Goal: Task Accomplishment & Management: Manage account settings

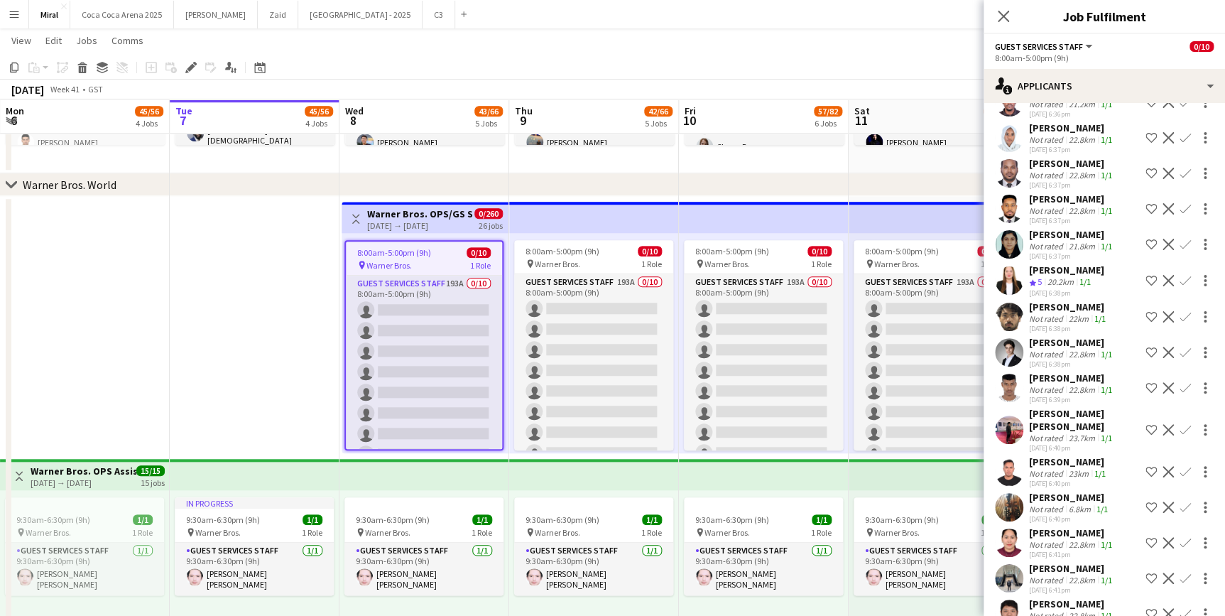
click at [450, 220] on div "[DATE] → [DATE]" at bounding box center [420, 225] width 106 height 11
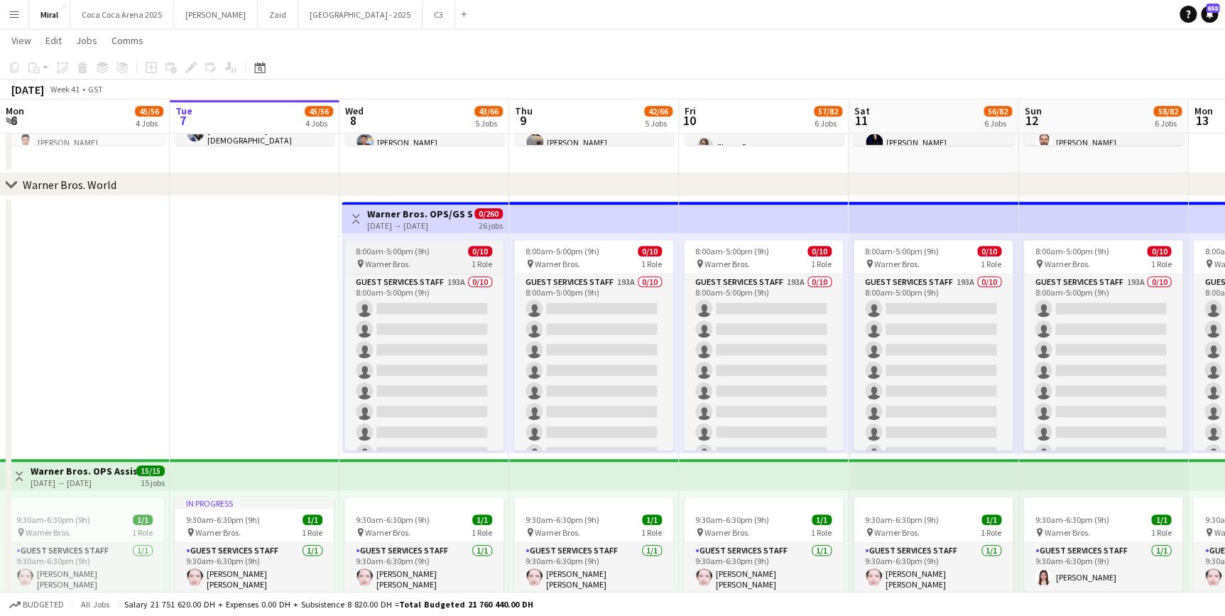
click at [455, 252] on div "8:00am-5:00pm (9h) 0/10" at bounding box center [423, 251] width 159 height 11
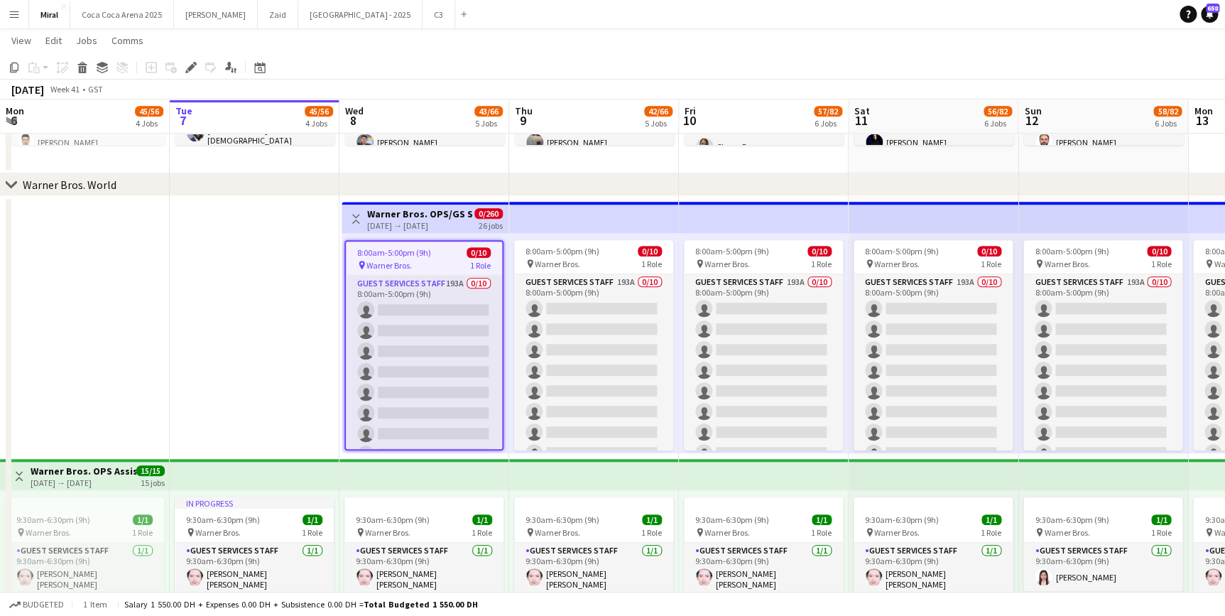
drag, startPoint x: 455, startPoint y: 252, endPoint x: 428, endPoint y: 249, distance: 27.8
click at [433, 249] on div "8:00am-5:00pm (9h) 0/10" at bounding box center [424, 252] width 156 height 11
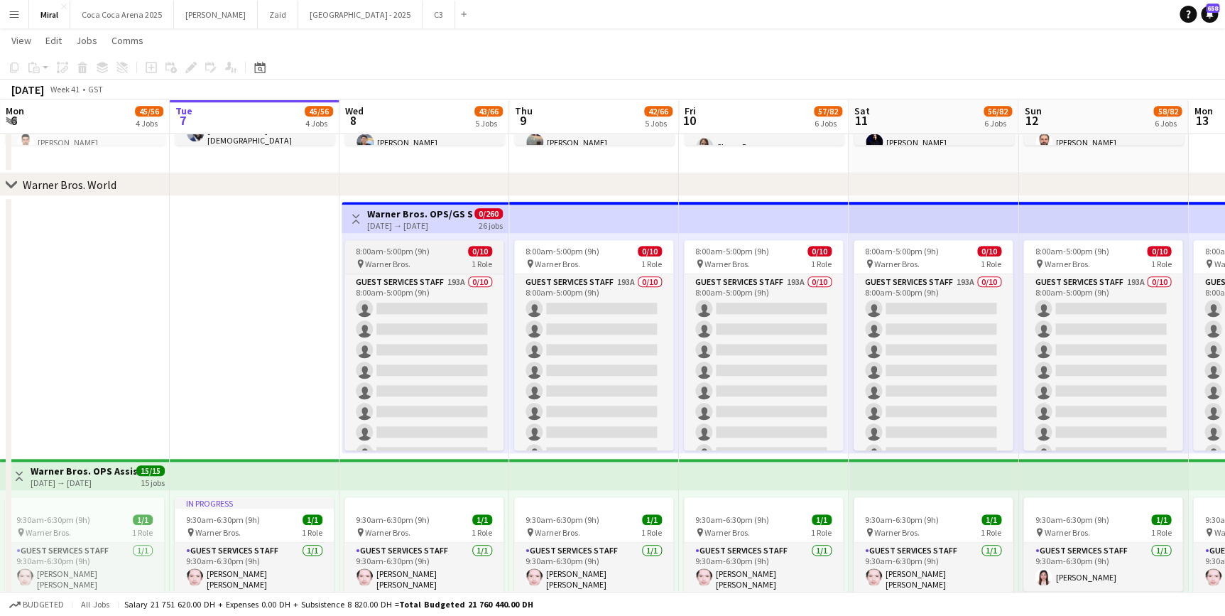
click at [415, 256] on span "8:00am-5:00pm (9h)" at bounding box center [393, 251] width 74 height 11
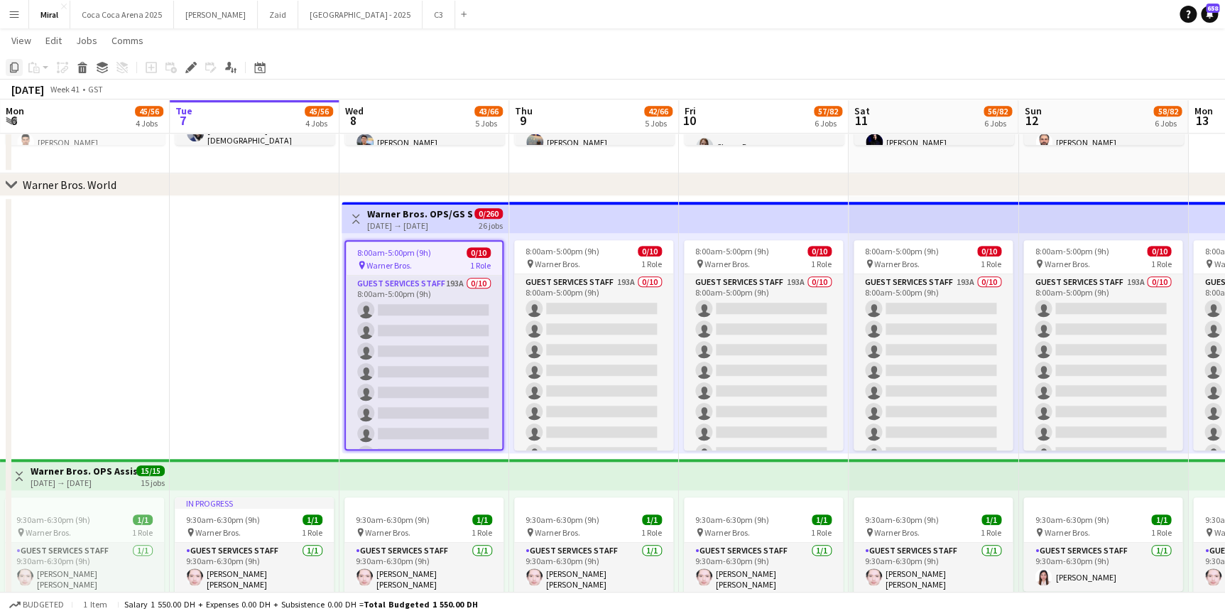
click at [14, 67] on icon "Copy" at bounding box center [14, 67] width 11 height 11
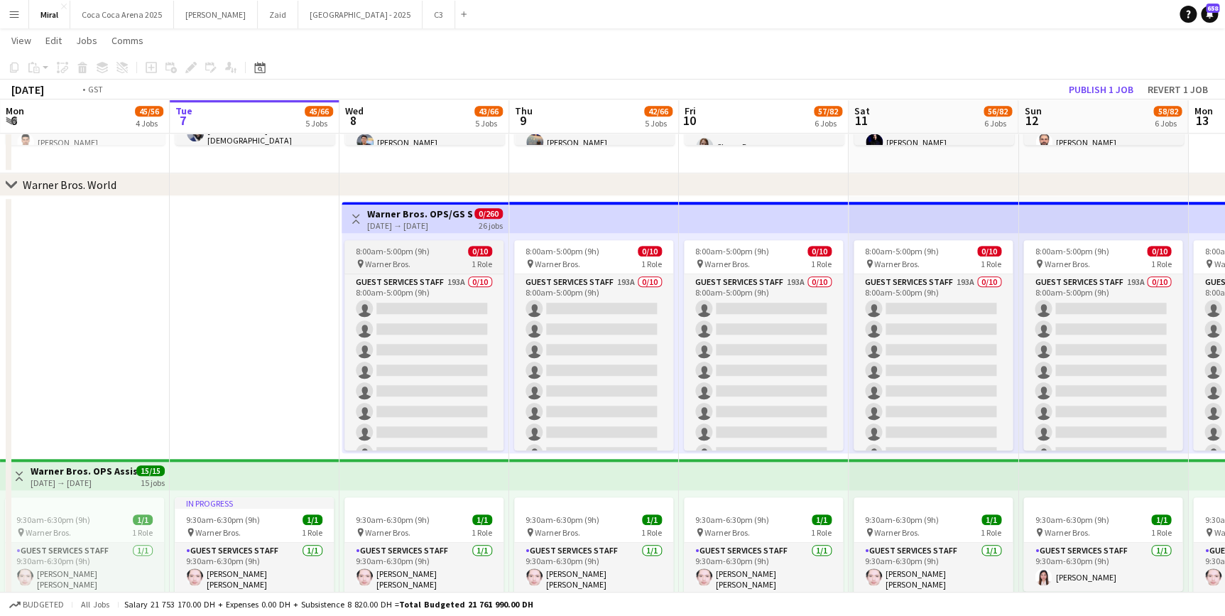
click at [404, 250] on span "8:00am-5:00pm (9h)" at bounding box center [393, 251] width 74 height 11
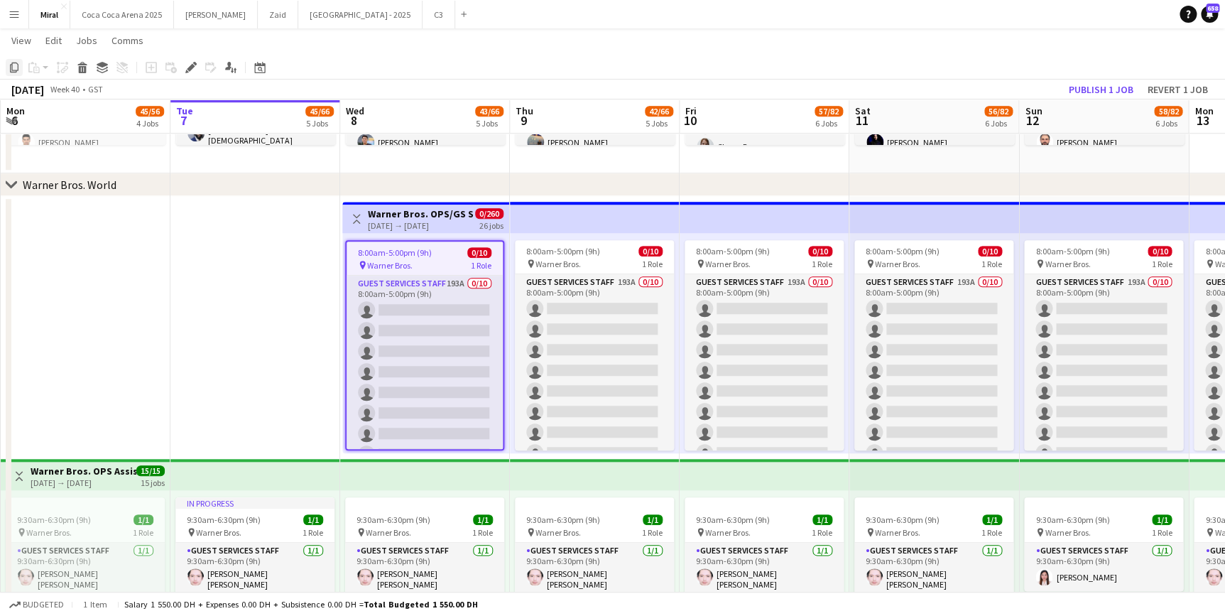
click at [11, 70] on icon "Copy" at bounding box center [14, 67] width 11 height 11
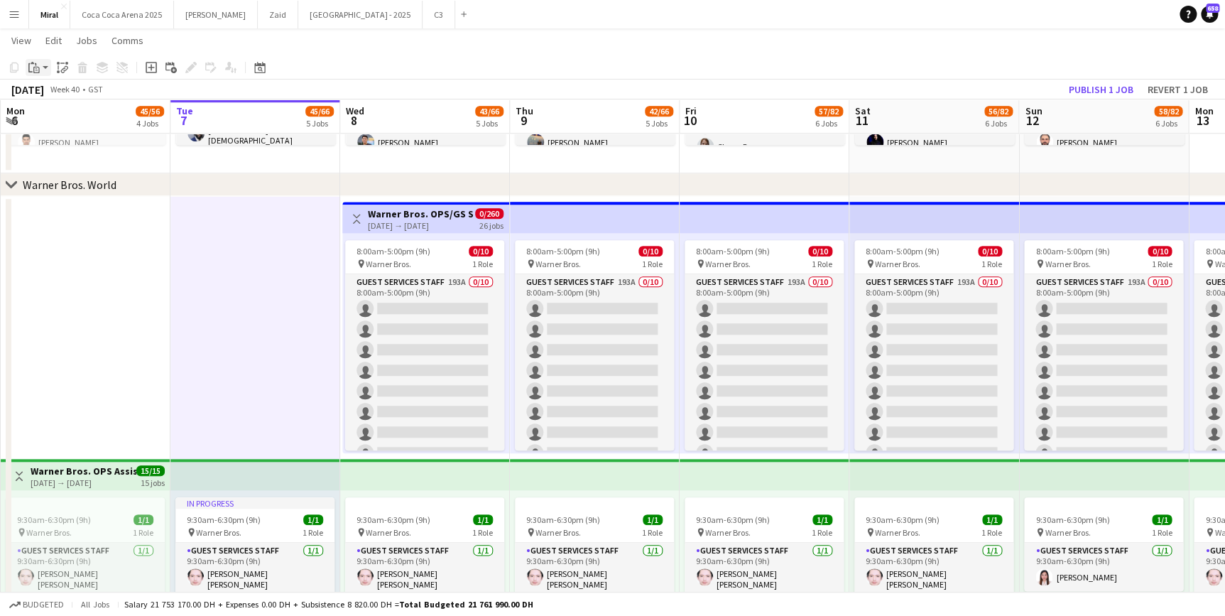
click at [36, 60] on div "Paste" at bounding box center [34, 67] width 17 height 17
click at [60, 96] on link "Paste Ctrl+V" at bounding box center [105, 94] width 134 height 13
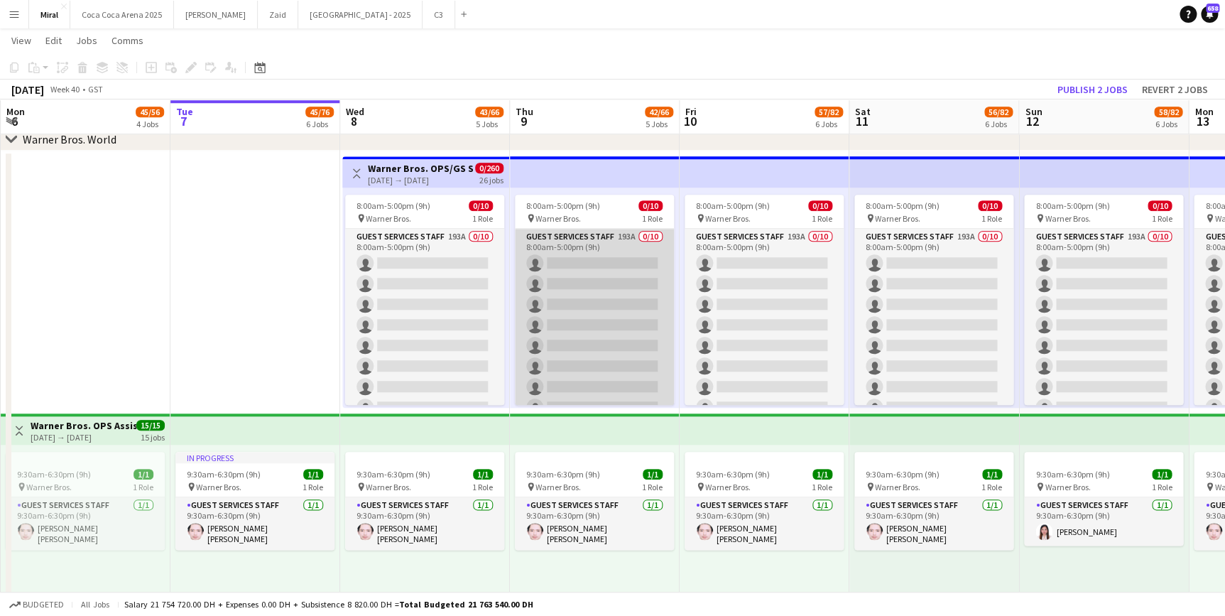
scroll to position [511, 0]
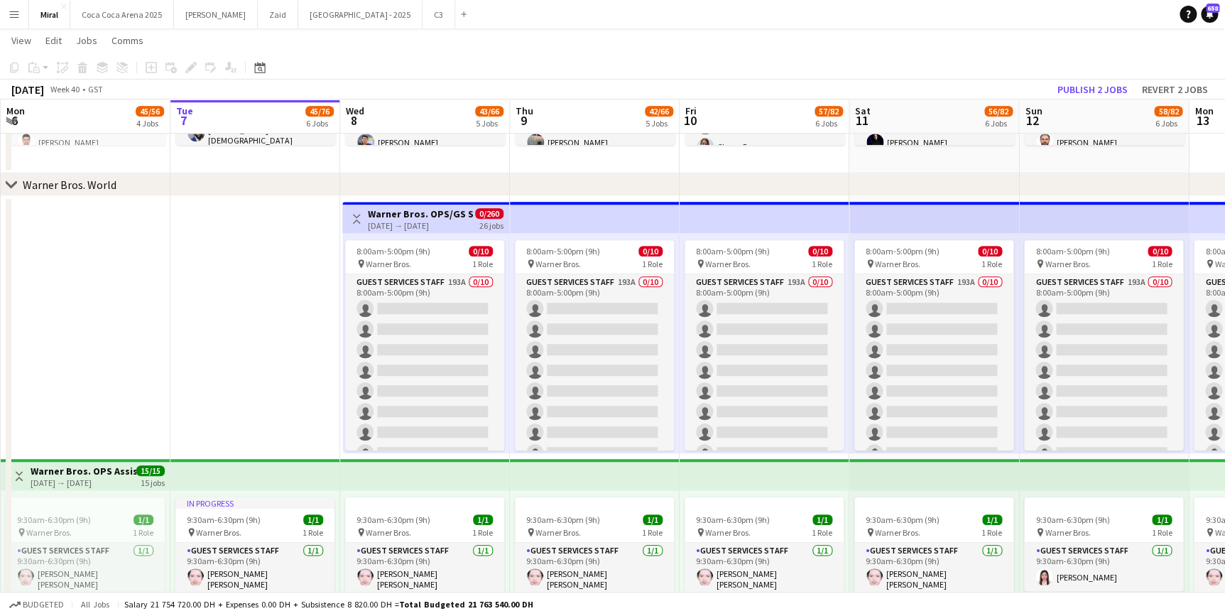
click at [433, 220] on div "[DATE] → [DATE]" at bounding box center [421, 225] width 106 height 11
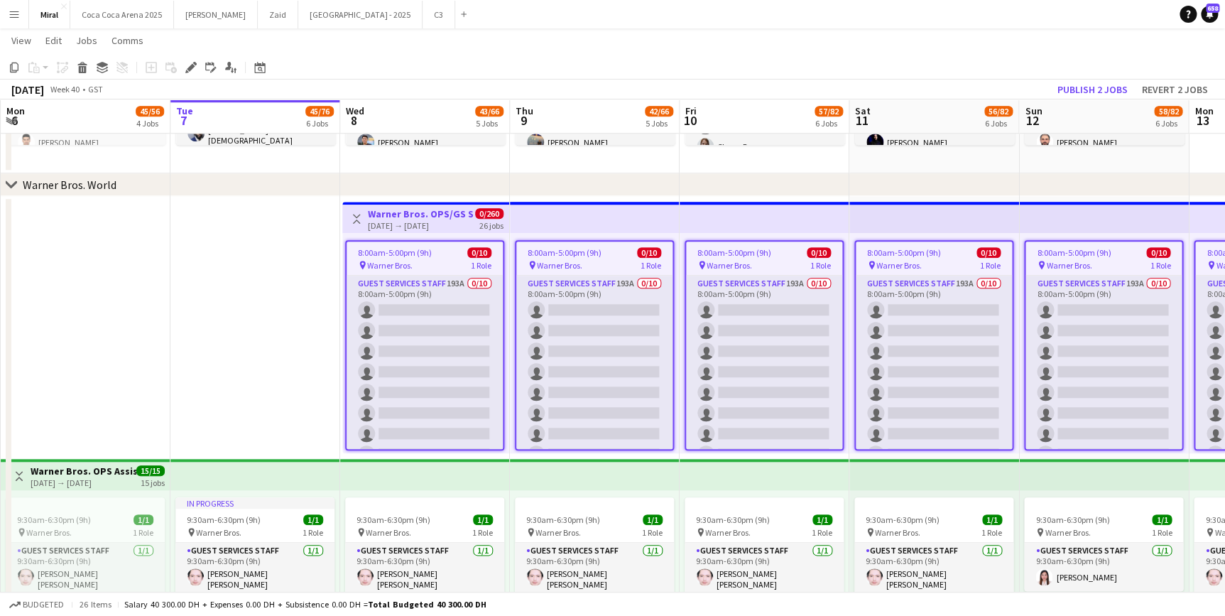
click at [431, 259] on div "pin Warner Bros. 1 Role" at bounding box center [425, 264] width 156 height 11
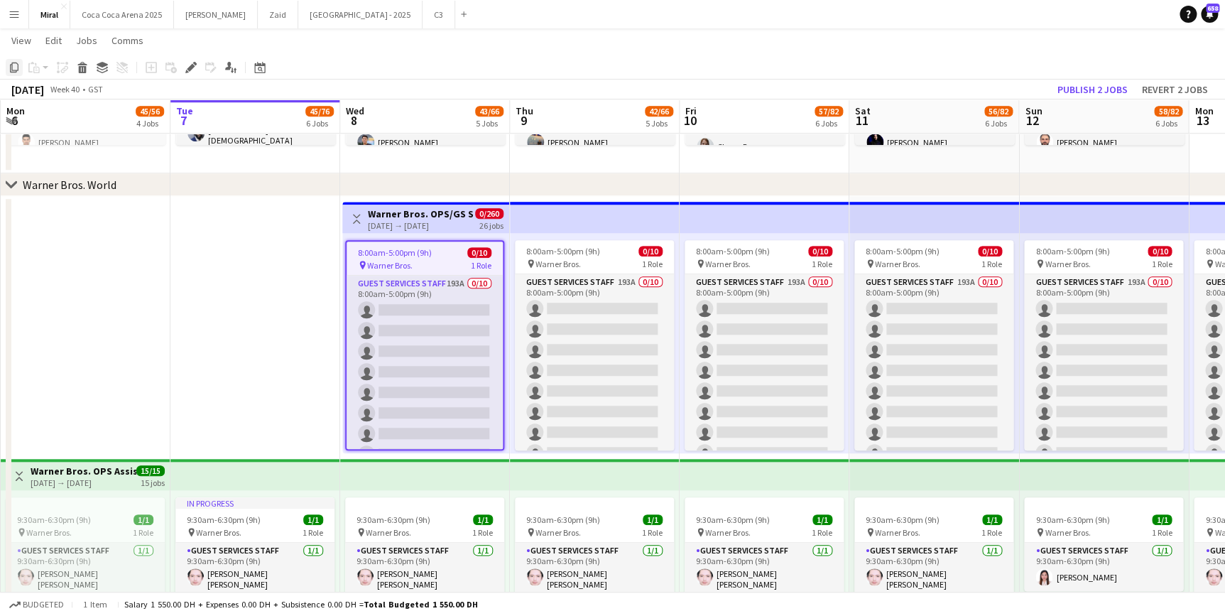
click at [14, 67] on icon "Copy" at bounding box center [14, 67] width 11 height 11
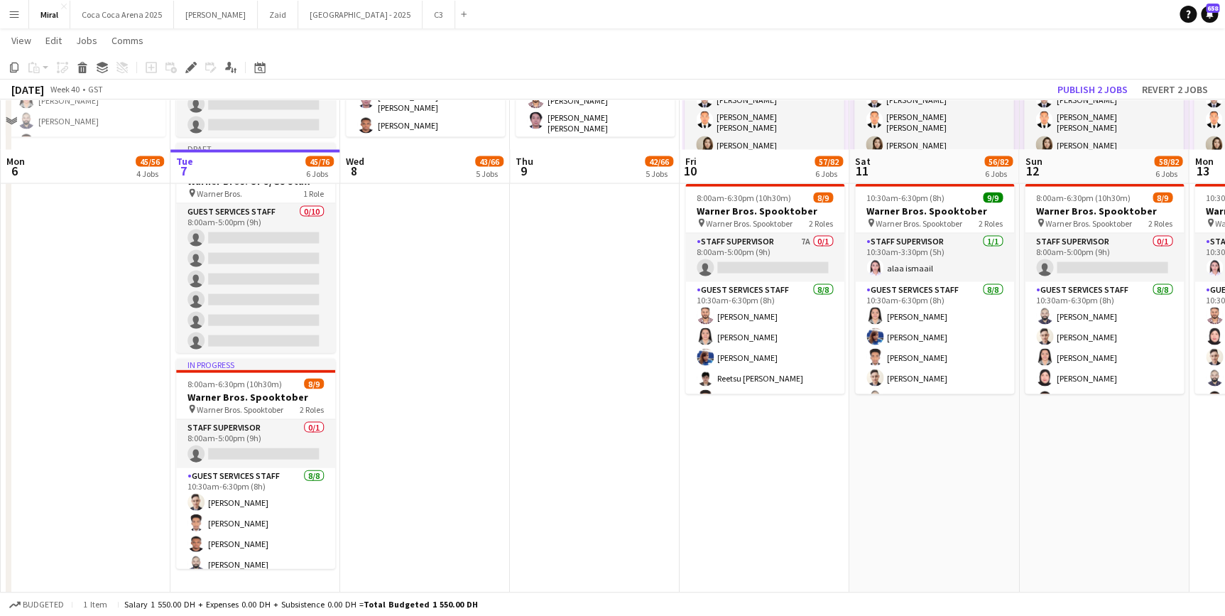
scroll to position [1222, 0]
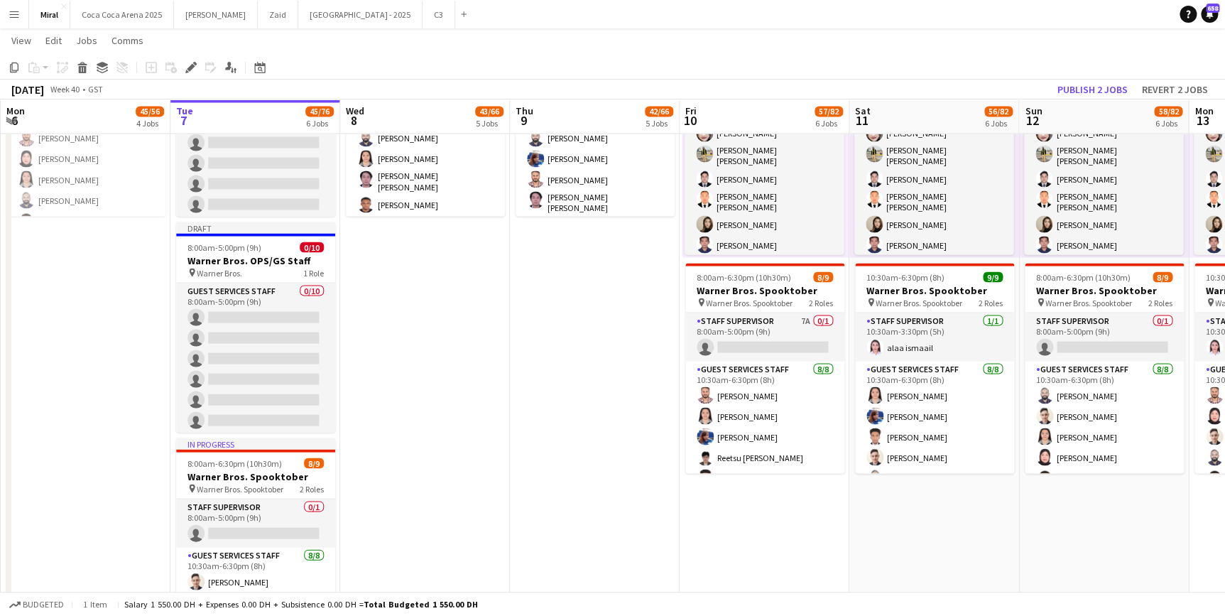
click at [440, 388] on app-date-cell "Toggle View Warner Bros. OPS/GS Staff [DATE] → [DATE] 0/260 26 jobs 8:00am-5:00…" at bounding box center [425, 81] width 170 height 1190
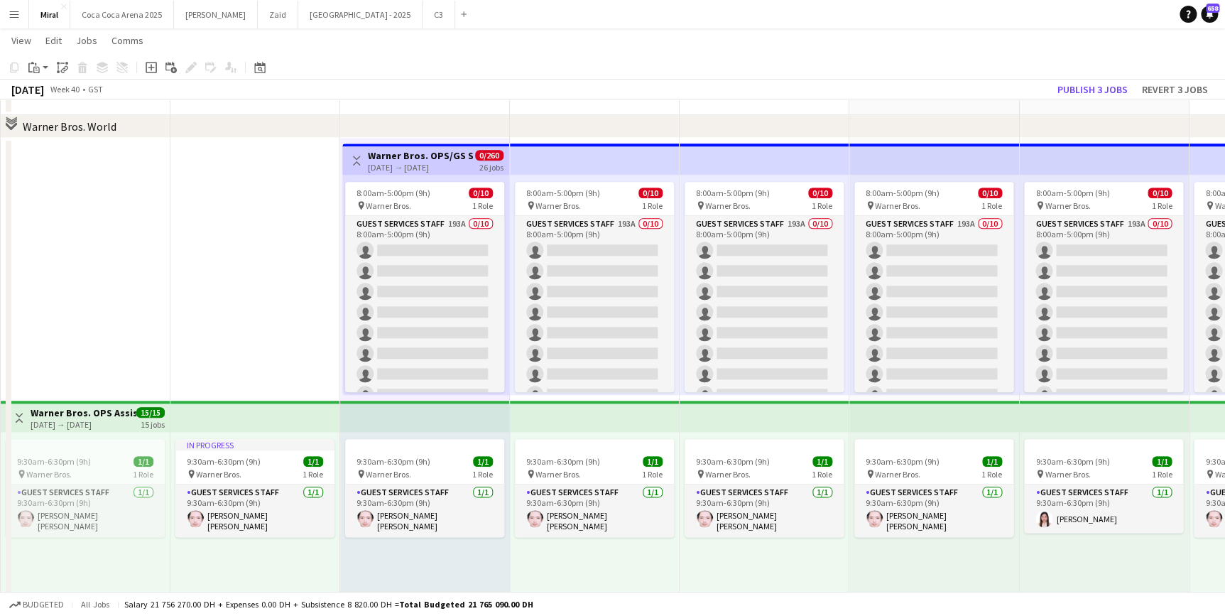
scroll to position [511, 0]
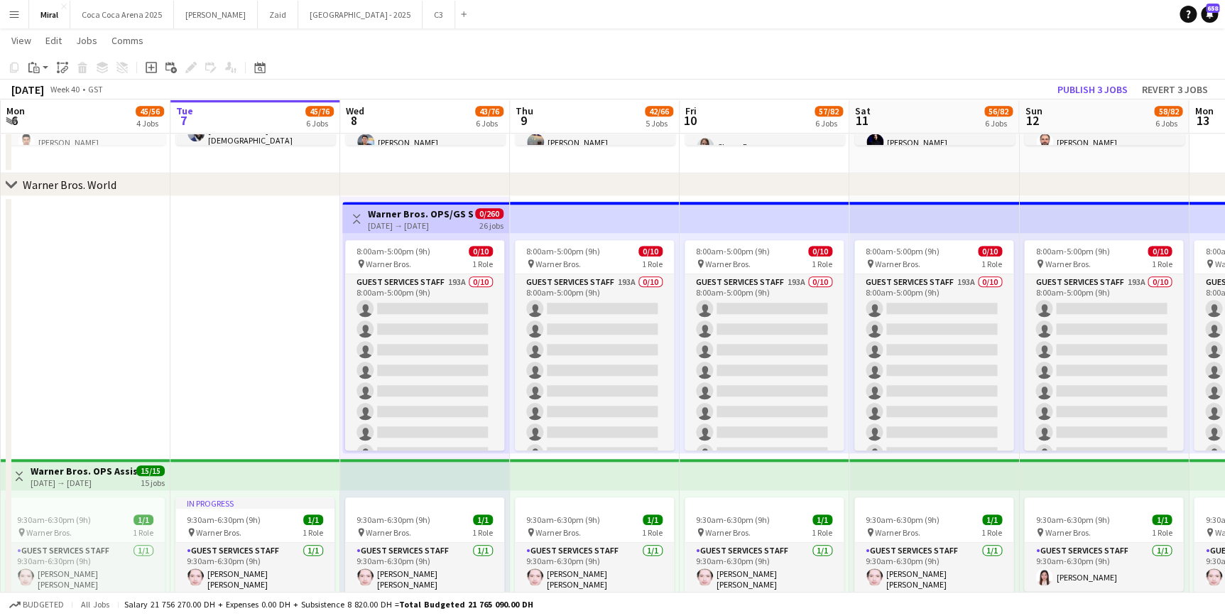
click at [429, 222] on div "[DATE] → [DATE]" at bounding box center [421, 225] width 106 height 11
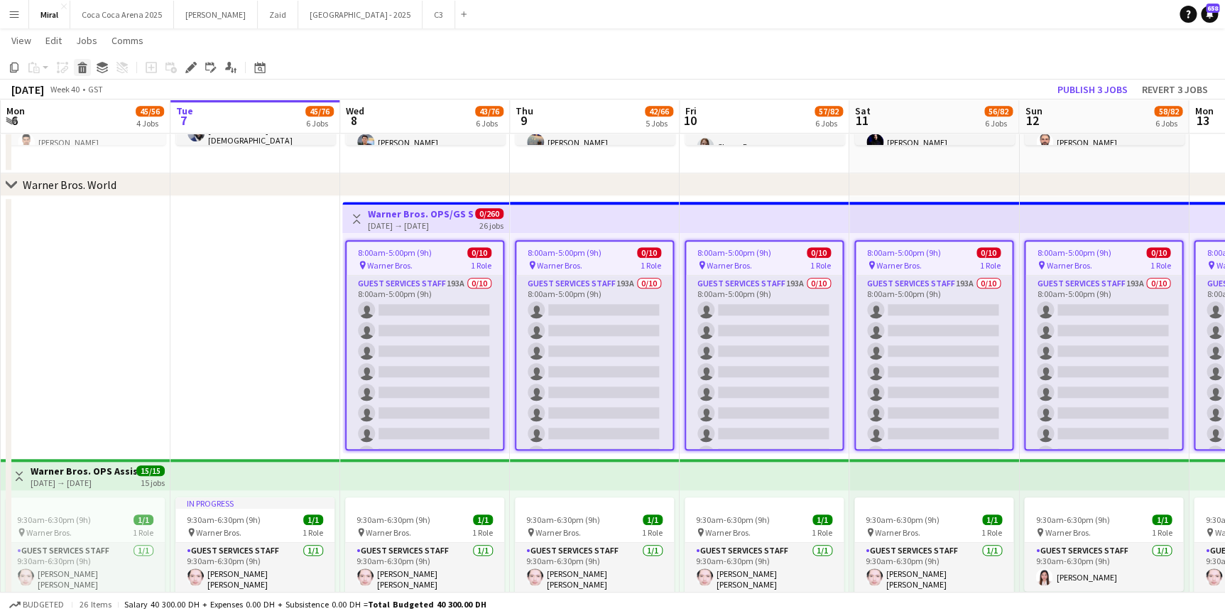
click at [79, 66] on icon at bounding box center [83, 69] width 8 height 7
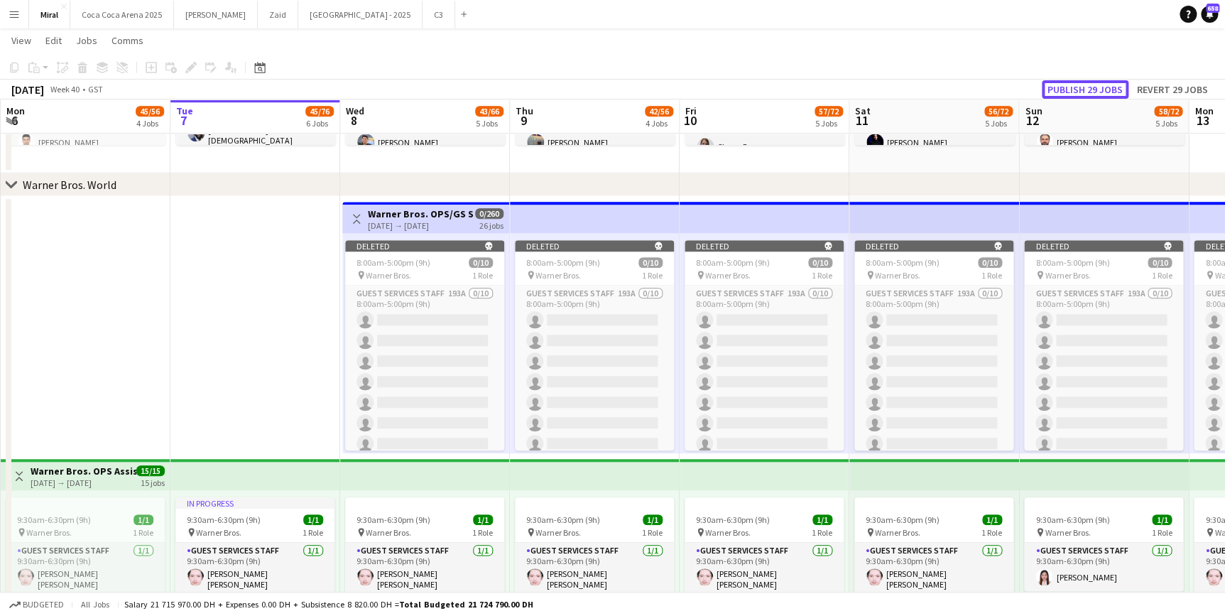
drag, startPoint x: 1101, startPoint y: 90, endPoint x: 214, endPoint y: 319, distance: 915.4
click at [205, 319] on app-calendar "Copy Paste Paste Ctrl+V Paste with crew Ctrl+Shift+V Paste linked Job [GEOGRAPH…" at bounding box center [612, 498] width 1225 height 1908
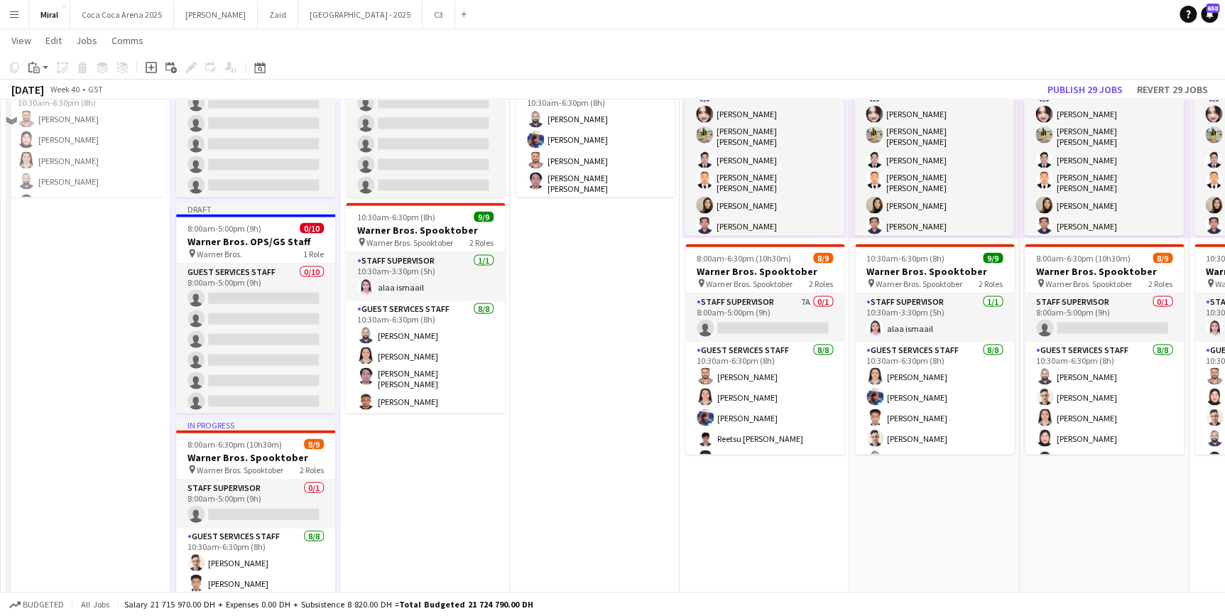
scroll to position [1157, 0]
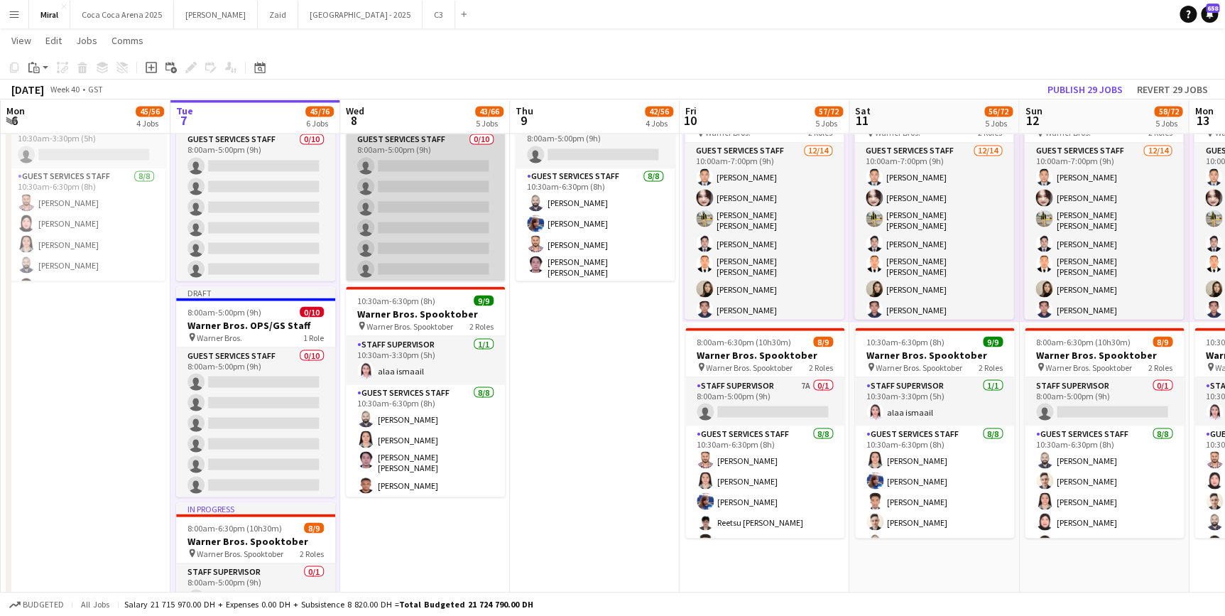
click at [423, 197] on app-card-role "Guest Services Staff 0/10 8:00am-5:00pm (9h) single-neutral-actions single-neut…" at bounding box center [425, 248] width 159 height 234
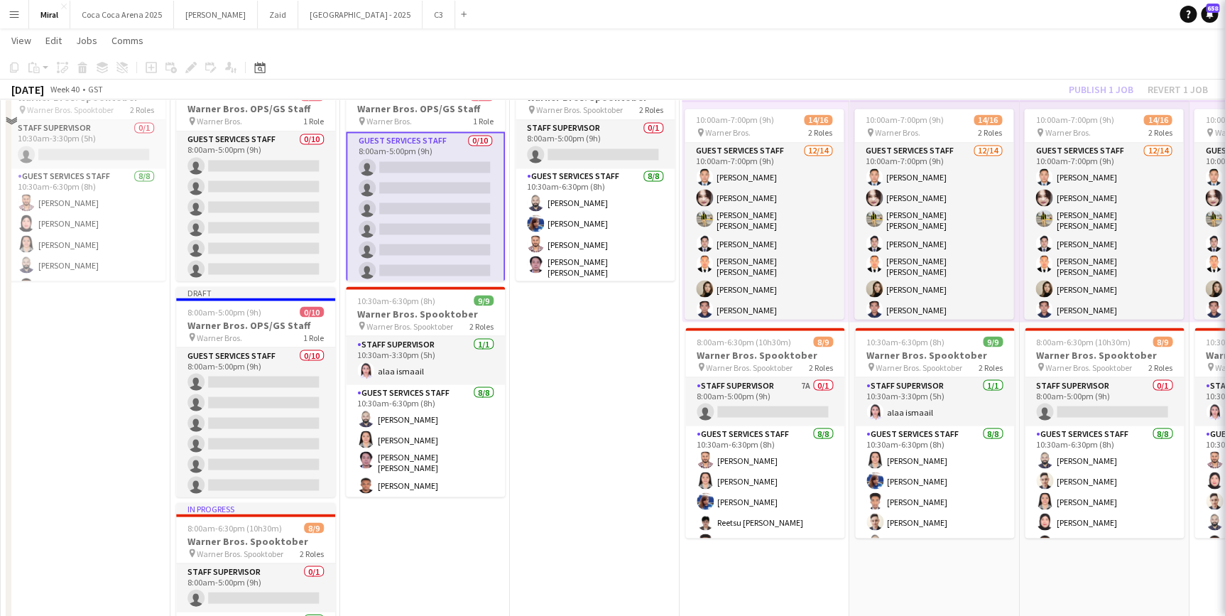
scroll to position [1028, 0]
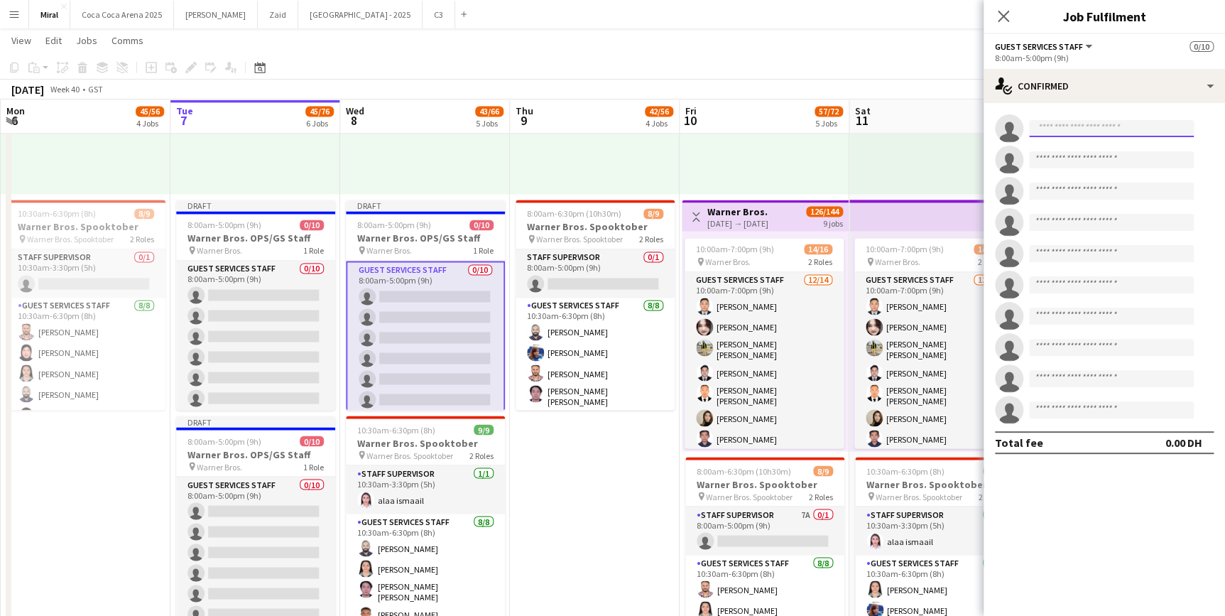
click at [1083, 126] on input at bounding box center [1111, 128] width 165 height 17
click at [1065, 123] on input at bounding box center [1111, 128] width 165 height 17
paste input "**********"
type input "*"
type input "*****"
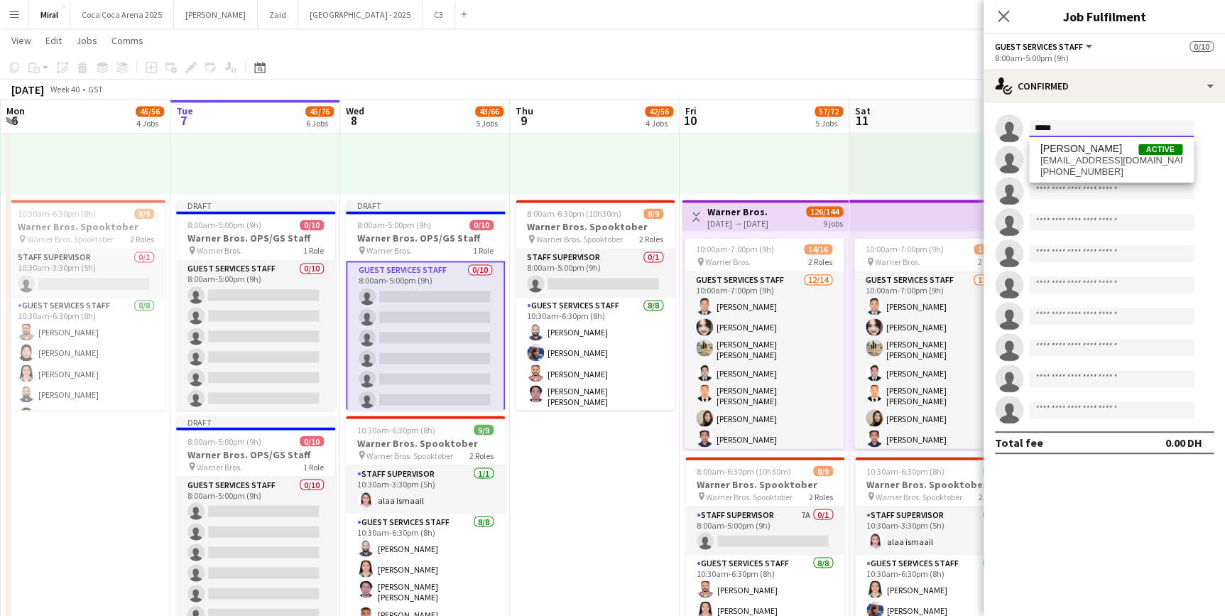
drag, startPoint x: 1067, startPoint y: 131, endPoint x: 1027, endPoint y: 131, distance: 40.5
click at [1027, 131] on form "*****" at bounding box center [1118, 129] width 190 height 18
click at [444, 298] on app-card-role "Guest Services Staff 0/10 8:00am-5:00pm (9h) single-neutral-actions single-neut…" at bounding box center [425, 379] width 159 height 237
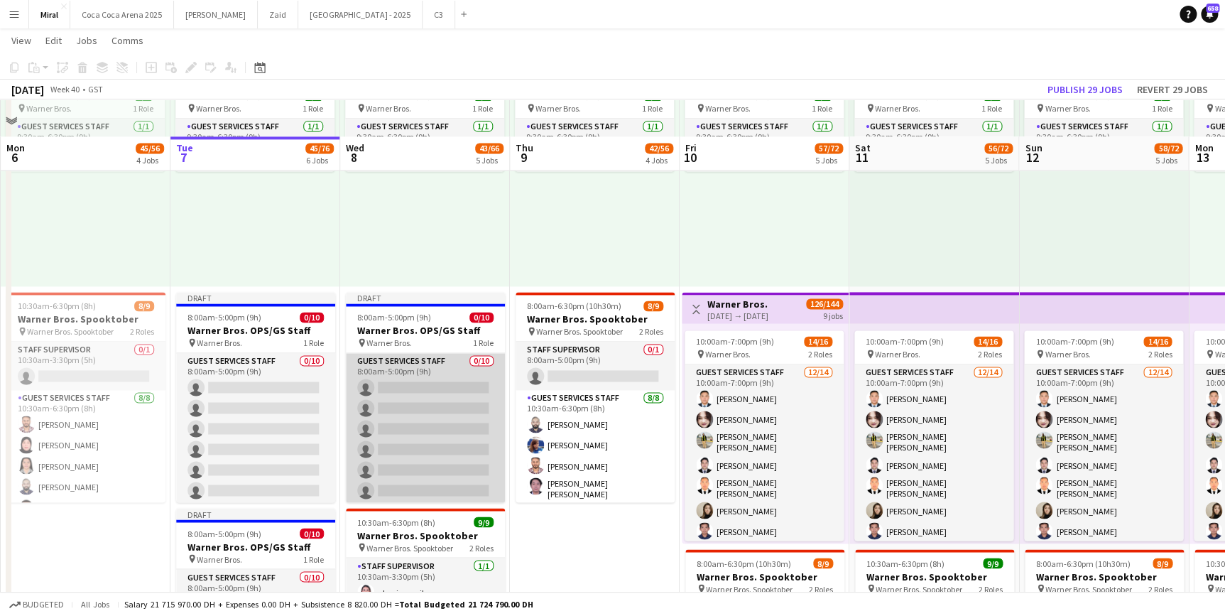
scroll to position [898, 0]
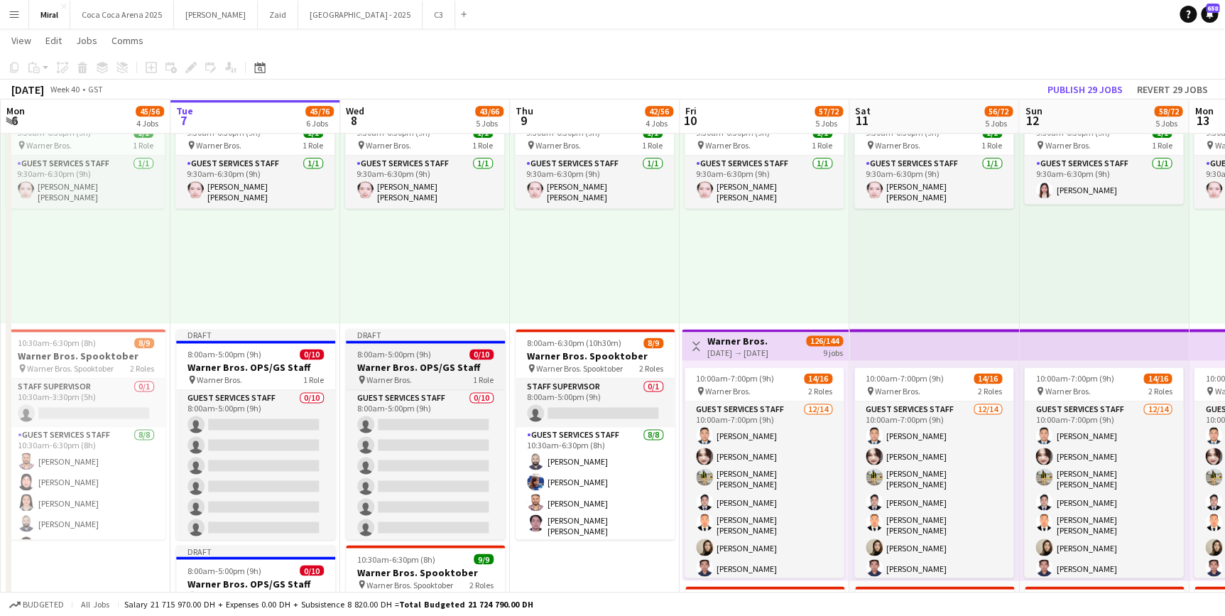
click at [405, 361] on h3 "Warner Bros. OPS/GS Staff" at bounding box center [425, 367] width 159 height 13
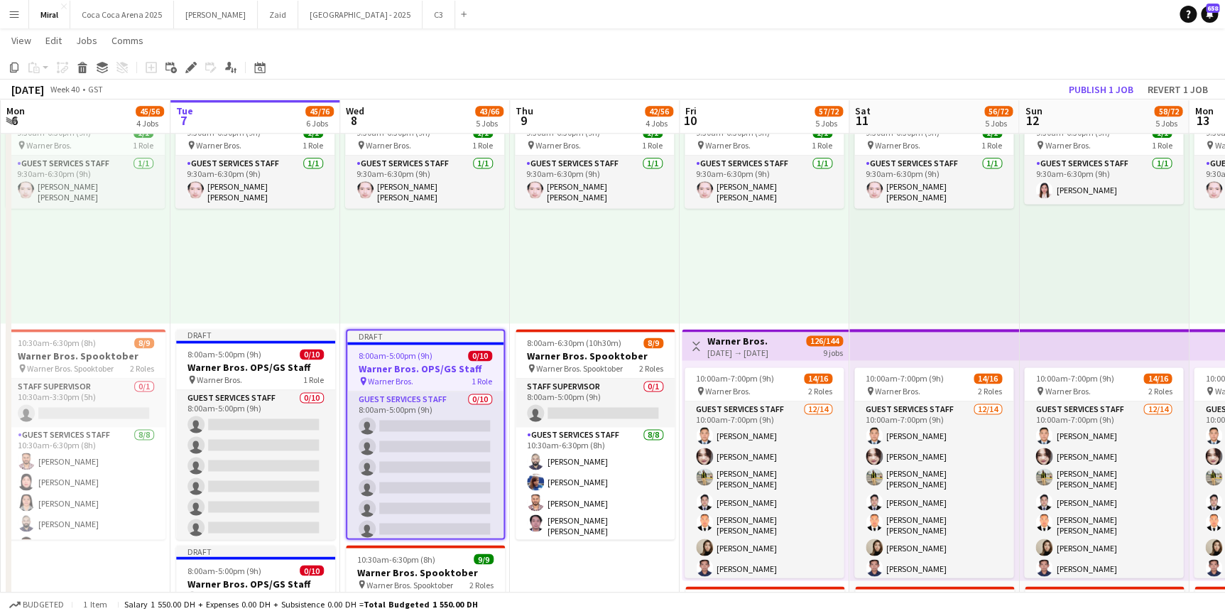
drag, startPoint x: 185, startPoint y: 64, endPoint x: 259, endPoint y: 80, distance: 76.2
click at [185, 64] on icon "Edit" at bounding box center [190, 67] width 11 height 11
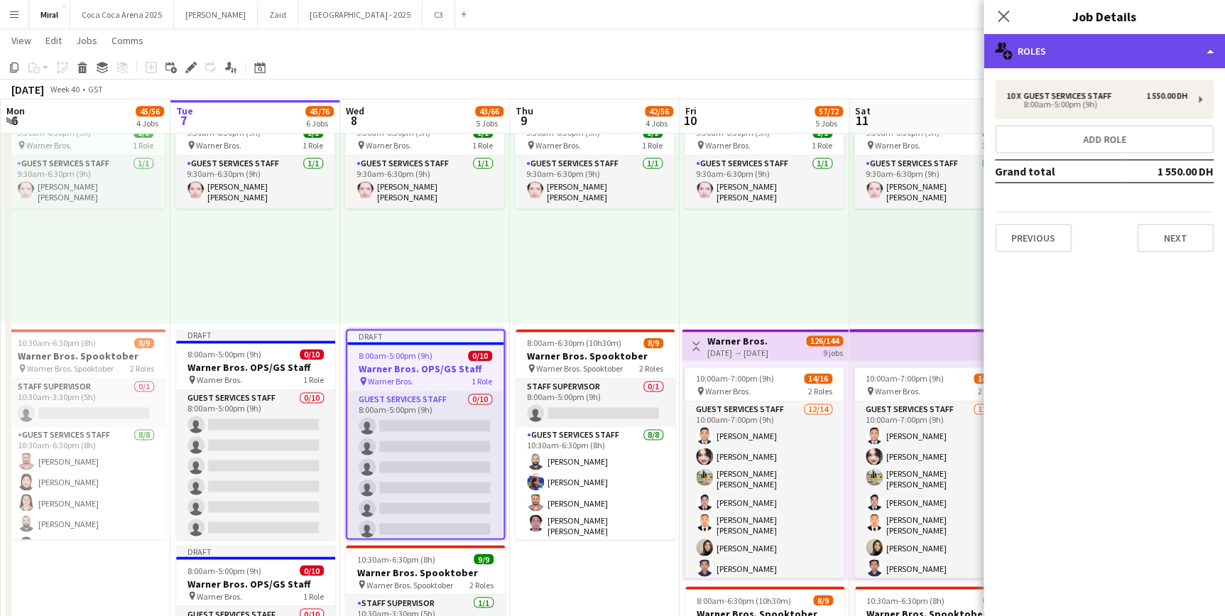
click at [1130, 55] on div "multiple-users-add Roles" at bounding box center [1104, 51] width 241 height 34
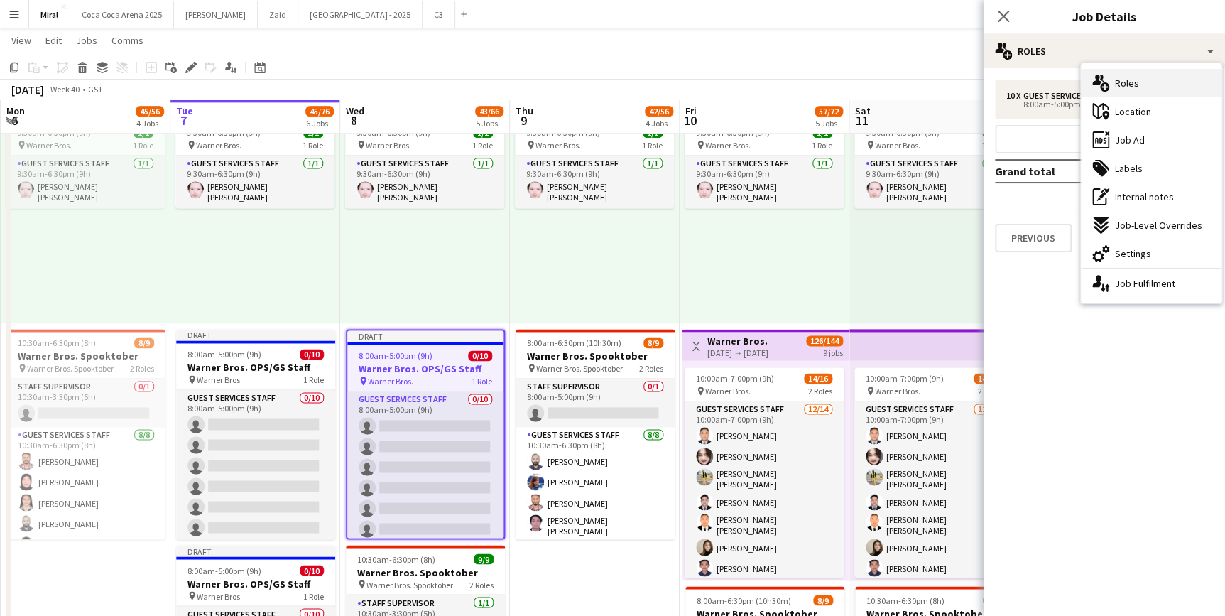
click at [1151, 74] on div "multiple-users-add Roles" at bounding box center [1151, 83] width 141 height 28
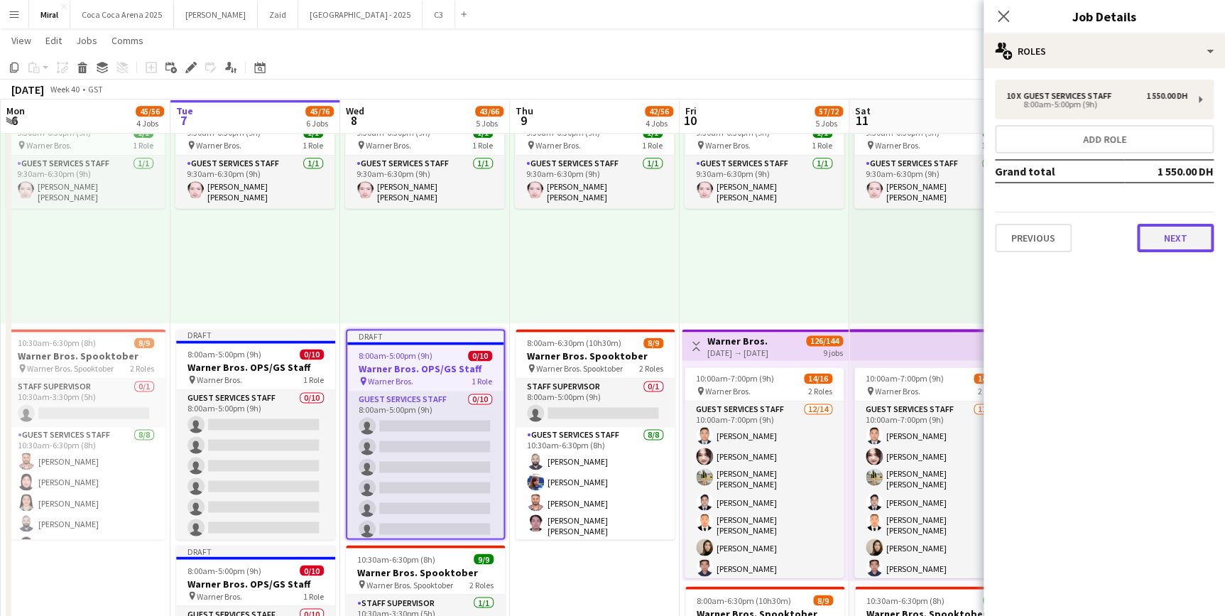
click at [1191, 234] on button "Next" at bounding box center [1175, 238] width 77 height 28
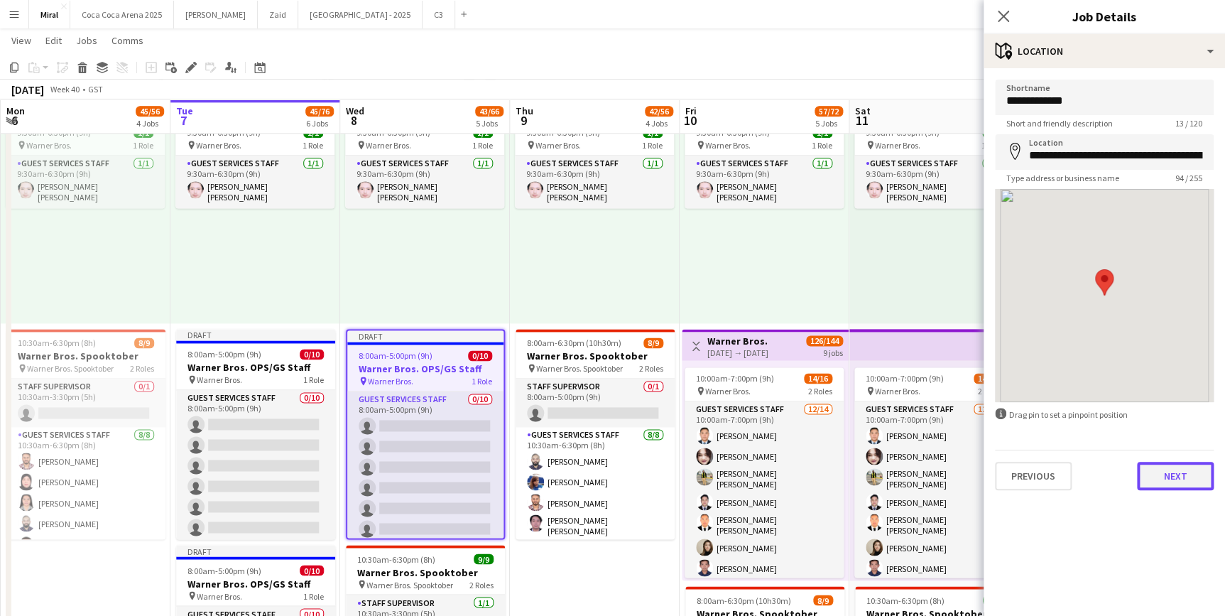
click at [1188, 479] on button "Next" at bounding box center [1175, 476] width 77 height 28
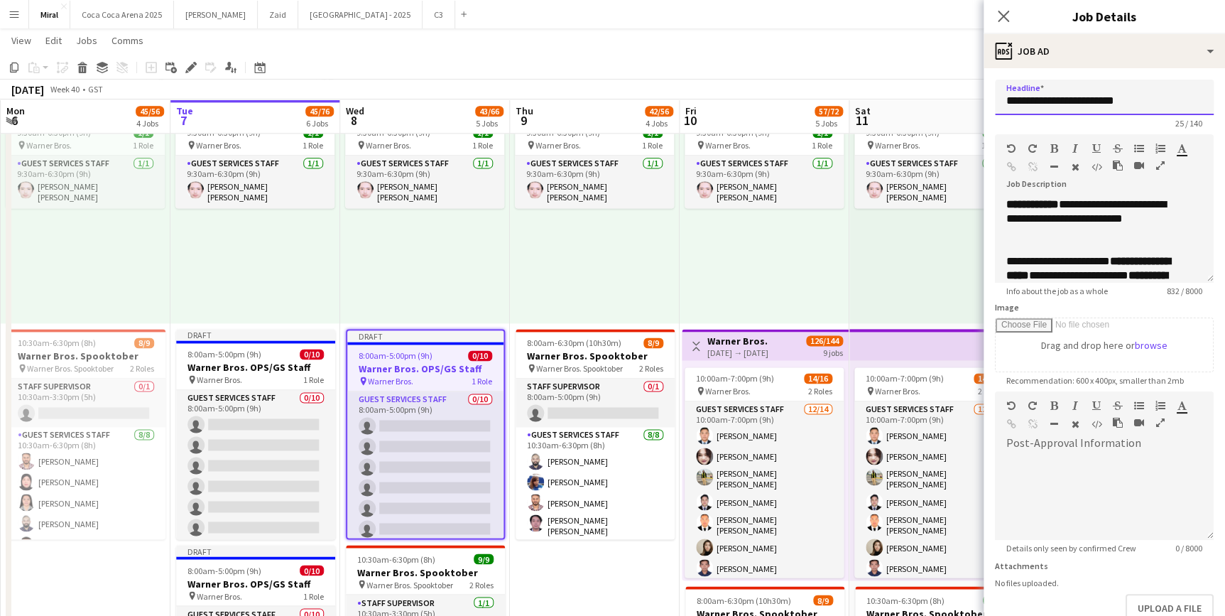
drag, startPoint x: 1136, startPoint y: 102, endPoint x: 1070, endPoint y: 102, distance: 66.8
click at [1070, 102] on input "**********" at bounding box center [1104, 98] width 219 height 36
click at [1045, 101] on input "**********" at bounding box center [1104, 98] width 219 height 36
drag, startPoint x: 1122, startPoint y: 98, endPoint x: 993, endPoint y: 101, distance: 129.3
click at [993, 101] on form "**********" at bounding box center [1104, 386] width 241 height 612
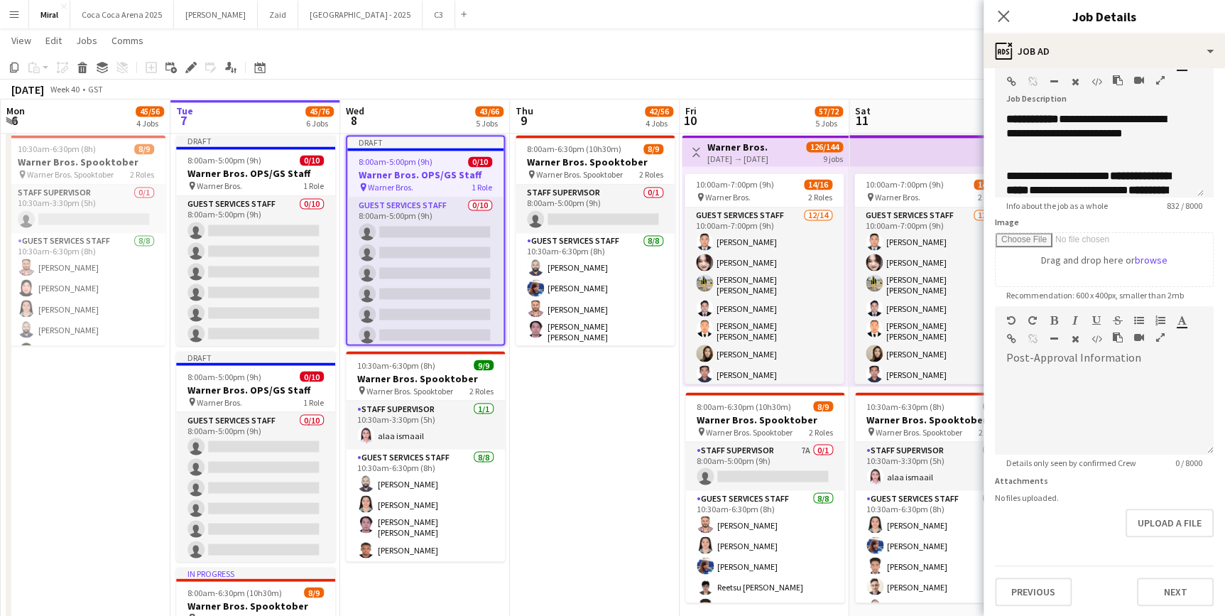
scroll to position [0, 0]
type input "**********"
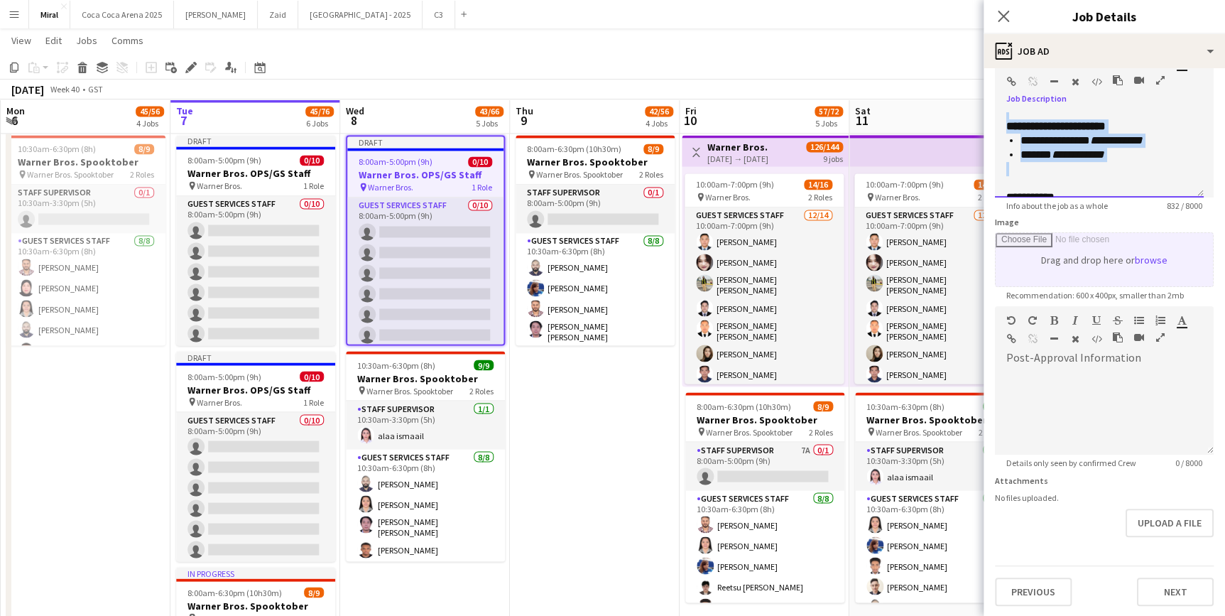
scroll to position [508, 0]
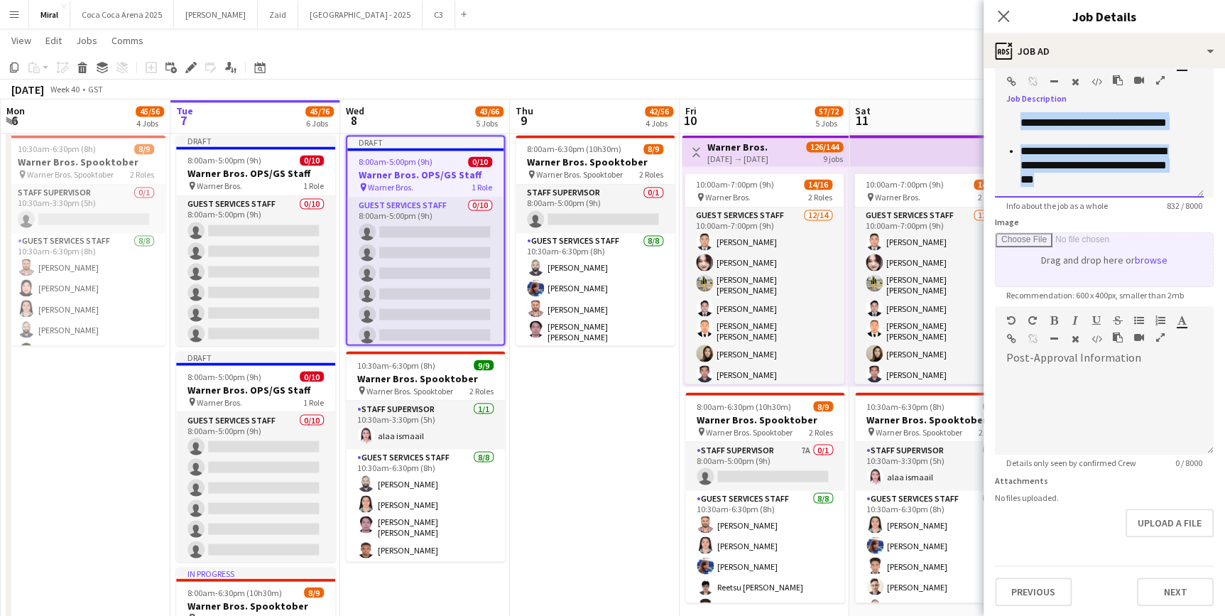
drag, startPoint x: 1004, startPoint y: 120, endPoint x: 1190, endPoint y: 247, distance: 225.4
click at [1190, 247] on form "**********" at bounding box center [1104, 300] width 241 height 612
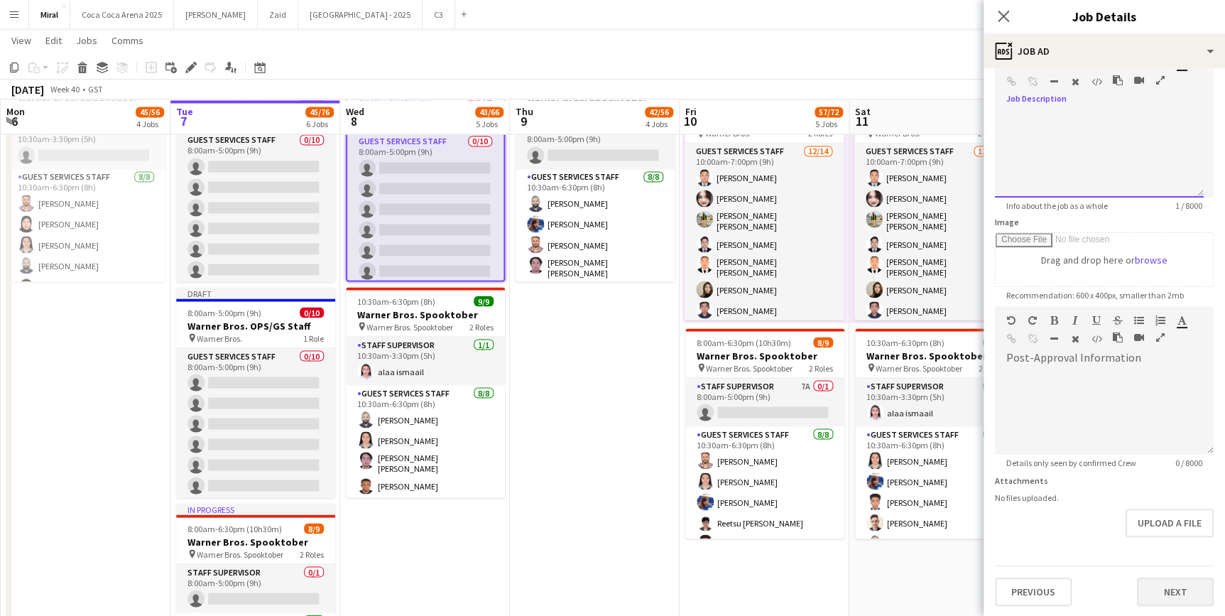
scroll to position [1157, 0]
click at [1174, 587] on button "Next" at bounding box center [1175, 591] width 77 height 28
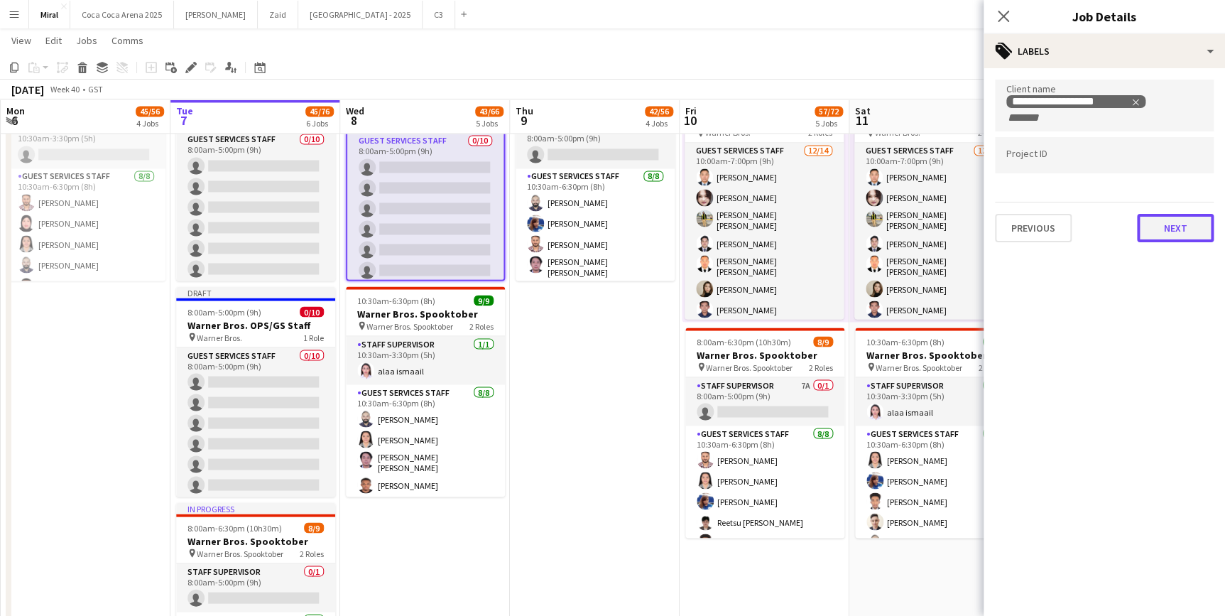
click at [1177, 224] on button "Next" at bounding box center [1175, 228] width 77 height 28
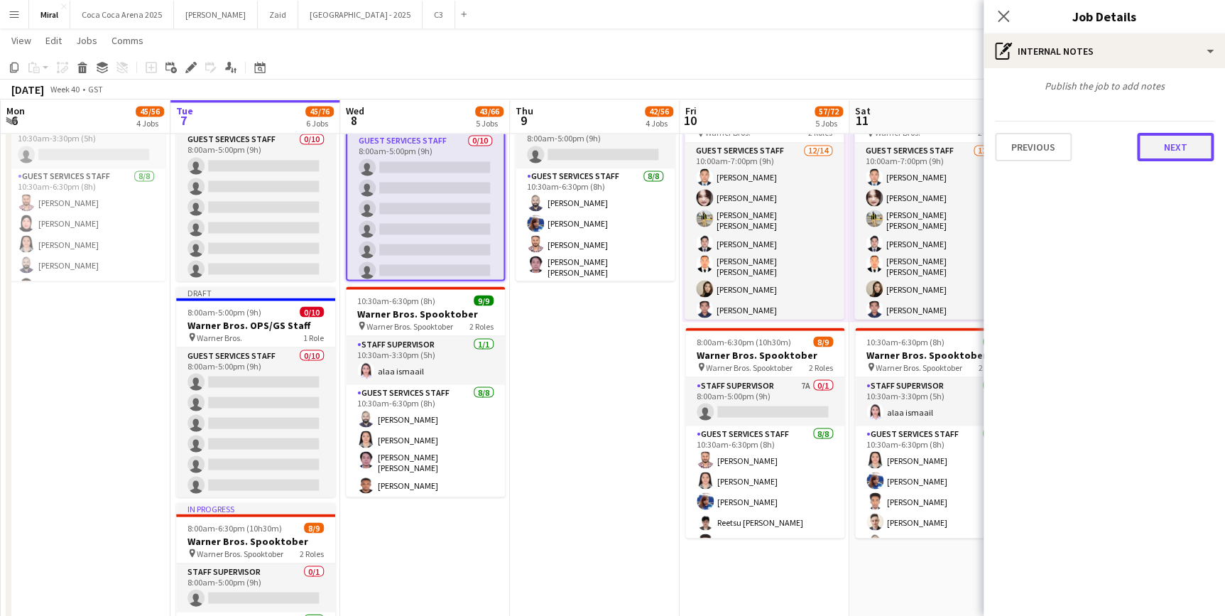
click at [1199, 146] on button "Next" at bounding box center [1175, 147] width 77 height 28
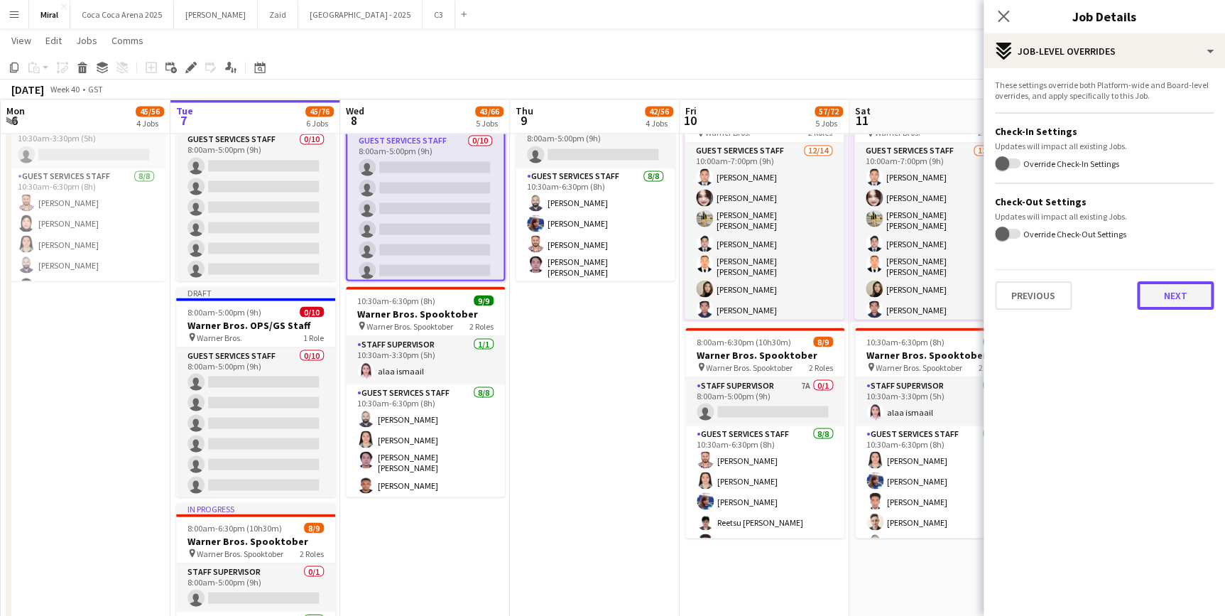
click at [1193, 294] on button "Next" at bounding box center [1175, 295] width 77 height 28
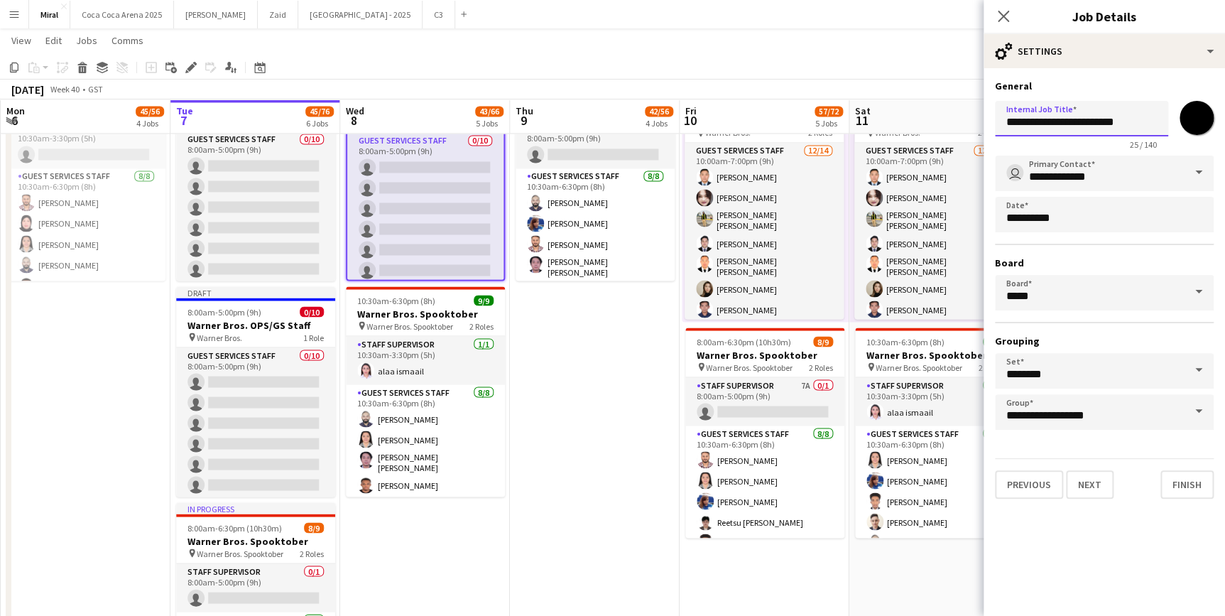
drag, startPoint x: 1135, startPoint y: 116, endPoint x: 1001, endPoint y: 126, distance: 134.6
click at [1001, 126] on input "**********" at bounding box center [1081, 119] width 173 height 36
paste input "text"
type input "**********"
click at [1199, 119] on input "*******" at bounding box center [1196, 117] width 51 height 51
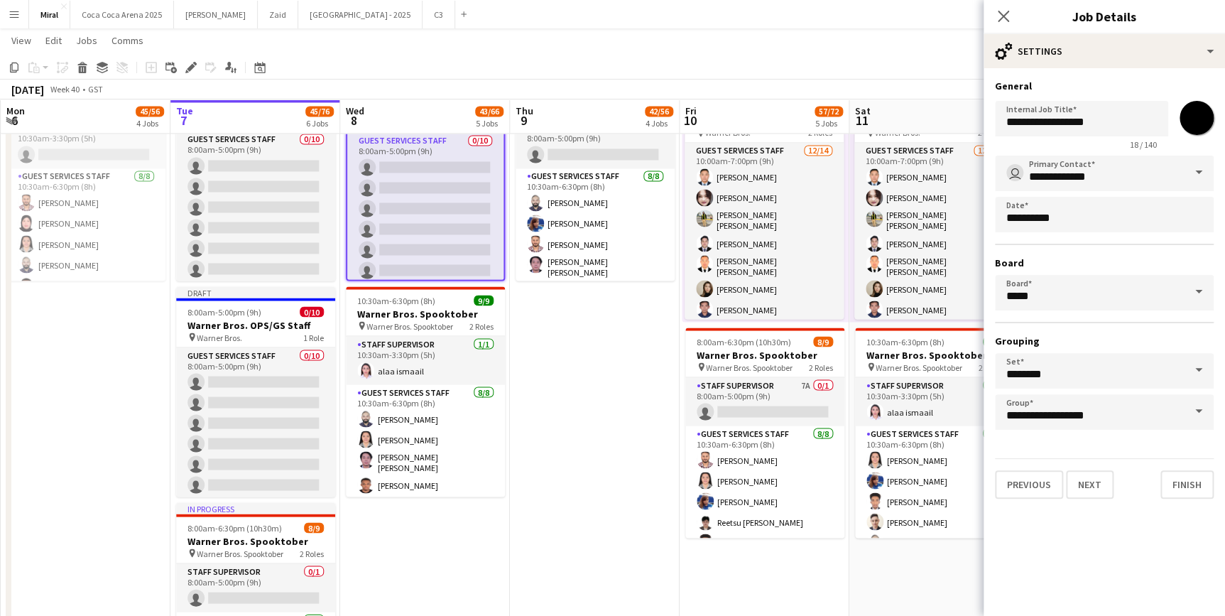
type input "*******"
click at [1169, 335] on h3 "Grouping" at bounding box center [1104, 341] width 219 height 13
click at [1197, 482] on button "Finish" at bounding box center [1187, 484] width 53 height 28
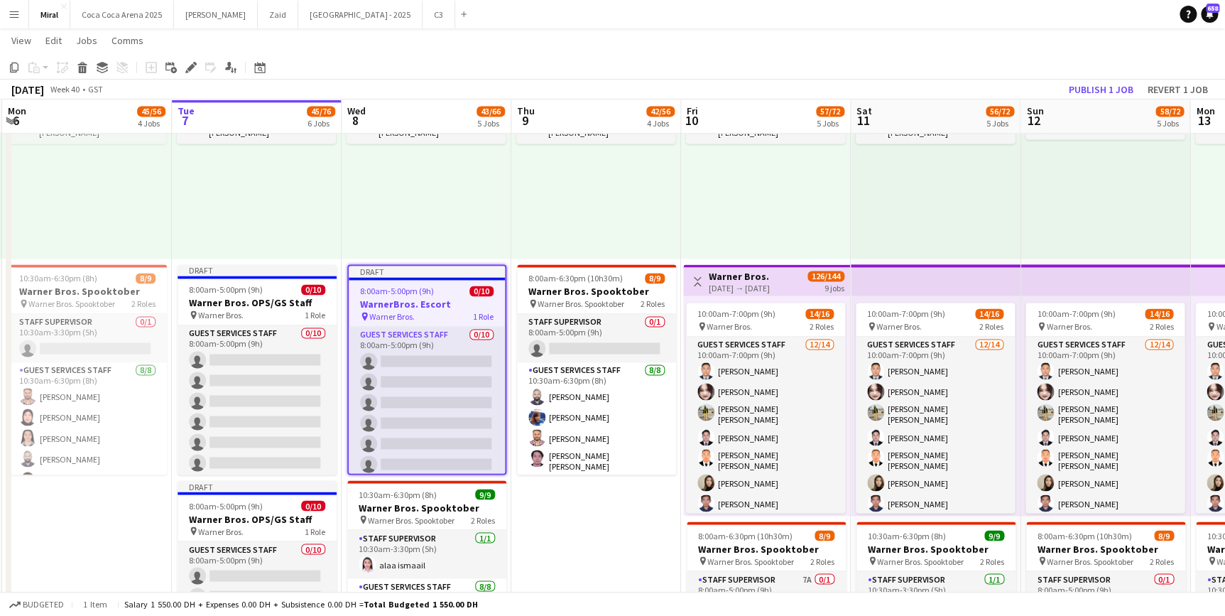
scroll to position [0, 340]
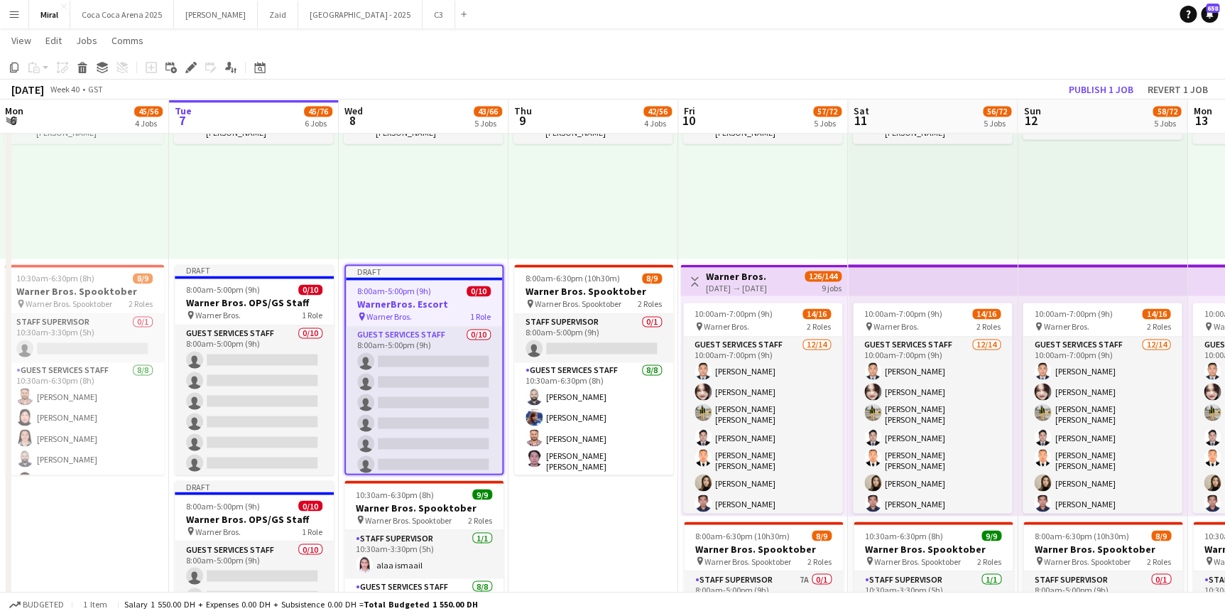
drag, startPoint x: 442, startPoint y: 270, endPoint x: 440, endPoint y: 278, distance: 8.6
click at [440, 278] on app-calendar-viewport "Sat 4 54/70 5 Jobs Sun 5 55/68 5 Jobs Mon 6 45/56 4 Jobs Tue 7 45/76 6 Jobs Wed…" at bounding box center [612, 46] width 1225 height 1908
click at [448, 273] on div "Draft" at bounding box center [424, 271] width 156 height 11
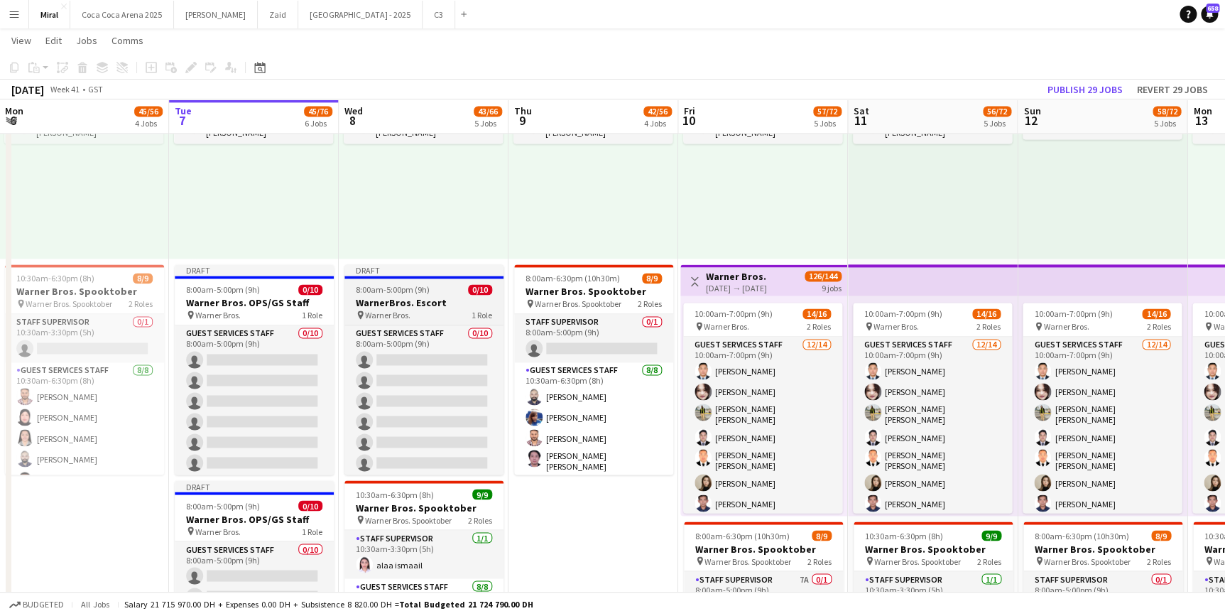
click at [450, 281] on app-job-card "Draft 8:00am-5:00pm (9h) 0/10 WarnerBros. Escort pin Warner Bros. 1 Role Guest …" at bounding box center [423, 369] width 159 height 210
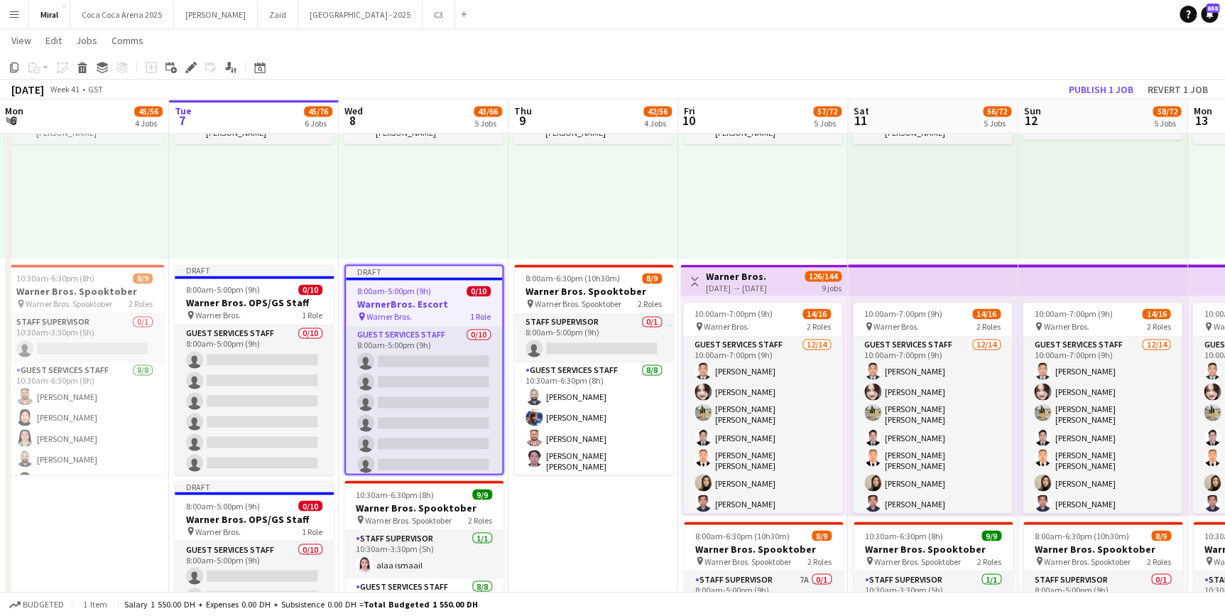
drag, startPoint x: 440, startPoint y: 312, endPoint x: 393, endPoint y: 303, distance: 48.5
click at [393, 303] on h3 "WarnerBros. Escort" at bounding box center [424, 304] width 156 height 13
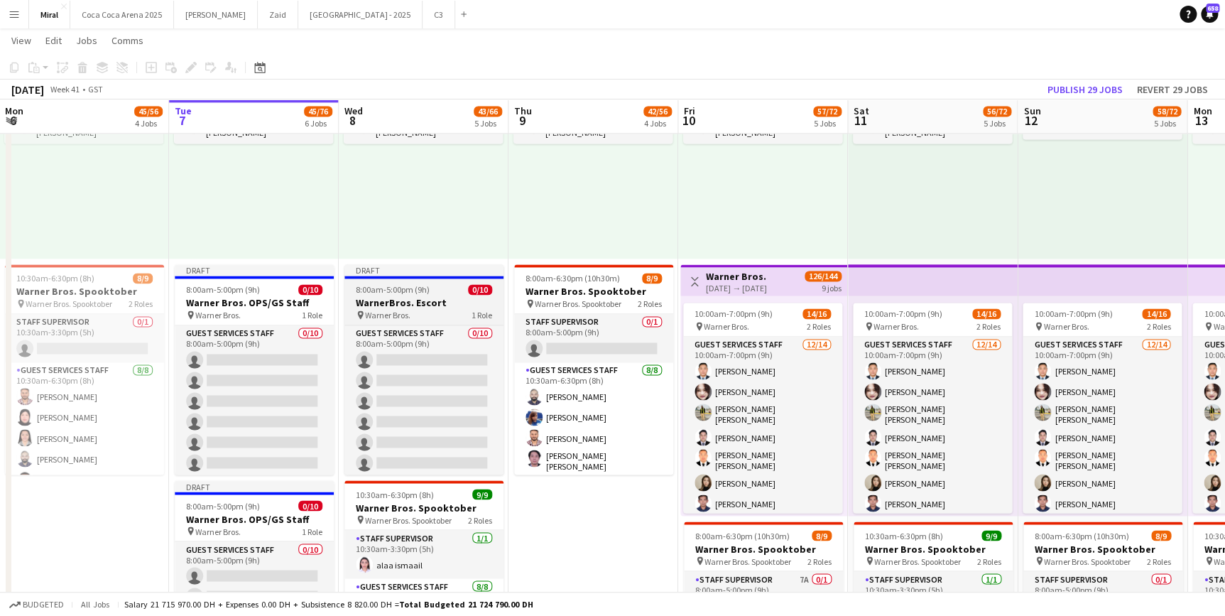
click at [393, 303] on h3 "WarnerBros. Escort" at bounding box center [423, 302] width 159 height 13
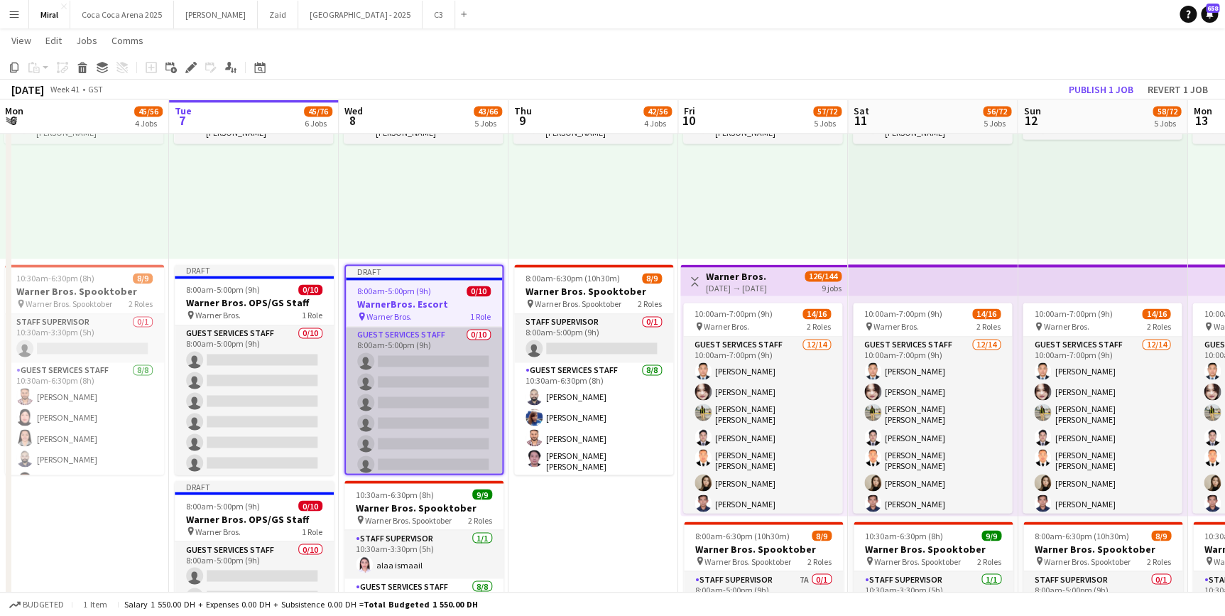
click at [403, 334] on app-card-role "Guest Services Staff 0/10 8:00am-5:00pm (9h) single-neutral-actions single-neut…" at bounding box center [424, 444] width 156 height 234
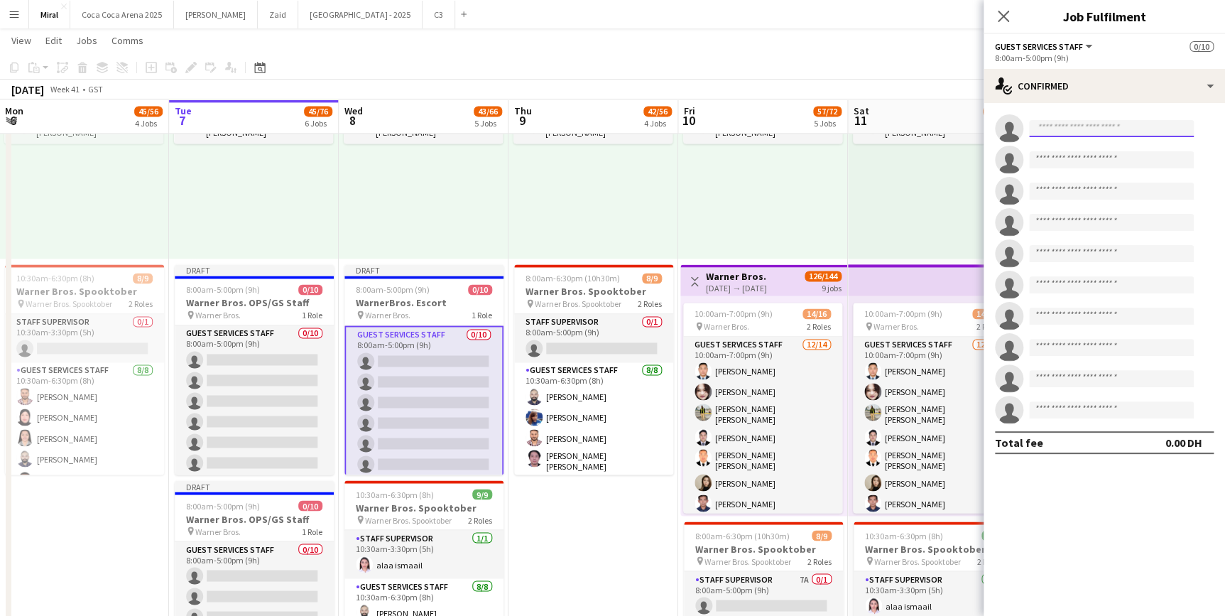
click at [1094, 130] on input at bounding box center [1111, 128] width 165 height 17
type input "*"
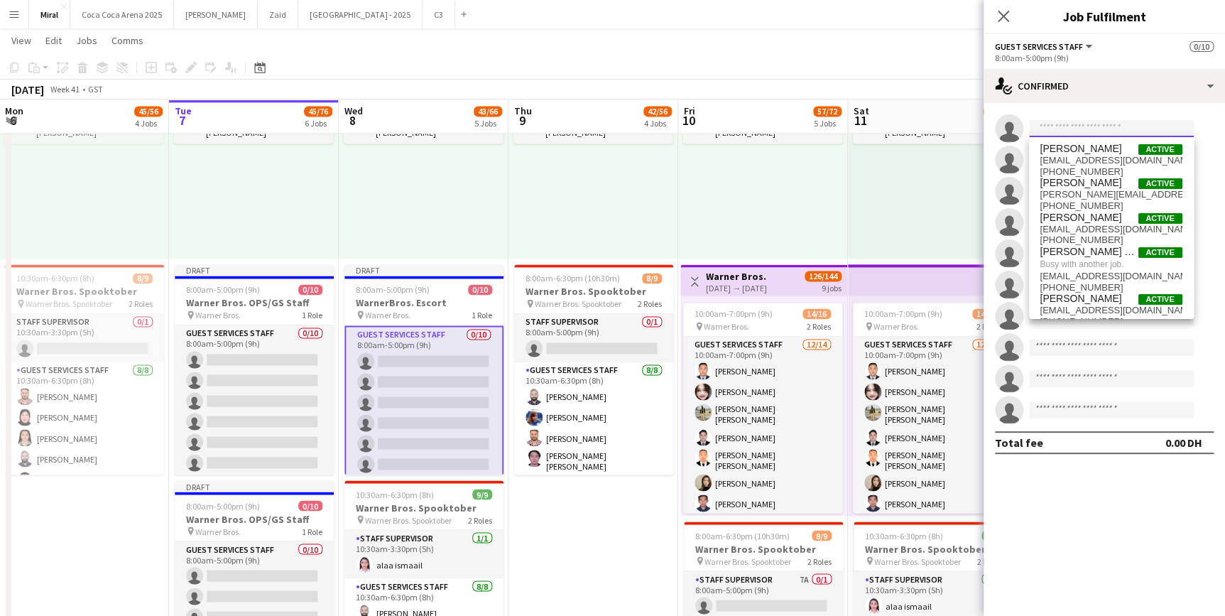
click at [1087, 126] on input at bounding box center [1111, 128] width 165 height 17
paste input "**********"
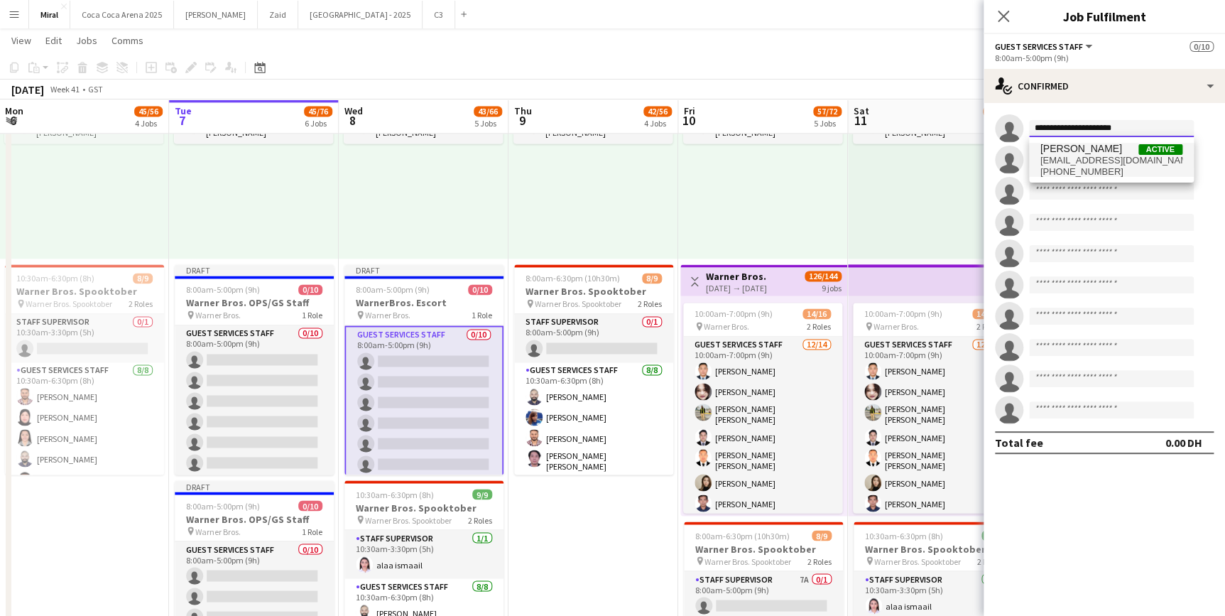
type input "**********"
click at [1104, 163] on span "[EMAIL_ADDRESS][DOMAIN_NAME]" at bounding box center [1111, 160] width 142 height 11
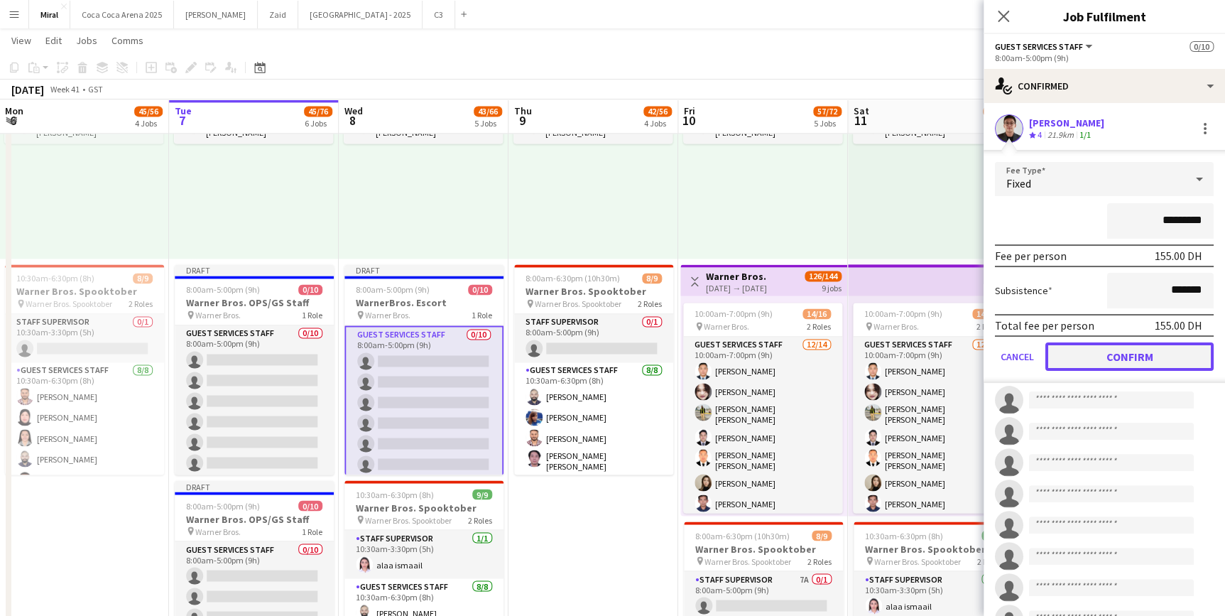
click at [1173, 358] on button "Confirm" at bounding box center [1129, 356] width 168 height 28
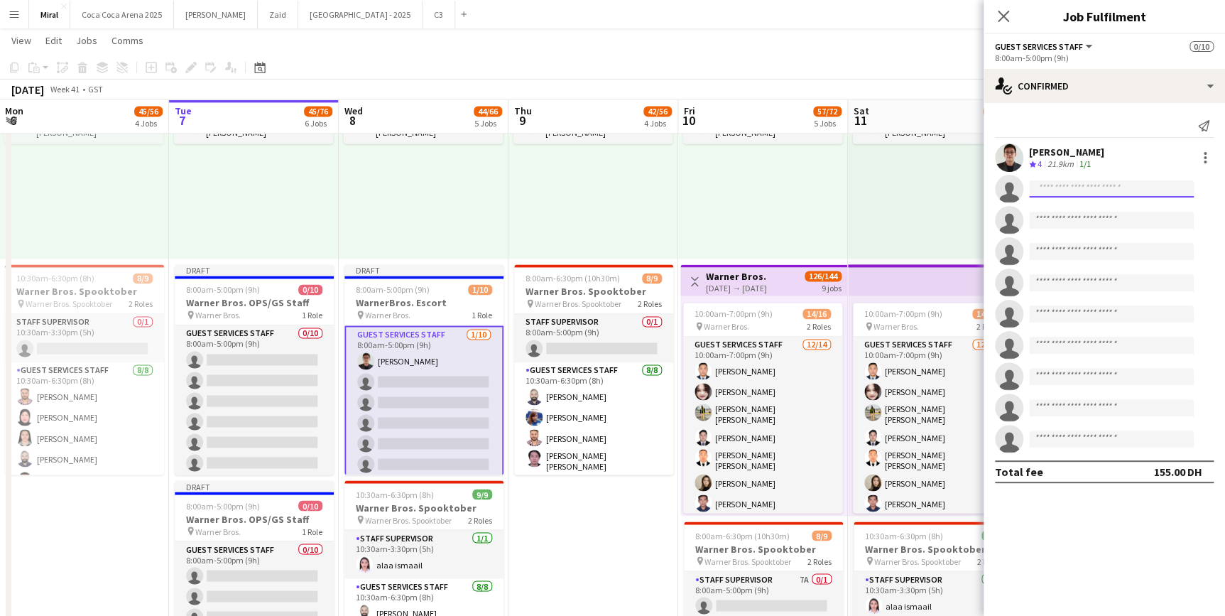
click at [1083, 194] on input at bounding box center [1111, 188] width 165 height 17
paste input "**********"
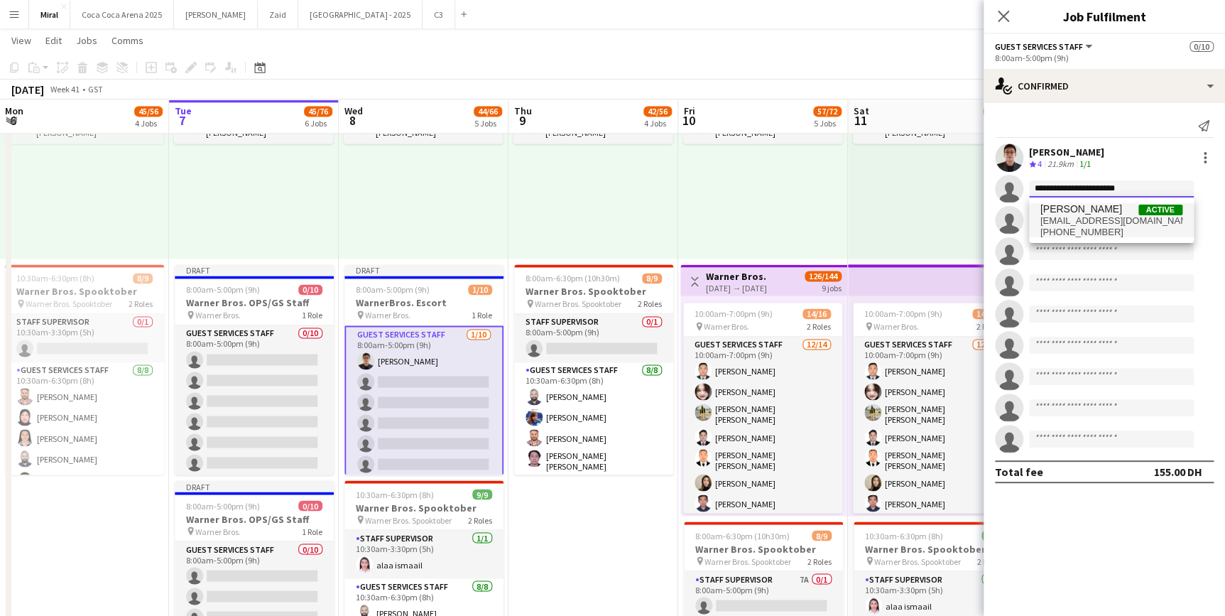
type input "**********"
click at [1100, 227] on span "[PHONE_NUMBER]" at bounding box center [1111, 232] width 142 height 11
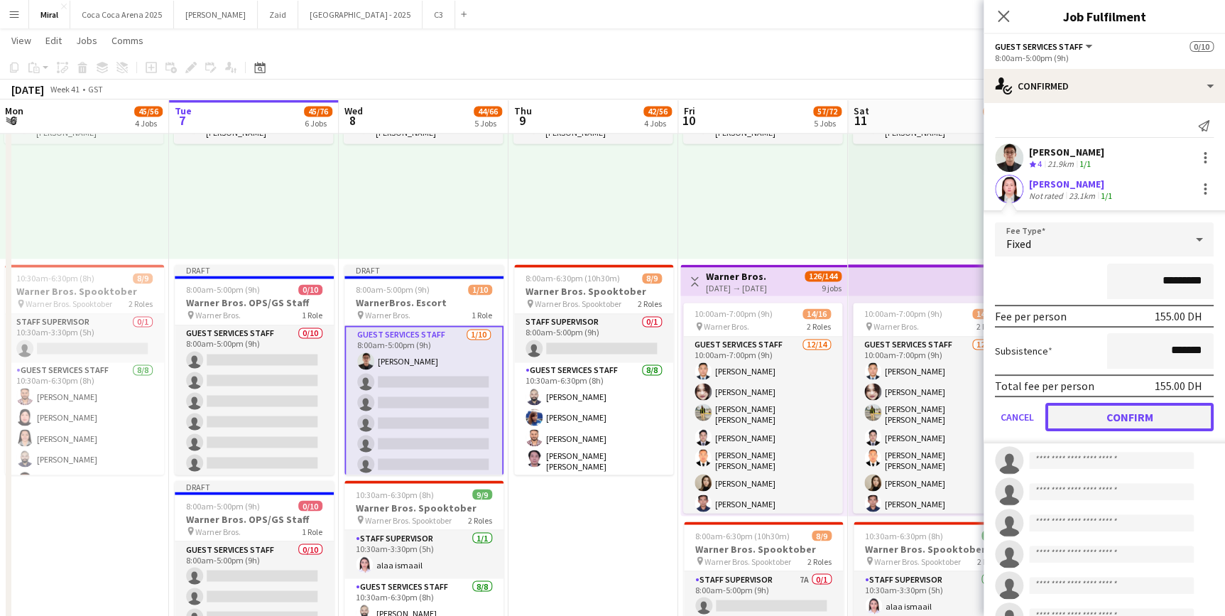
click at [1126, 423] on button "Confirm" at bounding box center [1129, 417] width 168 height 28
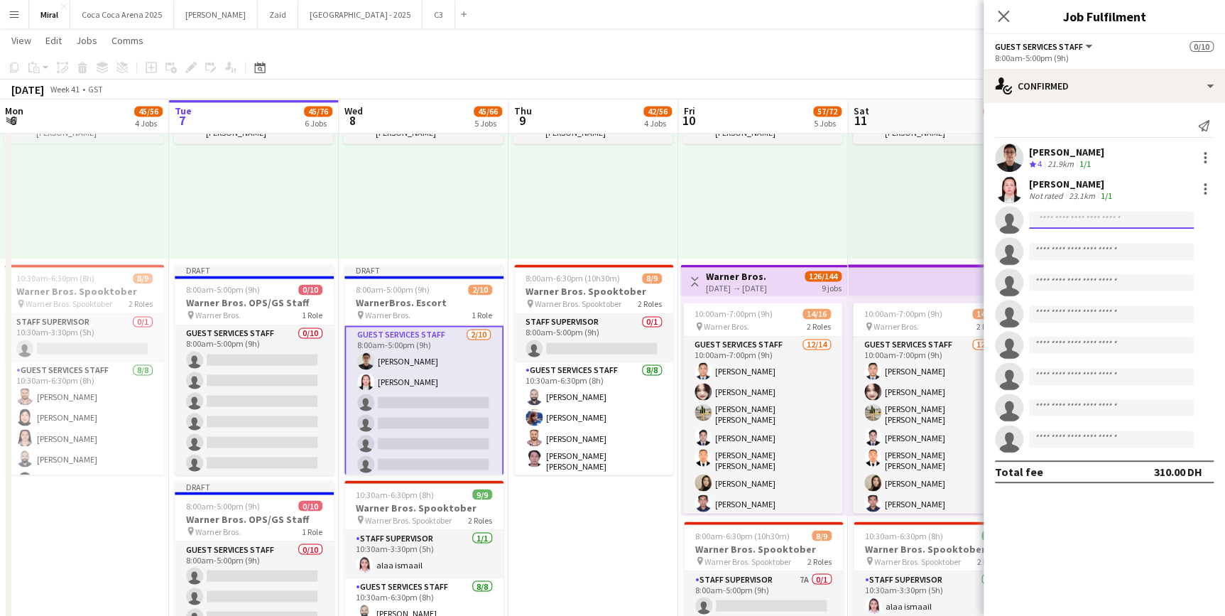
click at [1108, 224] on input at bounding box center [1111, 220] width 165 height 17
paste input "**********"
type input "**********"
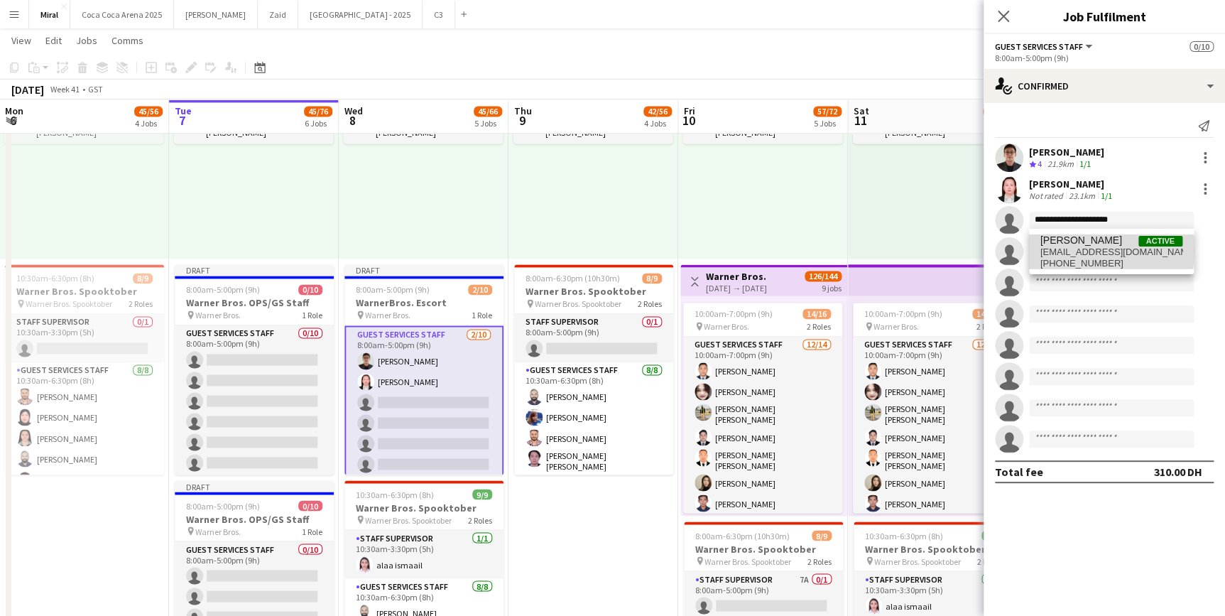
click at [1071, 250] on span "[EMAIL_ADDRESS][DOMAIN_NAME]" at bounding box center [1111, 251] width 142 height 11
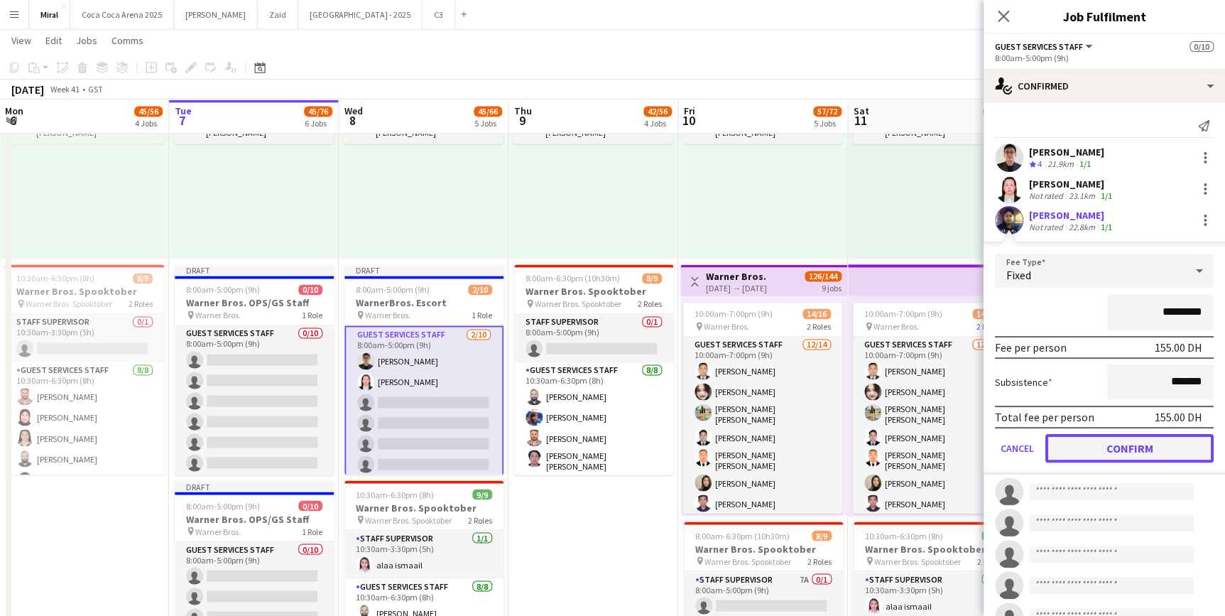
click at [1108, 442] on button "Confirm" at bounding box center [1129, 448] width 168 height 28
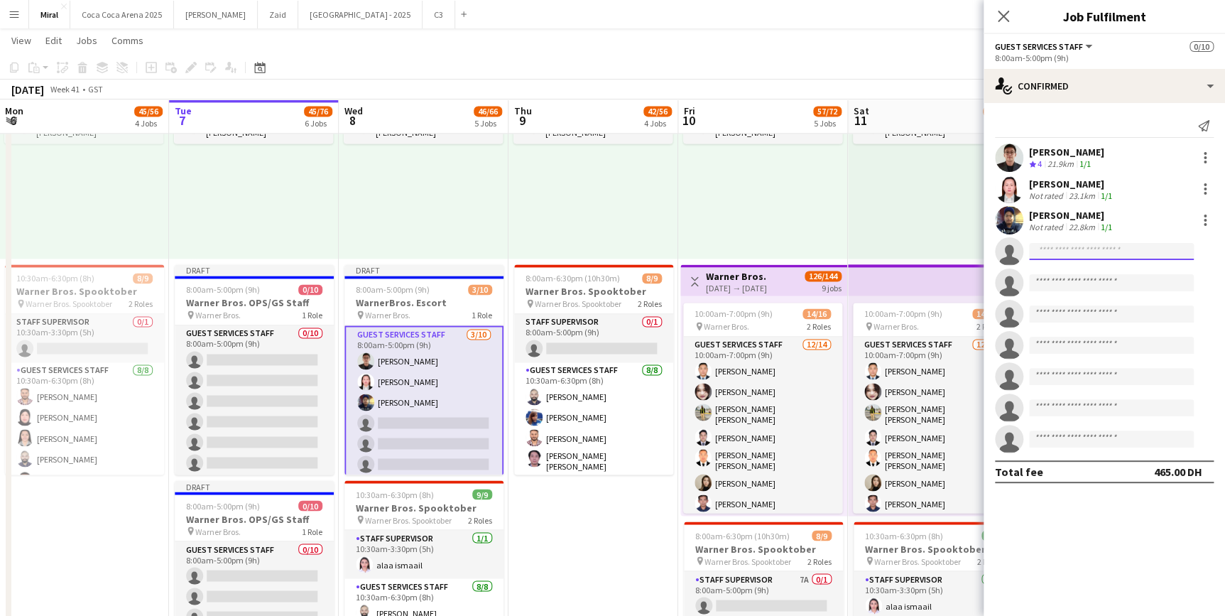
click at [1094, 253] on input at bounding box center [1111, 251] width 165 height 17
paste input "**********"
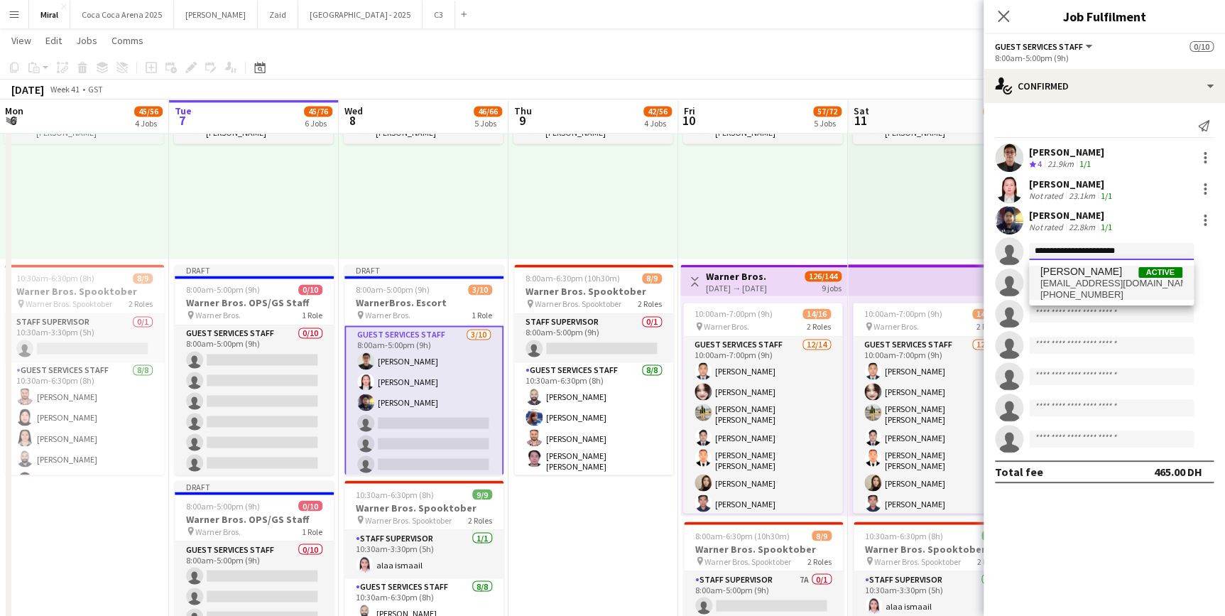
type input "**********"
click at [1085, 282] on span "[EMAIL_ADDRESS][DOMAIN_NAME]" at bounding box center [1111, 283] width 142 height 11
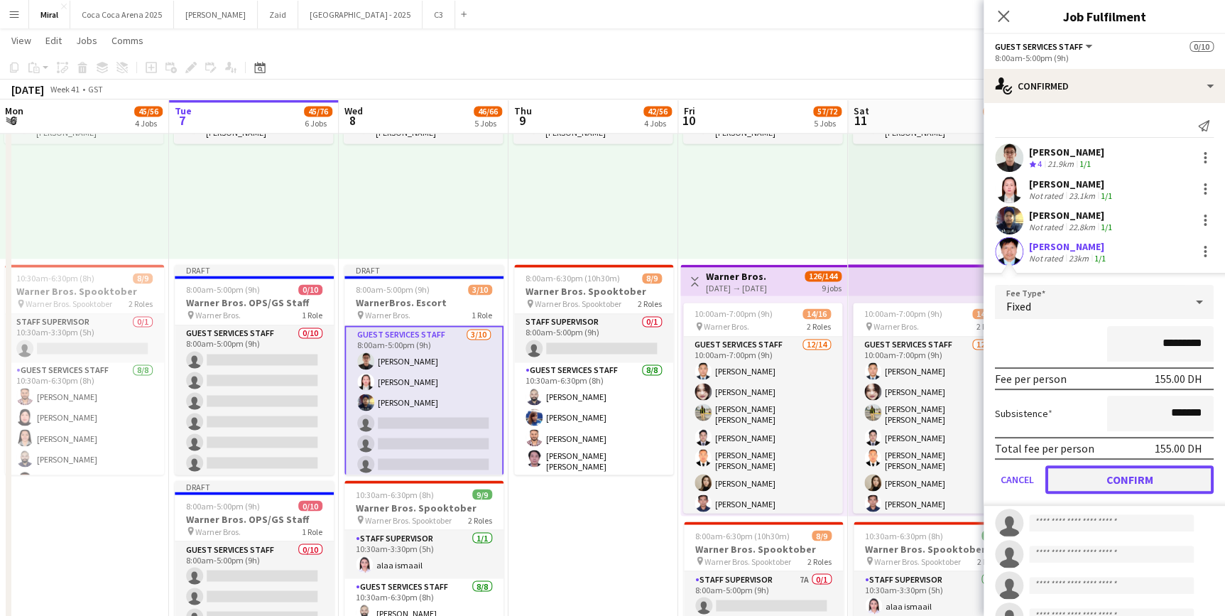
click at [1159, 476] on button "Confirm" at bounding box center [1129, 479] width 168 height 28
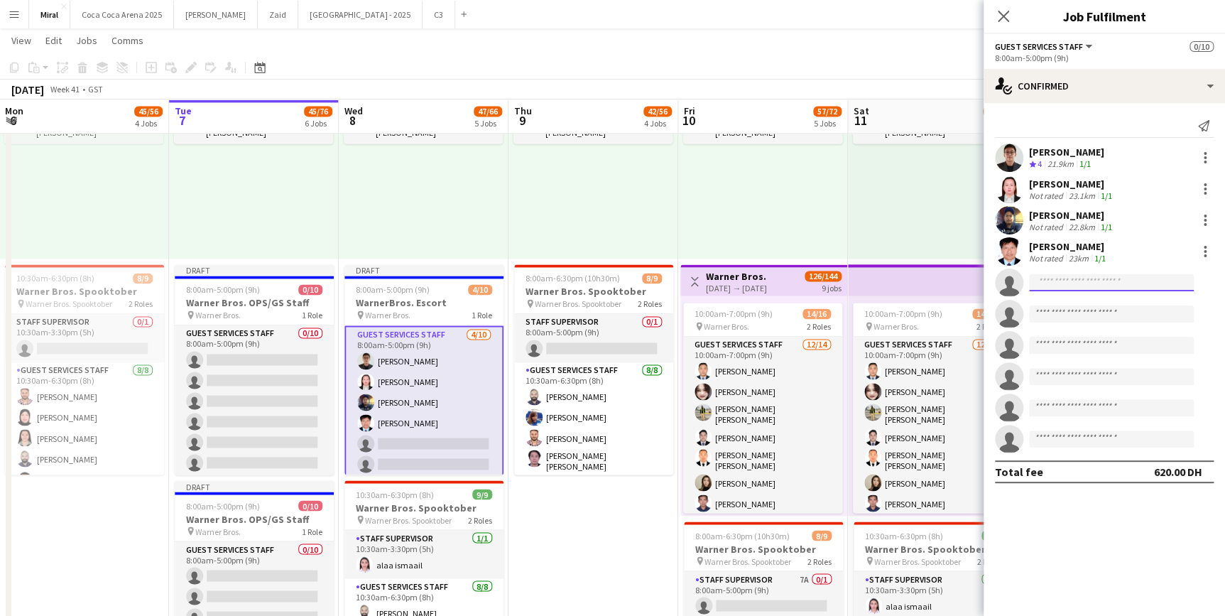
click at [1065, 281] on input at bounding box center [1111, 282] width 165 height 17
paste input "**********"
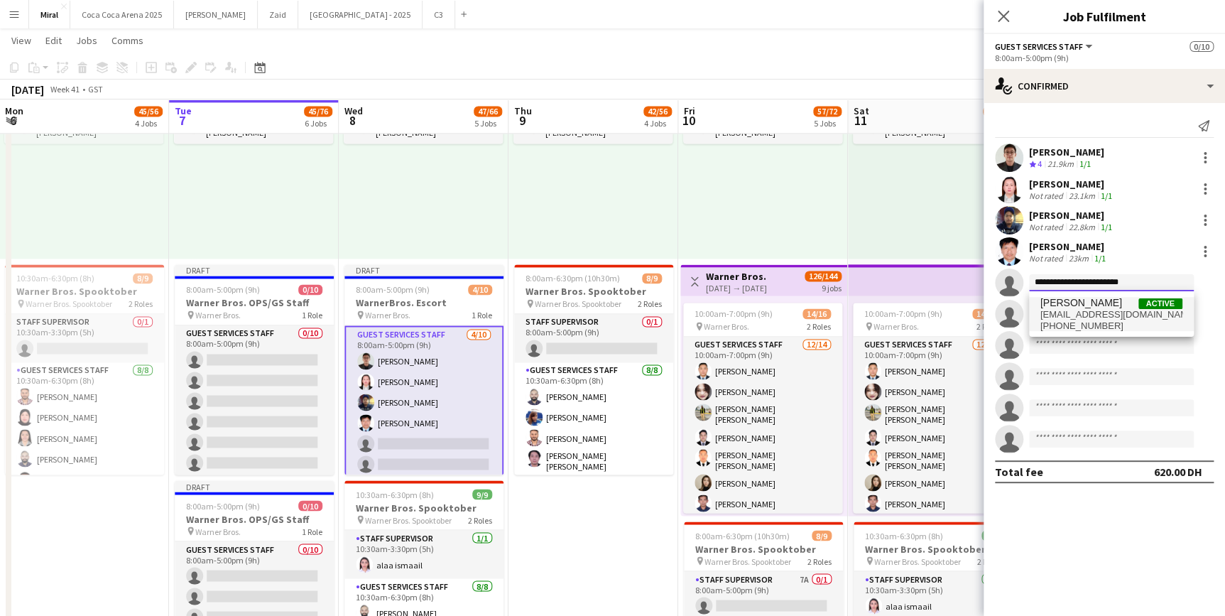
type input "**********"
click at [1085, 312] on span "[EMAIL_ADDRESS][DOMAIN_NAME]" at bounding box center [1111, 314] width 142 height 11
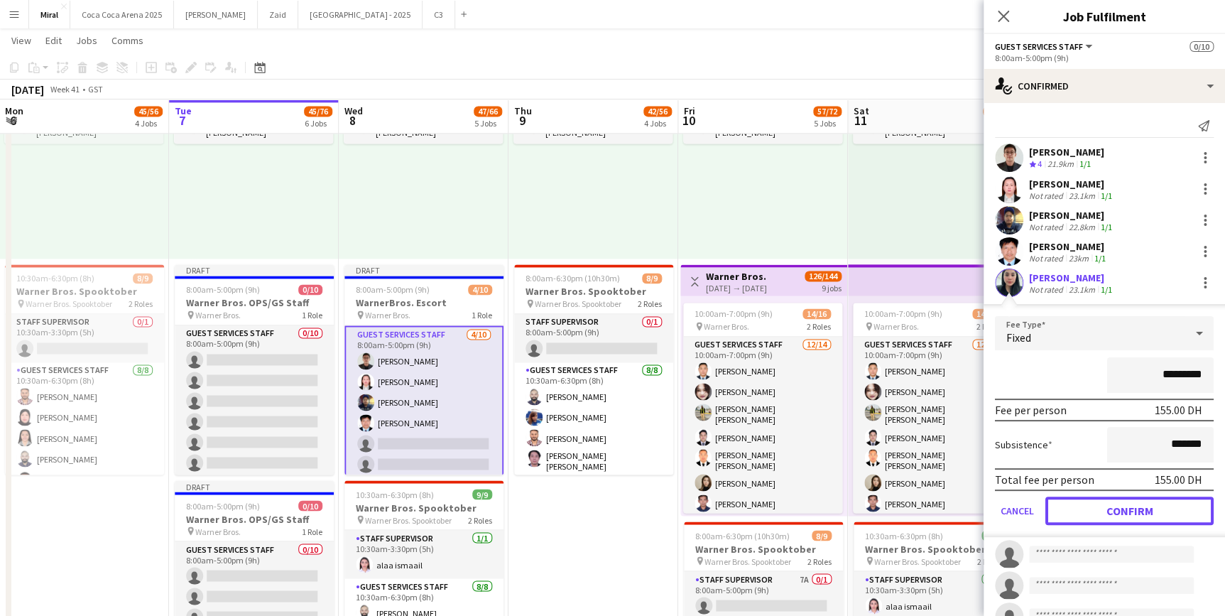
click at [1161, 507] on button "Confirm" at bounding box center [1129, 510] width 168 height 28
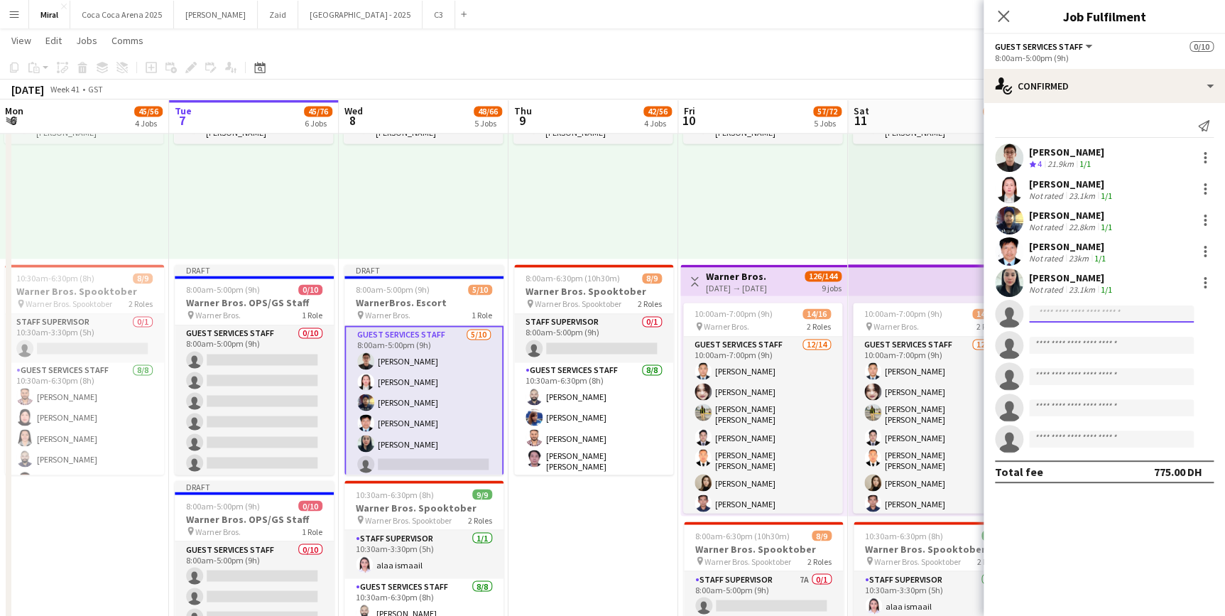
click at [1136, 312] on input at bounding box center [1111, 313] width 165 height 17
paste input "**********"
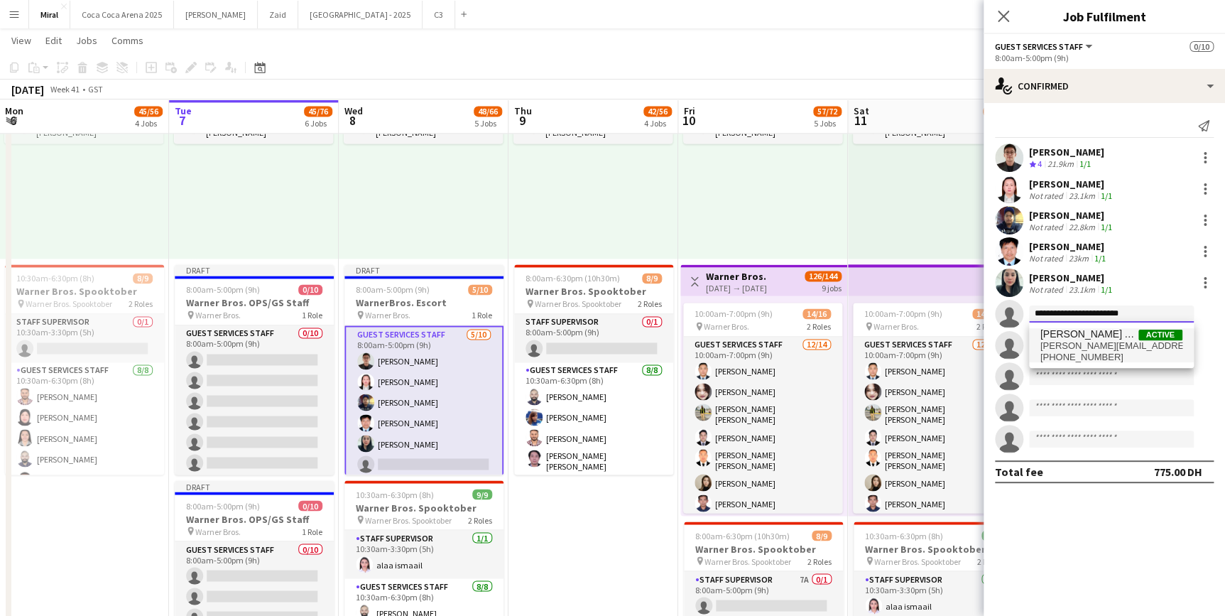
type input "**********"
click at [1097, 347] on span "[PERSON_NAME][EMAIL_ADDRESS][PERSON_NAME][DOMAIN_NAME]" at bounding box center [1111, 345] width 142 height 11
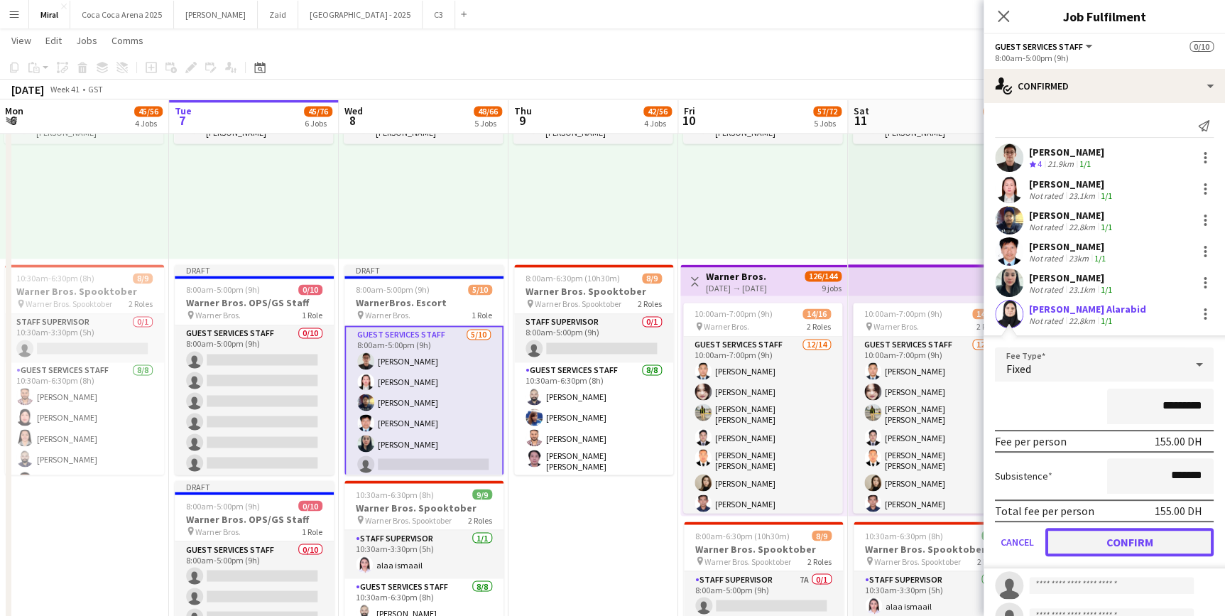
click at [1146, 541] on button "Confirm" at bounding box center [1129, 542] width 168 height 28
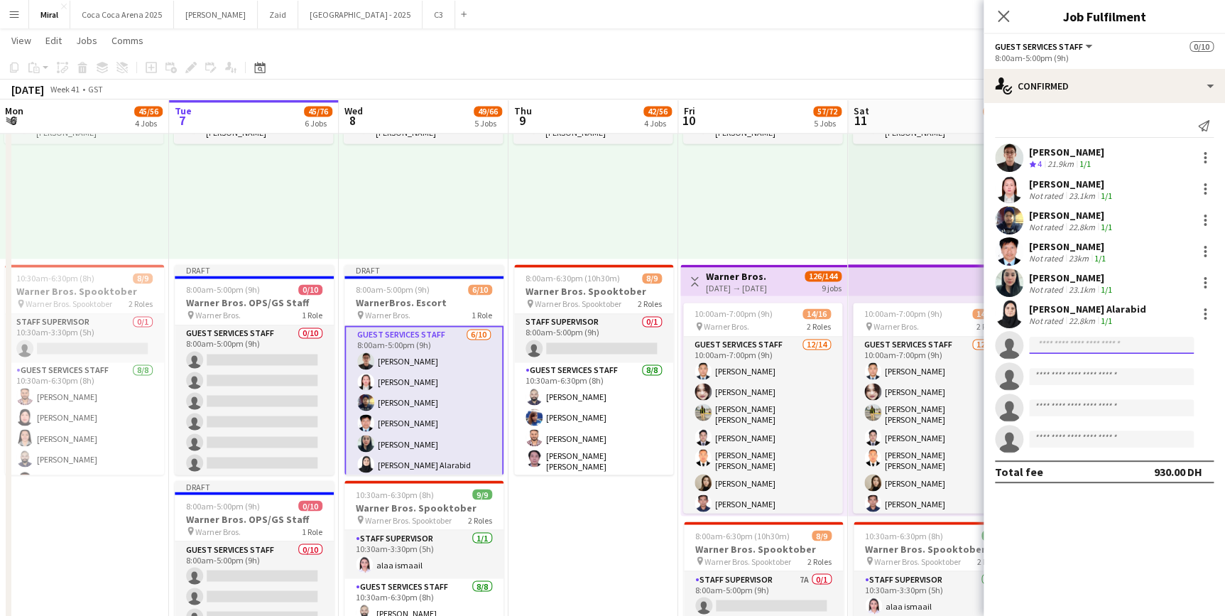
click at [1126, 338] on input at bounding box center [1111, 345] width 165 height 17
paste input "**********"
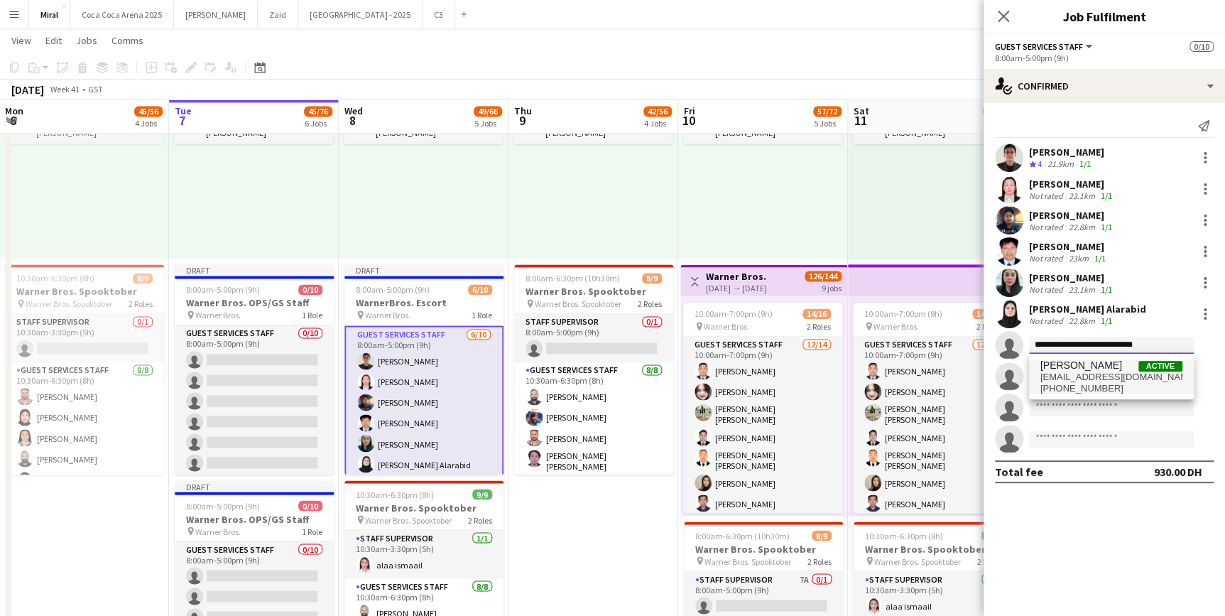
type input "**********"
click at [1112, 379] on span "[EMAIL_ADDRESS][DOMAIN_NAME]" at bounding box center [1111, 376] width 142 height 11
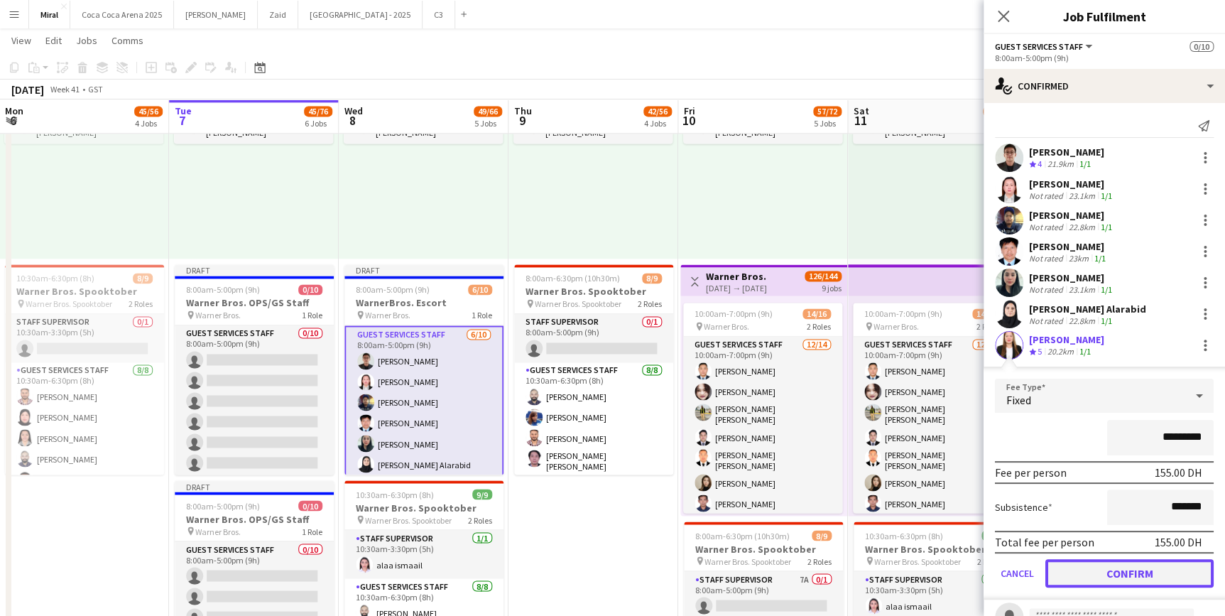
click at [1156, 565] on button "Confirm" at bounding box center [1129, 573] width 168 height 28
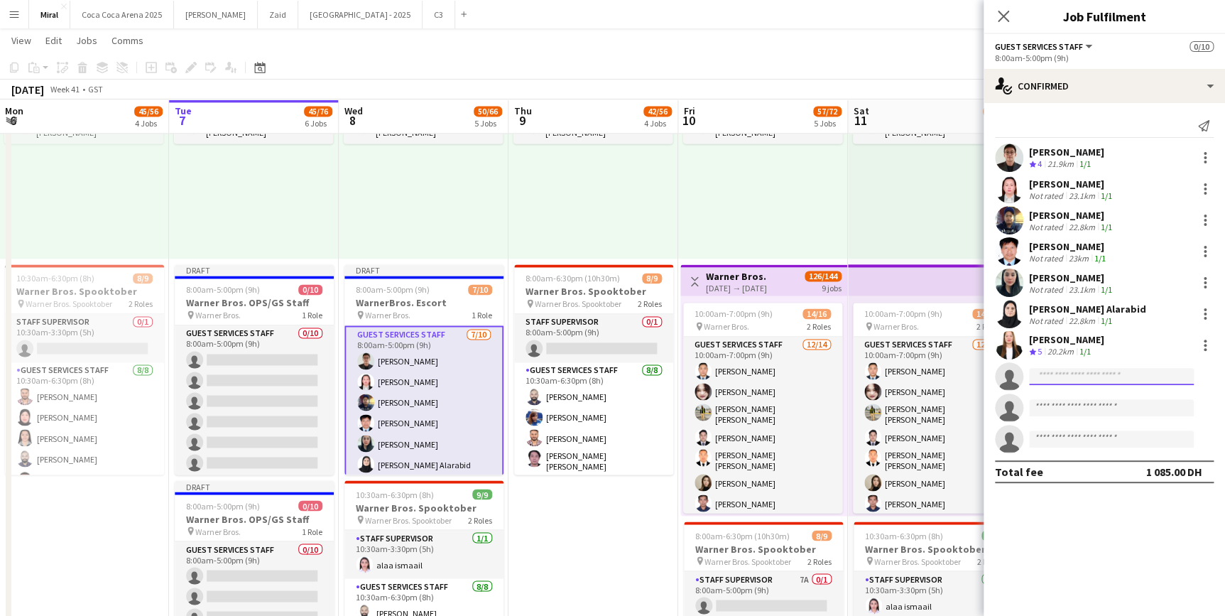
click at [1068, 372] on input at bounding box center [1111, 376] width 165 height 17
paste input "**********"
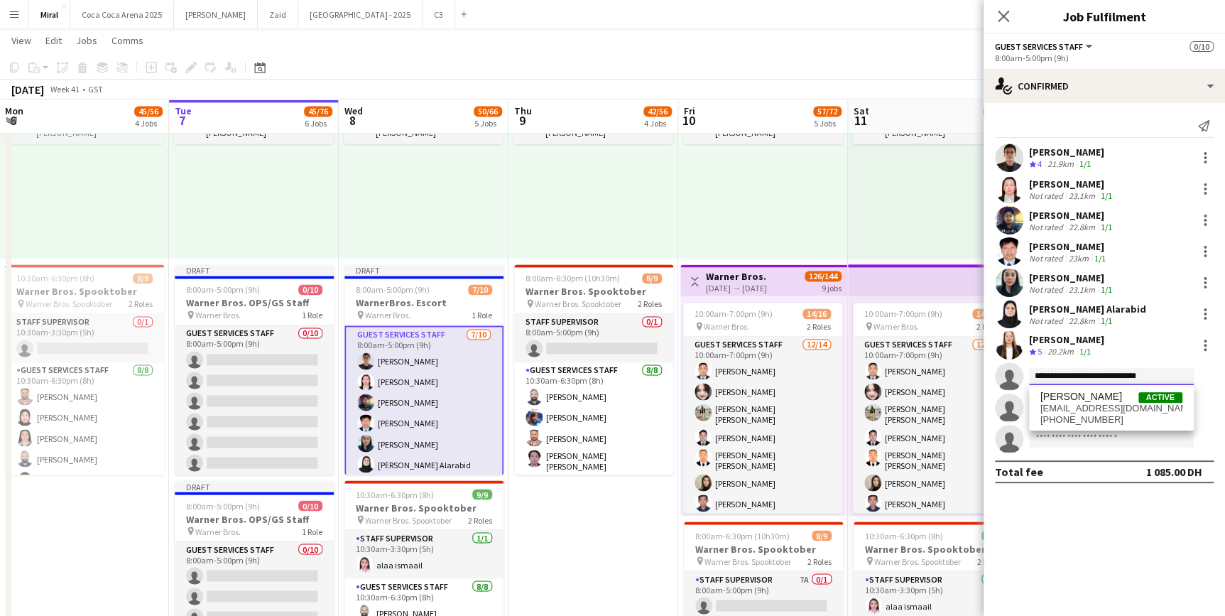
type input "**********"
click at [1095, 408] on span "[EMAIL_ADDRESS][DOMAIN_NAME]" at bounding box center [1111, 408] width 142 height 11
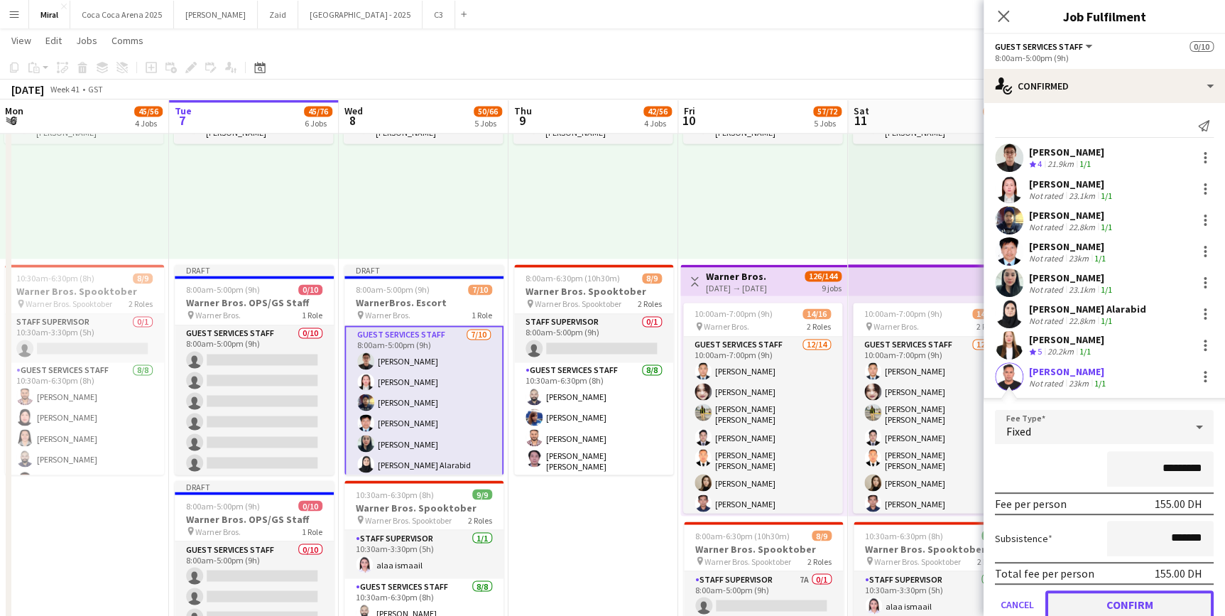
click at [1133, 605] on button "Confirm" at bounding box center [1129, 604] width 168 height 28
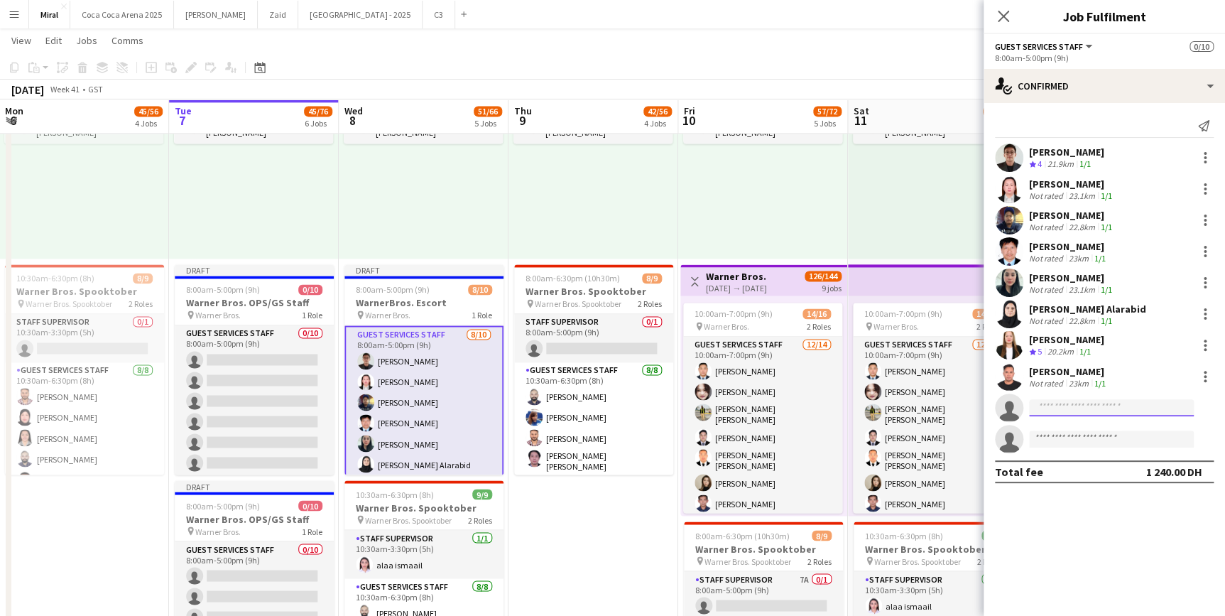
click at [1071, 406] on input at bounding box center [1111, 407] width 165 height 17
paste input "**********"
click at [1118, 516] on mat-expansion-panel "**********" at bounding box center [1104, 359] width 241 height 513
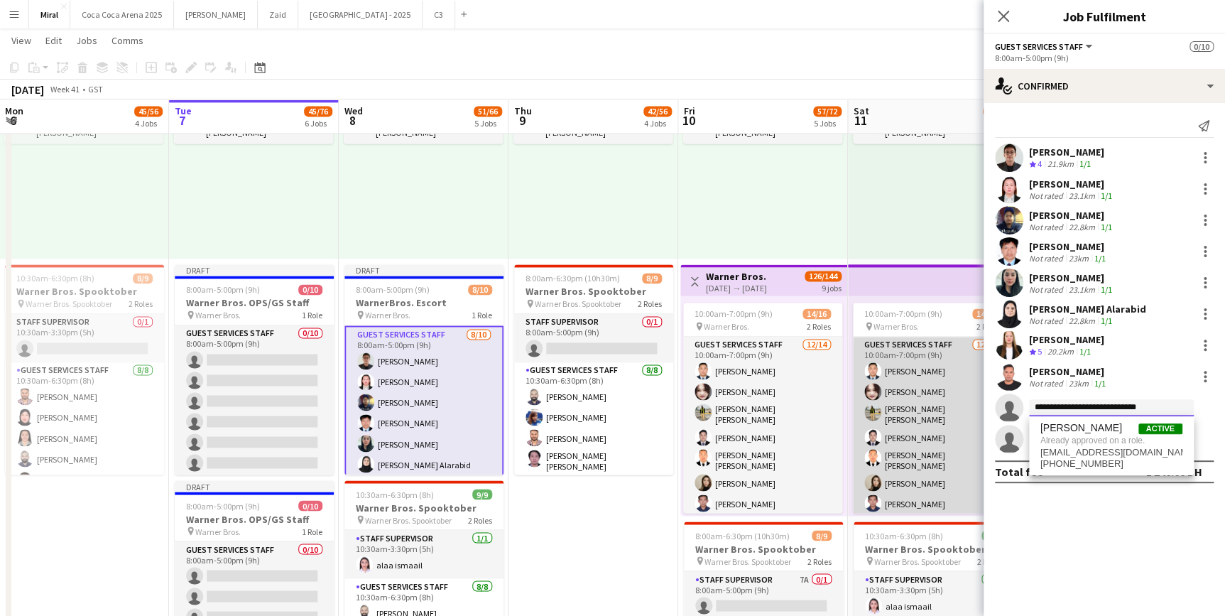
drag, startPoint x: 1163, startPoint y: 408, endPoint x: 972, endPoint y: 413, distance: 190.4
click at [972, 413] on body "Menu Boards Boards Boards All jobs Status Workforce Workforce My Workforce Recr…" at bounding box center [612, 30] width 1225 height 1987
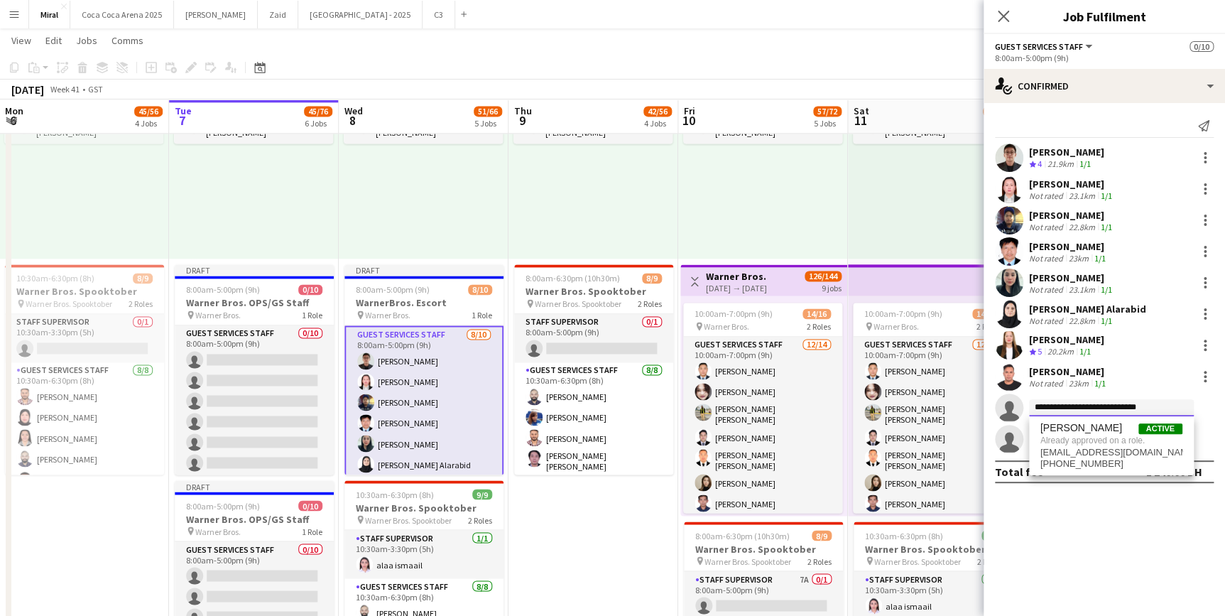
paste input
type input "**********"
click at [1099, 438] on span "[EMAIL_ADDRESS][DOMAIN_NAME]" at bounding box center [1111, 439] width 142 height 11
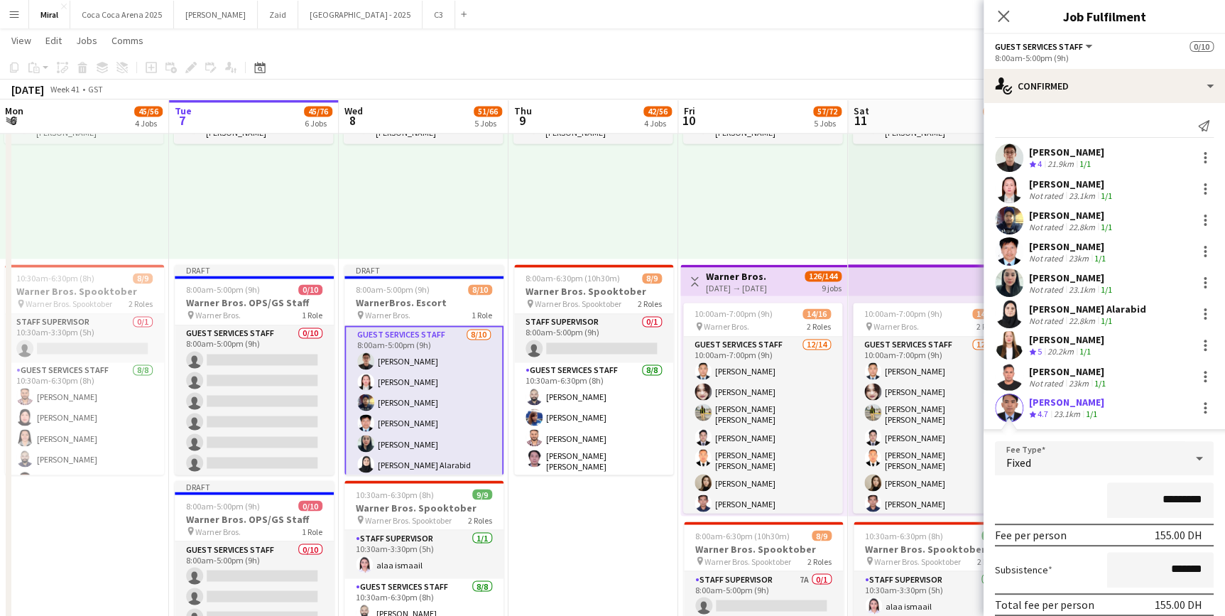
scroll to position [117, 0]
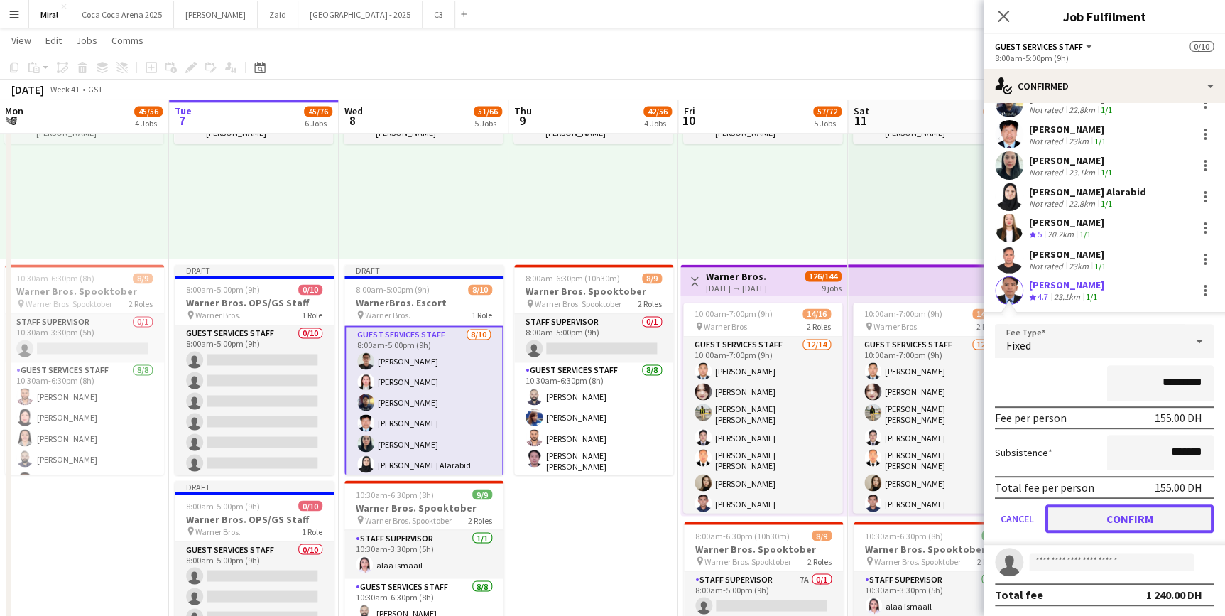
click at [1139, 517] on button "Confirm" at bounding box center [1129, 518] width 168 height 28
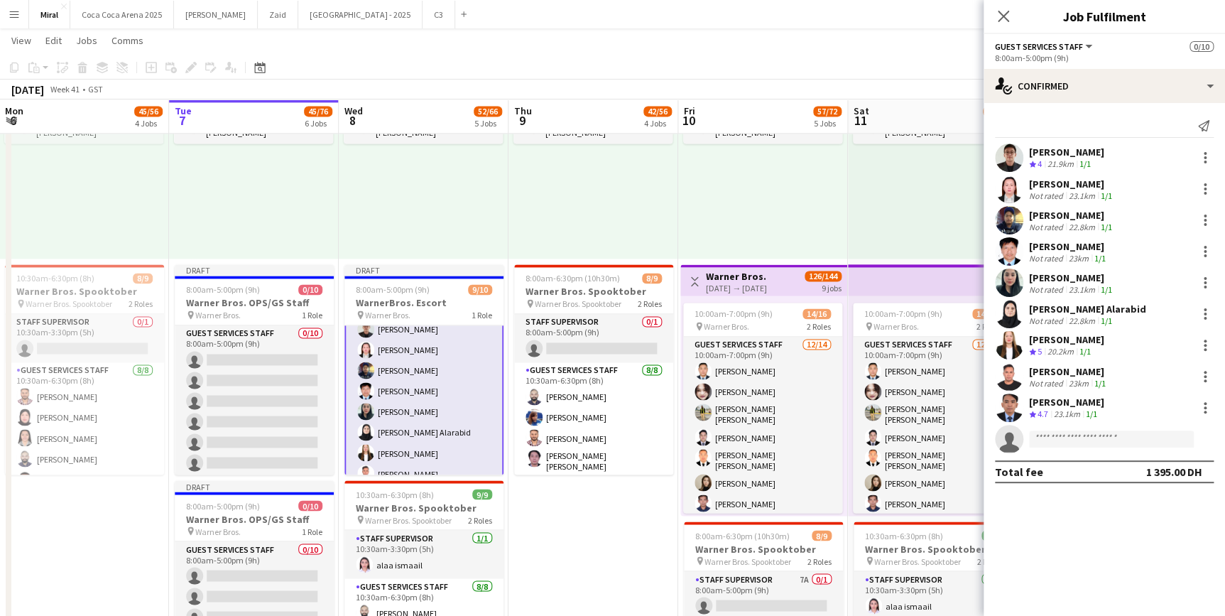
scroll to position [0, 0]
click at [1061, 157] on div "[PERSON_NAME]" at bounding box center [1066, 152] width 75 height 13
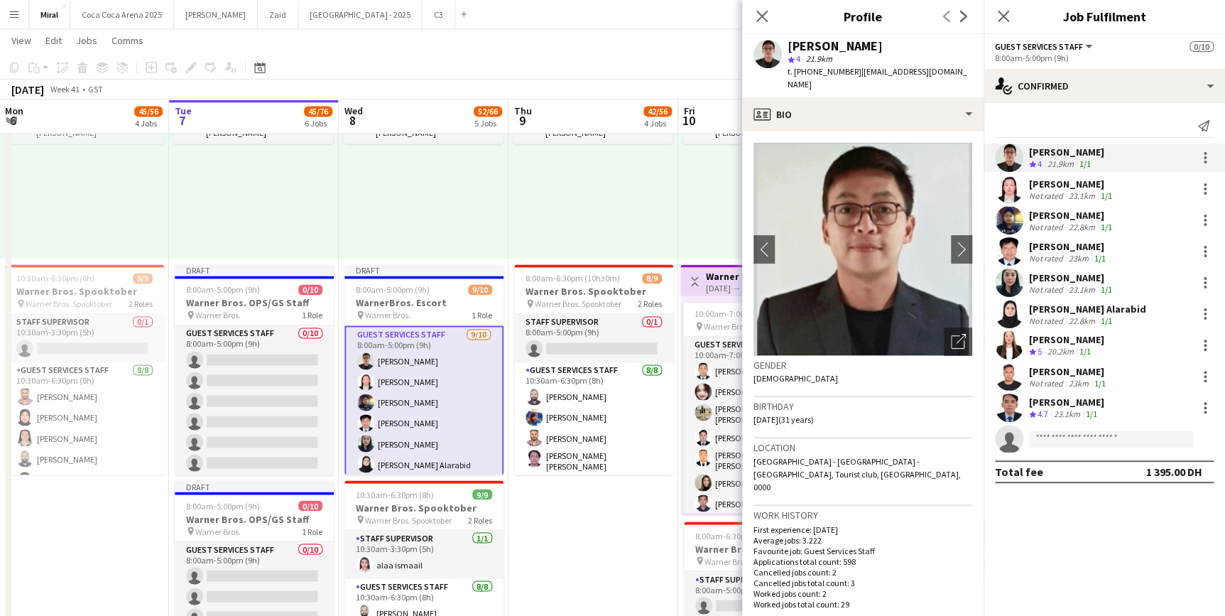
click at [420, 237] on div "9:30am-6:30pm (9h) 1/1 pin Warner Bros. 1 Role Guest Services Staff [DATE] 9:30…" at bounding box center [424, 148] width 170 height 220
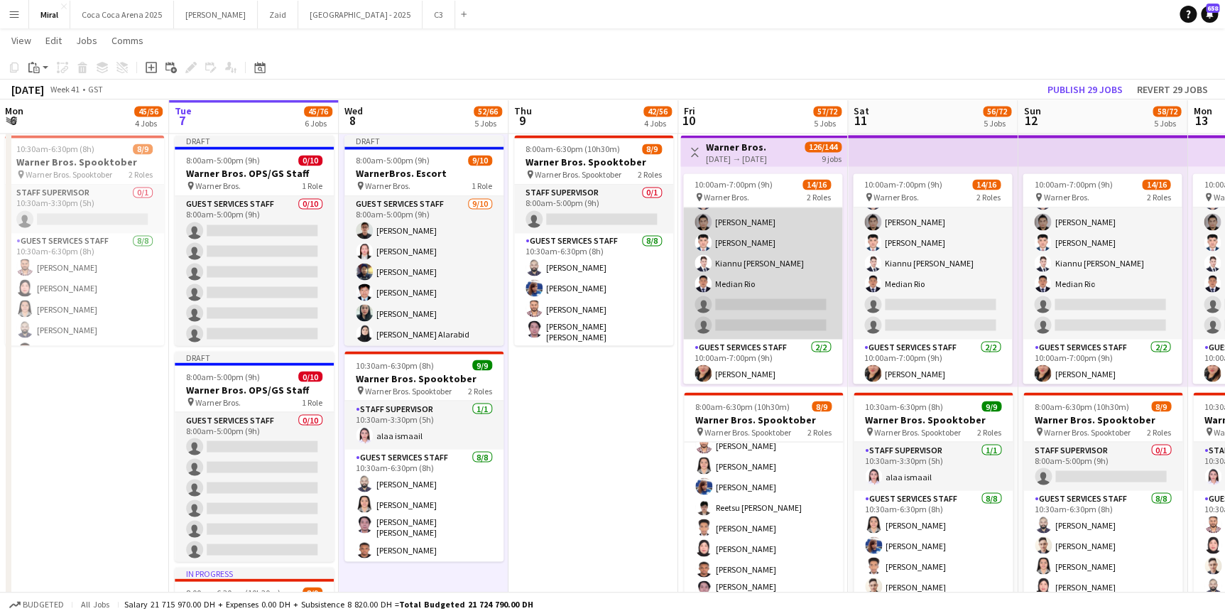
scroll to position [156, 0]
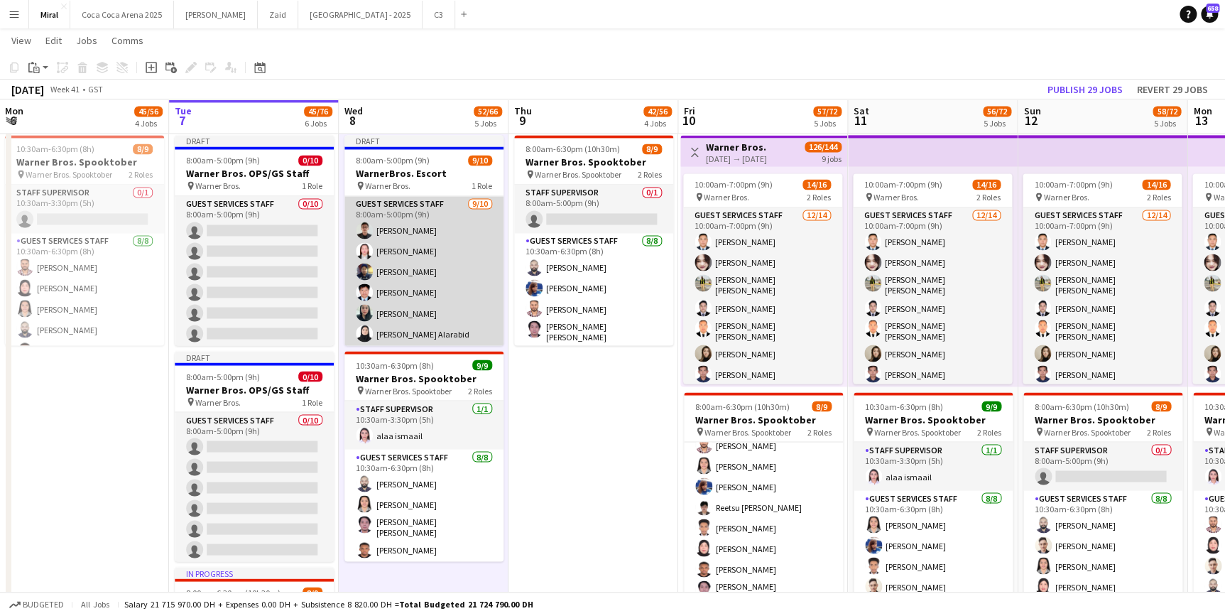
click at [398, 264] on app-card-role "Guest Services Staff [DATE] 8:00am-5:00pm (9h) [PERSON_NAME] [PERSON_NAME] [PER…" at bounding box center [423, 313] width 159 height 234
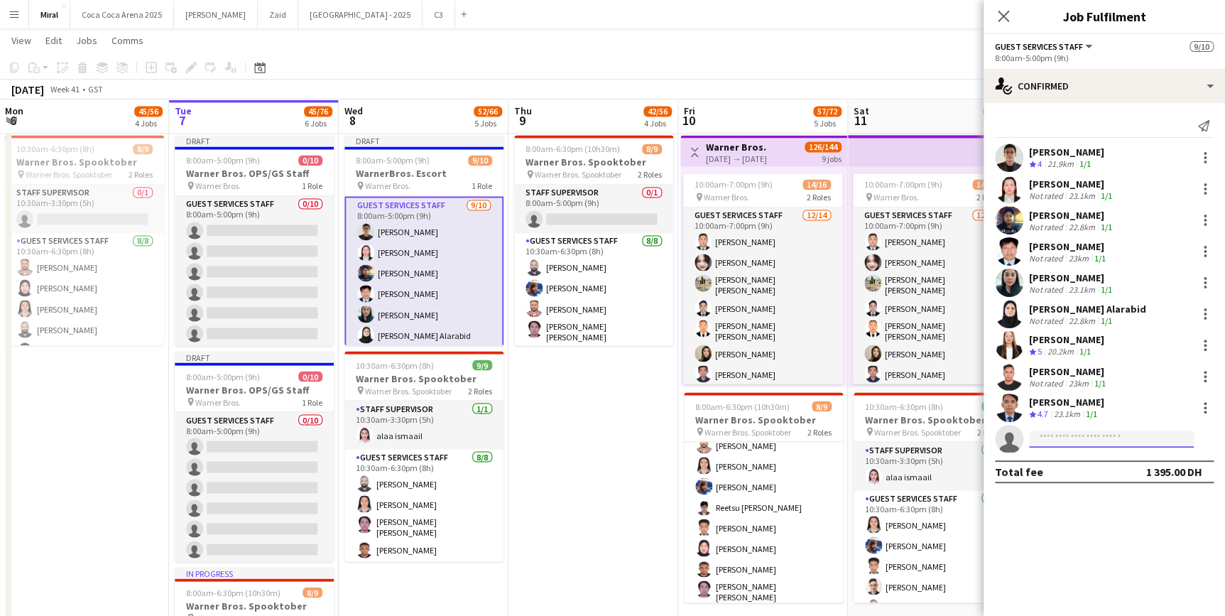
click at [1037, 435] on input at bounding box center [1111, 438] width 165 height 17
click at [1058, 447] on div at bounding box center [1111, 452] width 165 height 11
click at [1060, 443] on input at bounding box center [1111, 438] width 165 height 17
paste input "**********"
type input "**********"
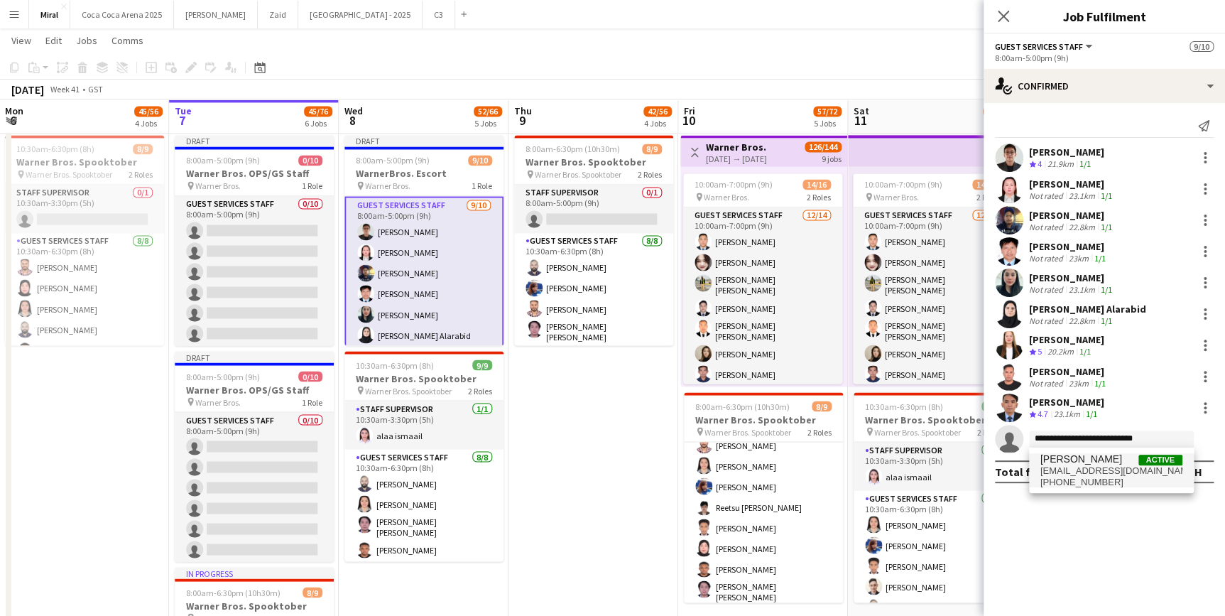
click at [1073, 462] on span "[PERSON_NAME]" at bounding box center [1081, 459] width 82 height 12
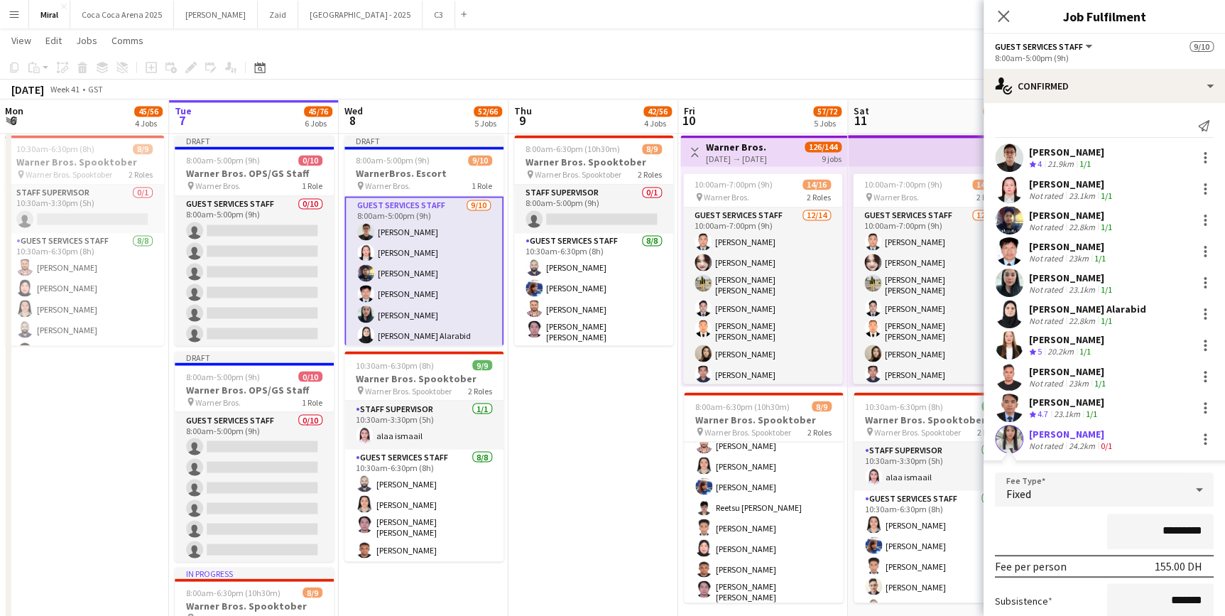
scroll to position [117, 0]
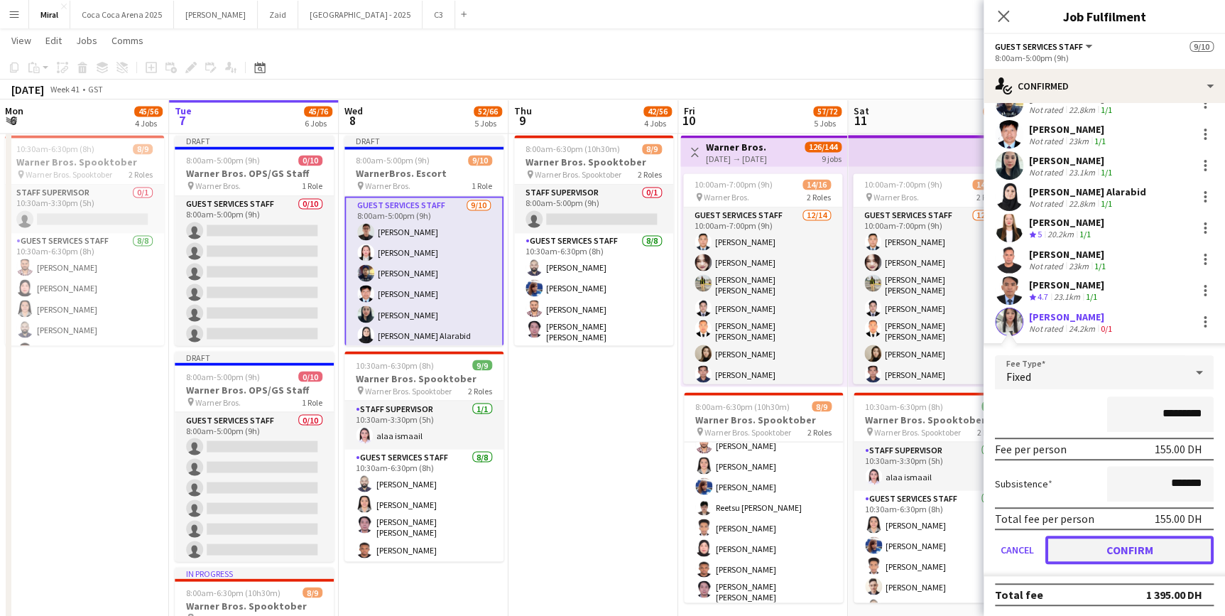
click at [1140, 546] on button "Confirm" at bounding box center [1129, 550] width 168 height 28
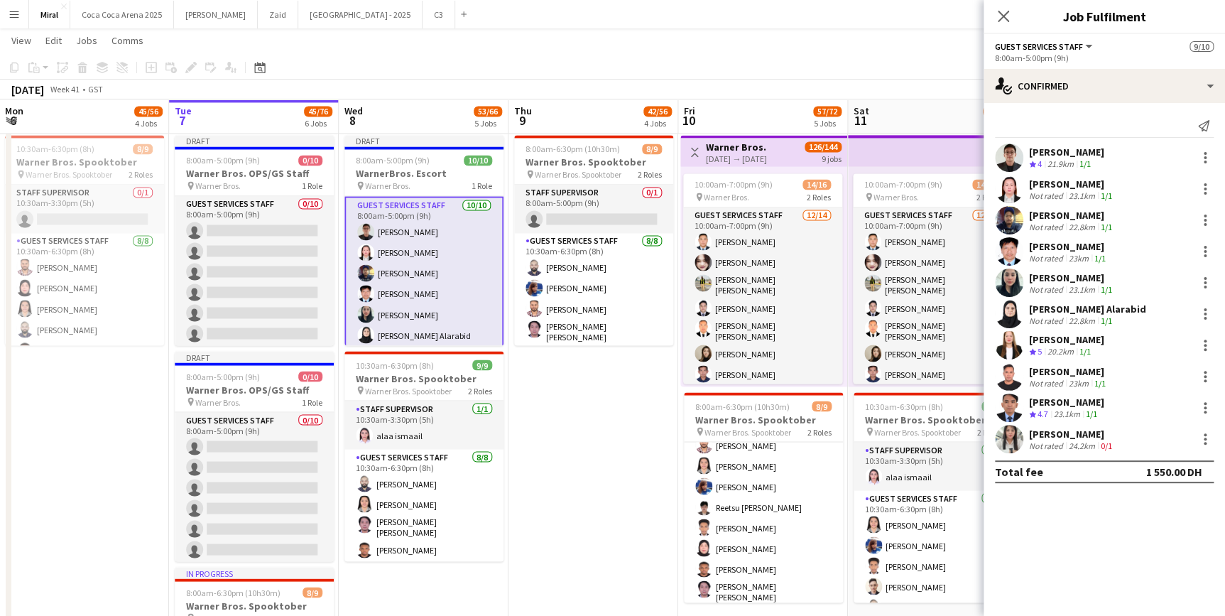
click at [904, 70] on app-toolbar "Copy Paste Paste Ctrl+V Paste with crew Ctrl+Shift+V Paste linked Job [GEOGRAPH…" at bounding box center [612, 67] width 1225 height 24
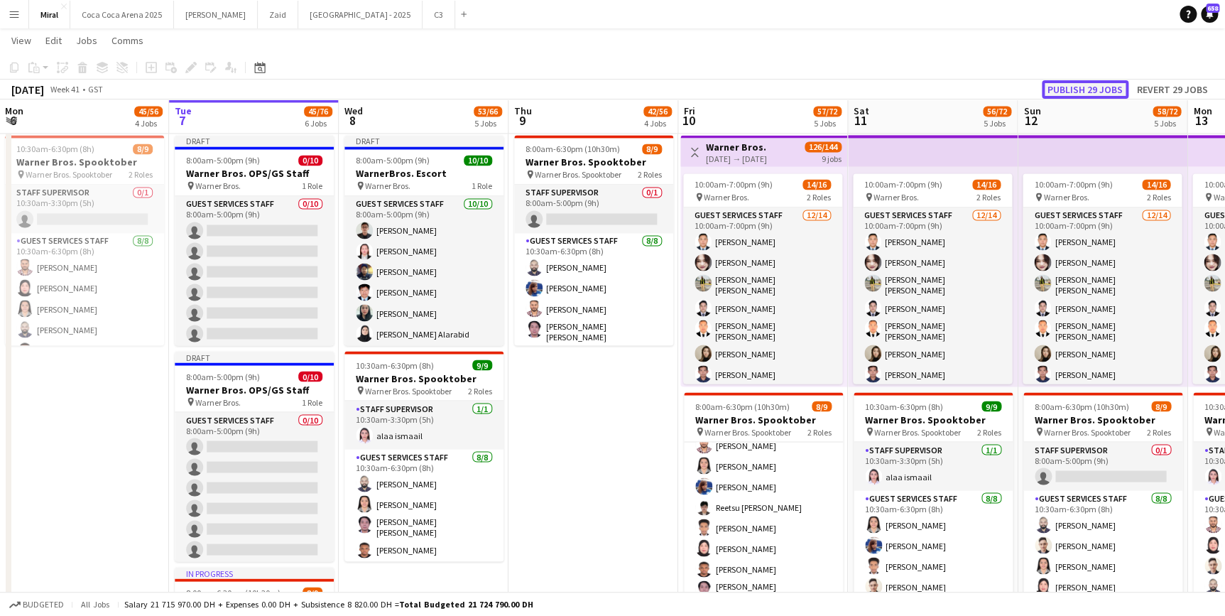
click at [1109, 89] on button "Publish 29 jobs" at bounding box center [1085, 89] width 87 height 18
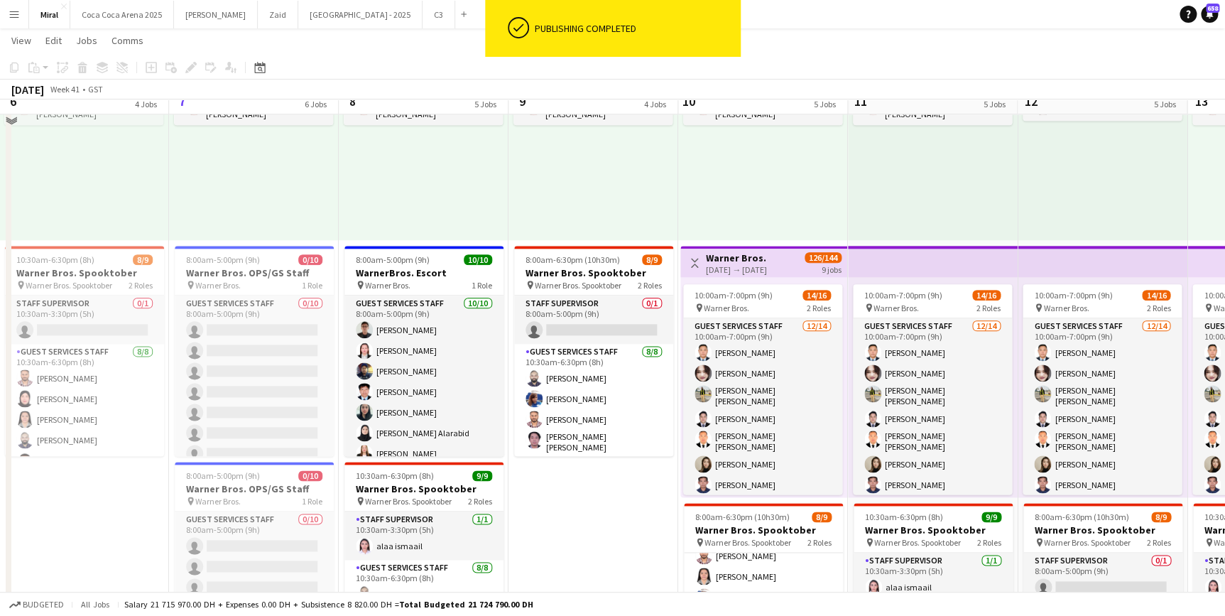
scroll to position [705, 0]
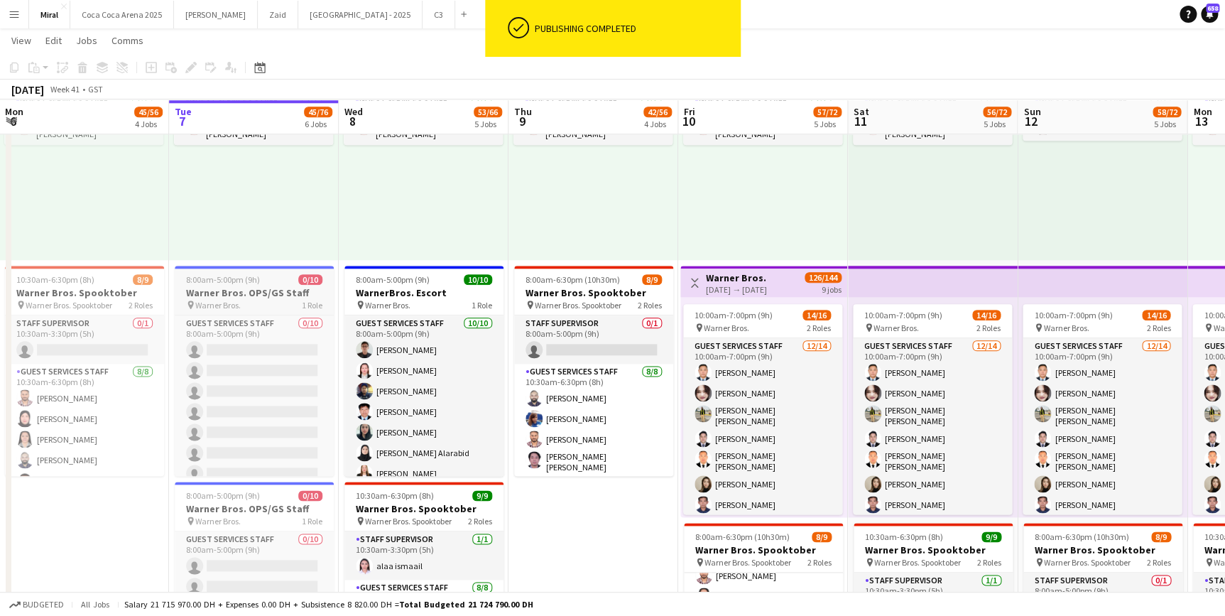
click at [273, 290] on h3 "Warner Bros. OPS/GS Staff" at bounding box center [254, 292] width 159 height 13
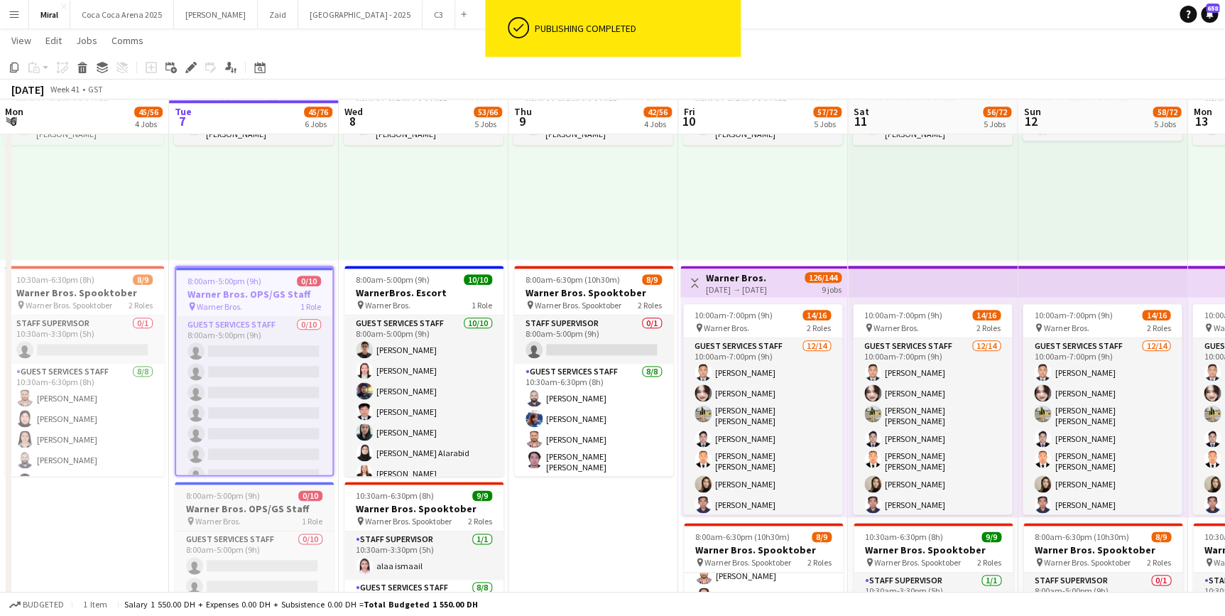
click at [260, 515] on div "pin Warner Bros. 1 Role" at bounding box center [254, 520] width 159 height 11
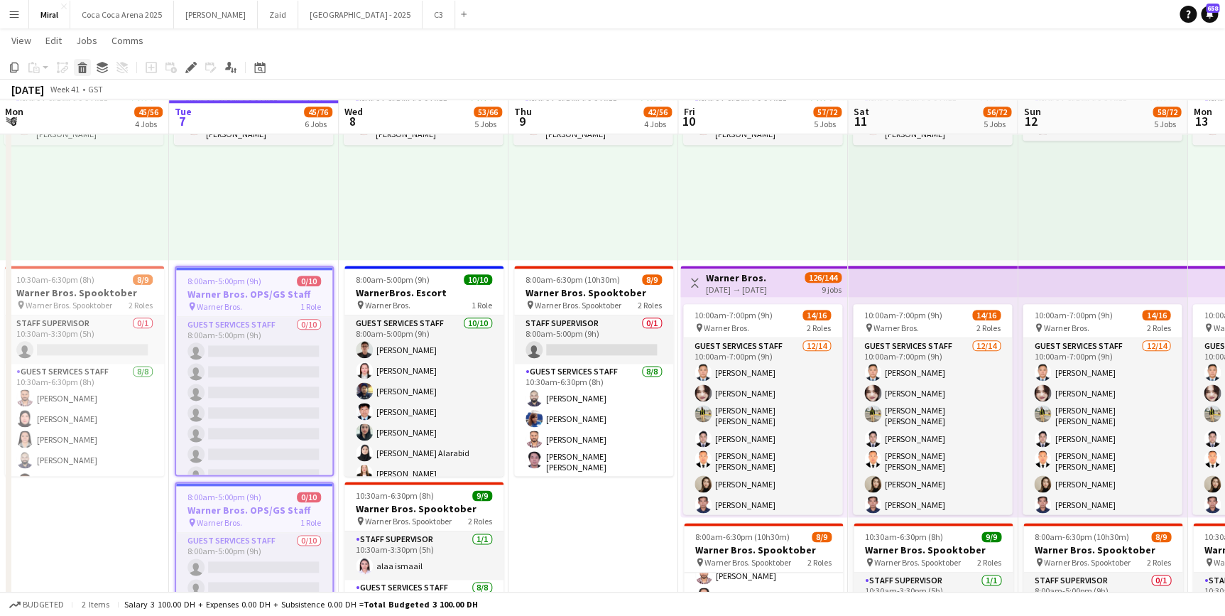
click at [81, 69] on icon at bounding box center [83, 69] width 8 height 7
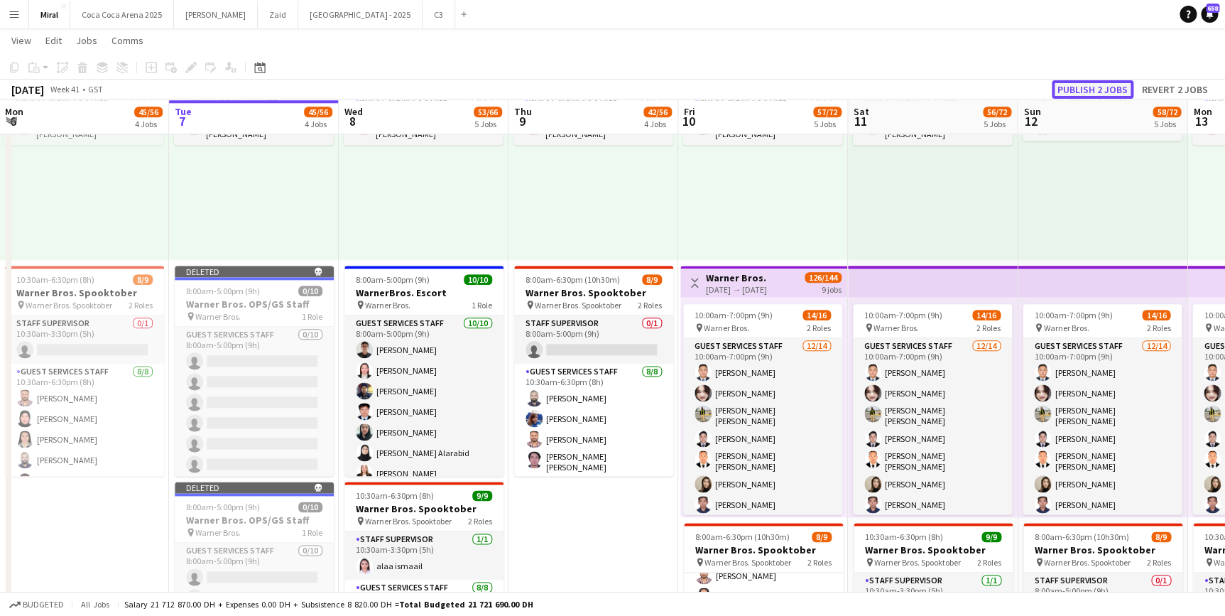
click at [1083, 84] on button "Publish 2 jobs" at bounding box center [1093, 89] width 82 height 18
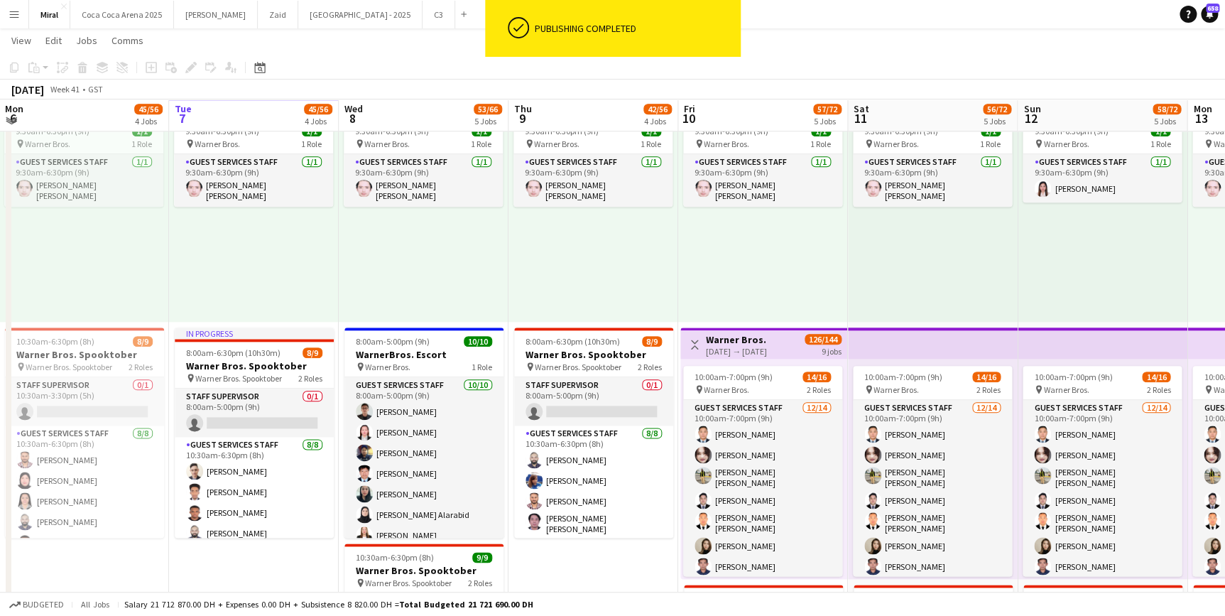
scroll to position [640, 0]
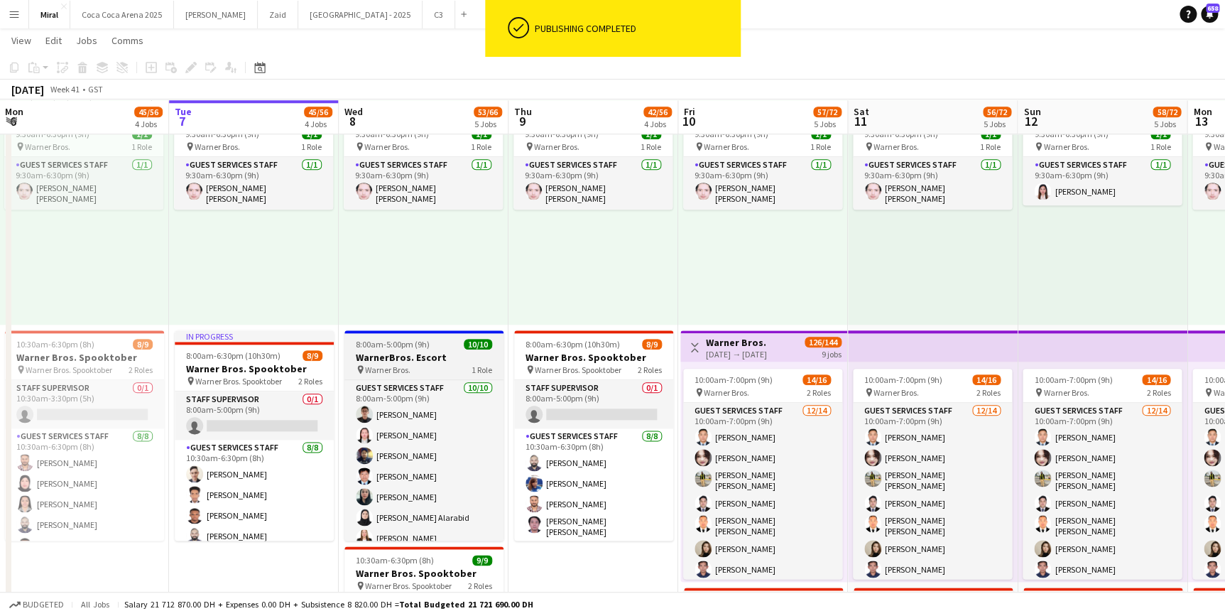
click at [426, 359] on h3 "WarnerBros. Escort" at bounding box center [423, 357] width 159 height 13
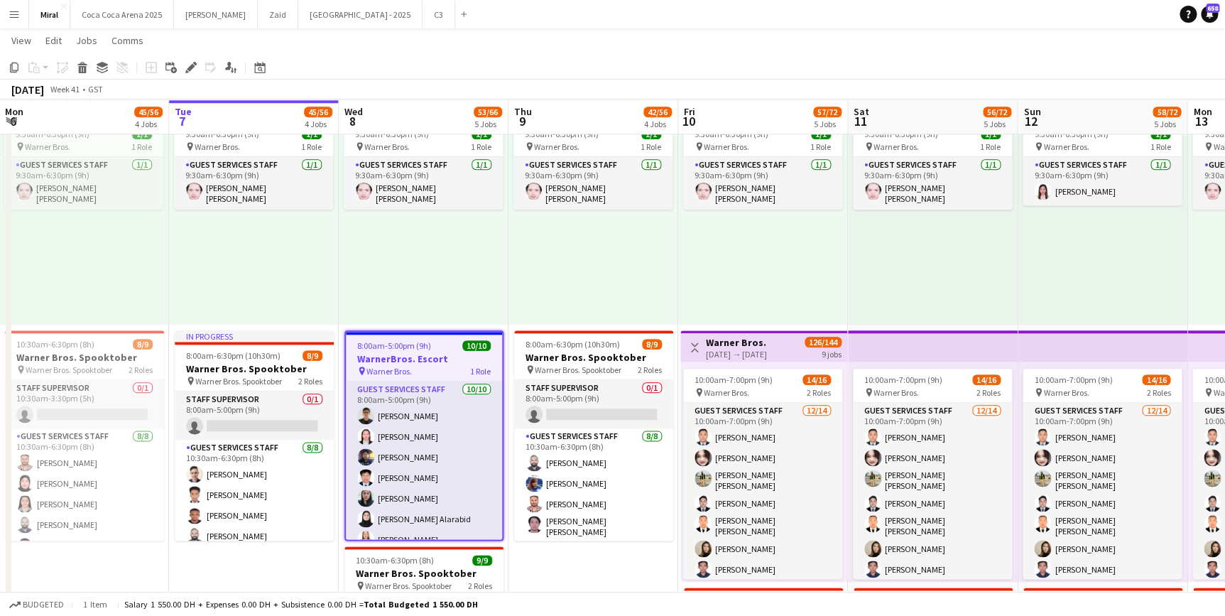
drag, startPoint x: 426, startPoint y: 359, endPoint x: 713, endPoint y: 278, distance: 298.1
click at [713, 278] on div "9:30am-6:30pm (9h) 1/1 pin Warner Bros. 1 Role Guest Services Staff [DATE] 9:30…" at bounding box center [763, 214] width 170 height 220
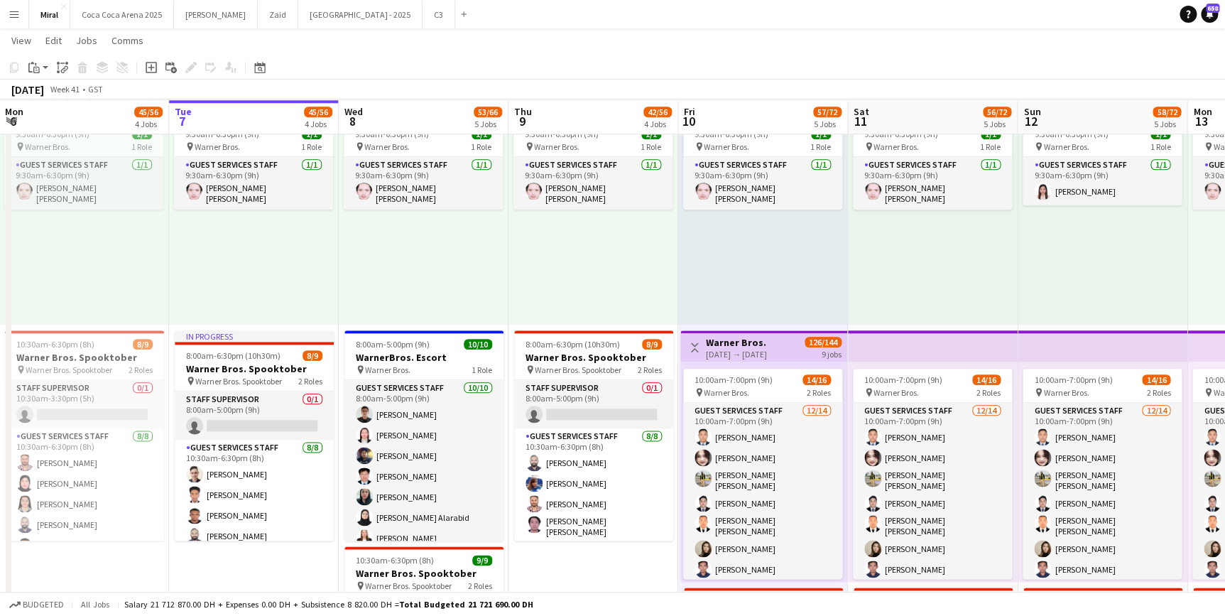
click at [585, 270] on div "9:30am-6:30pm (9h) 1/1 pin Warner Bros. 1 Role Guest Services Staff [DATE] 9:30…" at bounding box center [594, 214] width 170 height 220
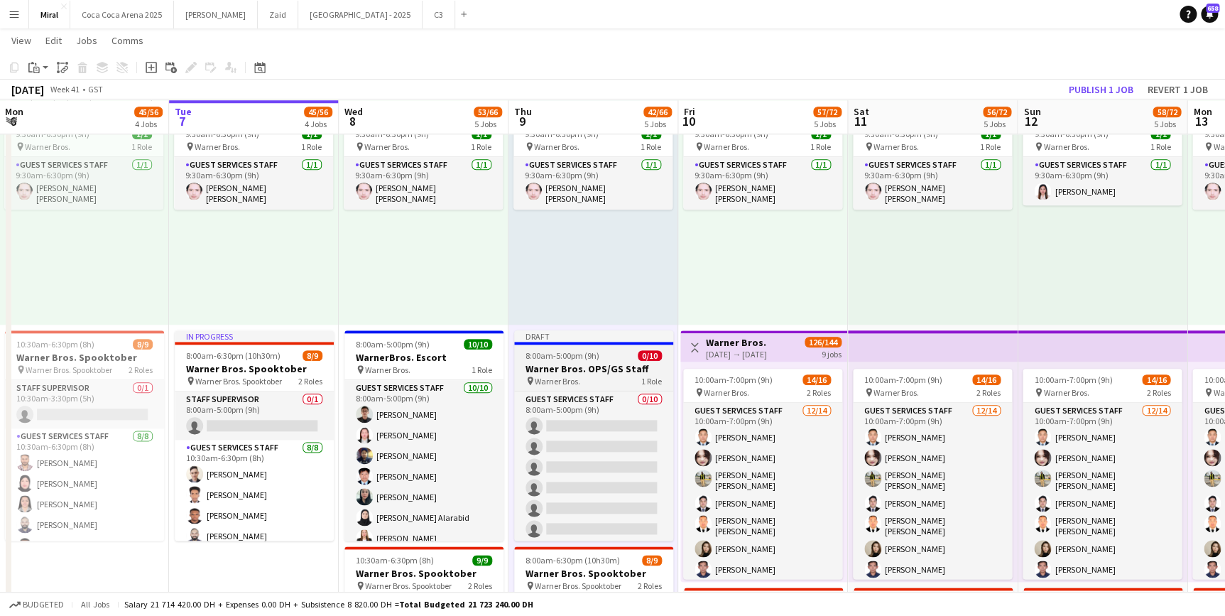
click at [592, 361] on app-job-card "Draft 8:00am-5:00pm (9h) 0/10 Warner Bros. OPS/GS Staff pin Warner Bros. 1 Role…" at bounding box center [593, 435] width 159 height 210
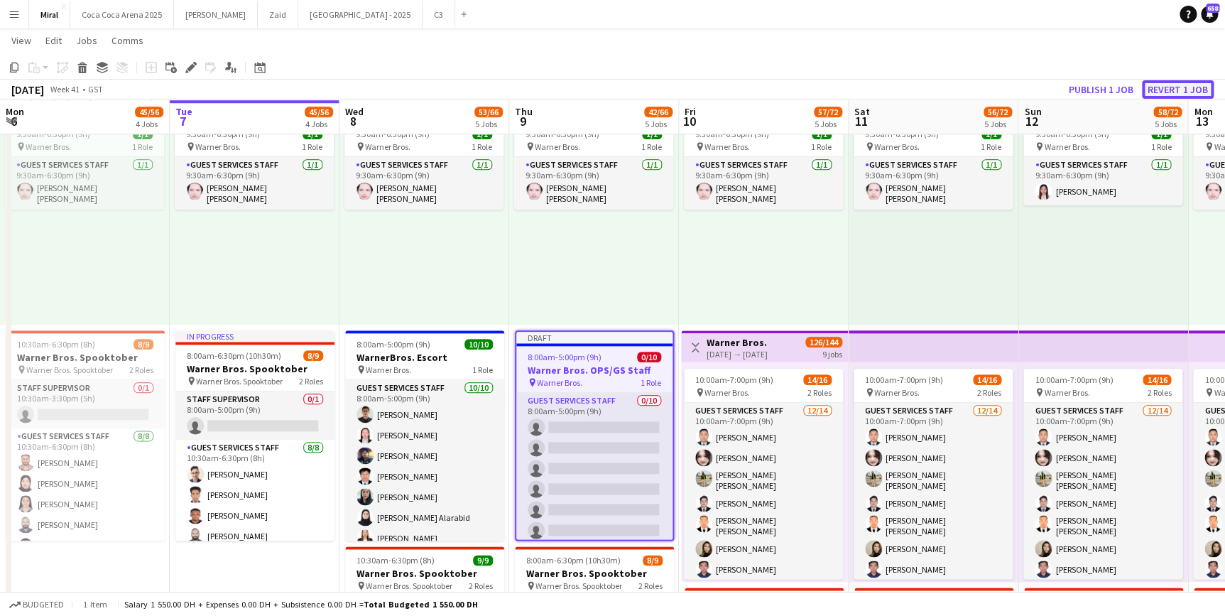
click at [1200, 91] on button "Revert 1 job" at bounding box center [1178, 89] width 72 height 18
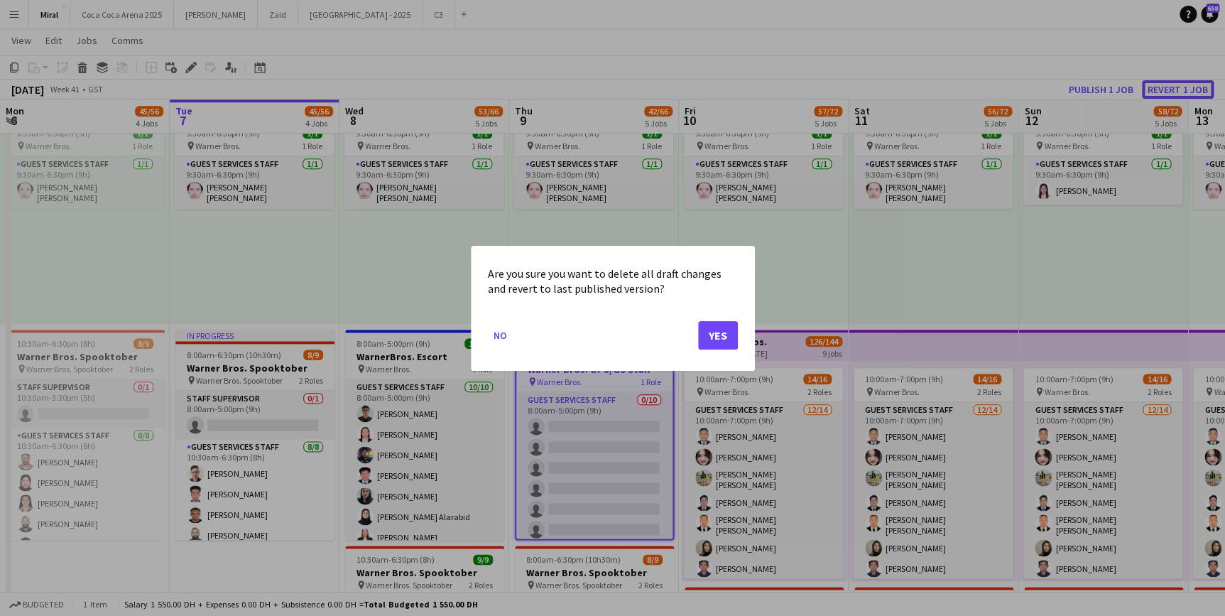
scroll to position [0, 0]
click at [717, 335] on button "Yes" at bounding box center [718, 334] width 40 height 28
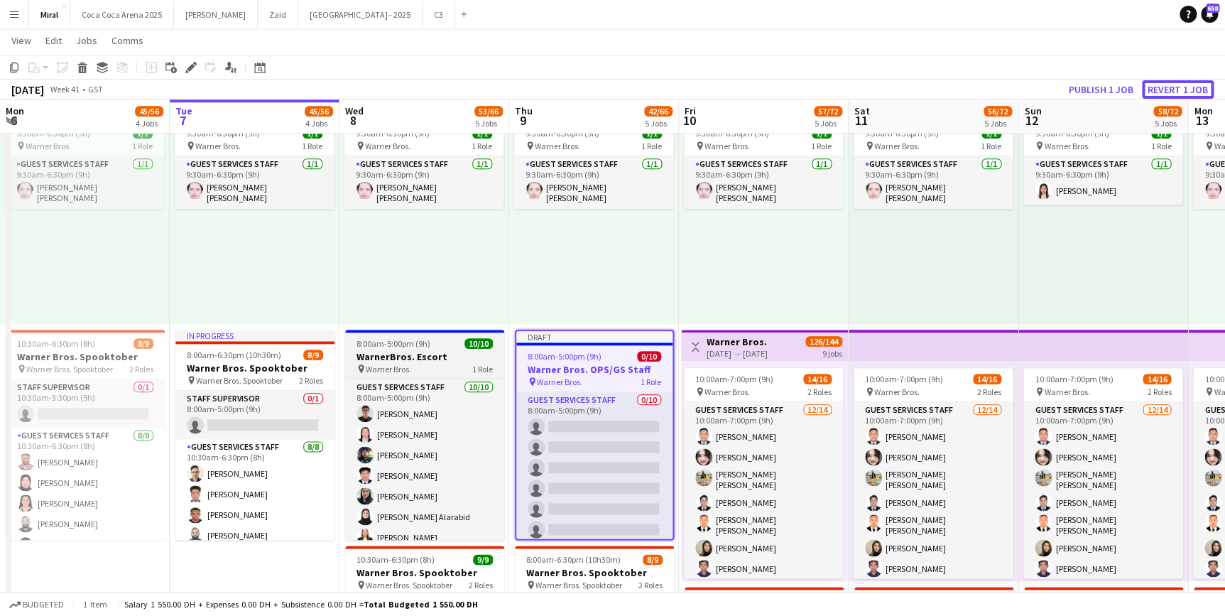
scroll to position [640, 0]
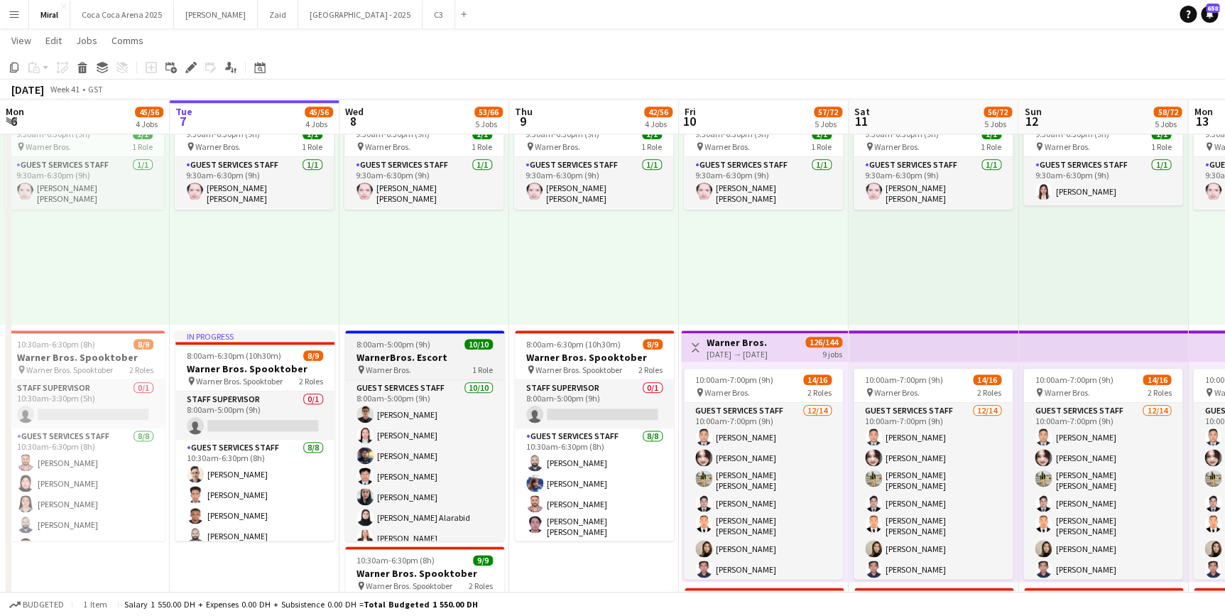
click at [421, 352] on h3 "WarnerBros. Escort" at bounding box center [424, 357] width 159 height 13
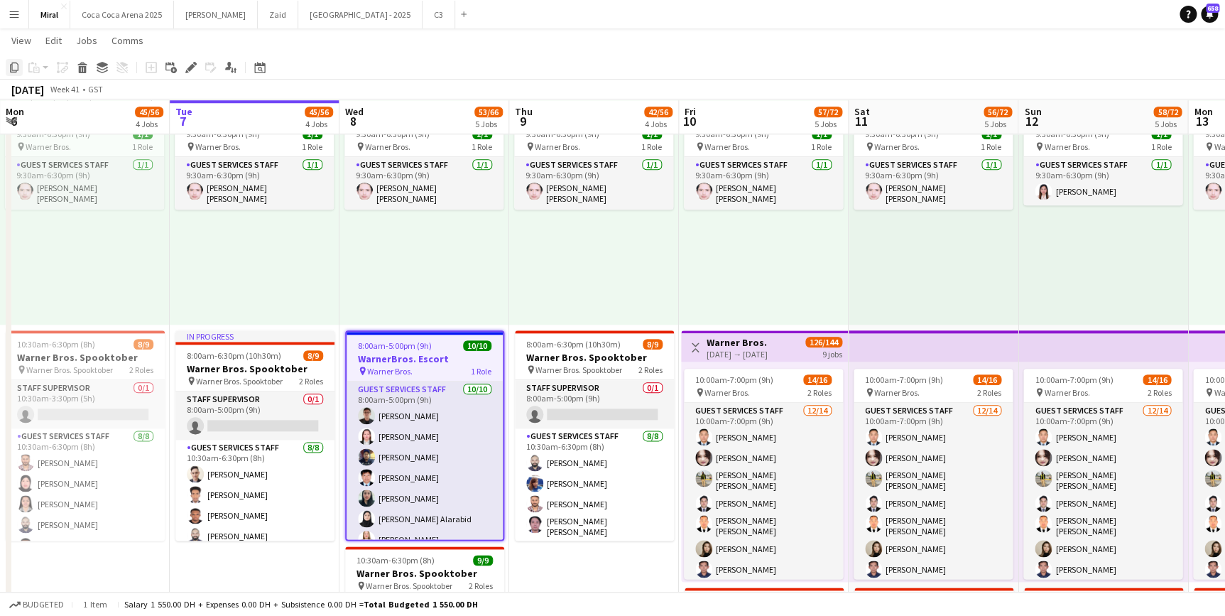
click at [16, 67] on icon "Copy" at bounding box center [14, 67] width 11 height 11
drag, startPoint x: 533, startPoint y: 275, endPoint x: 580, endPoint y: 242, distance: 56.6
click at [580, 242] on div "9:30am-6:30pm (9h) 1/1 pin Warner Bros. 1 Role Guest Services Staff [DATE] 9:30…" at bounding box center [594, 214] width 170 height 220
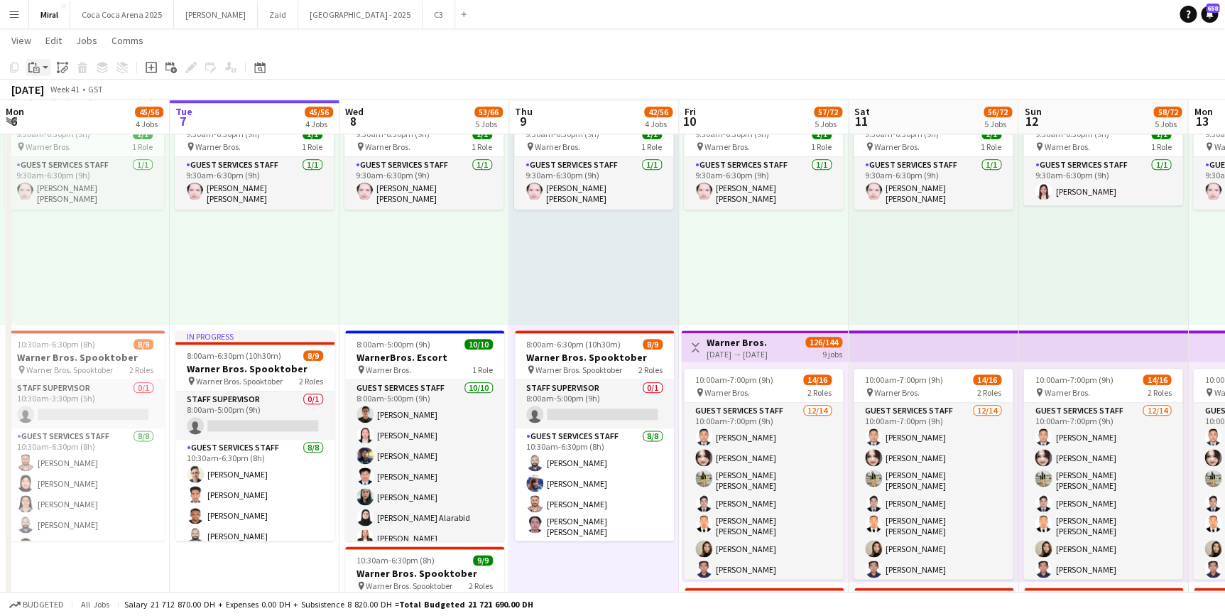
click at [38, 64] on icon "Paste" at bounding box center [33, 67] width 11 height 11
drag, startPoint x: 50, startPoint y: 94, endPoint x: 589, endPoint y: 261, distance: 563.6
click at [589, 261] on app-calendar "Copy Paste Paste Ctrl+V Paste with crew Ctrl+Shift+V Paste linked Job [GEOGRAPH…" at bounding box center [612, 153] width 1225 height 1476
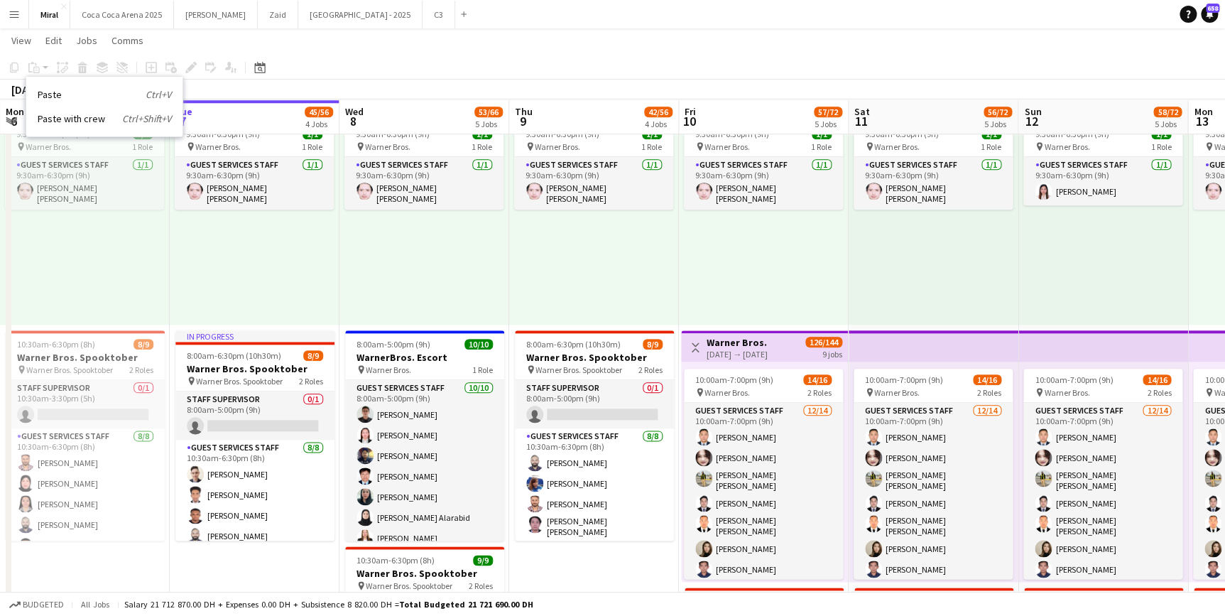
click at [543, 279] on div "9:30am-6:30pm (9h) 1/1 pin Warner Bros. 1 Role Guest Services Staff [DATE] 9:30…" at bounding box center [594, 214] width 170 height 220
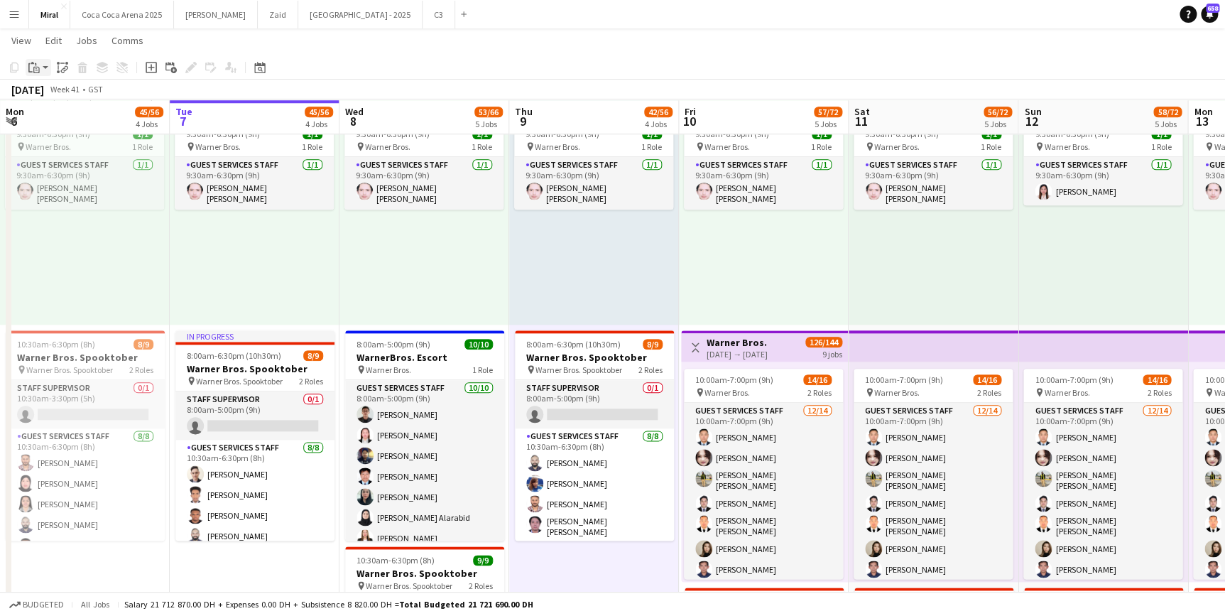
drag, startPoint x: 36, startPoint y: 65, endPoint x: 43, endPoint y: 73, distance: 11.6
click at [36, 65] on icon "Paste" at bounding box center [33, 67] width 11 height 11
click at [51, 89] on link "Paste Ctrl+V" at bounding box center [105, 94] width 134 height 13
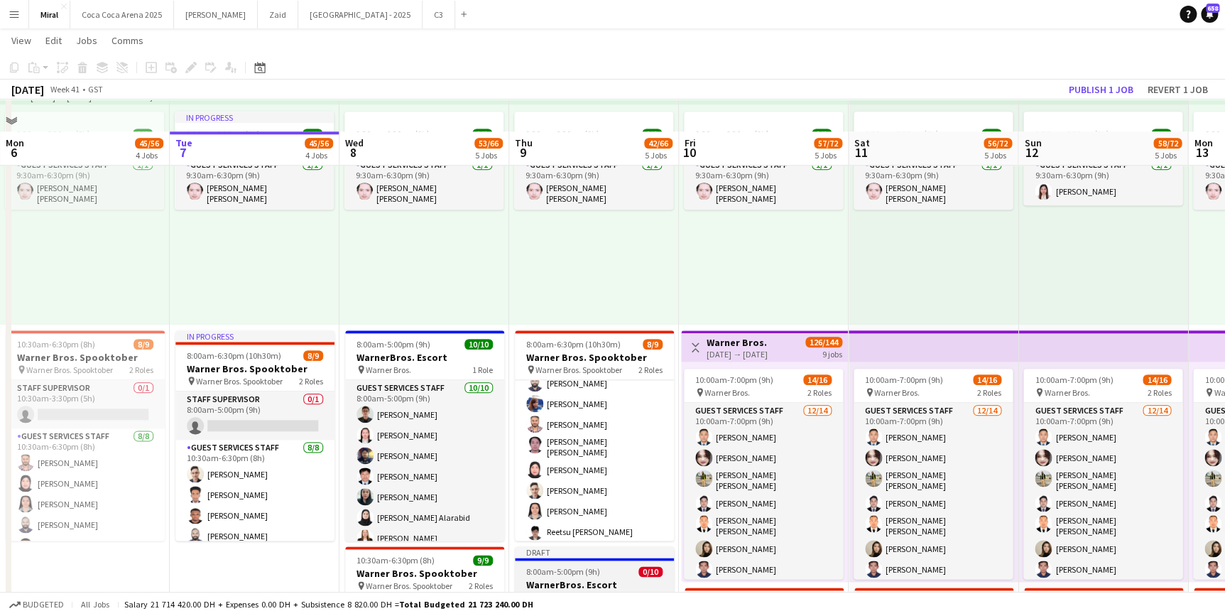
scroll to position [834, 0]
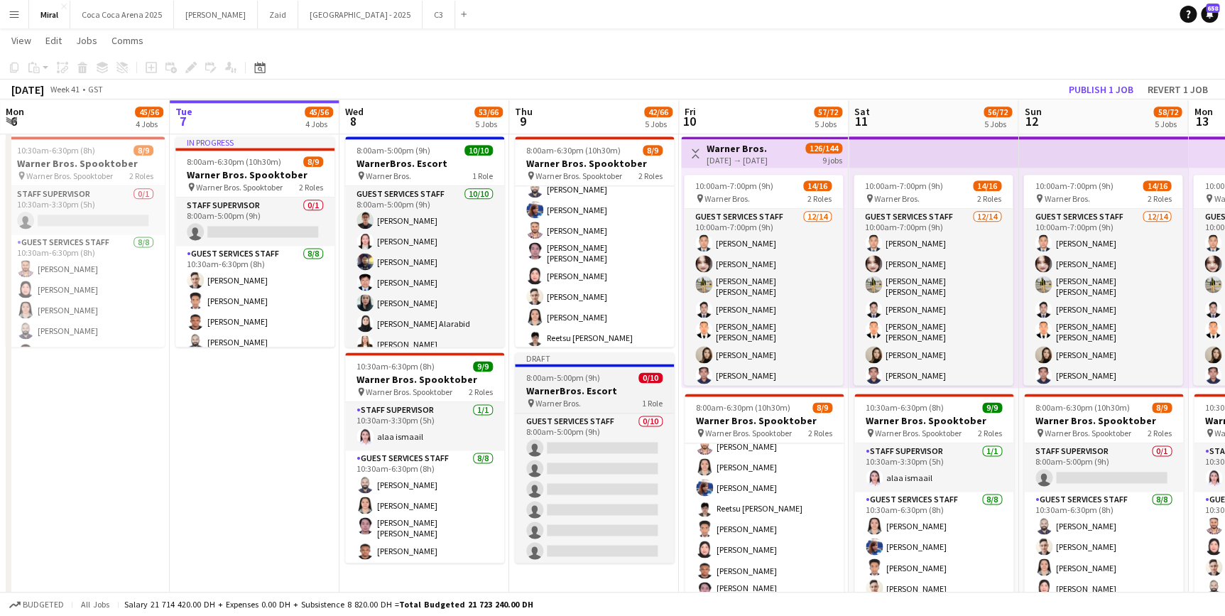
click at [602, 387] on h3 "WarnerBros. Escort" at bounding box center [594, 390] width 159 height 13
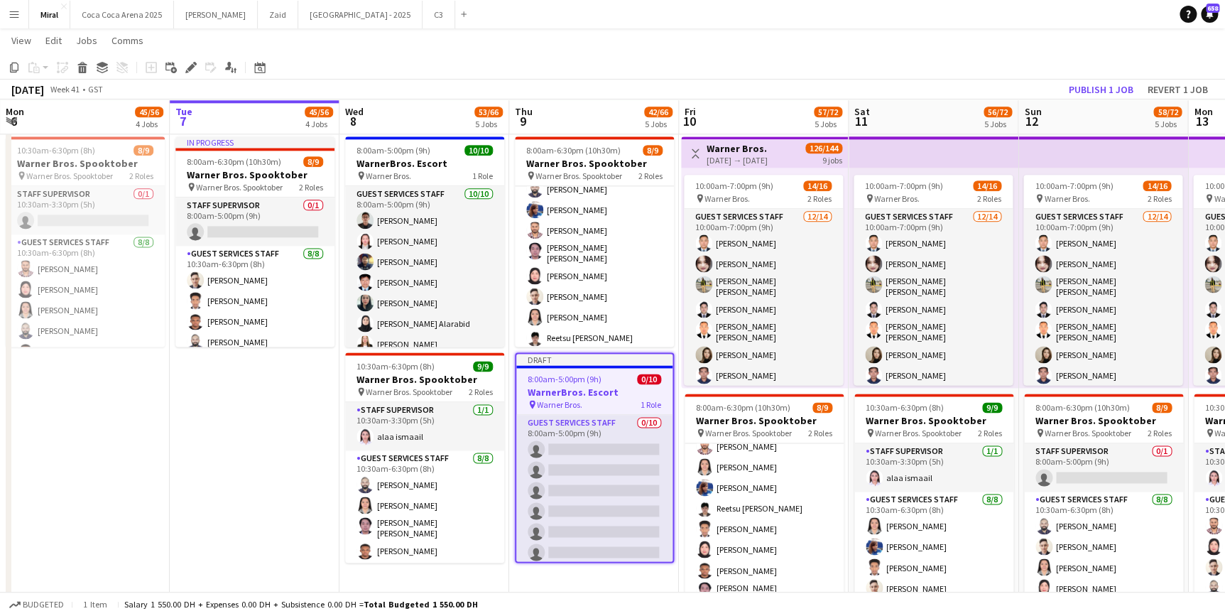
click at [591, 391] on h3 "WarnerBros. Escort" at bounding box center [594, 392] width 156 height 13
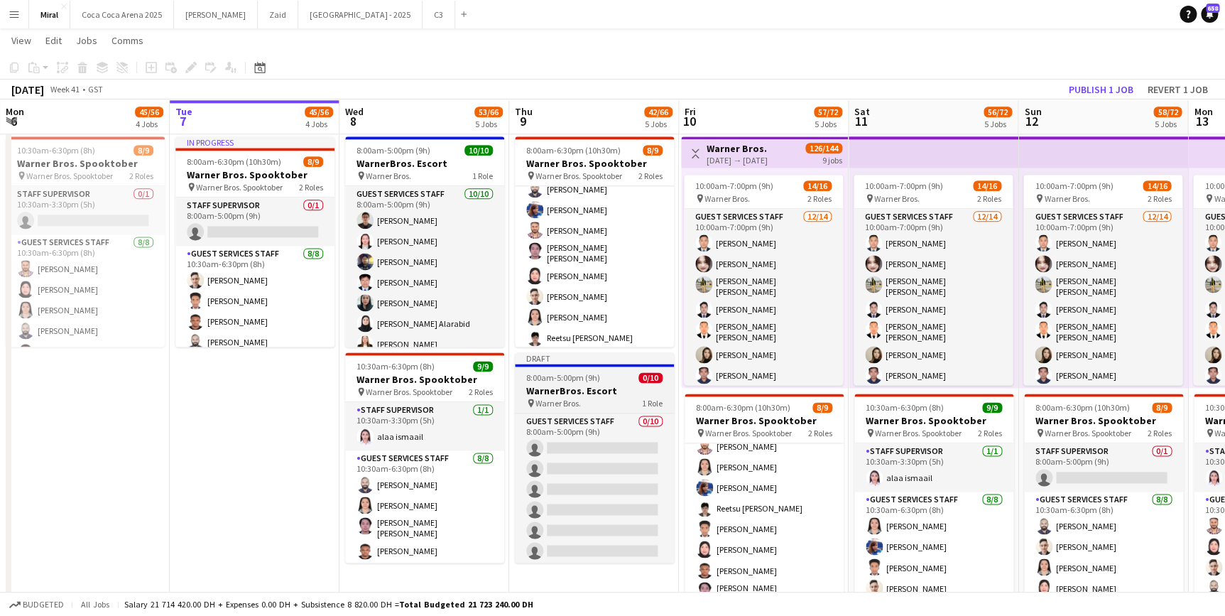
click at [602, 385] on h3 "WarnerBros. Escort" at bounding box center [594, 390] width 159 height 13
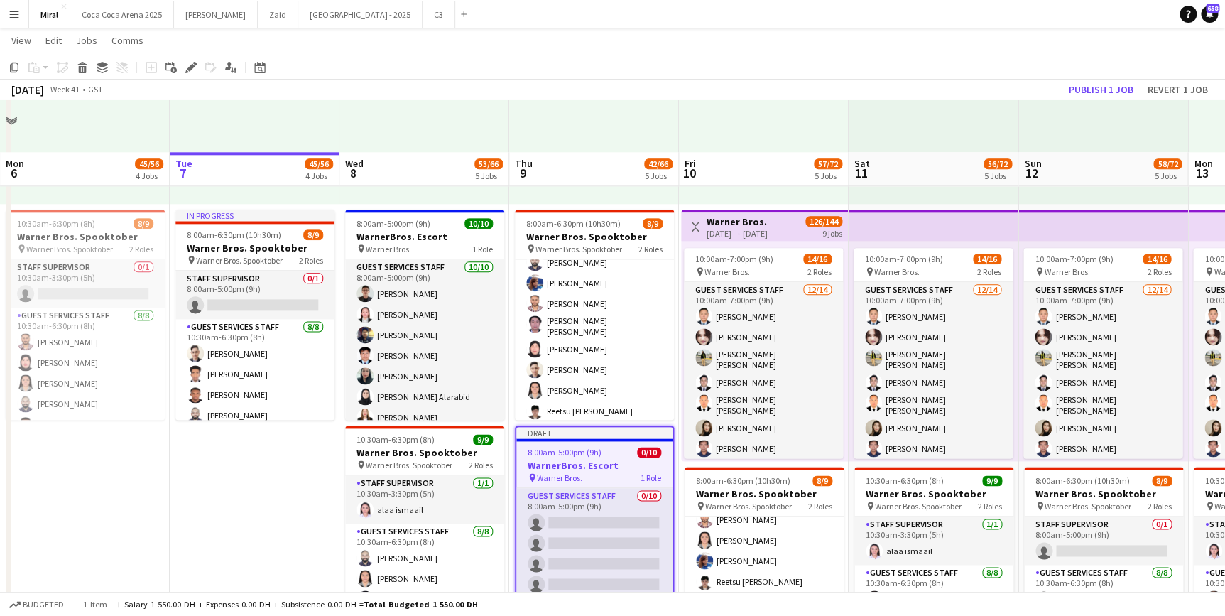
scroll to position [640, 0]
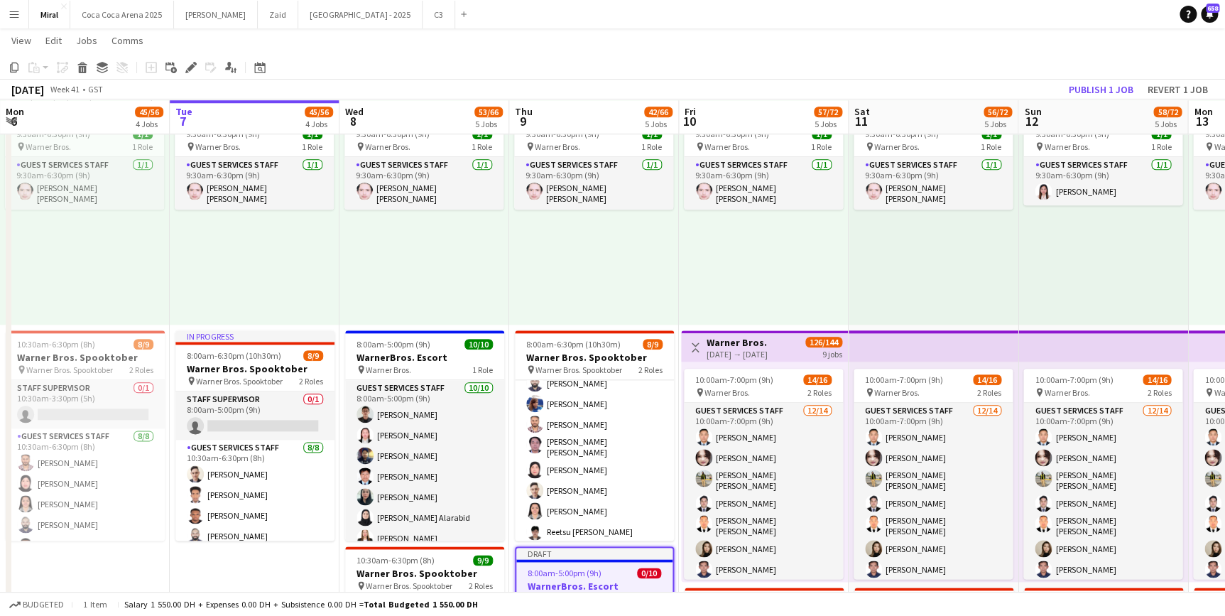
click at [753, 259] on div "9:30am-6:30pm (9h) 1/1 pin Warner Bros. 1 Role Guest Services Staff [DATE] 9:30…" at bounding box center [764, 214] width 170 height 220
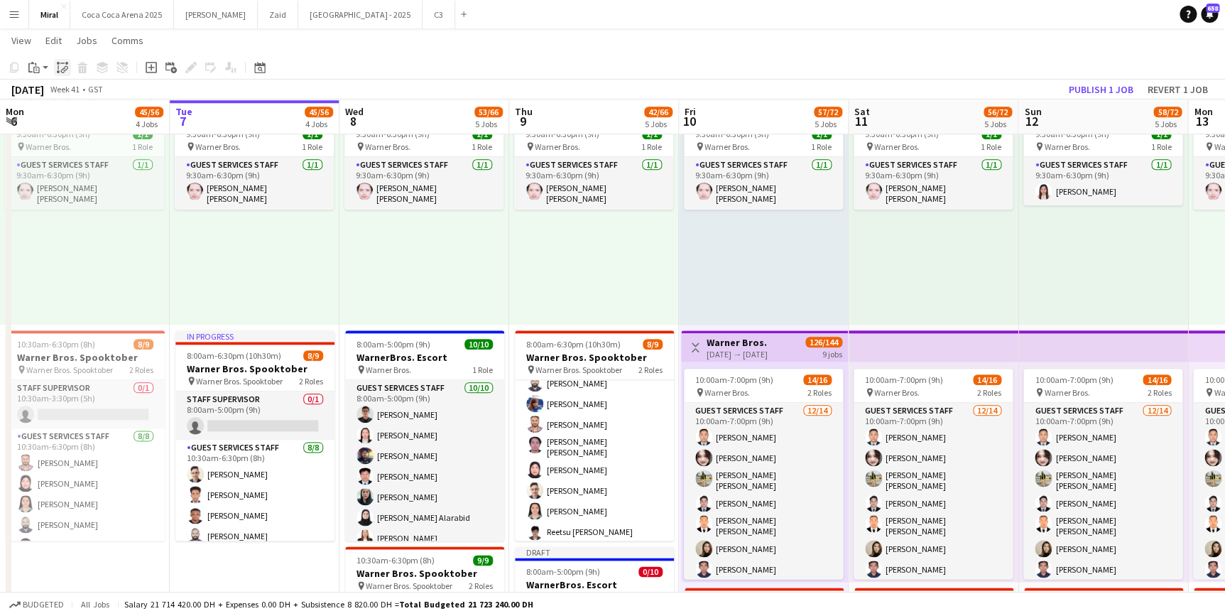
click at [60, 67] on icon "Paste linked Job" at bounding box center [62, 67] width 11 height 11
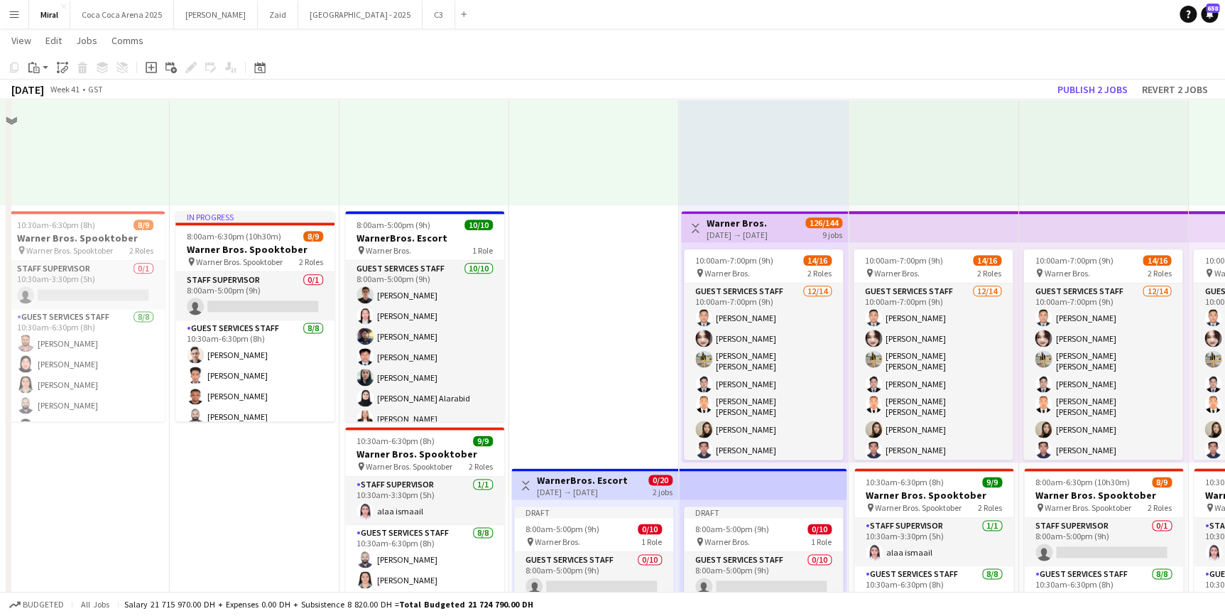
scroll to position [705, 0]
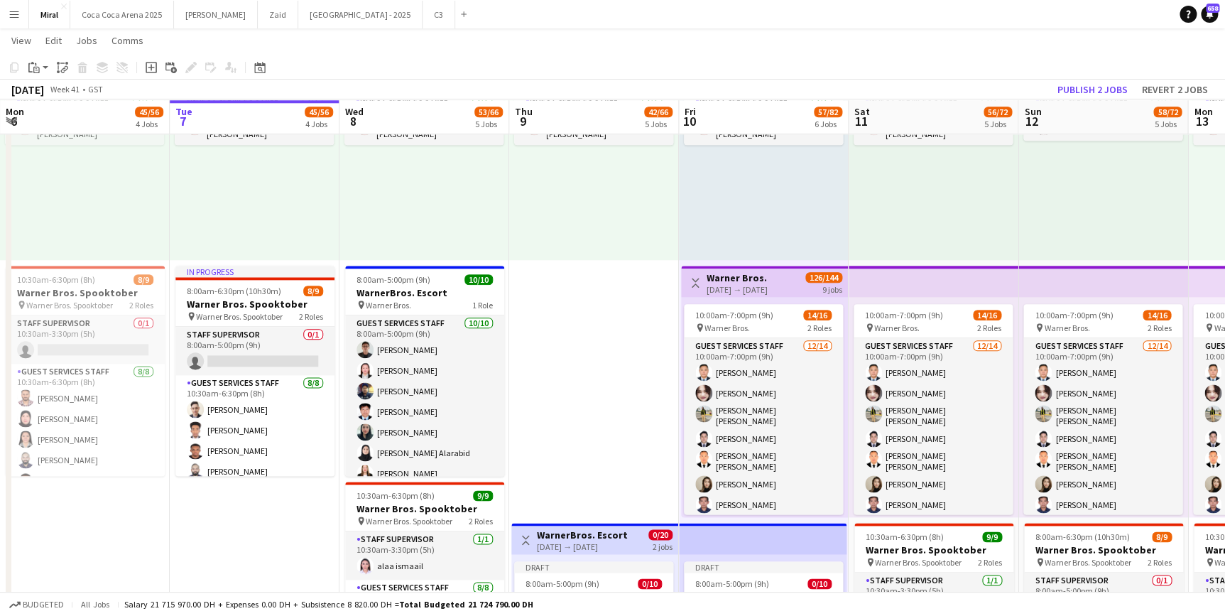
click at [958, 227] on div "9:30am-6:30pm (9h) 1/1 pin Warner Bros. 1 Role Guest Services Staff [DATE] 9:30…" at bounding box center [934, 150] width 170 height 220
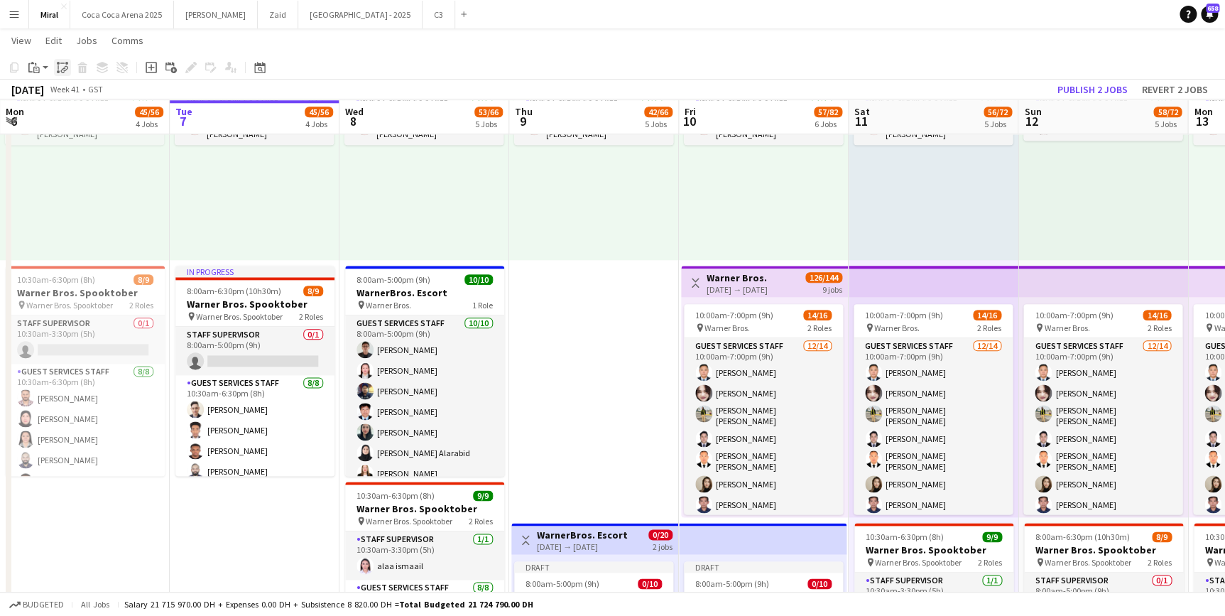
click at [62, 67] on icon "Paste linked Job" at bounding box center [62, 67] width 11 height 11
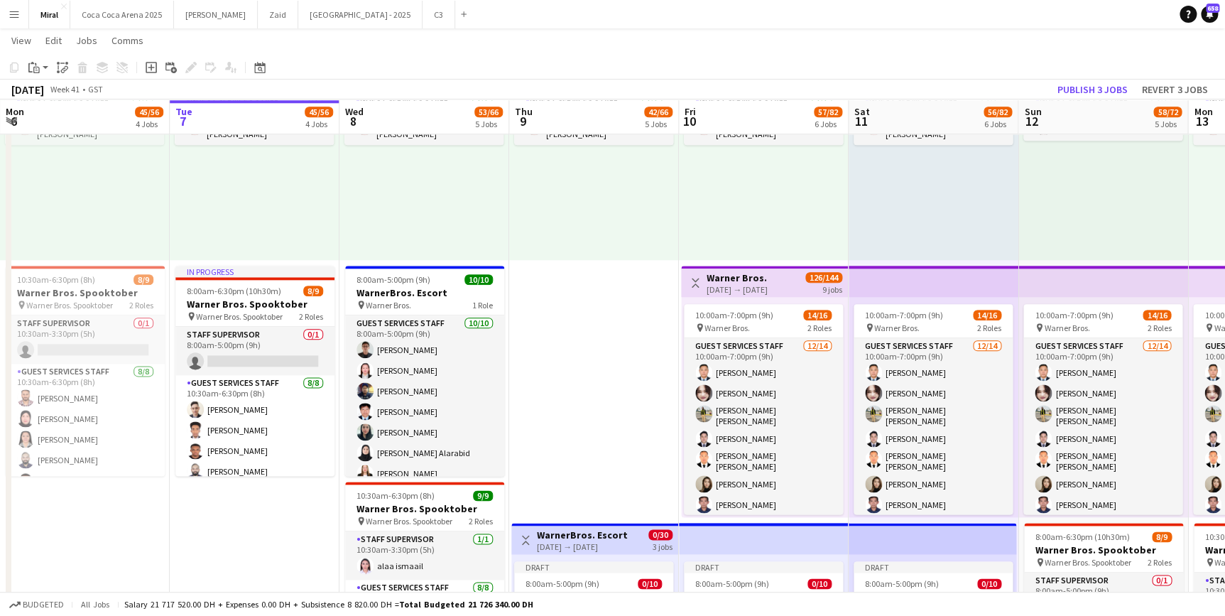
click at [1071, 197] on div "9:30am-6:30pm (9h) 1/1 pin Warner Bros. 1 Role Guest Services Staff [DATE] 9:30…" at bounding box center [1103, 150] width 170 height 220
click at [60, 67] on icon "Paste linked Job" at bounding box center [62, 67] width 11 height 11
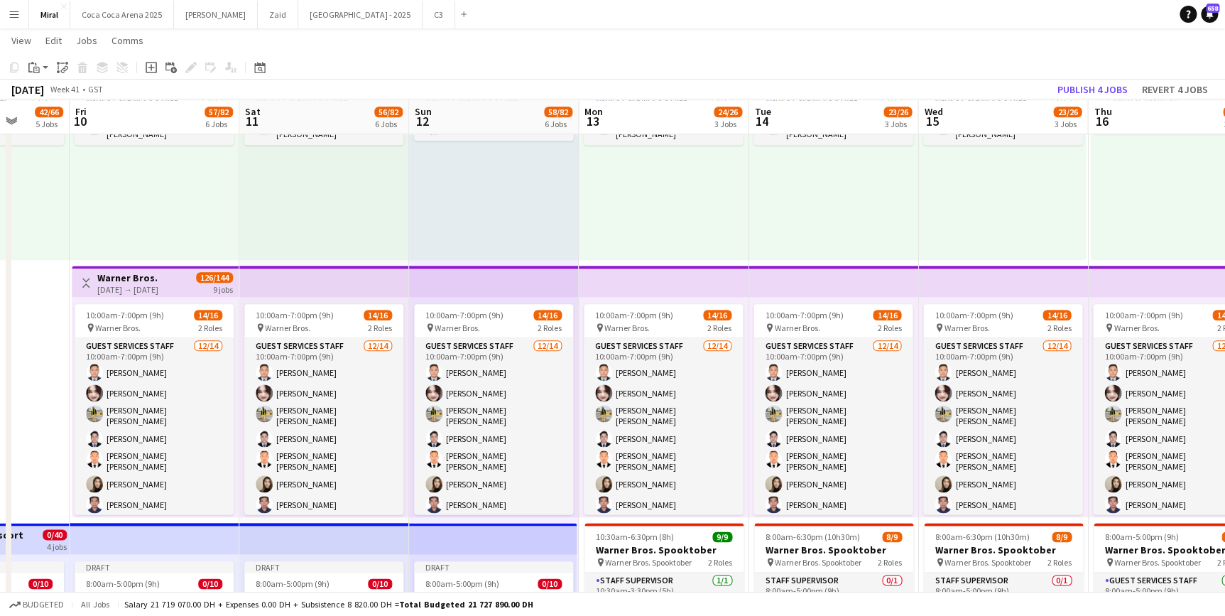
drag, startPoint x: 1080, startPoint y: 217, endPoint x: 521, endPoint y: 213, distance: 559.0
click at [519, 214] on app-calendar-viewport "Mon 6 45/56 4 Jobs Tue 7 45/56 4 Jobs Wed 8 53/66 5 Jobs Thu 9 42/66 5 Jobs Fri…" at bounding box center [612, 217] width 1225 height 1733
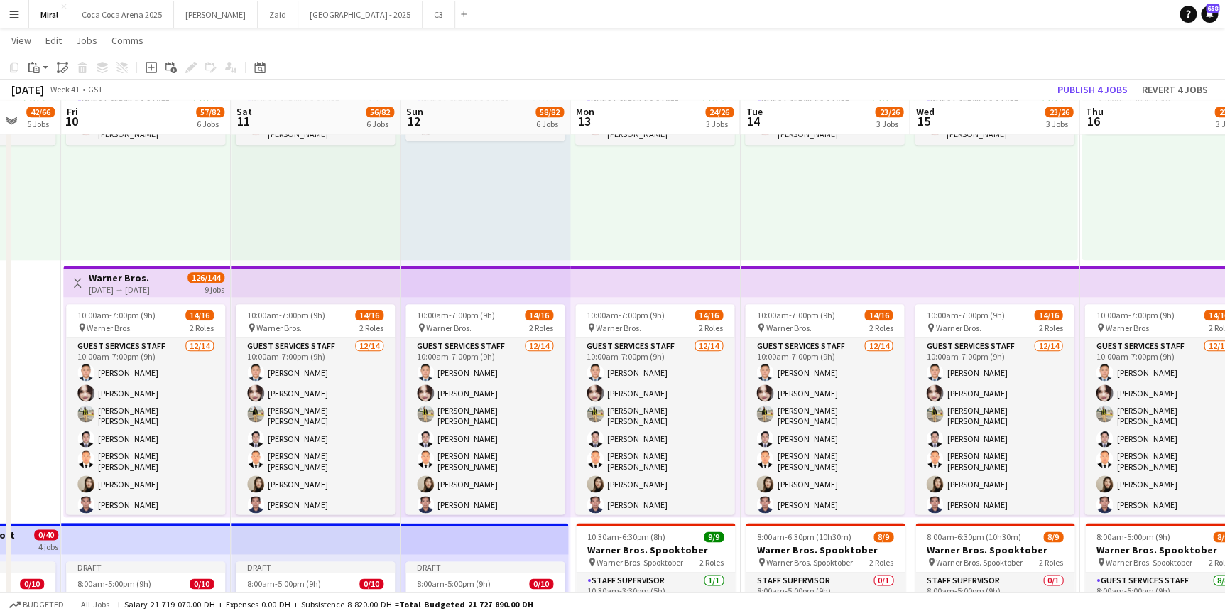
click at [644, 199] on div "9:30am-6:30pm (9h) 1/1 pin Warner Bros. 1 Role Guest Services Staff [DATE] 9:30…" at bounding box center [655, 150] width 170 height 220
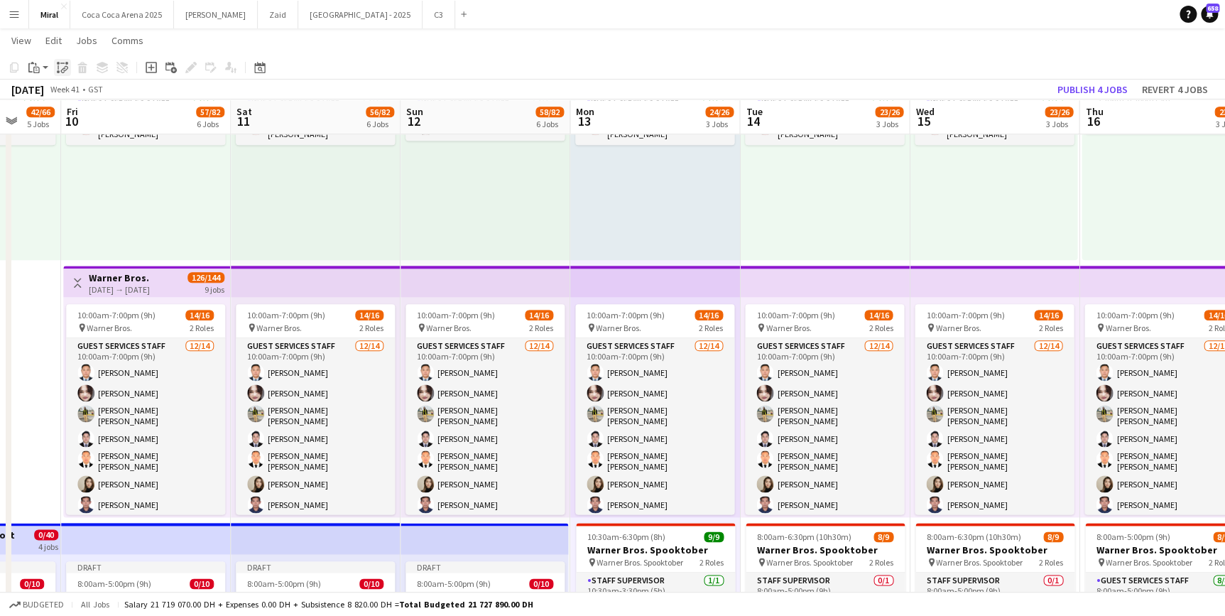
click at [62, 66] on icon "Paste linked Job" at bounding box center [62, 67] width 11 height 11
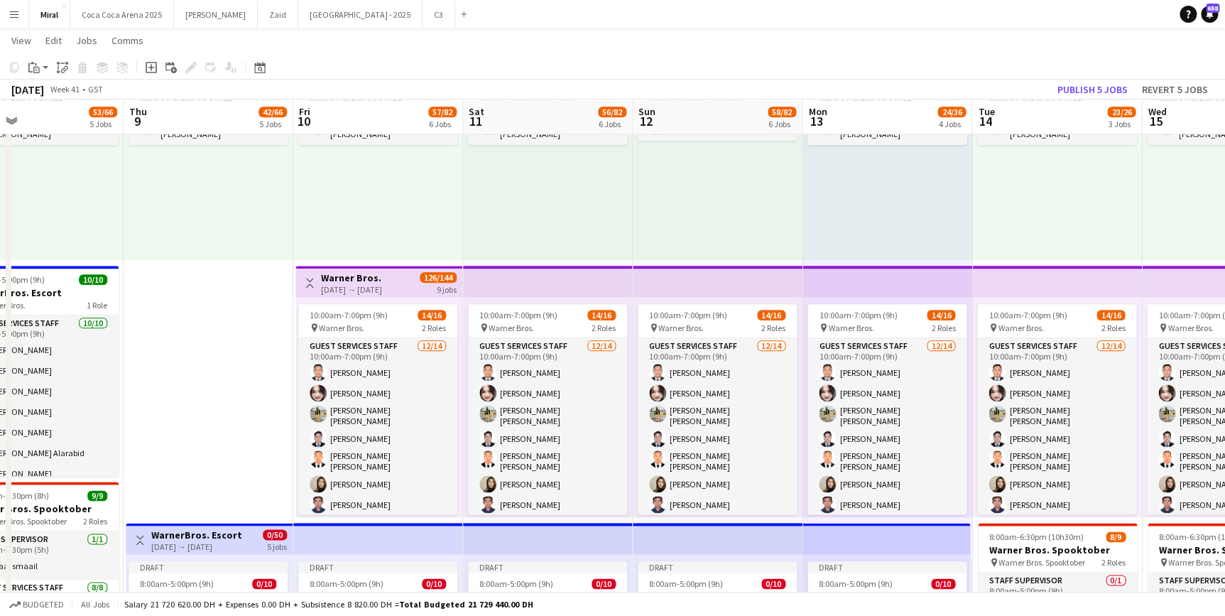
drag, startPoint x: 462, startPoint y: 234, endPoint x: 540, endPoint y: 226, distance: 78.5
click at [616, 226] on app-calendar-viewport "Sun 5 55/68 5 Jobs Mon 6 45/56 4 Jobs Tue 7 45/56 4 Jobs Wed 8 53/66 5 Jobs Thu…" at bounding box center [612, 217] width 1225 height 1733
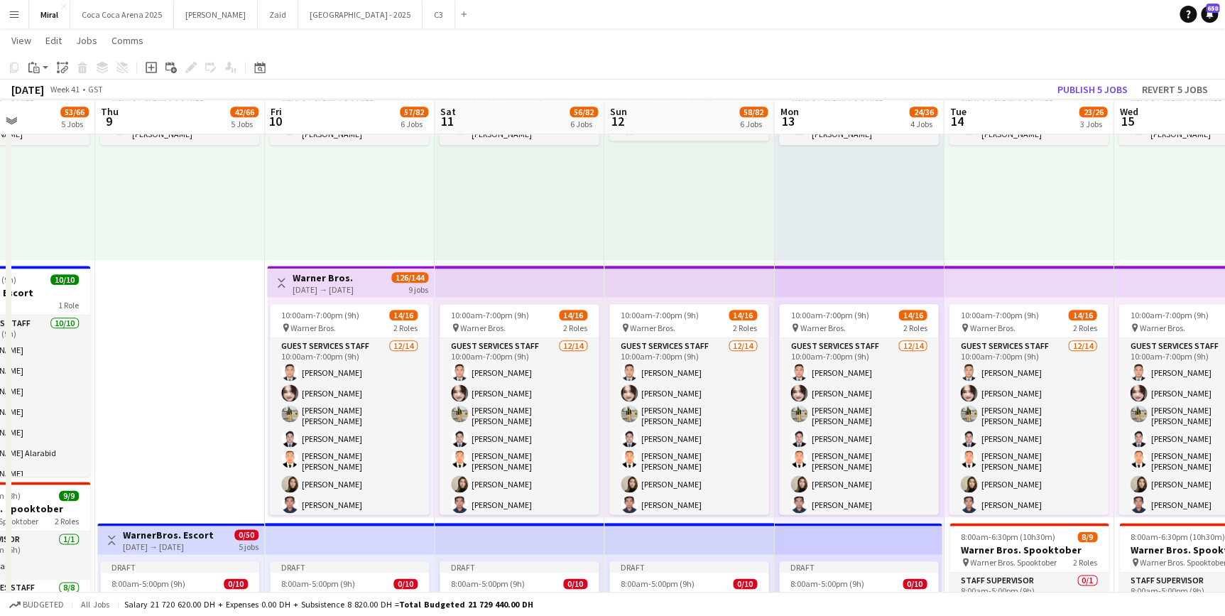
click at [1013, 208] on div "9:30am-6:30pm (9h) 1/1 pin Warner Bros. 1 Role Guest Services Staff [DATE] 9:30…" at bounding box center [1029, 150] width 170 height 220
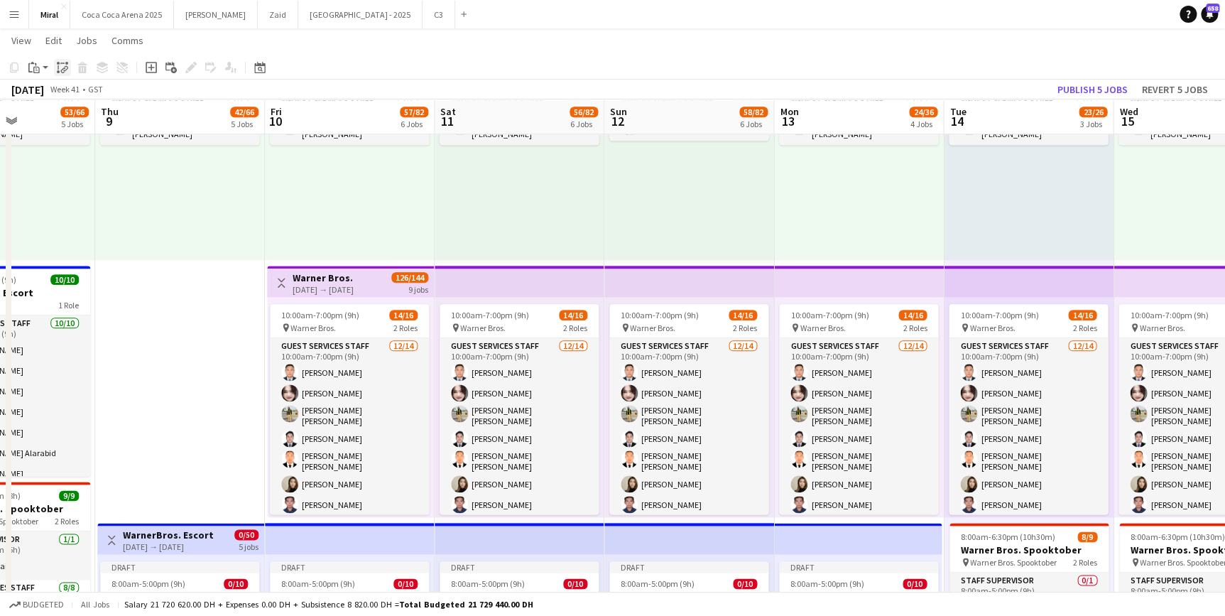
click at [62, 68] on icon "Paste linked Job" at bounding box center [62, 67] width 11 height 11
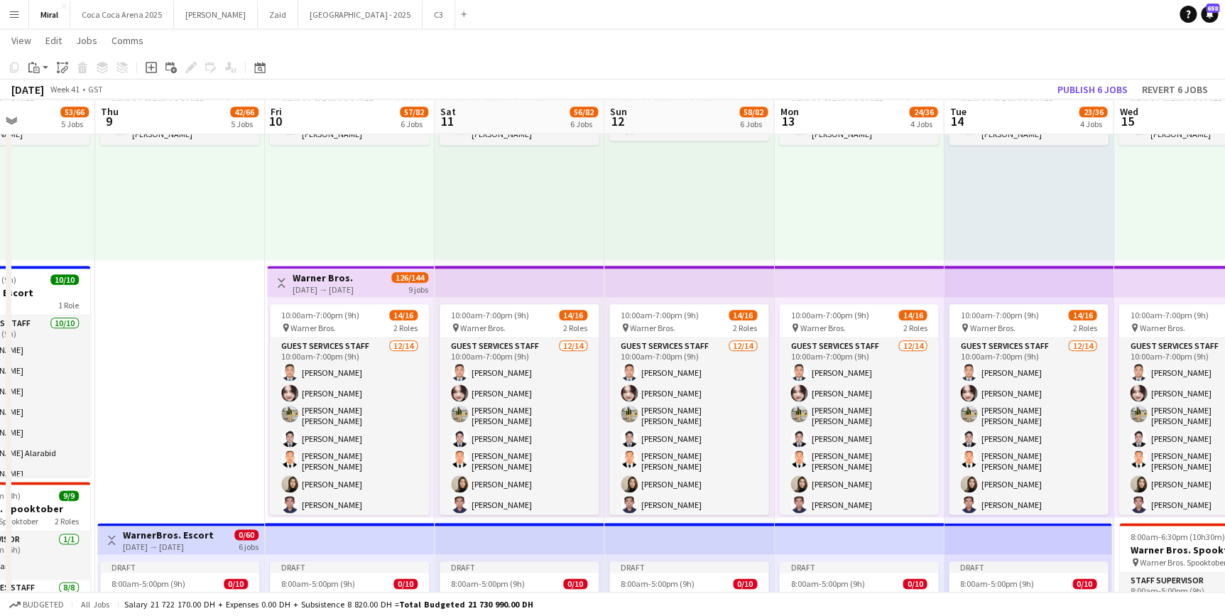
click at [1168, 185] on div "9:30am-6:30pm (9h) 1/1 pin Warner Bros. 1 Role Guest Services Staff [DATE] 9:30…" at bounding box center [1198, 150] width 168 height 220
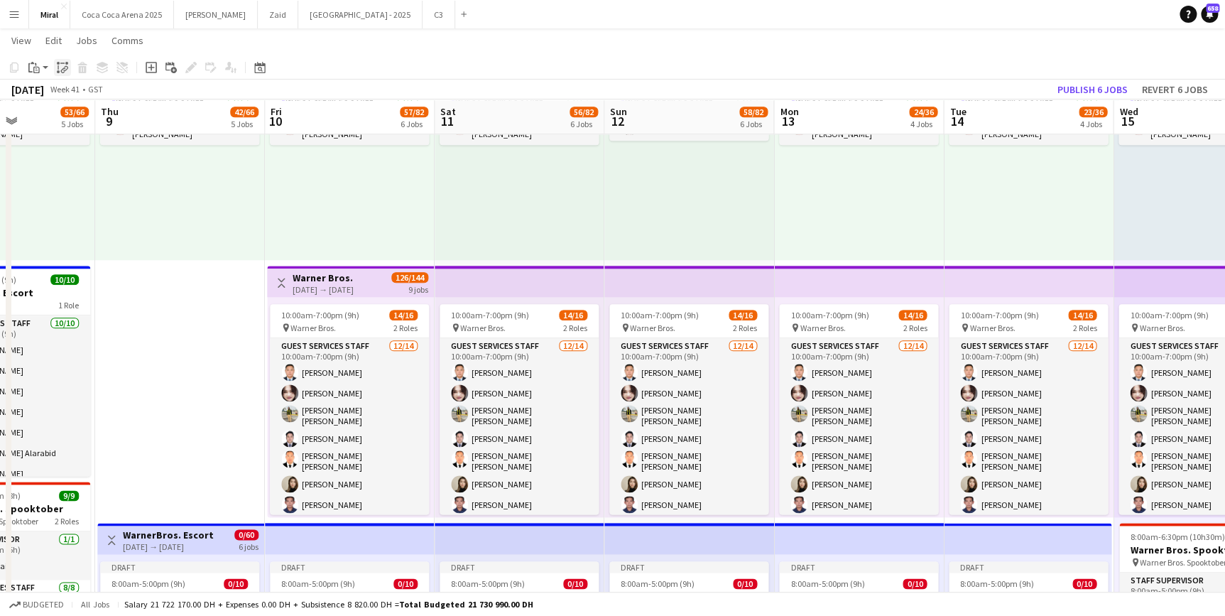
click at [59, 66] on icon "Paste linked Job" at bounding box center [62, 67] width 11 height 11
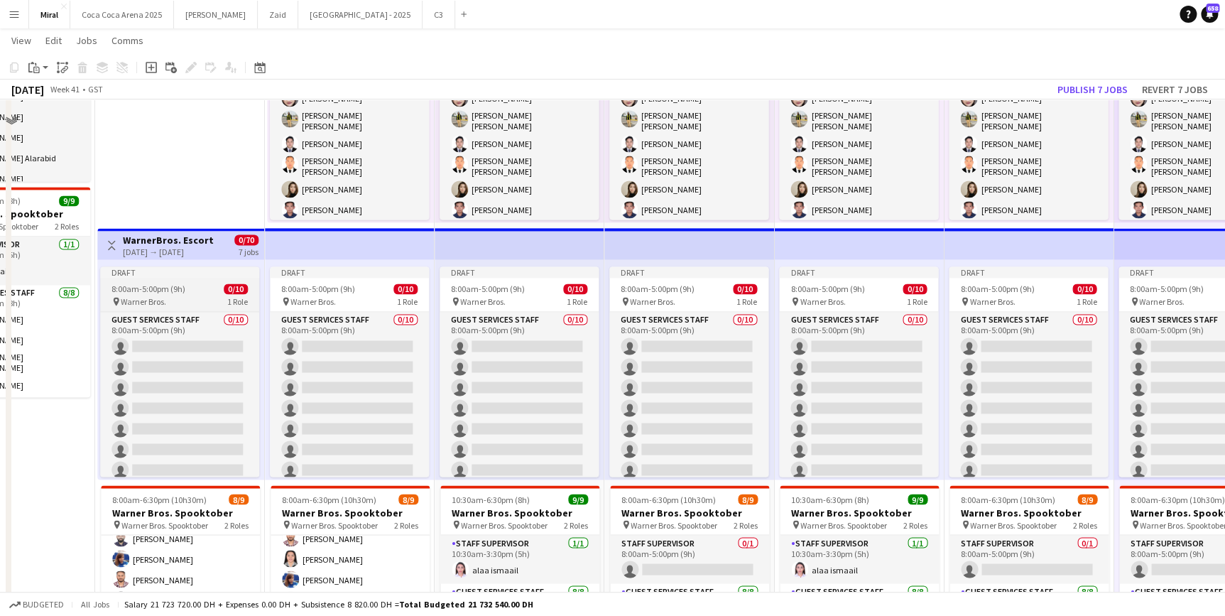
scroll to position [1028, 0]
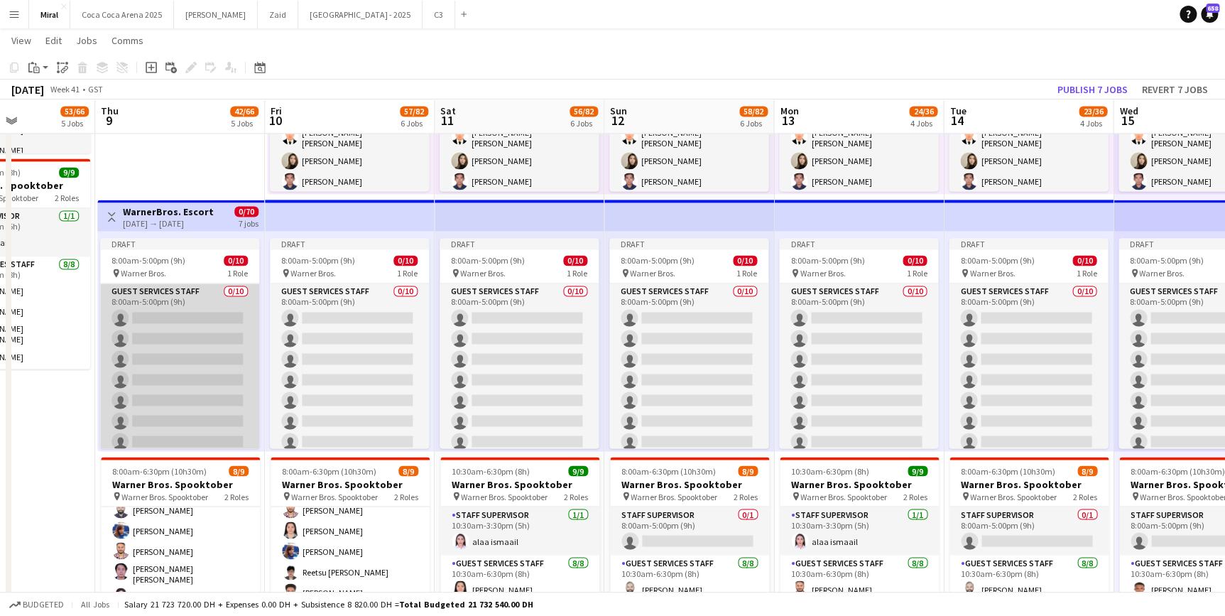
click at [214, 324] on app-card-role "Guest Services Staff 0/10 8:00am-5:00pm (9h) single-neutral-actions single-neut…" at bounding box center [179, 400] width 159 height 234
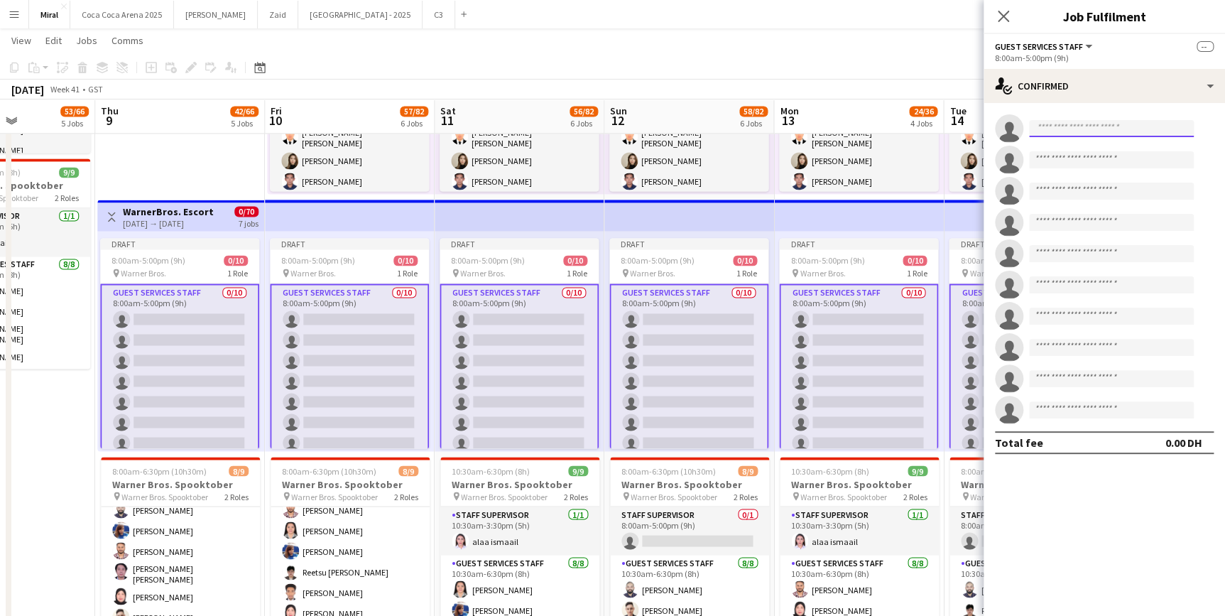
click at [1101, 127] on input at bounding box center [1111, 128] width 165 height 17
paste input "**********"
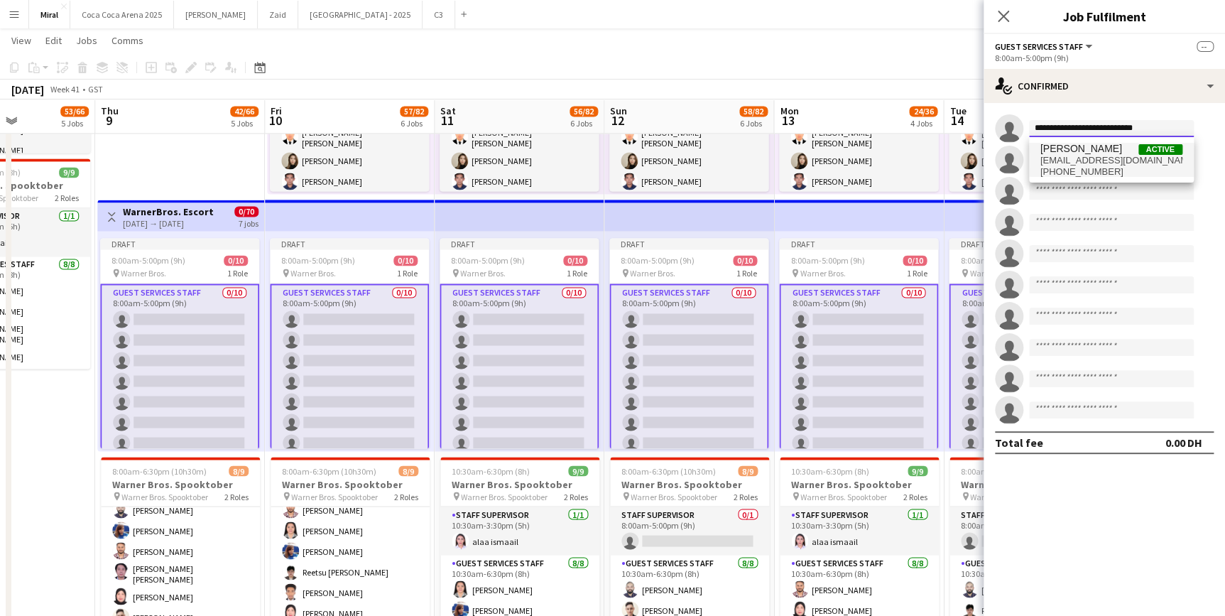
type input "**********"
click at [1092, 169] on span "[PHONE_NUMBER]" at bounding box center [1111, 171] width 142 height 11
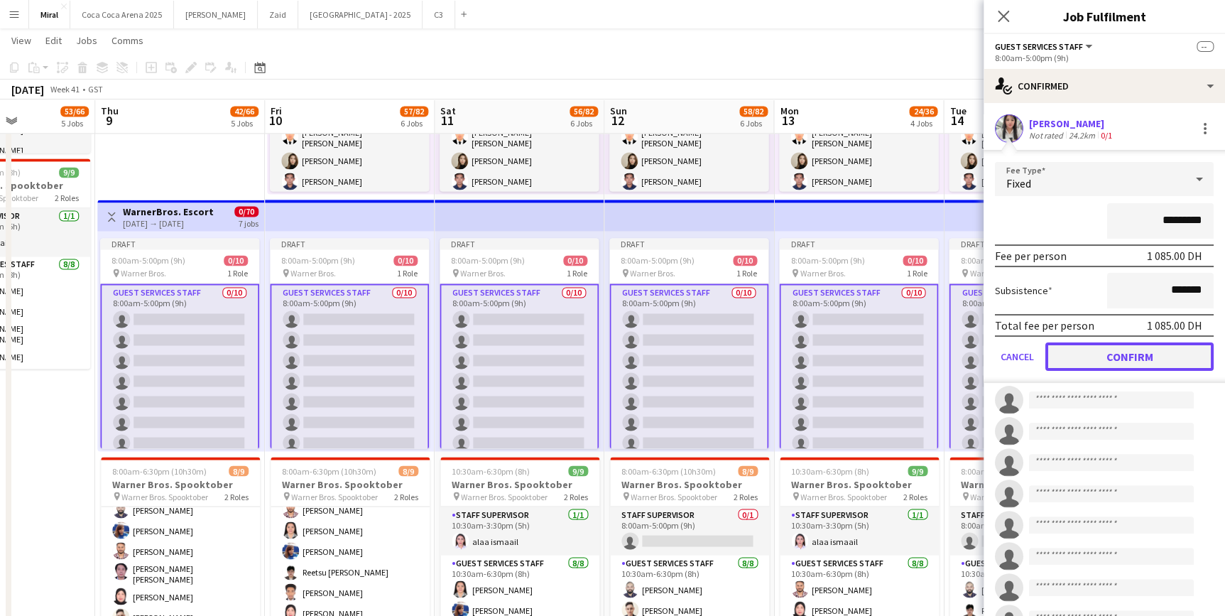
click at [1138, 357] on button "Confirm" at bounding box center [1129, 356] width 168 height 28
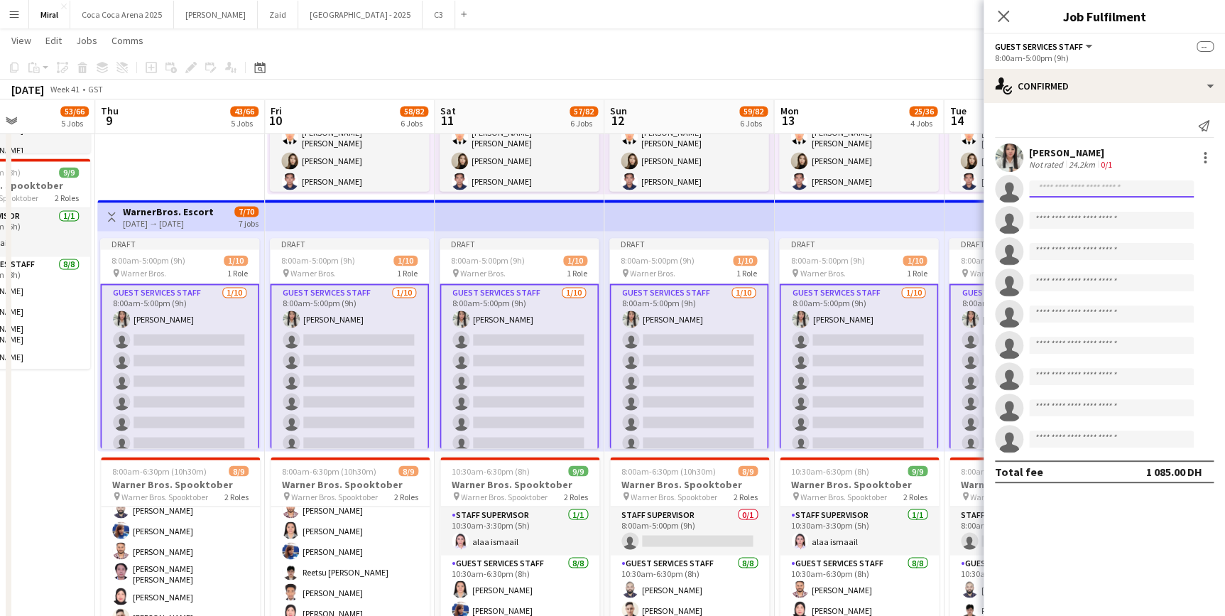
click at [1119, 185] on input at bounding box center [1111, 188] width 165 height 17
paste input "**********"
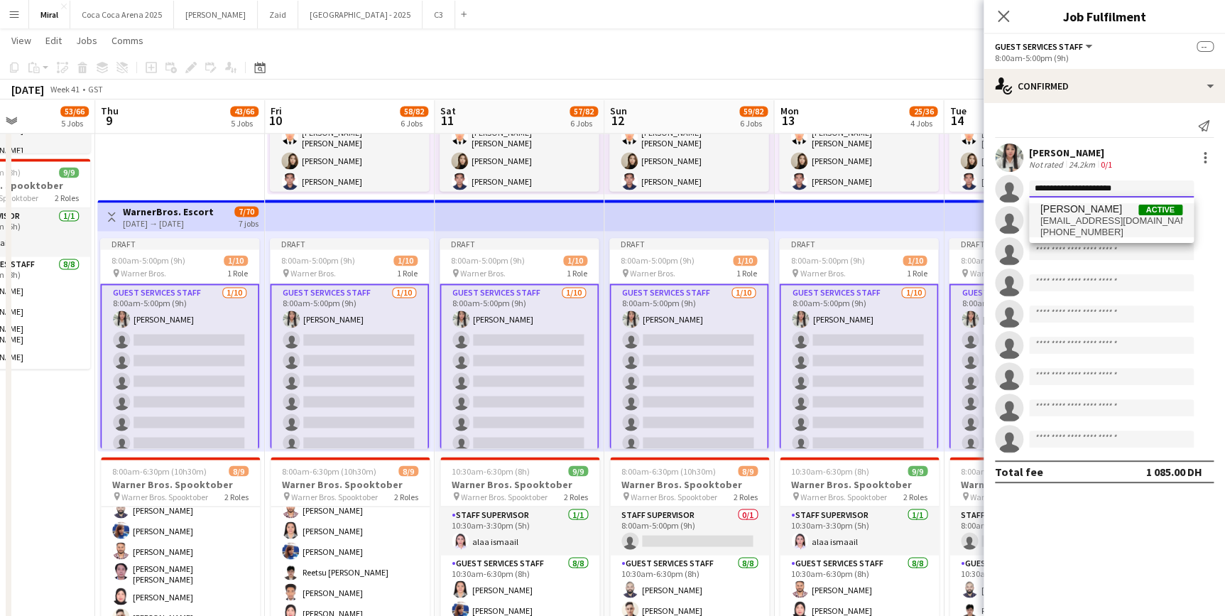
type input "**********"
click at [1094, 213] on span "[PERSON_NAME]" at bounding box center [1081, 209] width 82 height 12
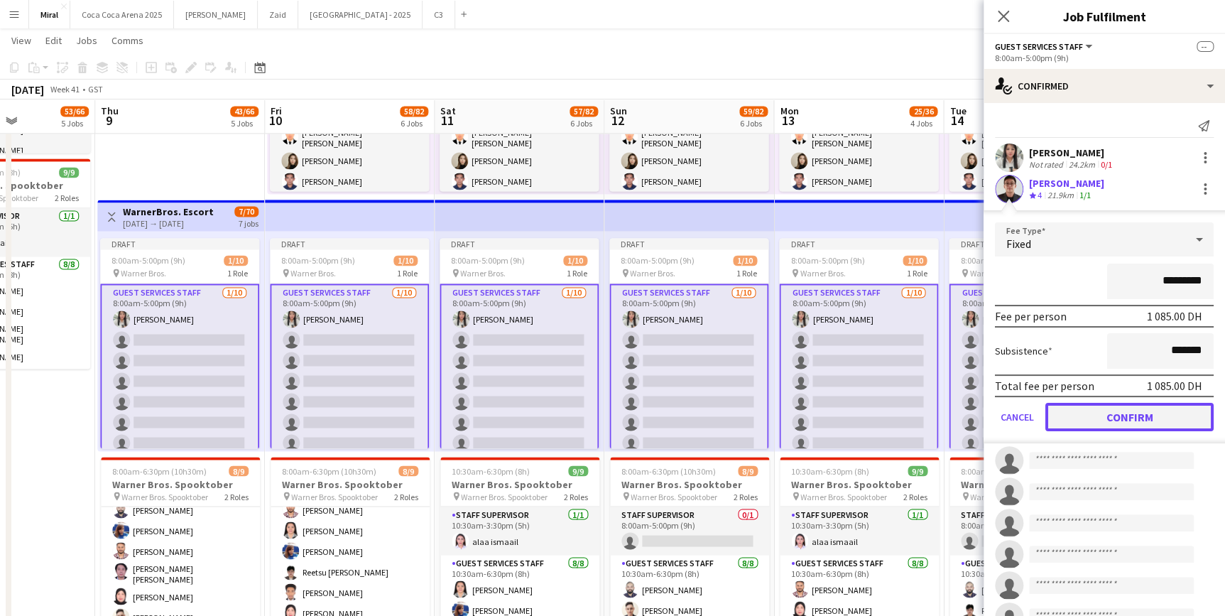
click at [1144, 415] on button "Confirm" at bounding box center [1129, 417] width 168 height 28
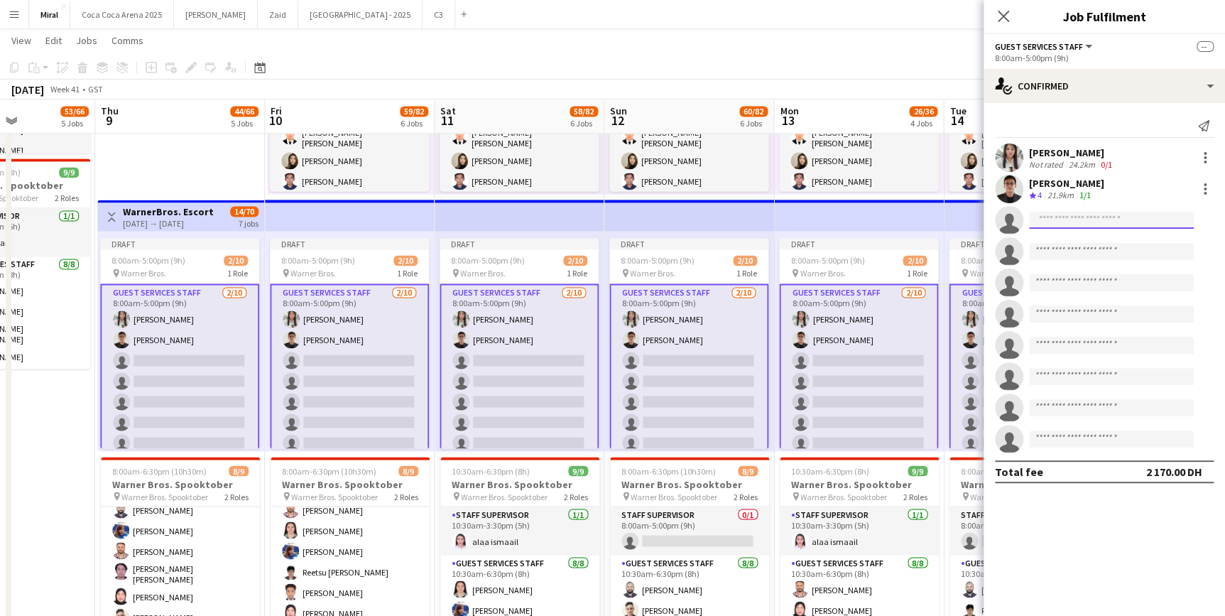
click at [1078, 217] on input at bounding box center [1111, 220] width 165 height 17
paste input "**********"
type input "**********"
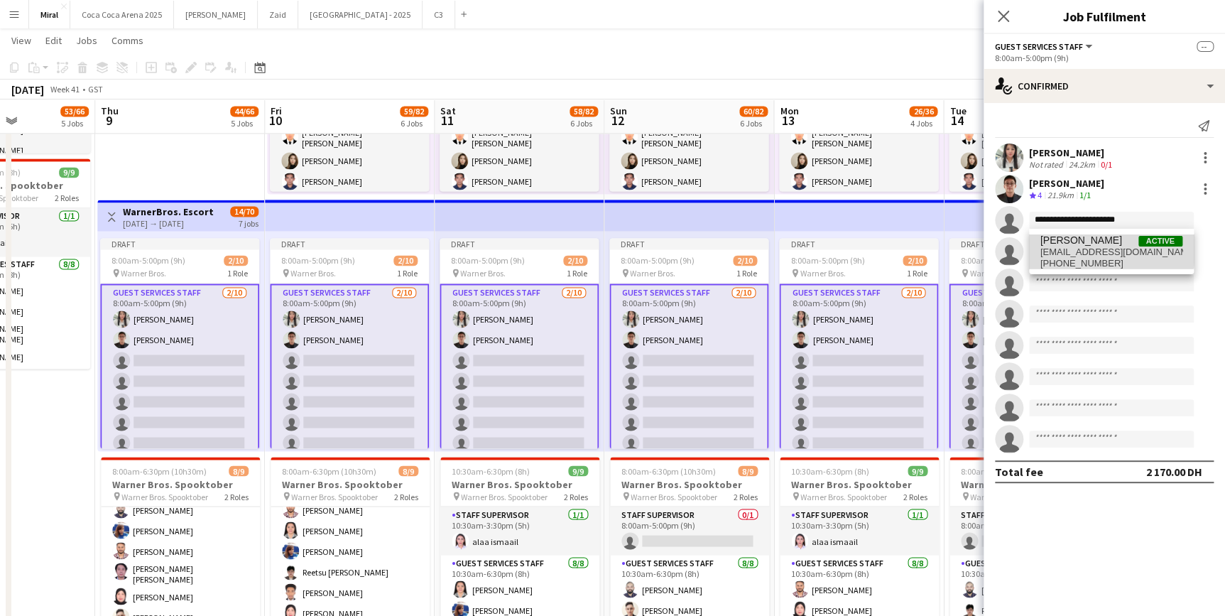
click at [1085, 246] on span "[EMAIL_ADDRESS][DOMAIN_NAME]" at bounding box center [1111, 251] width 142 height 11
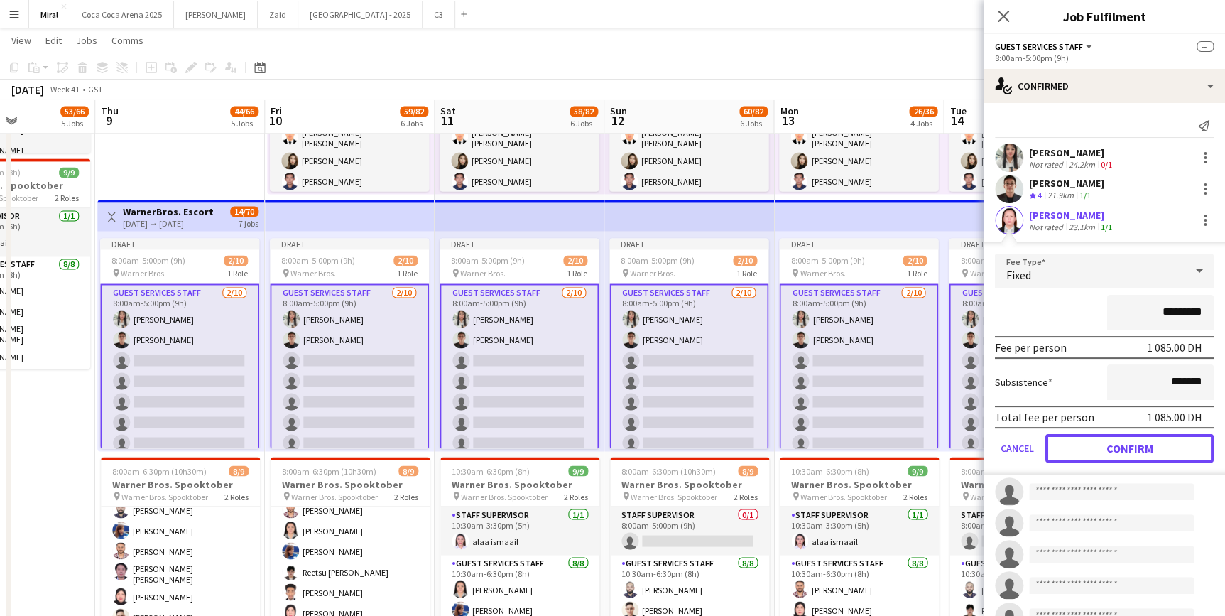
drag, startPoint x: 1157, startPoint y: 452, endPoint x: 1169, endPoint y: 442, distance: 15.2
click at [1157, 452] on button "Confirm" at bounding box center [1129, 448] width 168 height 28
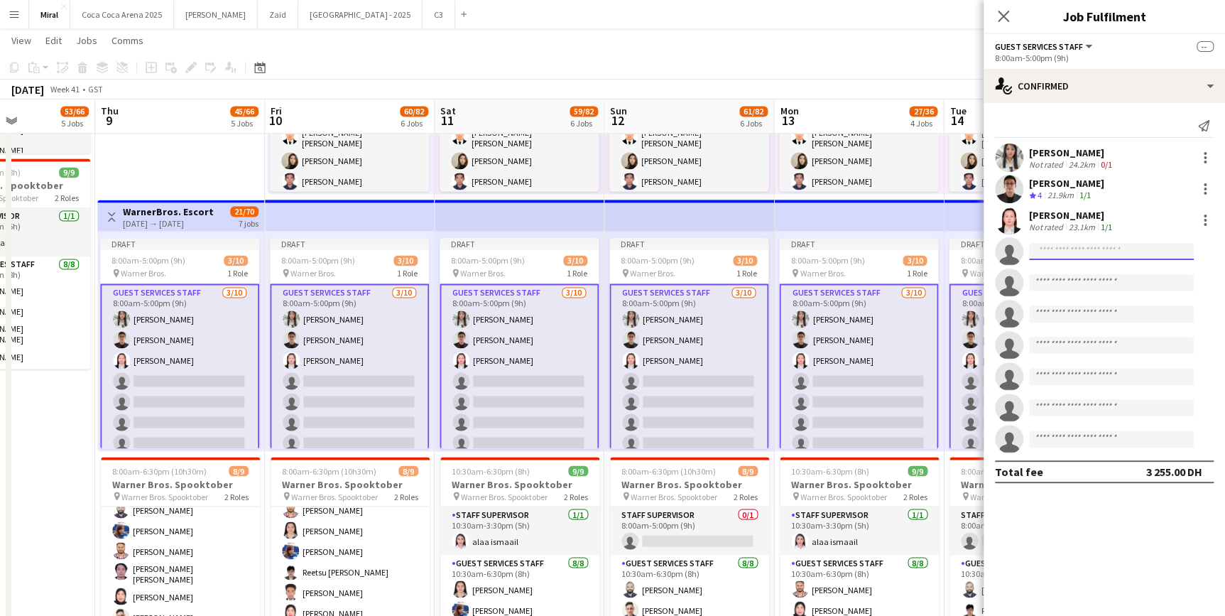
click at [1104, 250] on input at bounding box center [1111, 251] width 165 height 17
paste input "**********"
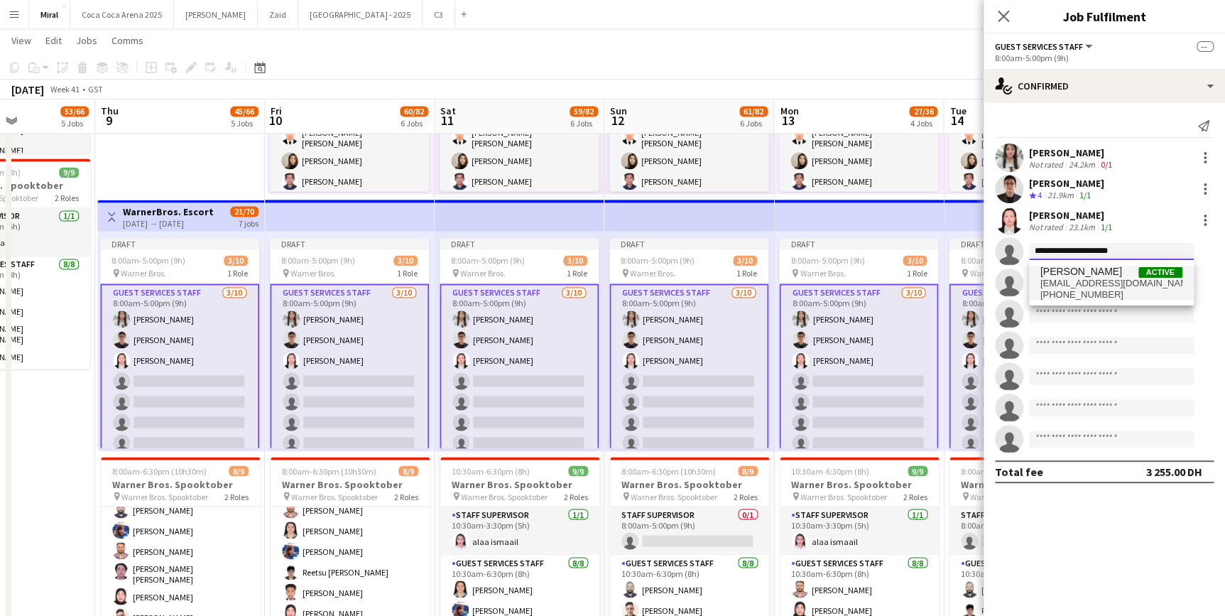
type input "**********"
click at [1101, 284] on span "[EMAIL_ADDRESS][DOMAIN_NAME]" at bounding box center [1111, 283] width 142 height 11
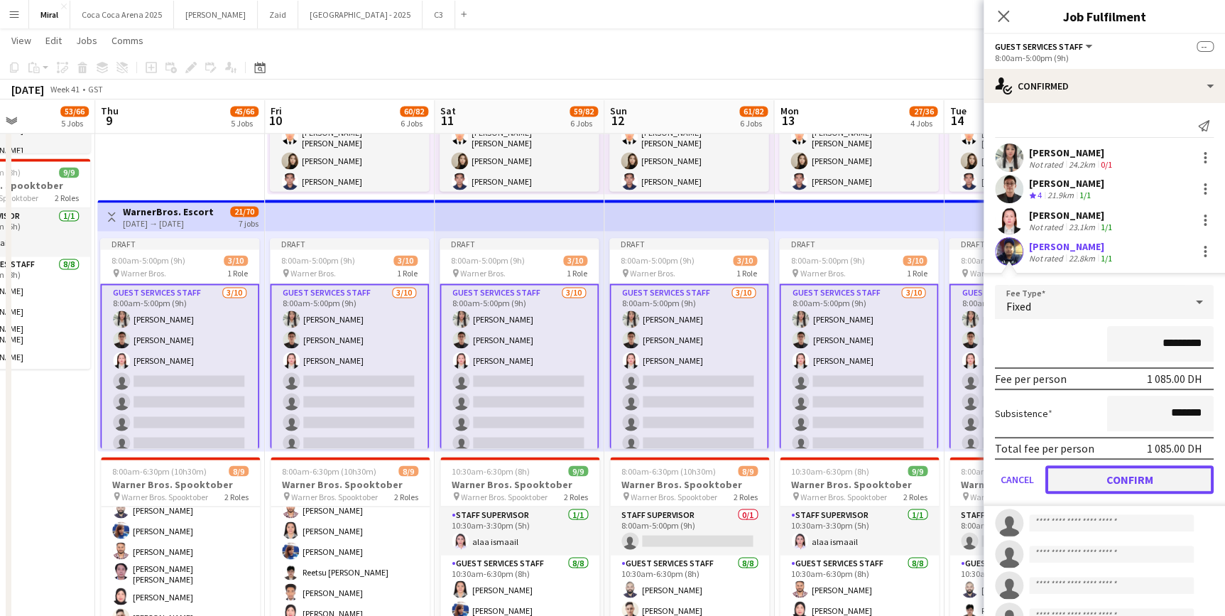
click at [1109, 482] on button "Confirm" at bounding box center [1129, 479] width 168 height 28
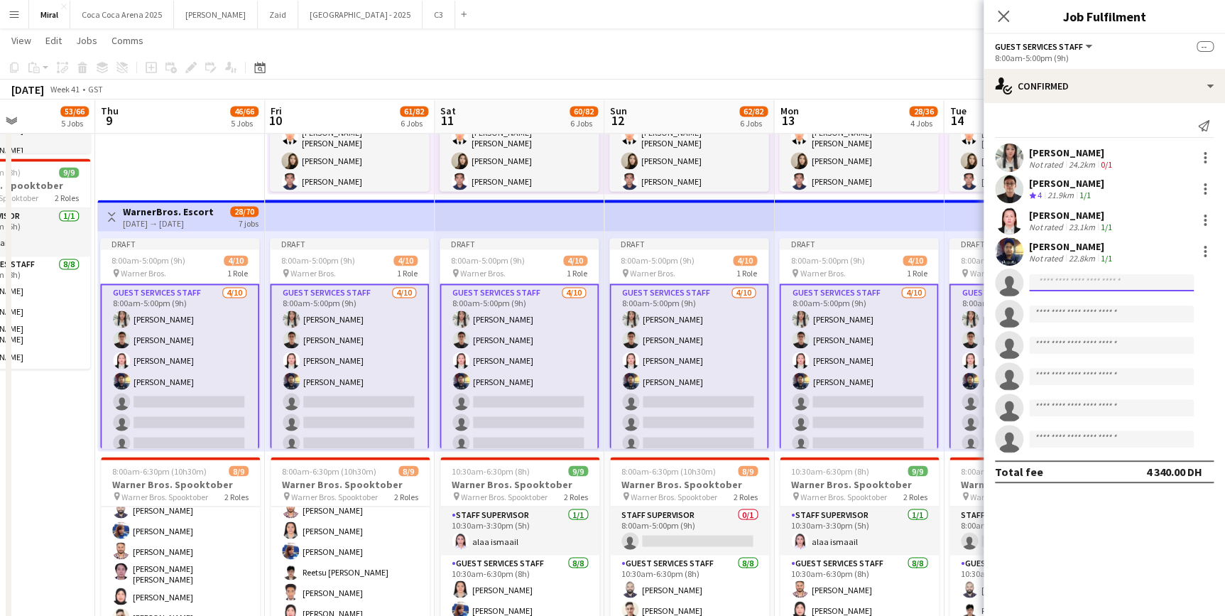
click at [1057, 289] on input at bounding box center [1111, 282] width 165 height 17
paste input "**********"
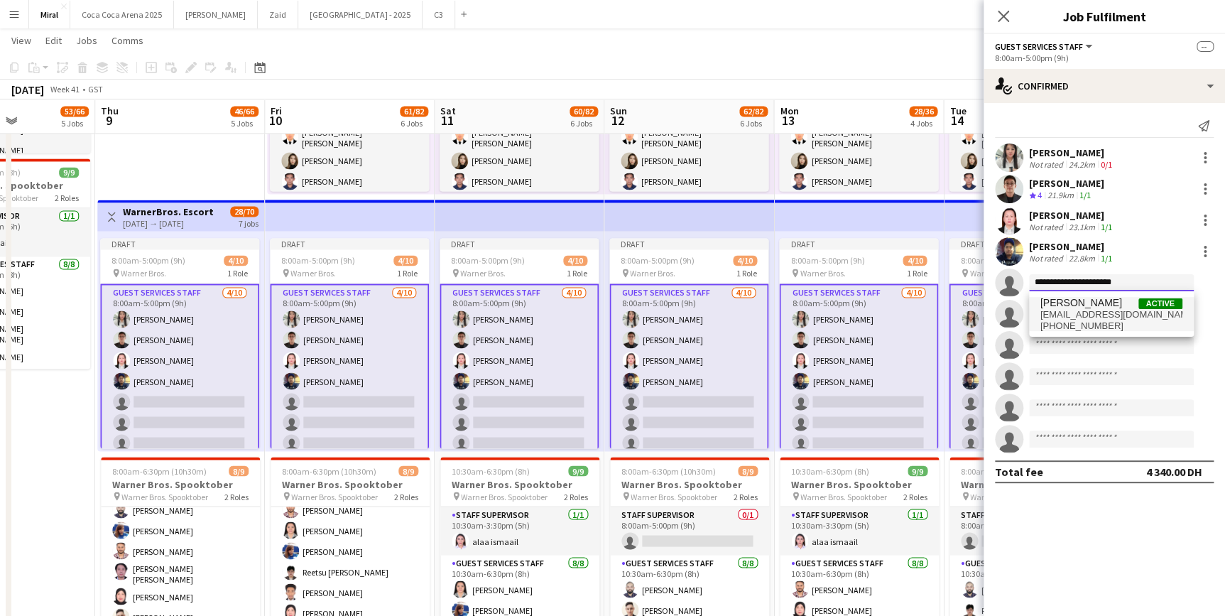
type input "**********"
click at [1085, 312] on span "[EMAIL_ADDRESS][DOMAIN_NAME]" at bounding box center [1111, 314] width 142 height 11
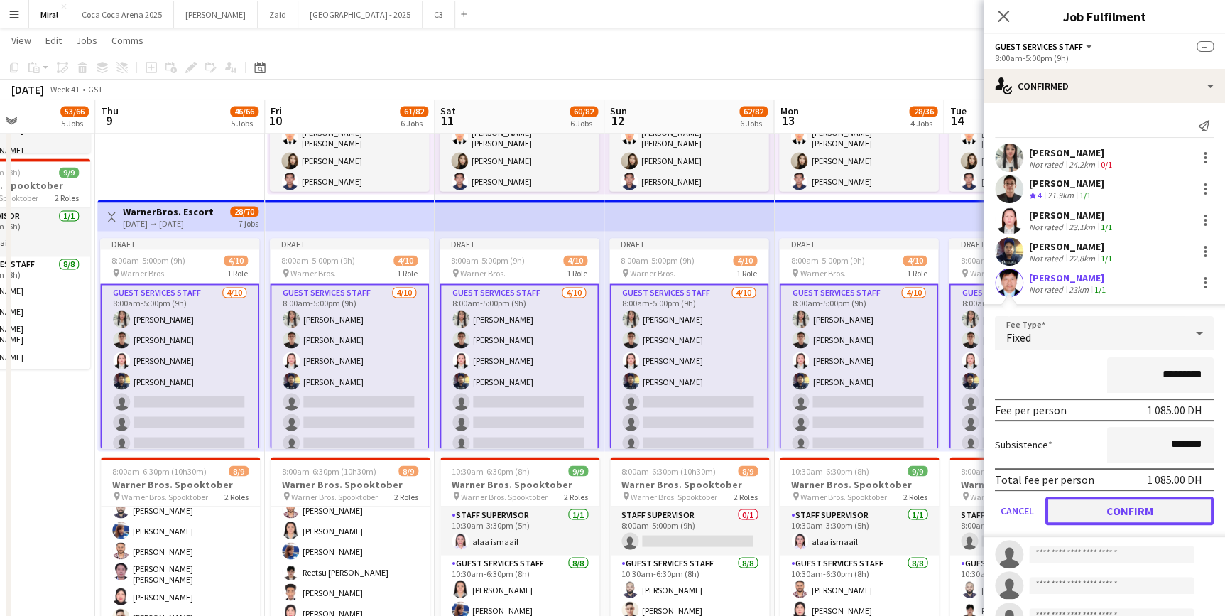
click at [1151, 512] on button "Confirm" at bounding box center [1129, 510] width 168 height 28
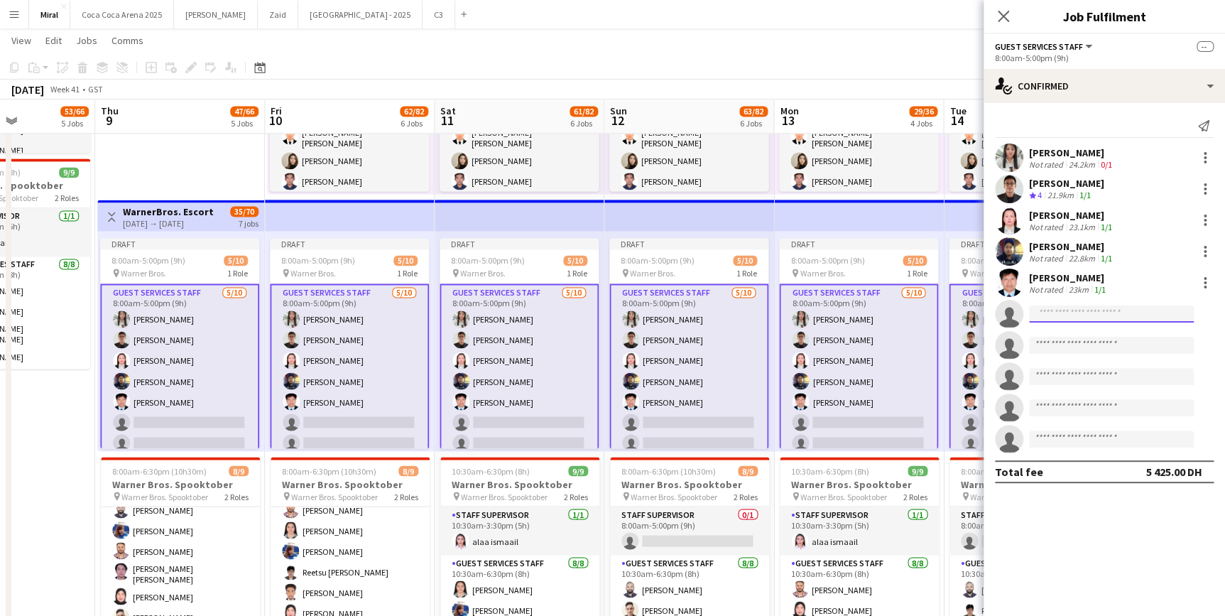
drag, startPoint x: 1062, startPoint y: 319, endPoint x: 1044, endPoint y: 314, distance: 19.1
click at [1044, 314] on input at bounding box center [1111, 313] width 165 height 17
paste input "**********"
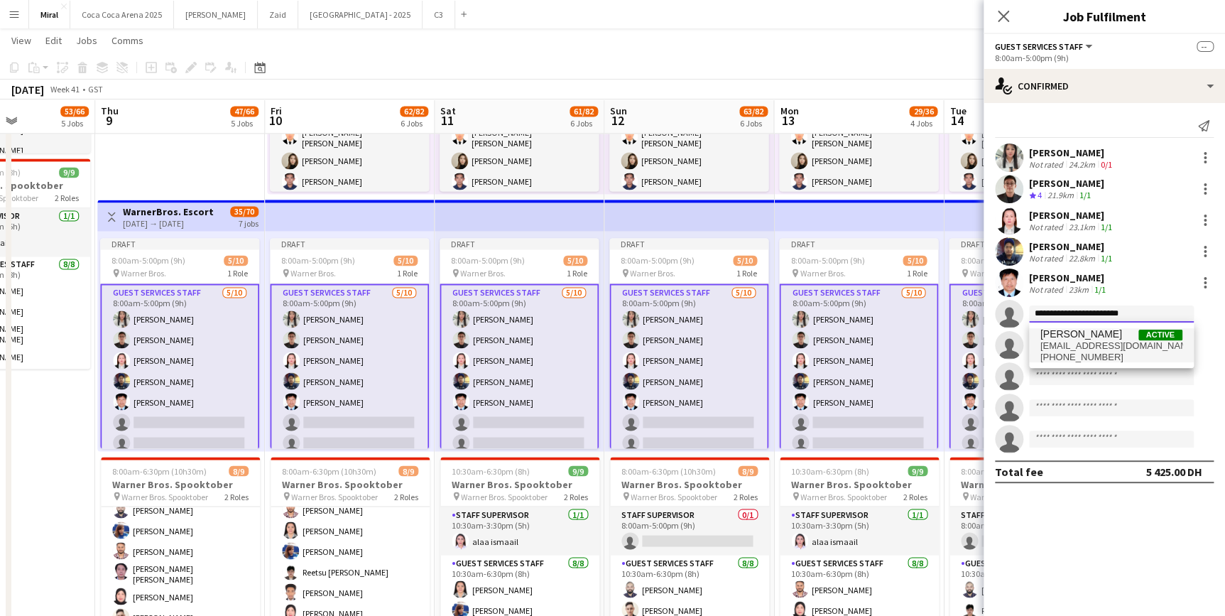
type input "**********"
click at [1102, 344] on span "[EMAIL_ADDRESS][DOMAIN_NAME]" at bounding box center [1111, 345] width 142 height 11
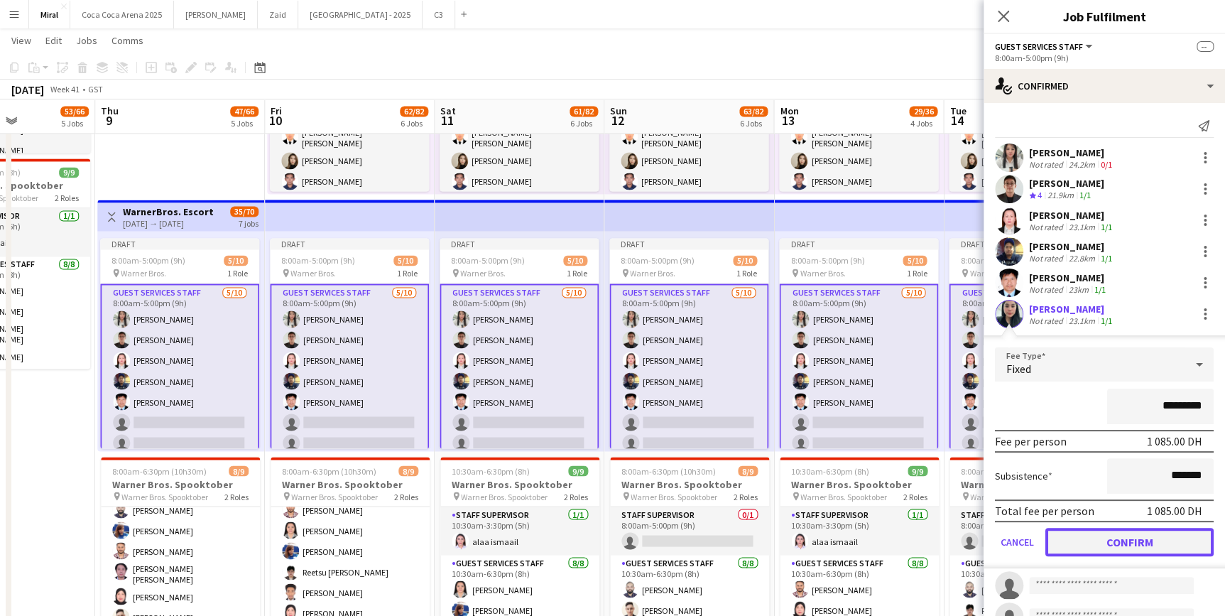
click at [1168, 543] on button "Confirm" at bounding box center [1129, 542] width 168 height 28
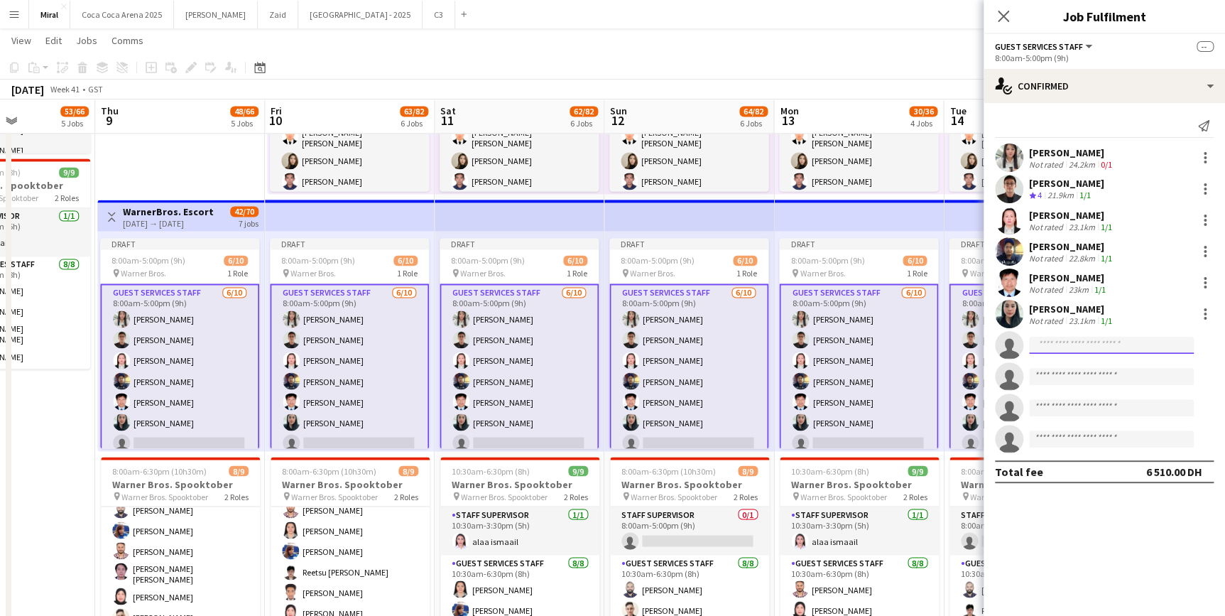
click at [1055, 347] on input at bounding box center [1111, 345] width 165 height 17
paste input "**********"
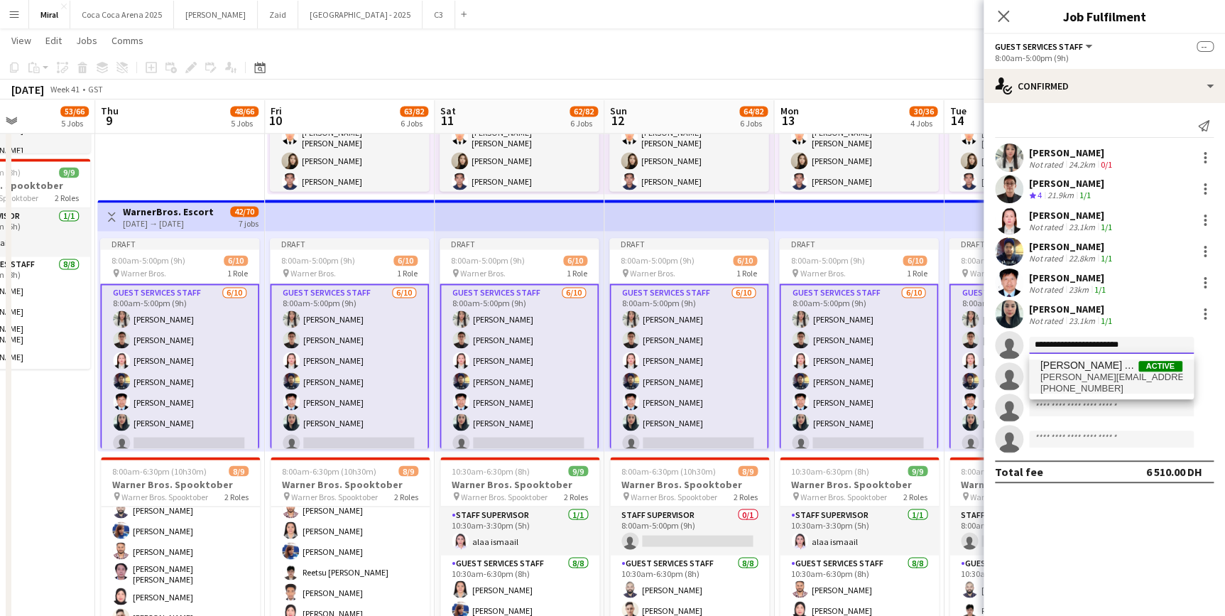
type input "**********"
click at [1117, 383] on span "[PHONE_NUMBER]" at bounding box center [1111, 388] width 142 height 11
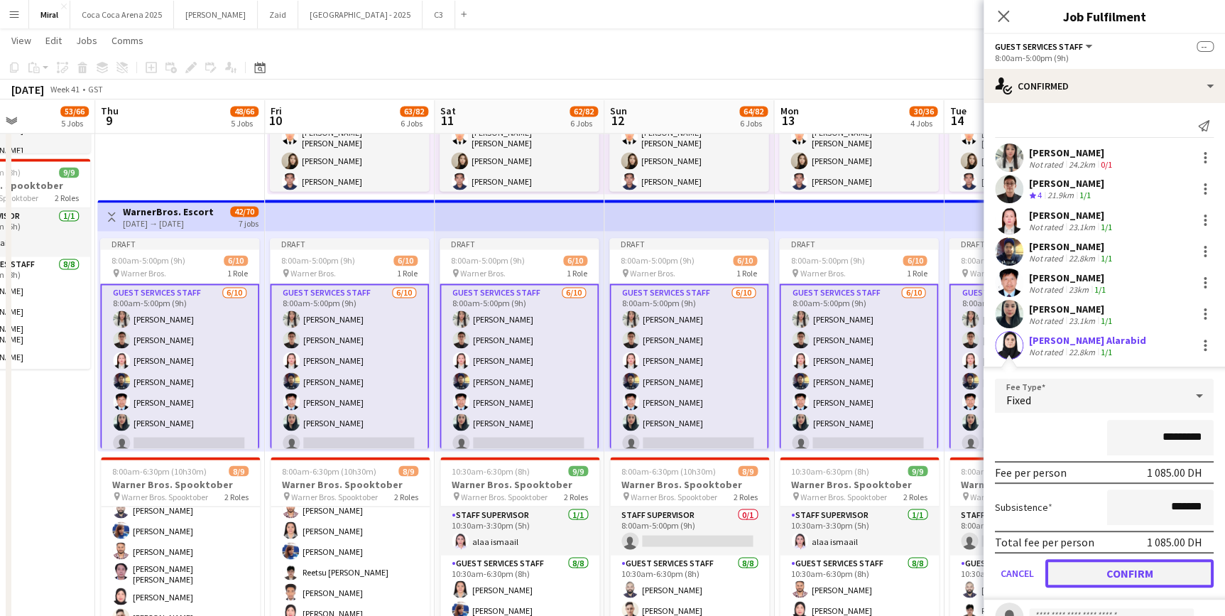
click at [1158, 570] on button "Confirm" at bounding box center [1129, 573] width 168 height 28
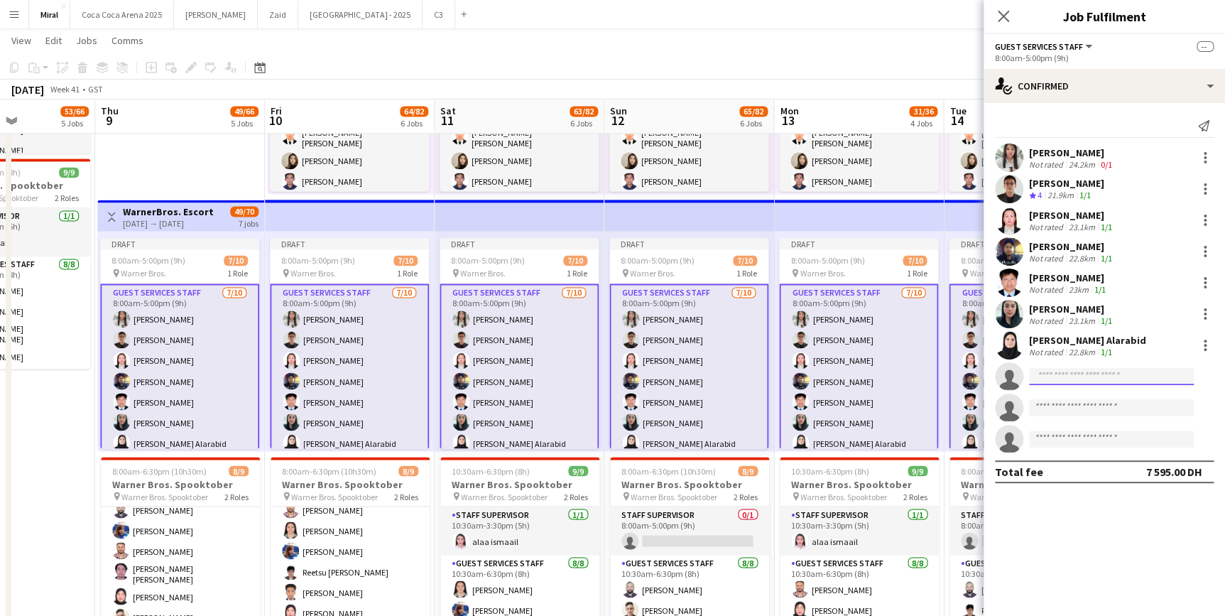
click at [1056, 375] on input at bounding box center [1111, 376] width 165 height 17
paste input "**********"
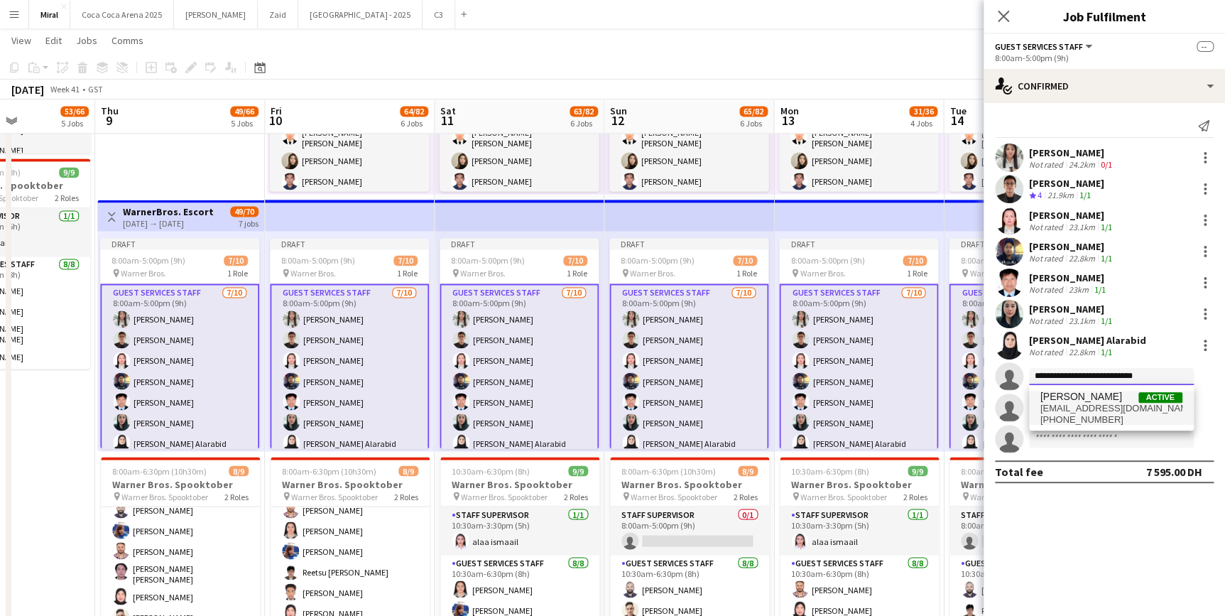
type input "**********"
click at [1109, 403] on span "[EMAIL_ADDRESS][DOMAIN_NAME]" at bounding box center [1111, 408] width 142 height 11
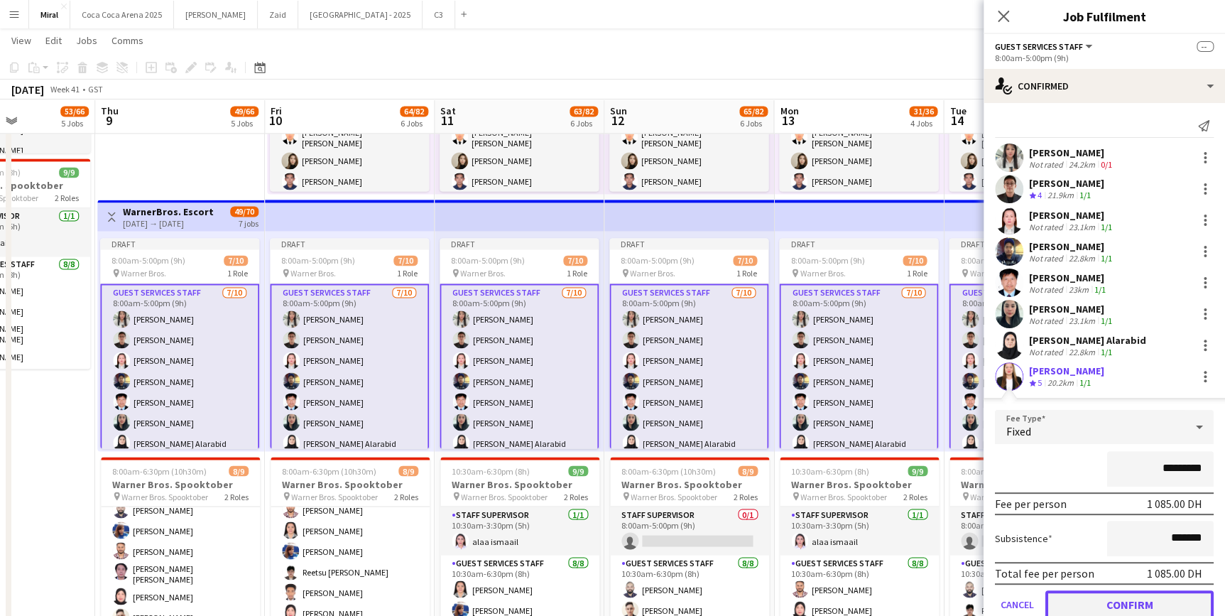
click at [1163, 599] on button "Confirm" at bounding box center [1129, 604] width 168 height 28
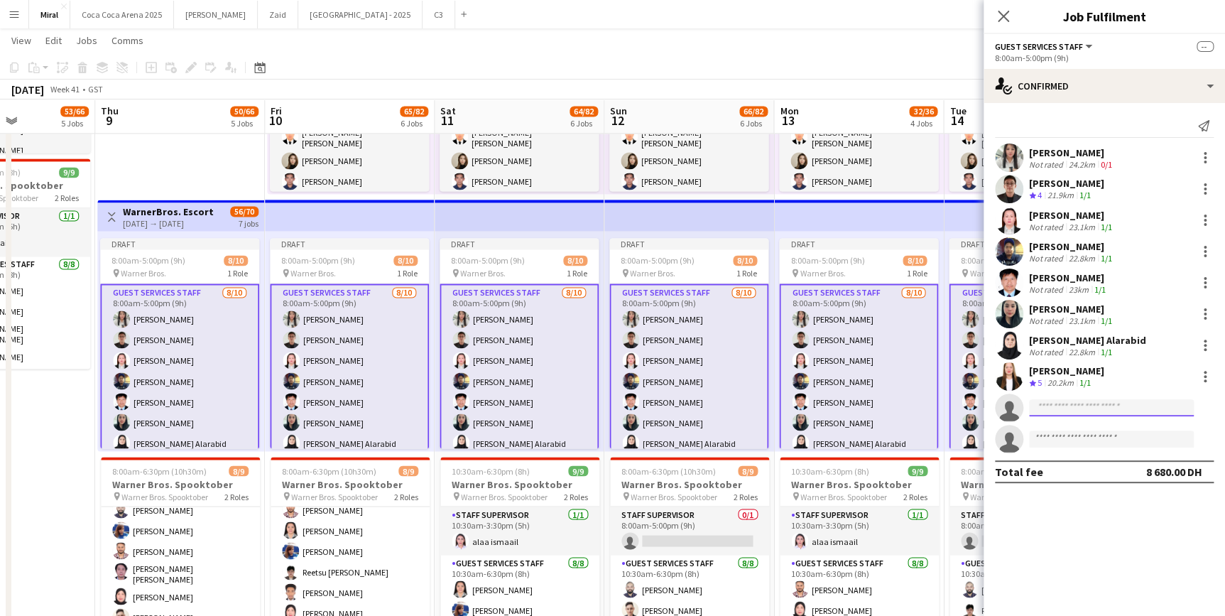
click at [1070, 401] on input at bounding box center [1111, 407] width 165 height 17
paste input "**********"
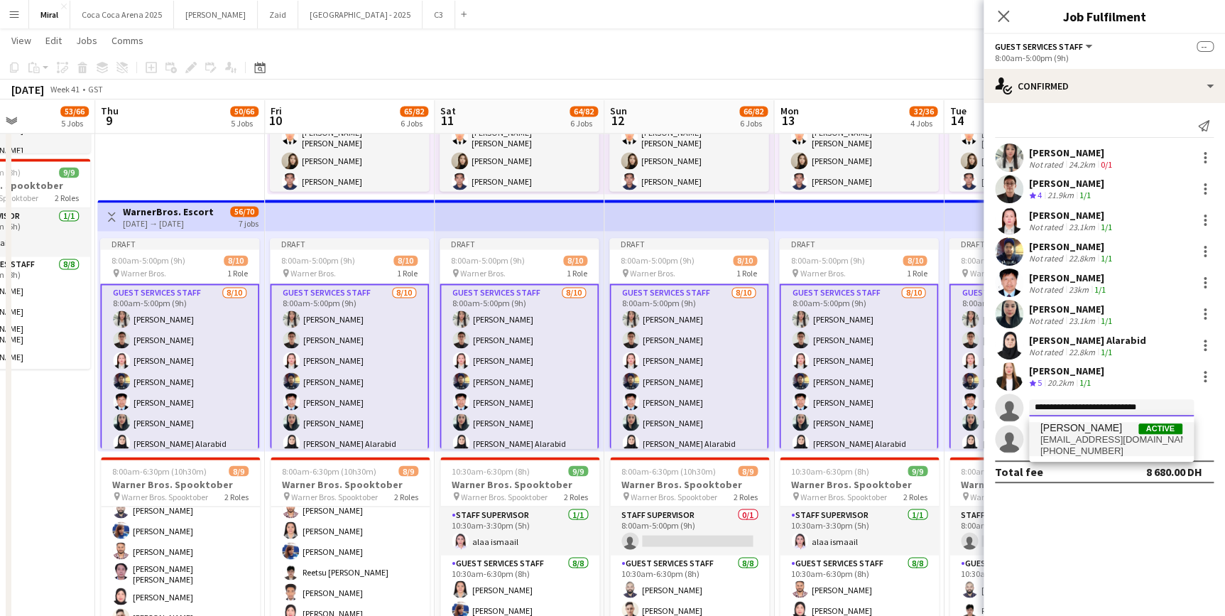
type input "**********"
click at [1119, 428] on span "[PERSON_NAME]" at bounding box center [1081, 428] width 82 height 12
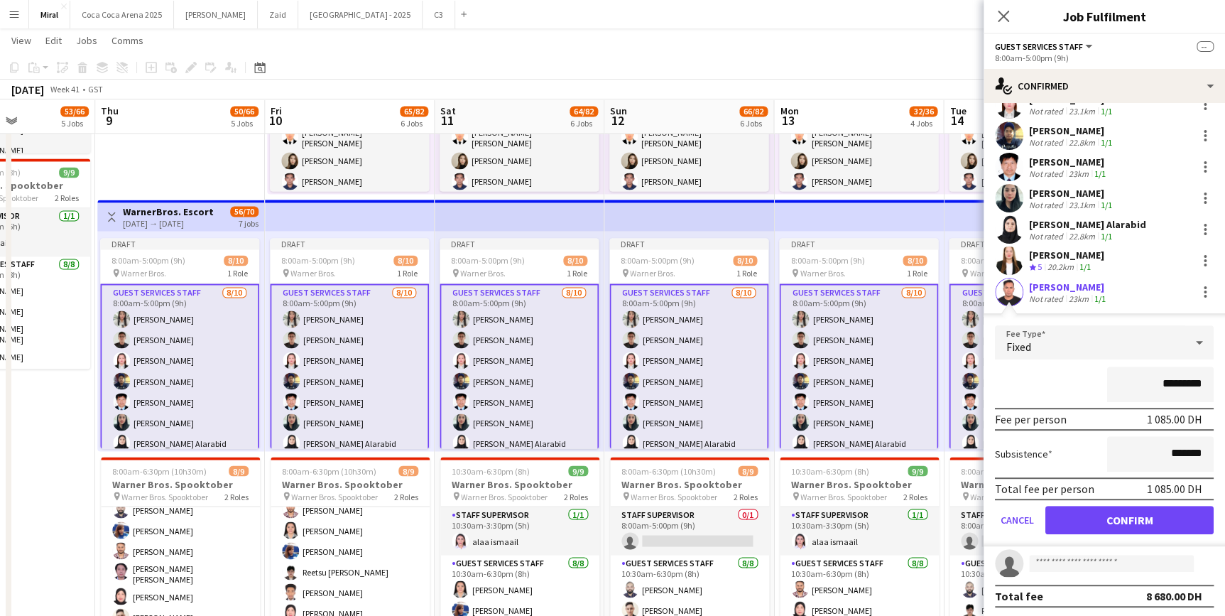
scroll to position [117, 0]
click at [1144, 518] on button "Confirm" at bounding box center [1129, 518] width 168 height 28
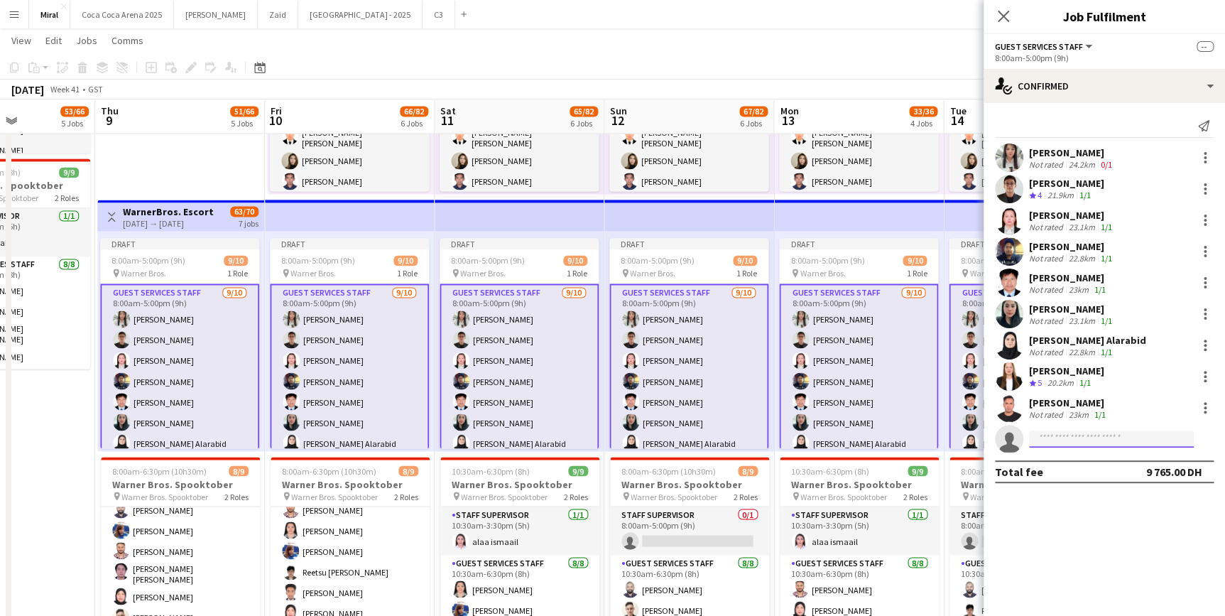
click at [1099, 432] on input at bounding box center [1111, 438] width 165 height 17
drag, startPoint x: 1099, startPoint y: 432, endPoint x: 1094, endPoint y: 510, distance: 78.3
click at [1096, 536] on mat-expansion-panel "check Confirmed Send notification [PERSON_NAME] Not rated 24.2km 0/1 Asraf Alam…" at bounding box center [1104, 359] width 241 height 513
click at [1075, 435] on input at bounding box center [1111, 438] width 165 height 17
paste input "**********"
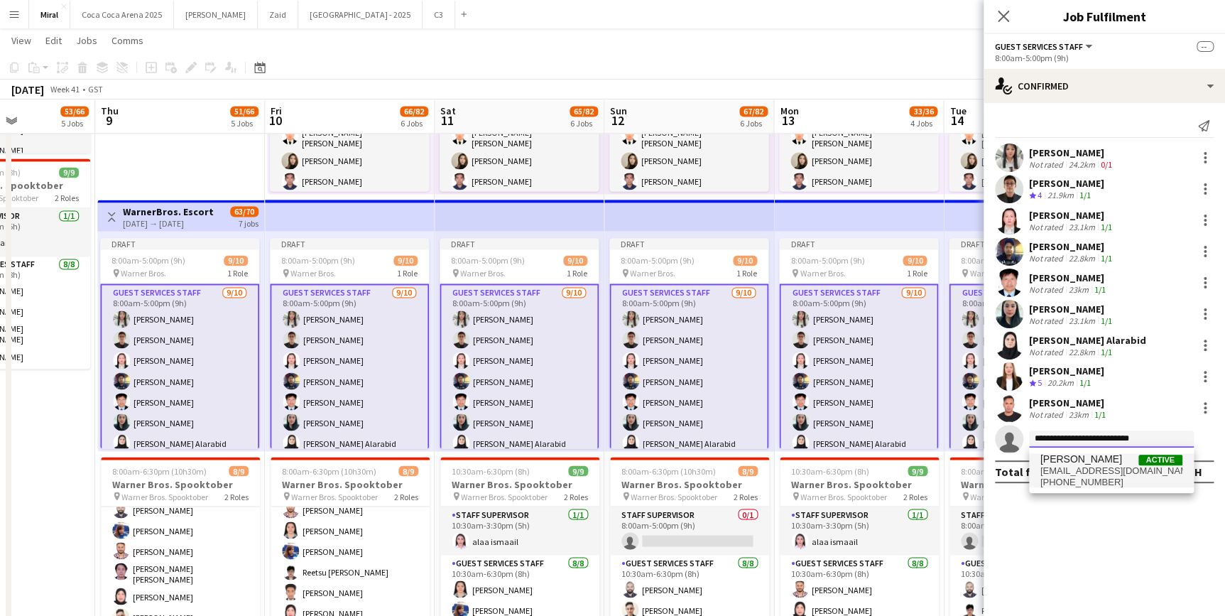
type input "**********"
click at [1079, 469] on span "[EMAIL_ADDRESS][DOMAIN_NAME]" at bounding box center [1111, 470] width 142 height 11
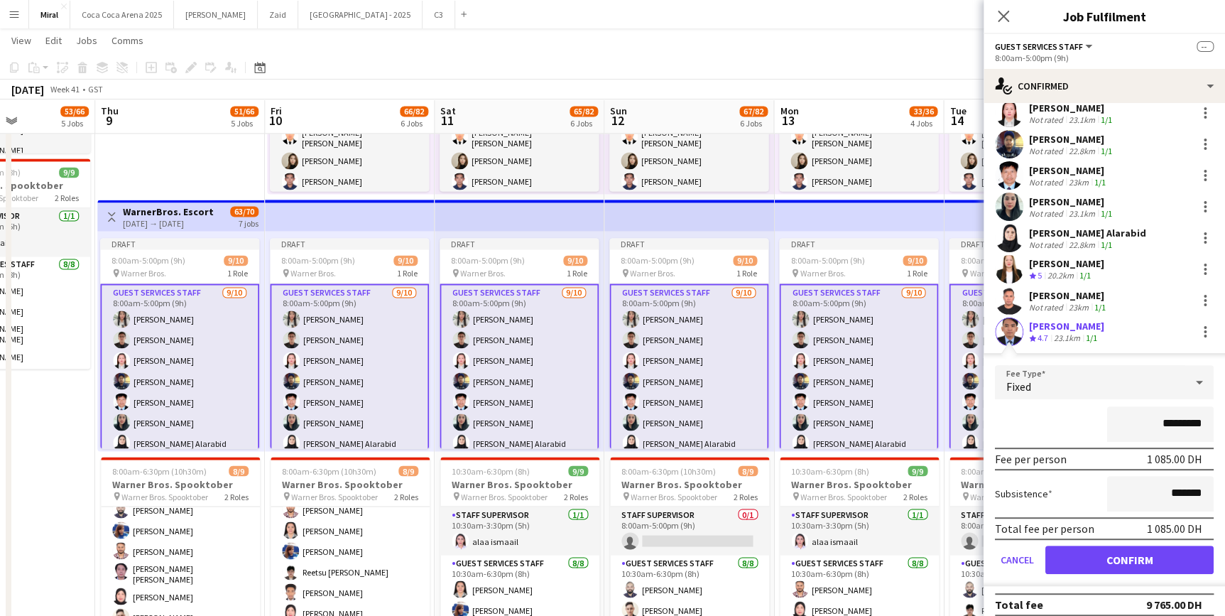
scroll to position [117, 0]
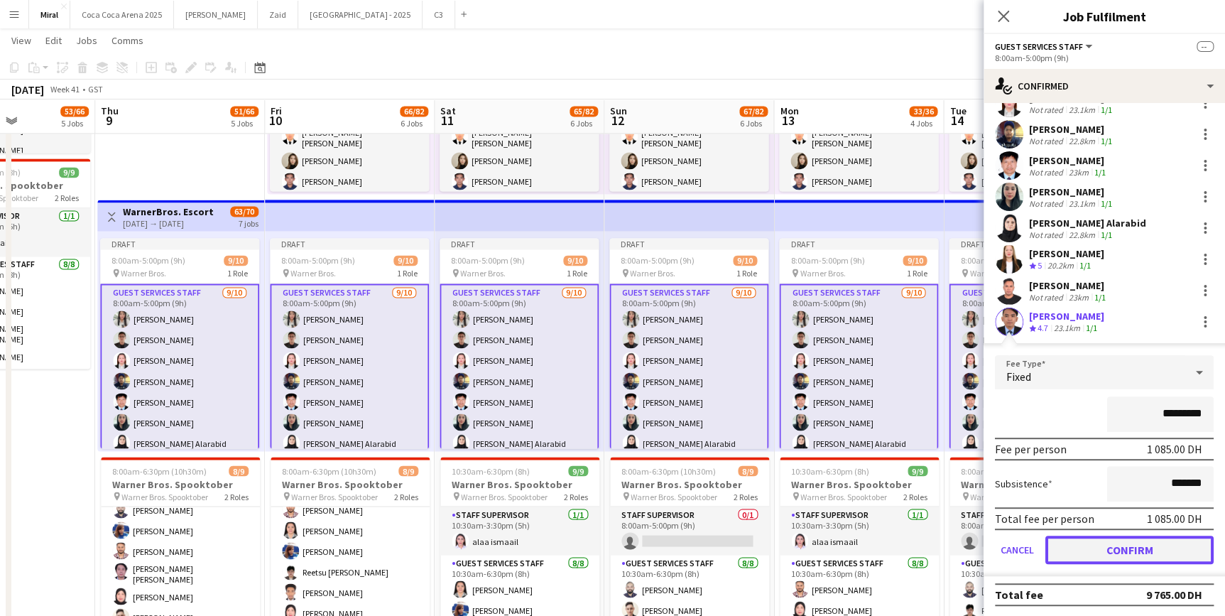
click at [1128, 555] on button "Confirm" at bounding box center [1129, 550] width 168 height 28
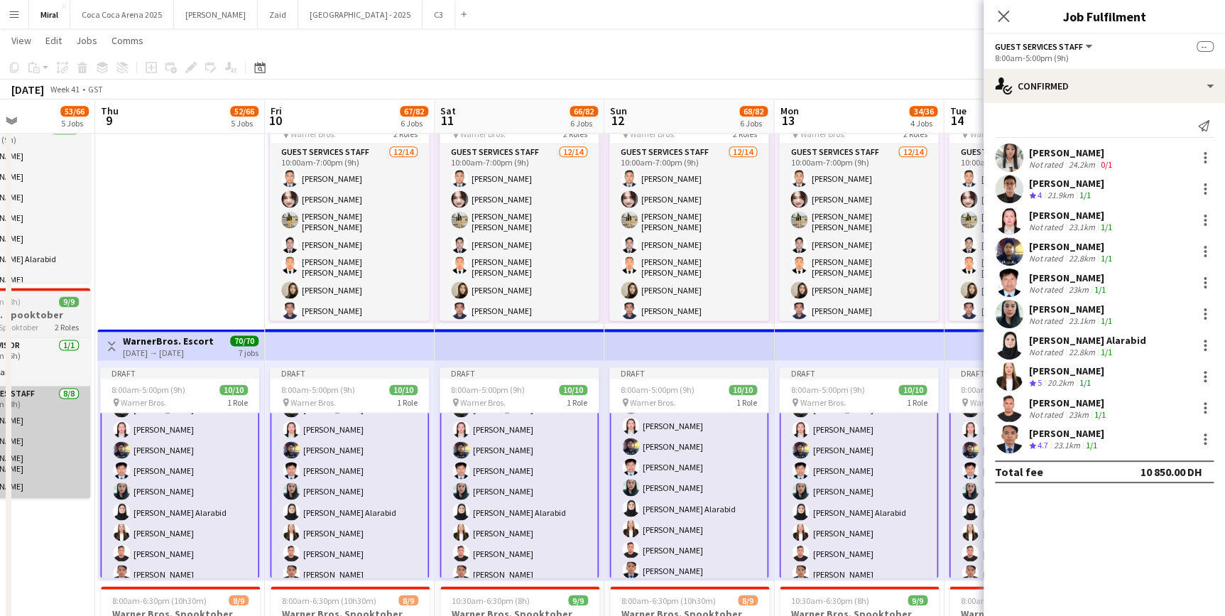
scroll to position [64, 0]
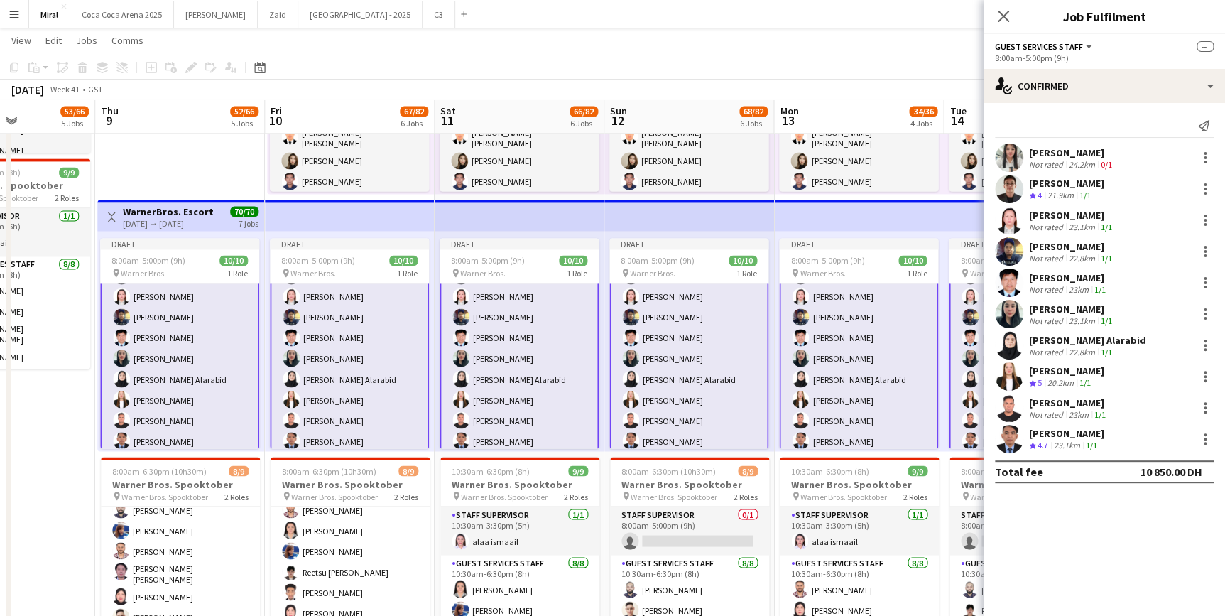
click at [156, 347] on app-card-role "Guest Services Staff [DATE] 8:00am-5:00pm (9h) [PERSON_NAME] [PERSON_NAME] [PER…" at bounding box center [179, 337] width 159 height 237
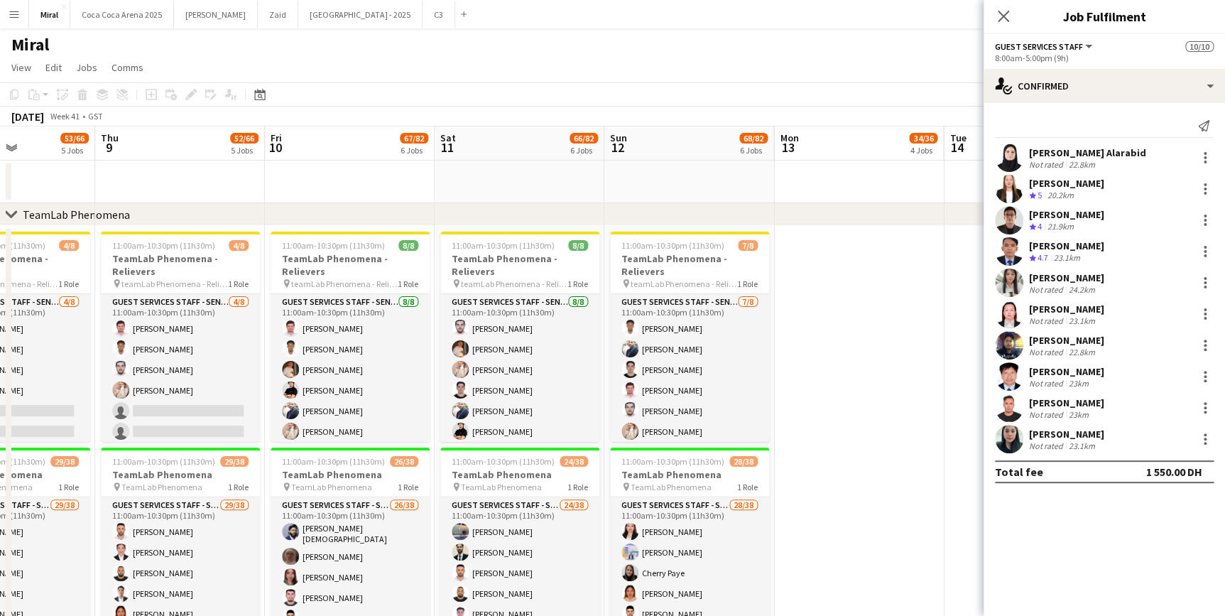
scroll to position [63, 0]
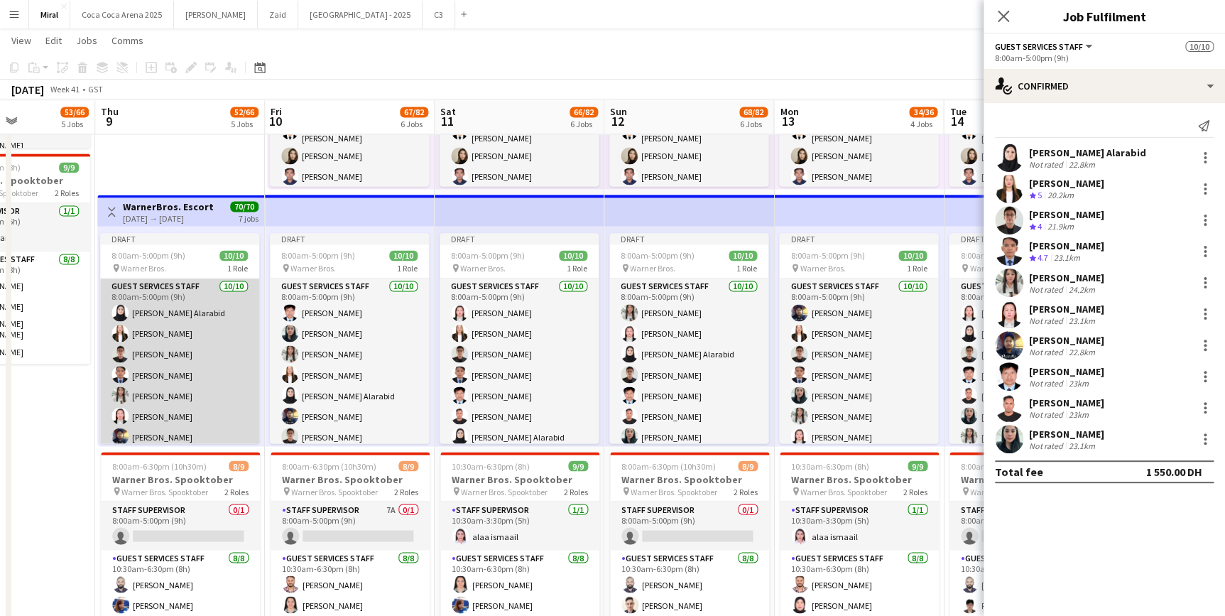
click at [204, 370] on app-card-role "Guest Services Staff [DATE] 8:00am-5:00pm (9h) [PERSON_NAME] Alarabid [PERSON_N…" at bounding box center [179, 395] width 159 height 234
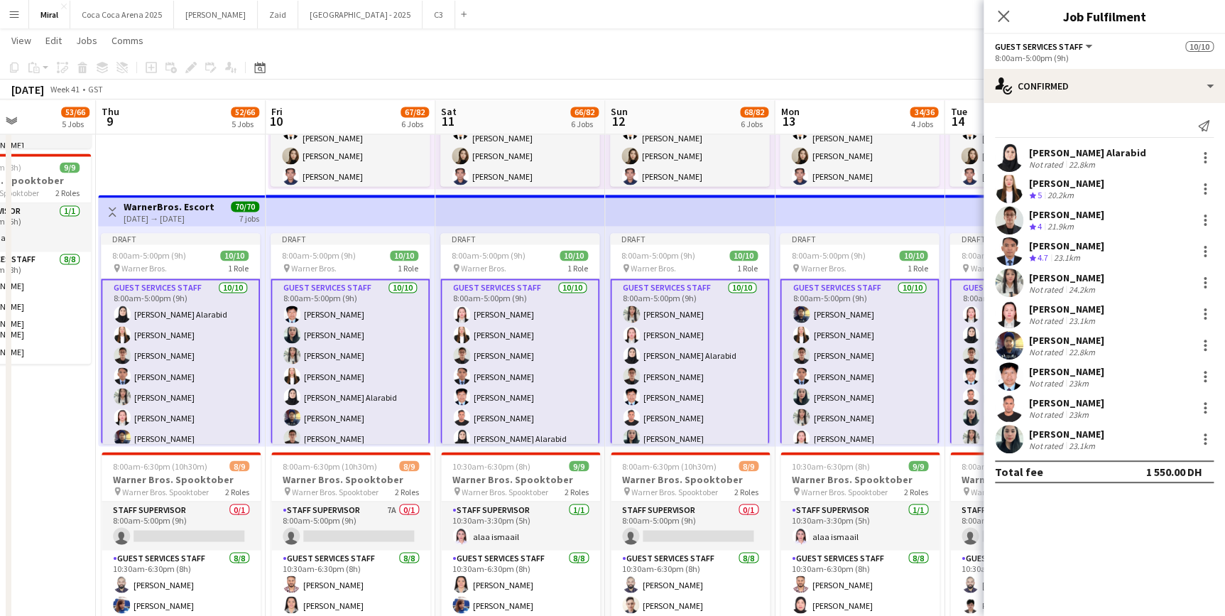
click at [204, 367] on app-card-role "Guest Services Staff [DATE] 8:00am-5:00pm (9h) [PERSON_NAME] Alarabid [PERSON_N…" at bounding box center [180, 396] width 159 height 237
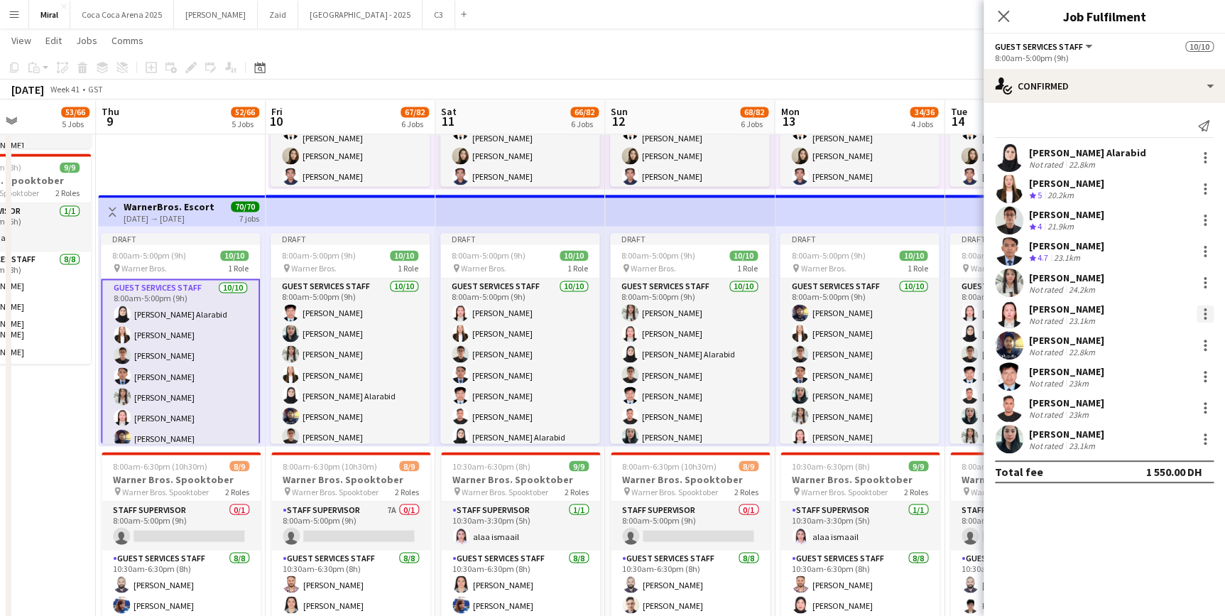
click at [1204, 312] on div at bounding box center [1205, 313] width 3 height 3
click at [1142, 446] on span "Remove" at bounding box center [1135, 442] width 43 height 12
click at [1205, 411] on div at bounding box center [1205, 412] width 3 height 3
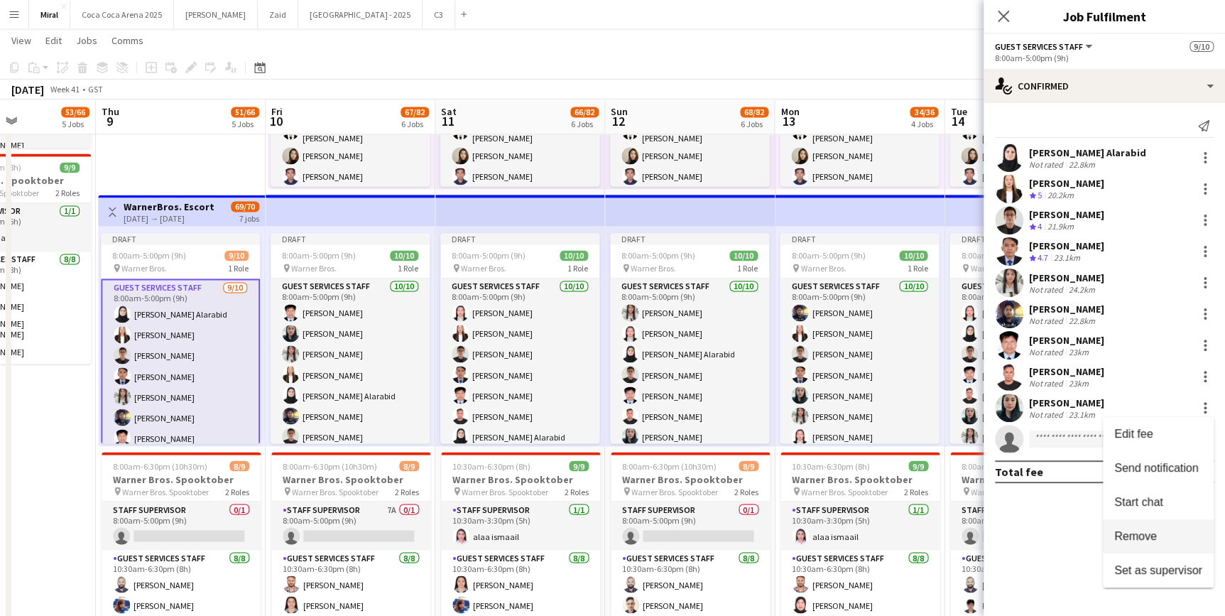
click at [1145, 534] on span "Remove" at bounding box center [1135, 536] width 43 height 12
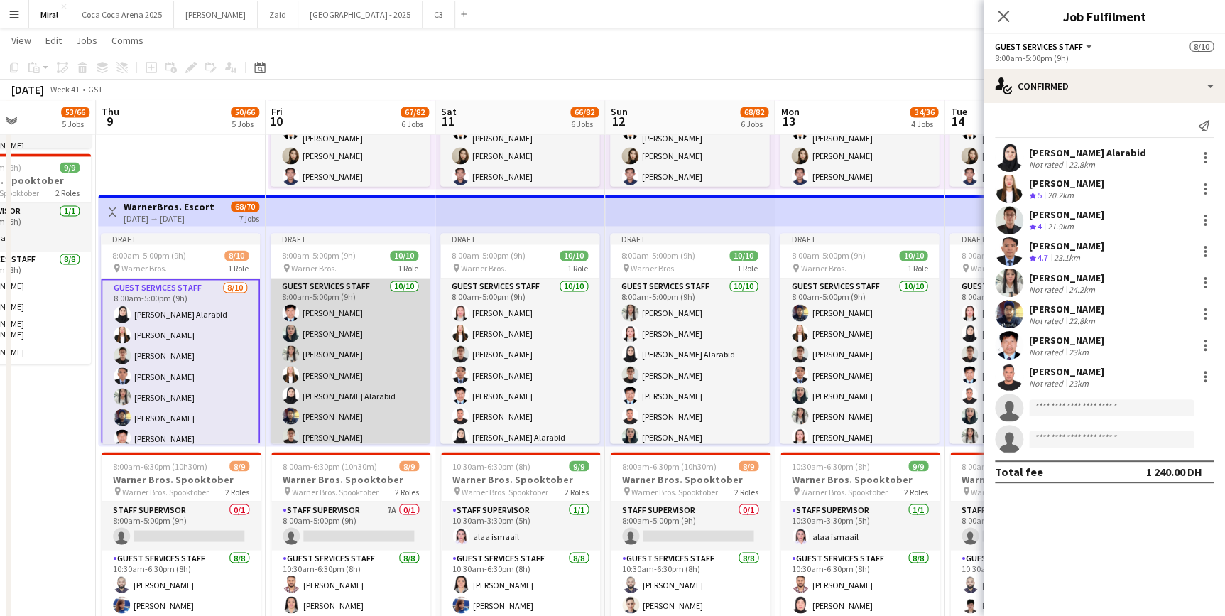
click at [312, 354] on app-card-role "Guest Services Staff [DATE] 8:00am-5:00pm (9h) [PERSON_NAME] [PERSON_NAME] [PER…" at bounding box center [350, 395] width 159 height 234
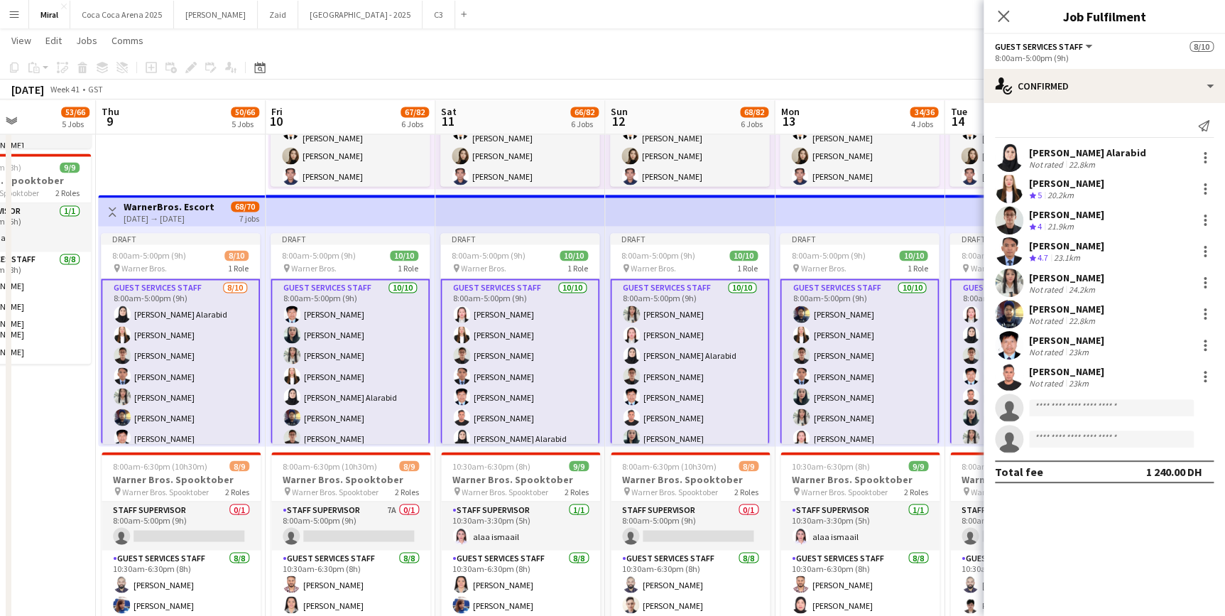
click at [349, 362] on app-card-role "Guest Services Staff [DATE] 8:00am-5:00pm (9h) [PERSON_NAME] [PERSON_NAME] [PER…" at bounding box center [350, 396] width 159 height 237
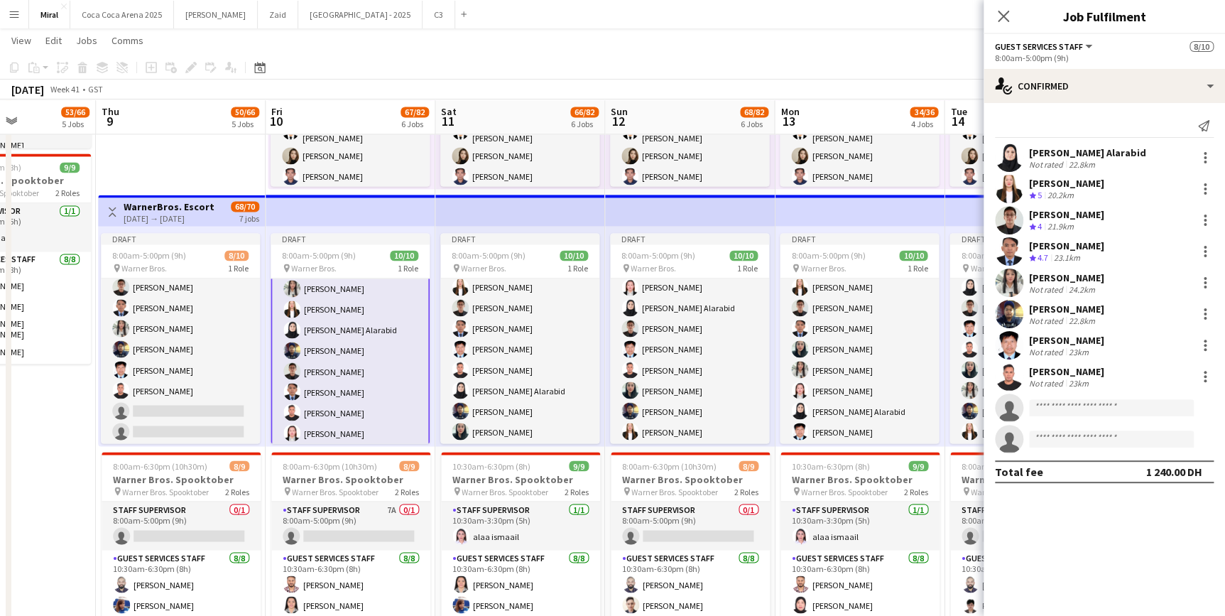
scroll to position [67, 0]
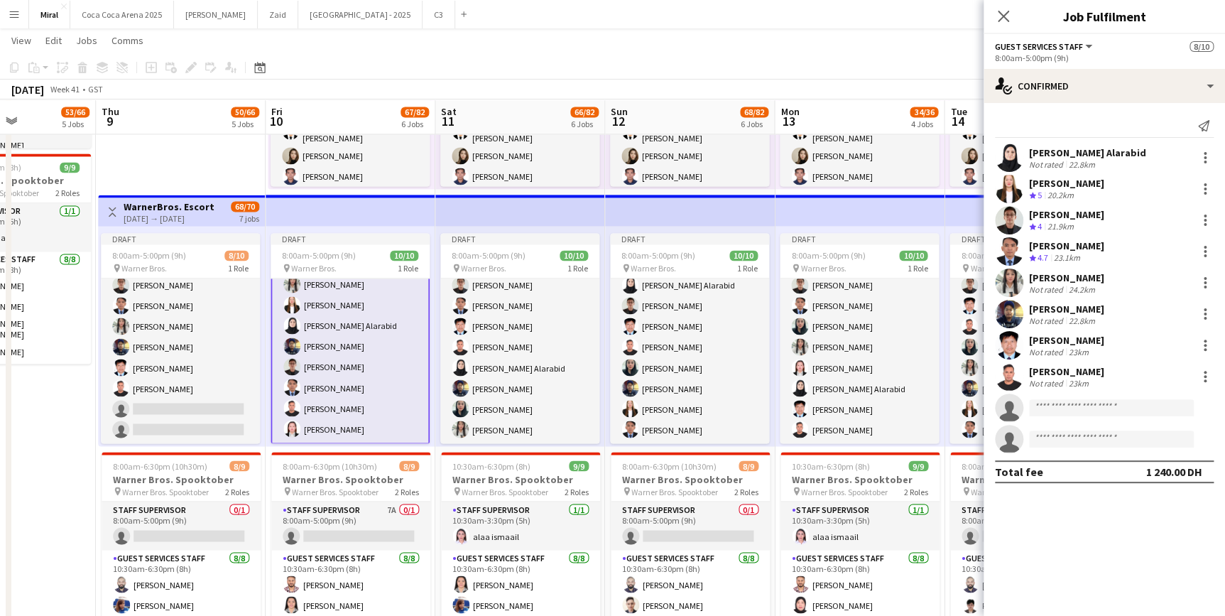
click at [371, 358] on app-card-role "Guest Services Staff [DATE] 8:00am-5:00pm (9h) [PERSON_NAME] [PERSON_NAME] [PER…" at bounding box center [350, 325] width 159 height 237
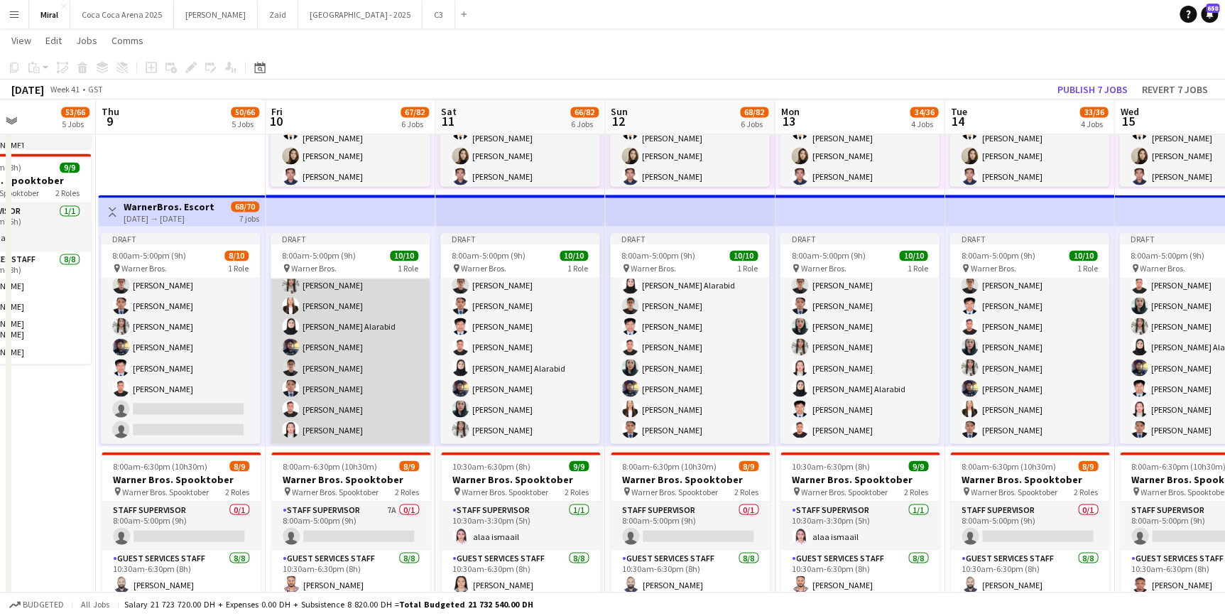
click at [371, 358] on app-card-role "Guest Services Staff [DATE] 8:00am-5:00pm (9h) [PERSON_NAME] [PERSON_NAME] [PER…" at bounding box center [350, 327] width 159 height 234
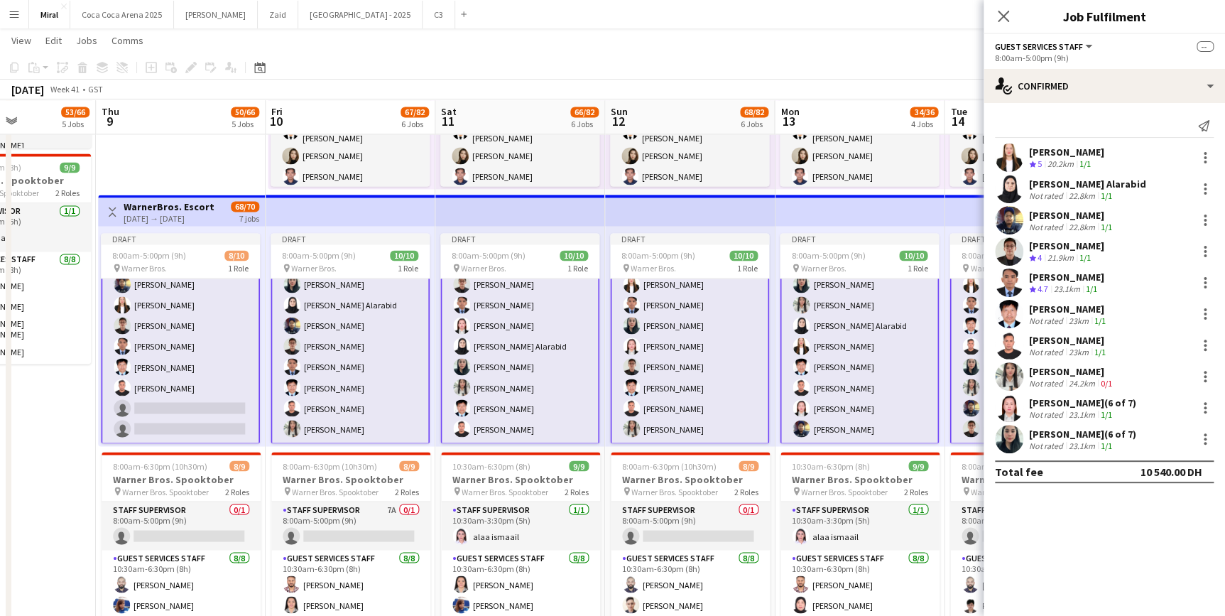
click at [360, 347] on app-card-role "Guest Services Staff [DATE] 8:00am-5:00pm (9h) [PERSON_NAME] [PERSON_NAME] [PER…" at bounding box center [350, 325] width 159 height 237
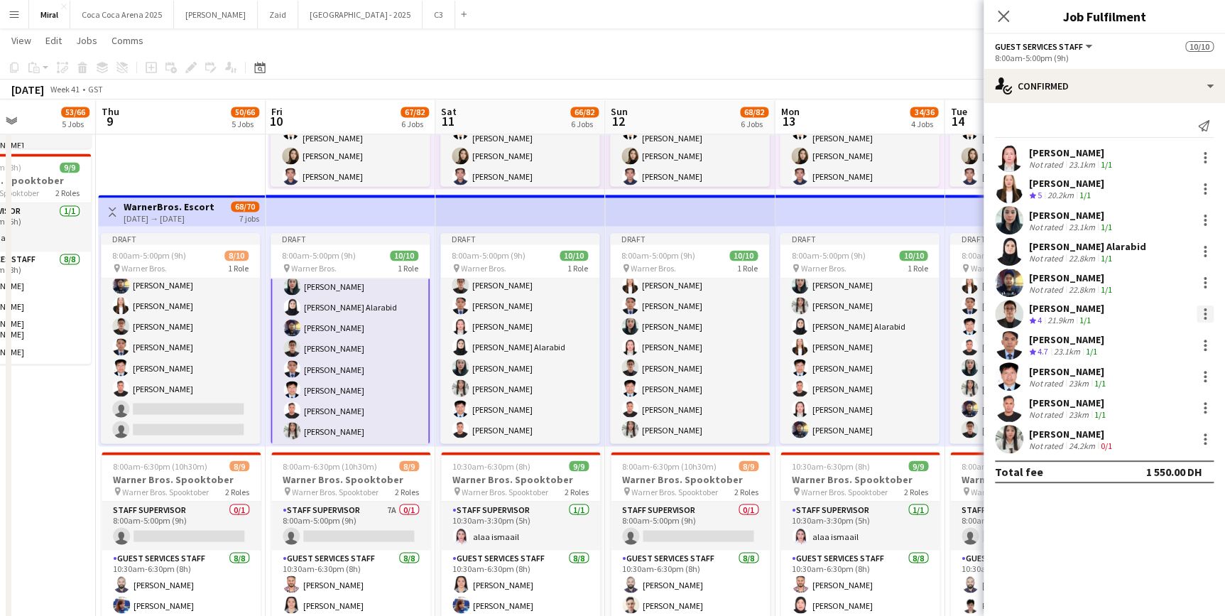
click at [1204, 312] on div at bounding box center [1205, 313] width 3 height 3
click at [1149, 442] on span "Remove" at bounding box center [1135, 442] width 43 height 12
click at [1207, 280] on div at bounding box center [1205, 282] width 17 height 17
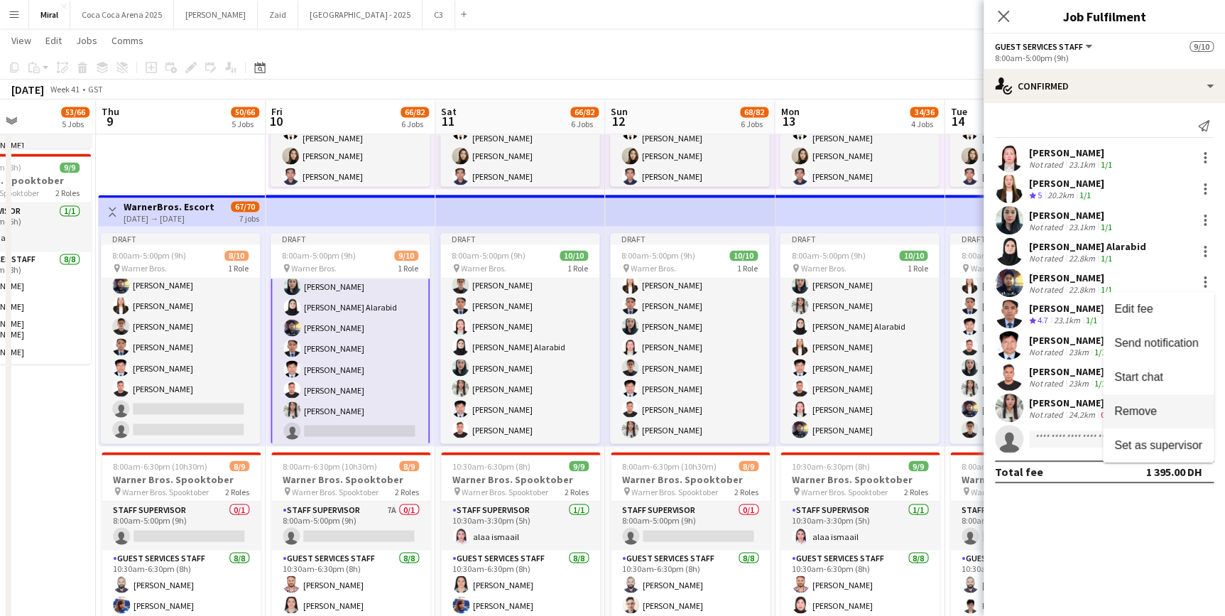
click at [1158, 409] on span "Remove" at bounding box center [1158, 411] width 88 height 13
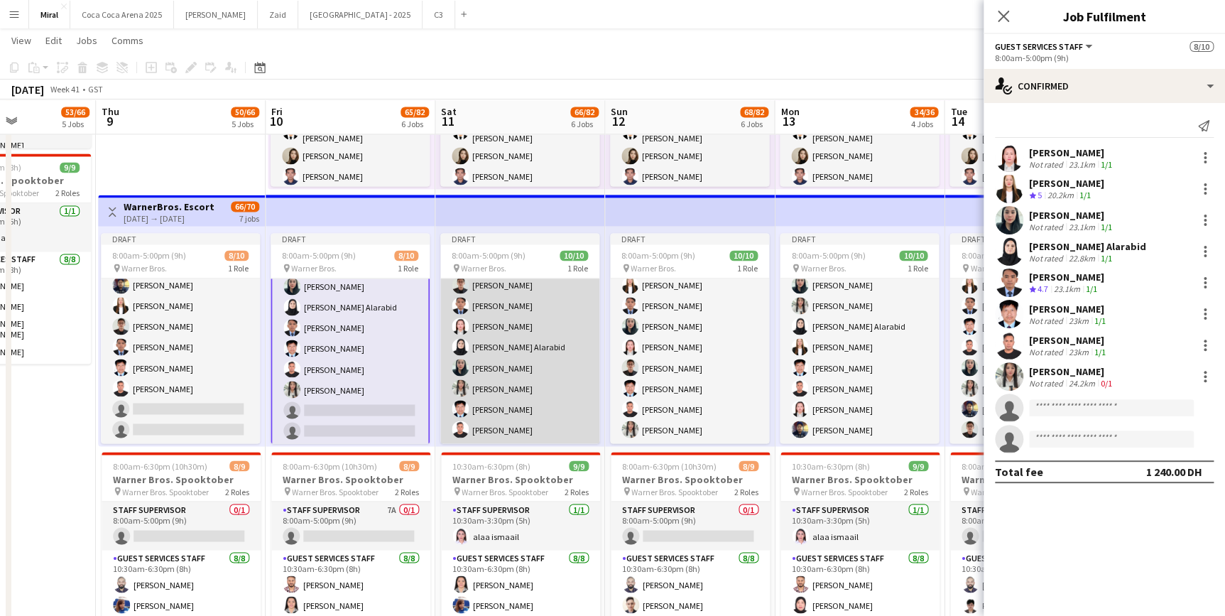
click at [506, 376] on app-card-role "Guest Services Staff [DATE] 8:00am-5:00pm (9h) [PERSON_NAME] [PERSON_NAME] [PER…" at bounding box center [519, 327] width 159 height 234
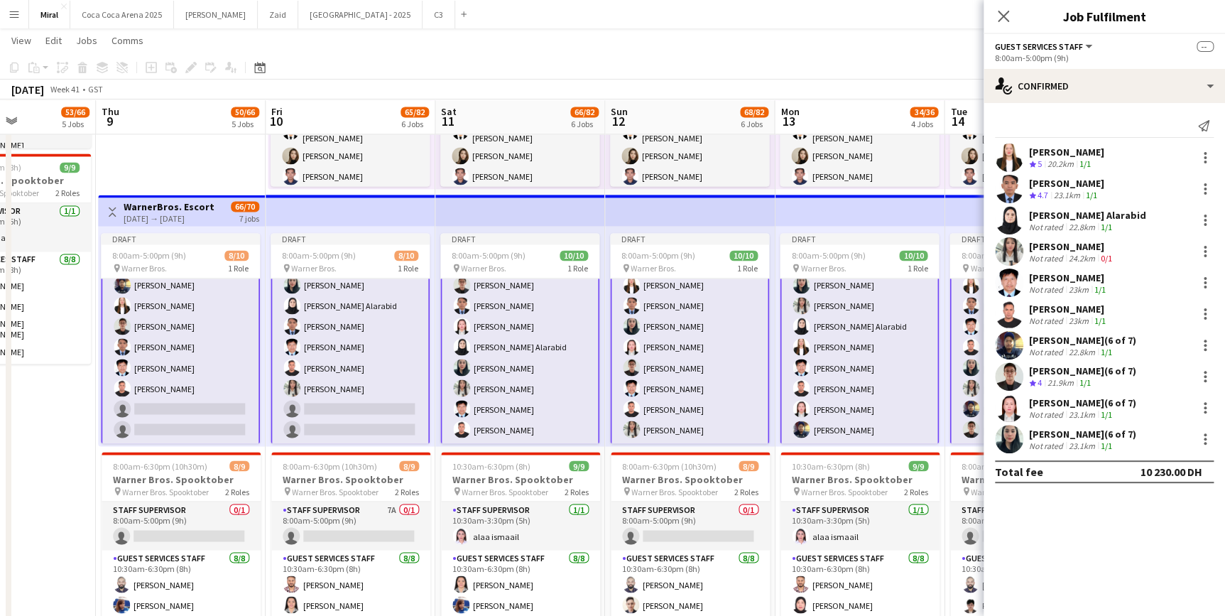
click at [514, 384] on app-card-role "Guest Services Staff [DATE] 8:00am-5:00pm (9h) [PERSON_NAME] [PERSON_NAME] [PER…" at bounding box center [519, 326] width 159 height 237
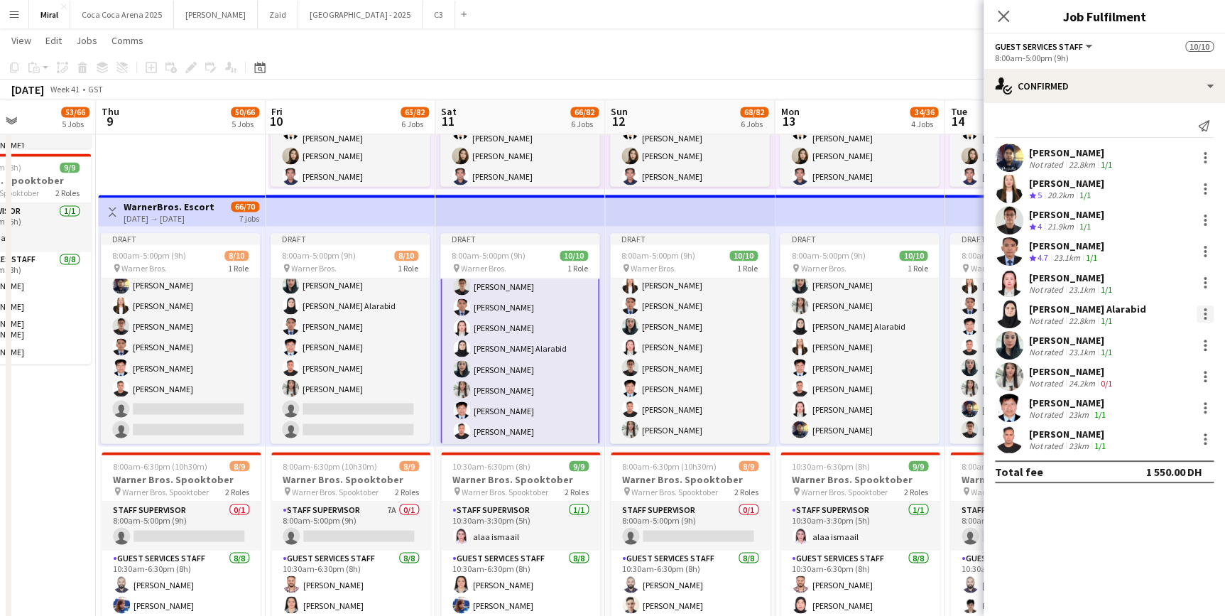
click at [1209, 312] on div at bounding box center [1205, 313] width 17 height 17
click at [1151, 442] on span "Remove" at bounding box center [1135, 442] width 43 height 12
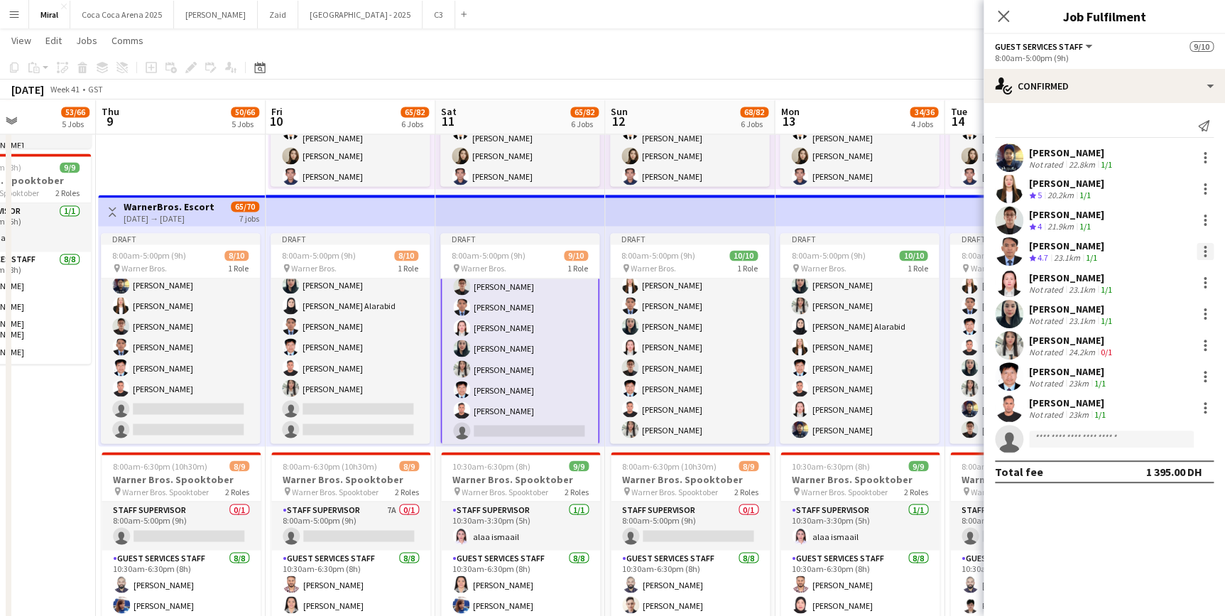
click at [1207, 246] on div at bounding box center [1205, 251] width 17 height 17
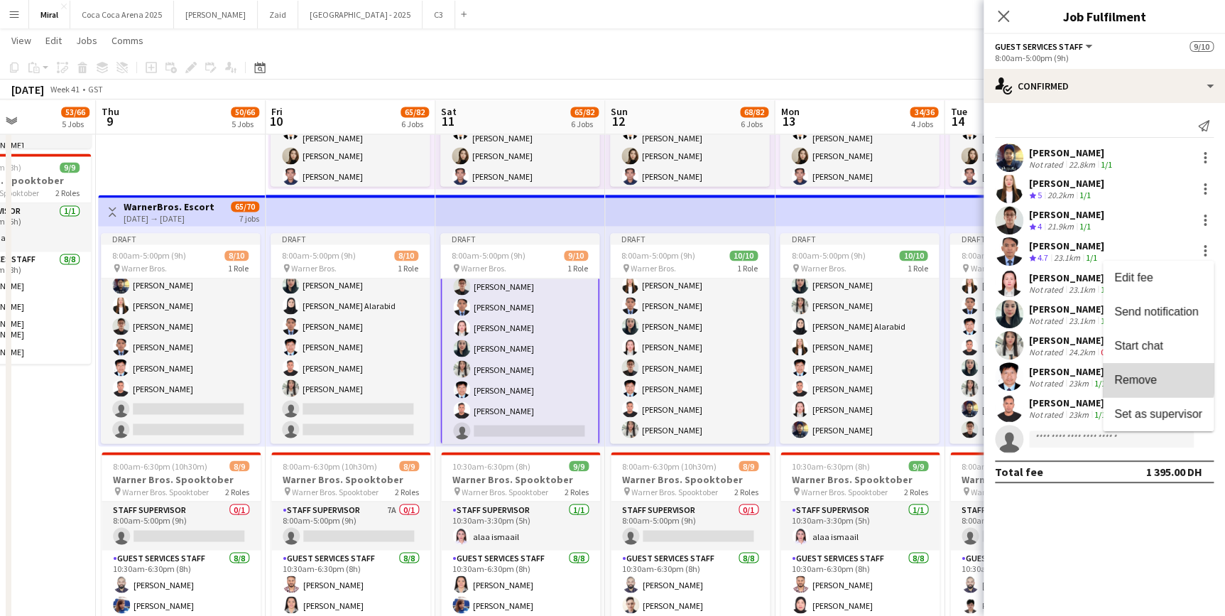
click at [1137, 377] on span "Remove" at bounding box center [1135, 380] width 43 height 12
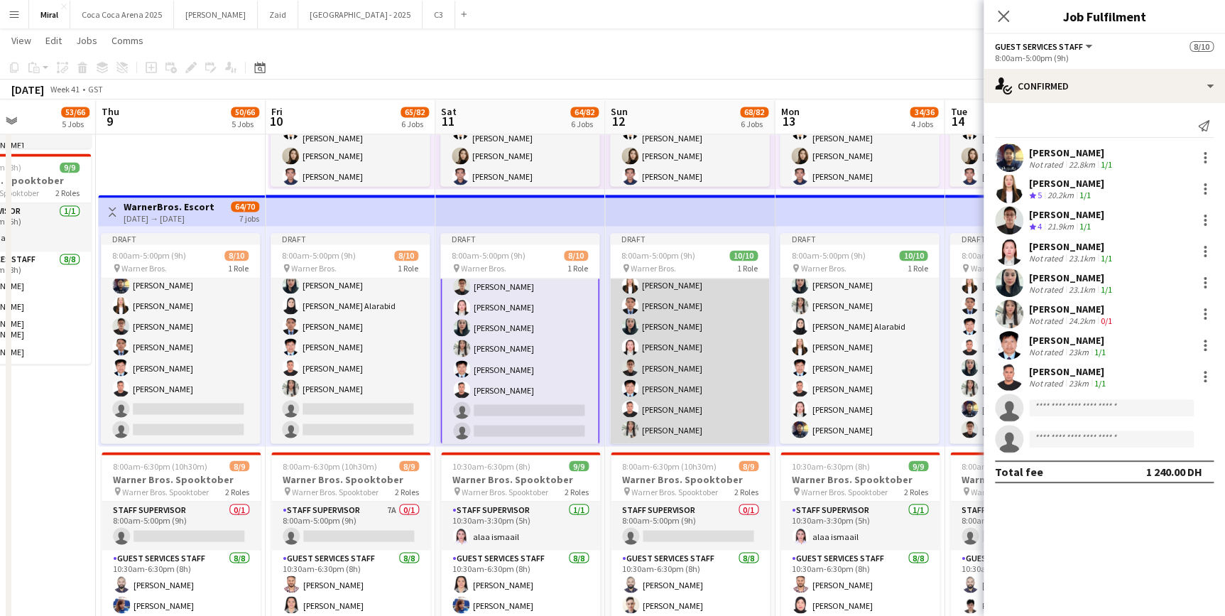
click at [723, 382] on app-card-role "Guest Services Staff [DATE] 8:00am-5:00pm (9h) [PERSON_NAME] Alarabid [PERSON_N…" at bounding box center [689, 327] width 159 height 234
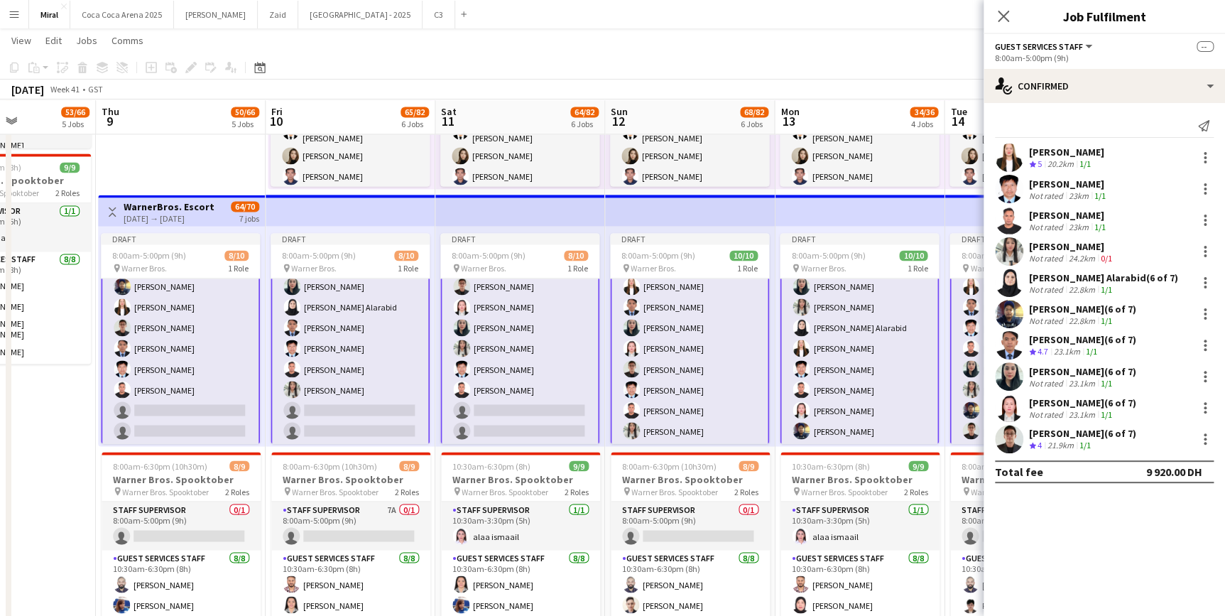
scroll to position [70, 0]
click at [723, 382] on app-card-role "Guest Services Staff [DATE] 8:00am-5:00pm (9h) [PERSON_NAME] Alarabid [PERSON_N…" at bounding box center [689, 326] width 159 height 237
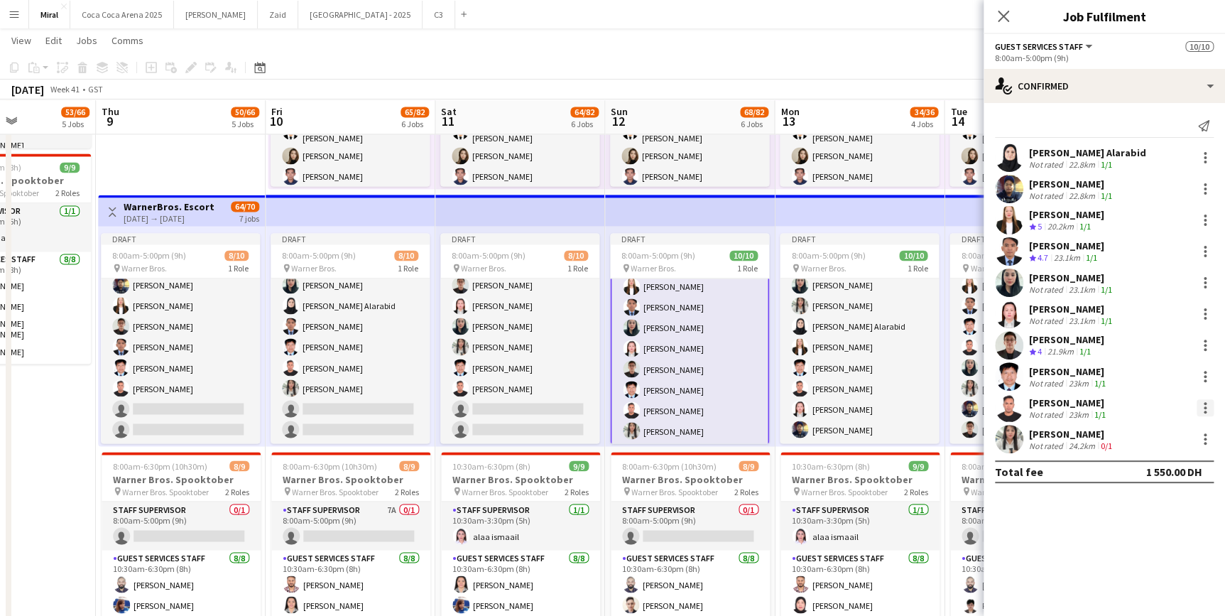
click at [1206, 405] on div at bounding box center [1205, 407] width 17 height 17
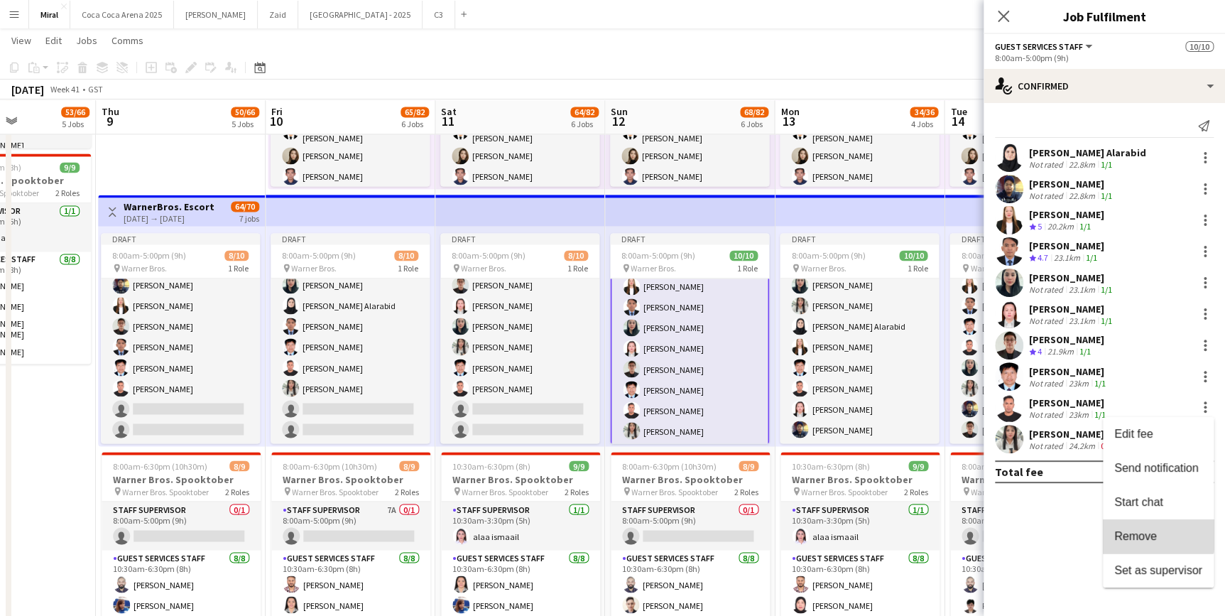
click at [1151, 533] on span "Remove" at bounding box center [1135, 536] width 43 height 12
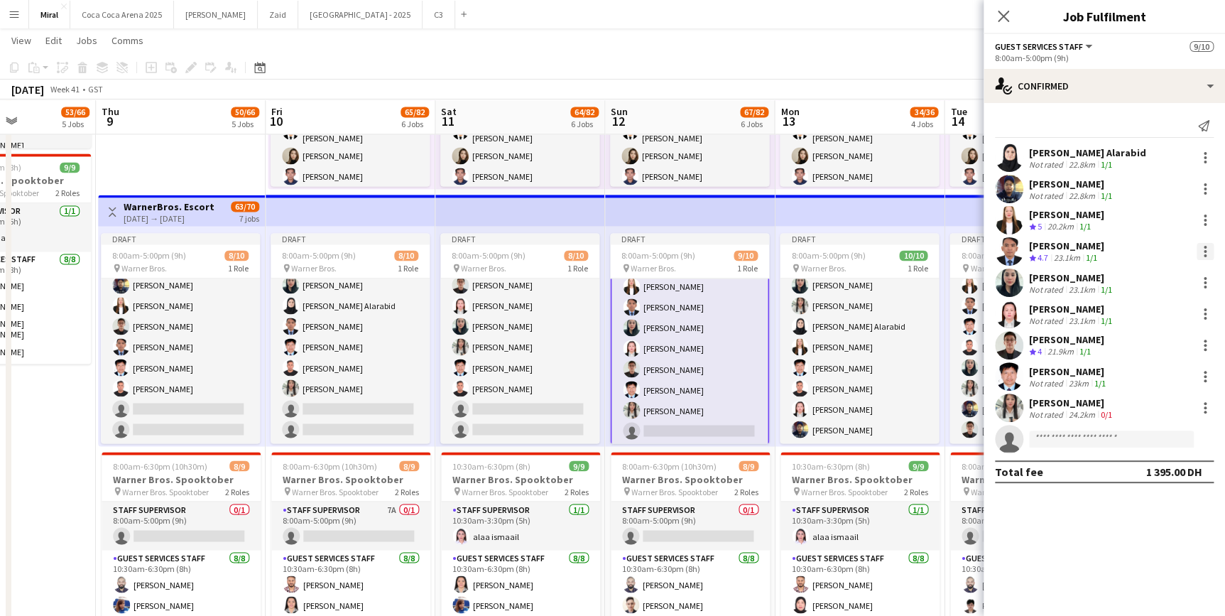
click at [1207, 251] on div at bounding box center [1205, 251] width 17 height 17
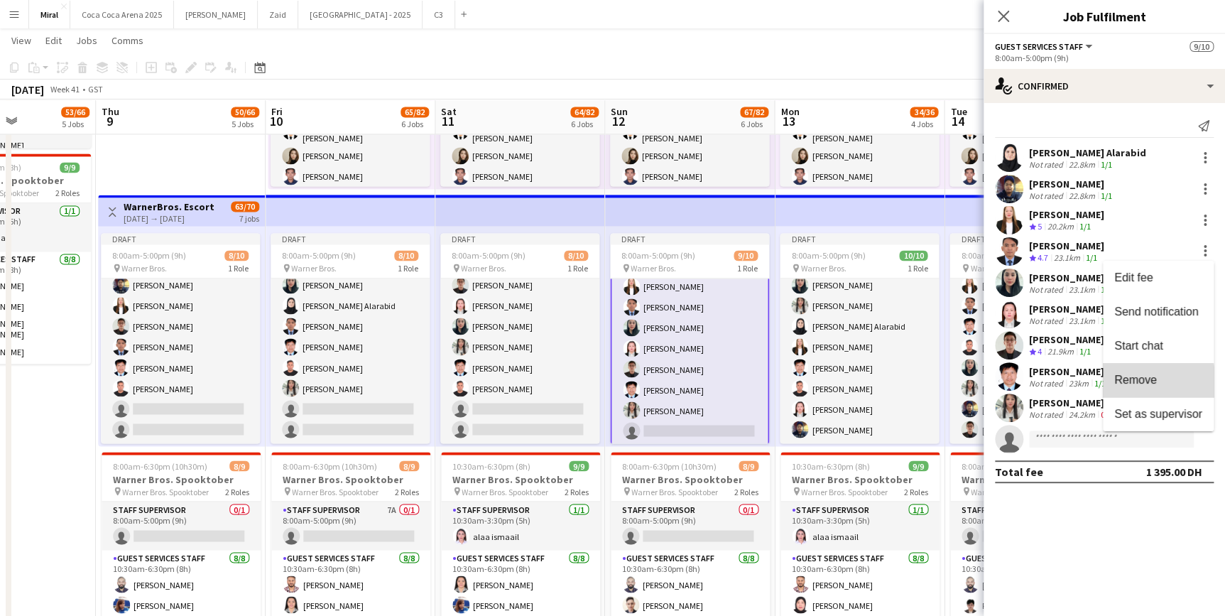
click at [1150, 384] on span "Remove" at bounding box center [1135, 380] width 43 height 12
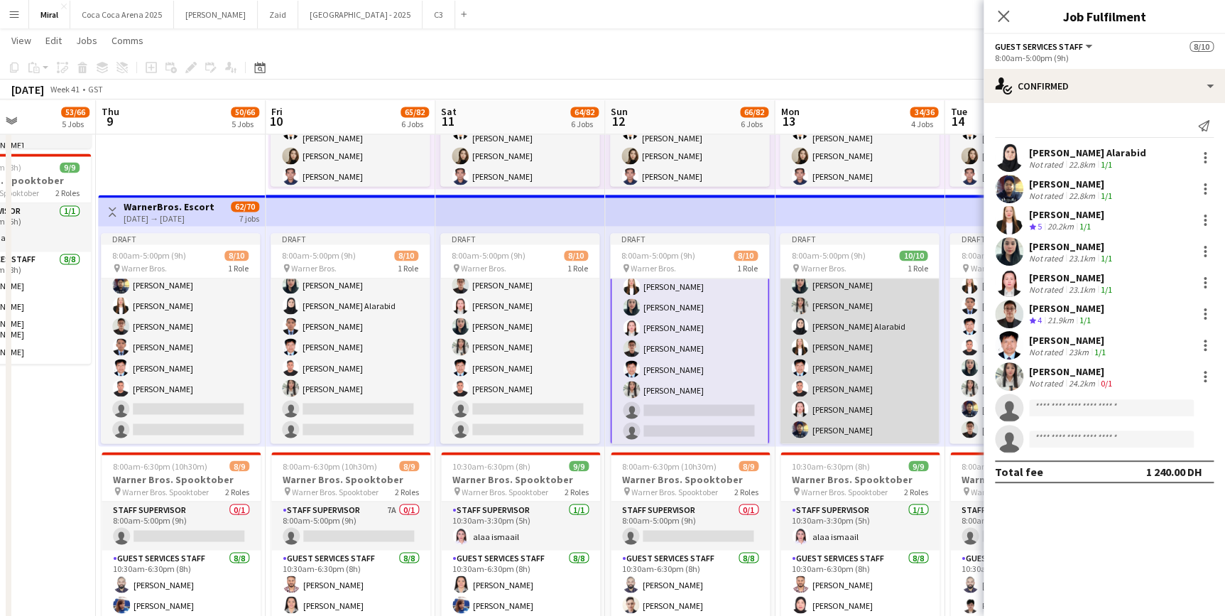
click at [888, 370] on app-card-role "Guest Services Staff [DATE] 8:00am-5:00pm (9h) [PERSON_NAME] [PERSON_NAME] [PER…" at bounding box center [859, 327] width 159 height 234
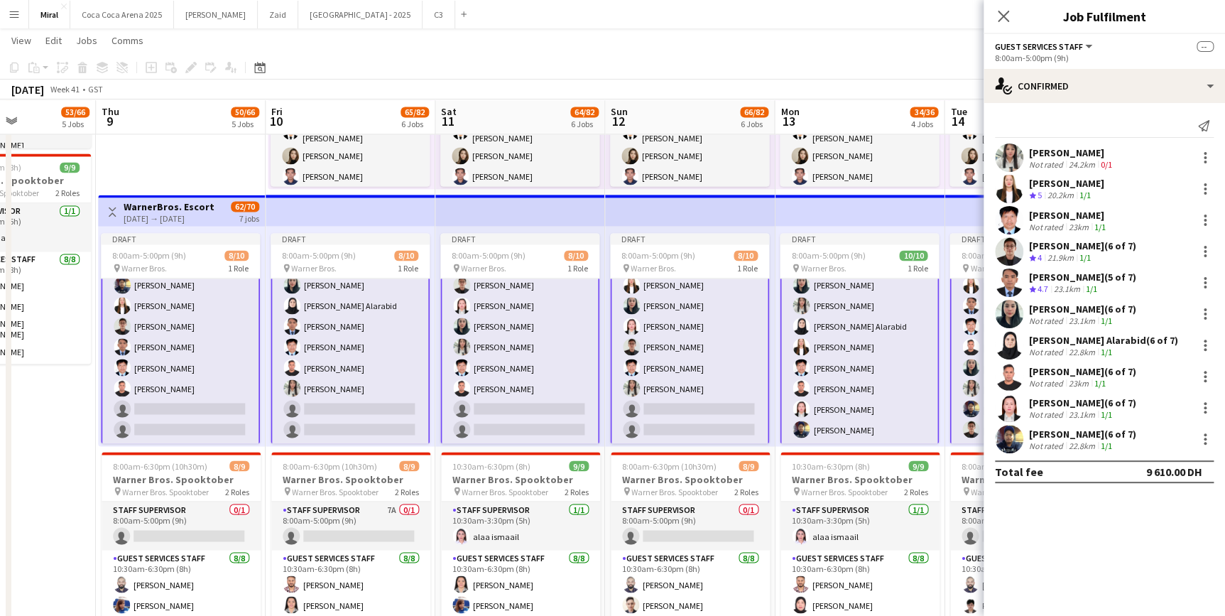
click at [873, 375] on app-card-role "Guest Services Staff [DATE] 8:00am-5:00pm (9h) [PERSON_NAME] [PERSON_NAME] [PER…" at bounding box center [859, 326] width 159 height 237
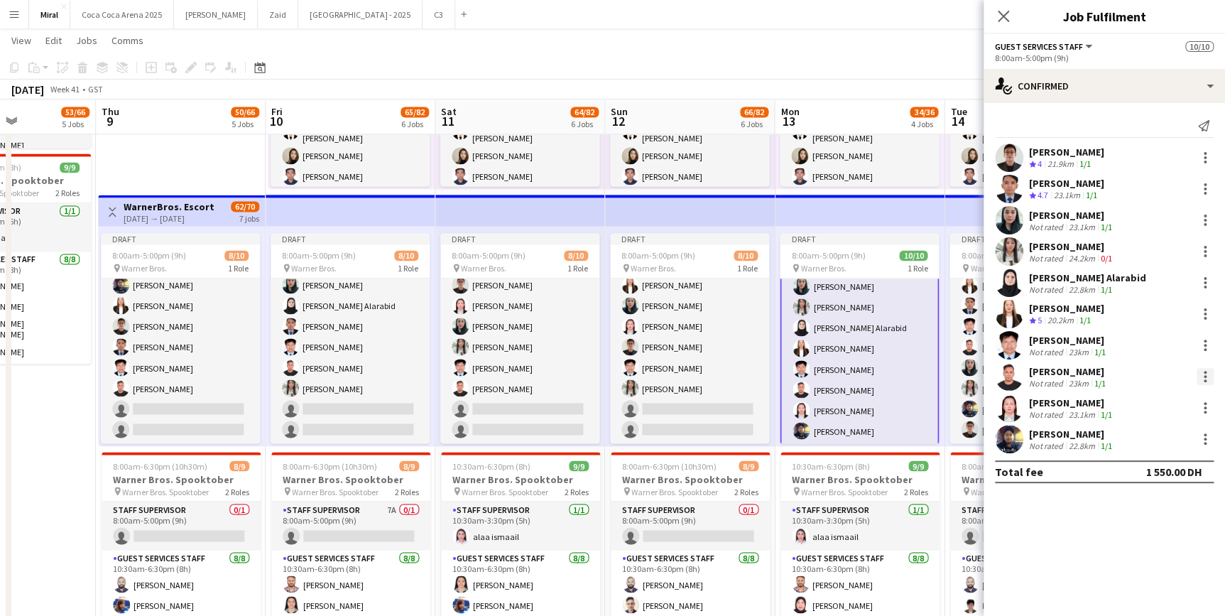
click at [1205, 375] on div at bounding box center [1205, 376] width 3 height 3
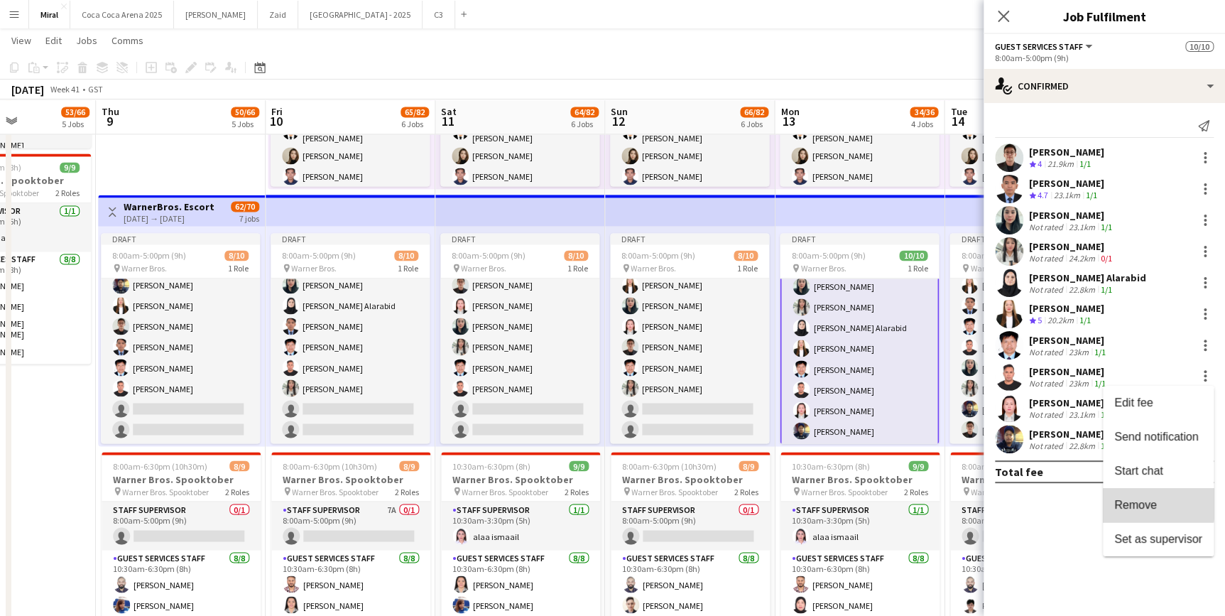
click at [1136, 501] on span "Remove" at bounding box center [1135, 505] width 43 height 12
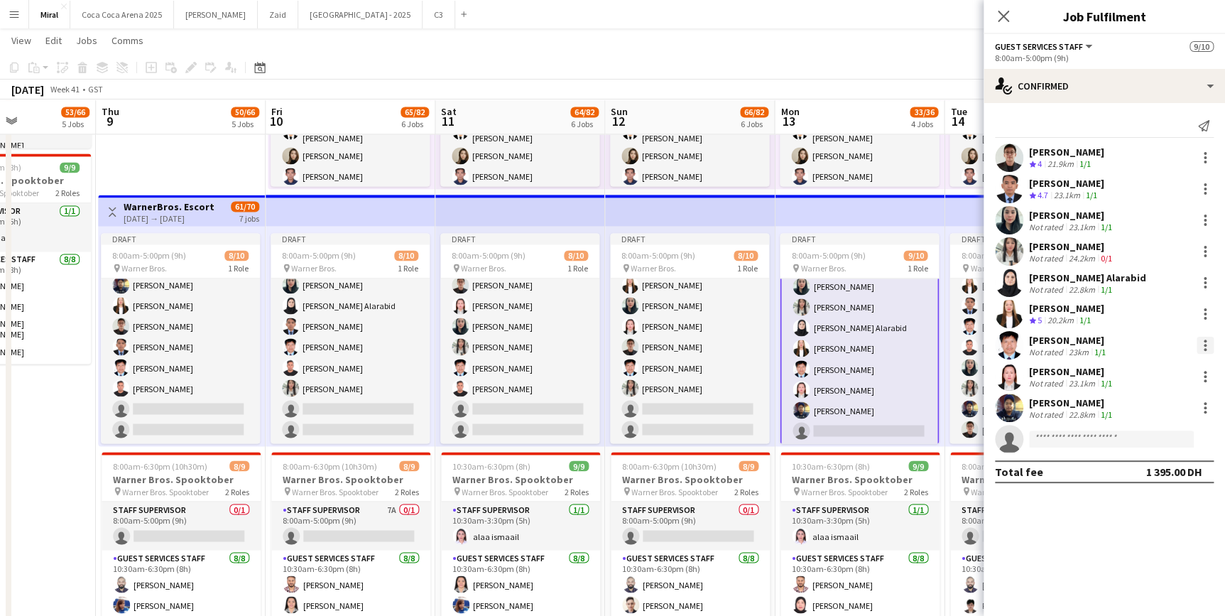
click at [1207, 344] on div at bounding box center [1205, 345] width 17 height 17
click at [1146, 472] on span "Remove" at bounding box center [1135, 473] width 43 height 12
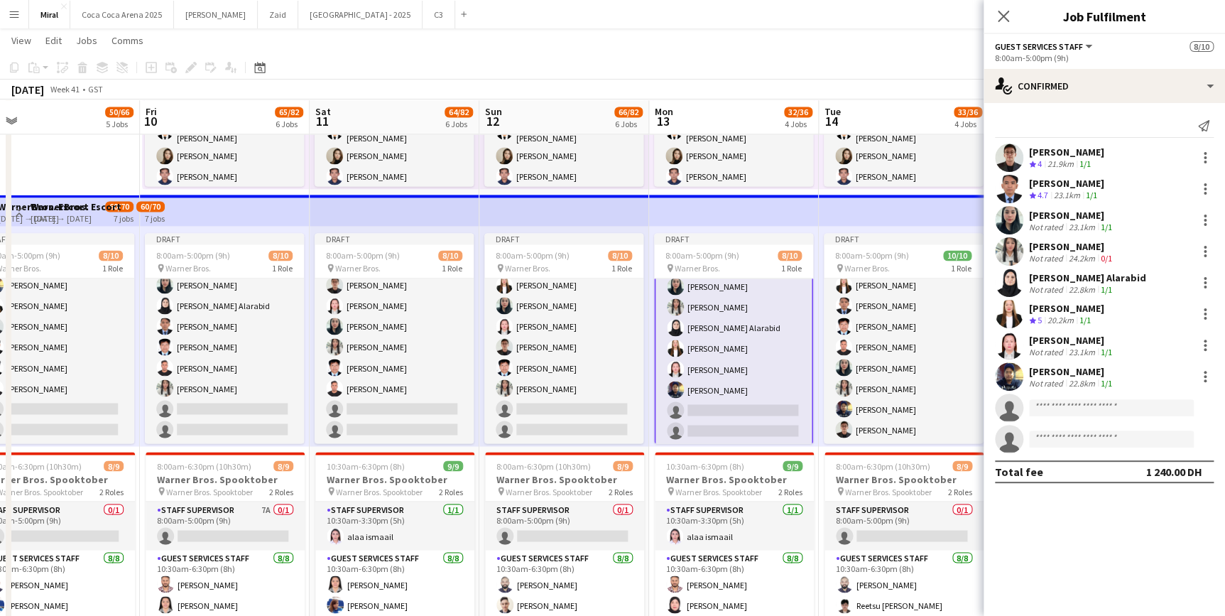
drag, startPoint x: 839, startPoint y: 343, endPoint x: 374, endPoint y: 361, distance: 465.5
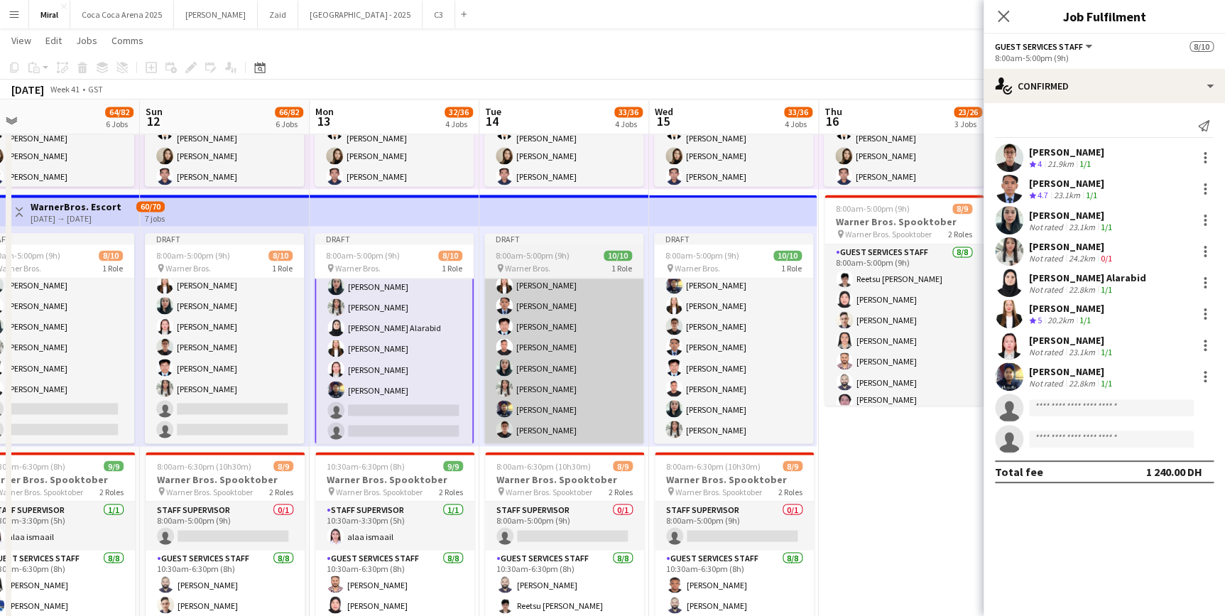
scroll to position [0, 369]
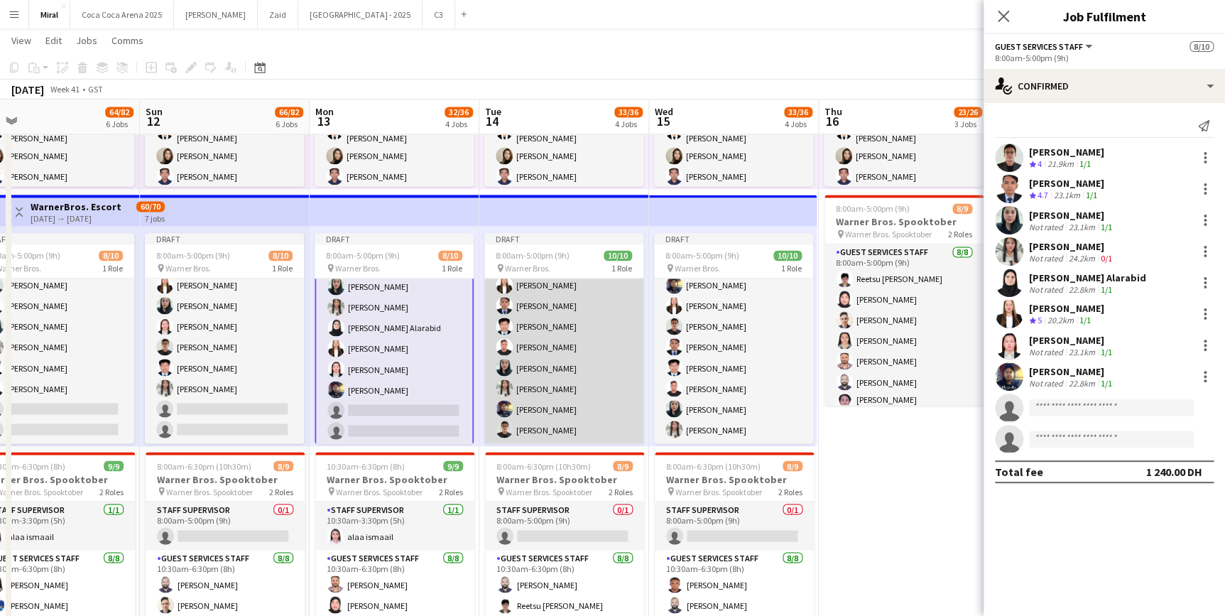
click at [562, 357] on app-card-role "Guest Services Staff [DATE] 8:00am-5:00pm (9h) [PERSON_NAME] [PERSON_NAME] Alar…" at bounding box center [563, 327] width 159 height 234
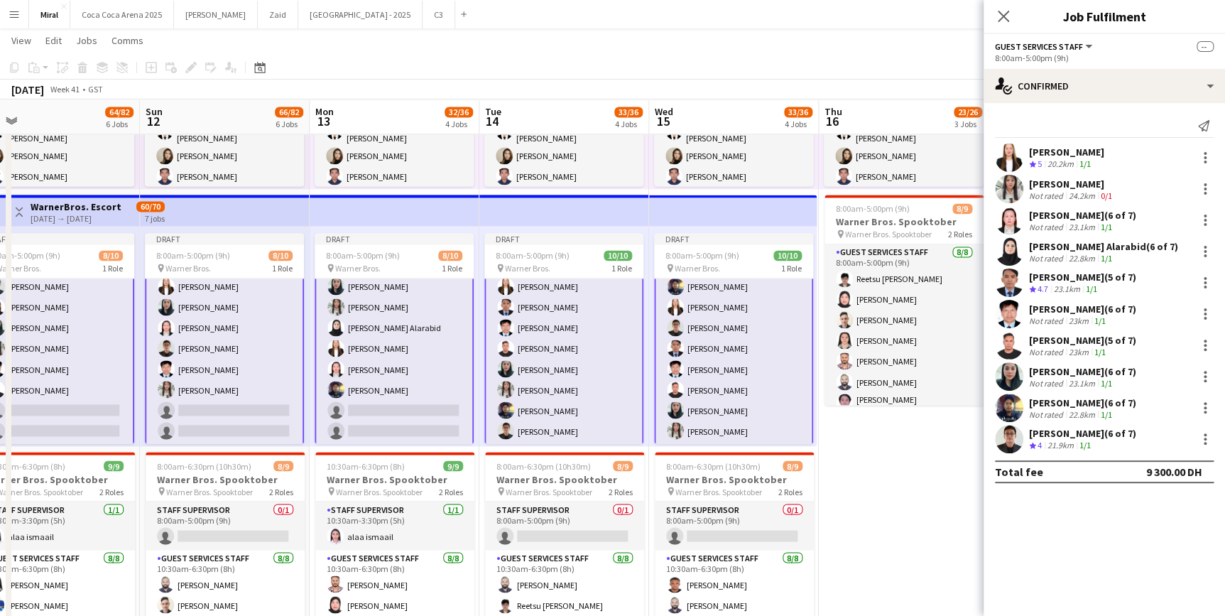
scroll to position [70, 0]
click at [562, 357] on app-card-role "Guest Services Staff [DATE] 8:00am-5:00pm (9h) [PERSON_NAME] [PERSON_NAME] Alar…" at bounding box center [563, 326] width 159 height 237
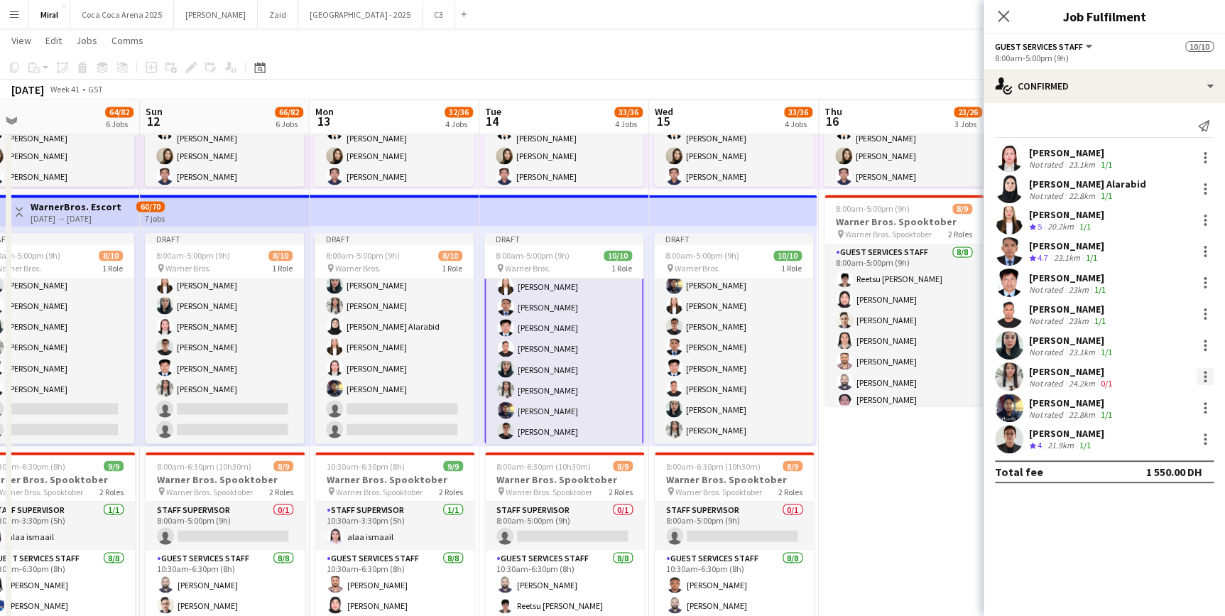
click at [1207, 375] on div at bounding box center [1205, 376] width 17 height 17
click at [1134, 501] on span "Remove" at bounding box center [1135, 505] width 43 height 12
click at [1204, 251] on div at bounding box center [1205, 251] width 3 height 3
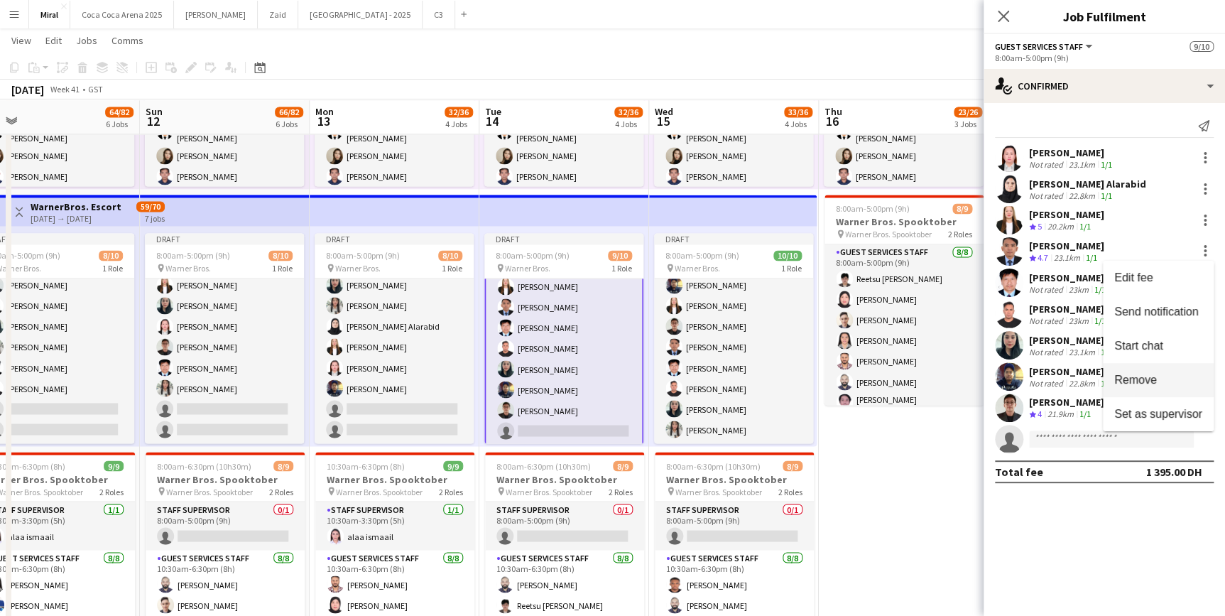
click at [1148, 379] on span "Remove" at bounding box center [1135, 380] width 43 height 12
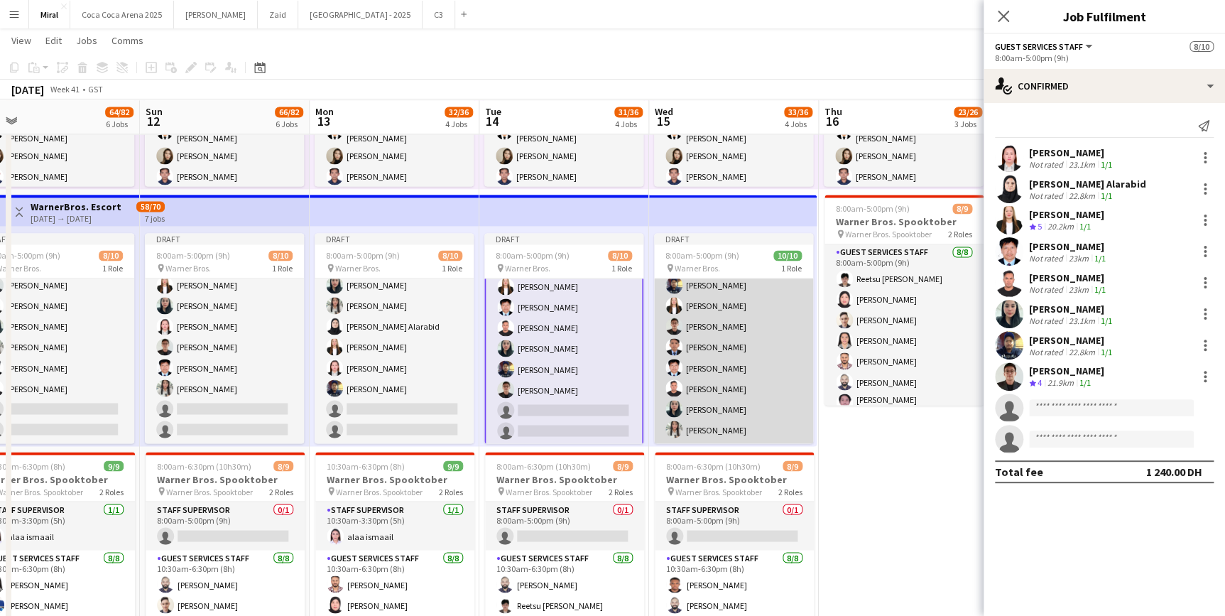
click at [723, 354] on app-card-role "Guest Services Staff [DATE] 8:00am-5:00pm (9h) [PERSON_NAME] [PERSON_NAME] Alar…" at bounding box center [733, 327] width 159 height 234
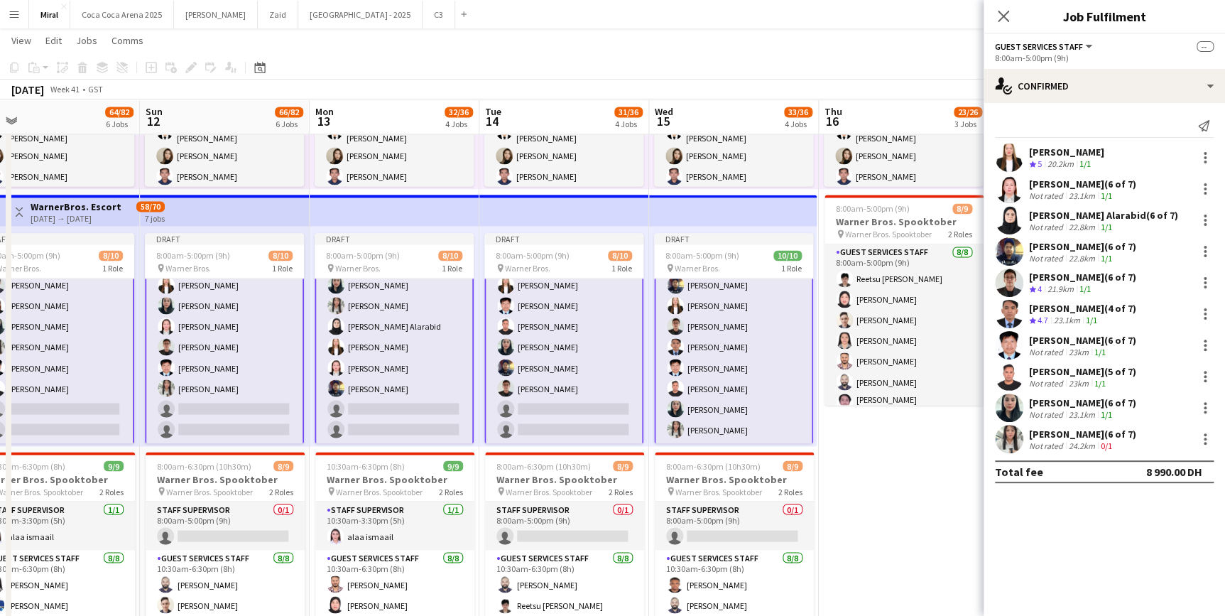
click at [723, 354] on app-card-role "Guest Services Staff [DATE] 8:00am-5:00pm (9h) [PERSON_NAME] [PERSON_NAME] Alar…" at bounding box center [733, 326] width 159 height 237
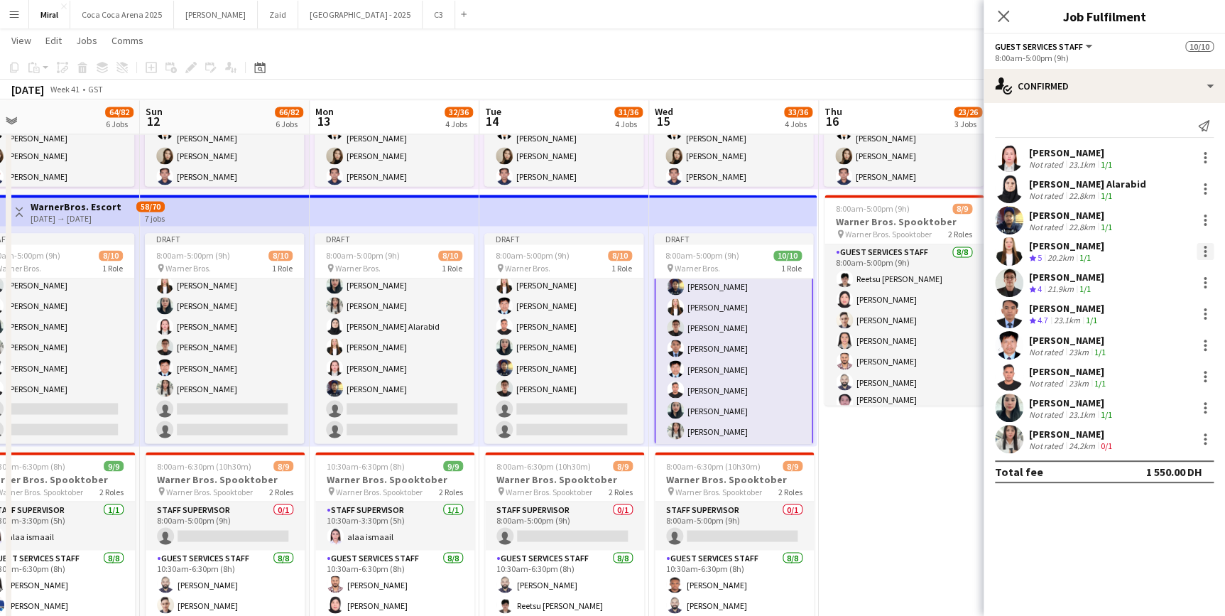
click at [1202, 249] on div at bounding box center [1205, 251] width 17 height 17
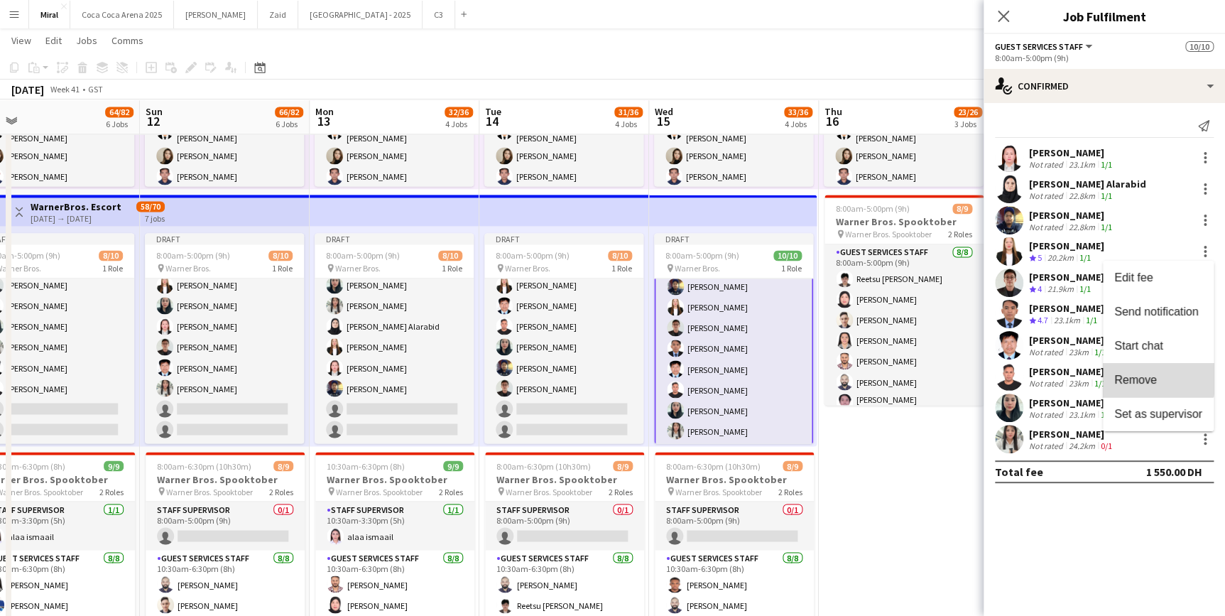
click at [1150, 377] on span "Remove" at bounding box center [1135, 380] width 43 height 12
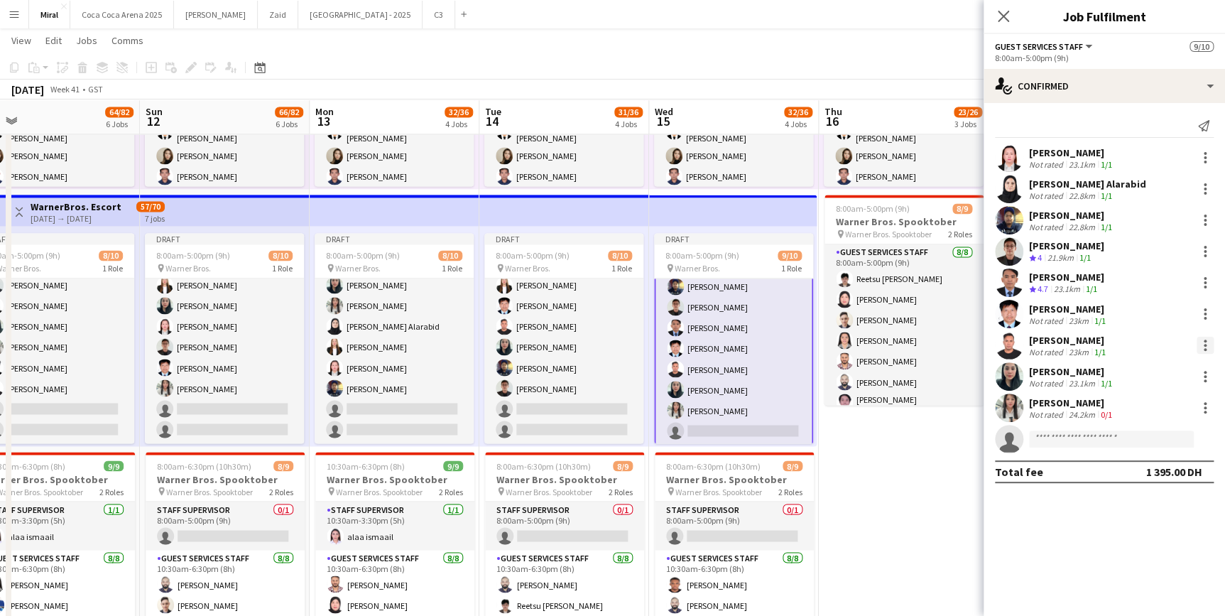
click at [1207, 347] on div at bounding box center [1205, 345] width 17 height 17
click at [1151, 474] on span "Remove" at bounding box center [1135, 473] width 43 height 12
click at [920, 502] on app-date-cell "Toggle View Warner Bros. OPS Assistant [DATE] → [DATE] 16/16 16 jobs 9:30am-6:3…" at bounding box center [904, 183] width 170 height 1016
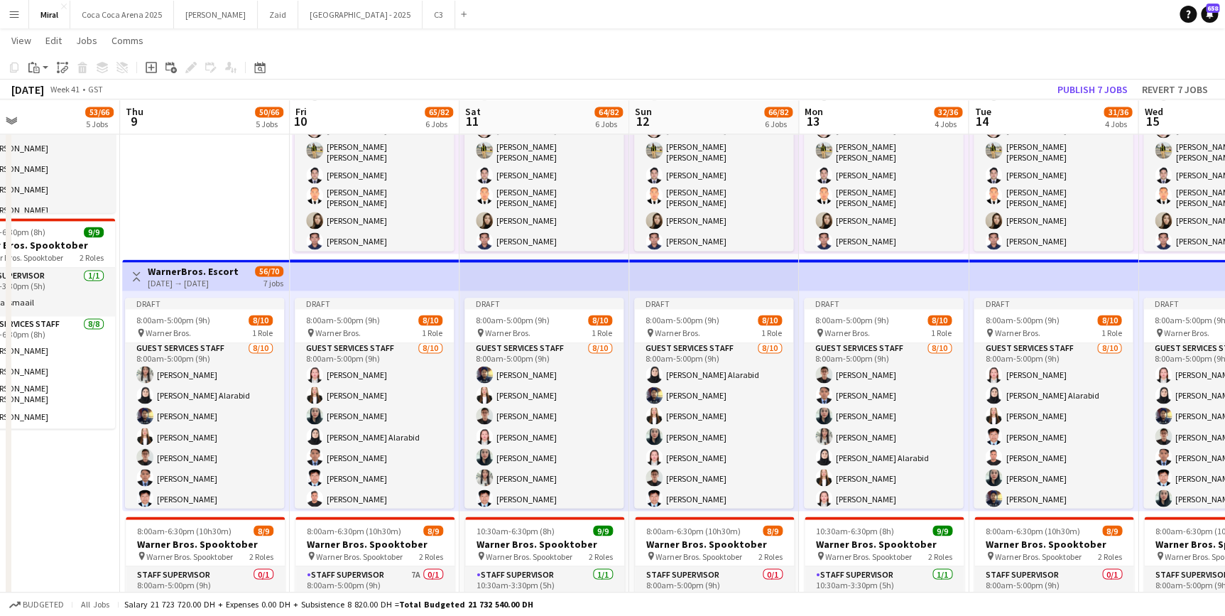
drag, startPoint x: 104, startPoint y: 263, endPoint x: 594, endPoint y: 293, distance: 491.0
click at [331, 283] on app-top-bar at bounding box center [375, 274] width 170 height 31
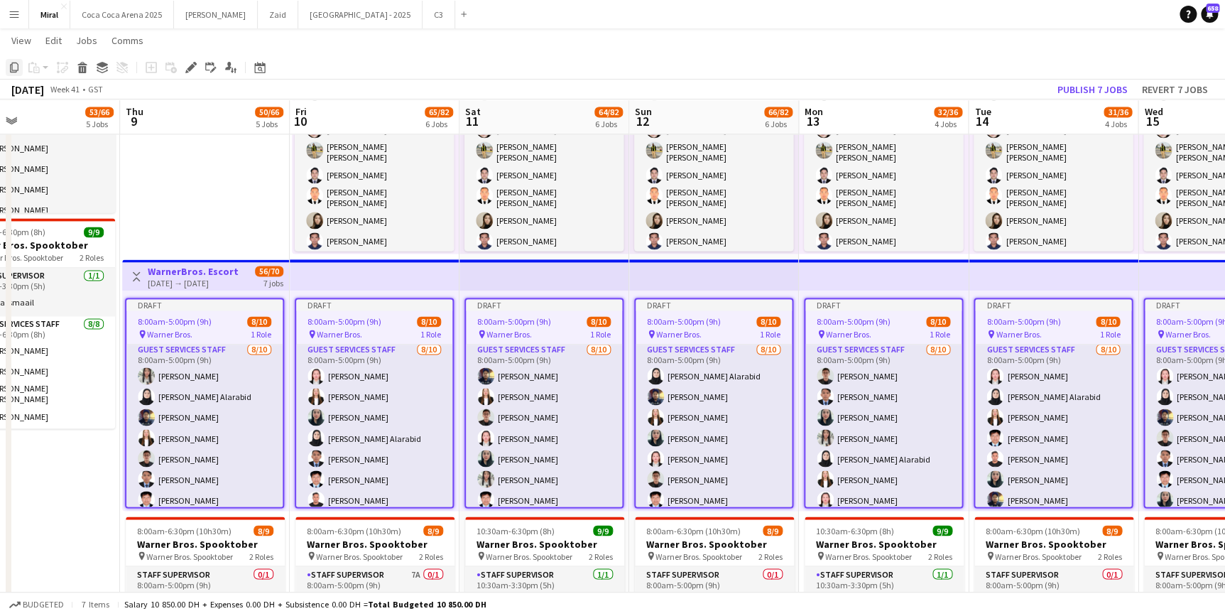
drag, startPoint x: 314, startPoint y: 282, endPoint x: 11, endPoint y: 67, distance: 370.9
click at [11, 67] on icon at bounding box center [14, 67] width 9 height 10
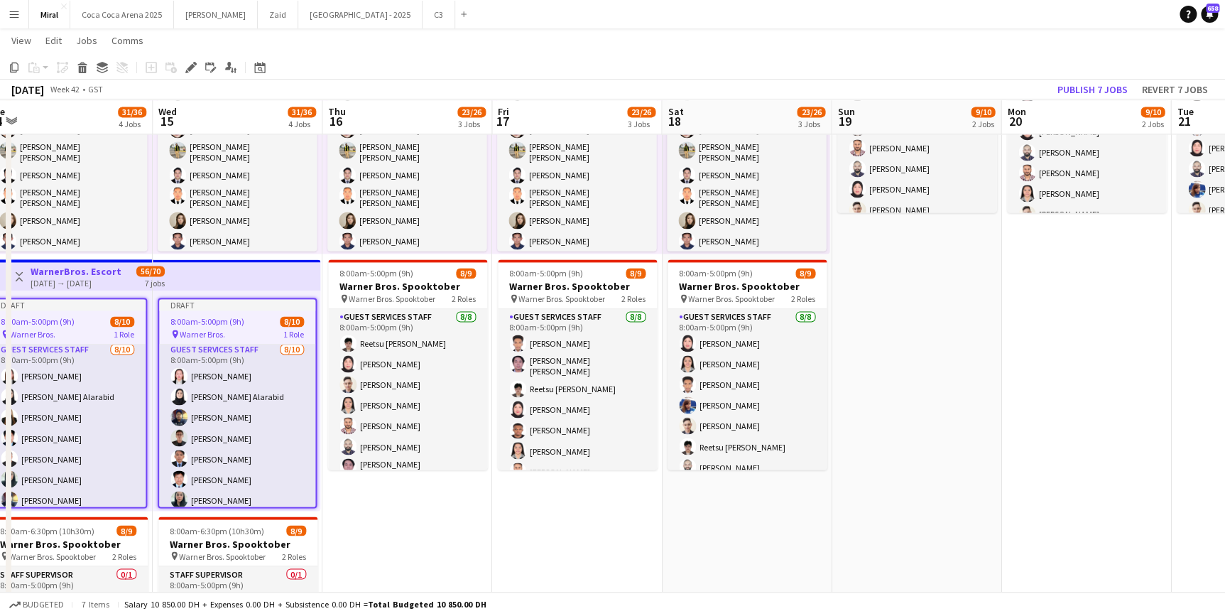
drag, startPoint x: 904, startPoint y: 277, endPoint x: -43, endPoint y: 281, distance: 946.7
click at [407, 529] on app-date-cell "Toggle View Warner Bros. OPS Assistant [DATE] → [DATE] 16/16 16 jobs 9:30am-6:3…" at bounding box center [407, 247] width 170 height 1016
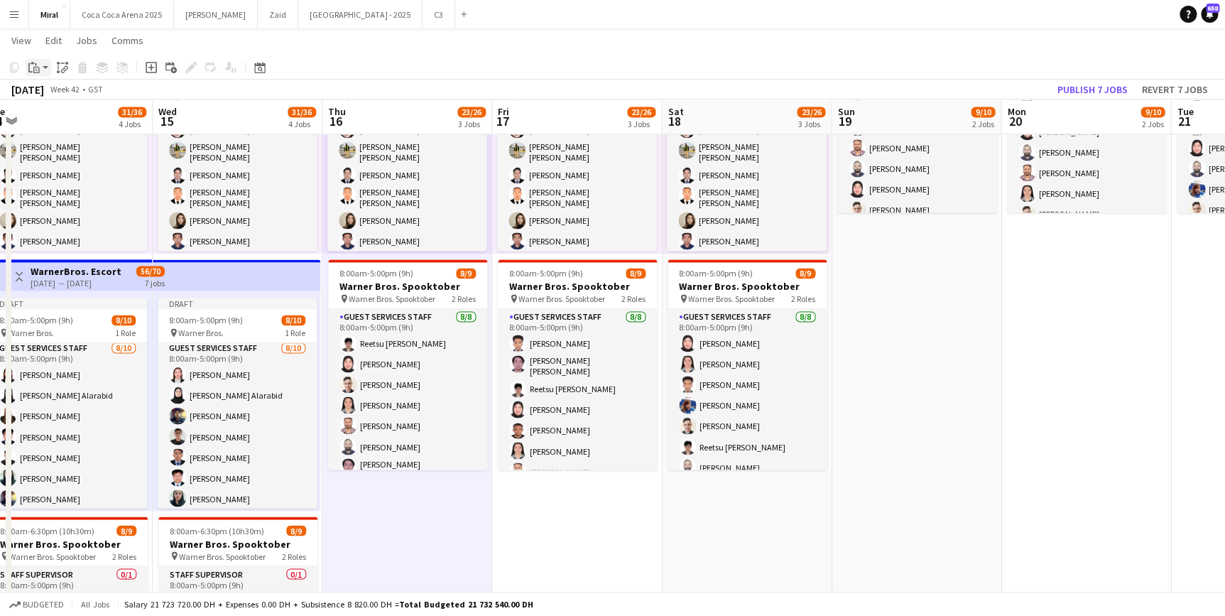
click at [38, 65] on icon "Paste" at bounding box center [33, 67] width 11 height 11
click at [58, 121] on link "Paste with crew Ctrl+Shift+V" at bounding box center [105, 118] width 134 height 13
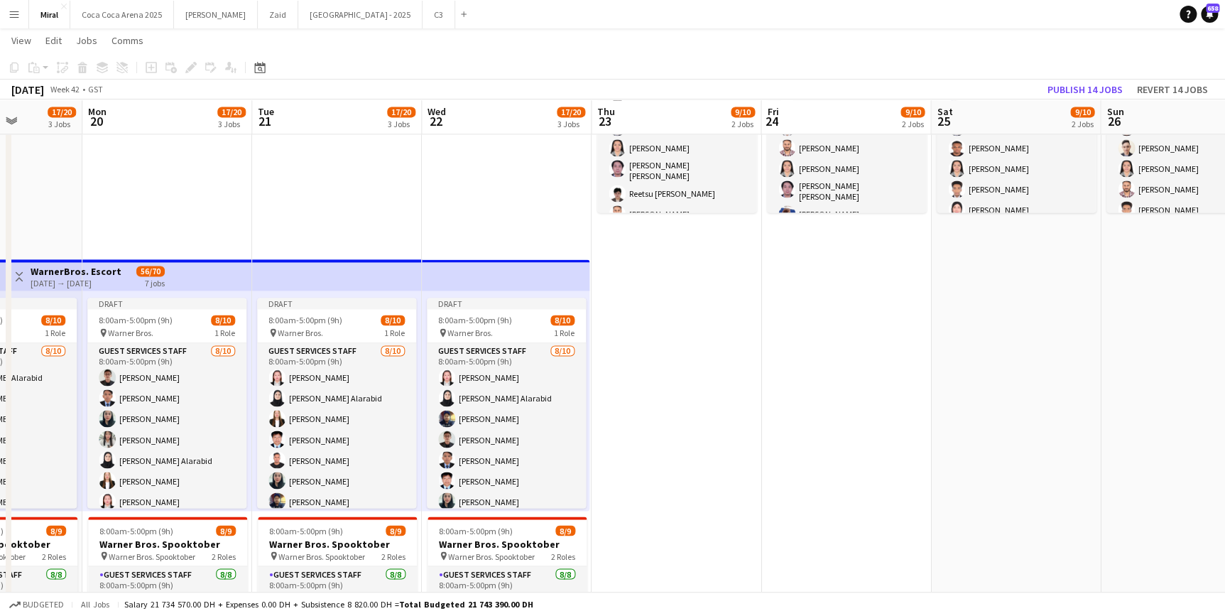
drag, startPoint x: 922, startPoint y: 277, endPoint x: -148, endPoint y: 298, distance: 1069.8
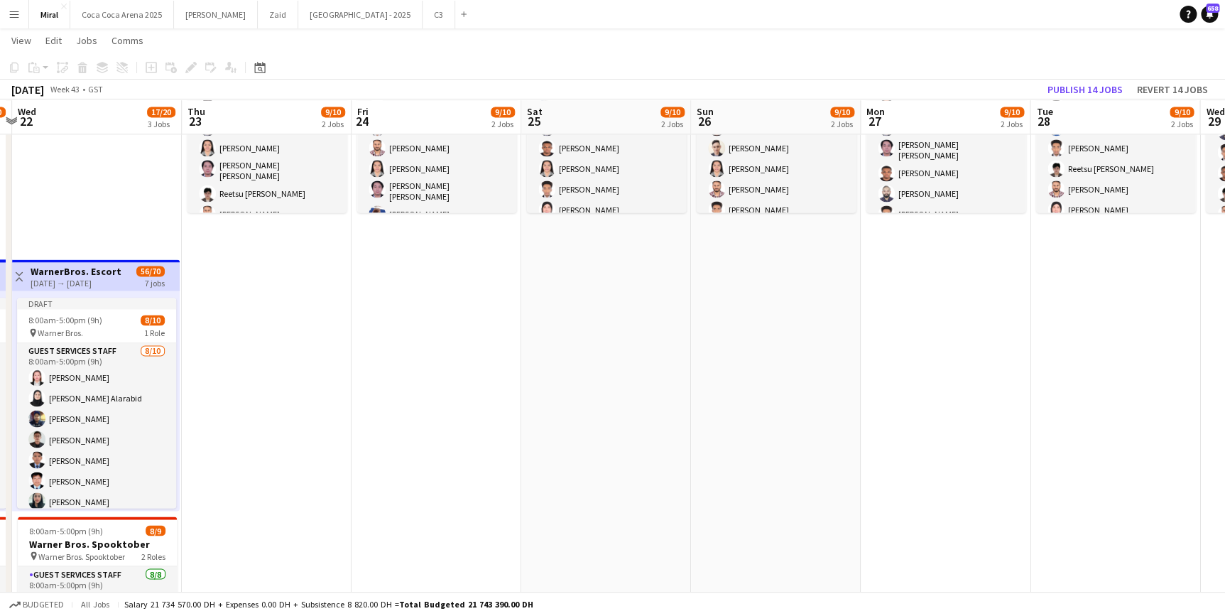
scroll to position [0, 322]
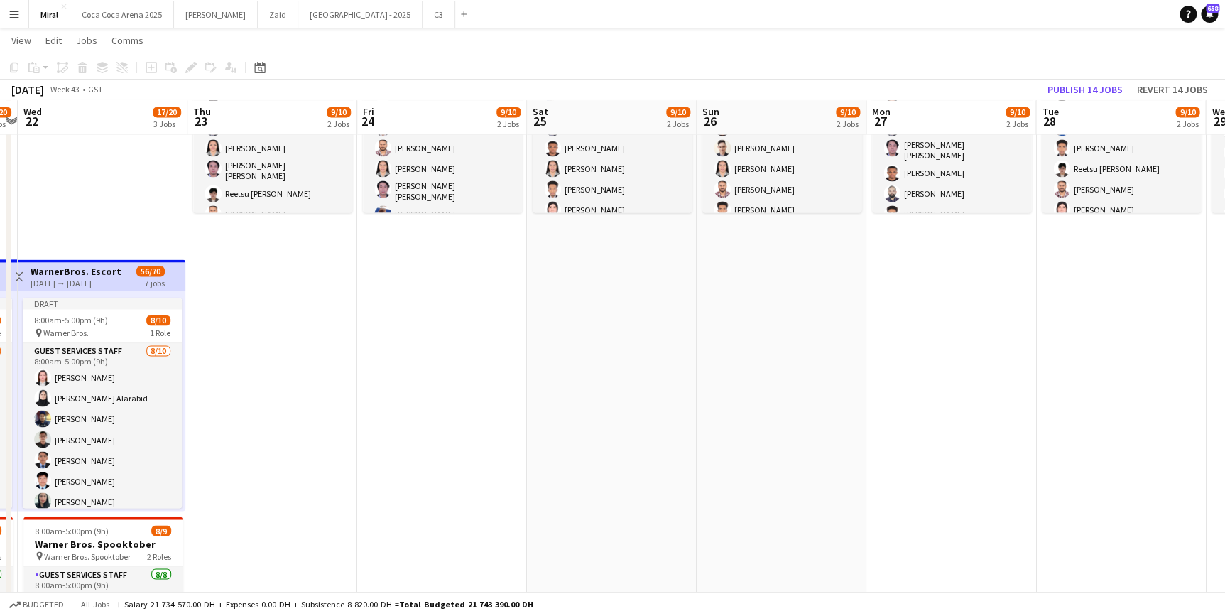
drag, startPoint x: 934, startPoint y: 381, endPoint x: 529, endPoint y: 354, distance: 405.8
click at [302, 362] on app-date-cell "9:30am-6:30pm (9h) 1/1 pin Warner Bros. 1 Role Guest Services Staff [DATE] 9:30…" at bounding box center [272, 247] width 170 height 1016
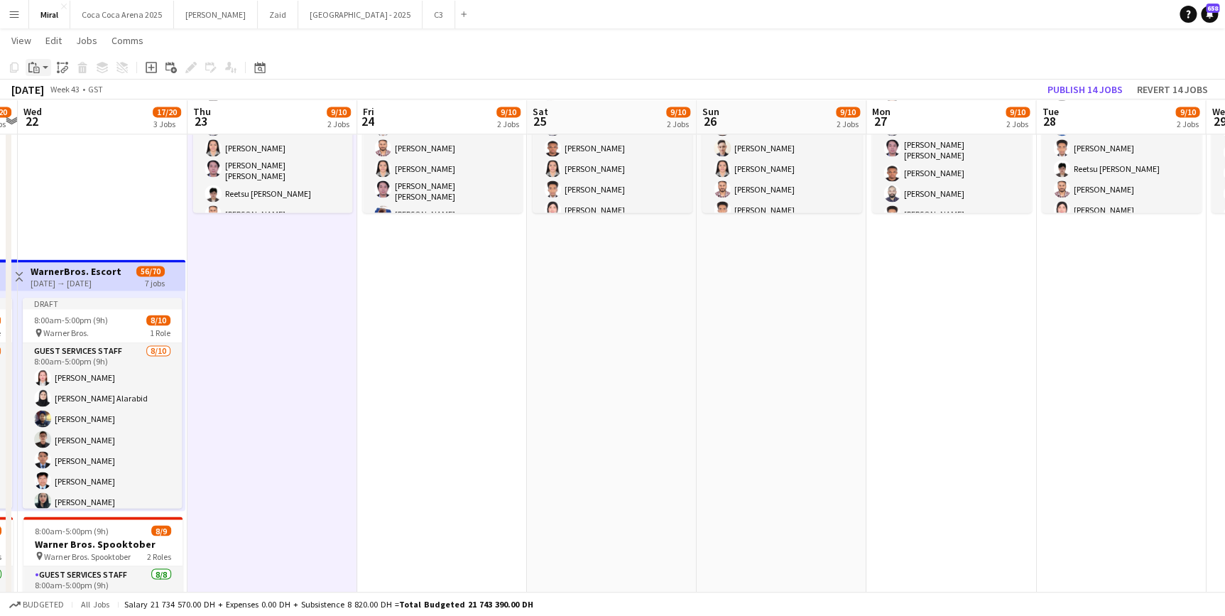
click at [33, 67] on icon at bounding box center [36, 70] width 6 height 6
click at [46, 121] on link "Paste with crew Ctrl+Shift+V" at bounding box center [105, 118] width 134 height 13
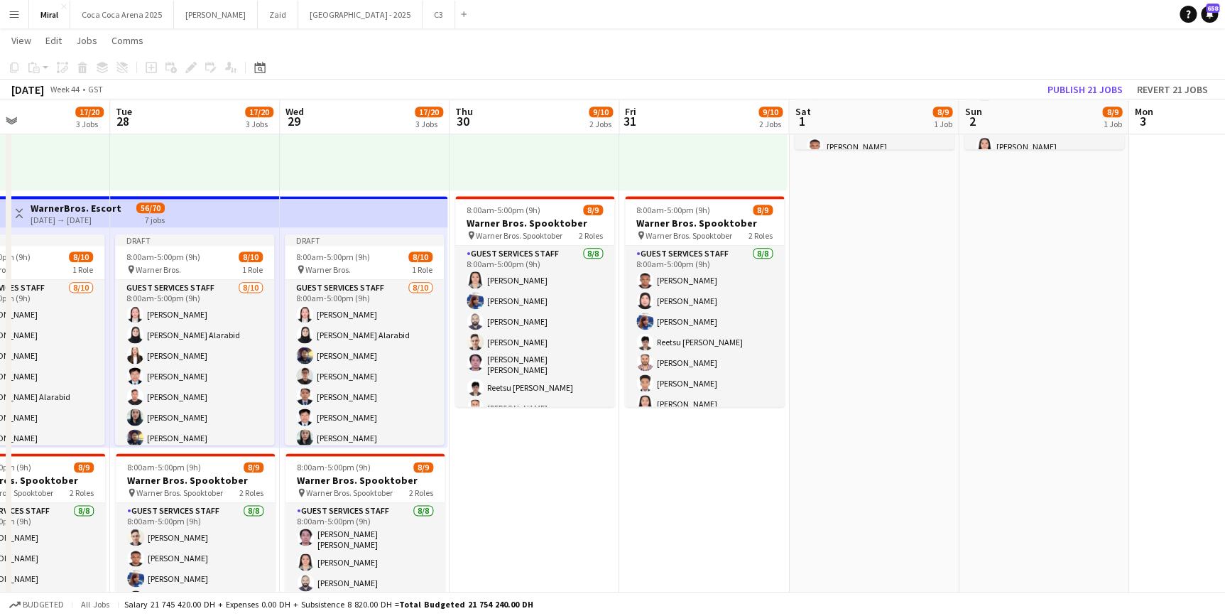
scroll to position [0, 575]
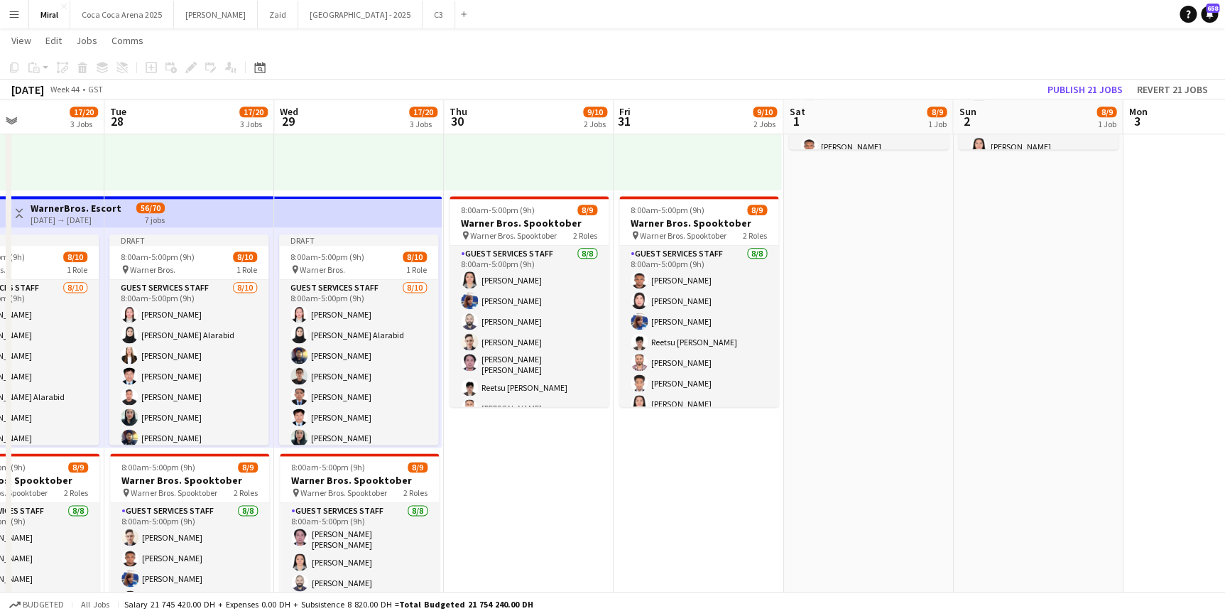
drag, startPoint x: 1153, startPoint y: 355, endPoint x: 222, endPoint y: 369, distance: 931.2
click at [222, 369] on app-calendar-viewport "Fri 24 17/20 3 Jobs Sat 25 17/20 3 Jobs Sun 26 17/20 3 Jobs Mon 27 17/20 3 Jobs…" at bounding box center [612, 147] width 1225 height 1733
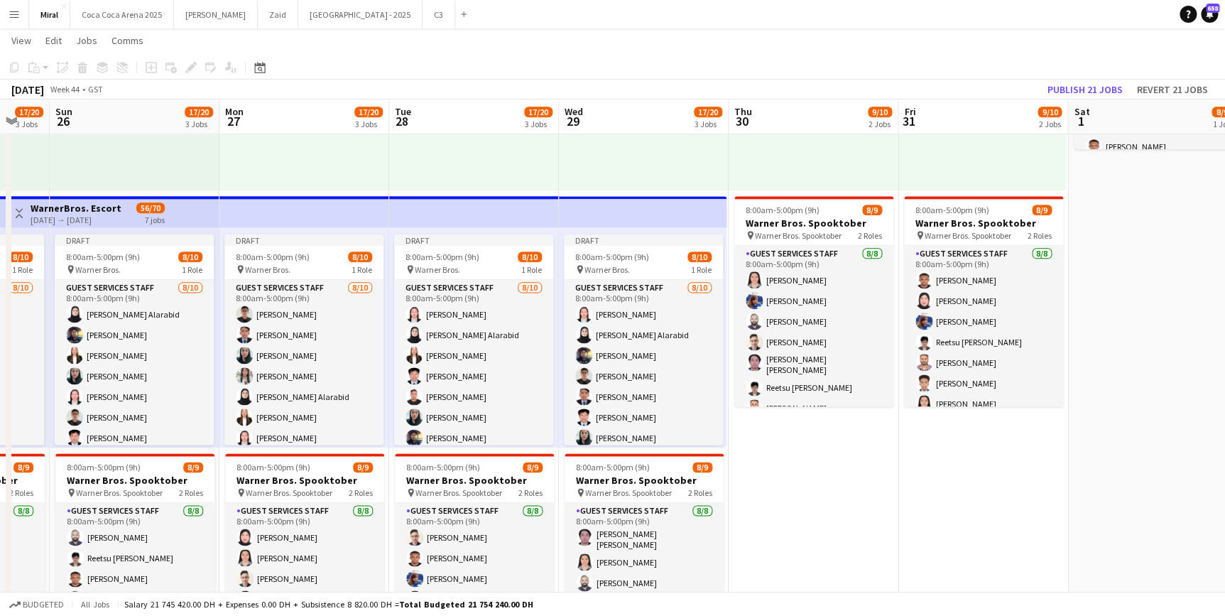
scroll to position [0, 480]
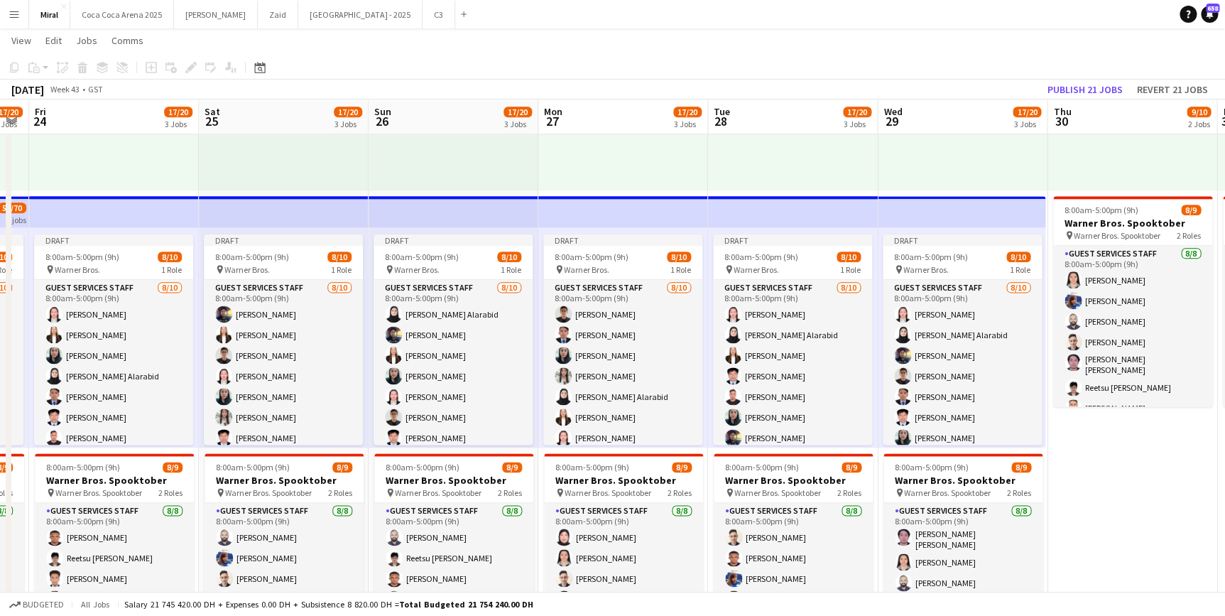
drag, startPoint x: 582, startPoint y: 481, endPoint x: 1236, endPoint y: 490, distance: 653.5
click at [1224, 490] on html "Menu Boards Boards Boards All jobs Status Workforce Workforce My Workforce Recr…" at bounding box center [612, 132] width 1225 height 1812
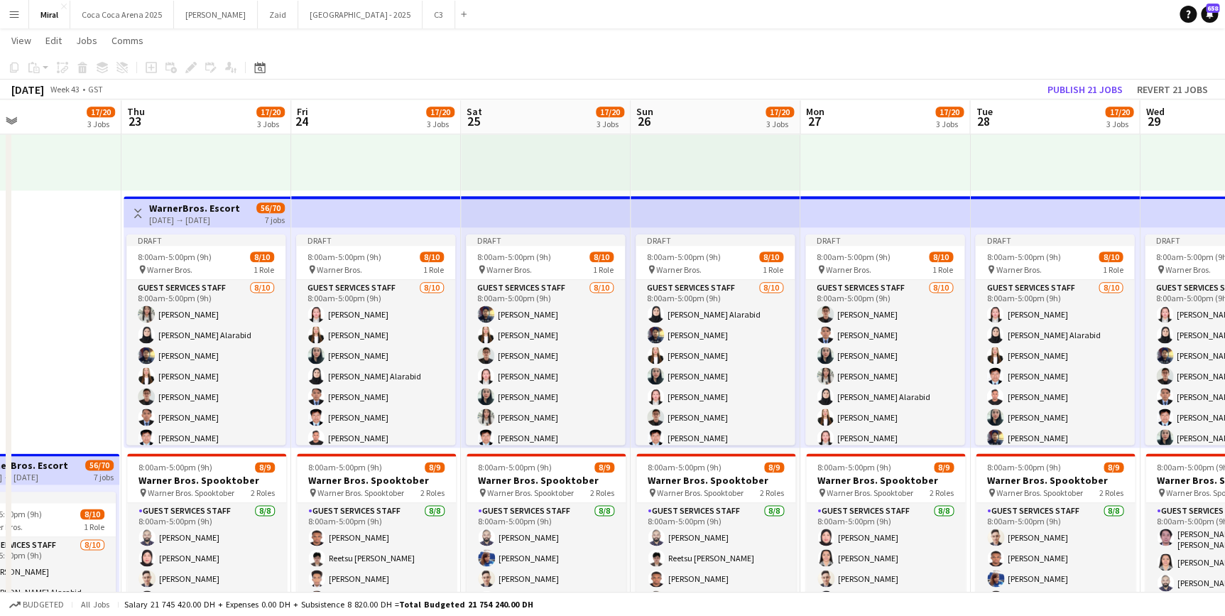
scroll to position [0, 372]
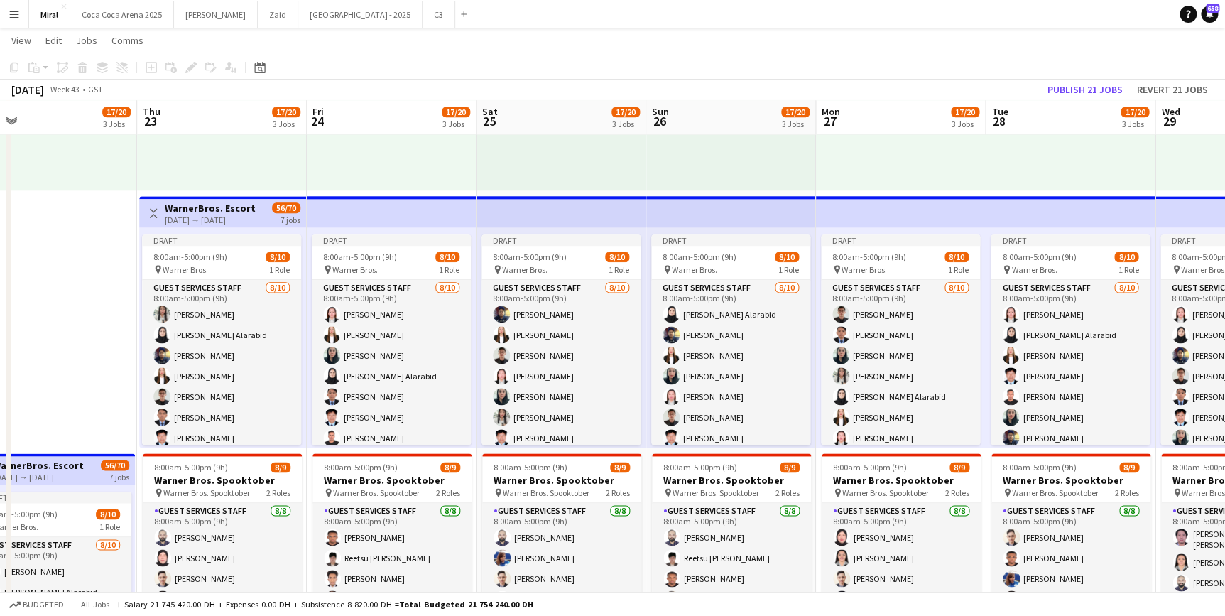
drag, startPoint x: 148, startPoint y: 310, endPoint x: 417, endPoint y: 303, distance: 268.6
click at [417, 303] on app-calendar-viewport "Mon 20 17/20 3 Jobs Tue 21 17/20 3 Jobs Wed 22 17/20 3 Jobs Thu 23 17/20 3 Jobs…" at bounding box center [612, 147] width 1225 height 1733
click at [220, 214] on div "[DATE] → [DATE]" at bounding box center [210, 219] width 91 height 11
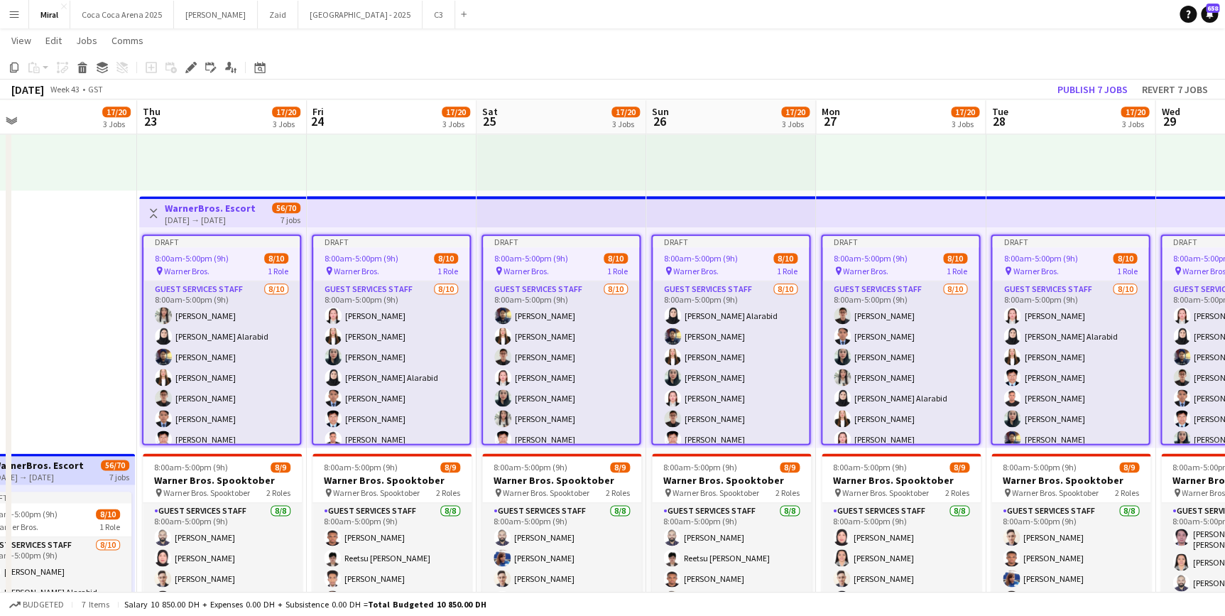
click at [219, 253] on span "8:00am-5:00pm (9h)" at bounding box center [192, 258] width 74 height 11
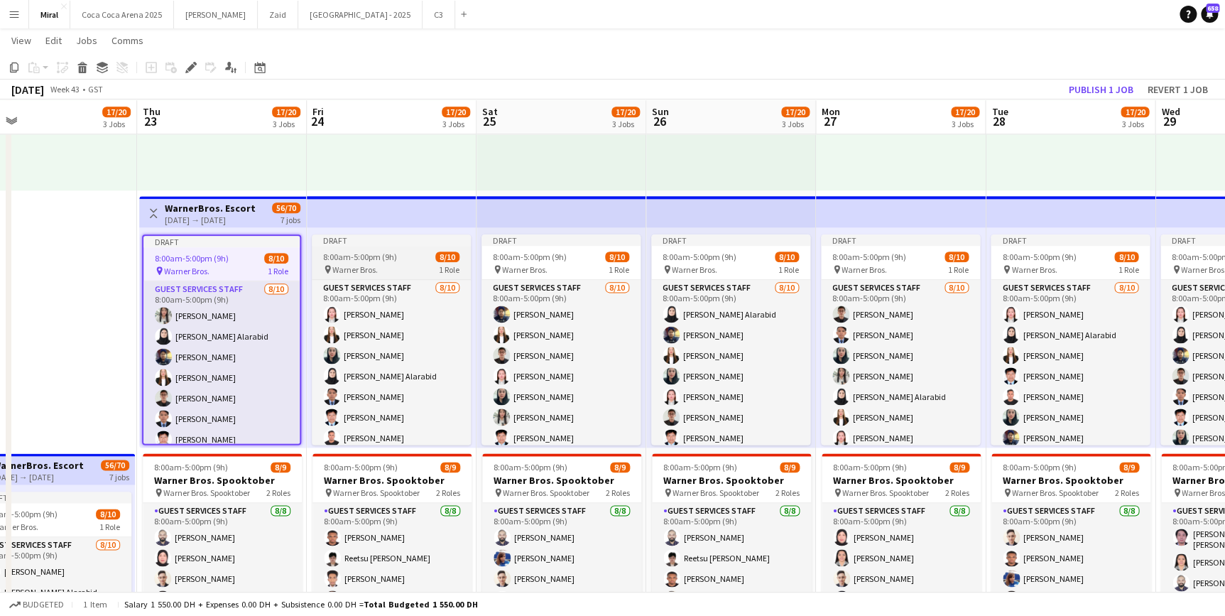
click at [378, 264] on div "pin Warner Bros. 1 Role" at bounding box center [391, 268] width 159 height 11
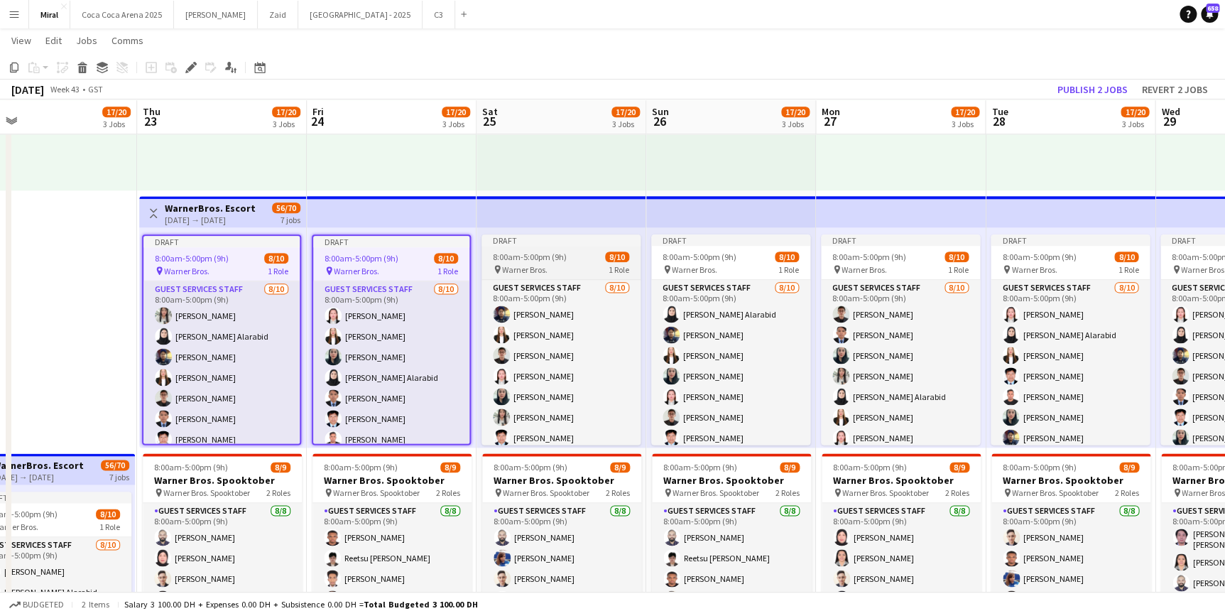
click at [594, 254] on div "8:00am-5:00pm (9h) 8/10" at bounding box center [561, 256] width 159 height 11
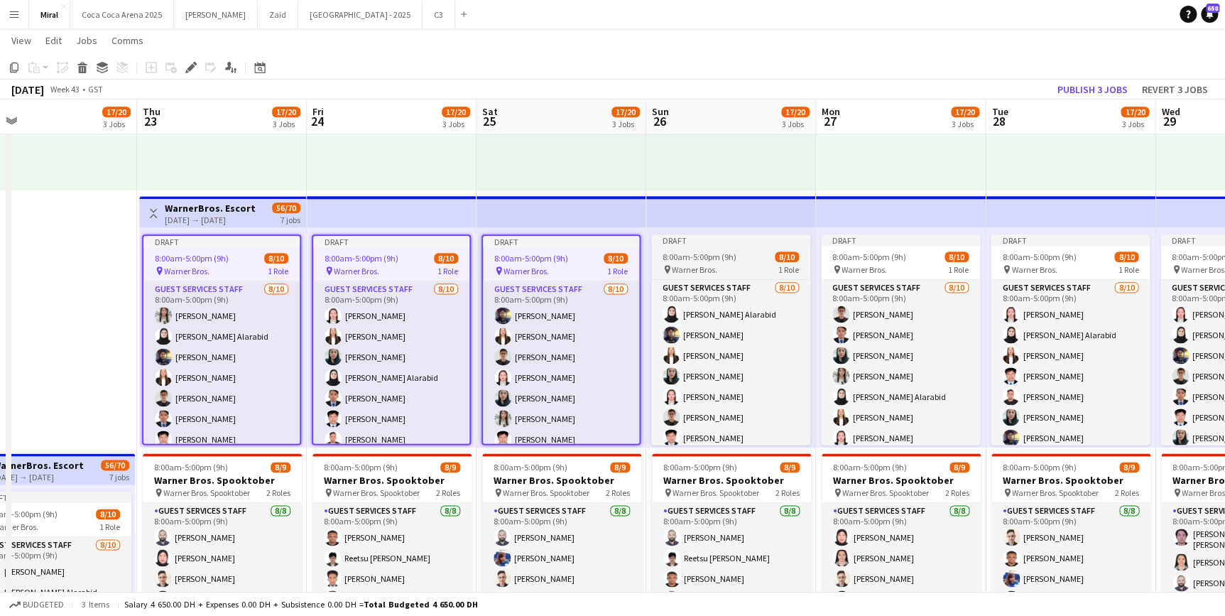
click at [734, 261] on div "8:00am-5:00pm (9h) 8/10" at bounding box center [730, 256] width 159 height 11
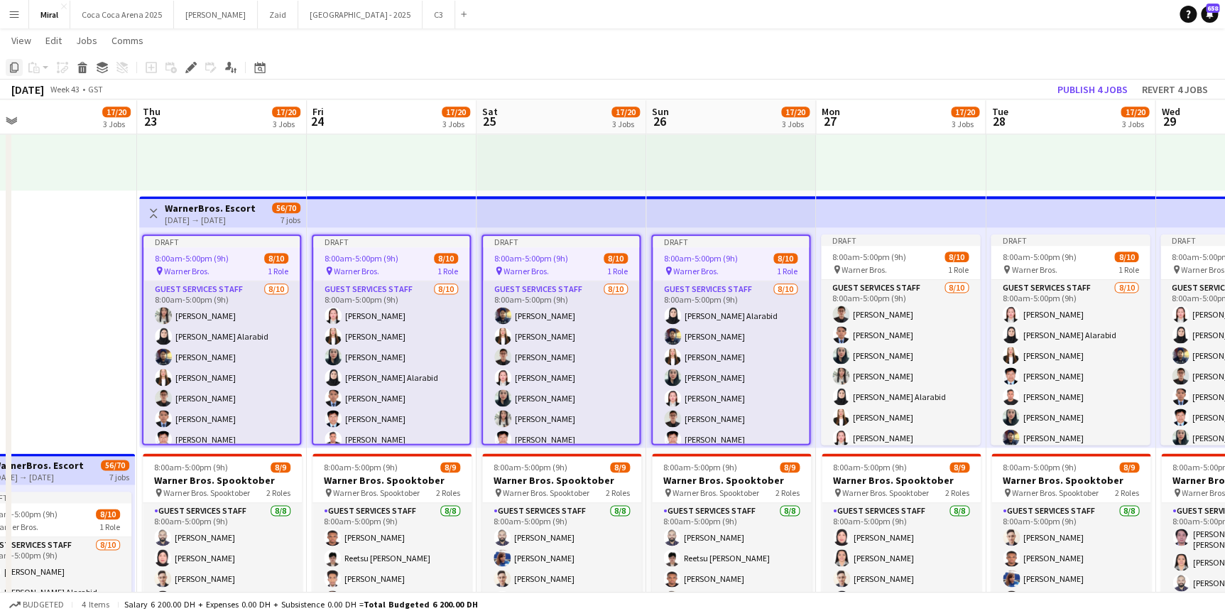
drag, startPoint x: 199, startPoint y: 241, endPoint x: 12, endPoint y: 71, distance: 252.4
click at [12, 71] on icon at bounding box center [14, 67] width 9 height 10
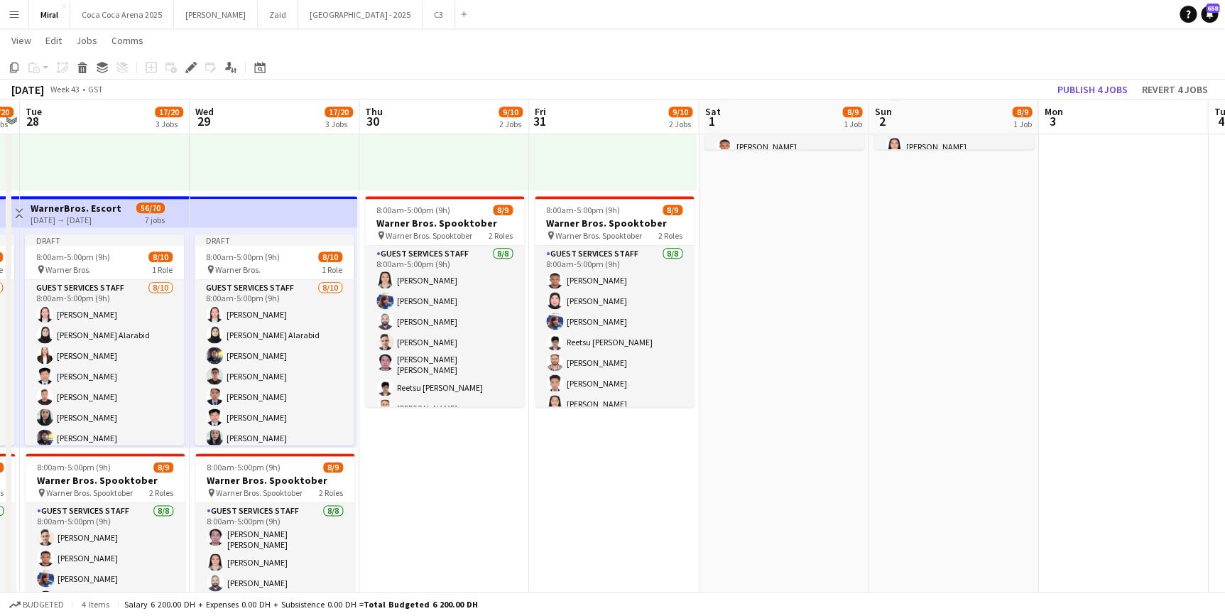
drag, startPoint x: 1107, startPoint y: 423, endPoint x: 141, endPoint y: 471, distance: 966.4
click at [141, 471] on app-calendar-viewport "Fri 24 17/20 3 Jobs Sat 25 17/20 3 Jobs Sun 26 17/20 3 Jobs Mon 27 17/20 3 Jobs…" at bounding box center [612, 147] width 1225 height 1733
click at [442, 483] on app-date-cell "9:30am-6:30pm (9h) 1/1 pin Warner Bros. 1 Role Guest Services Staff [DATE] 9:30…" at bounding box center [444, 441] width 170 height 1016
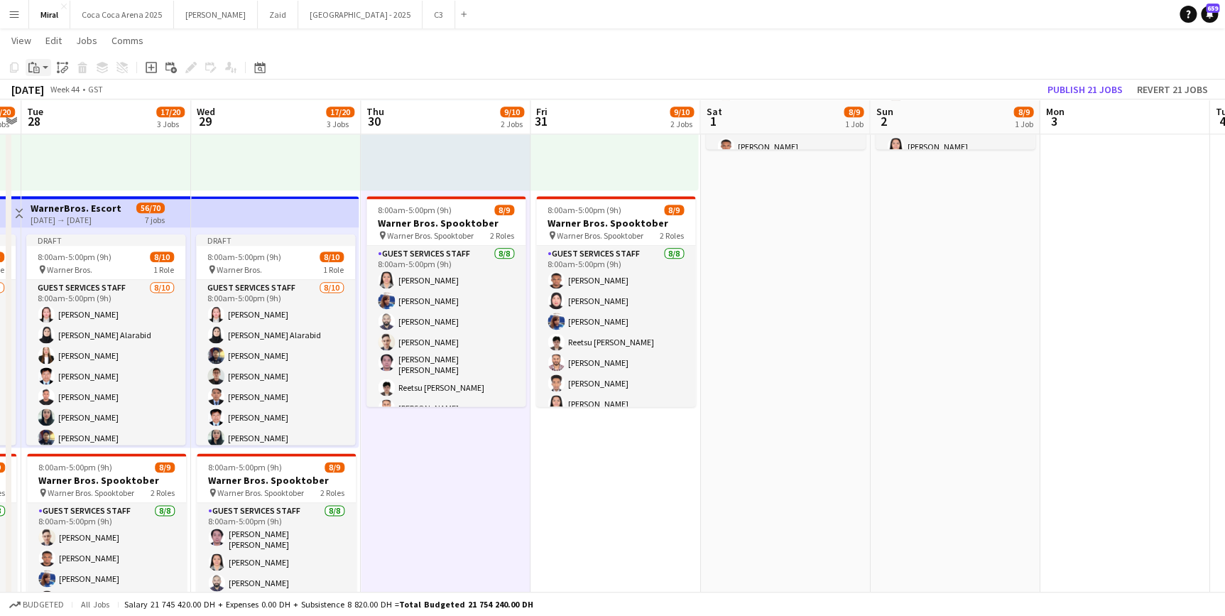
click at [42, 67] on app-action-btn "Paste" at bounding box center [39, 67] width 26 height 17
click at [58, 120] on link "Paste with crew Ctrl+Shift+V" at bounding box center [105, 118] width 134 height 13
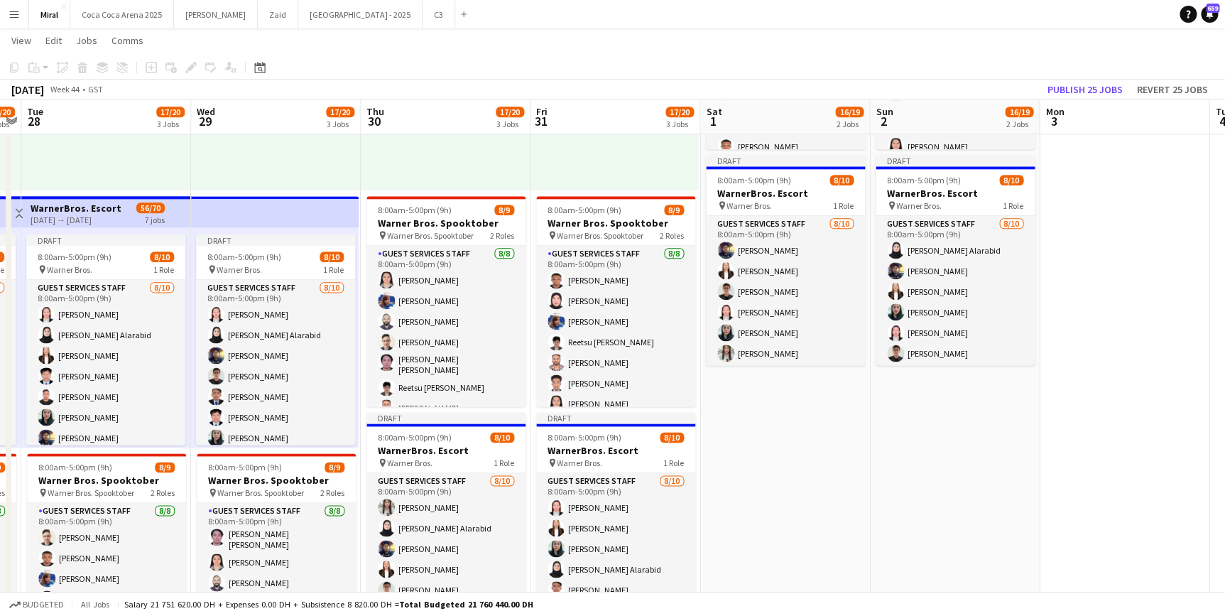
click at [964, 524] on app-date-cell "8:00am-5:00pm (9h) 8/9 Warner Bros. Spooktober pin Warner Bros. Spooktober 2 Ro…" at bounding box center [955, 441] width 170 height 1016
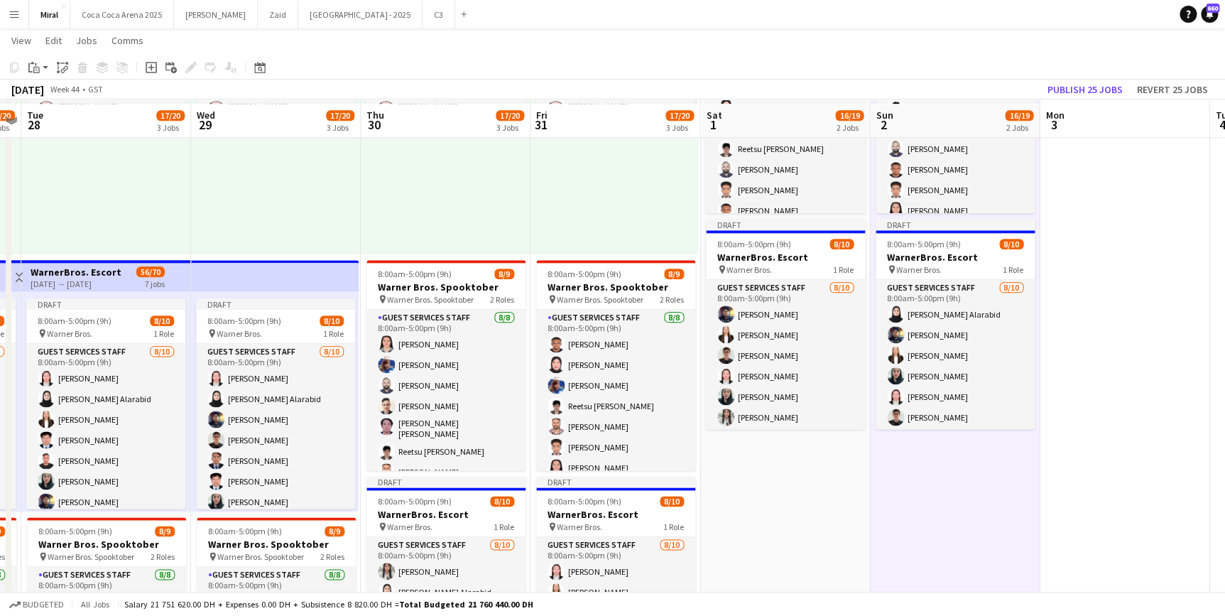
scroll to position [839, 0]
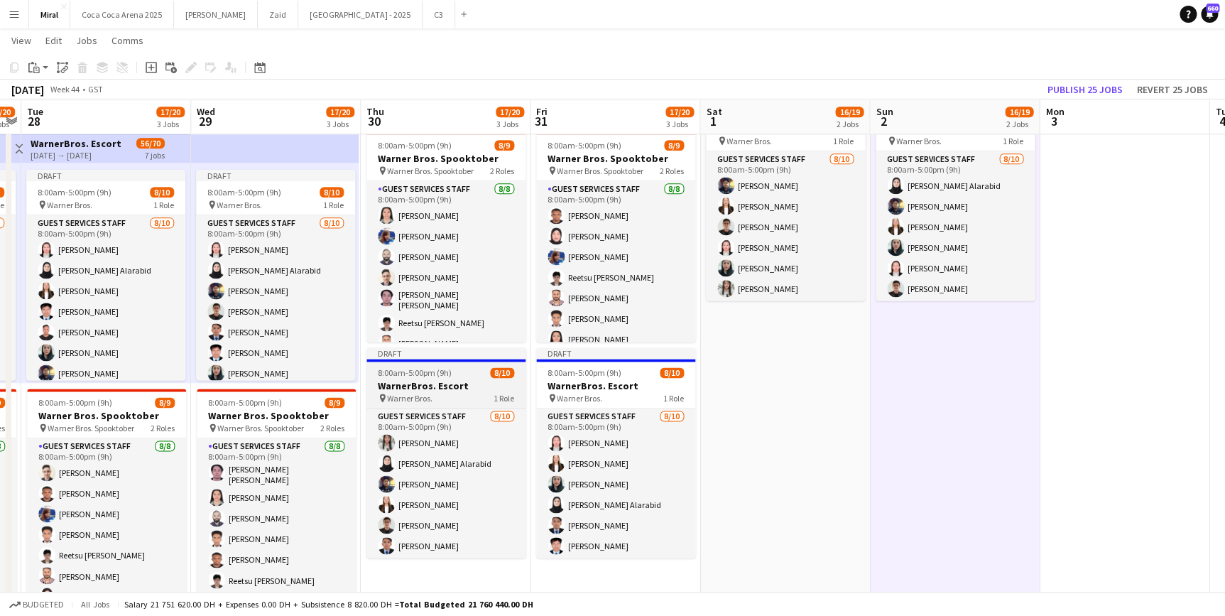
click at [485, 384] on h3 "WarnerBros. Escort" at bounding box center [445, 385] width 159 height 13
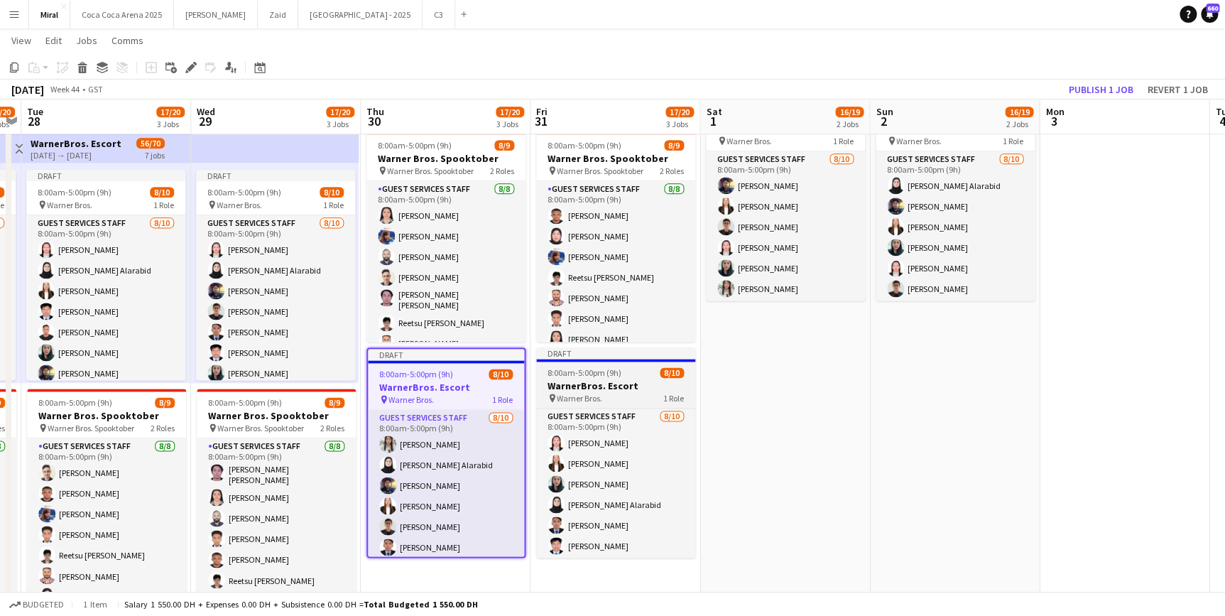
click at [631, 385] on h3 "WarnerBros. Escort" at bounding box center [615, 385] width 159 height 13
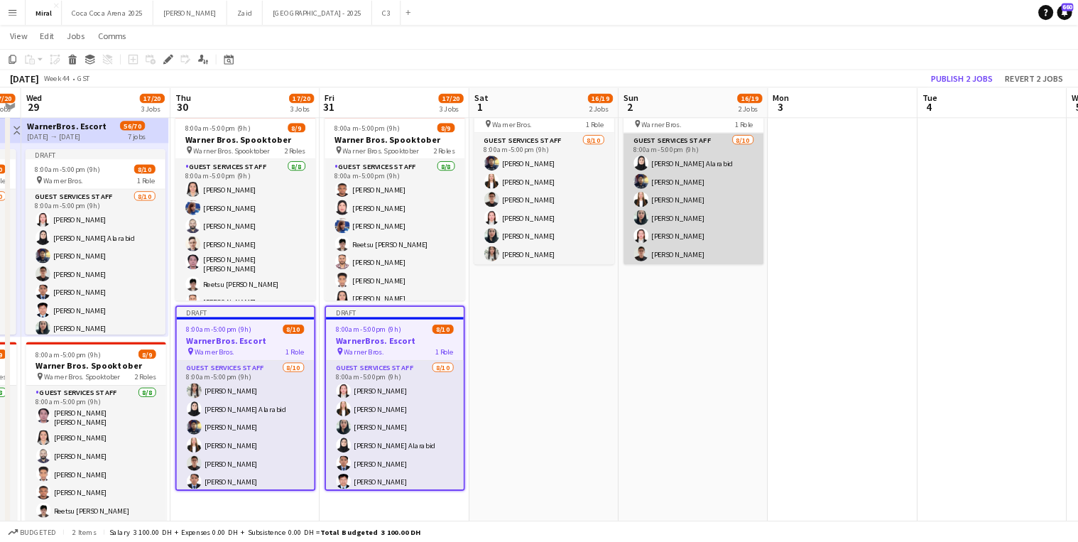
scroll to position [0, 655]
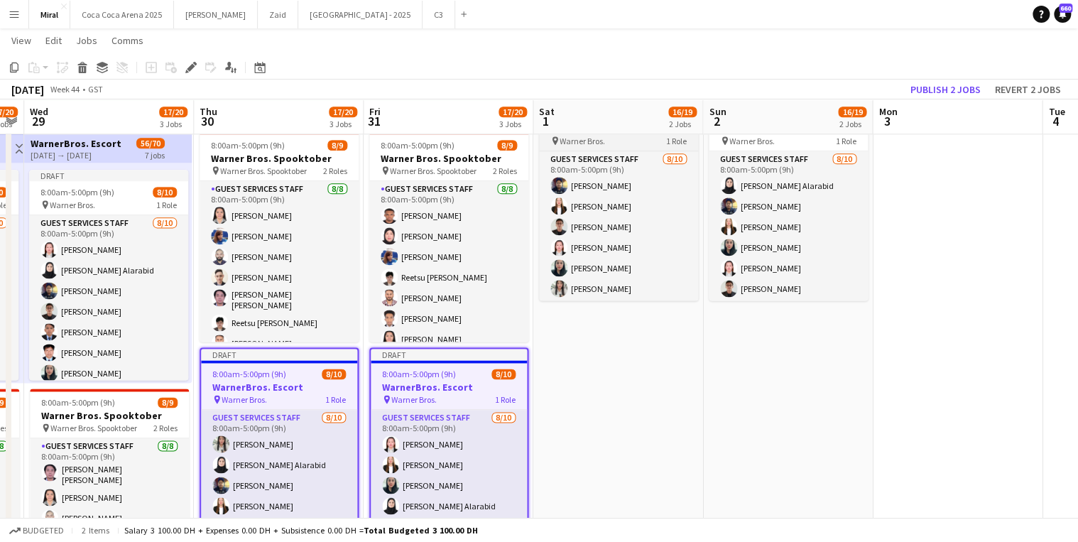
click at [645, 141] on div "pin Warner Bros. 1 Role" at bounding box center [618, 140] width 159 height 11
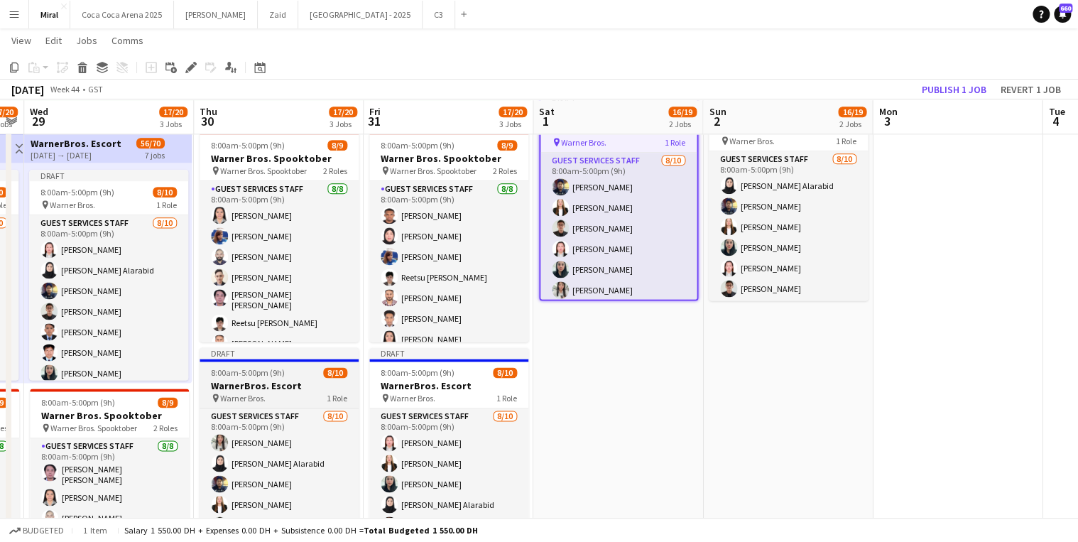
click at [332, 378] on app-job-card "Draft 8:00am-5:00pm (9h) 8/10 WarnerBros. Escort pin Warner Bros. 1 Role Guest …" at bounding box center [279, 452] width 159 height 210
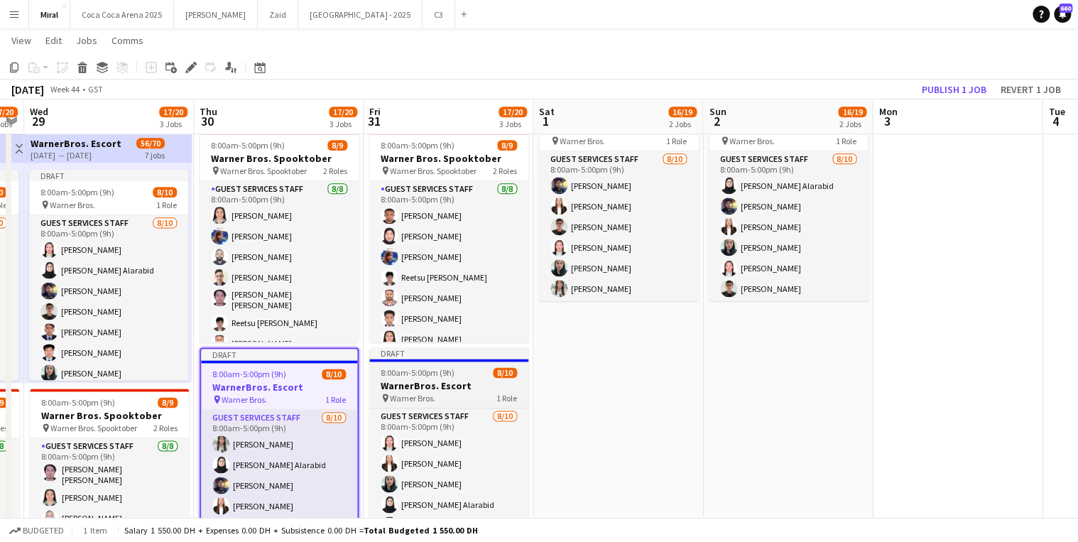
click at [396, 381] on h3 "WarnerBros. Escort" at bounding box center [448, 385] width 159 height 13
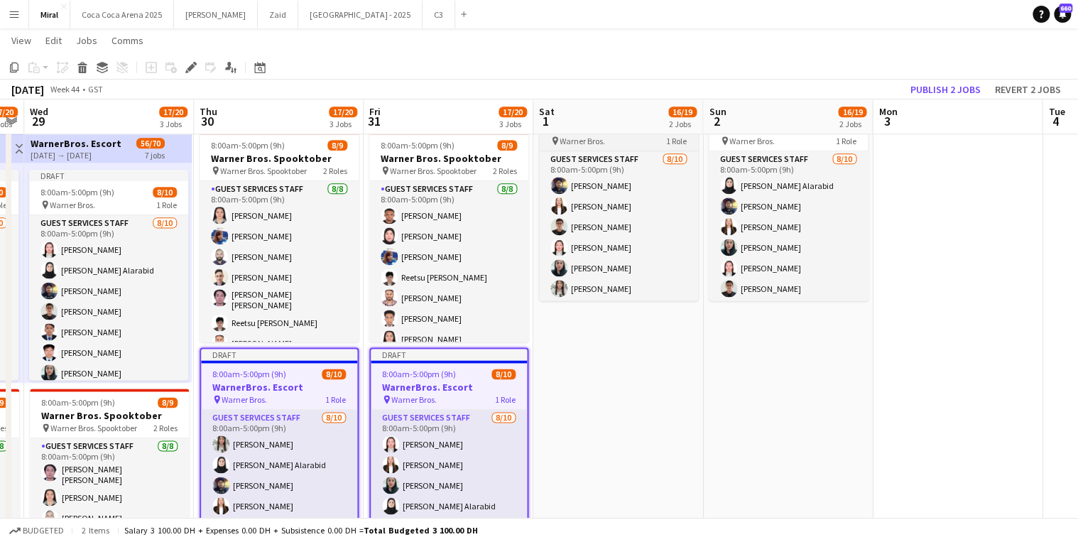
click at [608, 138] on div "pin Warner Bros. 1 Role" at bounding box center [618, 140] width 159 height 11
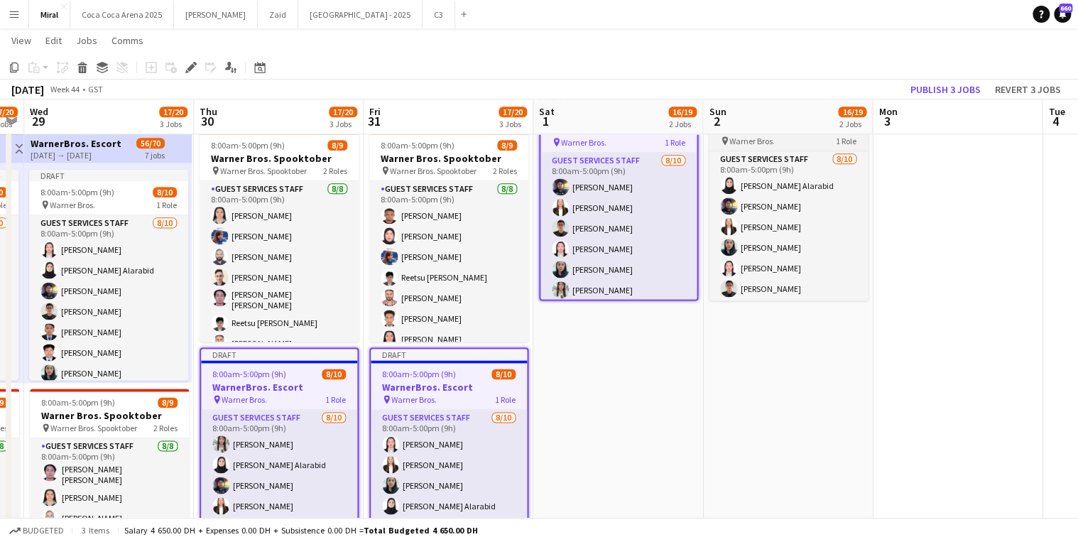
click at [754, 141] on span "Warner Bros." at bounding box center [751, 141] width 45 height 11
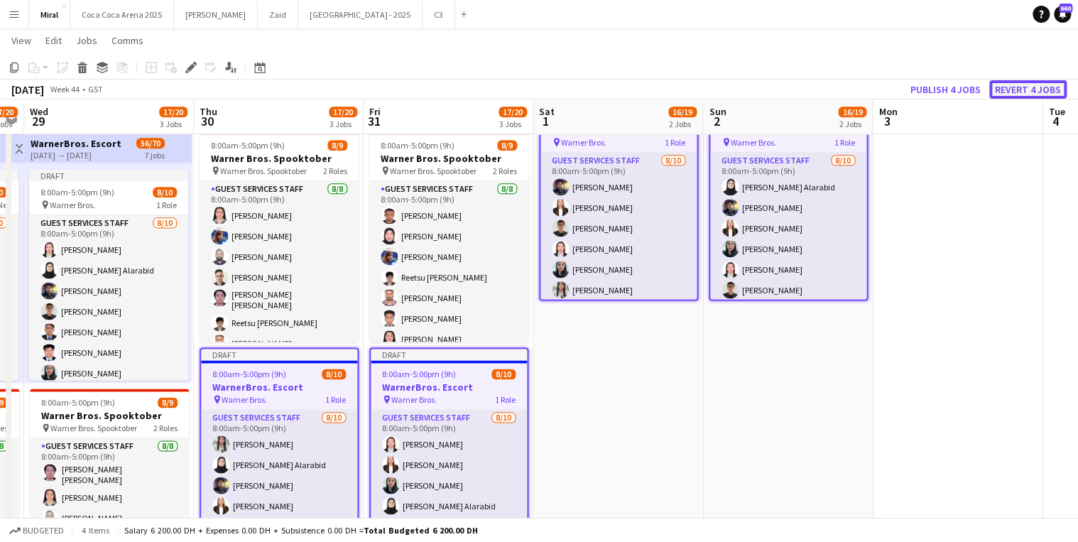
click at [1008, 87] on button "Revert 4 jobs" at bounding box center [1027, 89] width 77 height 18
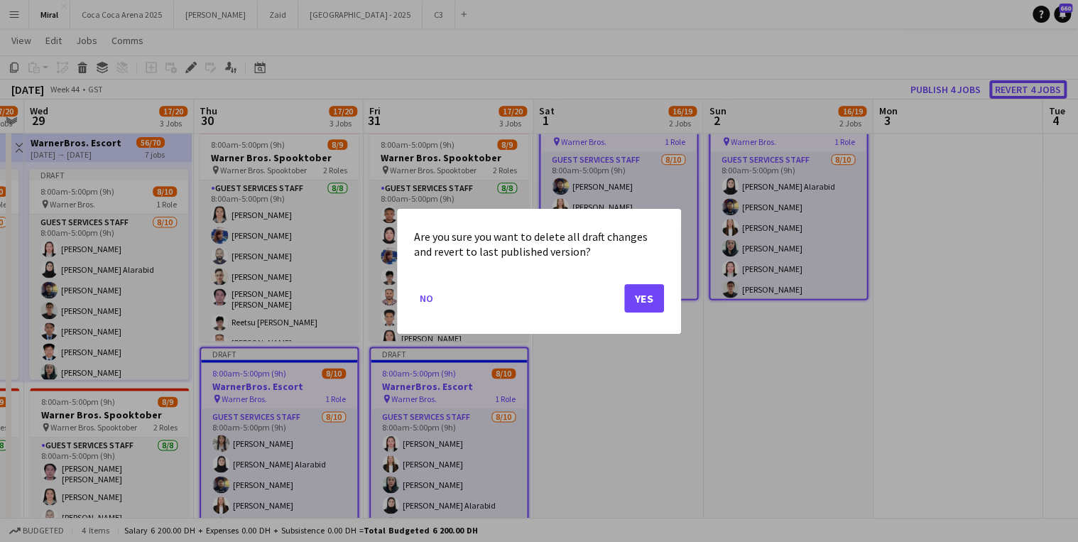
scroll to position [0, 0]
click at [620, 378] on div at bounding box center [539, 271] width 1078 height 542
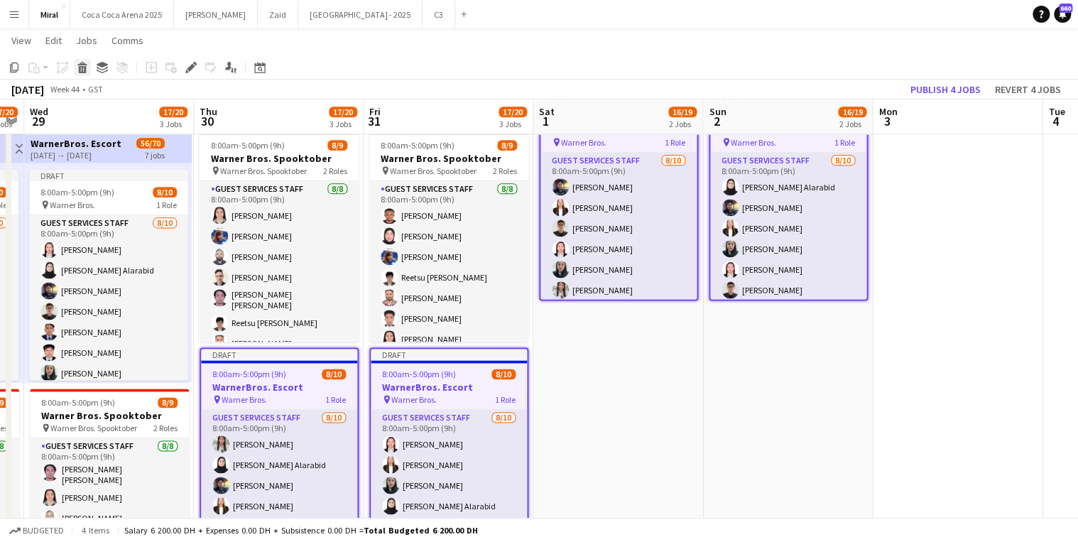
click at [82, 72] on icon at bounding box center [83, 69] width 8 height 7
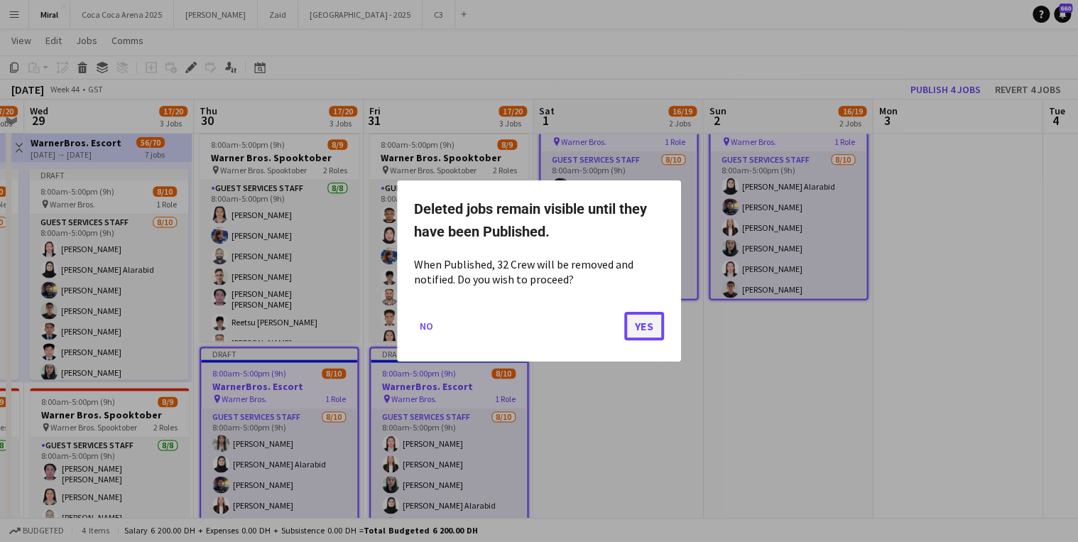
click at [636, 322] on button "Yes" at bounding box center [644, 326] width 40 height 28
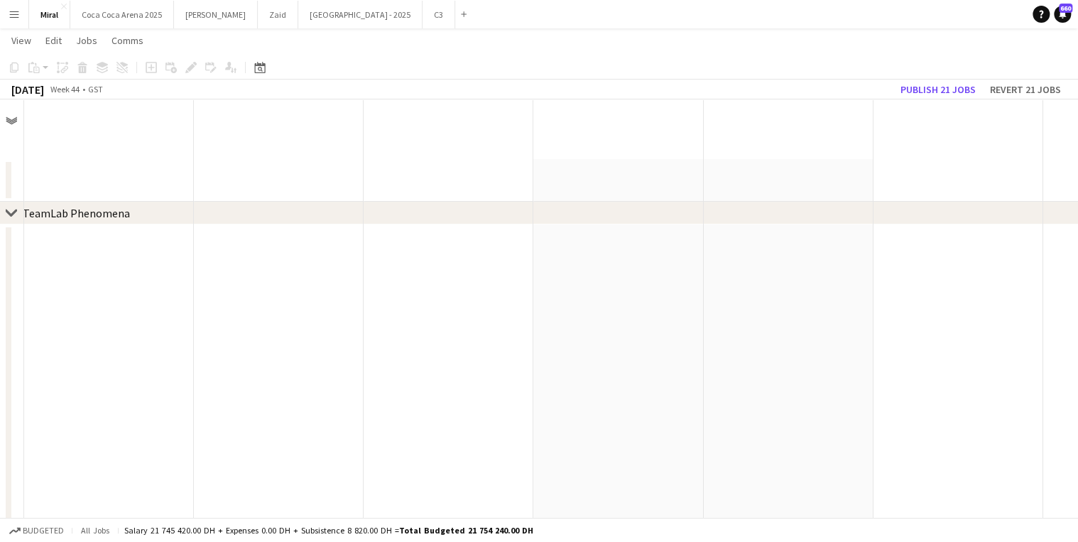
scroll to position [839, 0]
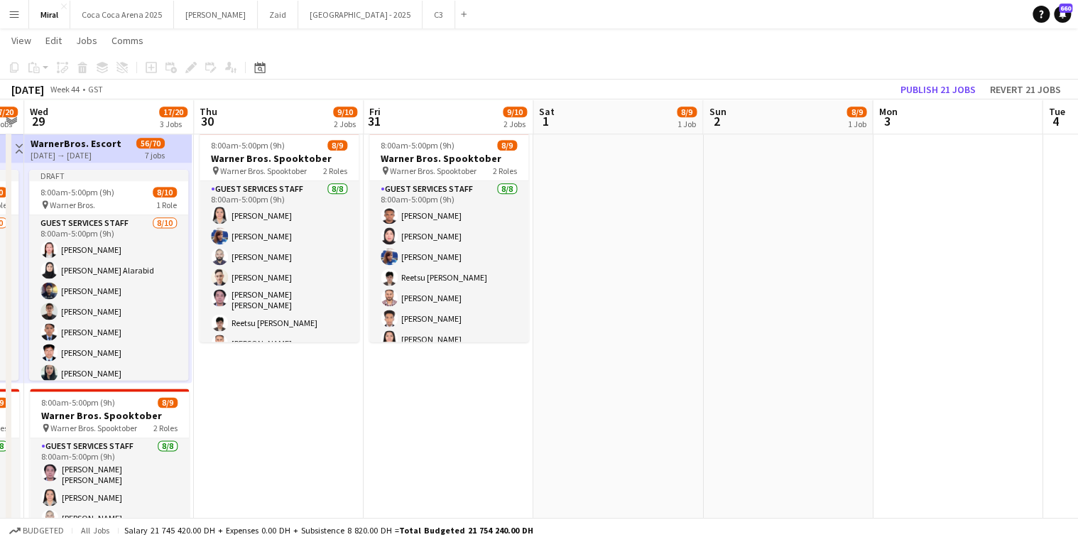
click at [624, 397] on app-date-cell "8:00am-5:00pm (9h) 8/9 Warner Bros. Spooktober pin Warner Bros. Spooktober 2 Ro…" at bounding box center [618, 377] width 170 height 1016
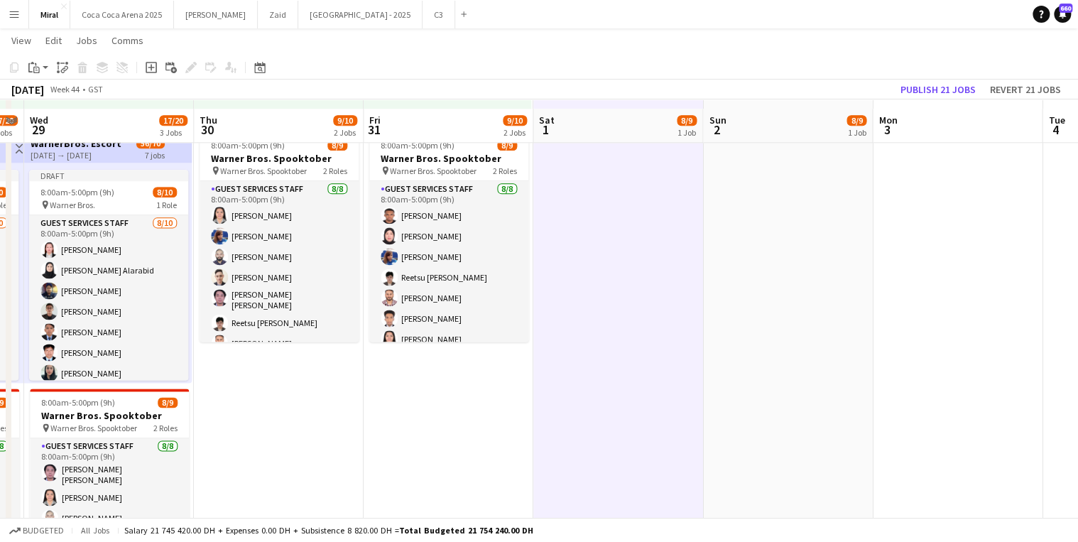
scroll to position [896, 0]
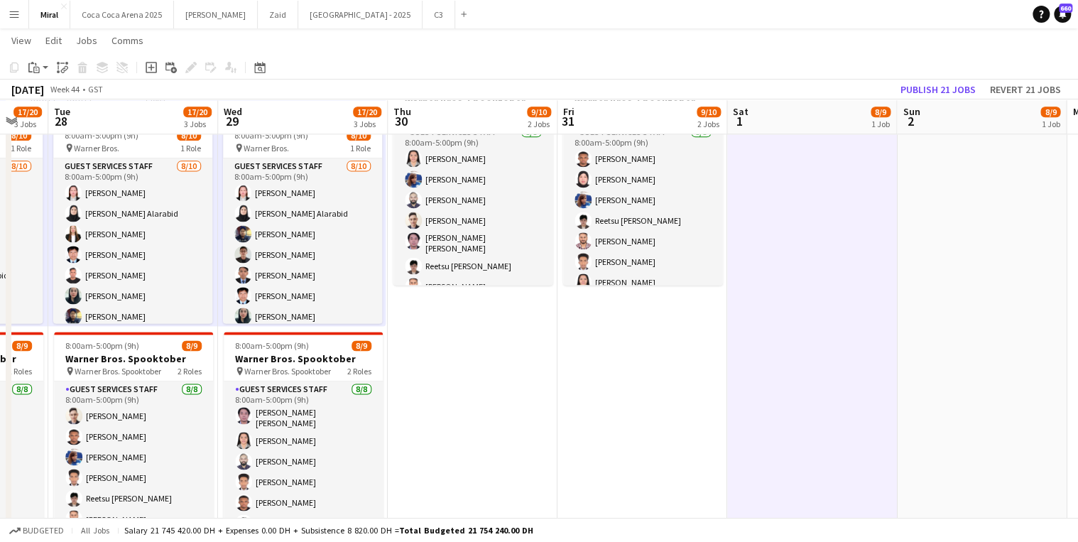
drag, startPoint x: 138, startPoint y: 383, endPoint x: 332, endPoint y: 375, distance: 194.0
click at [332, 375] on app-calendar-viewport "Sat 25 17/20 3 Jobs Sun 26 17/20 3 Jobs Mon 27 17/20 3 Jobs Tue 28 17/20 3 Jobs…" at bounding box center [539, 26] width 1078 height 1733
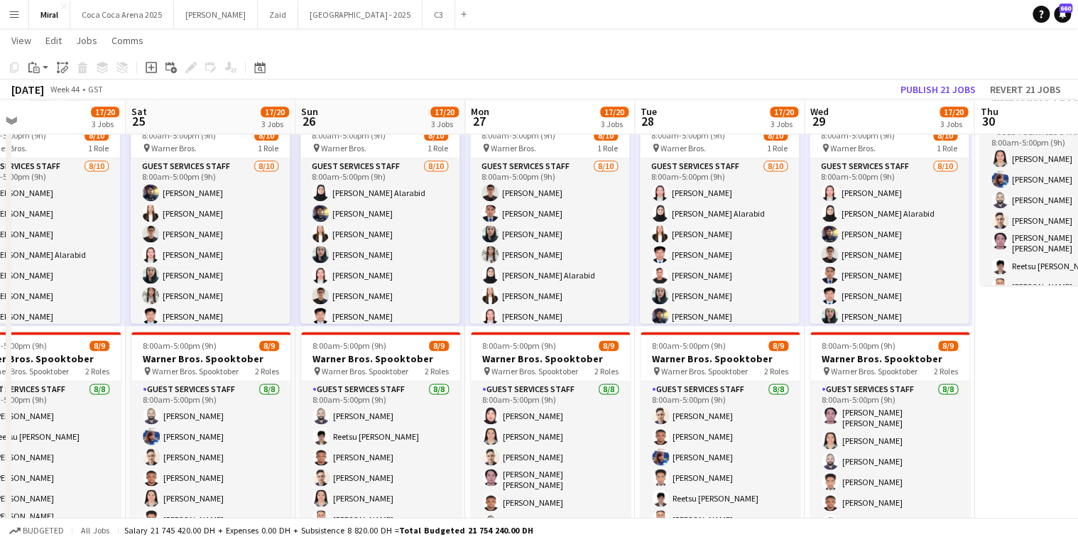
drag, startPoint x: 455, startPoint y: 363, endPoint x: 1088, endPoint y: 376, distance: 633.7
click at [1078, 376] on html "Menu Boards Boards Boards All jobs Status Workforce Workforce My Workforce Recr…" at bounding box center [539, 10] width 1078 height 1812
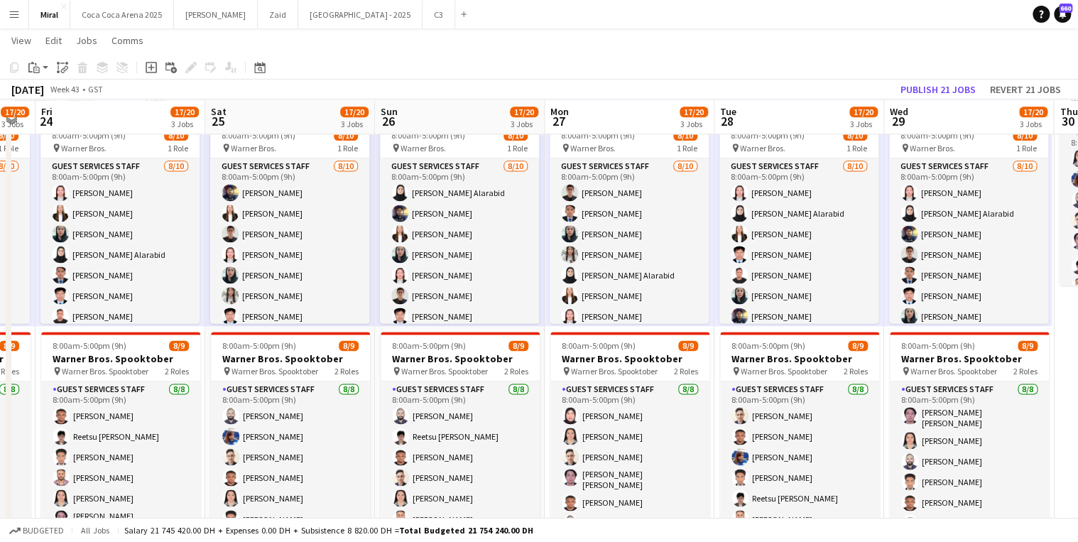
drag, startPoint x: 435, startPoint y: 263, endPoint x: 744, endPoint y: 247, distance: 309.4
click at [744, 247] on app-calendar-viewport "Wed 22 17/20 3 Jobs Thu 23 17/20 3 Jobs Fri 24 17/20 3 Jobs Sat 25 17/20 3 Jobs…" at bounding box center [539, 26] width 1078 height 1733
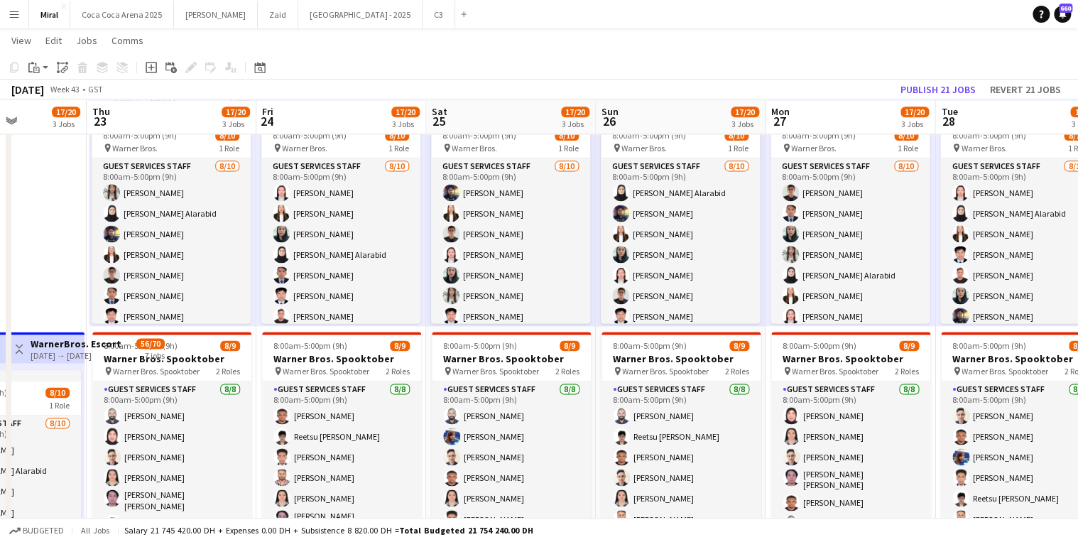
drag, startPoint x: 414, startPoint y: 272, endPoint x: 631, endPoint y: 247, distance: 218.7
click at [631, 247] on app-calendar-viewport "Mon 20 17/20 3 Jobs Tue 21 17/20 3 Jobs Wed 22 17/20 3 Jobs Thu 23 17/20 3 Jobs…" at bounding box center [539, 26] width 1078 height 1733
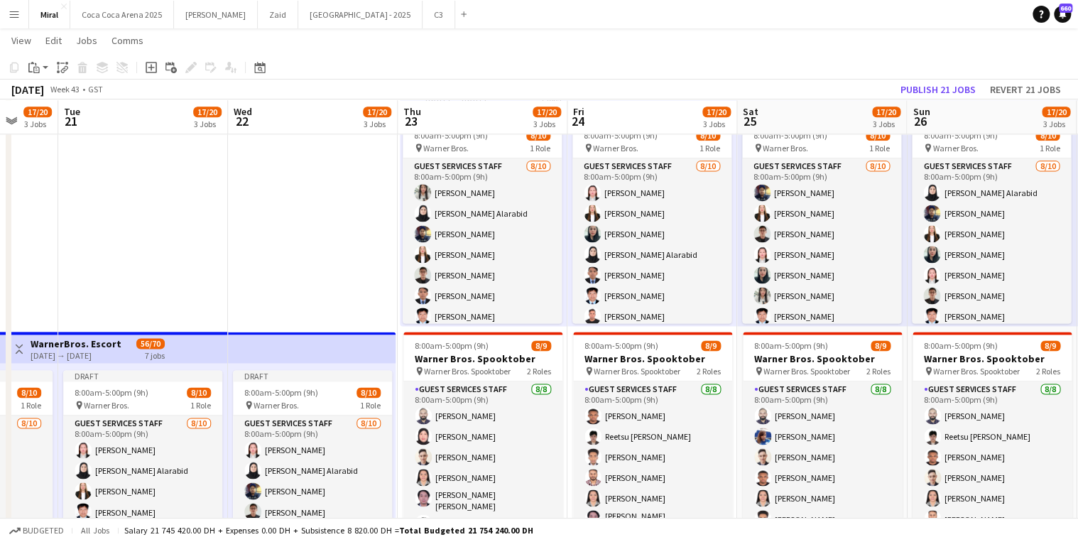
drag, startPoint x: 369, startPoint y: 258, endPoint x: 509, endPoint y: 254, distance: 140.7
click at [510, 254] on app-calendar-viewport "Sat 18 31/36 4 Jobs Sun 19 17/20 3 Jobs Mon 20 17/20 3 Jobs Tue 21 17/20 3 Jobs…" at bounding box center [539, 26] width 1078 height 1733
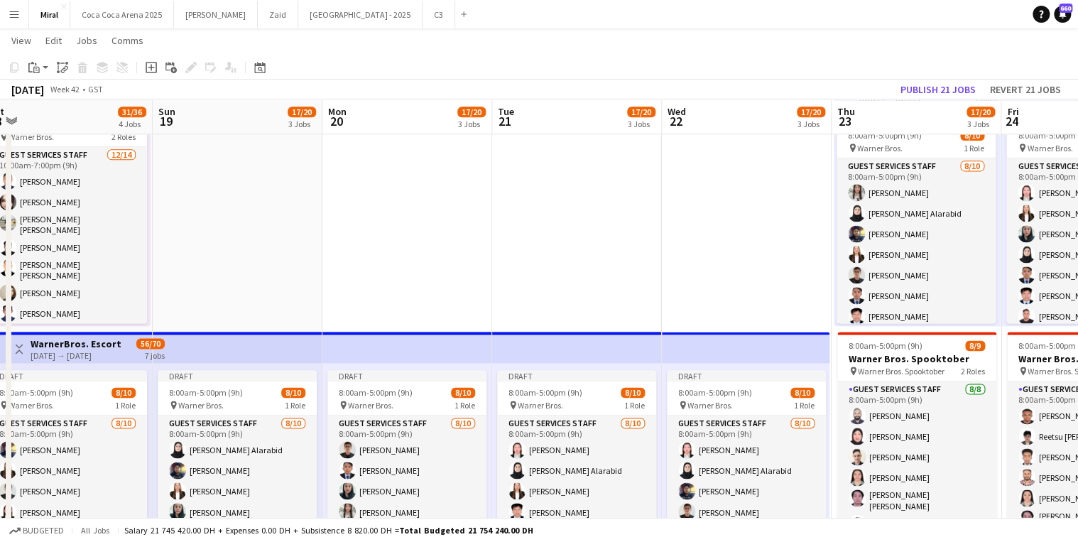
scroll to position [0, 567]
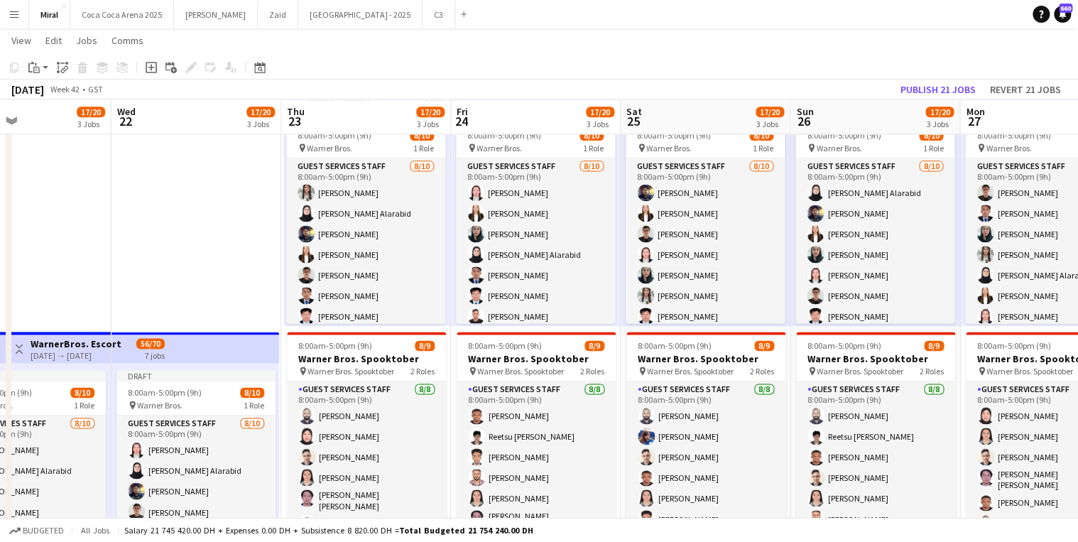
drag, startPoint x: 287, startPoint y: 259, endPoint x: -202, endPoint y: 263, distance: 489.4
click at [0, 263] on html "Menu Boards Boards Boards All jobs Status Workforce Workforce My Workforce Recr…" at bounding box center [539, 10] width 1078 height 1812
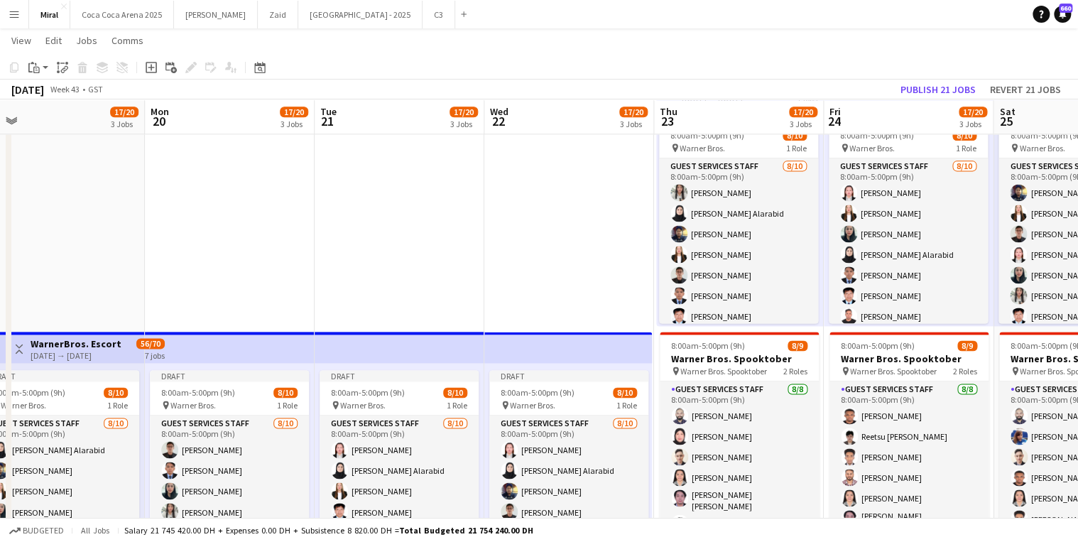
drag, startPoint x: 45, startPoint y: 259, endPoint x: 409, endPoint y: 284, distance: 364.5
click at [568, 277] on app-calendar-viewport "Fri 17 31/36 4 Jobs Sat 18 31/36 4 Jobs Sun 19 17/20 3 Jobs Mon 20 17/20 3 Jobs…" at bounding box center [539, 26] width 1078 height 1733
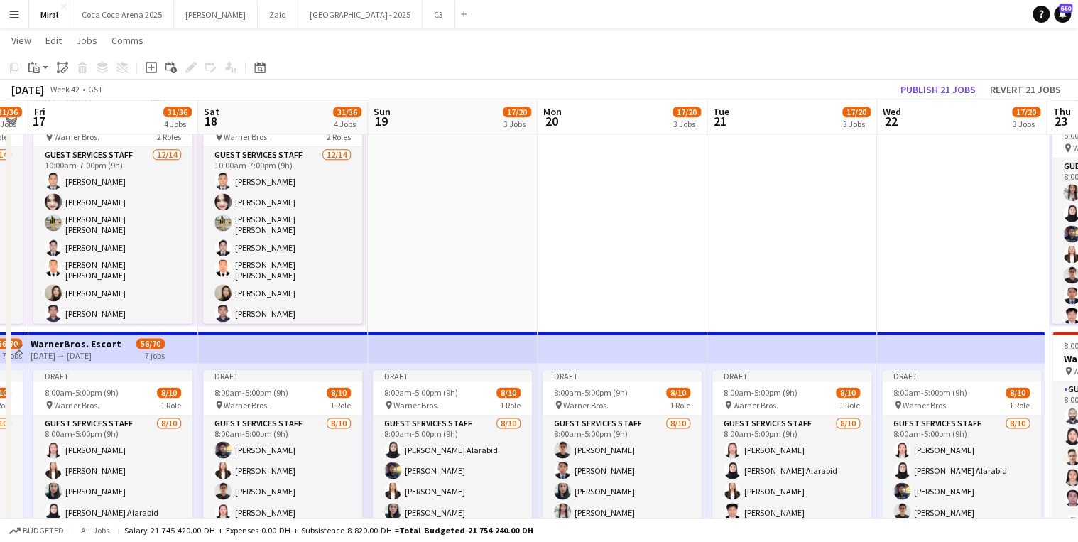
scroll to position [3, 0]
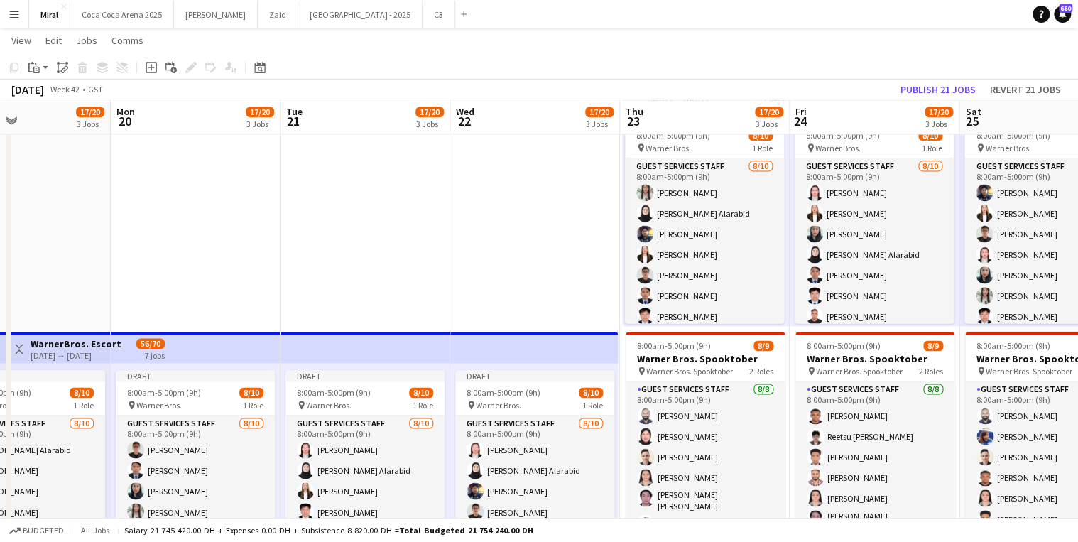
drag, startPoint x: 371, startPoint y: 278, endPoint x: -212, endPoint y: 278, distance: 583.1
click at [0, 278] on html "Menu Boards Boards Boards All jobs Status Workforce Workforce My Workforce Recr…" at bounding box center [539, 10] width 1078 height 1812
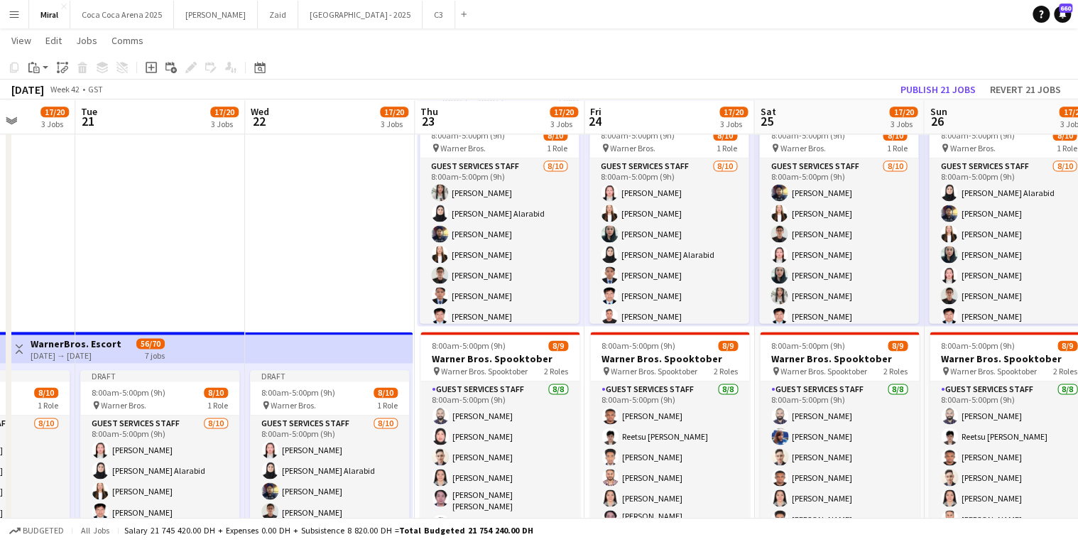
scroll to position [0, 515]
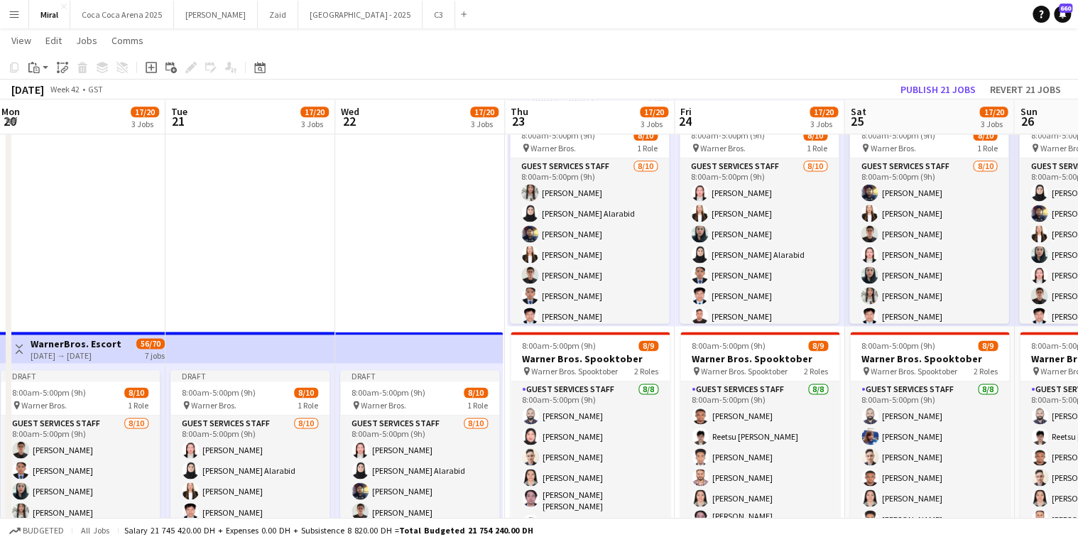
drag, startPoint x: 312, startPoint y: 256, endPoint x: 96, endPoint y: 256, distance: 216.6
click at [87, 259] on app-calendar-viewport "Fri 17 31/36 4 Jobs Sat 18 31/36 4 Jobs Sun 19 17/20 3 Jobs Mon 20 17/20 3 Jobs…" at bounding box center [539, 26] width 1078 height 1733
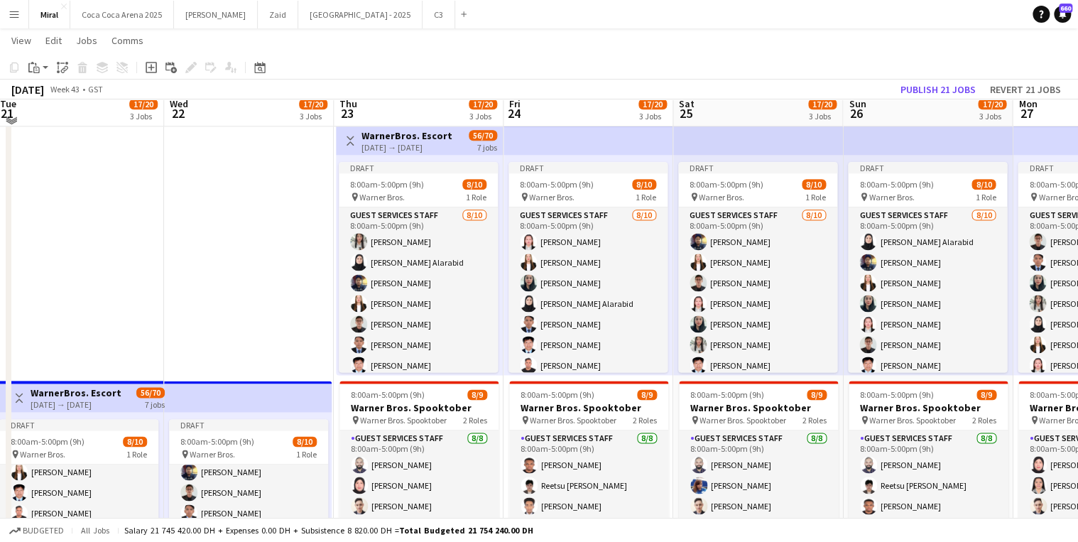
scroll to position [839, 0]
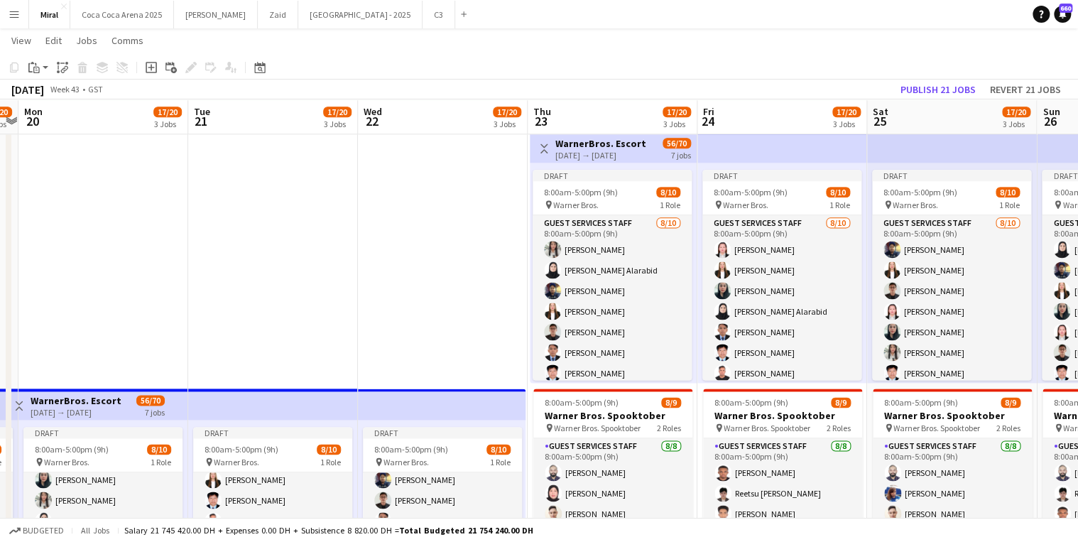
drag, startPoint x: 152, startPoint y: 254, endPoint x: 491, endPoint y: 241, distance: 339.0
click at [491, 241] on app-calendar-viewport "Sat 18 31/36 4 Jobs Sun 19 17/20 3 Jobs Mon 20 17/20 3 Jobs Tue 21 17/20 3 Jobs…" at bounding box center [539, 83] width 1078 height 1733
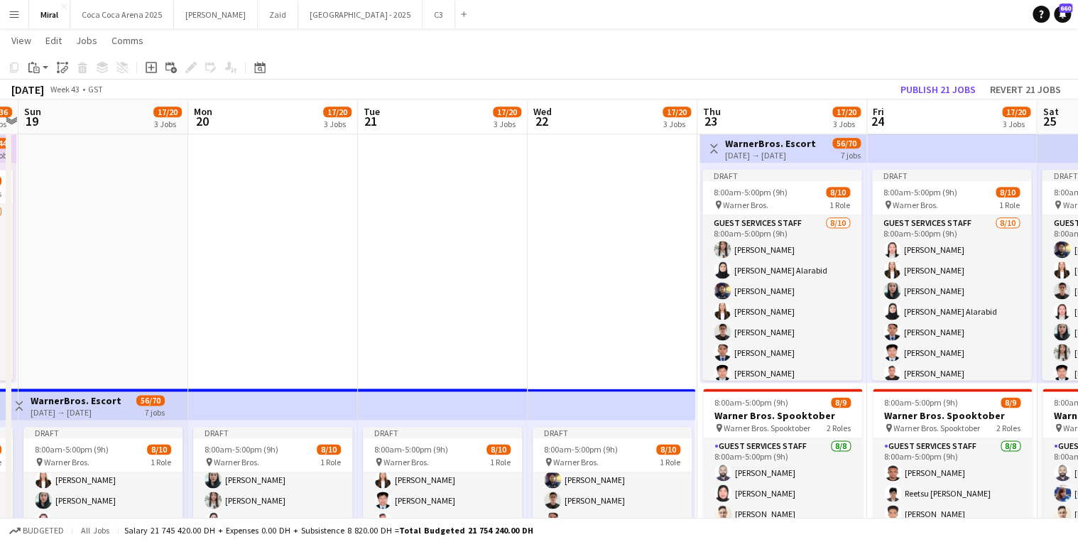
scroll to position [0, 319]
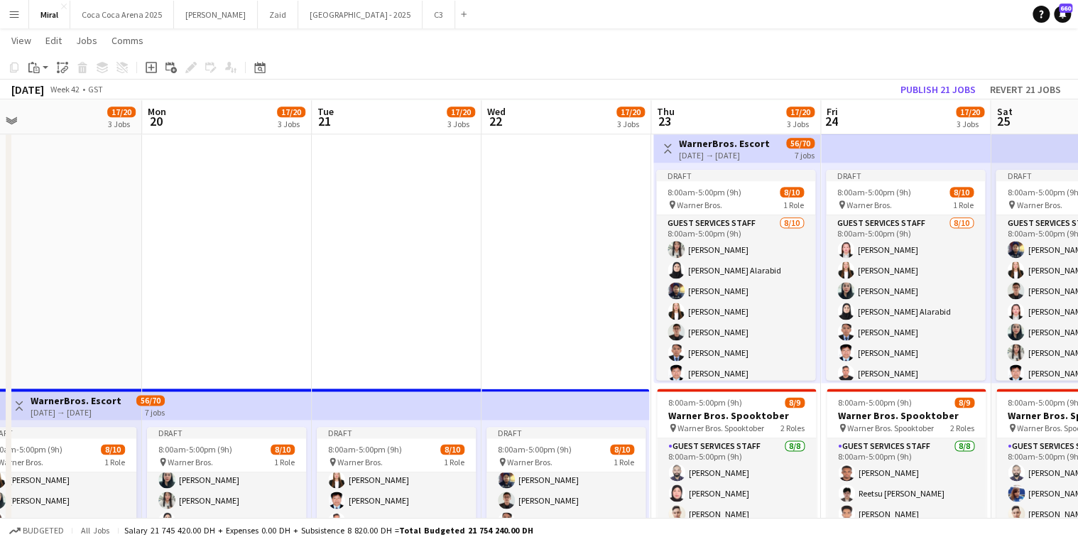
drag, startPoint x: 398, startPoint y: 259, endPoint x: 499, endPoint y: 256, distance: 100.9
click at [499, 256] on app-calendar-viewport "Fri 17 31/36 4 Jobs Sat 18 31/36 4 Jobs Sun 19 17/20 3 Jobs Mon 20 17/20 3 Jobs…" at bounding box center [539, 83] width 1078 height 1733
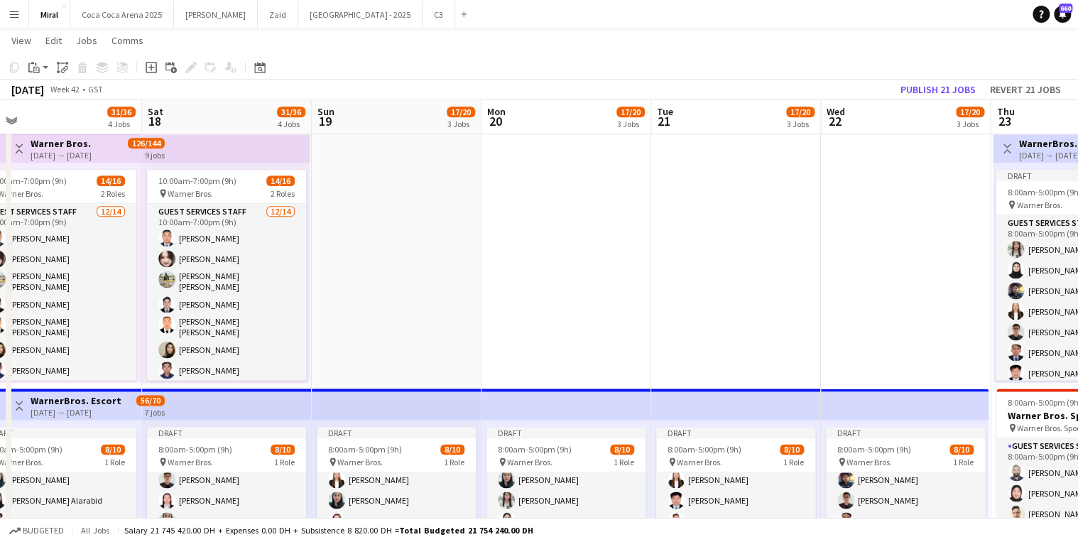
drag, startPoint x: 250, startPoint y: 256, endPoint x: 379, endPoint y: 259, distance: 128.6
click at [400, 252] on app-calendar-viewport "Wed 15 31/36 4 Jobs Thu 16 31/36 4 Jobs Fri 17 31/36 4 Jobs Sat 18 31/36 4 Jobs…" at bounding box center [539, 83] width 1078 height 1733
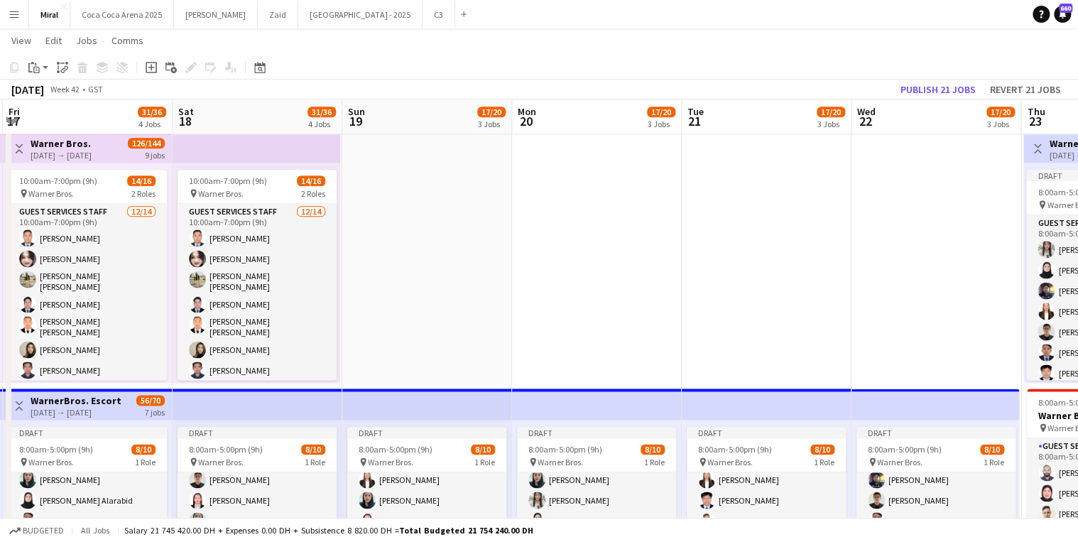
drag, startPoint x: 398, startPoint y: 261, endPoint x: 426, endPoint y: 261, distance: 28.4
click at [426, 261] on app-calendar-viewport "Wed 15 31/36 4 Jobs Thu 16 31/36 4 Jobs Fri 17 31/36 4 Jobs Sat 18 31/36 4 Jobs…" at bounding box center [539, 83] width 1078 height 1733
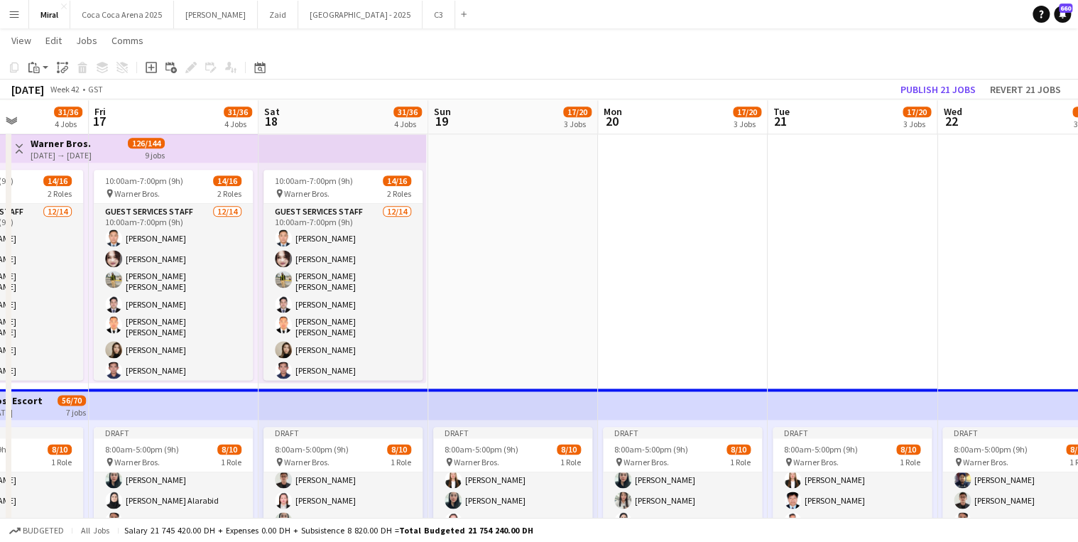
drag, startPoint x: 496, startPoint y: 261, endPoint x: 552, endPoint y: 290, distance: 62.6
click at [553, 285] on app-calendar-viewport "Tue 14 31/36 4 Jobs Wed 15 31/36 4 Jobs Thu 16 31/36 4 Jobs Fri 17 31/36 4 Jobs…" at bounding box center [539, 83] width 1078 height 1733
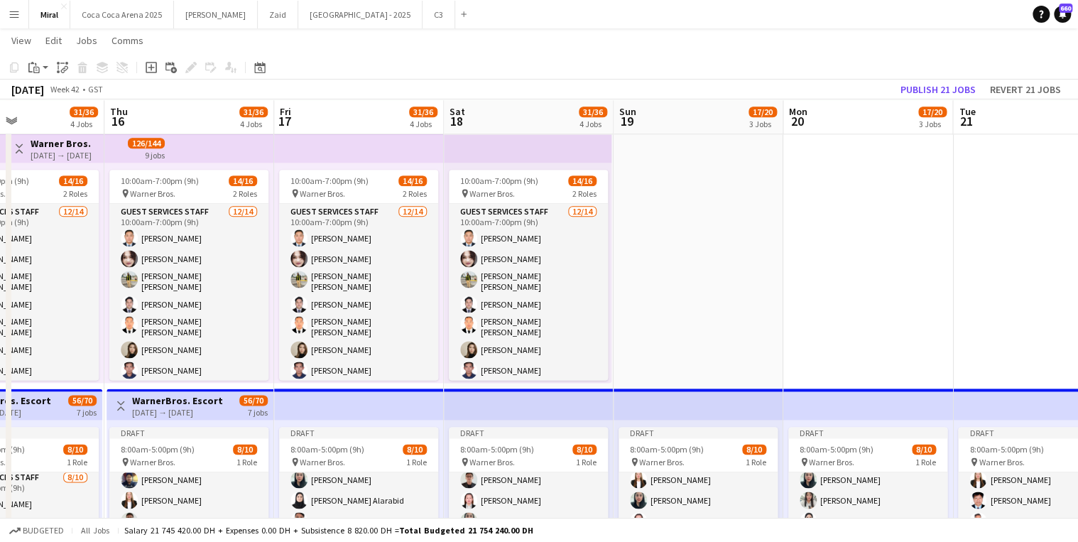
drag, startPoint x: 498, startPoint y: 301, endPoint x: 663, endPoint y: 319, distance: 165.7
click at [670, 312] on app-calendar-viewport "Mon 13 32/36 4 Jobs Tue 14 31/36 4 Jobs Wed 15 31/36 4 Jobs Thu 16 31/36 4 Jobs…" at bounding box center [539, 83] width 1078 height 1733
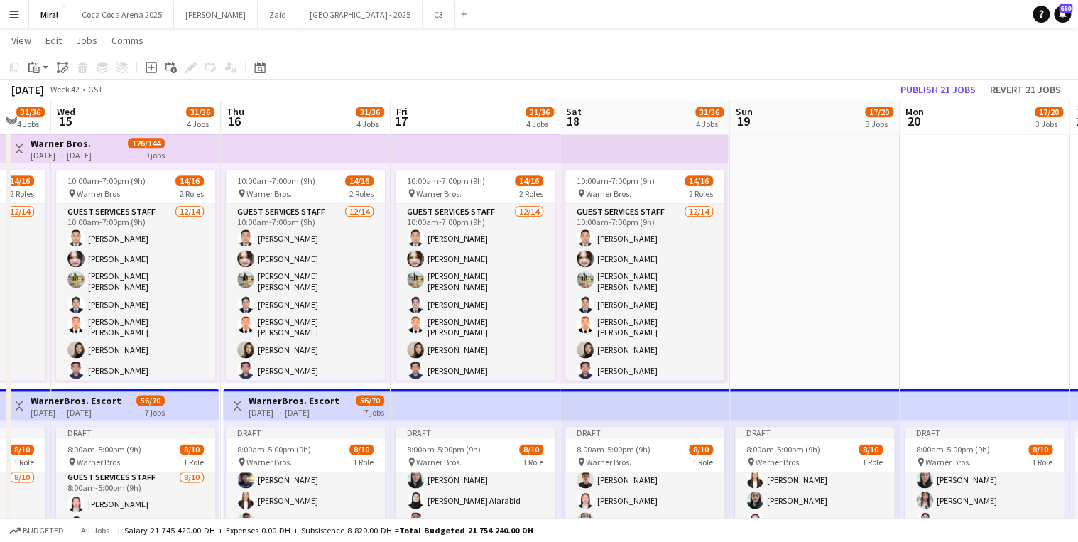
drag, startPoint x: 574, startPoint y: 340, endPoint x: 699, endPoint y: 341, distance: 125.0
click at [699, 341] on app-calendar-viewport "Mon 13 32/36 4 Jobs Tue 14 31/36 4 Jobs Wed 15 31/36 4 Jobs Thu 16 31/36 4 Jobs…" at bounding box center [539, 83] width 1078 height 1733
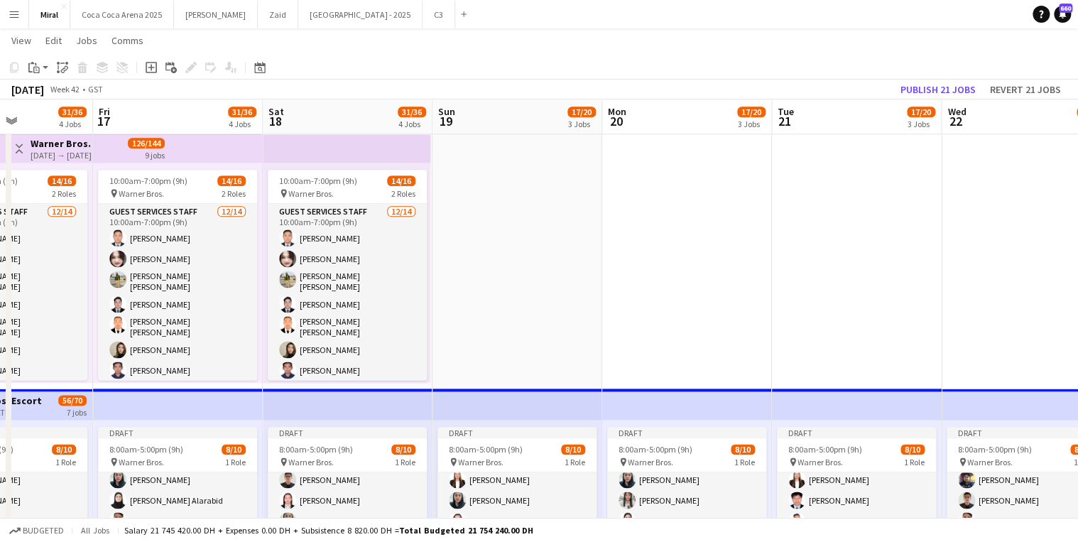
drag, startPoint x: 830, startPoint y: 300, endPoint x: 697, endPoint y: 321, distance: 133.8
click at [696, 320] on app-calendar-viewport "Tue 14 31/36 4 Jobs Wed 15 31/36 4 Jobs Thu 16 31/36 4 Jobs Fri 17 31/36 4 Jobs…" at bounding box center [539, 83] width 1078 height 1733
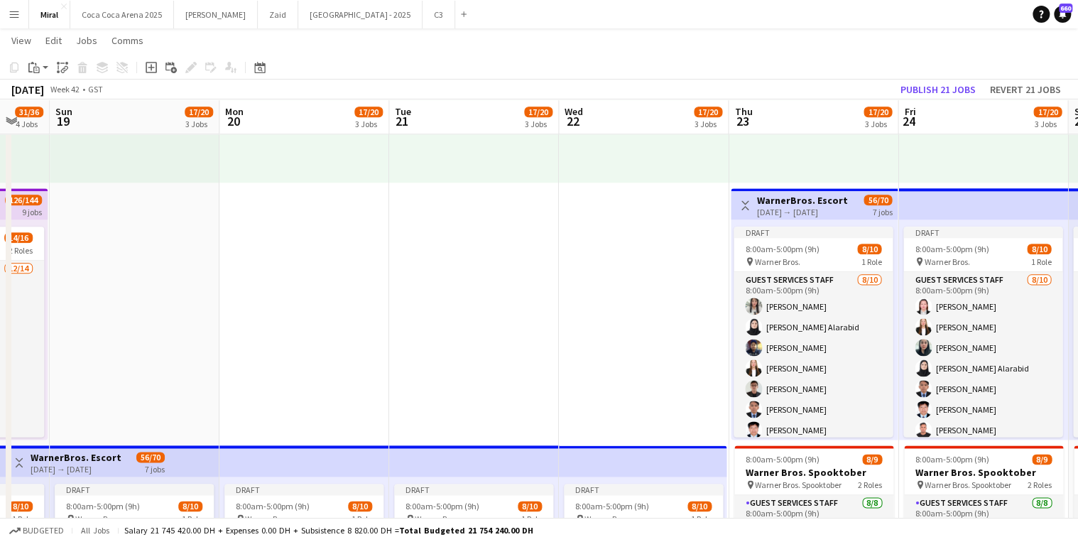
drag, startPoint x: 898, startPoint y: 364, endPoint x: 315, endPoint y: 348, distance: 582.6
click at [319, 352] on app-calendar-viewport "Wed 15 31/36 4 Jobs Thu 16 31/36 4 Jobs Fri 17 31/36 4 Jobs Sat 18 31/36 4 Jobs…" at bounding box center [539, 139] width 1078 height 1733
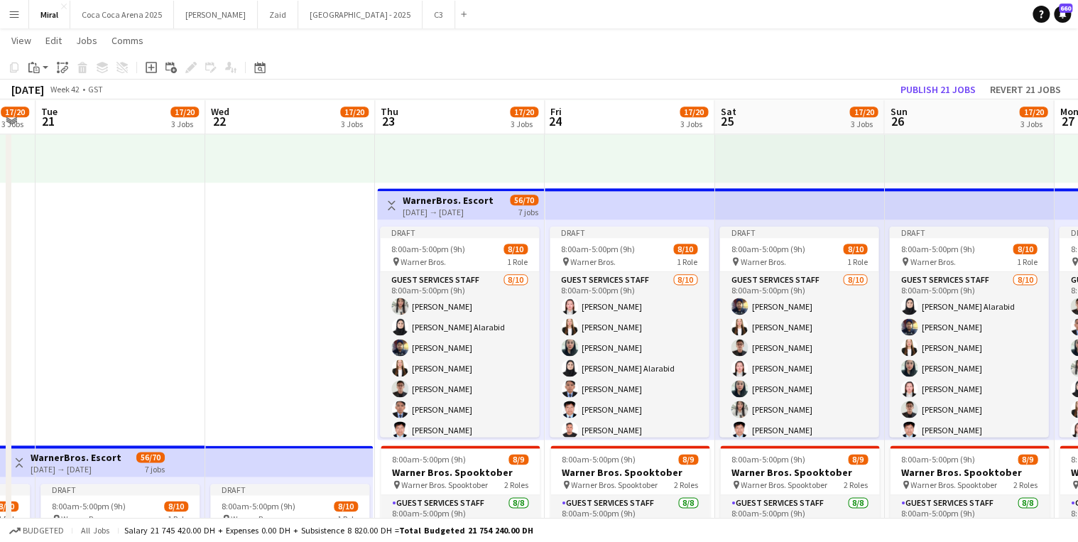
drag, startPoint x: 696, startPoint y: 299, endPoint x: 242, endPoint y: 293, distance: 453.9
click at [261, 295] on app-calendar-viewport "Fri 17 31/36 4 Jobs Sat 18 31/36 4 Jobs Sun 19 17/20 3 Jobs Mon 20 17/20 3 Jobs…" at bounding box center [539, 139] width 1078 height 1733
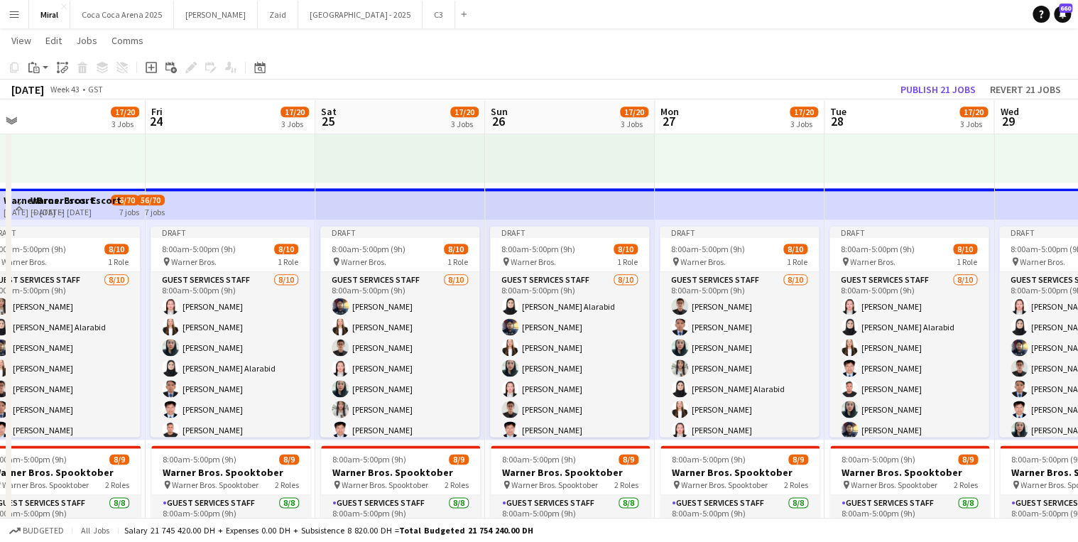
drag, startPoint x: 977, startPoint y: 213, endPoint x: 339, endPoint y: 212, distance: 638.5
click at [321, 217] on app-calendar-viewport "Tue 21 17/20 3 Jobs Wed 22 17/20 3 Jobs Thu 23 17/20 3 Jobs Fri 24 17/20 3 Jobs…" at bounding box center [539, 139] width 1078 height 1733
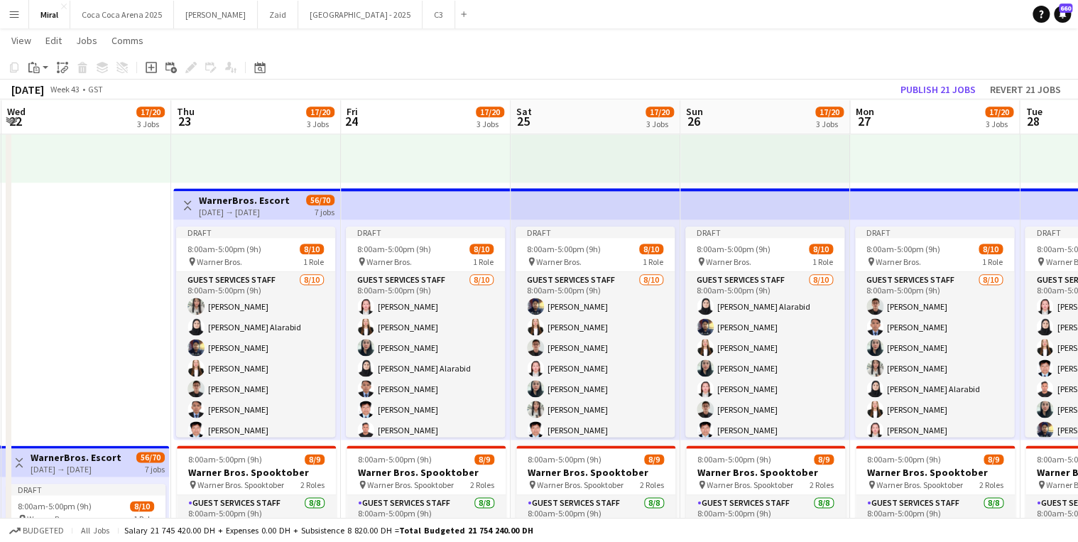
drag, startPoint x: 317, startPoint y: 205, endPoint x: 761, endPoint y: 212, distance: 444.7
click at [891, 194] on app-calendar-viewport "Mon 20 17/20 3 Jobs Tue 21 17/20 3 Jobs Wed 22 17/20 3 Jobs Thu 23 17/20 3 Jobs…" at bounding box center [539, 139] width 1078 height 1733
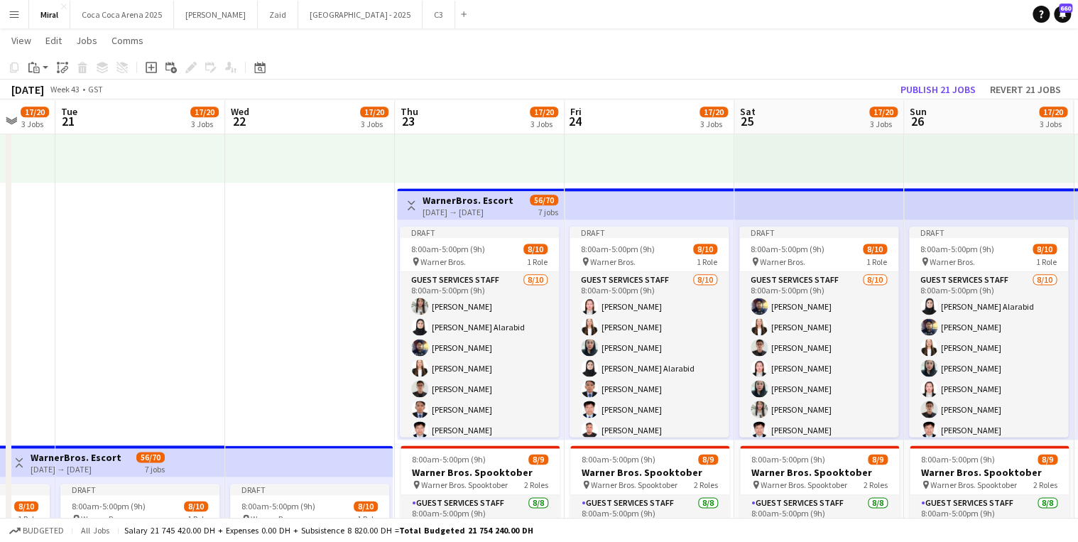
drag, startPoint x: 408, startPoint y: 212, endPoint x: 663, endPoint y: 206, distance: 255.8
click at [667, 205] on app-calendar-viewport "Sun 19 17/20 3 Jobs Mon 20 17/20 3 Jobs Tue 21 17/20 3 Jobs Wed 22 17/20 3 Jobs…" at bounding box center [539, 139] width 1078 height 1733
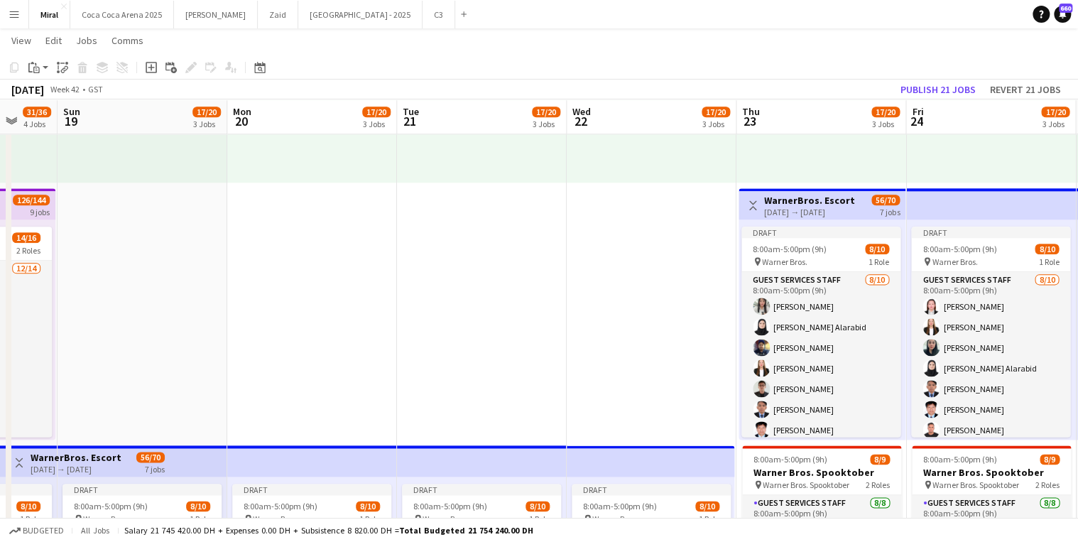
drag, startPoint x: 577, startPoint y: 202, endPoint x: 427, endPoint y: 234, distance: 153.9
click at [614, 205] on app-calendar-viewport "Thu 16 31/36 4 Jobs Fri 17 31/36 4 Jobs Sat 18 31/36 4 Jobs Sun 19 17/20 3 Jobs…" at bounding box center [539, 139] width 1078 height 1733
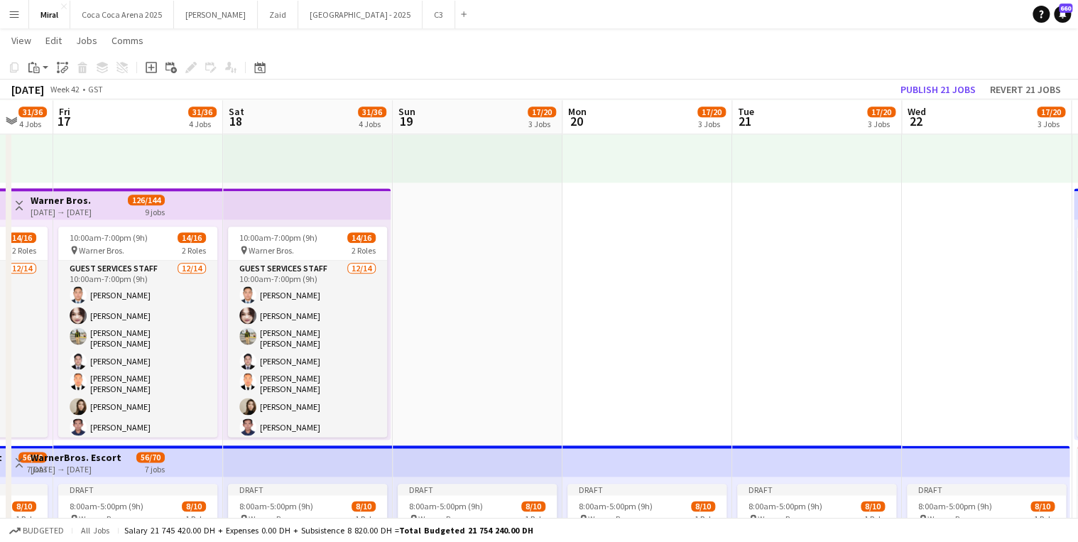
drag, startPoint x: 286, startPoint y: 243, endPoint x: 572, endPoint y: 230, distance: 287.2
click at [571, 229] on app-calendar-viewport "Wed 15 31/36 4 Jobs Thu 16 31/36 4 Jobs Fri 17 31/36 4 Jobs Sat 18 31/36 4 Jobs…" at bounding box center [539, 139] width 1078 height 1733
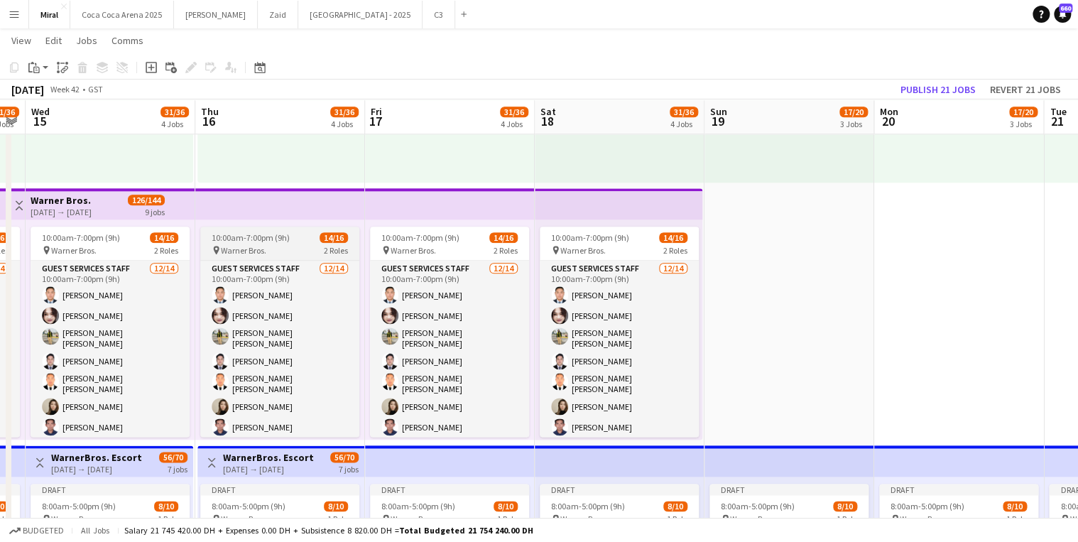
drag, startPoint x: 239, startPoint y: 250, endPoint x: 472, endPoint y: 246, distance: 232.3
click at [494, 237] on app-calendar-viewport "Mon 13 32/36 4 Jobs Tue 14 31/36 4 Jobs Wed 15 31/36 4 Jobs Thu 16 31/36 4 Jobs…" at bounding box center [539, 139] width 1078 height 1733
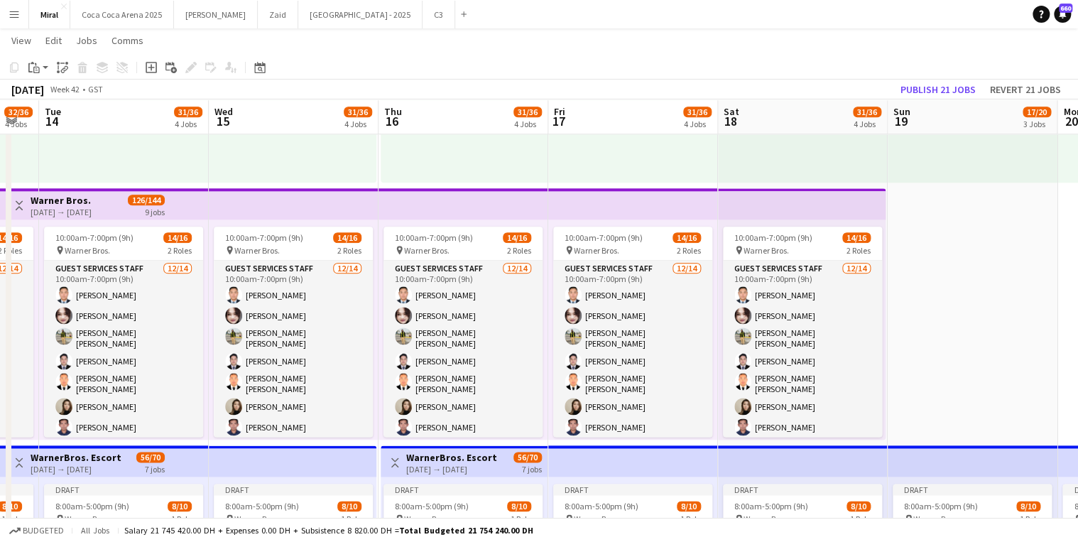
drag, startPoint x: 310, startPoint y: 306, endPoint x: 550, endPoint y: 322, distance: 239.9
click at [548, 320] on app-calendar-viewport "Sun 12 66/82 6 Jobs Mon 13 32/36 4 Jobs Tue 14 31/36 4 Jobs Wed 15 31/36 4 Jobs…" at bounding box center [539, 139] width 1078 height 1733
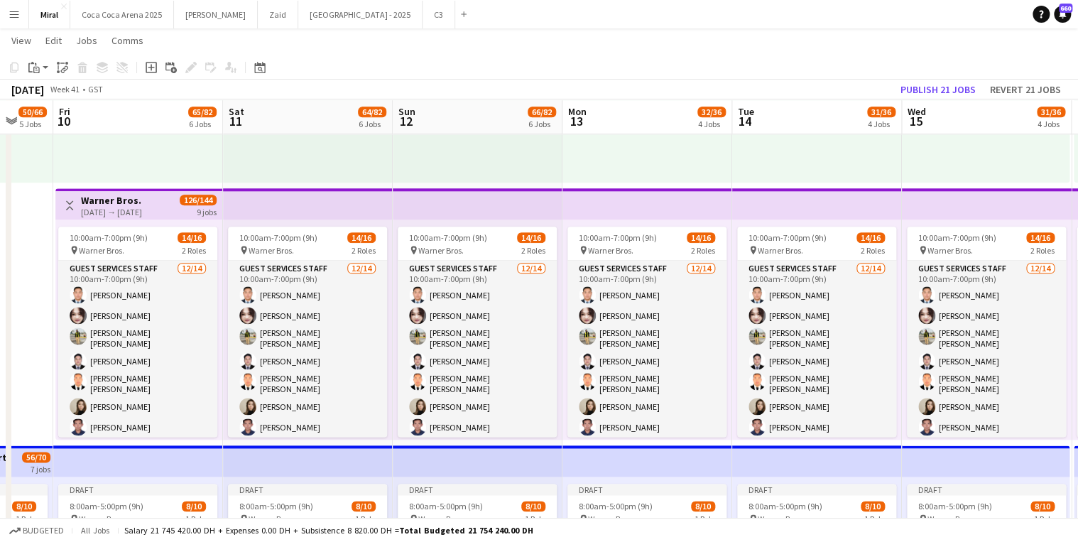
drag, startPoint x: 262, startPoint y: 458, endPoint x: 584, endPoint y: 466, distance: 321.8
click at [629, 455] on app-calendar-viewport "Wed 8 53/66 5 Jobs Thu 9 50/66 5 Jobs Fri 10 65/82 6 Jobs Sat 11 64/82 6 Jobs S…" at bounding box center [539, 139] width 1078 height 1733
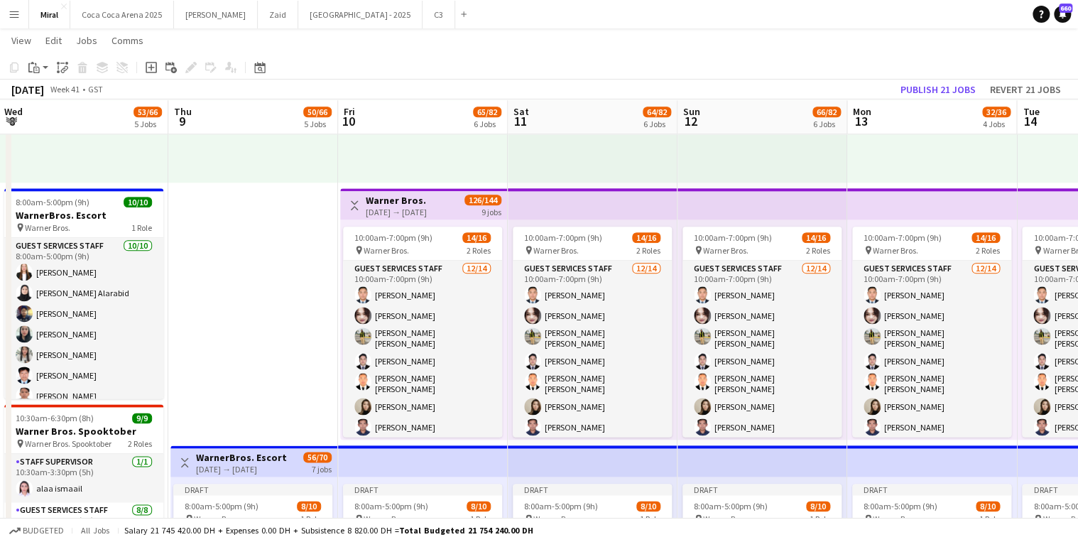
drag, startPoint x: 257, startPoint y: 476, endPoint x: 545, endPoint y: 462, distance: 288.7
click at [545, 462] on app-calendar-viewport "Mon 6 45/56 4 Jobs Tue 7 45/56 4 Jobs Wed 8 53/66 5 Jobs Thu 9 50/66 5 Jobs Fri…" at bounding box center [539, 139] width 1078 height 1733
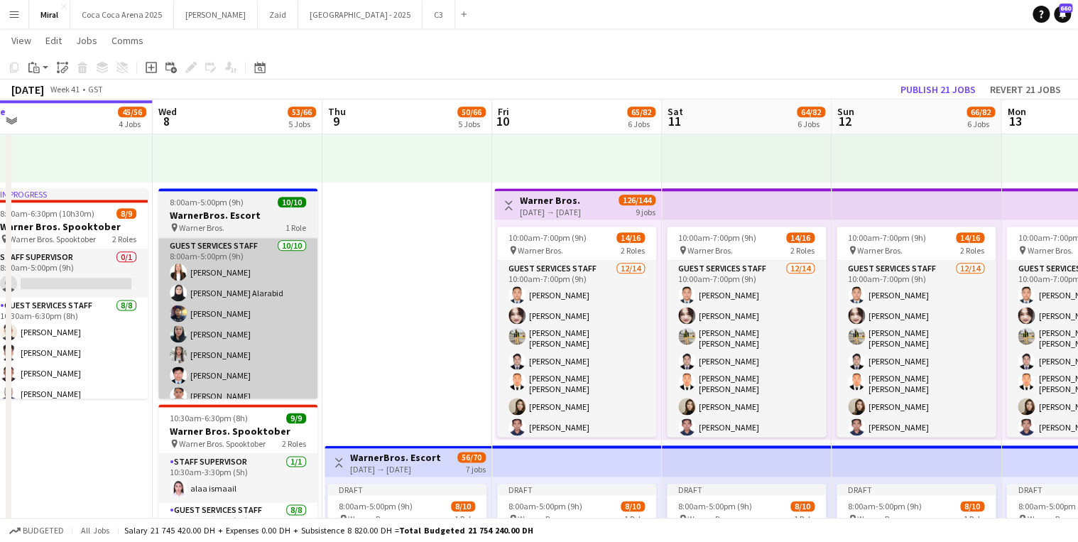
drag, startPoint x: 207, startPoint y: 468, endPoint x: 306, endPoint y: 344, distance: 159.2
click at [358, 452] on app-calendar-viewport "Sun 5 55/68 5 Jobs Mon 6 45/56 4 Jobs Tue 7 45/56 4 Jobs Wed 8 53/66 5 Jobs Thu…" at bounding box center [539, 139] width 1078 height 1733
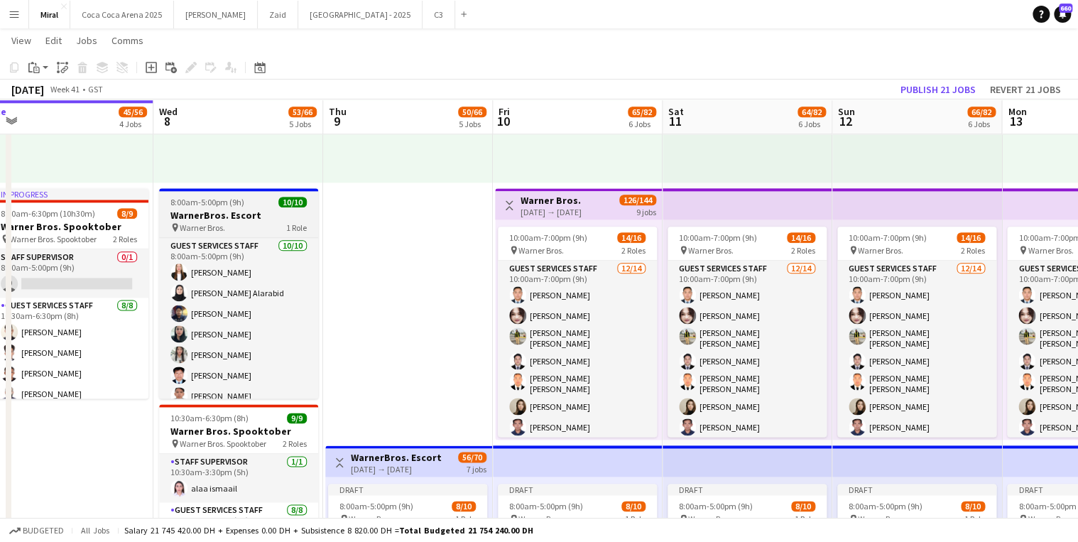
click at [267, 215] on h3 "WarnerBros. Escort" at bounding box center [238, 215] width 159 height 13
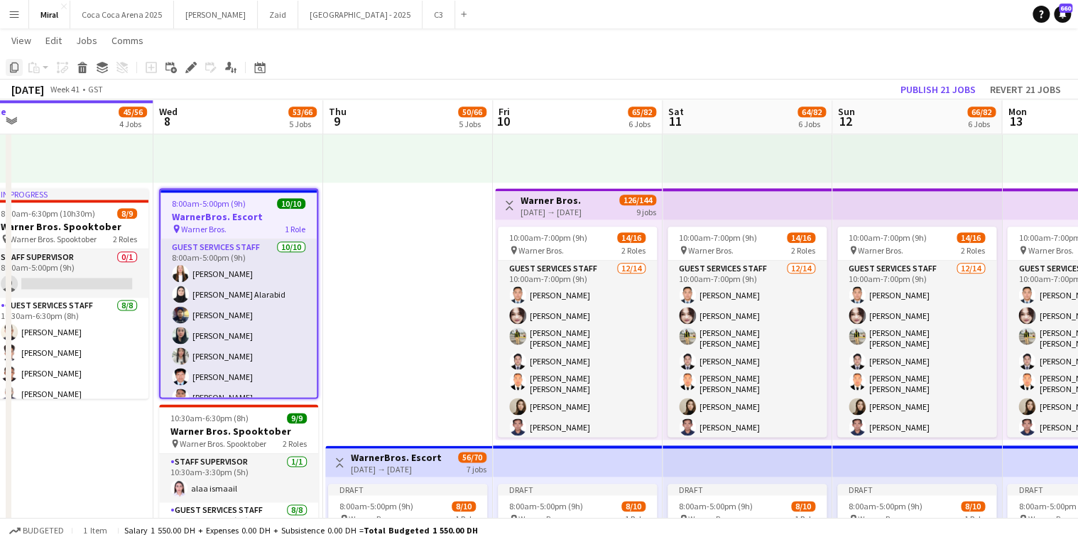
click at [15, 67] on icon "Copy" at bounding box center [14, 67] width 11 height 11
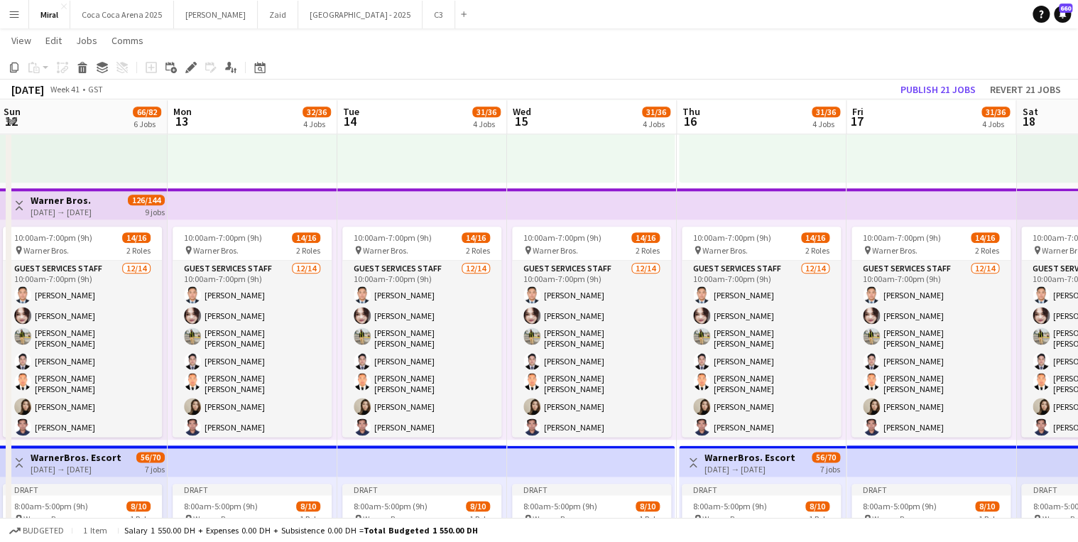
drag, startPoint x: 941, startPoint y: 463, endPoint x: 112, endPoint y: 449, distance: 829.7
click at [0, 440] on html "Menu Boards Boards Boards All jobs Status Workforce Workforce My Workforce Recr…" at bounding box center [539, 124] width 1078 height 1812
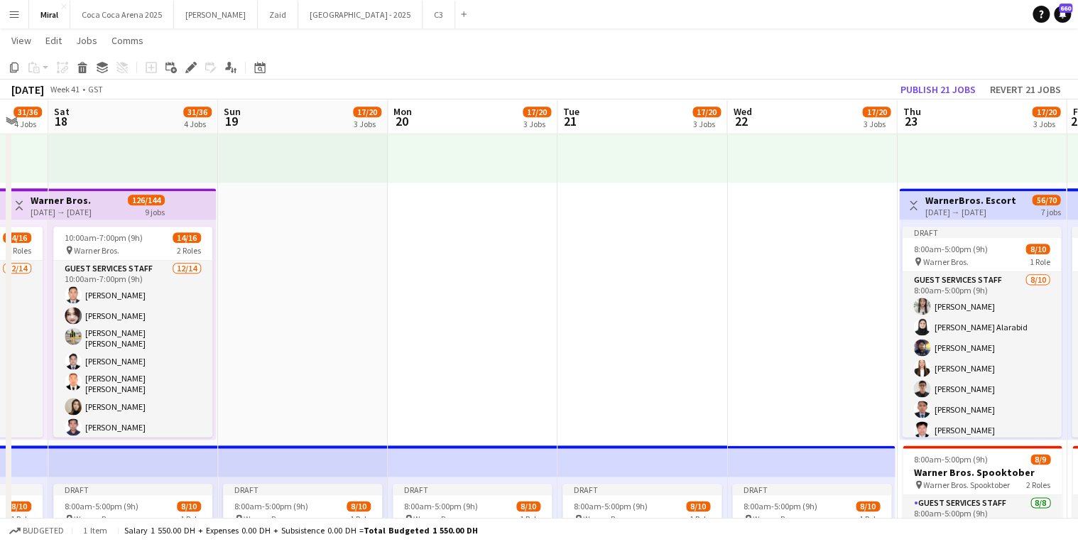
drag
click at [176, 452] on app-calendar-viewport "Tue 14 31/36 4 Jobs Wed 15 31/36 4 Jobs Thu 16 31/36 4 Jobs Fri 17 31/36 4 Jobs…" at bounding box center [539, 139] width 1078 height 1733
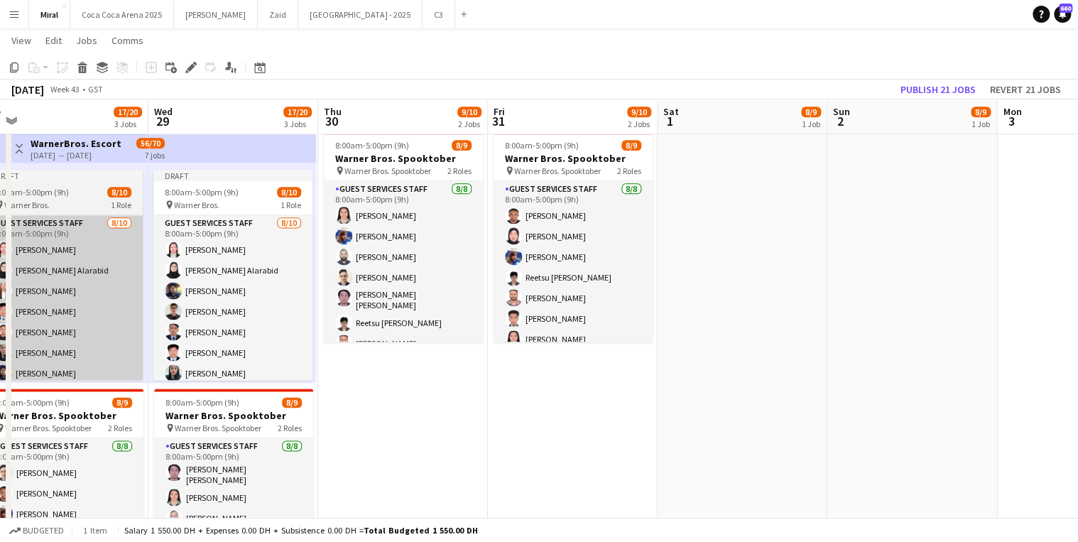
click at [0, 310] on html "Menu Boards Boards Boards All jobs Status Workforce Workforce My Workforce Recr…" at bounding box center [539, 67] width 1078 height 1812
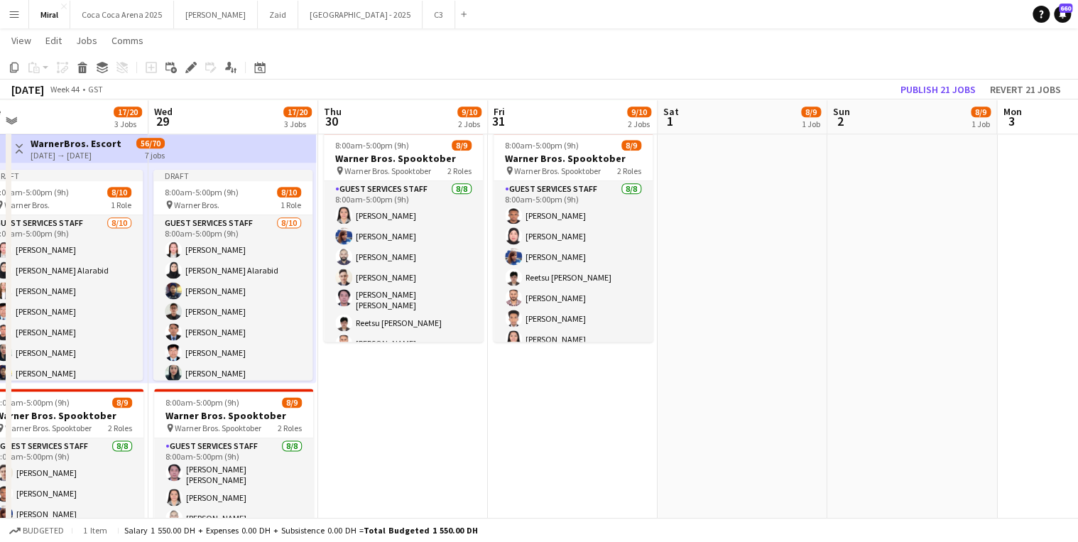
click at [442, 435] on app-date-cell "9:30am-6:30pm (9h) 1/1 pin Warner Bros. 1 Role Guest Services Staff [DATE] 9:30…" at bounding box center [403, 377] width 170 height 1016
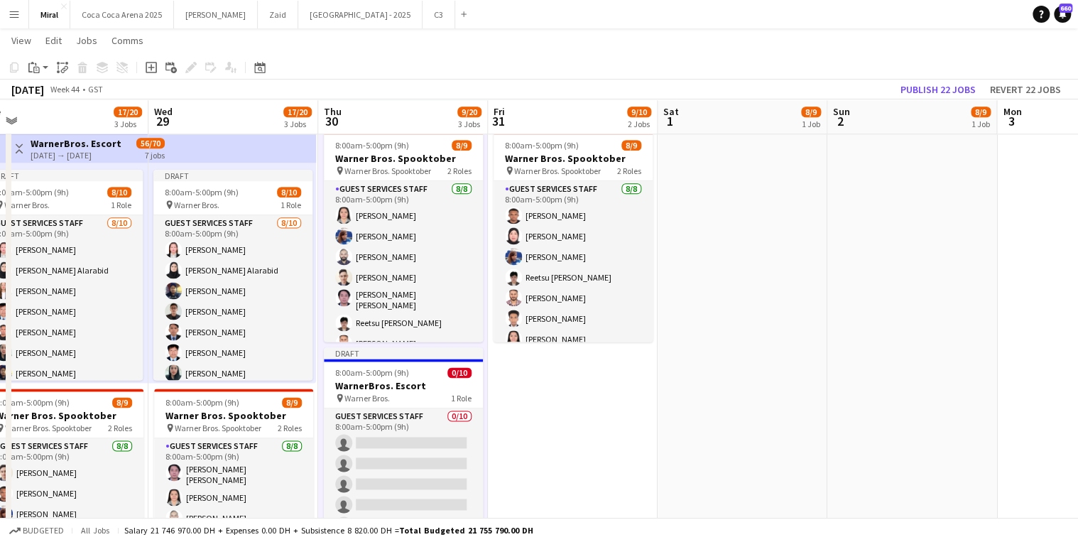
click at [592, 426] on app-date-cell "9:30am-6:30pm (9h) 1/1 pin Warner Bros. 1 Role Guest Services Staff [DATE] 9:30…" at bounding box center [573, 377] width 170 height 1016
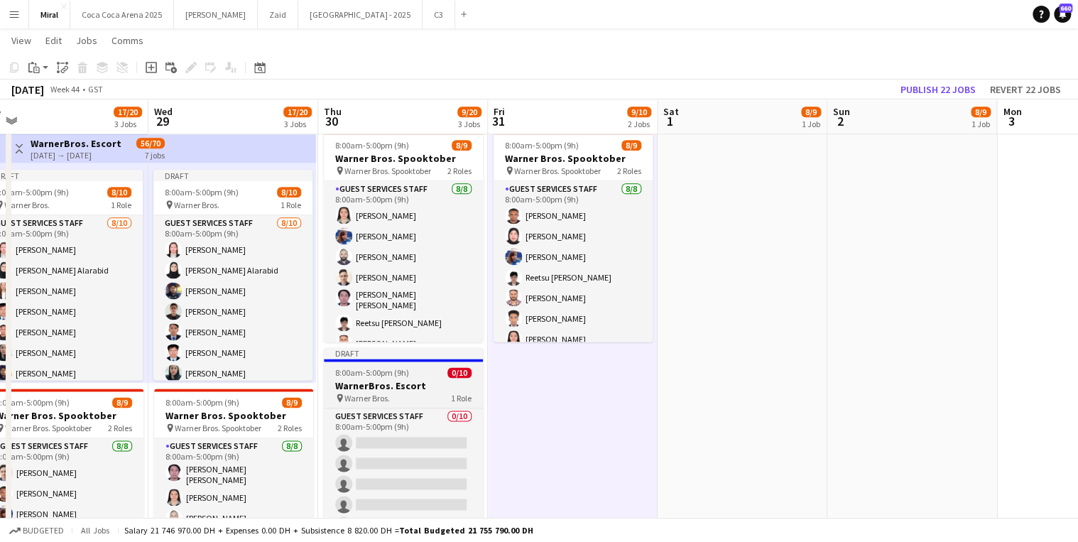
click at [428, 382] on h3 "WarnerBros. Escort" at bounding box center [403, 385] width 159 height 13
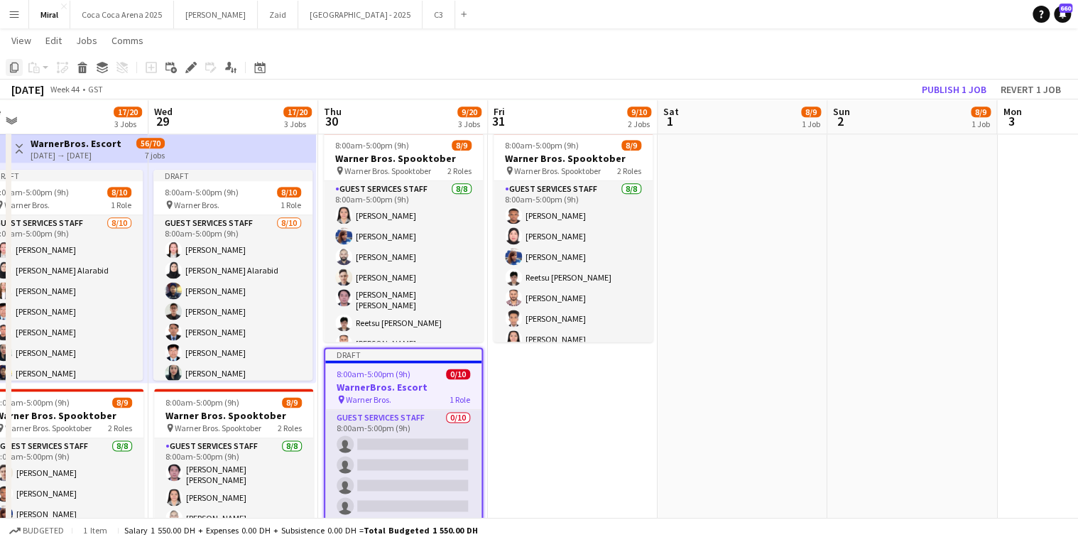
click at [15, 67] on icon "Copy" at bounding box center [14, 67] width 11 height 11
click at [563, 411] on app-date-cell "9:30am-6:30pm (9h) 1/1 pin Warner Bros. 1 Role Guest Services Staff [DATE] 9:30…" at bounding box center [573, 377] width 170 height 1016
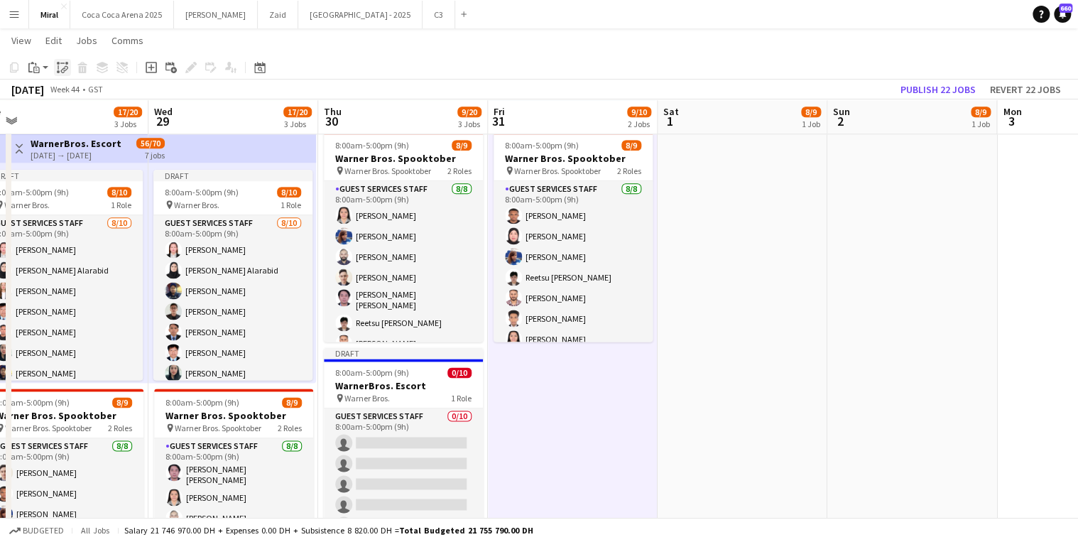
click at [65, 70] on icon at bounding box center [65, 69] width 5 height 6
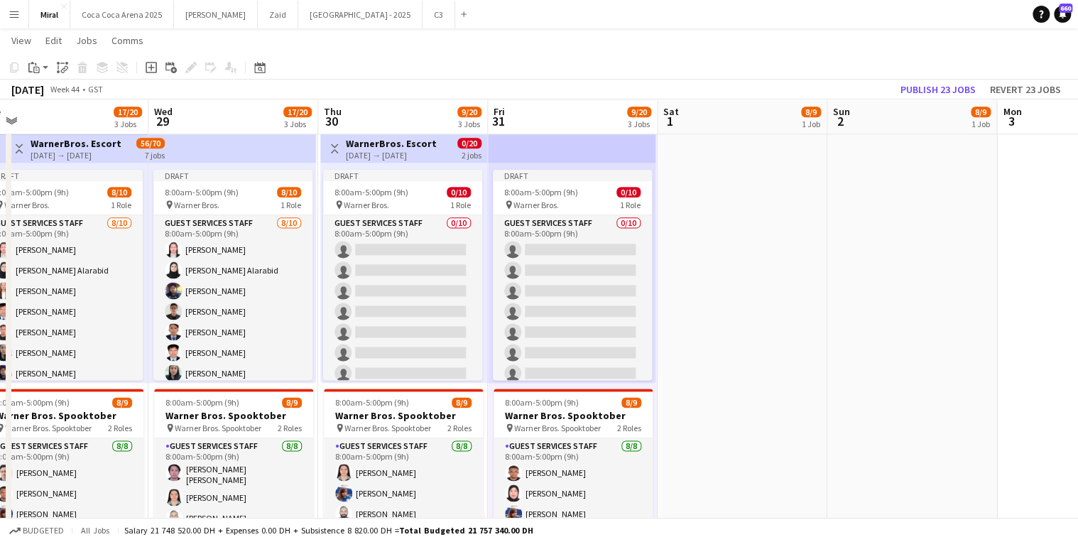
click at [739, 347] on app-date-cell "8:00am-5:00pm (9h) 8/9 Warner Bros. Spooktober pin Warner Bros. Spooktober 2 Ro…" at bounding box center [743, 377] width 170 height 1016
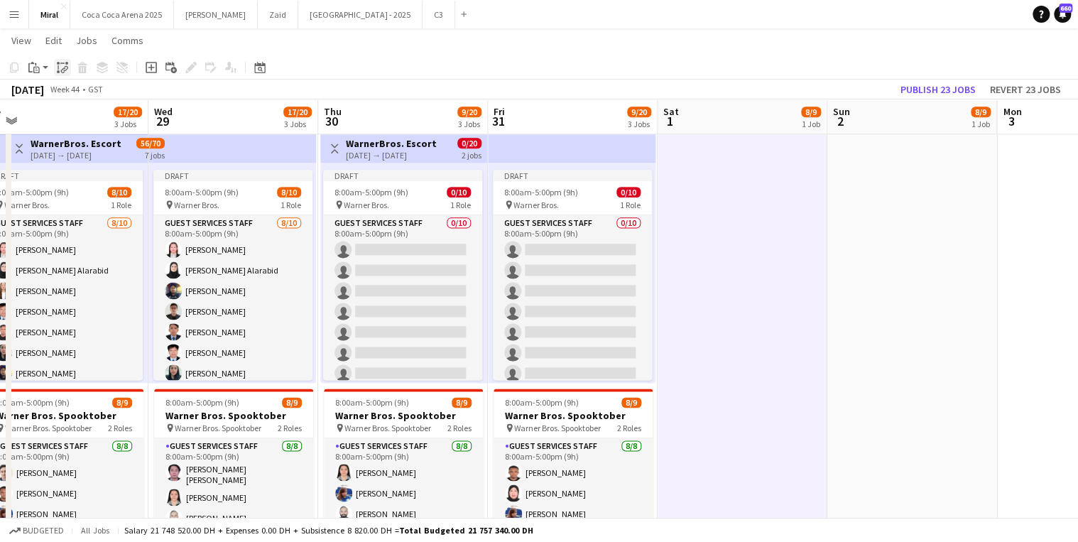
click at [61, 71] on icon at bounding box center [63, 70] width 5 height 6
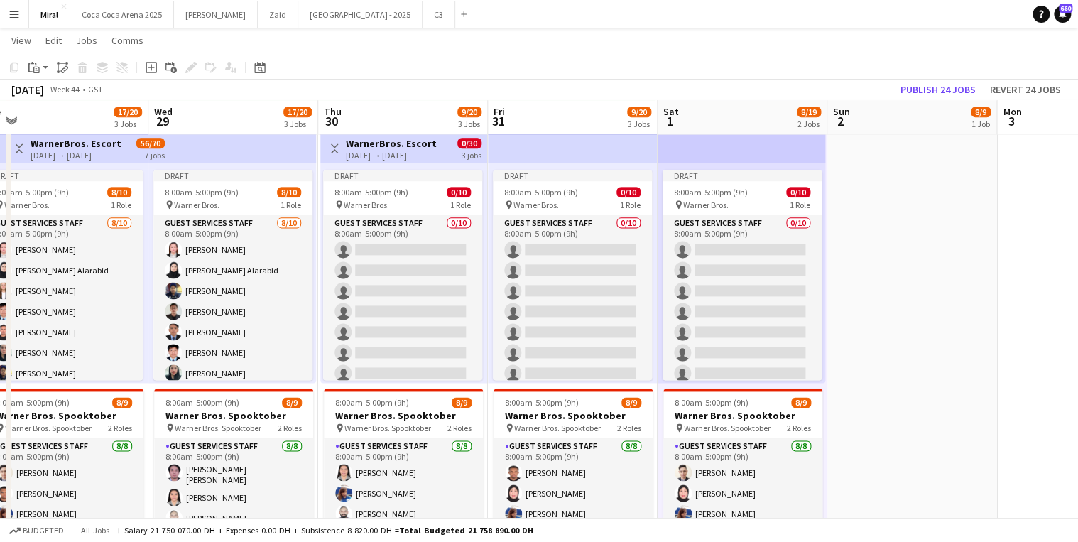
click at [881, 237] on app-date-cell "8:00am-5:00pm (9h) 8/9 Warner Bros. Spooktober pin Warner Bros. Spooktober 2 Ro…" at bounding box center [912, 377] width 170 height 1016
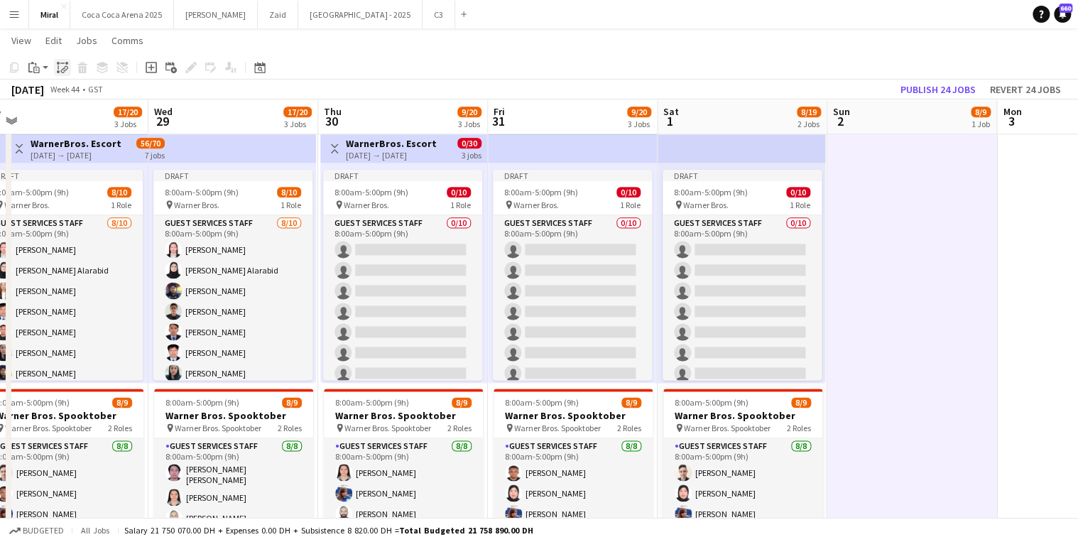
click at [60, 67] on icon "Paste linked Job" at bounding box center [62, 67] width 11 height 11
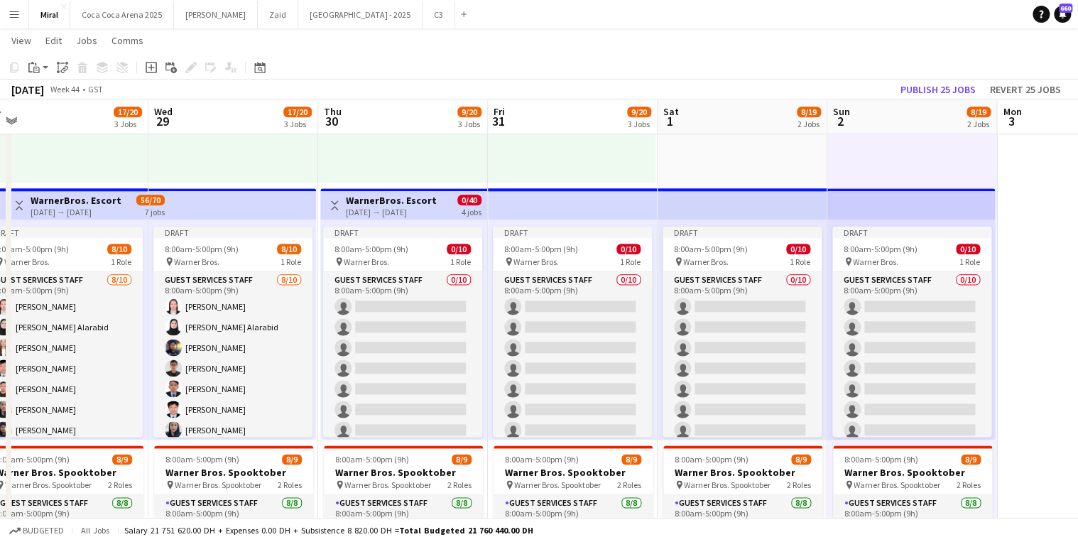
click at [1033, 293] on app-date-cell at bounding box center [1082, 433] width 170 height 1016
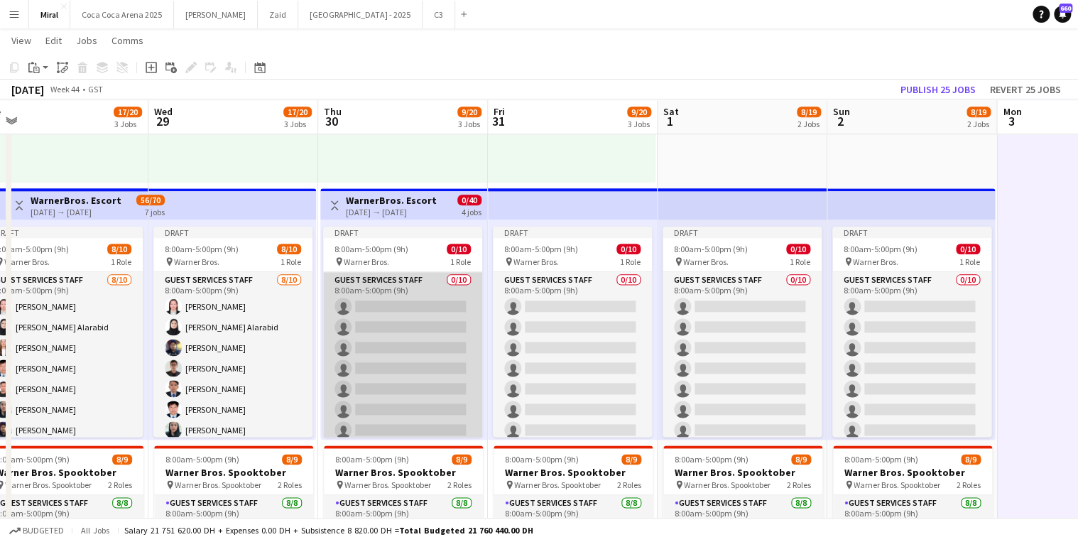
click at [361, 306] on app-card-role "Guest Services Staff 0/10 8:00am-5:00pm (9h) single-neutral-actions single-neut…" at bounding box center [402, 389] width 159 height 234
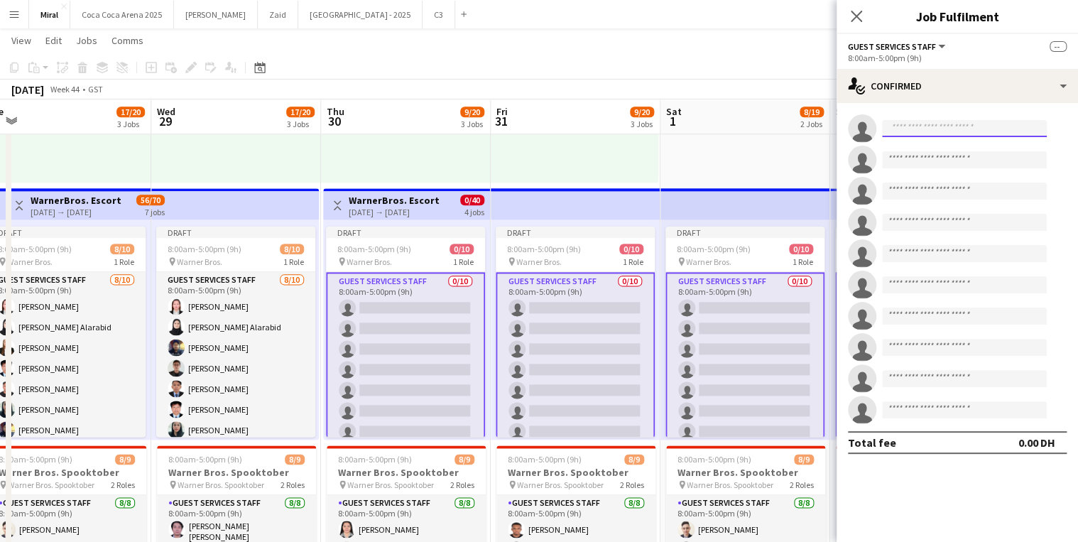
click at [965, 128] on input at bounding box center [964, 128] width 165 height 17
paste input "**********"
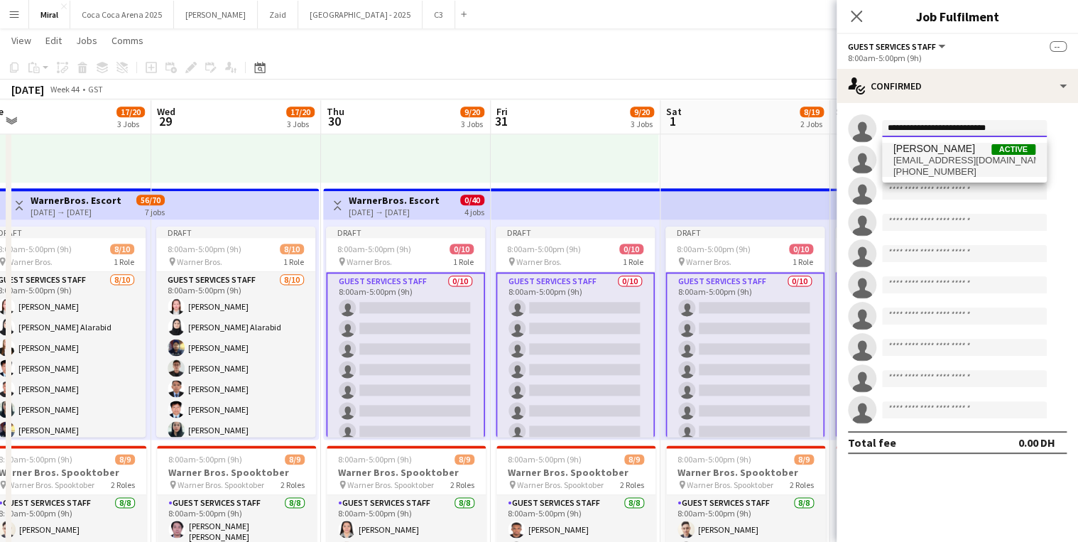
type input "**********"
click at [949, 156] on span "[EMAIL_ADDRESS][DOMAIN_NAME]" at bounding box center [964, 160] width 142 height 11
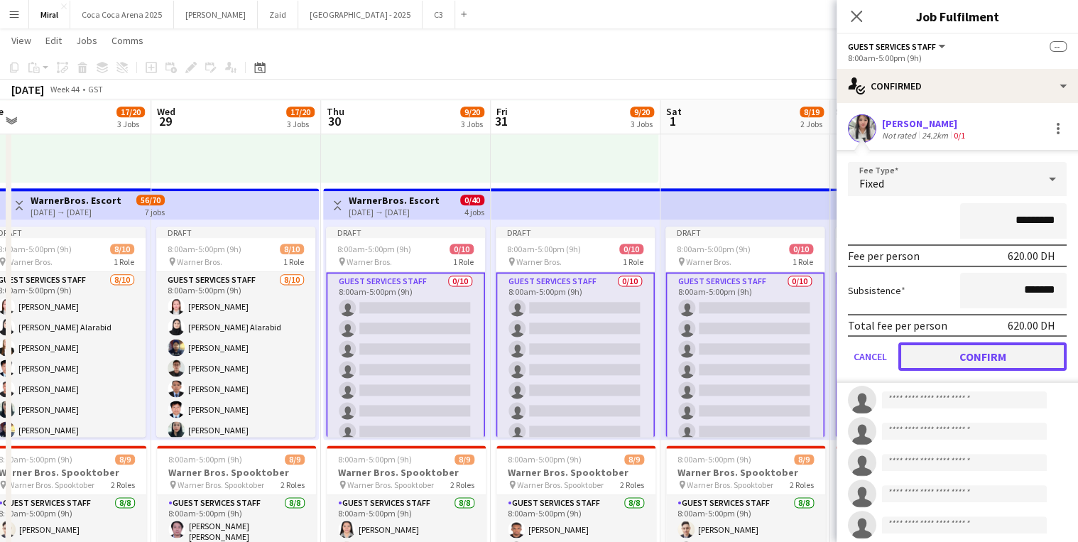
click at [1011, 364] on button "Confirm" at bounding box center [982, 356] width 168 height 28
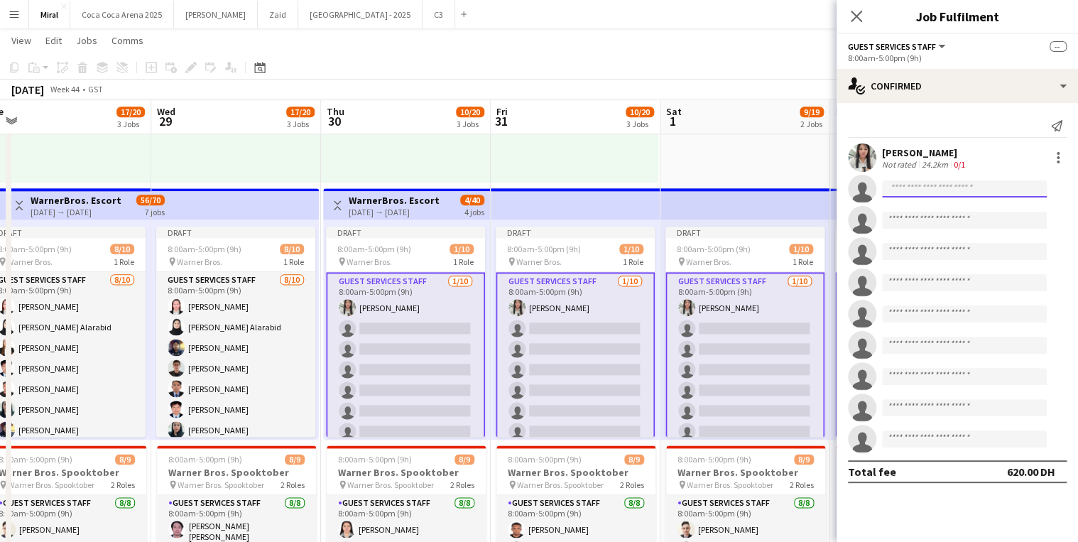
click at [928, 187] on input at bounding box center [964, 188] width 165 height 17
paste input "**********"
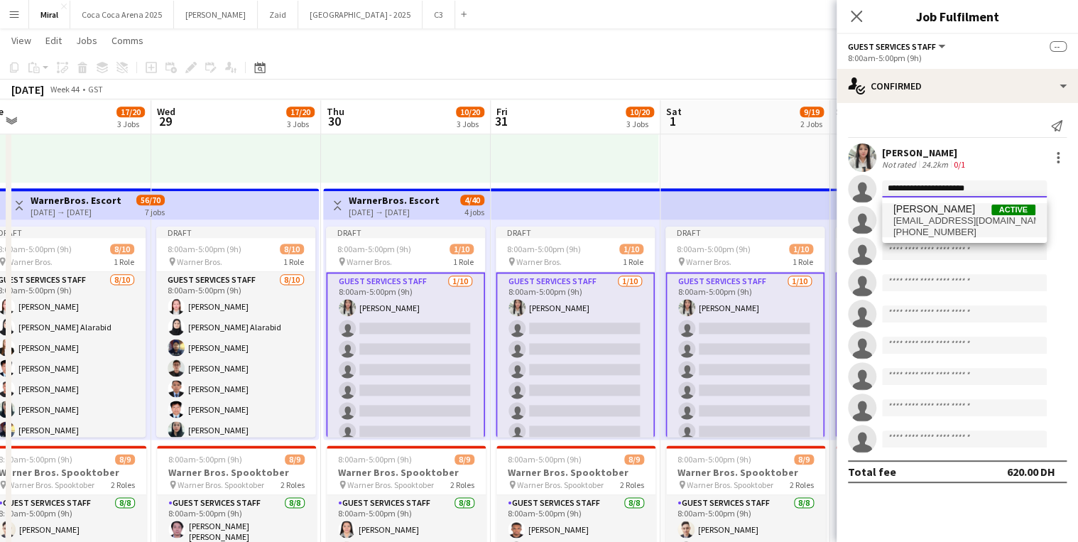
type input "**********"
click at [926, 217] on span "[EMAIL_ADDRESS][DOMAIN_NAME]" at bounding box center [964, 220] width 142 height 11
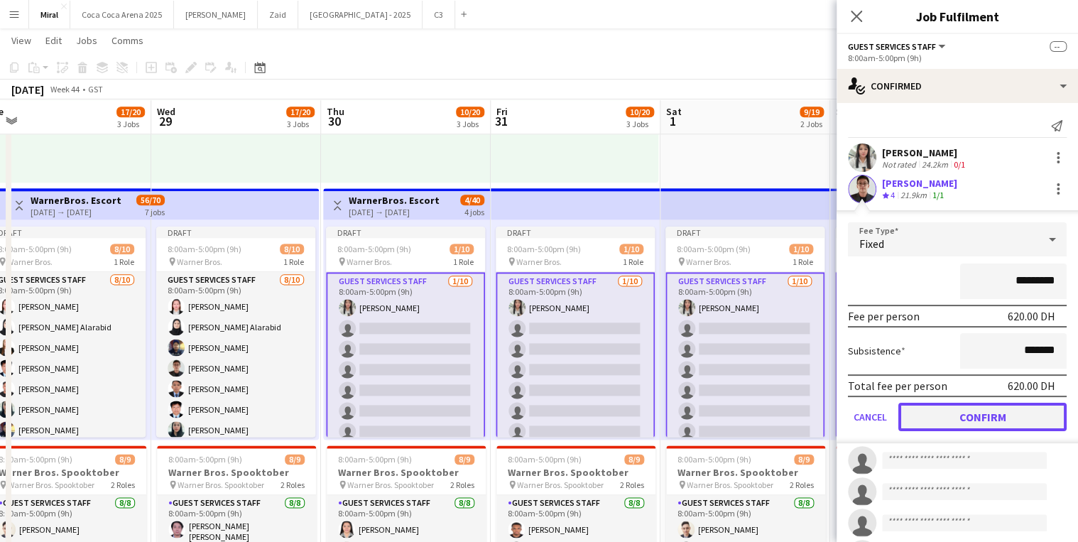
click at [978, 415] on button "Confirm" at bounding box center [982, 417] width 168 height 28
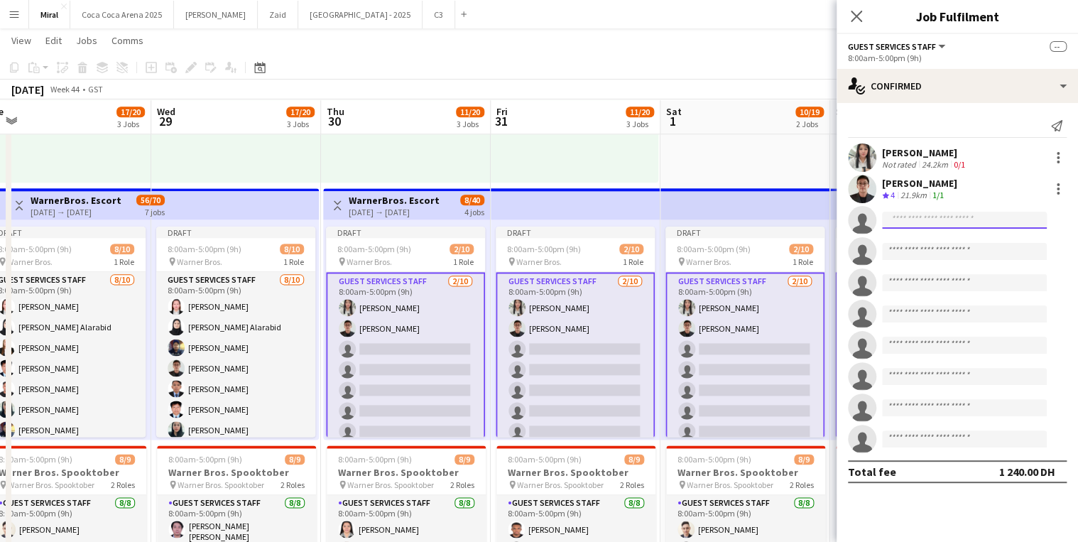
click at [932, 222] on input at bounding box center [964, 220] width 165 height 17
paste input "**********"
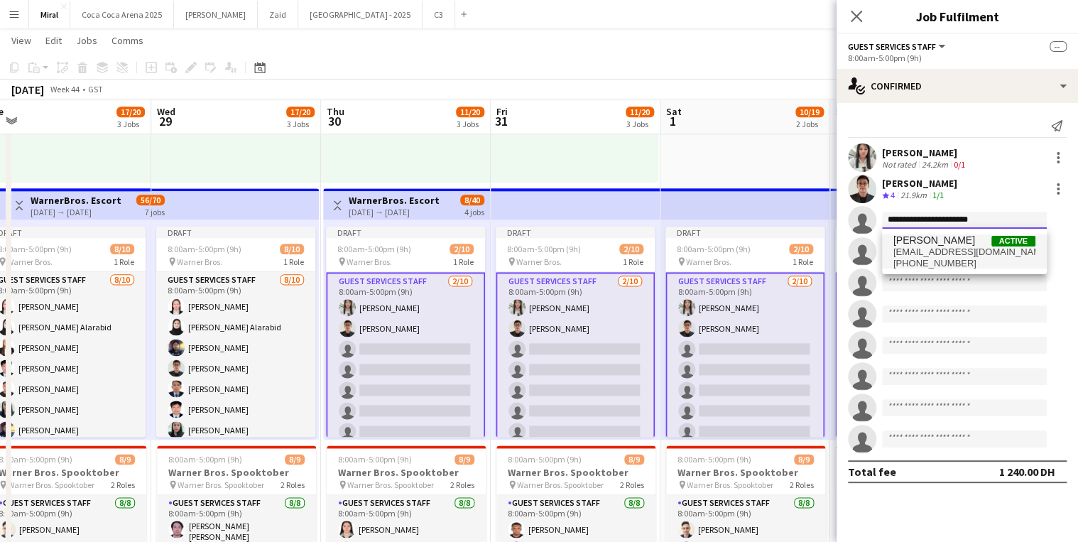
type input "**********"
click at [935, 258] on span "[PHONE_NUMBER]" at bounding box center [964, 263] width 142 height 11
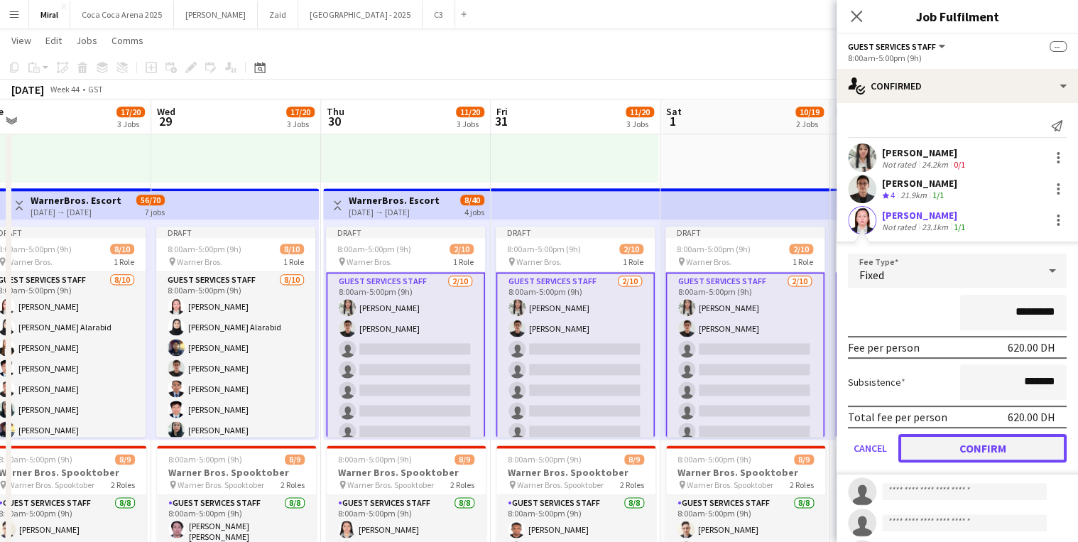
click at [974, 444] on button "Confirm" at bounding box center [982, 448] width 168 height 28
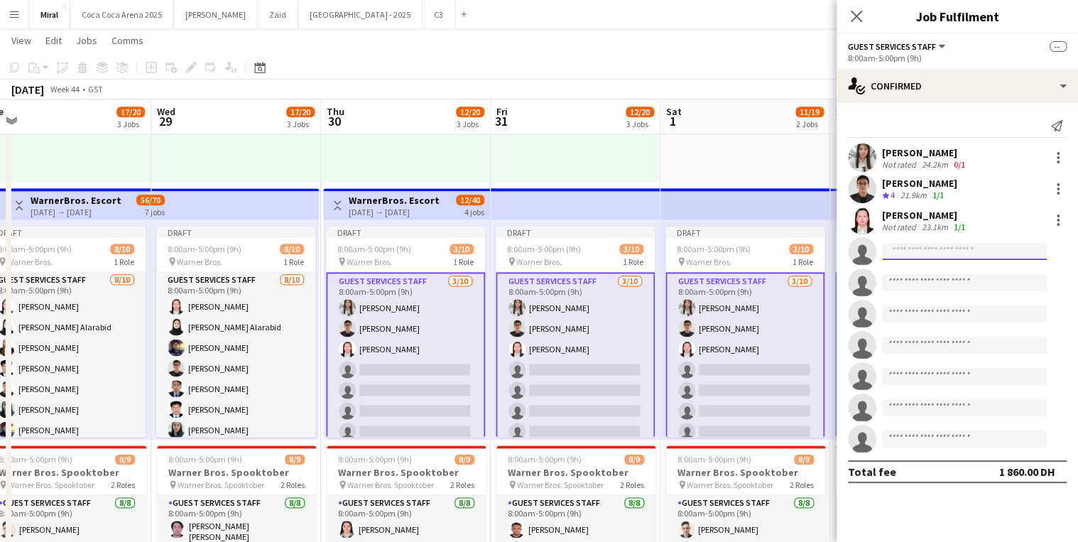
click at [918, 250] on input at bounding box center [964, 251] width 165 height 17
paste input "**********"
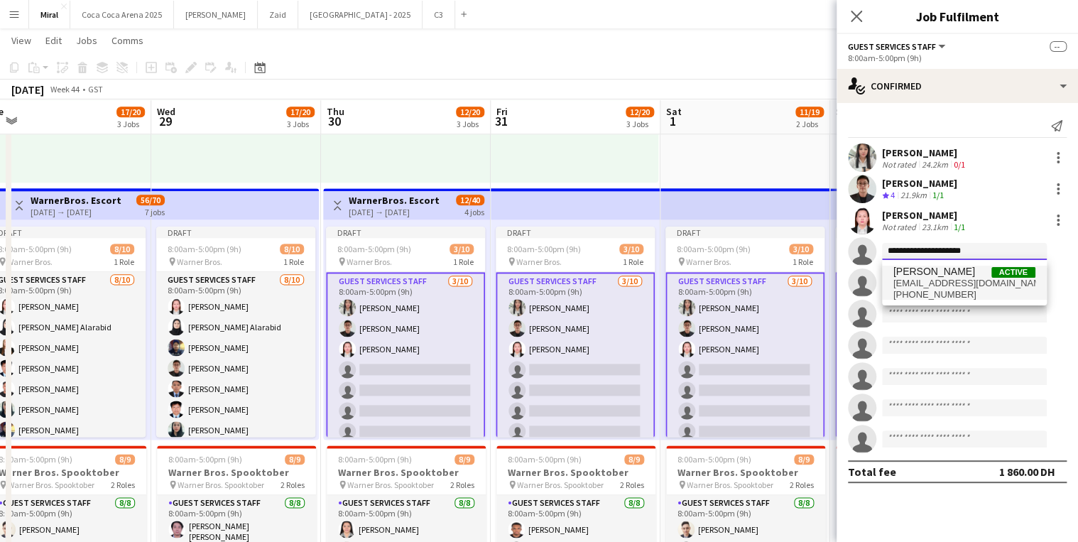
type input "**********"
click at [948, 284] on span "[EMAIL_ADDRESS][DOMAIN_NAME]" at bounding box center [964, 283] width 142 height 11
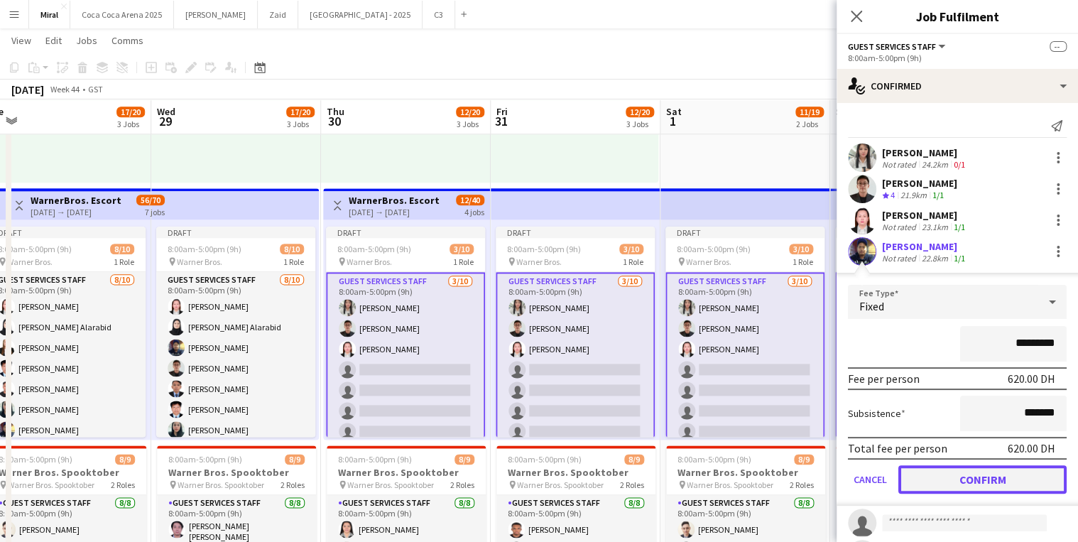
click at [986, 477] on button "Confirm" at bounding box center [982, 479] width 168 height 28
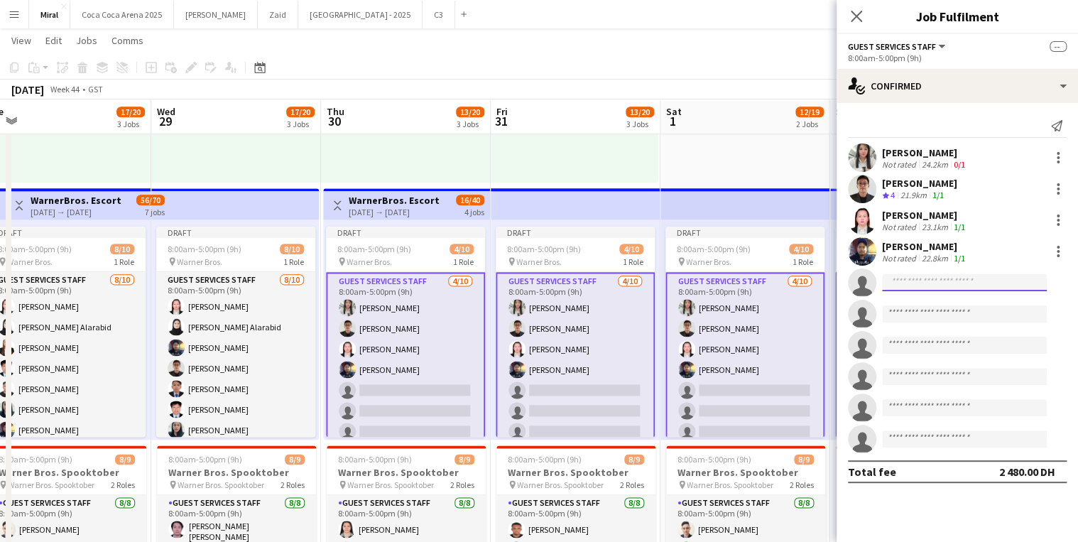
click at [907, 284] on input at bounding box center [964, 282] width 165 height 17
paste input "**********"
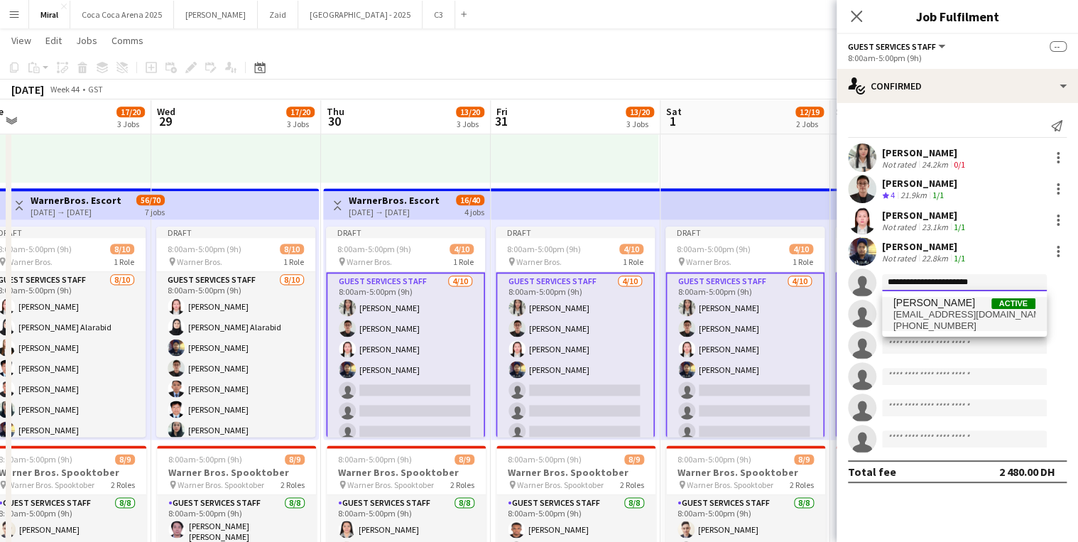
type input "**********"
click at [978, 318] on span "[EMAIL_ADDRESS][DOMAIN_NAME]" at bounding box center [964, 314] width 142 height 11
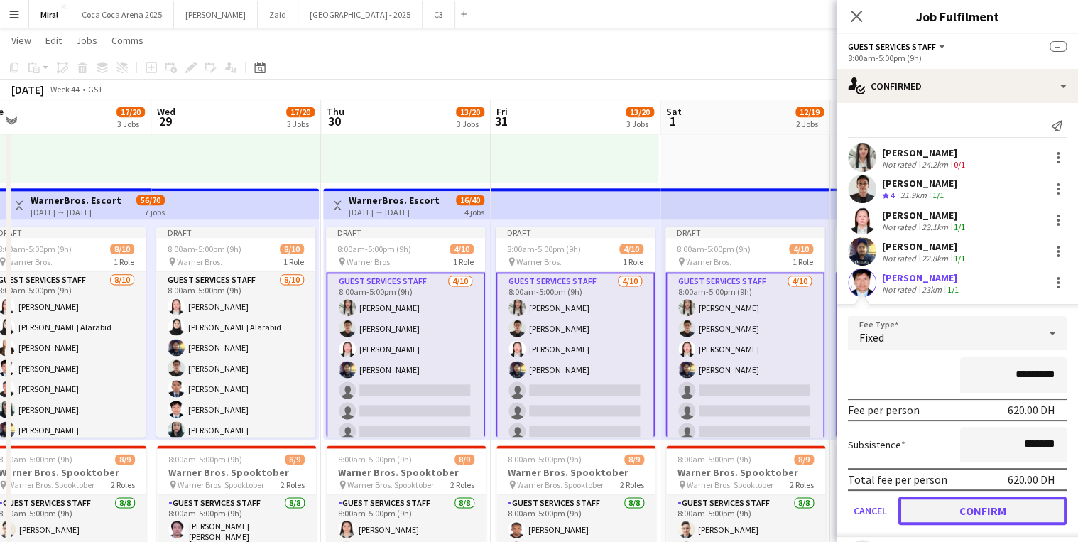
click at [997, 513] on button "Confirm" at bounding box center [982, 510] width 168 height 28
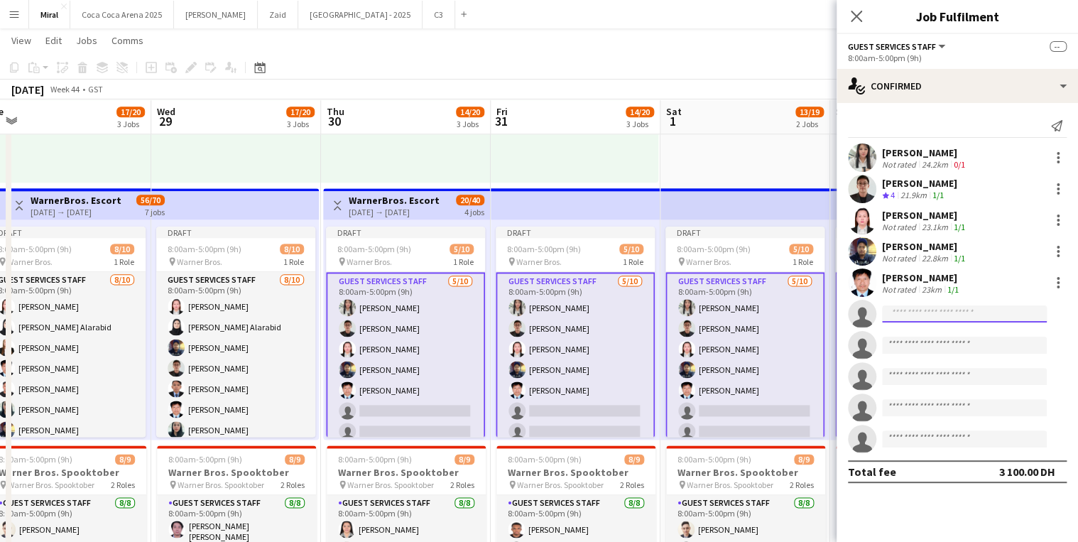
click at [962, 307] on input at bounding box center [964, 313] width 165 height 17
paste input "**********"
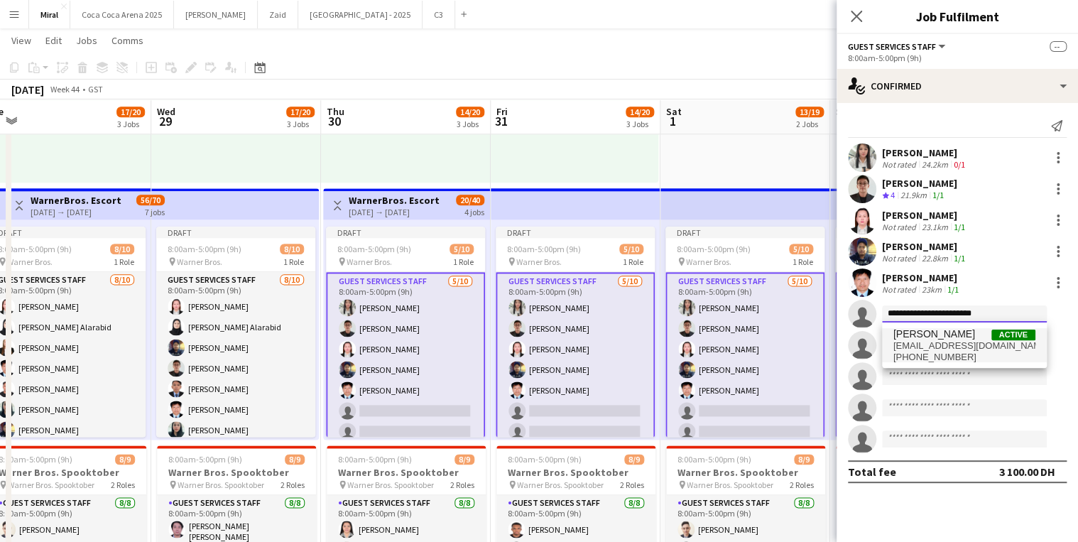
type input "**********"
click at [982, 342] on span "[EMAIL_ADDRESS][DOMAIN_NAME]" at bounding box center [964, 345] width 142 height 11
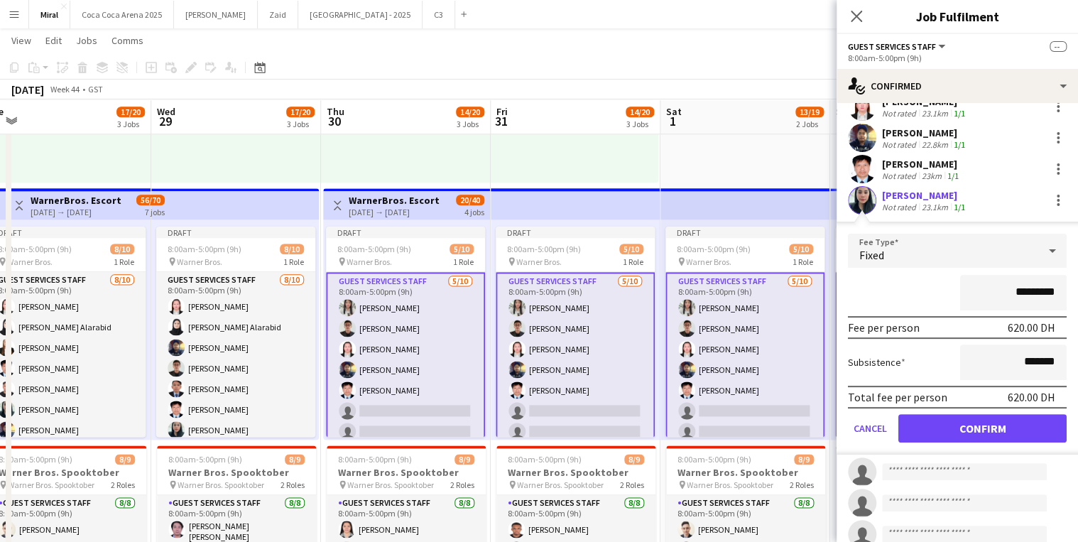
scroll to position [57, 0]
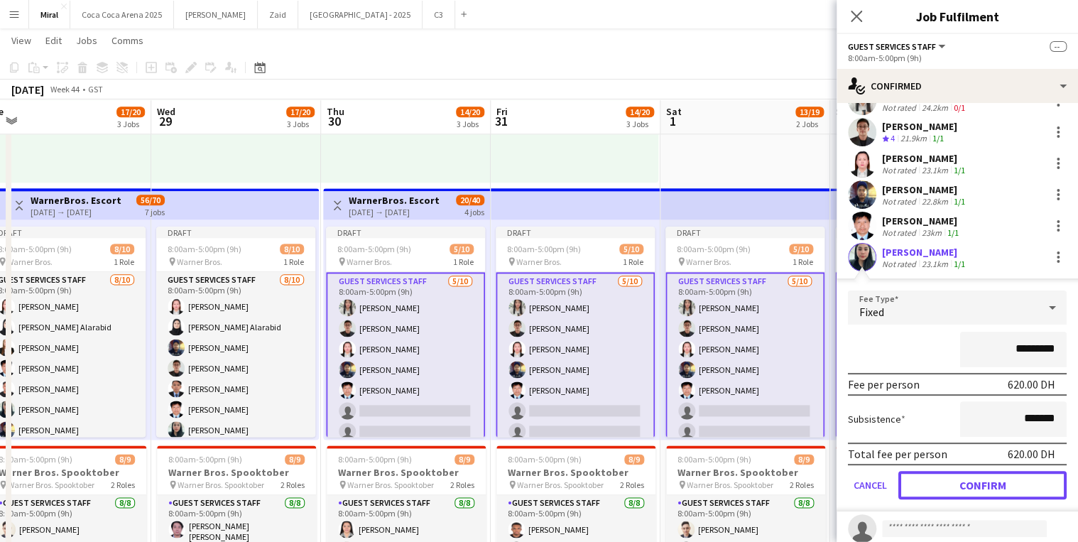
click at [959, 484] on button "Confirm" at bounding box center [982, 485] width 168 height 28
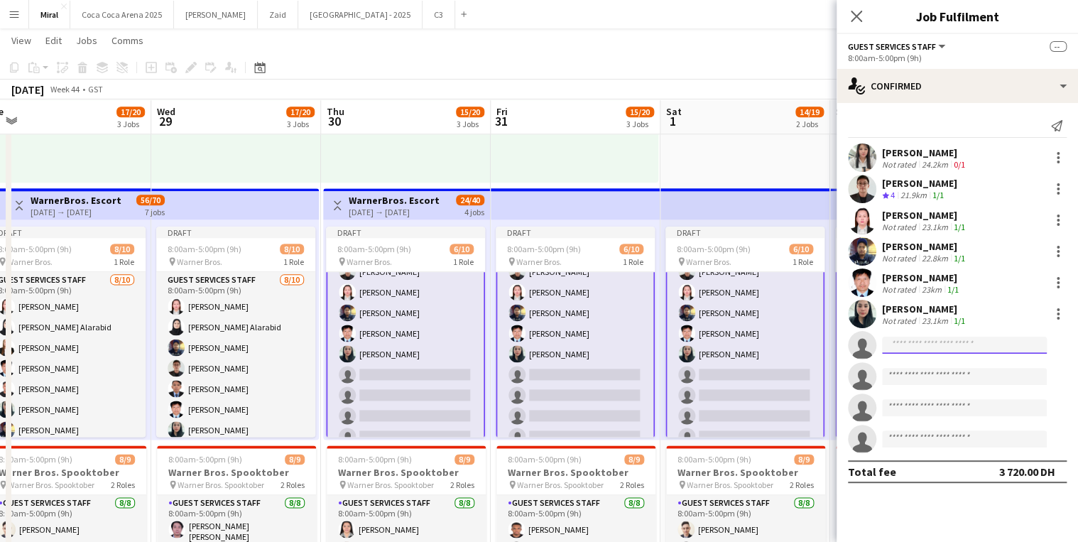
click at [915, 345] on input at bounding box center [964, 345] width 165 height 17
paste input "**********"
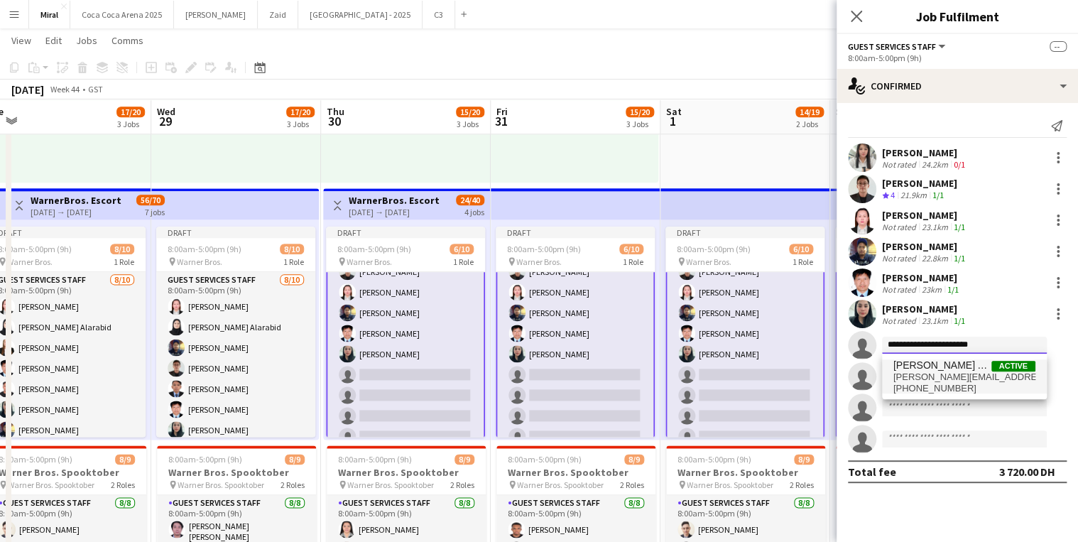
type input "**********"
click at [974, 375] on span "[PERSON_NAME][EMAIL_ADDRESS][PERSON_NAME][DOMAIN_NAME]" at bounding box center [964, 376] width 142 height 11
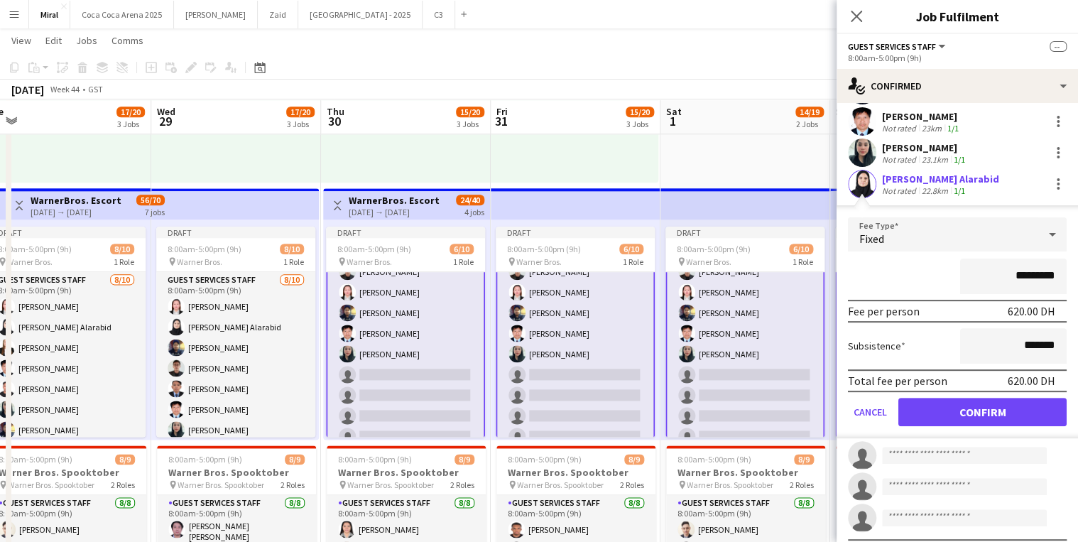
scroll to position [170, 0]
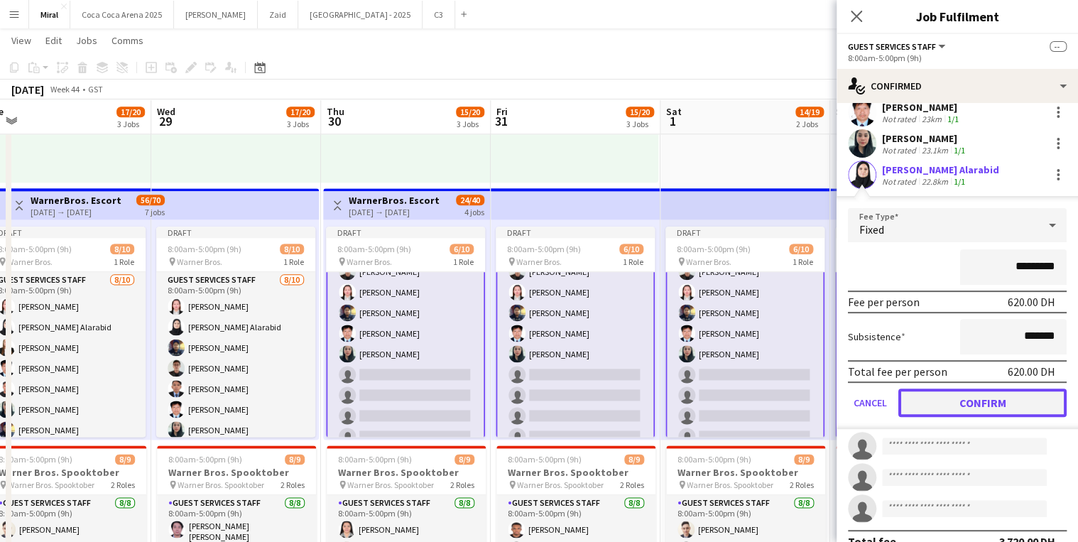
click at [1006, 403] on button "Confirm" at bounding box center [982, 402] width 168 height 28
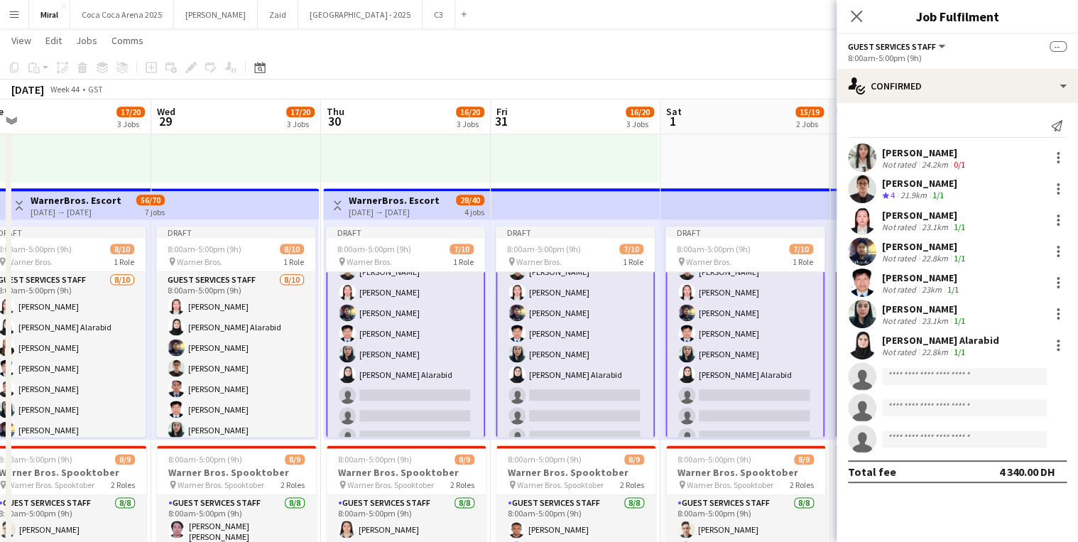
scroll to position [0, 0]
click at [920, 374] on input at bounding box center [964, 376] width 165 height 17
paste input "**********"
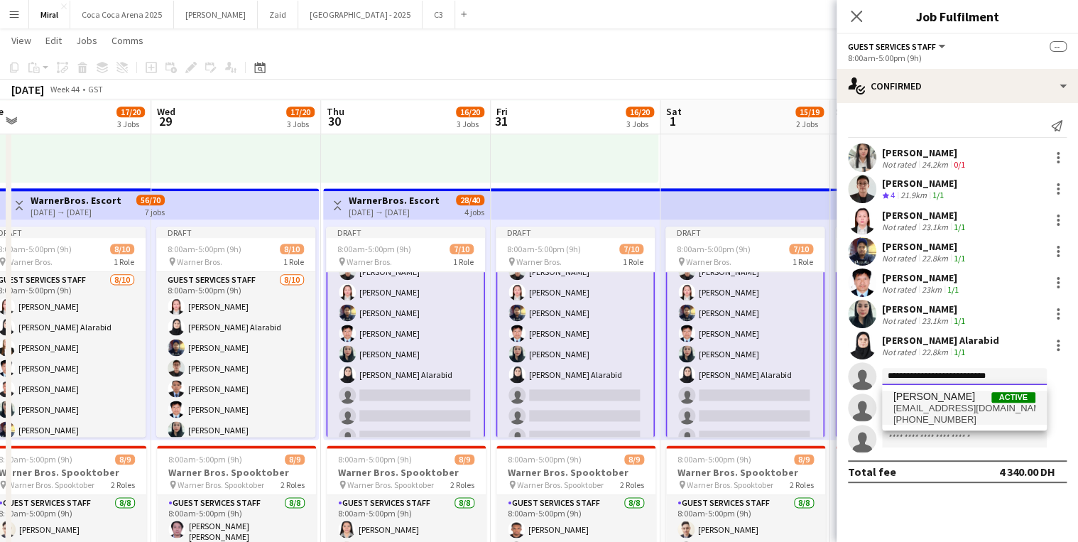
type input "**********"
click at [952, 406] on span "[EMAIL_ADDRESS][DOMAIN_NAME]" at bounding box center [964, 408] width 142 height 11
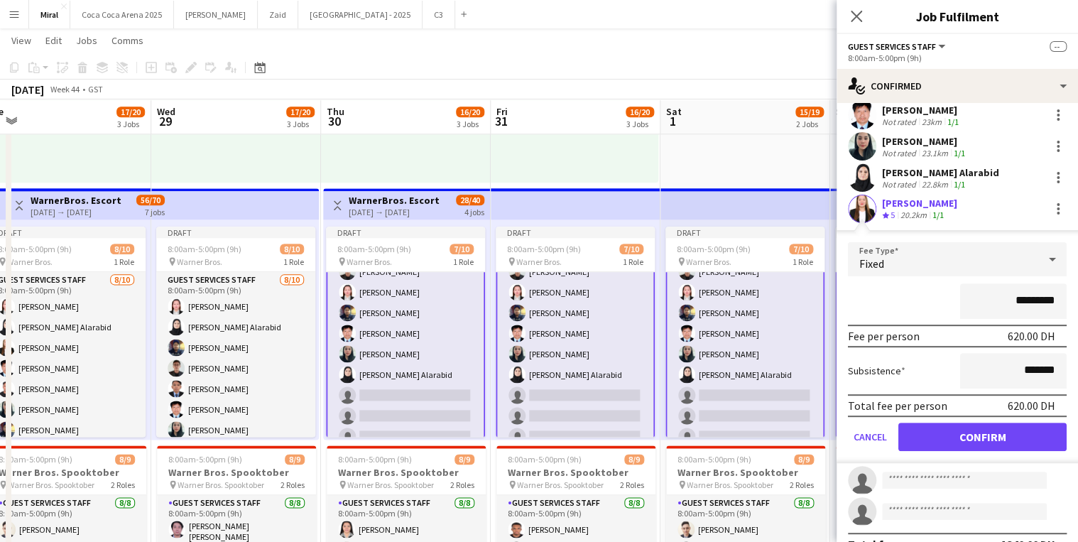
scroll to position [190, 0]
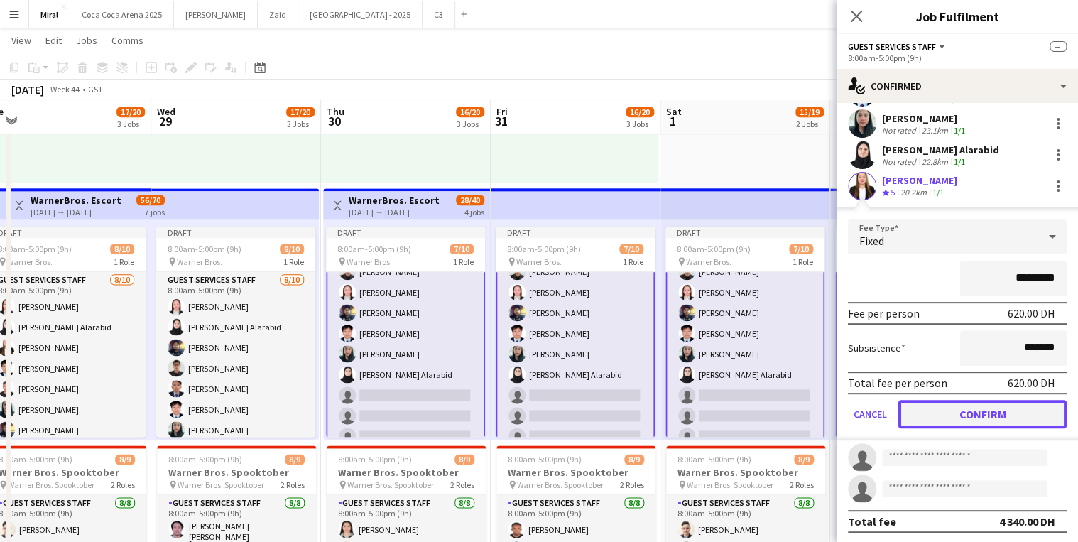
click at [982, 418] on button "Confirm" at bounding box center [982, 414] width 168 height 28
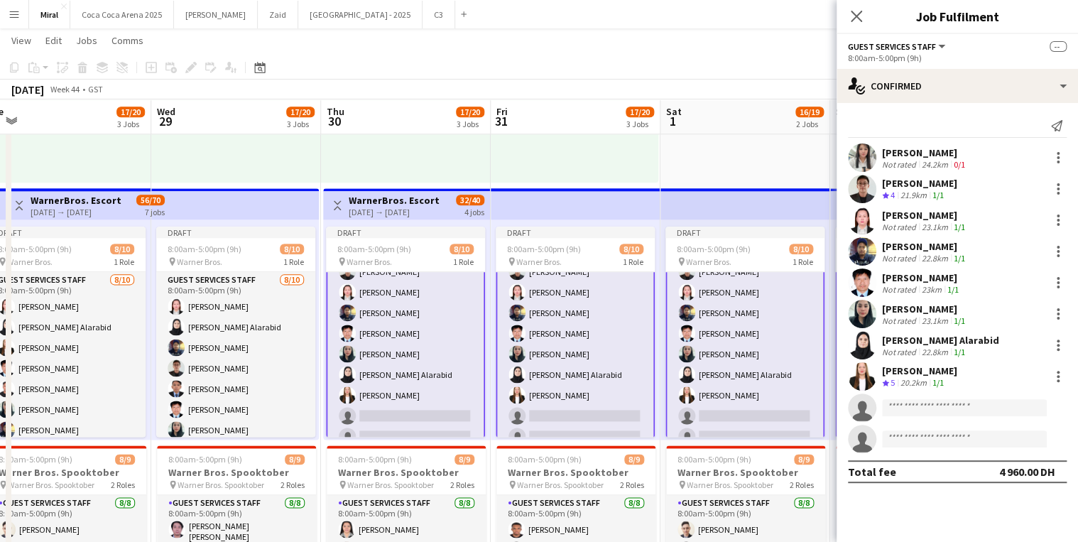
scroll to position [0, 0]
click at [942, 410] on input at bounding box center [964, 407] width 165 height 17
paste input "**********"
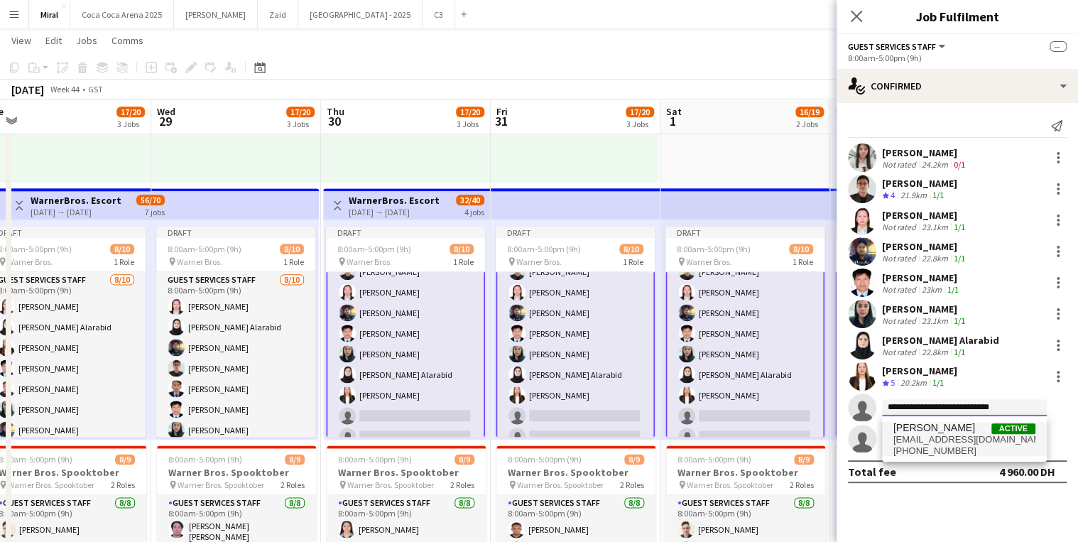
type input "**********"
click at [935, 441] on span "[EMAIL_ADDRESS][DOMAIN_NAME]" at bounding box center [964, 439] width 142 height 11
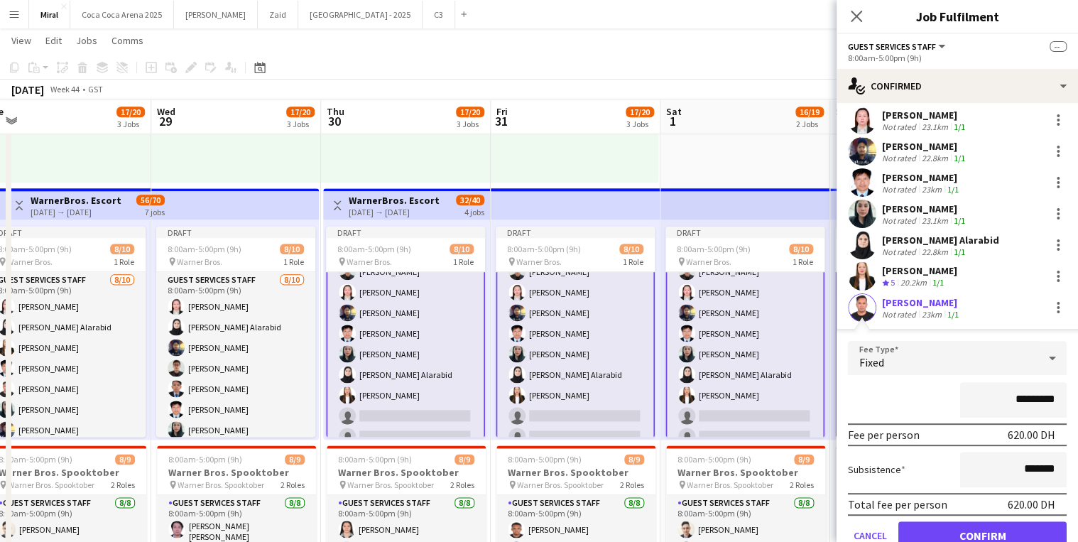
scroll to position [170, 0]
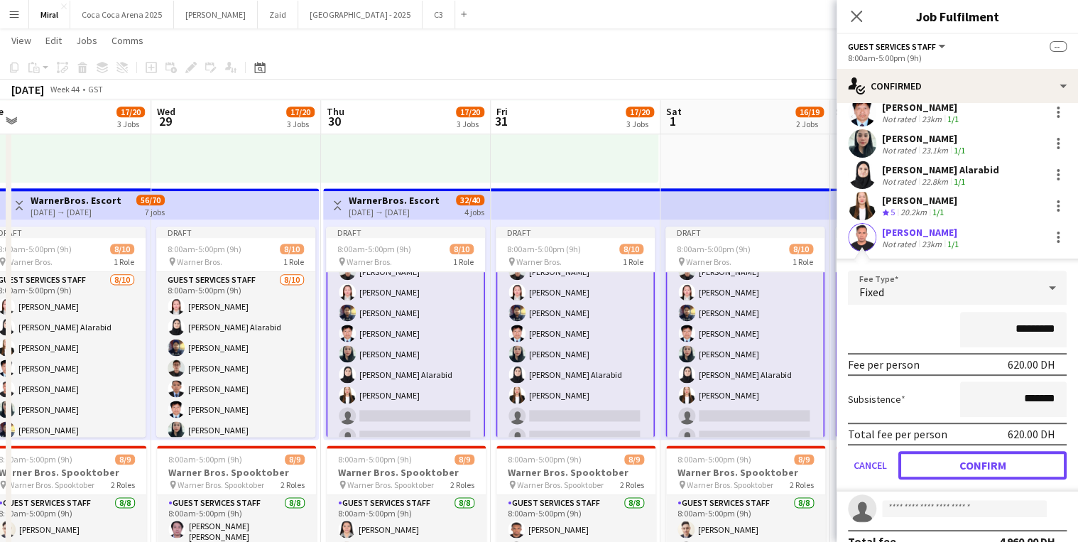
click at [1004, 464] on button "Confirm" at bounding box center [982, 465] width 168 height 28
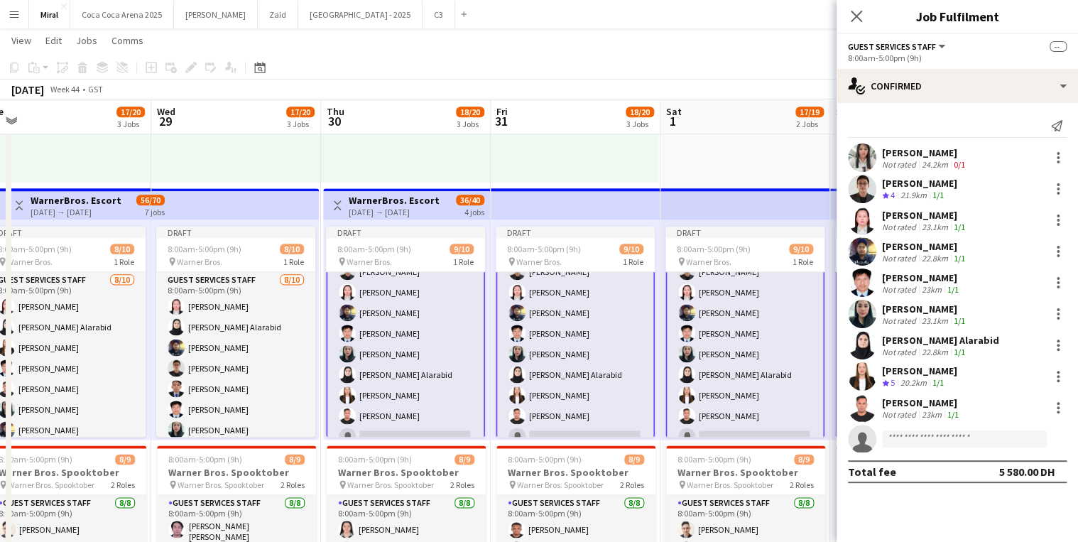
scroll to position [0, 0]
click at [972, 437] on input at bounding box center [964, 438] width 165 height 17
paste input "**********"
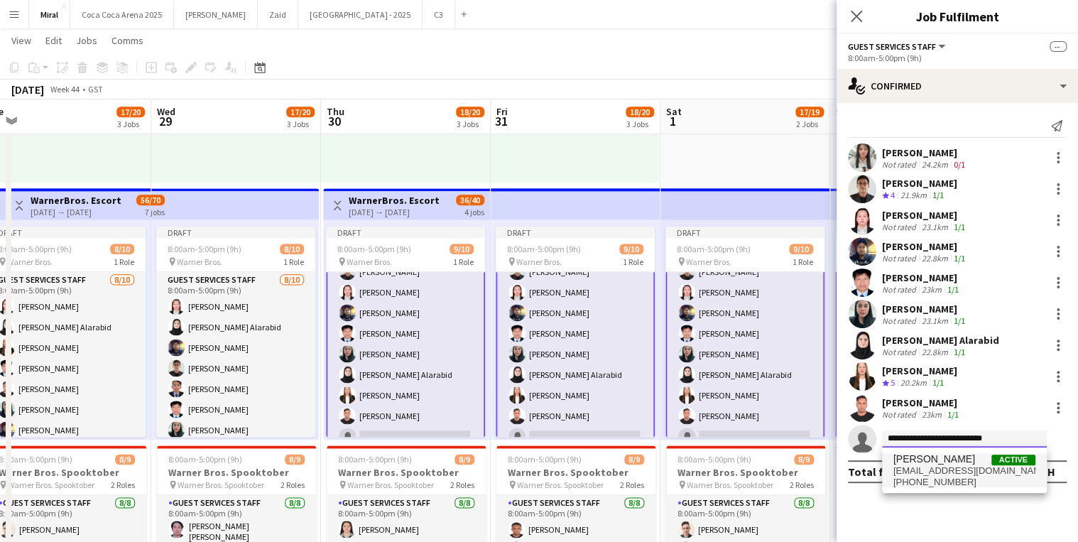
type input "**********"
click at [923, 467] on span "[EMAIL_ADDRESS][DOMAIN_NAME]" at bounding box center [964, 470] width 142 height 11
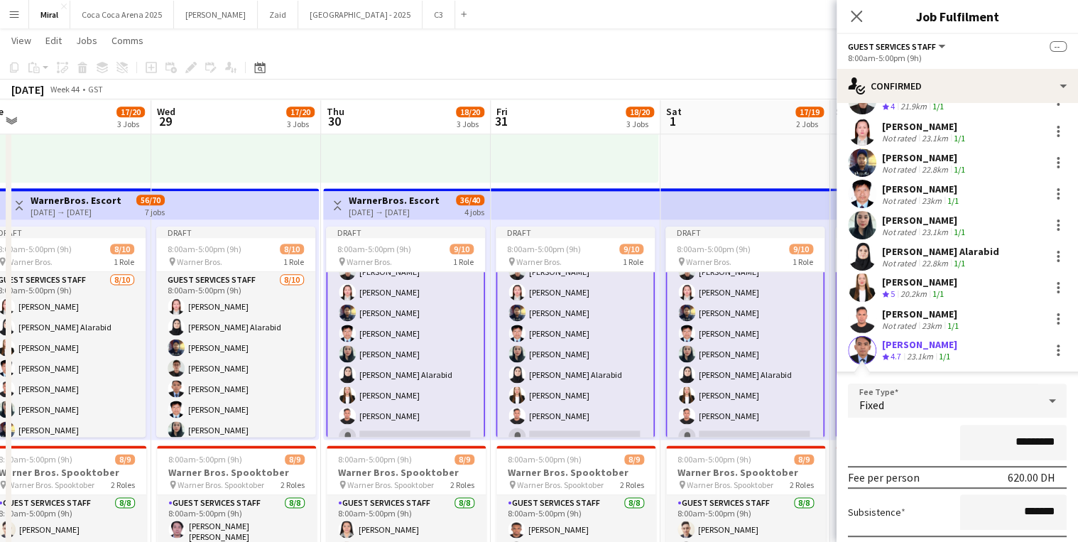
scroll to position [172, 0]
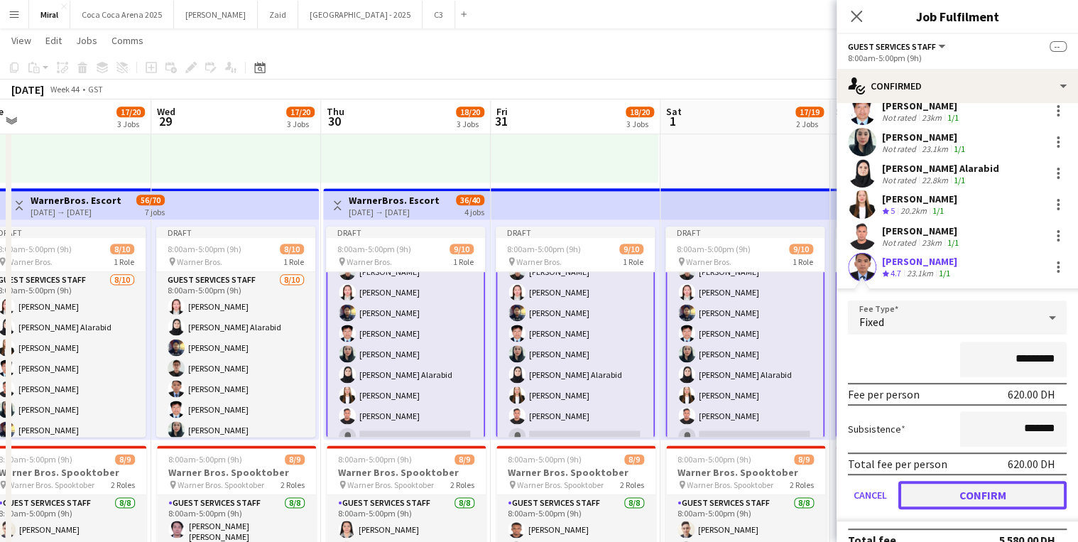
click at [981, 492] on button "Confirm" at bounding box center [982, 495] width 168 height 28
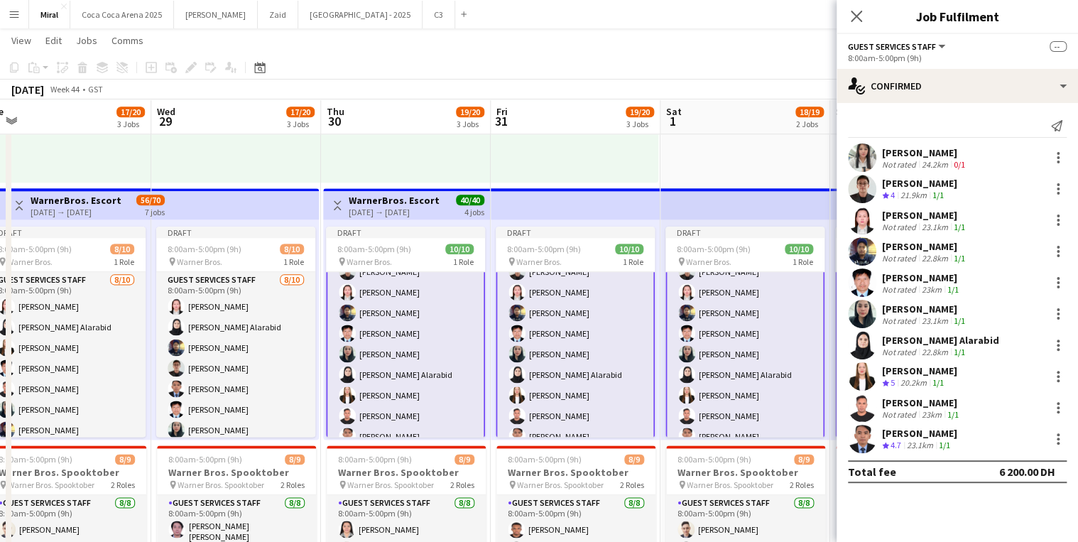
scroll to position [0, 0]
click at [428, 326] on app-card-role "Guest Services Staff [DATE] 8:00am-5:00pm (9h) [PERSON_NAME] [PERSON_NAME] [PER…" at bounding box center [405, 333] width 159 height 237
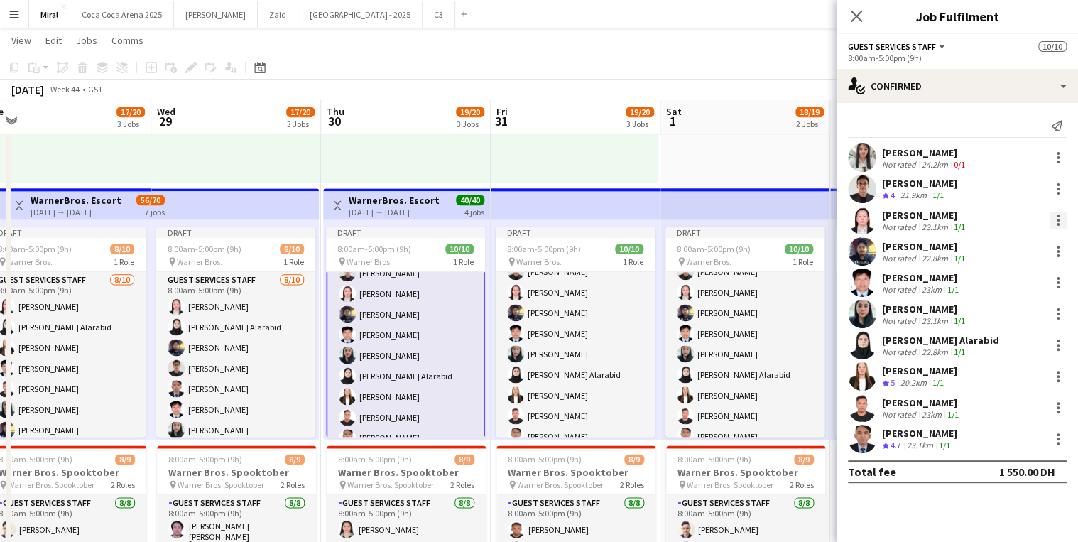
click at [1059, 221] on div at bounding box center [1058, 220] width 3 height 3
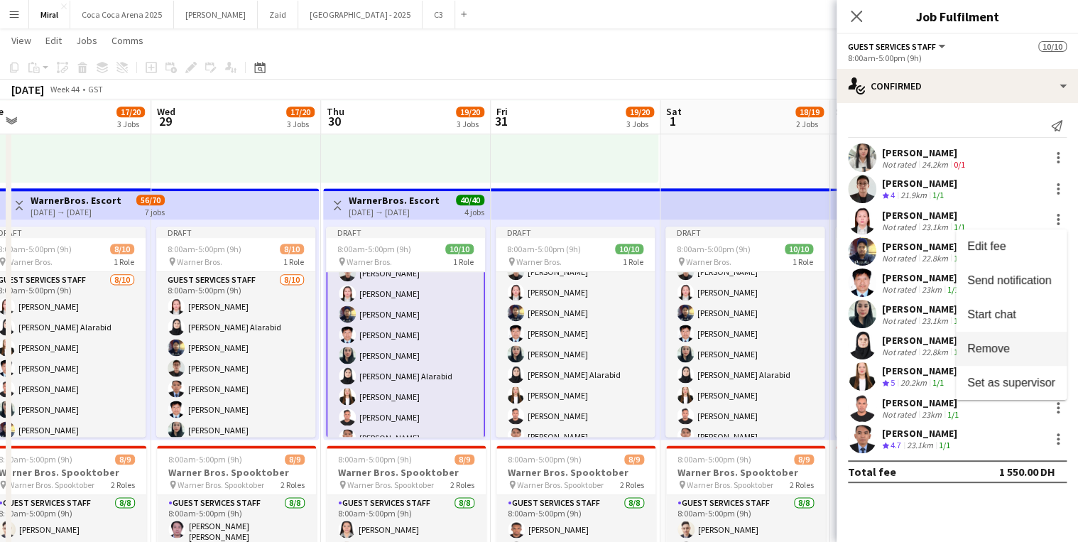
click at [995, 347] on span "Remove" at bounding box center [988, 348] width 43 height 12
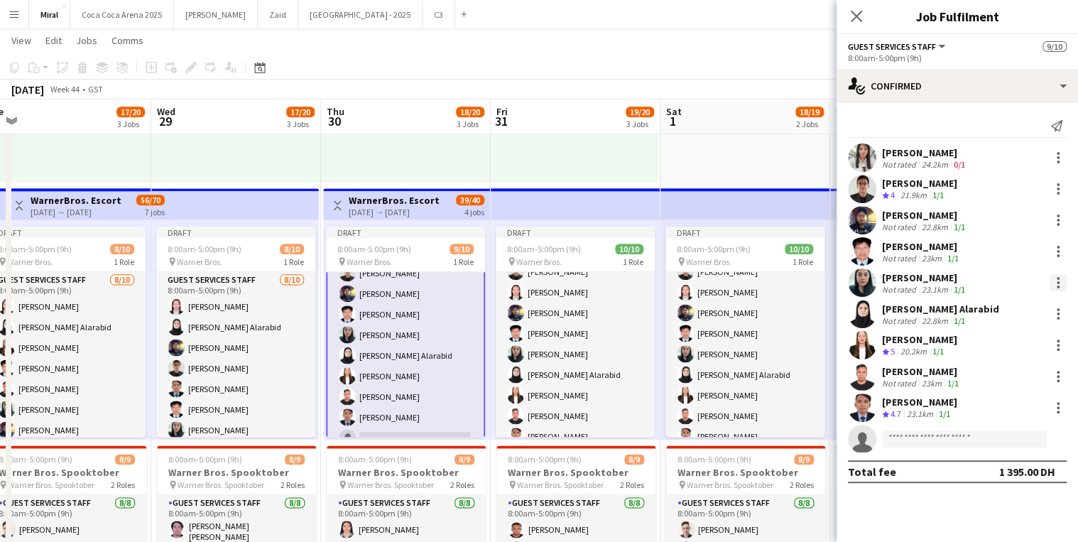
click at [1057, 284] on div at bounding box center [1058, 282] width 17 height 17
click at [992, 410] on span "Remove" at bounding box center [988, 411] width 43 height 12
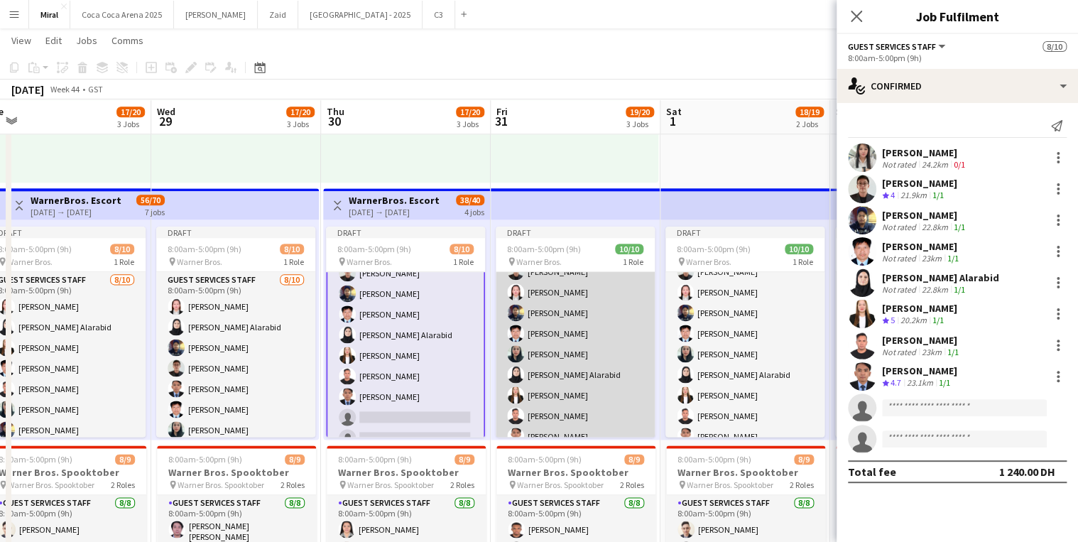
click at [538, 349] on app-card-role "Guest Services Staff [DATE] 8:00am-5:00pm (9h) [PERSON_NAME] [PERSON_NAME] [PER…" at bounding box center [575, 334] width 159 height 234
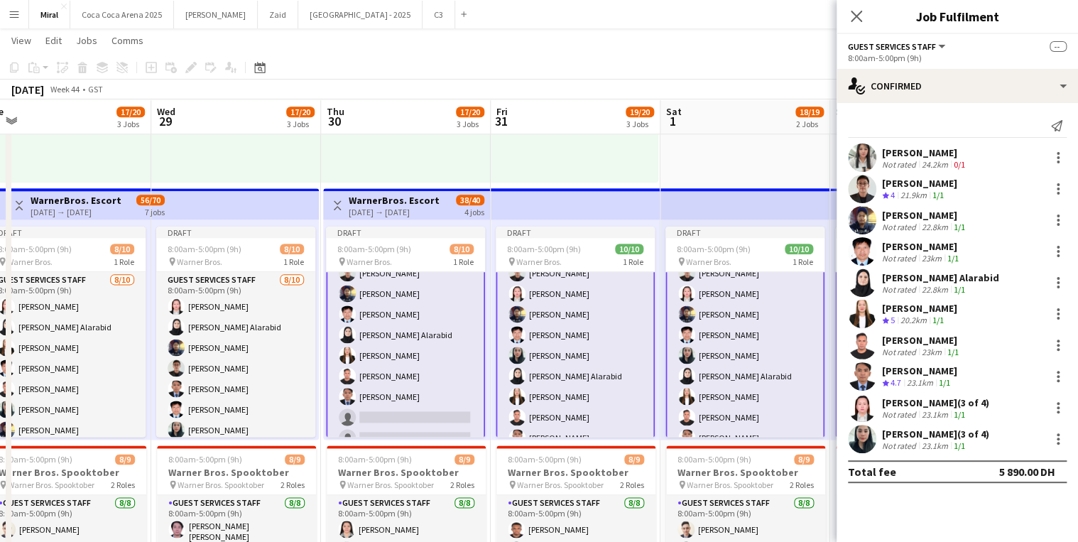
scroll to position [57, 0]
click at [556, 352] on app-card-role "Guest Services Staff [DATE] 8:00am-5:00pm (9h) [PERSON_NAME] [PERSON_NAME] [PER…" at bounding box center [575, 333] width 159 height 237
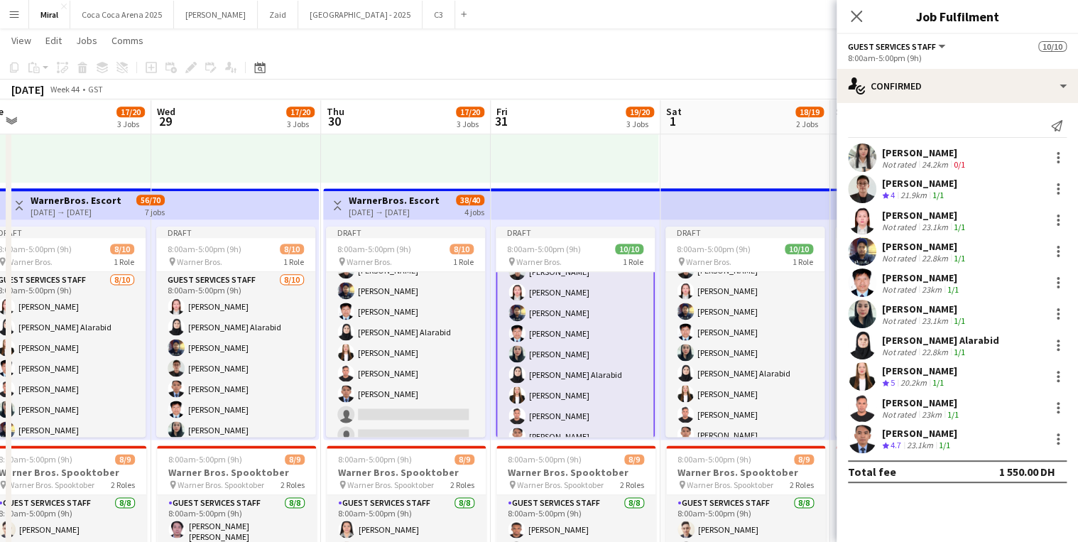
scroll to position [55, 0]
click at [1059, 249] on div at bounding box center [1058, 251] width 17 height 17
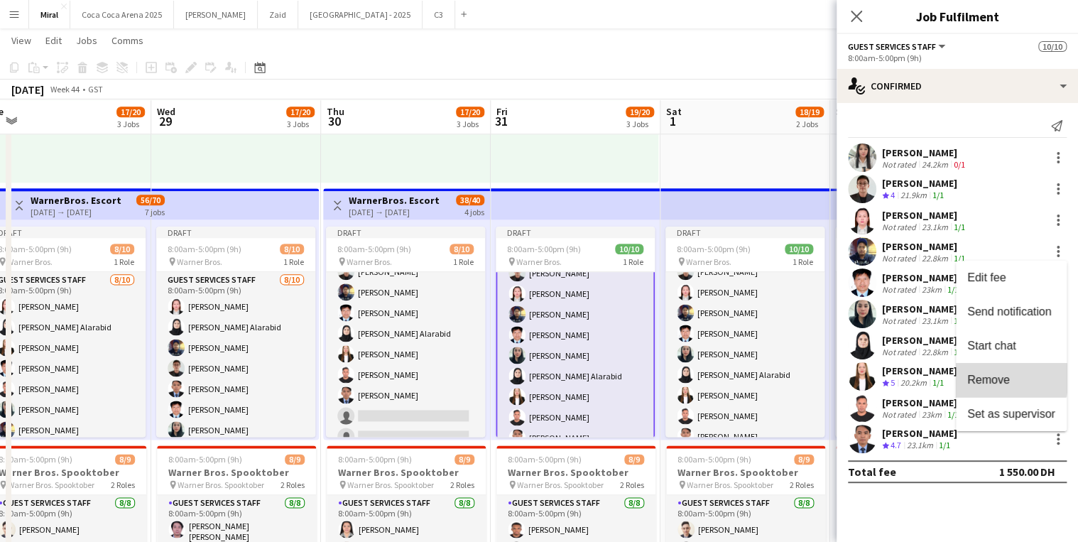
click at [996, 378] on span "Remove" at bounding box center [988, 380] width 43 height 12
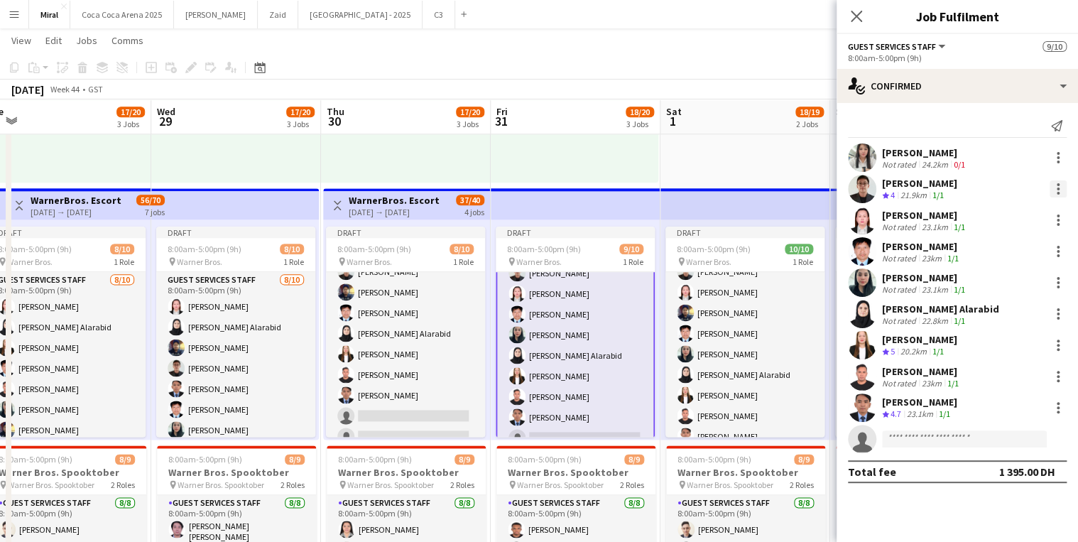
click at [1055, 190] on div at bounding box center [1058, 188] width 17 height 17
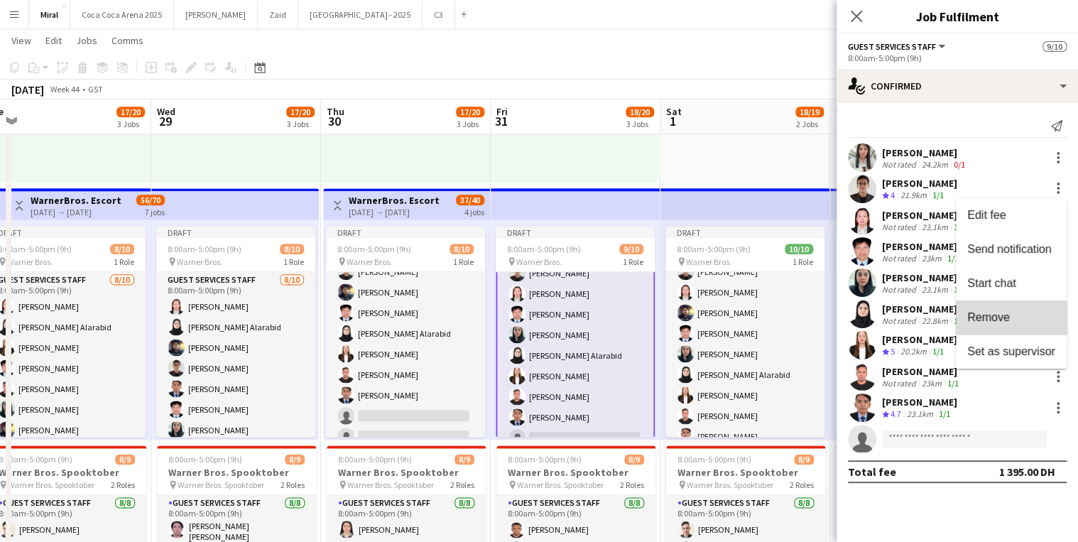
click at [1003, 319] on span "Remove" at bounding box center [988, 317] width 43 height 12
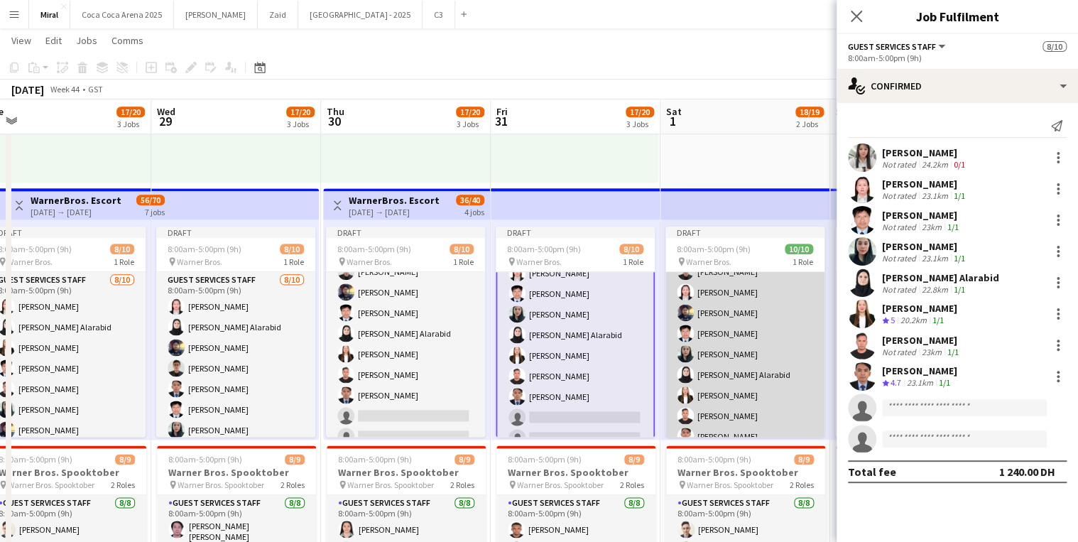
click at [737, 368] on app-card-role "Guest Services Staff [DATE] 8:00am-5:00pm (9h) [PERSON_NAME] [PERSON_NAME] [PER…" at bounding box center [744, 334] width 159 height 234
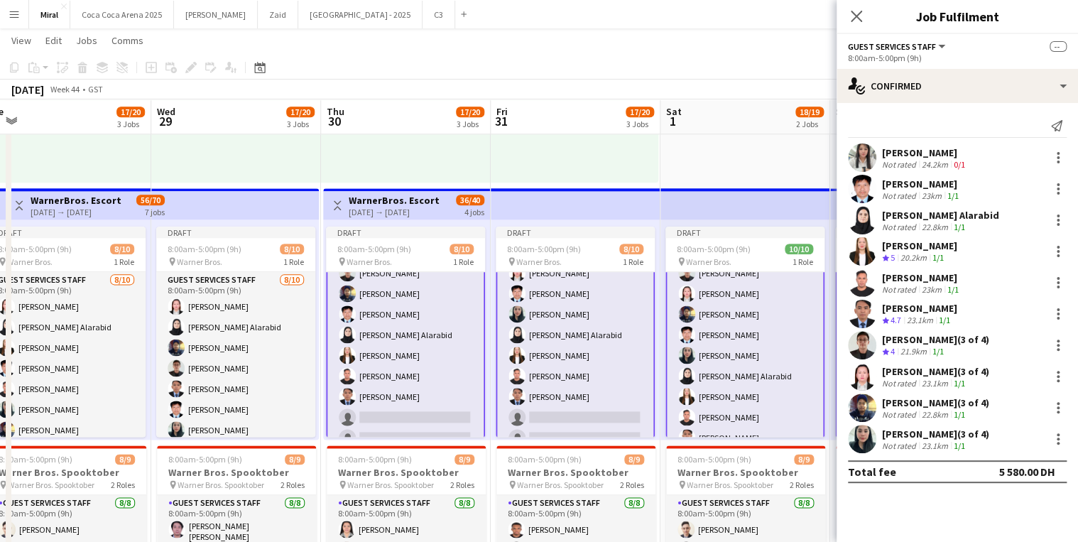
scroll to position [57, 0]
click at [739, 369] on app-card-role "Guest Services Staff [DATE] 8:00am-5:00pm (9h) [PERSON_NAME] [PERSON_NAME] [PER…" at bounding box center [744, 333] width 159 height 237
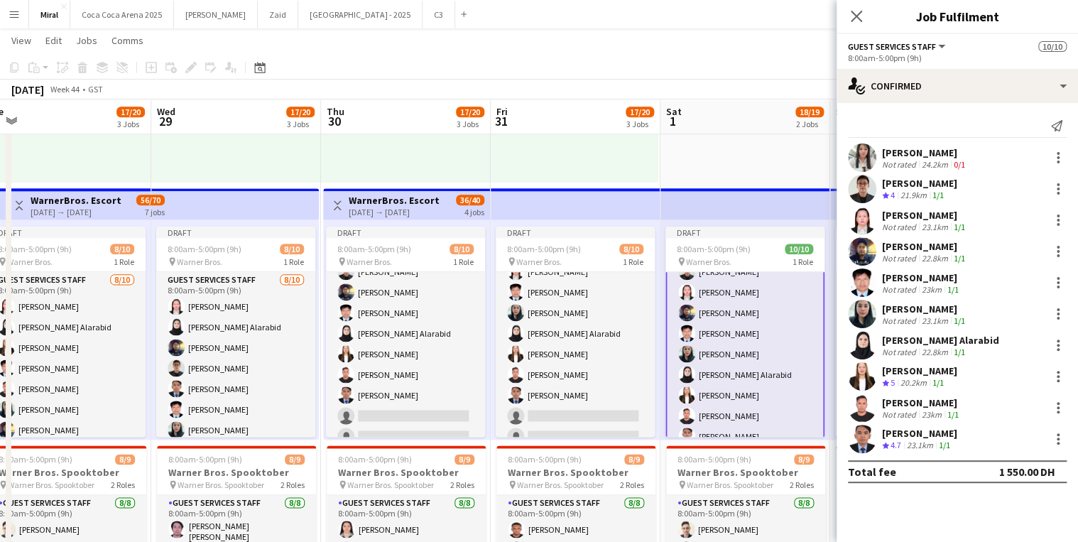
scroll to position [55, 0]
click at [1055, 441] on div at bounding box center [1058, 438] width 17 height 17
click at [992, 382] on span "Remove" at bounding box center [988, 378] width 43 height 12
click at [1058, 342] on div at bounding box center [1058, 345] width 17 height 17
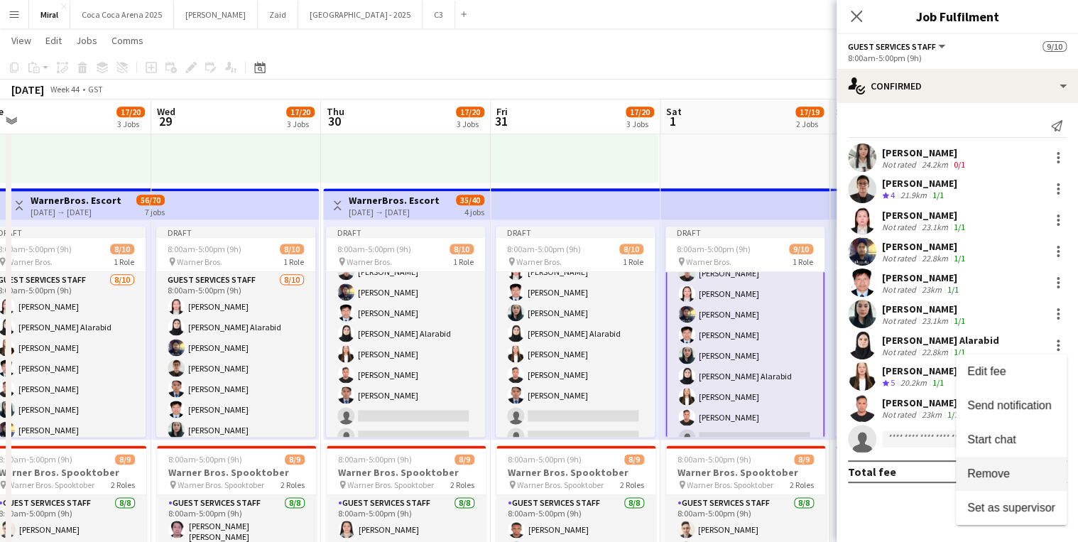
click at [991, 475] on span "Remove" at bounding box center [988, 473] width 43 height 12
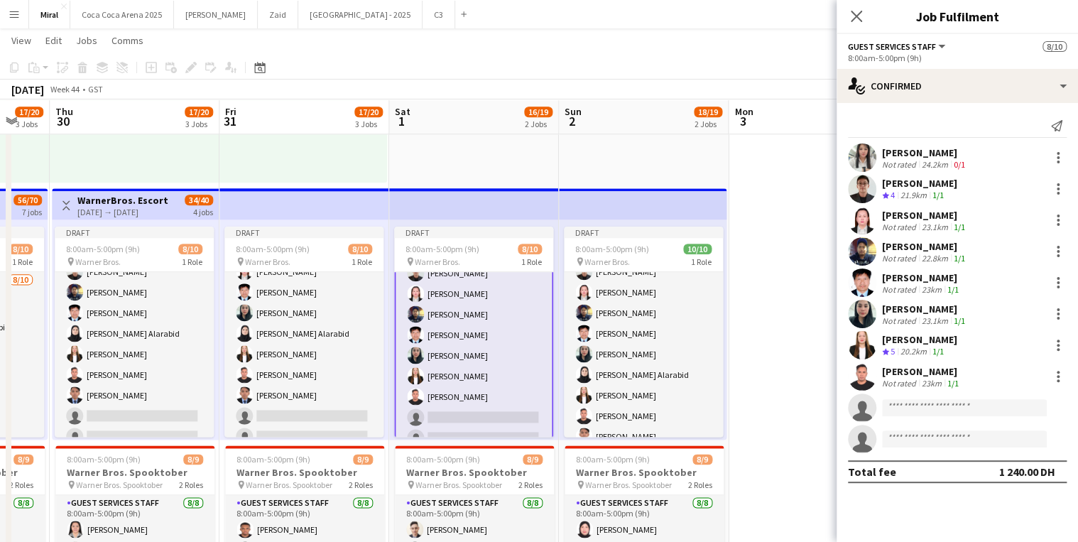
drag, startPoint x: 720, startPoint y: 341, endPoint x: 446, endPoint y: 340, distance: 274.1
click at [446, 340] on app-calendar-viewport "Sun 26 17/20 3 Jobs Mon 27 17/20 3 Jobs Tue 28 17/20 3 Jobs Wed 29 17/20 3 Jobs…" at bounding box center [539, 139] width 1078 height 1733
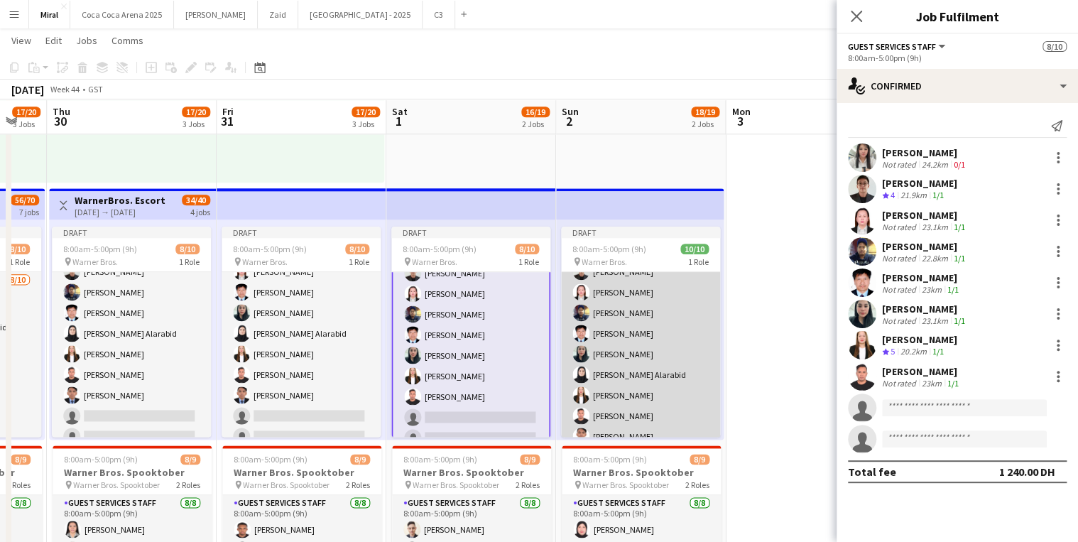
click at [628, 352] on app-card-role "Guest Services Staff [DATE] 8:00am-5:00pm (9h) [PERSON_NAME] [PERSON_NAME] [PER…" at bounding box center [640, 334] width 159 height 234
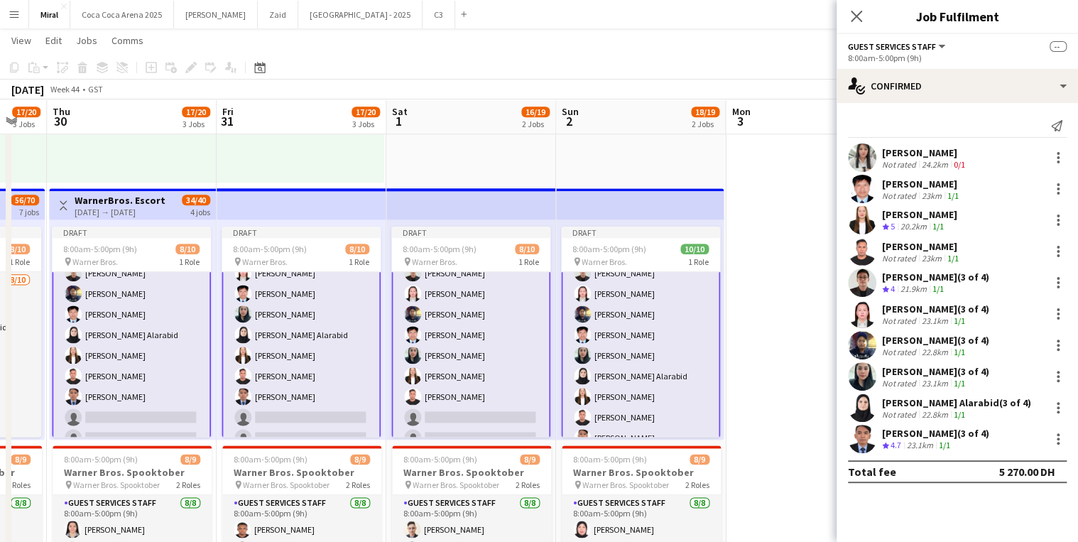
scroll to position [57, 0]
click at [656, 359] on app-card-role "Guest Services Staff [DATE] 8:00am-5:00pm (9h) [PERSON_NAME] [PERSON_NAME] [PER…" at bounding box center [640, 333] width 159 height 237
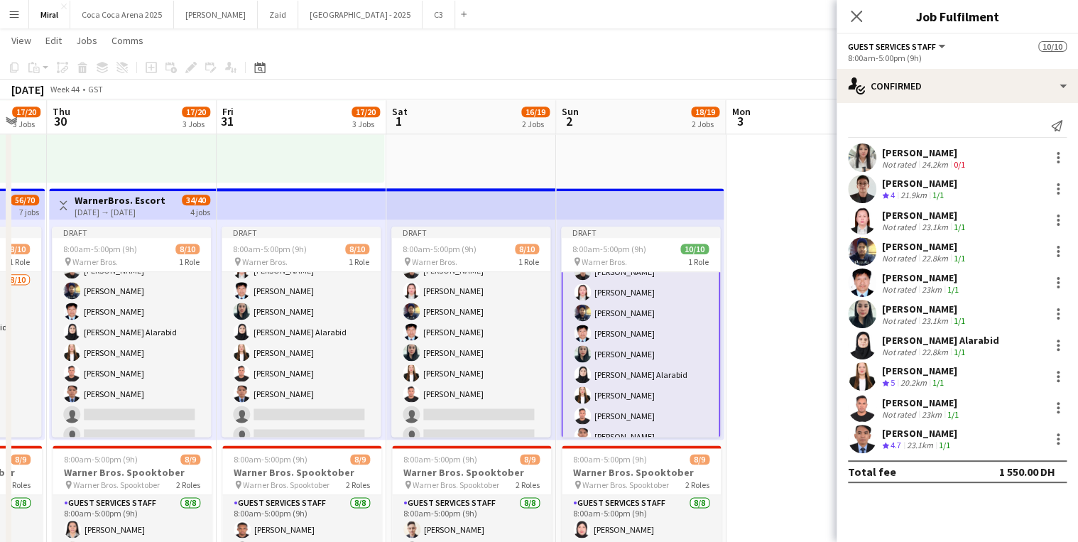
scroll to position [55, 0]
click at [1058, 408] on div at bounding box center [1058, 407] width 3 height 3
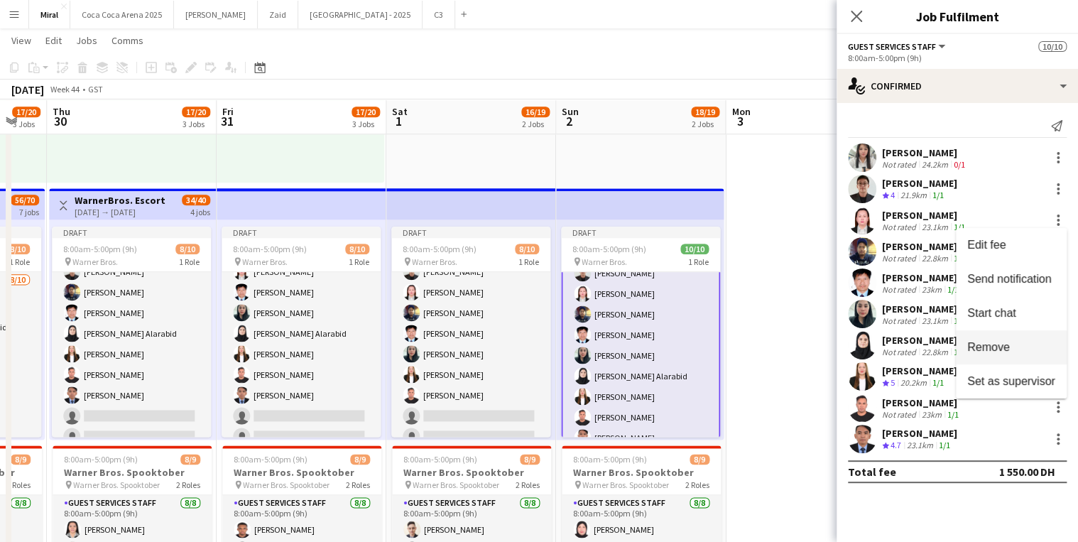
click at [1003, 352] on span "Remove" at bounding box center [988, 347] width 43 height 12
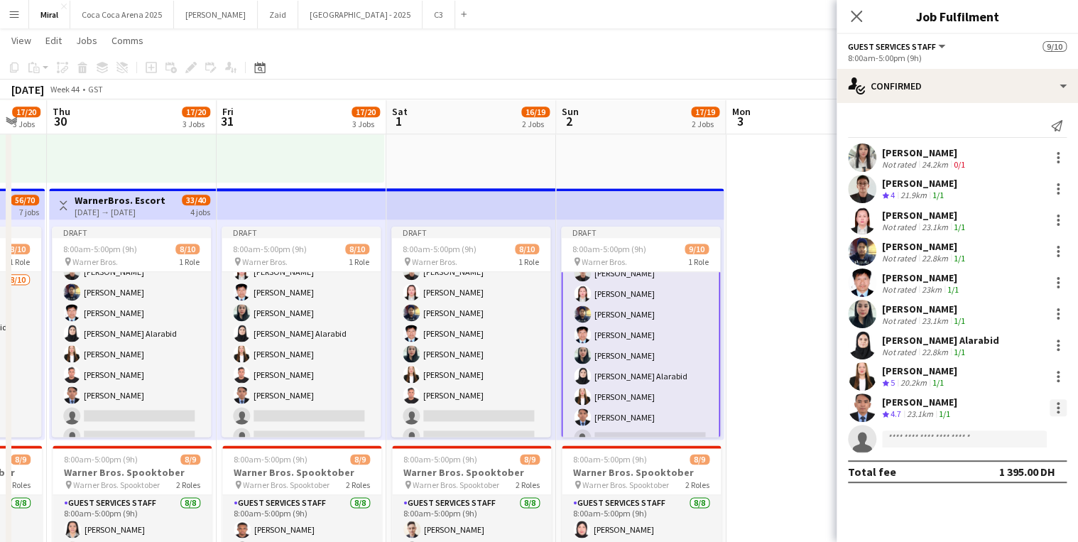
click at [1060, 407] on div at bounding box center [1058, 407] width 17 height 17
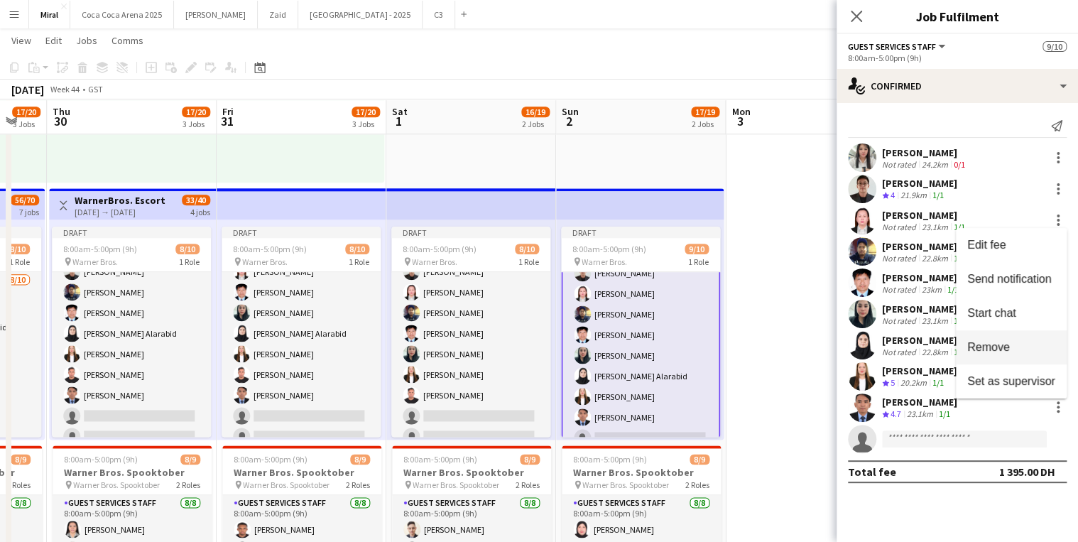
click at [1004, 352] on span "Remove" at bounding box center [988, 347] width 43 height 12
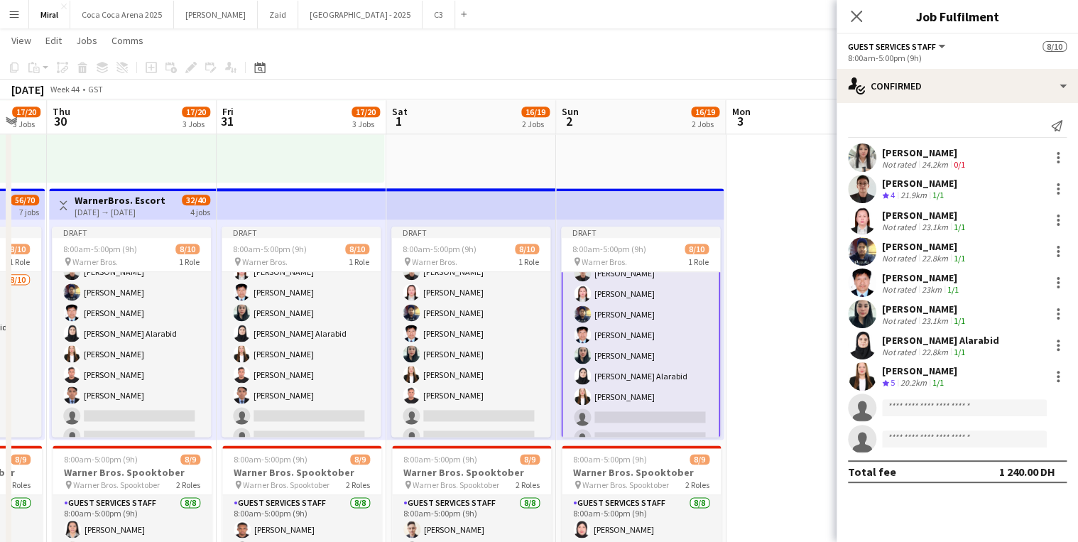
click at [793, 347] on app-date-cell at bounding box center [811, 433] width 170 height 1016
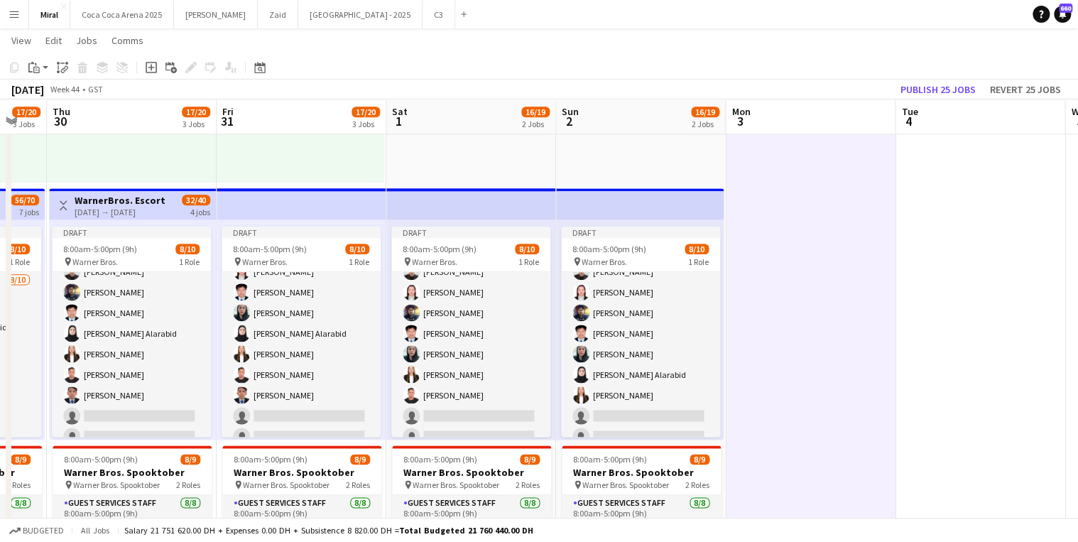
scroll to position [54, 0]
click at [953, 87] on button "Publish 25 jobs" at bounding box center [938, 89] width 87 height 18
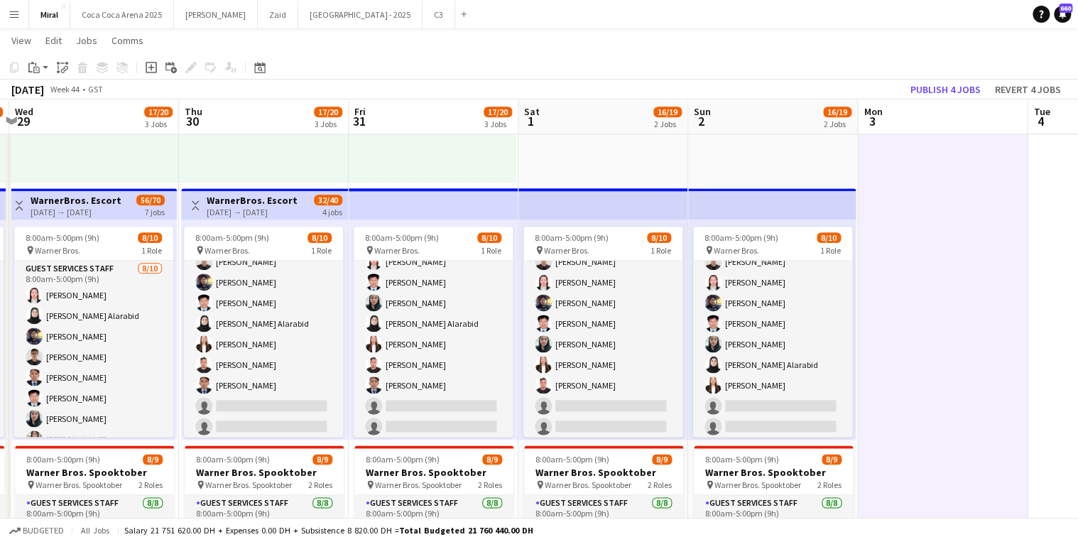
scroll to position [0, 502]
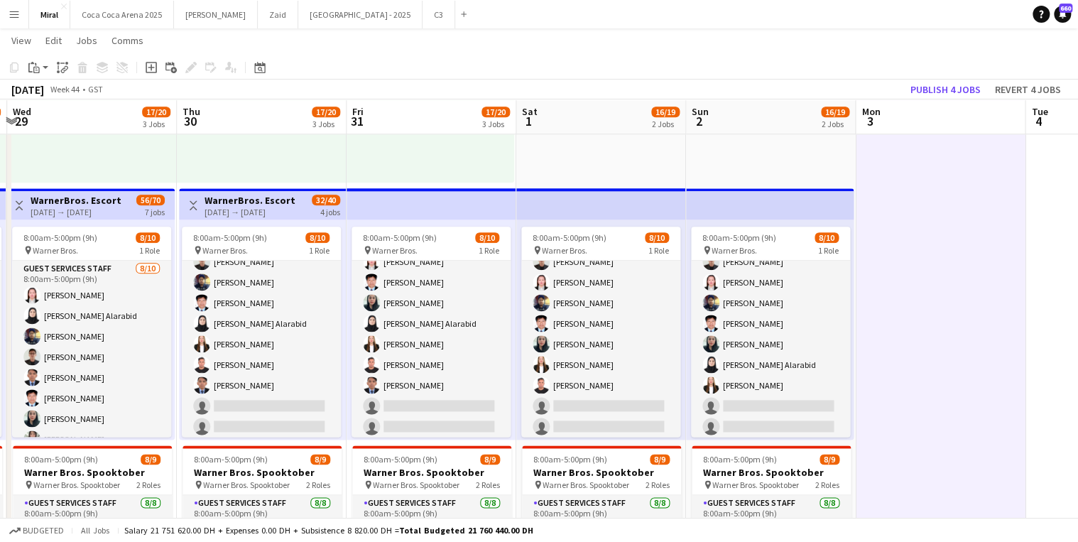
drag, startPoint x: 788, startPoint y: 211, endPoint x: 918, endPoint y: 214, distance: 130.0
click at [918, 214] on app-calendar-viewport "Sun 26 17/20 3 Jobs Mon 27 17/20 3 Jobs Tue 28 17/20 3 Jobs Wed 29 17/20 3 Jobs…" at bounding box center [539, 139] width 1078 height 1733
click at [969, 91] on button "Publish 4 jobs" at bounding box center [946, 89] width 82 height 18
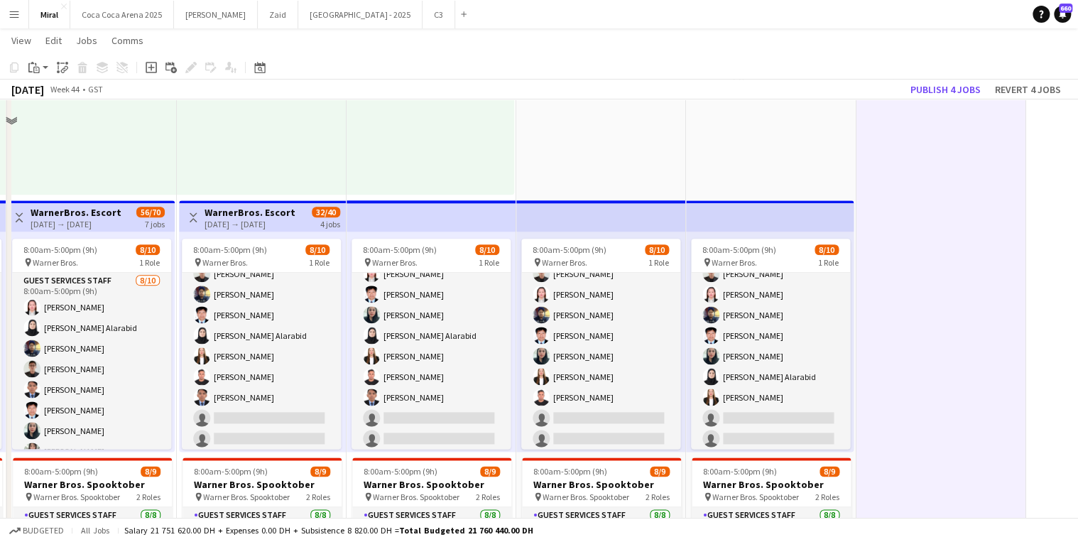
scroll to position [782, 0]
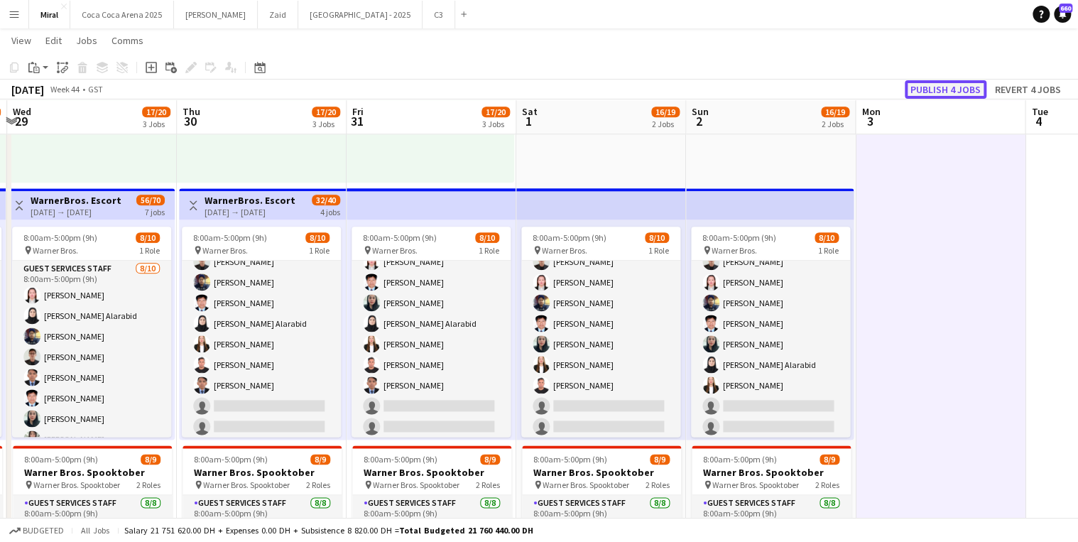
click at [937, 89] on button "Publish 4 jobs" at bounding box center [946, 89] width 82 height 18
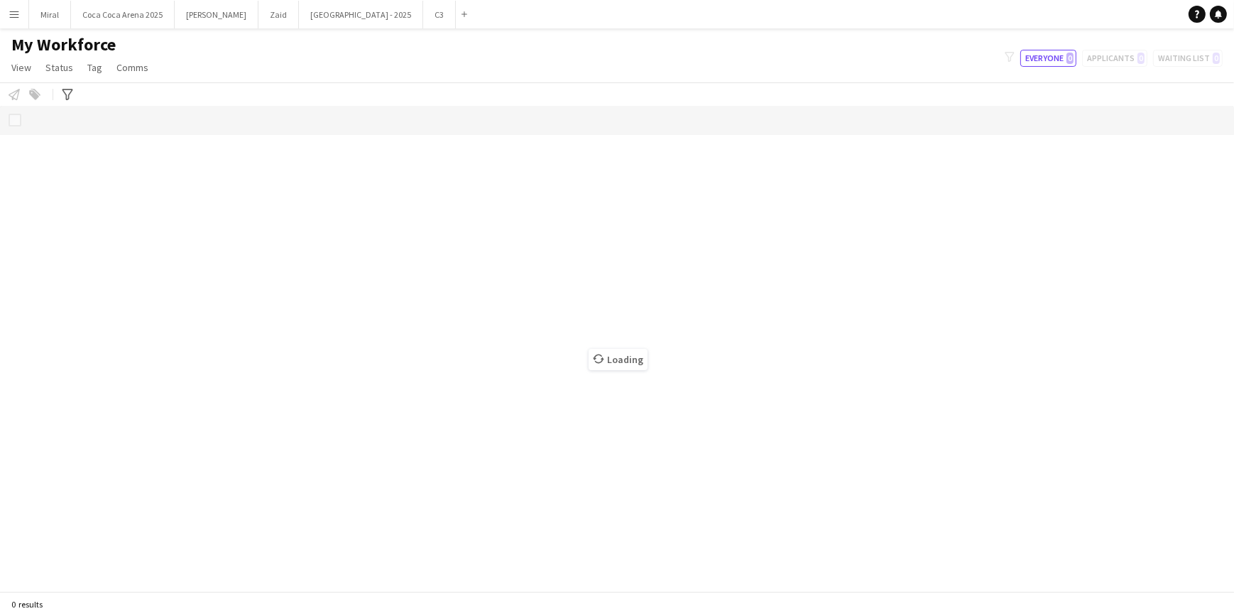
click at [21, 9] on button "Menu" at bounding box center [14, 14] width 28 height 28
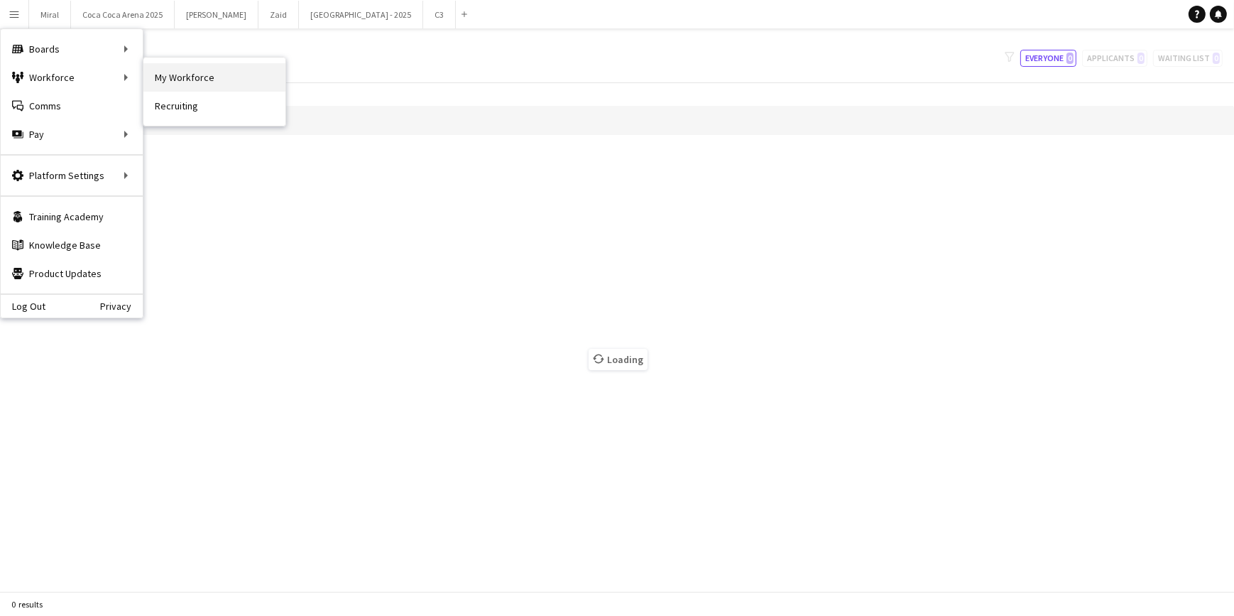
click at [174, 71] on link "My Workforce" at bounding box center [214, 77] width 142 height 28
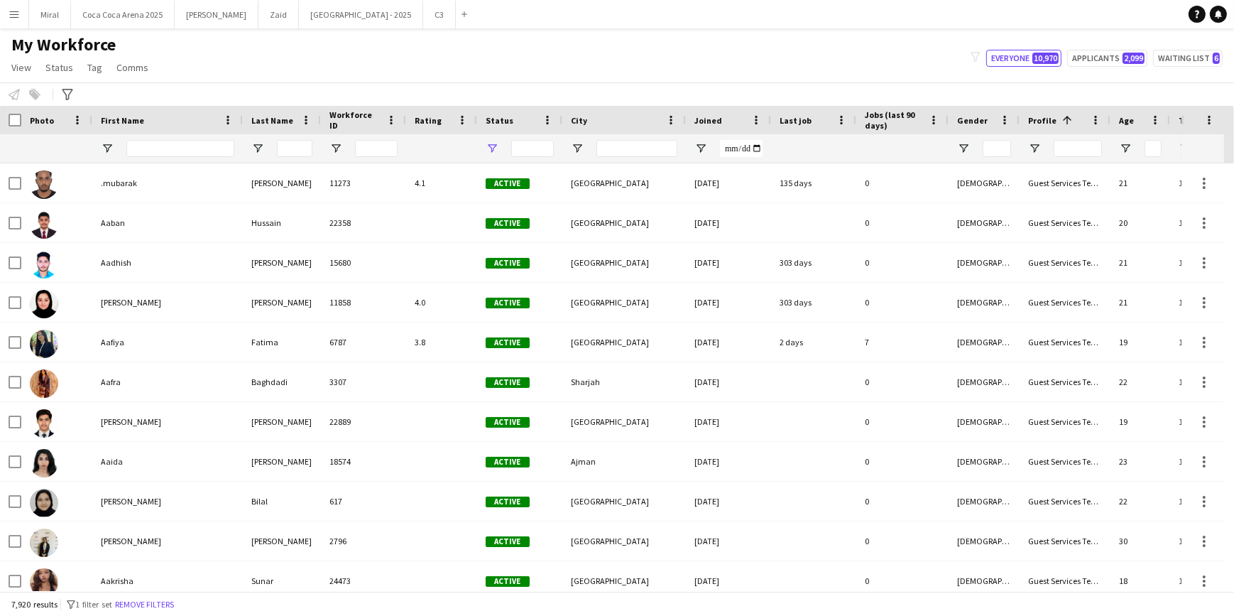
type input "**********"
click at [188, 142] on input "First Name Filter Input" at bounding box center [180, 148] width 108 height 17
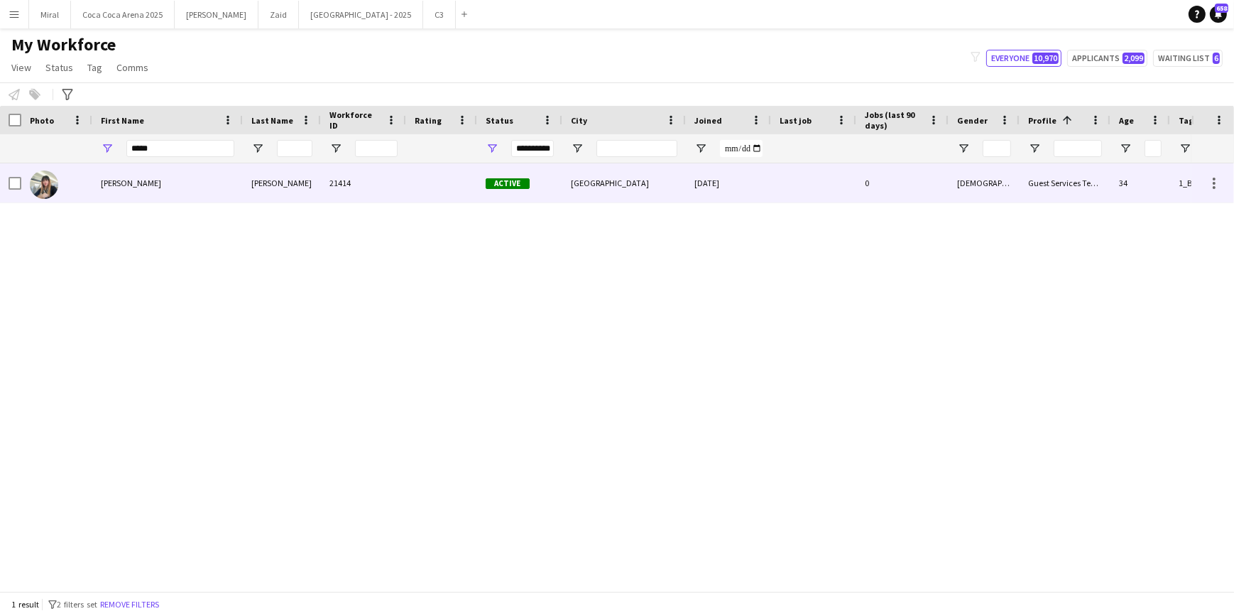
click at [192, 187] on div "Edith" at bounding box center [167, 182] width 151 height 39
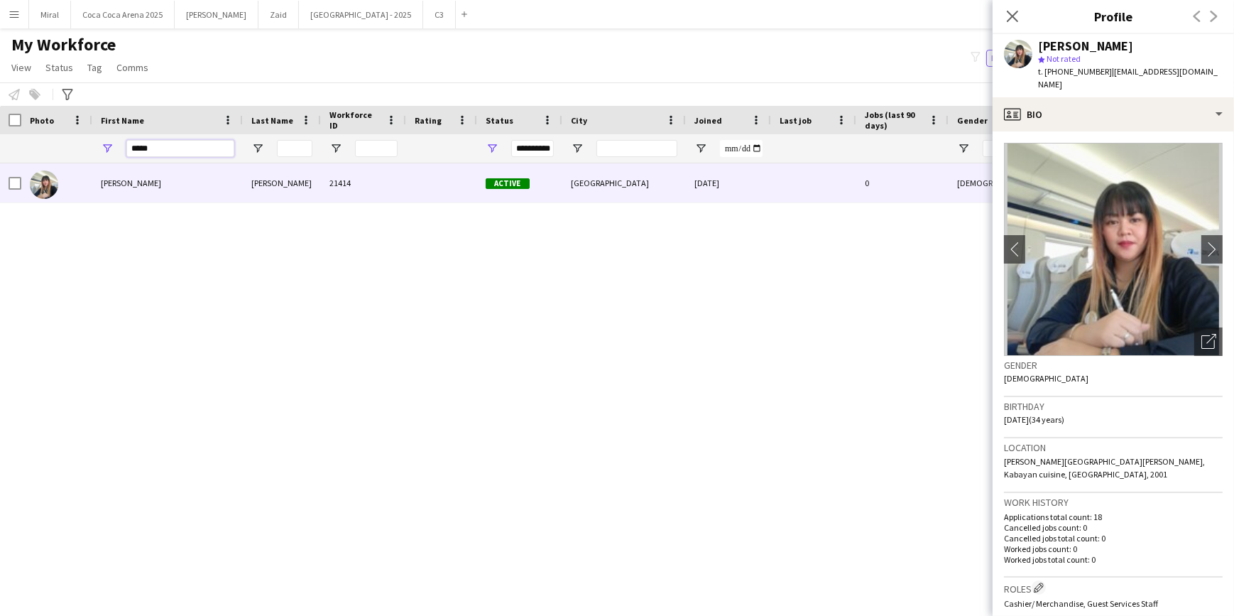
click at [188, 148] on input "*****" at bounding box center [180, 148] width 108 height 17
type input "*"
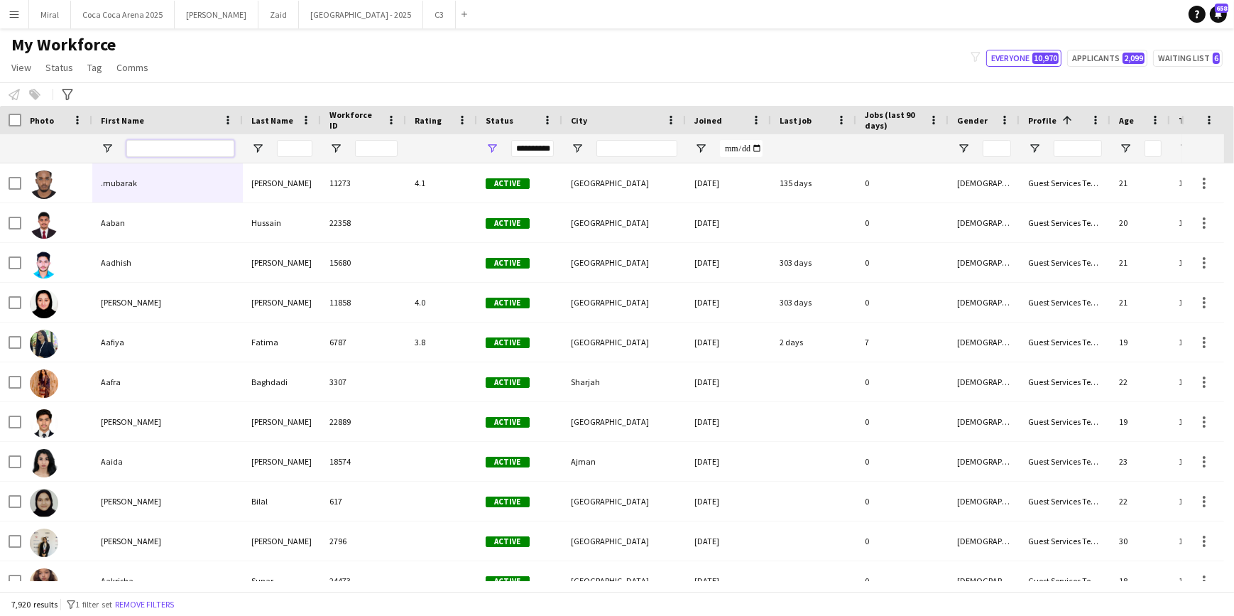
click at [207, 143] on input "First Name Filter Input" at bounding box center [180, 148] width 108 height 17
type input "*****"
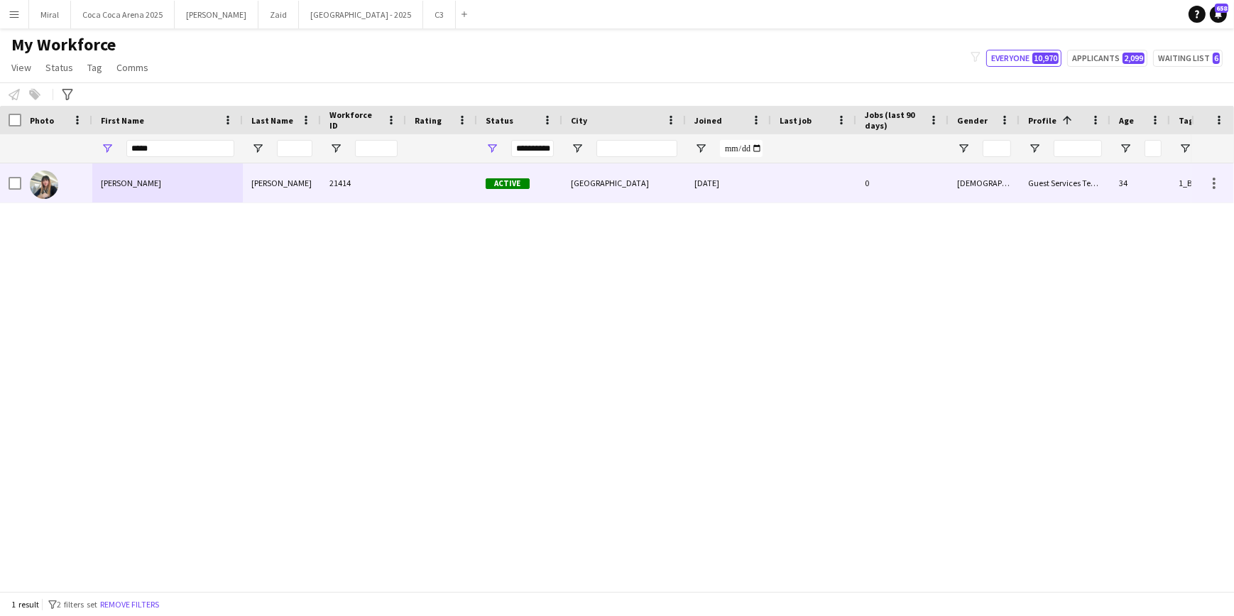
click at [432, 194] on div at bounding box center [441, 182] width 71 height 39
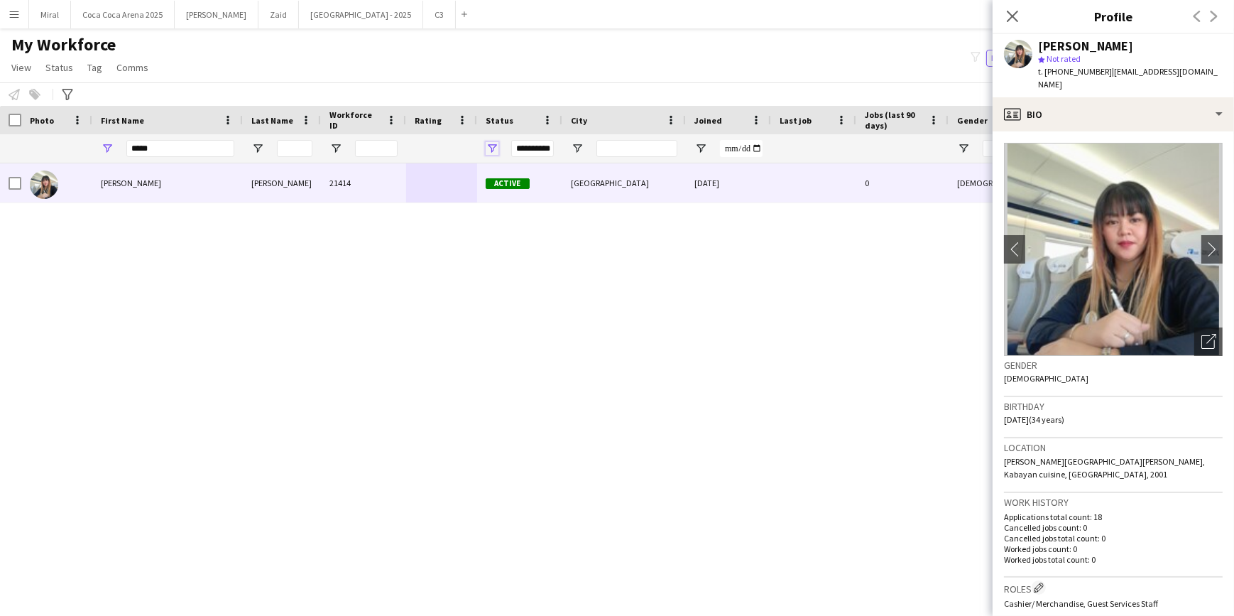
click at [486, 148] on span "Open Filter Menu" at bounding box center [492, 148] width 13 height 13
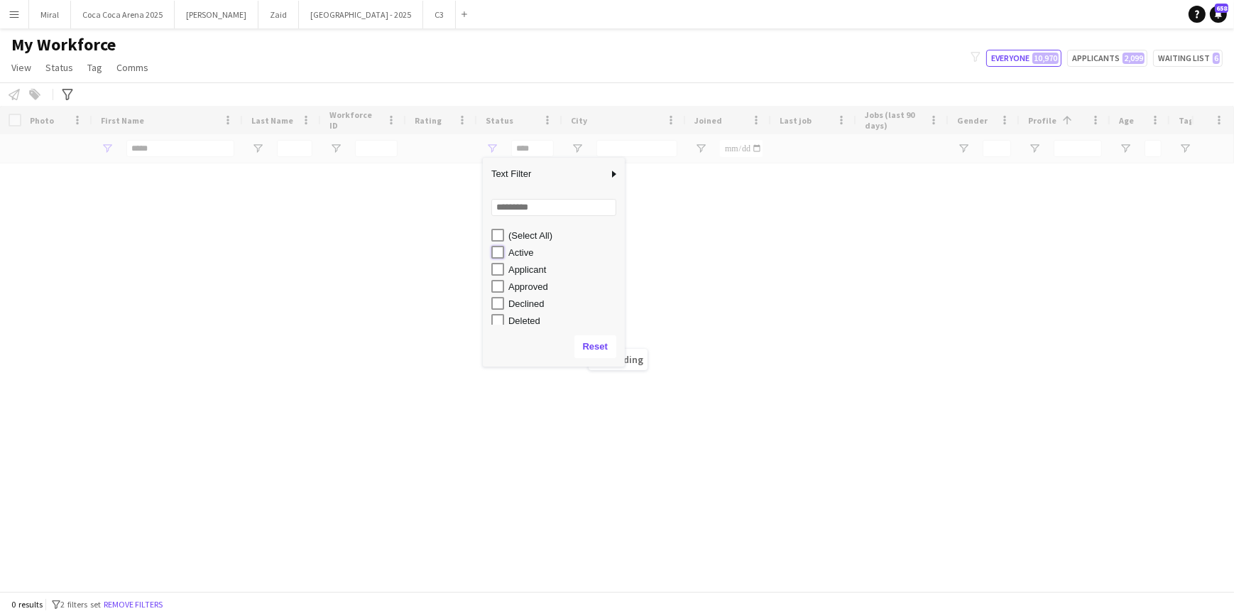
type input "**********"
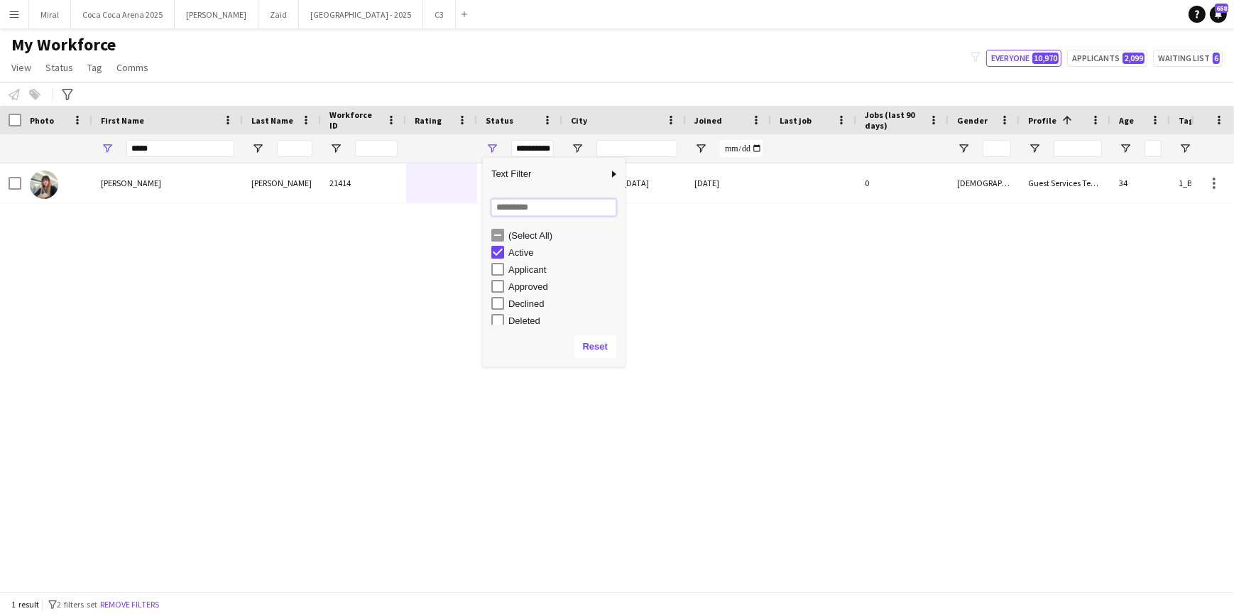
click at [512, 211] on input "Search filter values" at bounding box center [553, 207] width 125 height 17
type input "*"
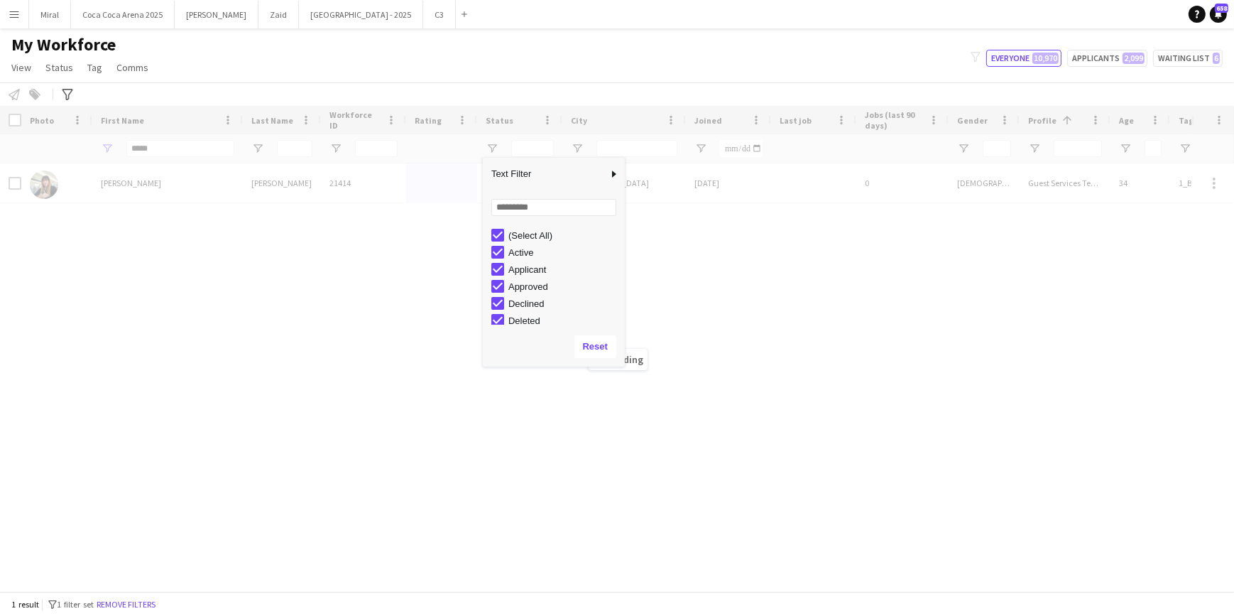
click at [730, 357] on div "Loading" at bounding box center [617, 348] width 1234 height 485
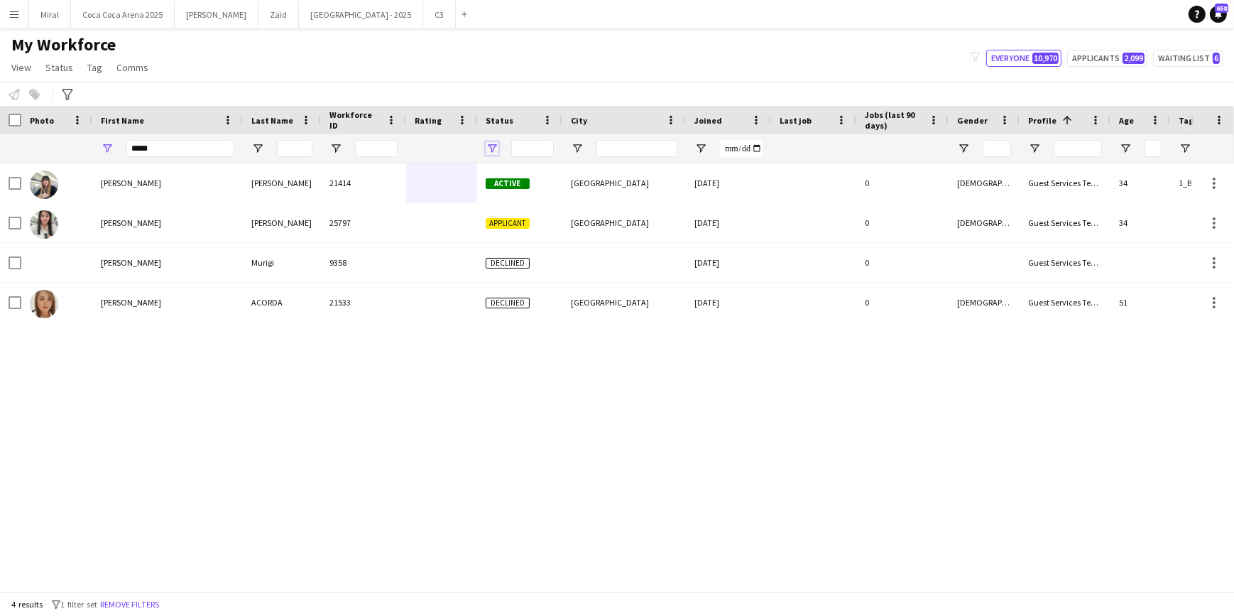
click at [494, 146] on span "Open Filter Menu" at bounding box center [492, 148] width 13 height 13
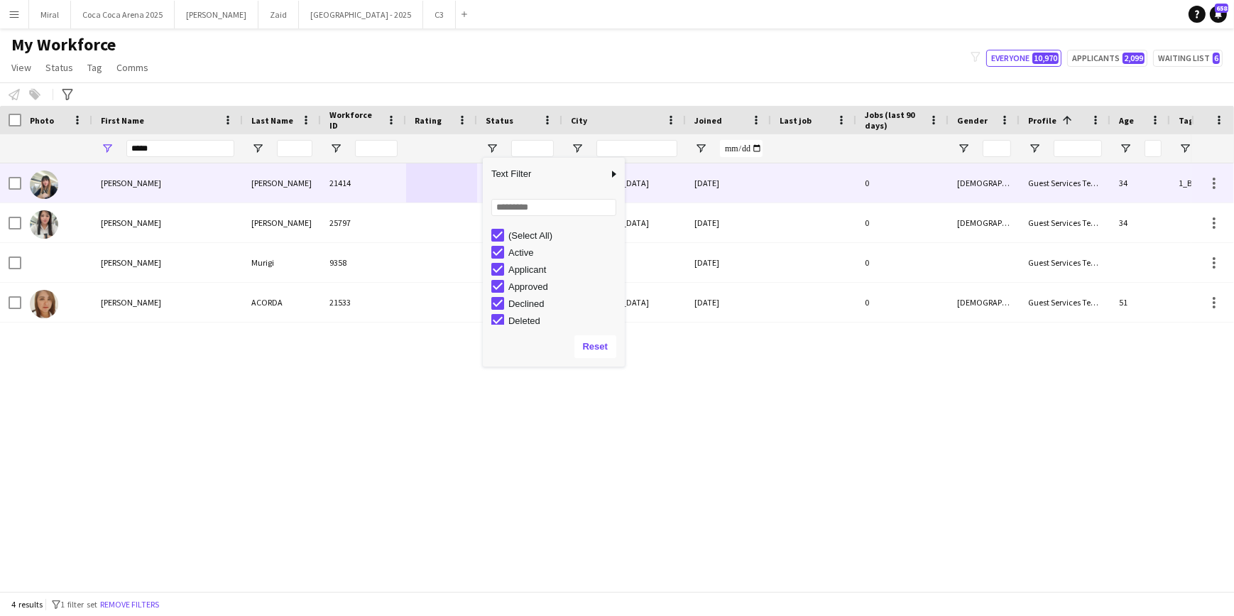
click at [472, 185] on div at bounding box center [441, 182] width 71 height 39
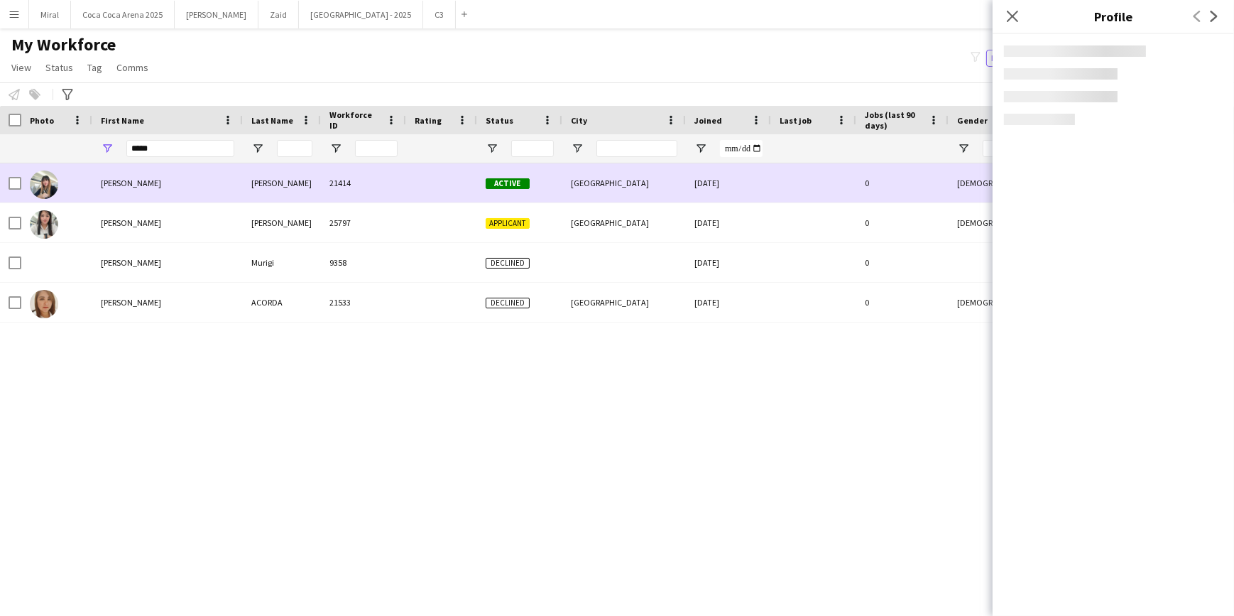
click at [510, 183] on span "Active" at bounding box center [508, 183] width 44 height 11
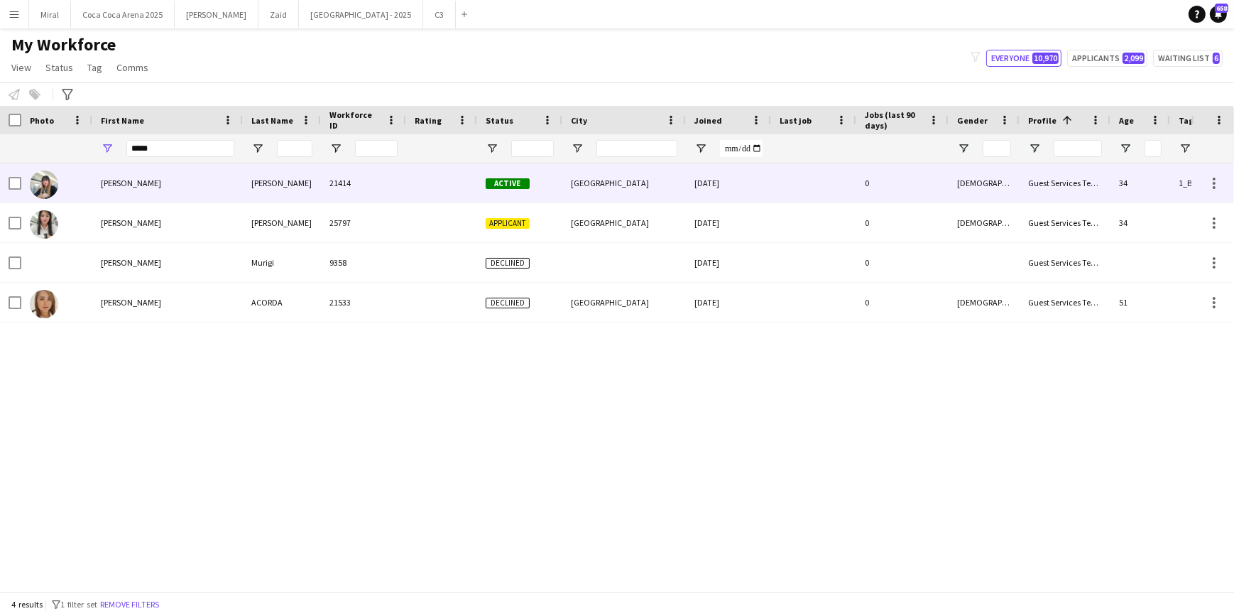
click at [407, 178] on div at bounding box center [441, 182] width 71 height 39
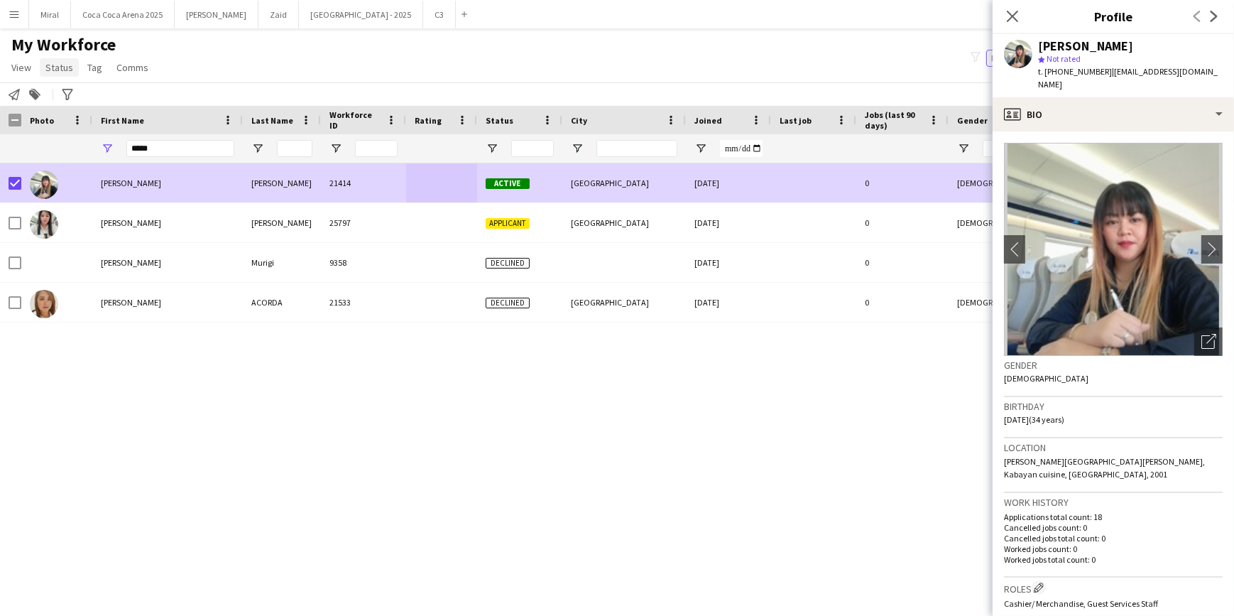
click at [63, 67] on span "Status" at bounding box center [59, 67] width 28 height 13
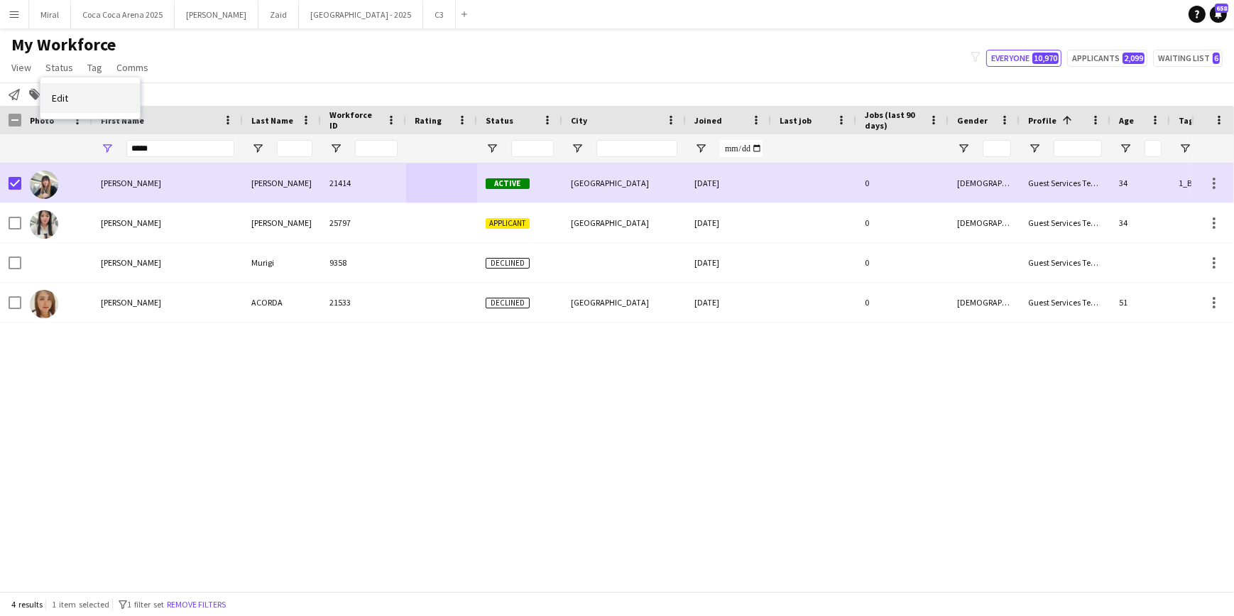
click at [71, 93] on link "Edit" at bounding box center [89, 98] width 99 height 30
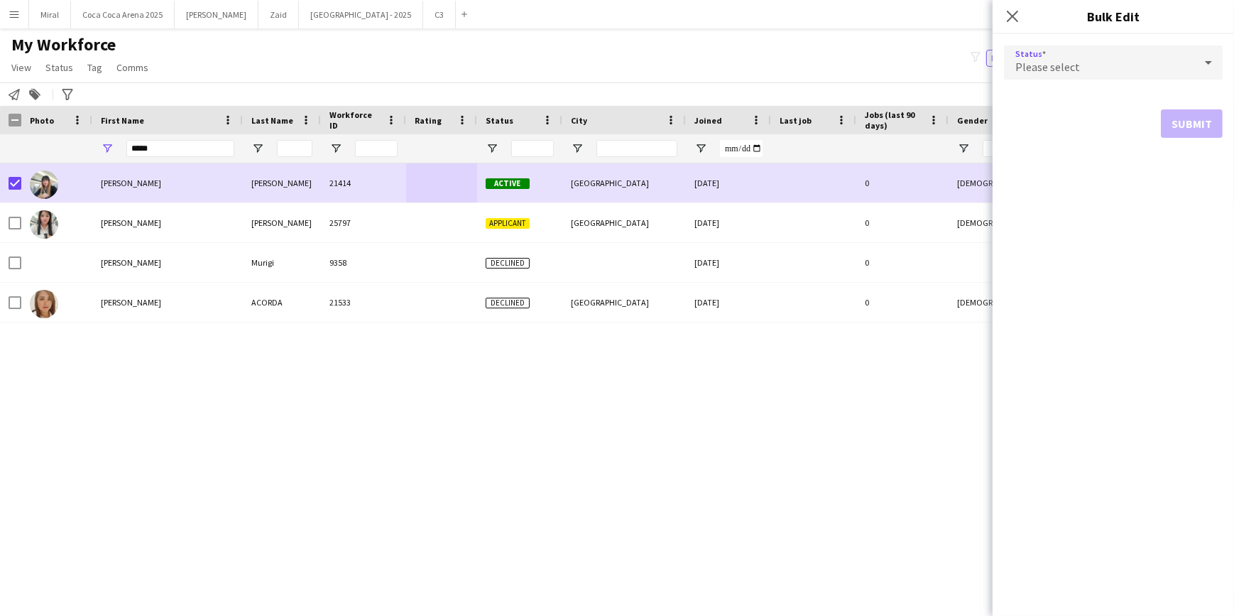
click at [1088, 68] on div "Please select" at bounding box center [1099, 62] width 190 height 34
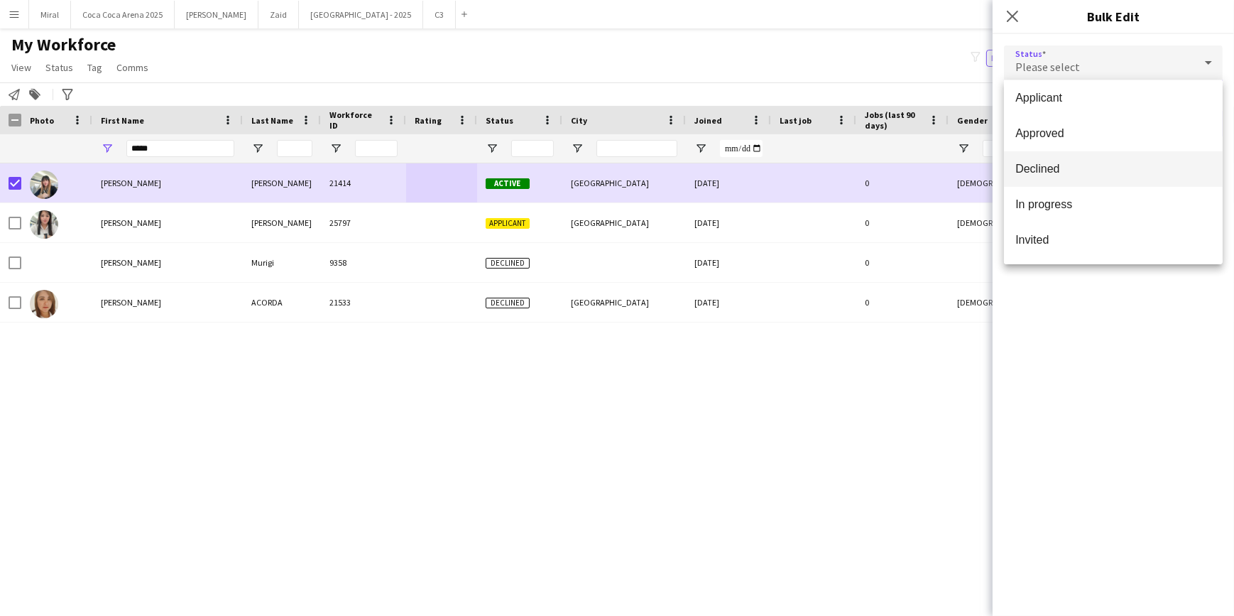
scroll to position [17, 0]
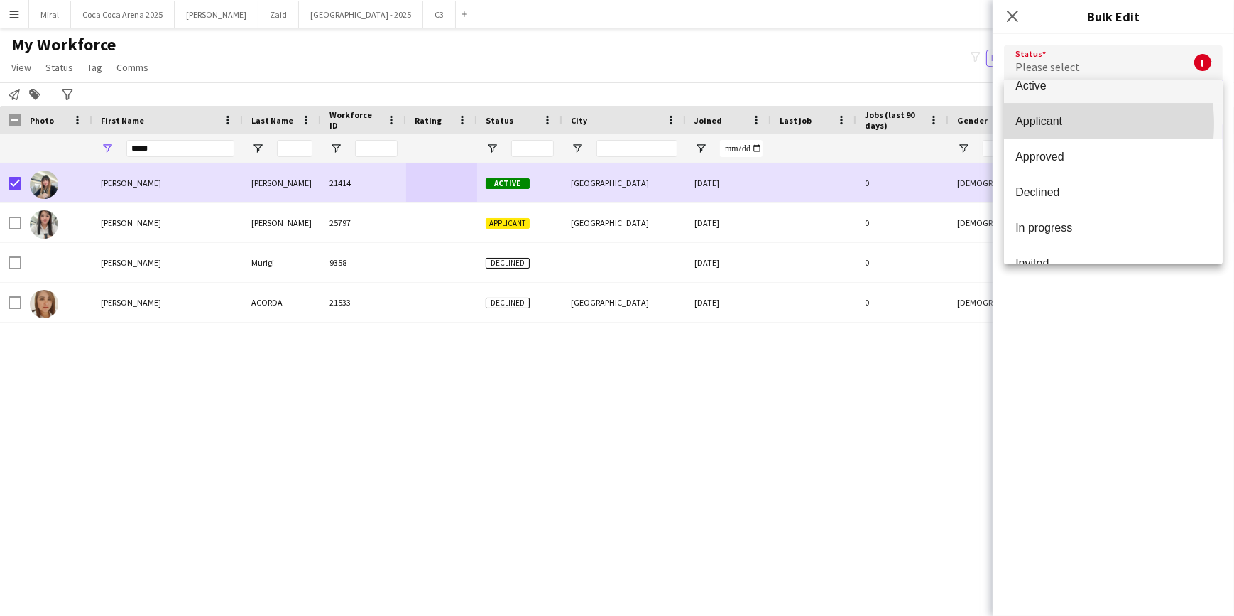
click at [1065, 124] on span "Applicant" at bounding box center [1114, 120] width 196 height 13
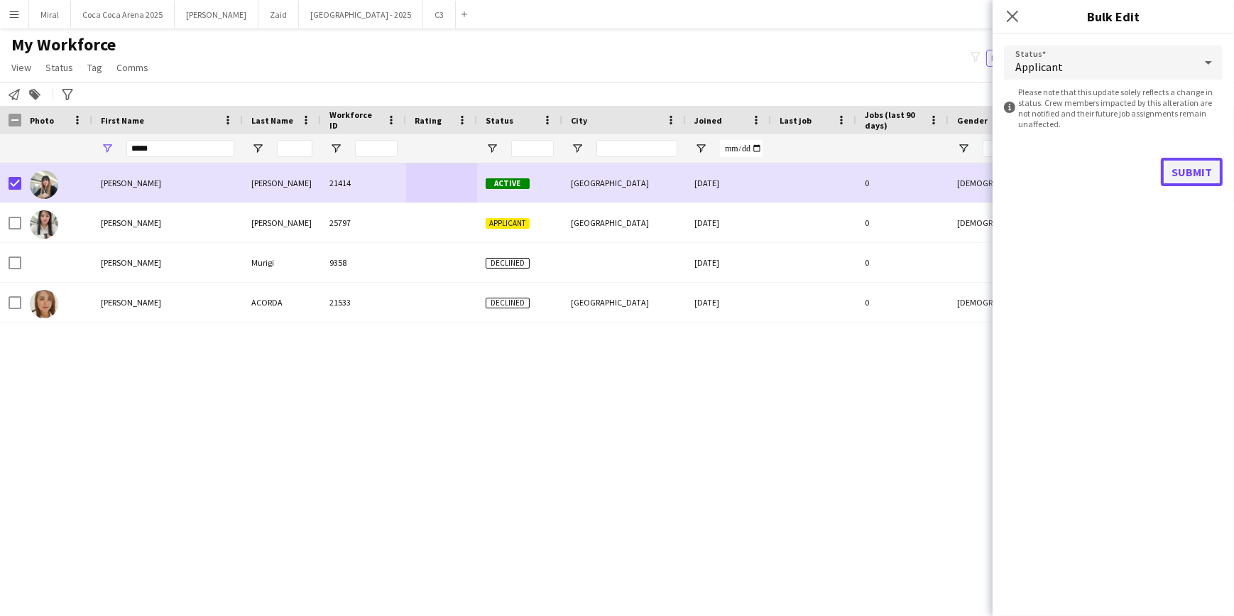
click at [1187, 178] on button "Submit" at bounding box center [1192, 172] width 62 height 28
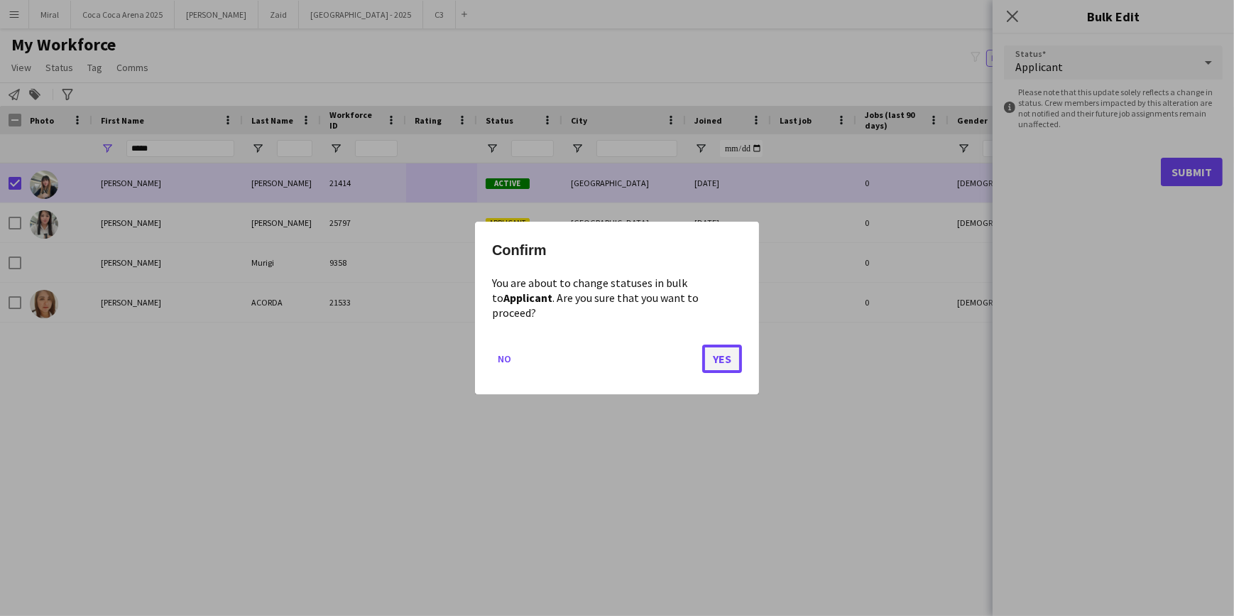
click at [710, 354] on button "Yes" at bounding box center [722, 358] width 40 height 28
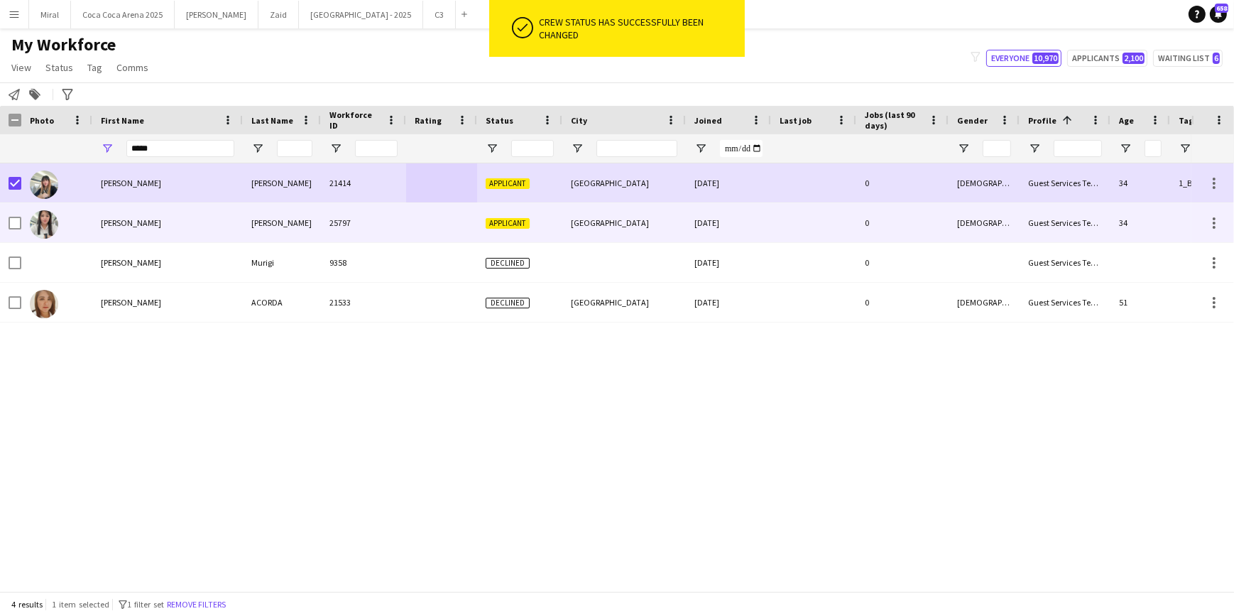
click at [504, 220] on span "Applicant" at bounding box center [508, 223] width 44 height 11
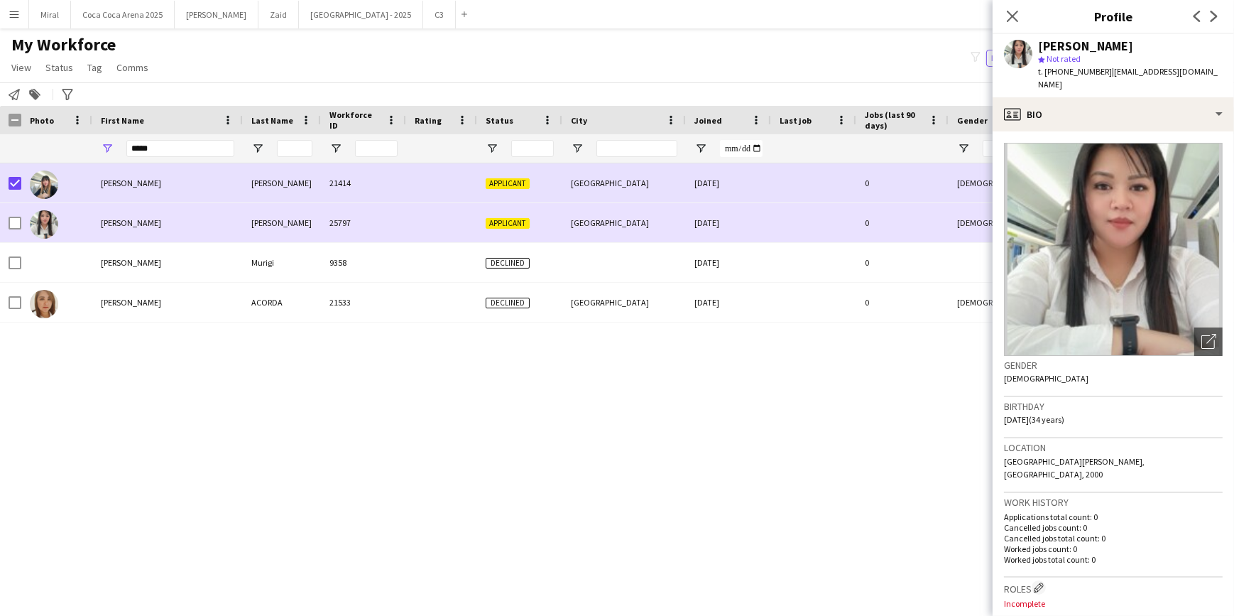
click at [23, 224] on div at bounding box center [56, 222] width 71 height 39
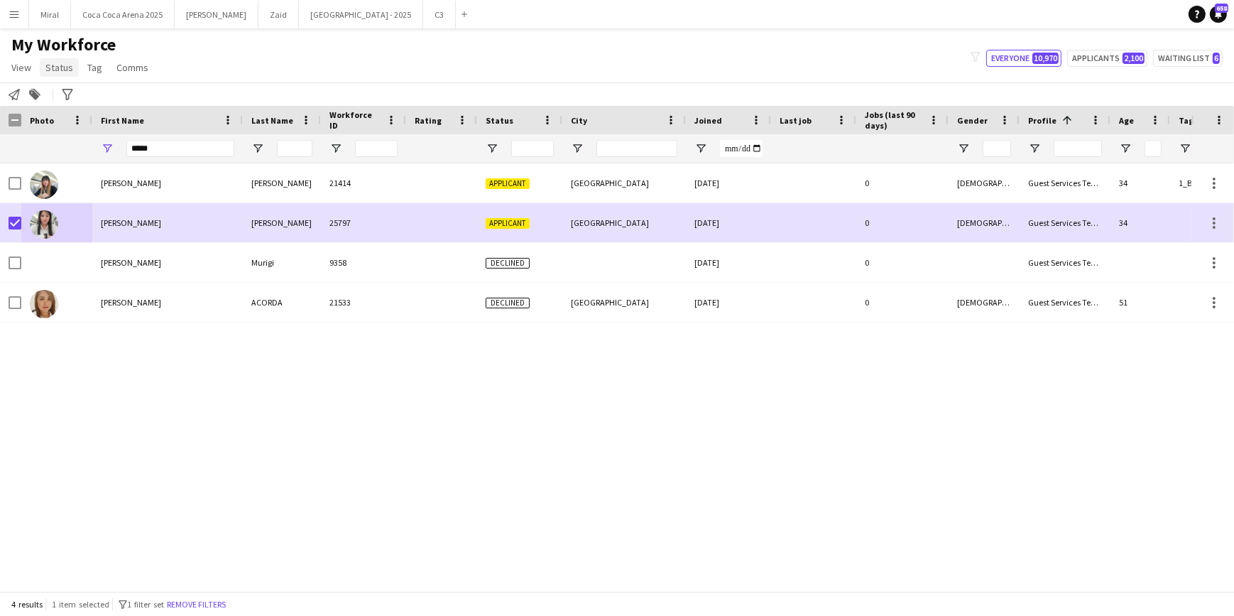
click at [59, 67] on span "Status" at bounding box center [59, 67] width 28 height 13
click at [71, 94] on link "Edit" at bounding box center [89, 98] width 99 height 30
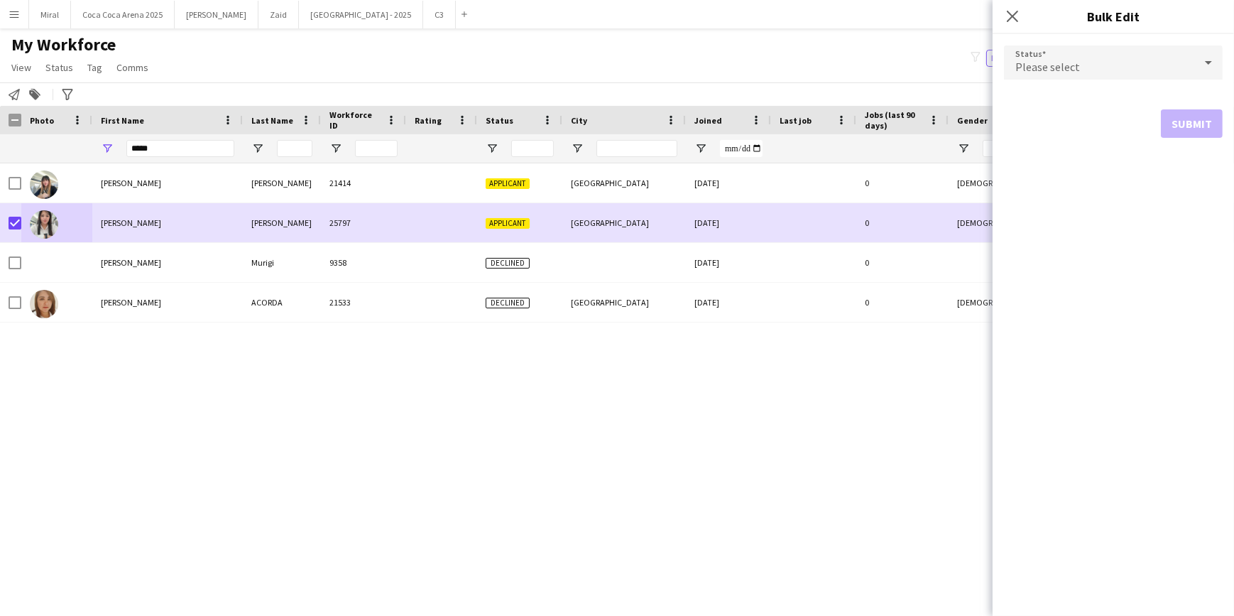
click at [1139, 60] on div "Please select" at bounding box center [1099, 62] width 190 height 34
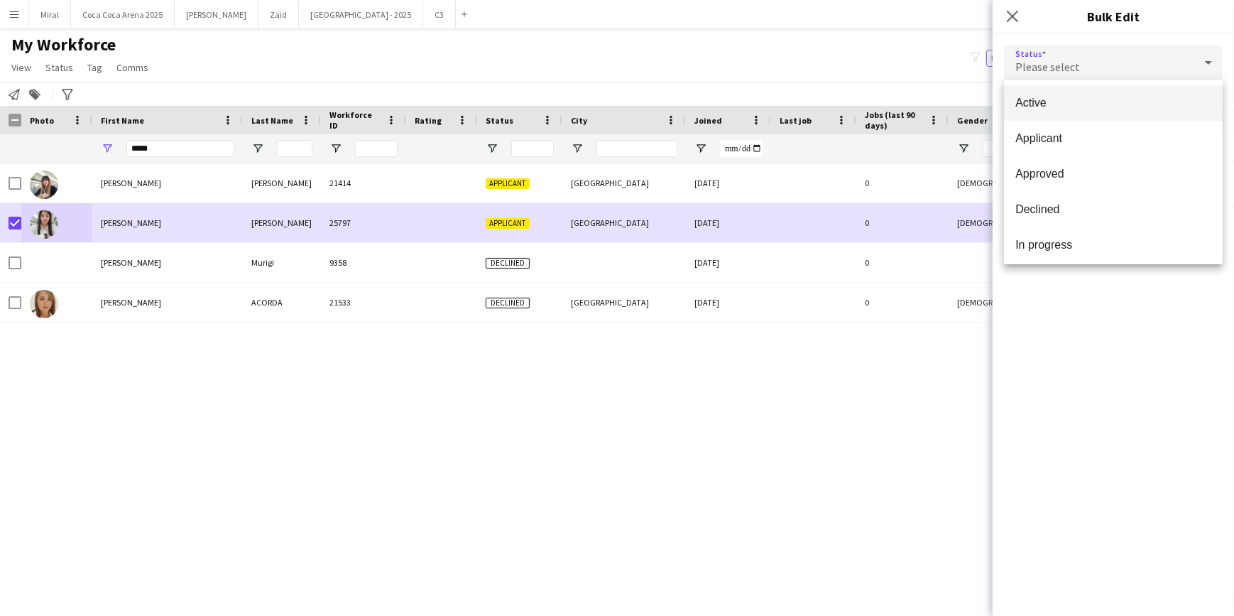
click at [1102, 102] on span "Active" at bounding box center [1114, 102] width 196 height 13
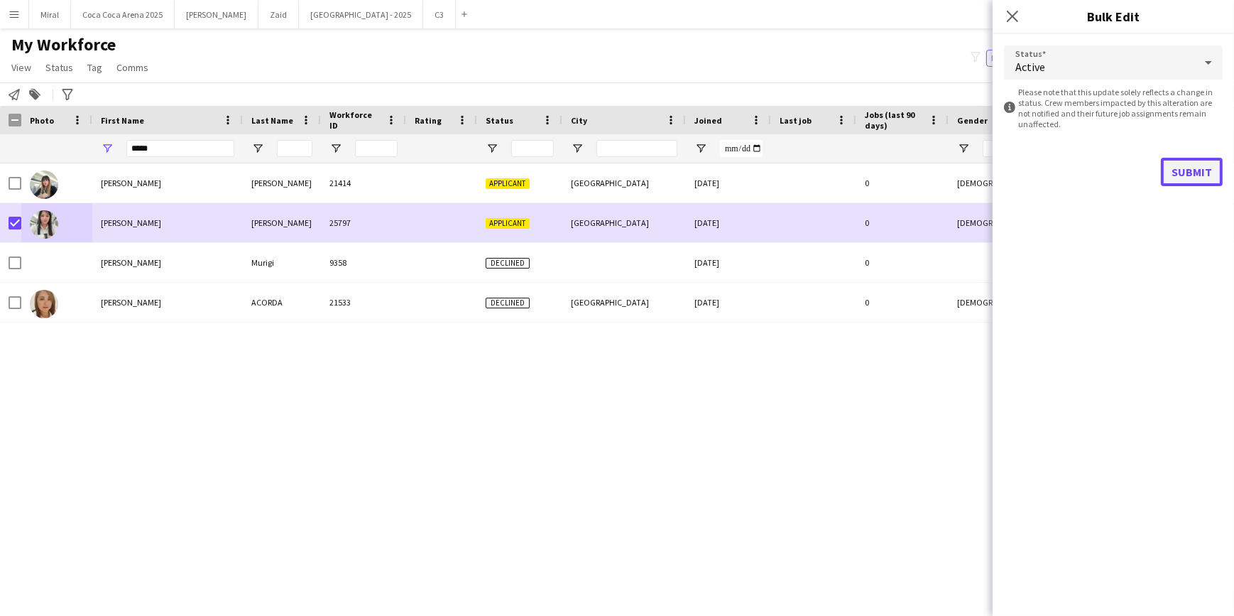
click at [1200, 175] on button "Submit" at bounding box center [1192, 172] width 62 height 28
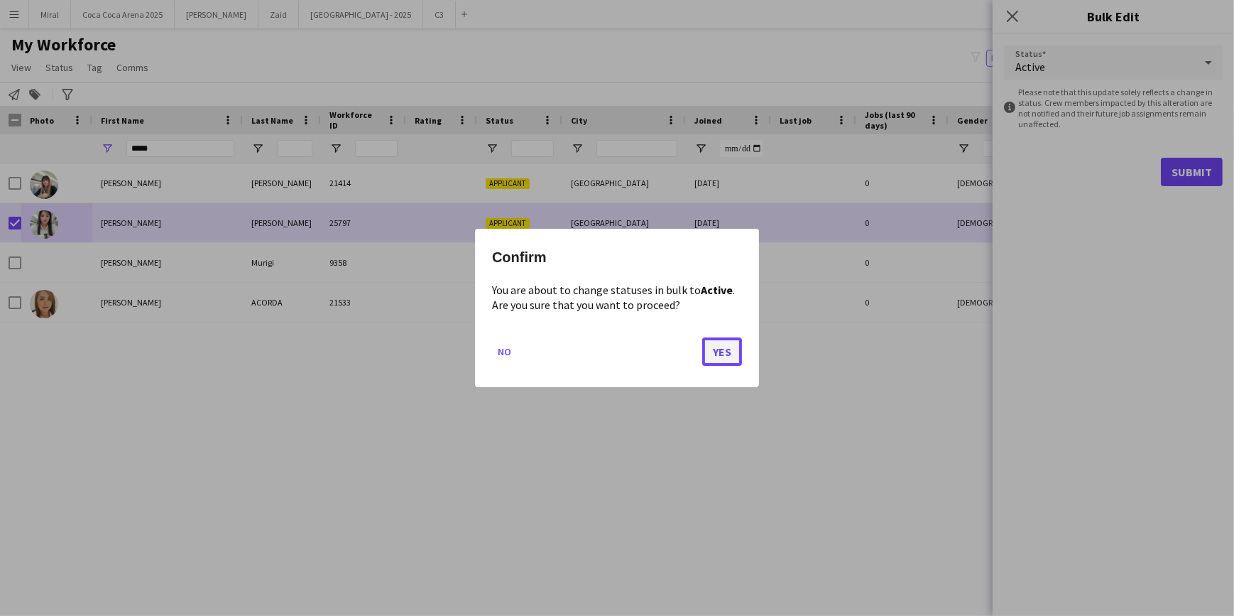
click at [722, 357] on button "Yes" at bounding box center [722, 351] width 40 height 28
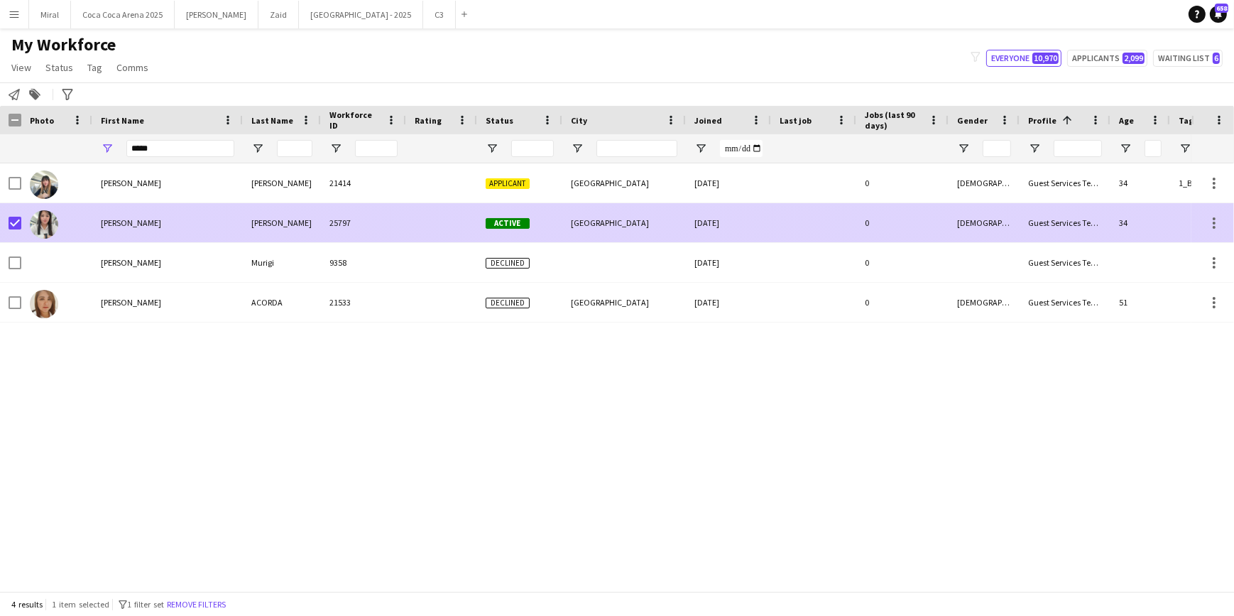
click at [153, 226] on div "Edith" at bounding box center [167, 222] width 151 height 39
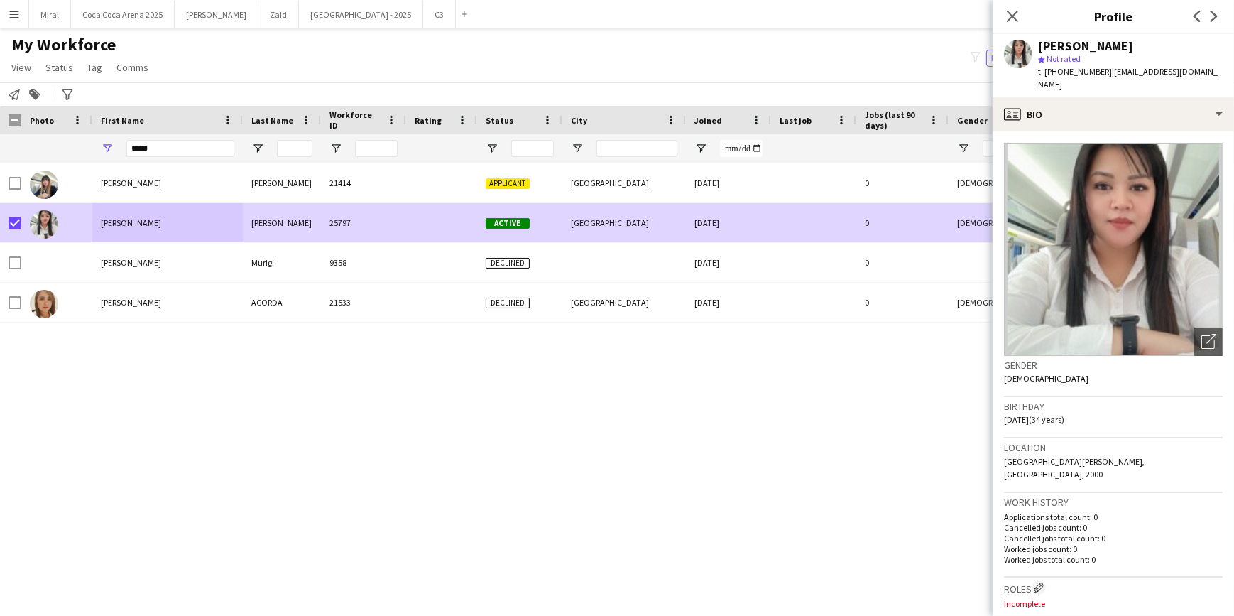
drag, startPoint x: 1107, startPoint y: 71, endPoint x: 1224, endPoint y: 79, distance: 116.7
click at [1224, 79] on div "Edith Bautista star Not rated t. +971544728203 | qasdethtistabau007@gmail.com" at bounding box center [1113, 65] width 241 height 63
copy span "[EMAIL_ADDRESS][DOMAIN_NAME]"
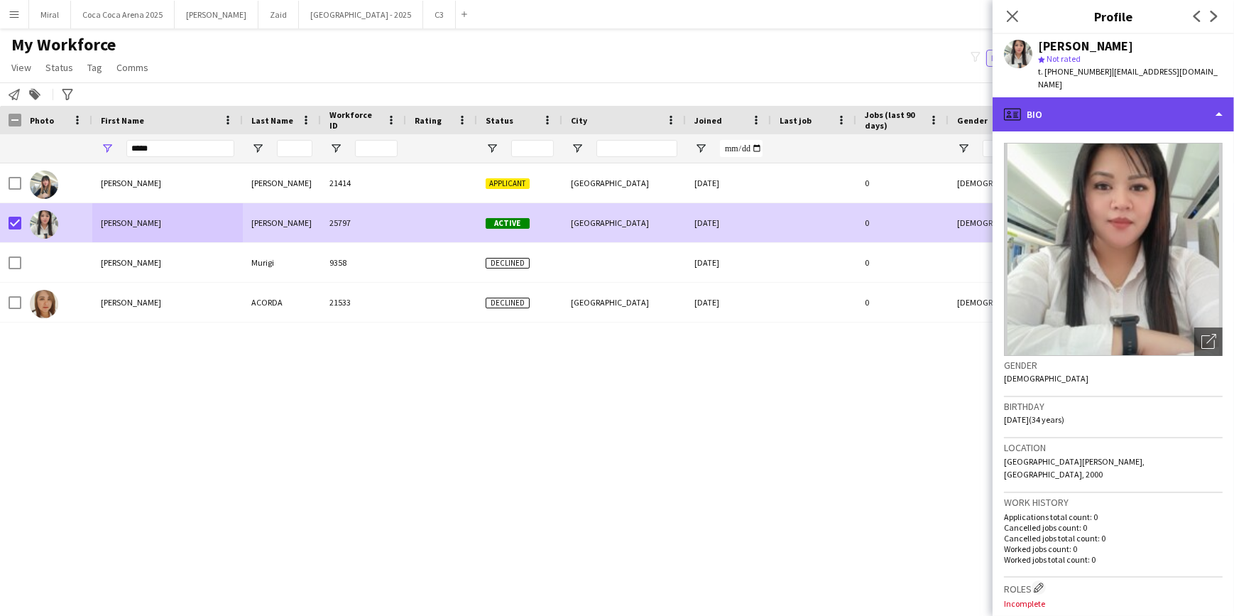
click at [1065, 97] on div "profile Bio" at bounding box center [1113, 114] width 241 height 34
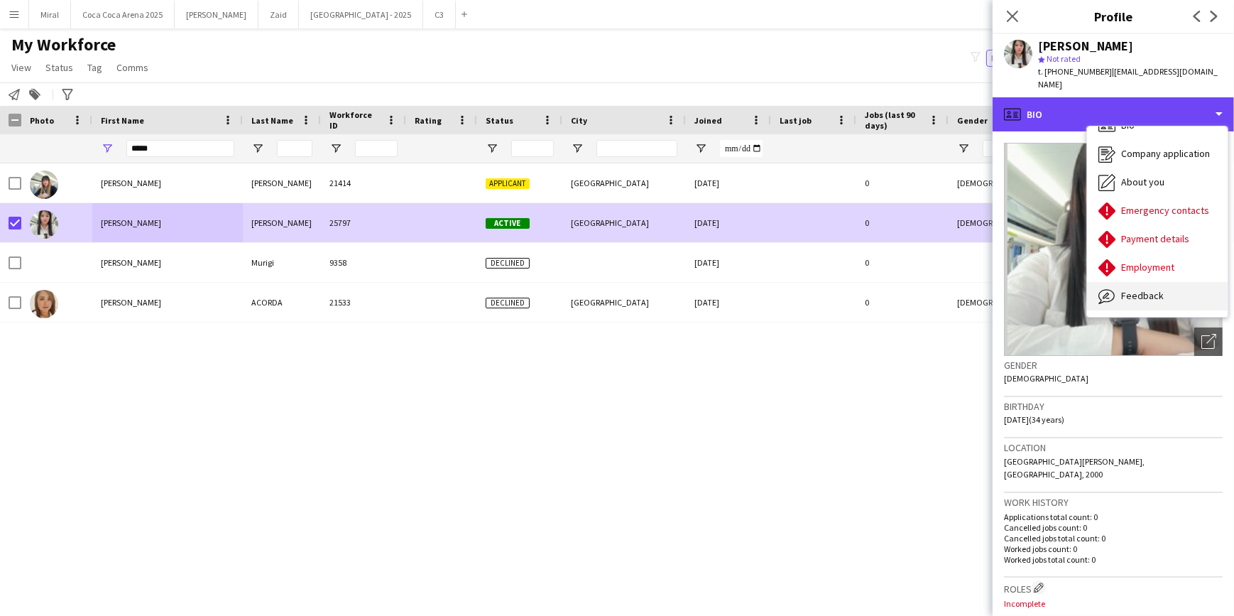
scroll to position [48, 0]
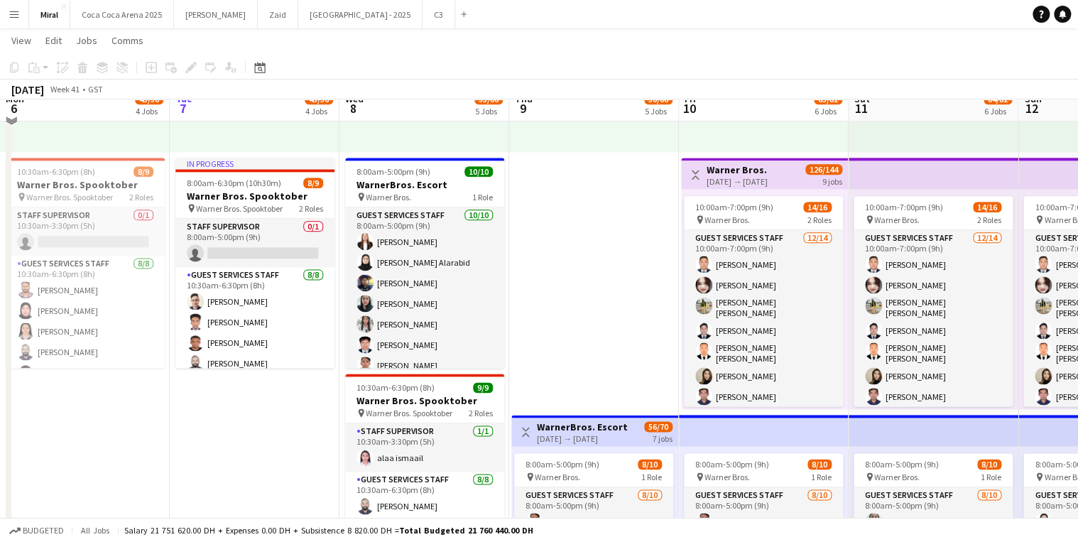
scroll to position [795, 0]
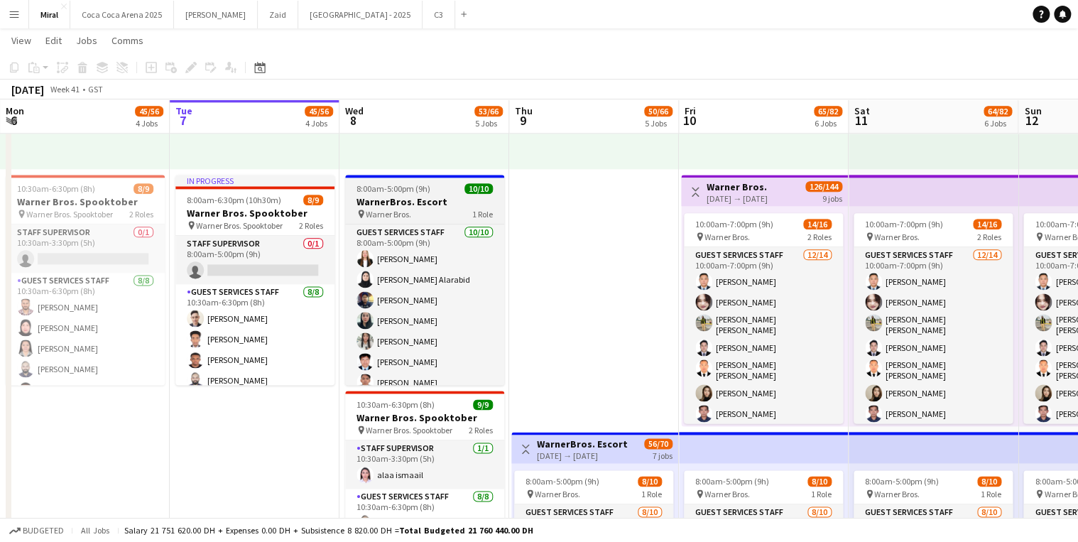
click at [433, 205] on h3 "WarnerBros. Escort" at bounding box center [424, 201] width 159 height 13
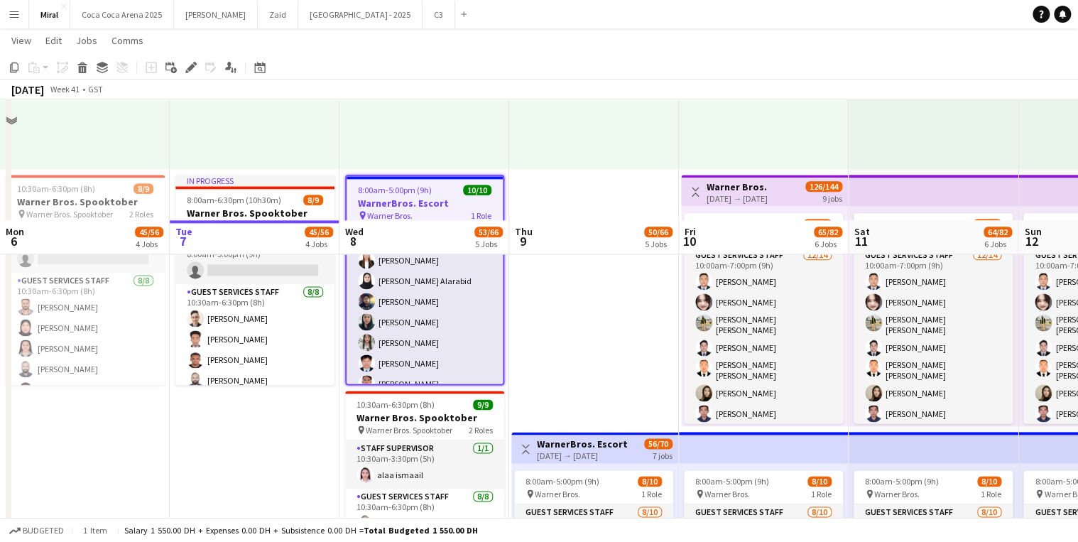
scroll to position [966, 0]
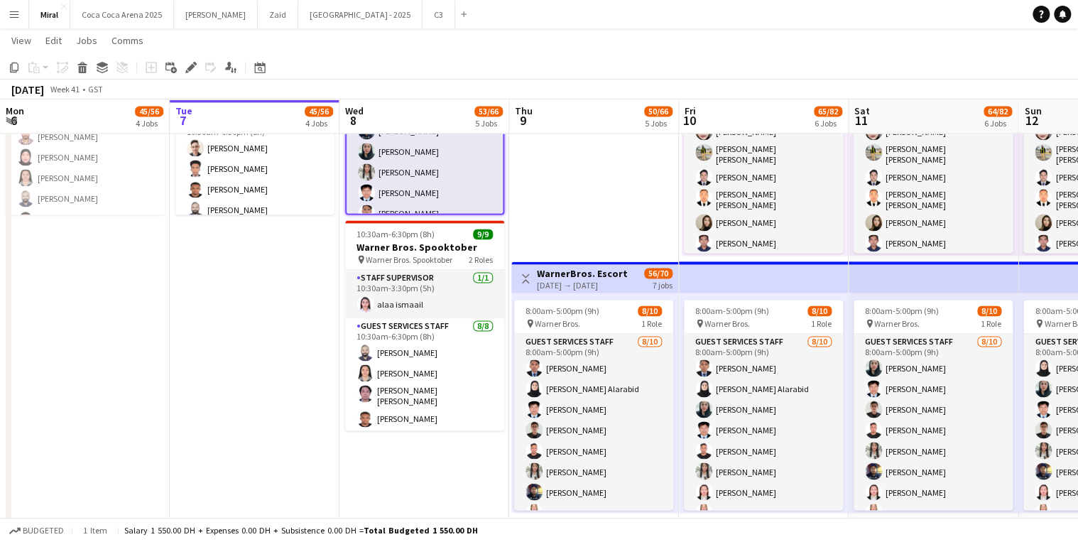
click at [616, 283] on div "[DATE] → [DATE]" at bounding box center [582, 285] width 91 height 11
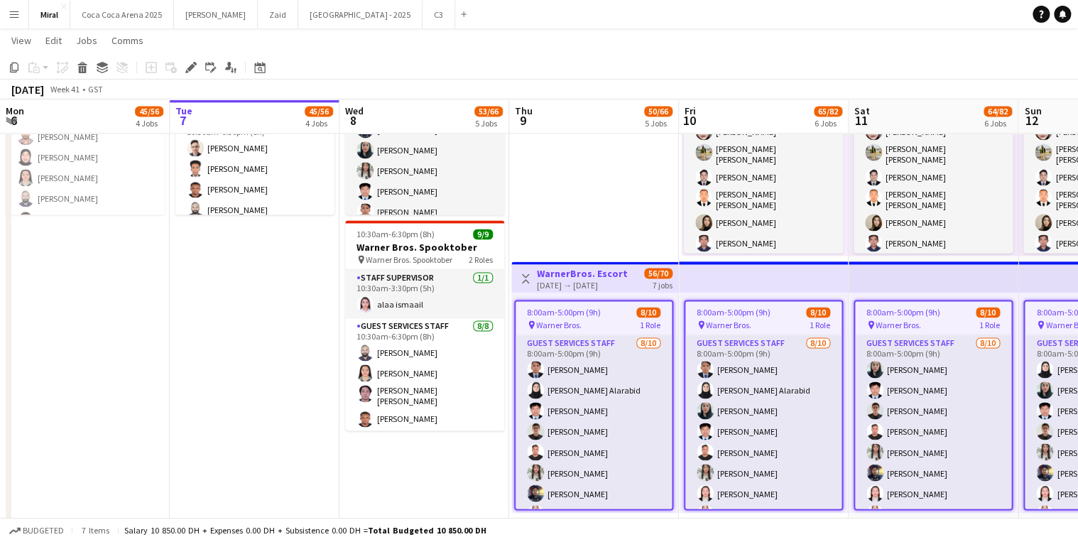
drag, startPoint x: 188, startPoint y: 66, endPoint x: 1052, endPoint y: 74, distance: 863.7
click at [188, 66] on icon "Edit" at bounding box center [190, 67] width 11 height 11
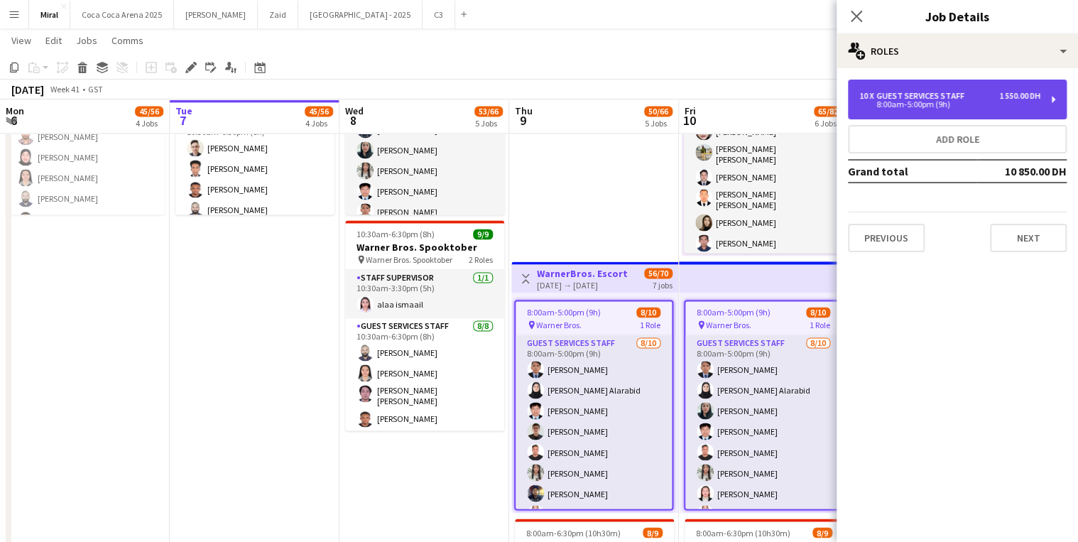
click at [946, 101] on div "8:00am-5:00pm (9h)" at bounding box center [949, 104] width 181 height 7
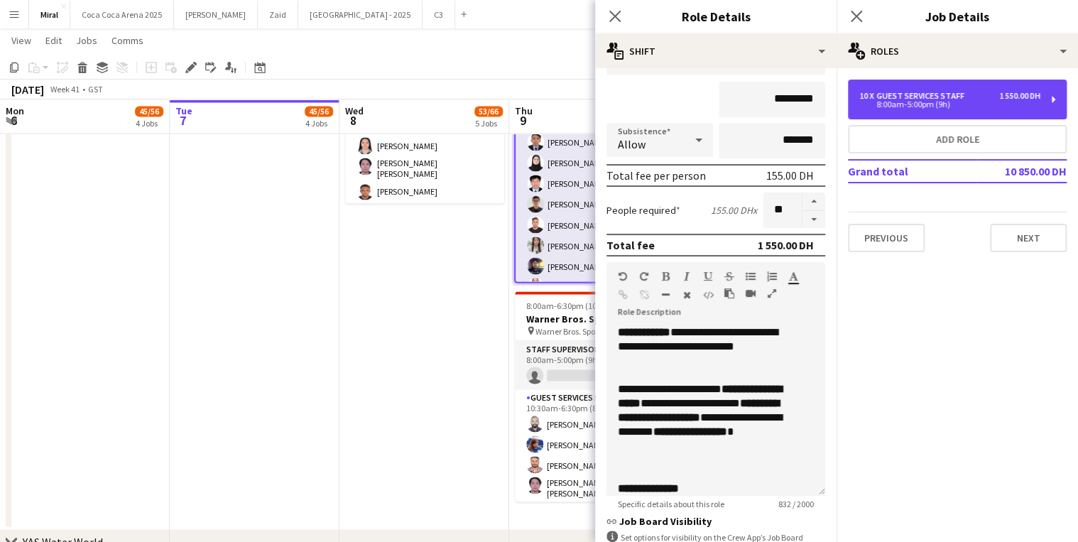
scroll to position [120, 0]
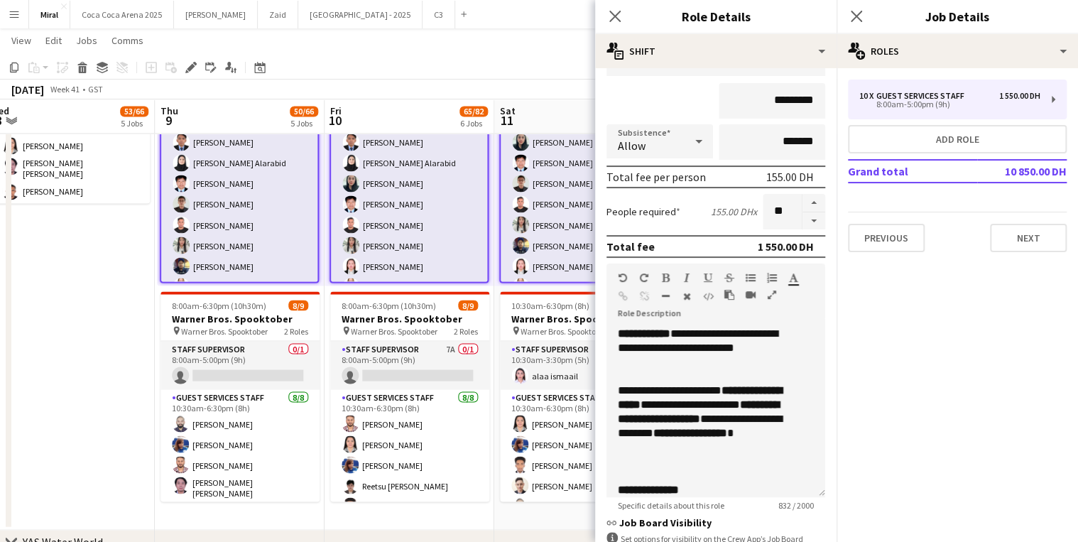
drag, startPoint x: 403, startPoint y: 305, endPoint x: 60, endPoint y: 276, distance: 344.3
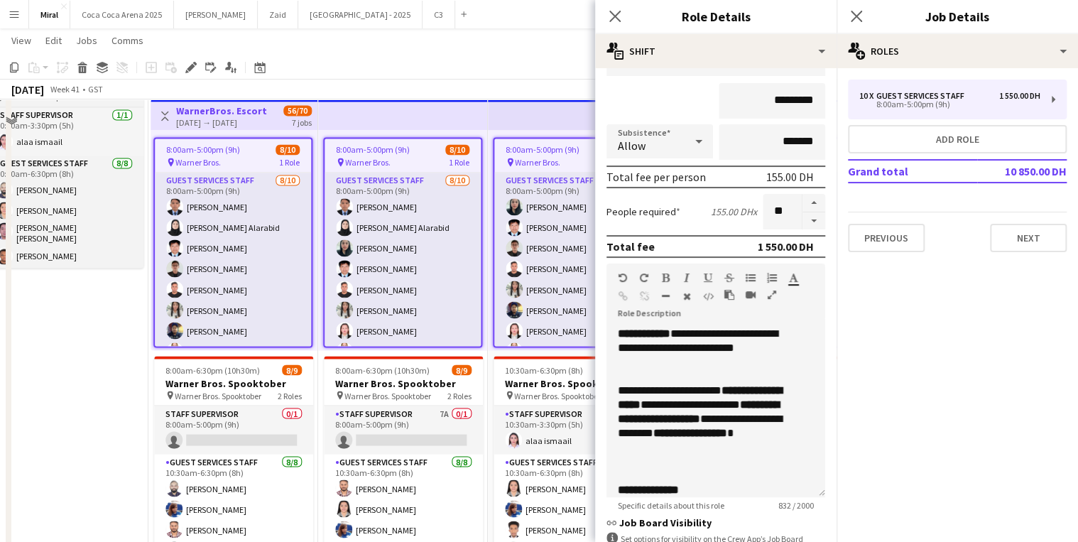
scroll to position [1080, 0]
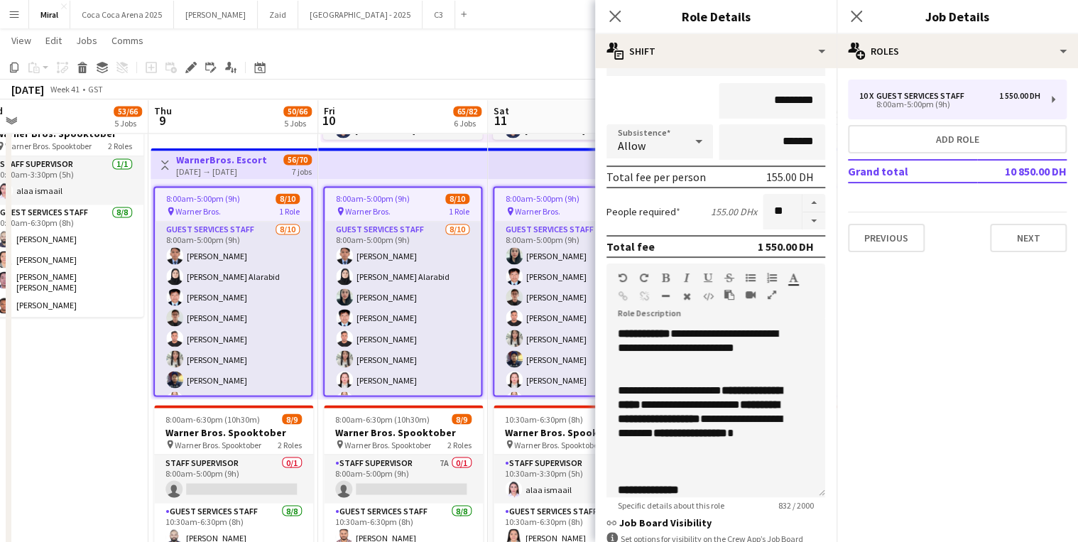
click at [102, 369] on app-date-cell "Toggle View Warner Bros. OPS Assistant 01-10-2025 → 15-10-2025 15/15 15 jobs 9:…" at bounding box center [64, 136] width 170 height 1016
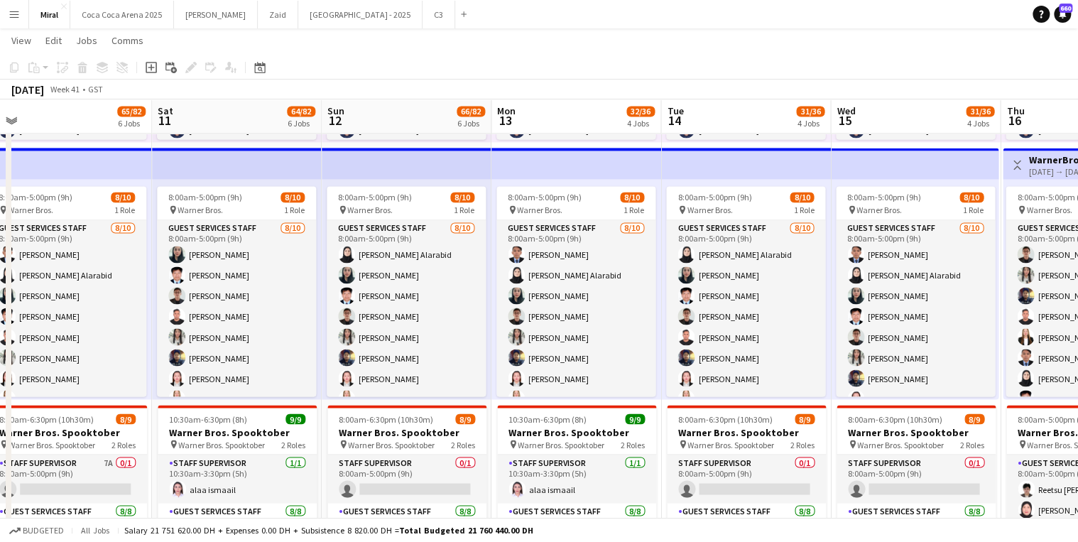
drag, startPoint x: 772, startPoint y: 168, endPoint x: 325, endPoint y: 178, distance: 447.6
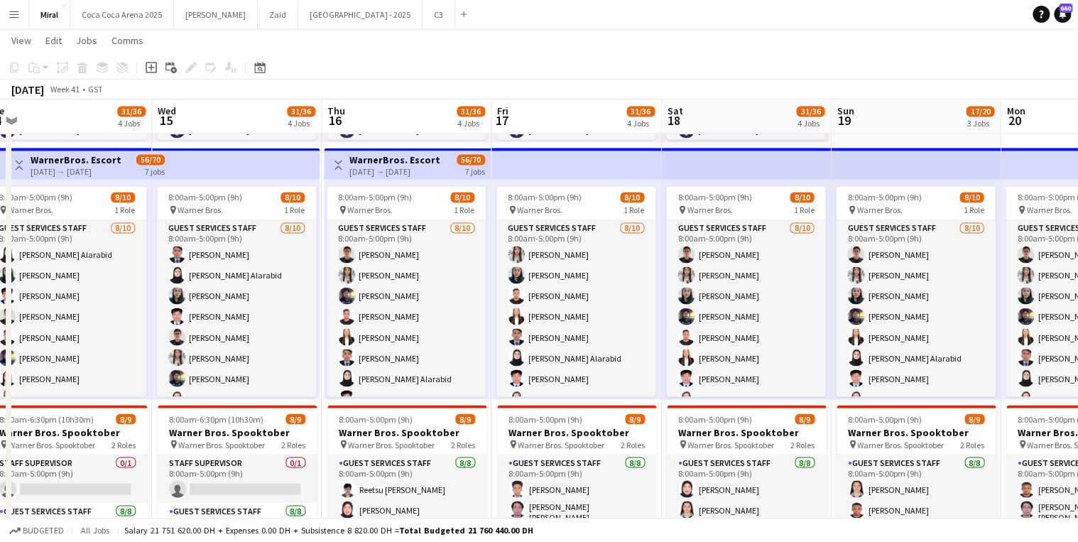
scroll to position [0, 409]
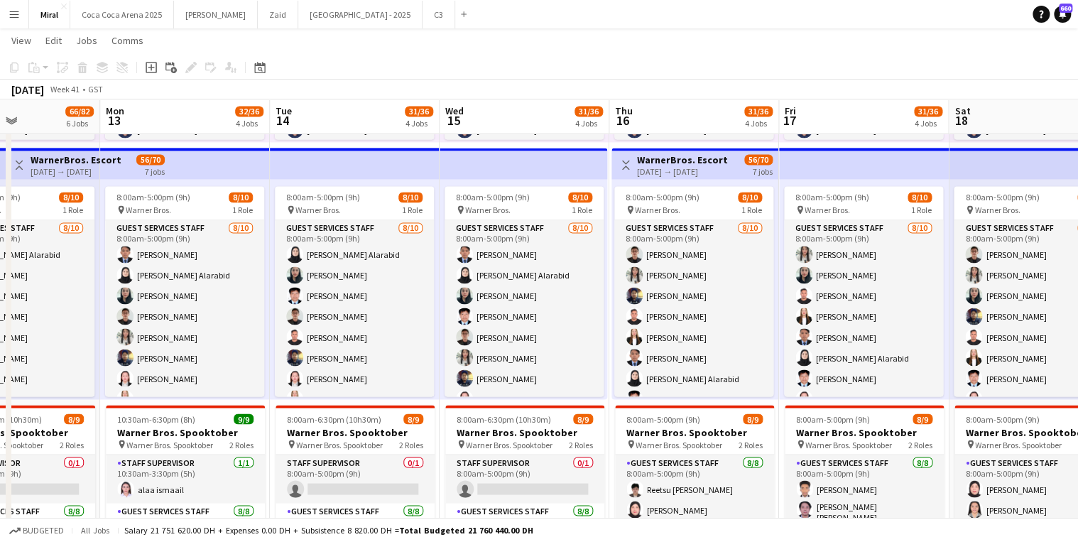
click at [699, 170] on div "[DATE] → [DATE]" at bounding box center [682, 171] width 91 height 11
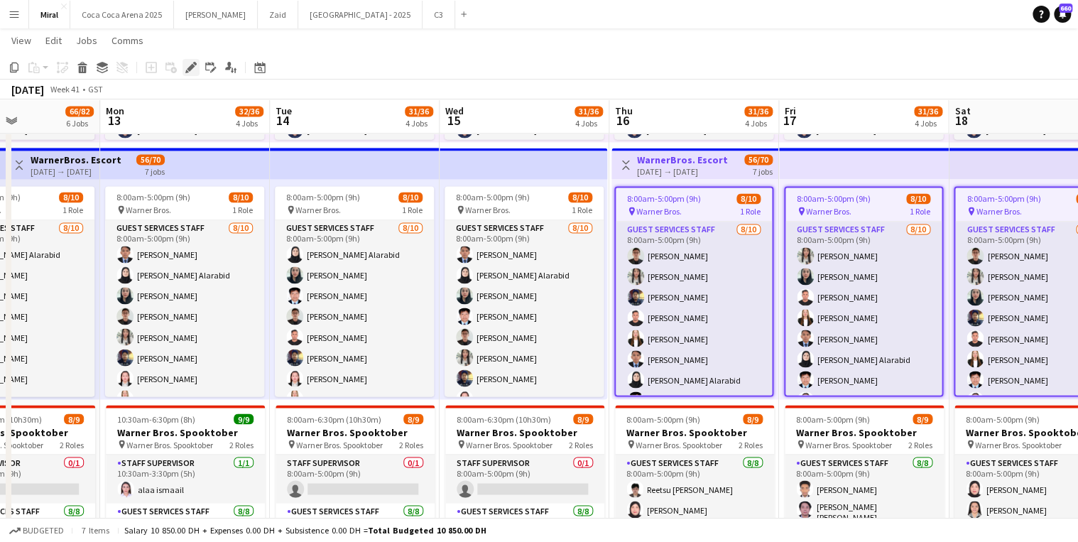
click at [187, 70] on icon at bounding box center [191, 68] width 8 height 8
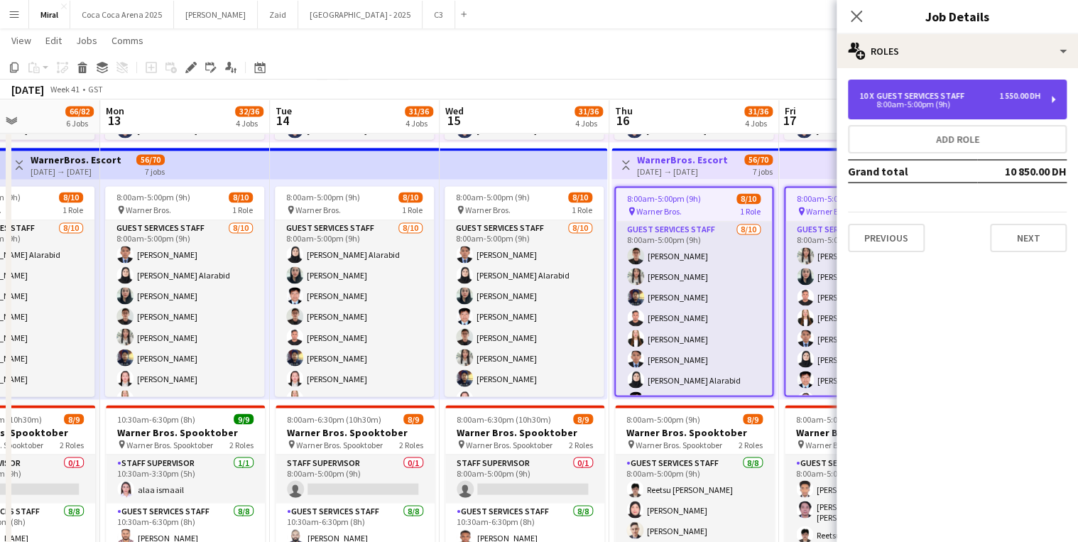
click at [960, 102] on div "8:00am-5:00pm (9h)" at bounding box center [949, 104] width 181 height 7
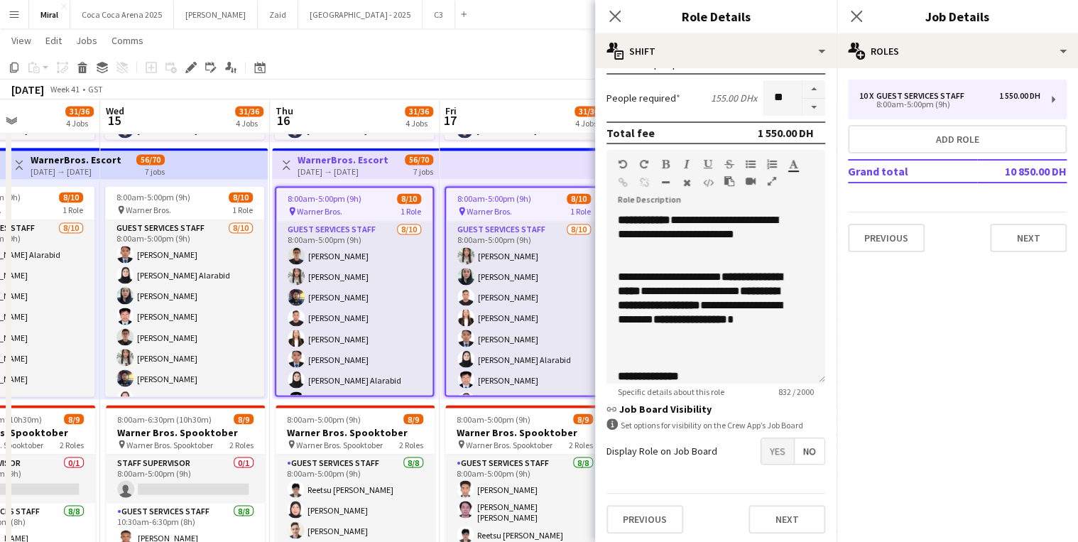
scroll to position [0, 542]
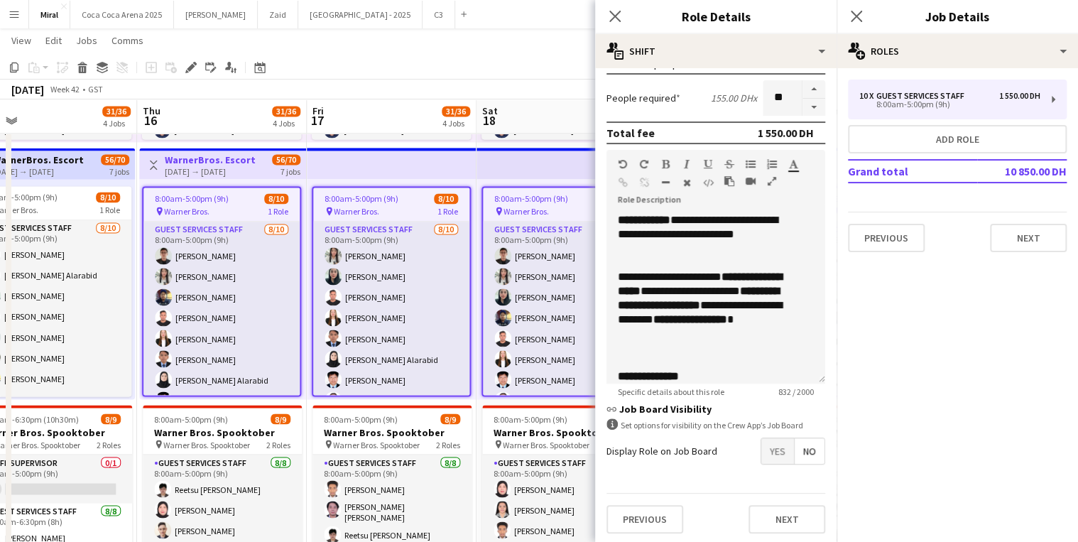
drag, startPoint x: 473, startPoint y: 272, endPoint x: -176, endPoint y: 271, distance: 649.1
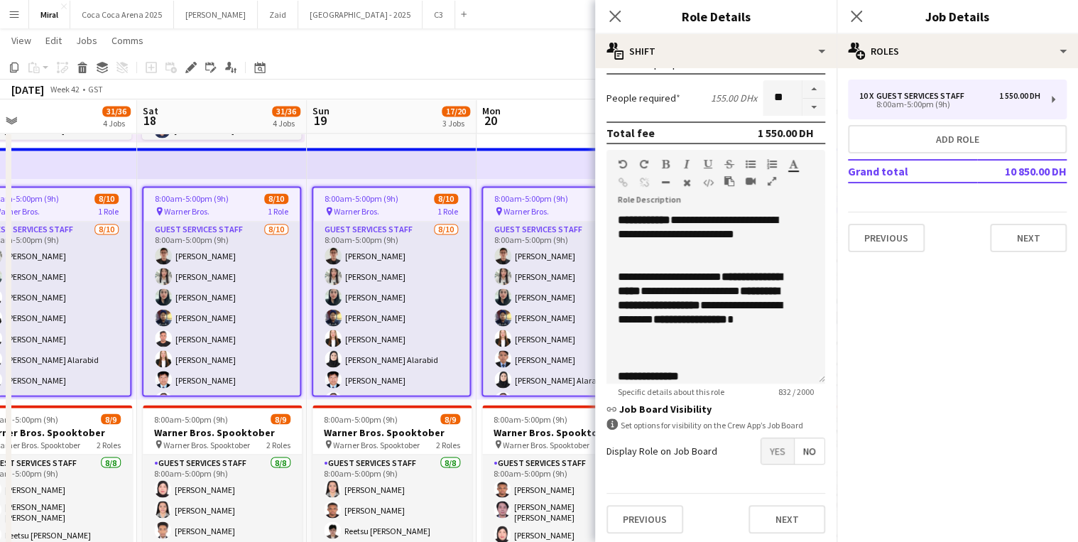
scroll to position [0, 502]
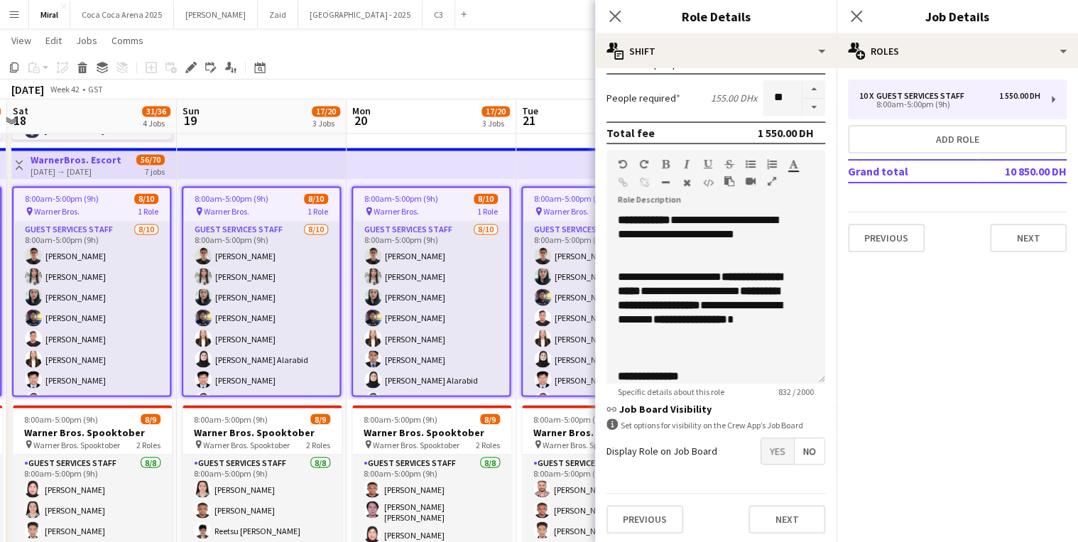
drag, startPoint x: 523, startPoint y: 268, endPoint x: -196, endPoint y: 270, distance: 719.5
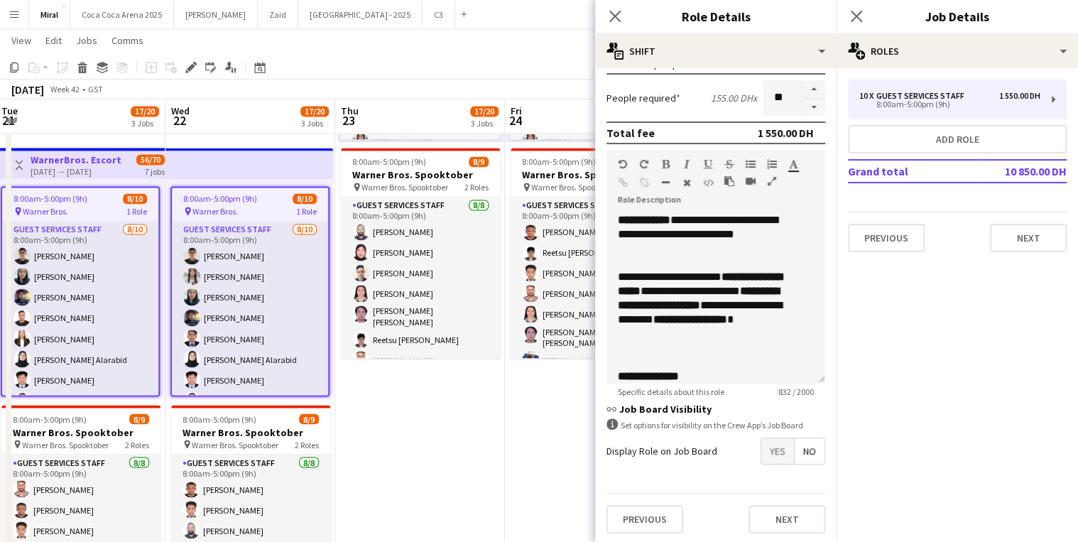
drag, startPoint x: 545, startPoint y: 253, endPoint x: -132, endPoint y: 254, distance: 677.6
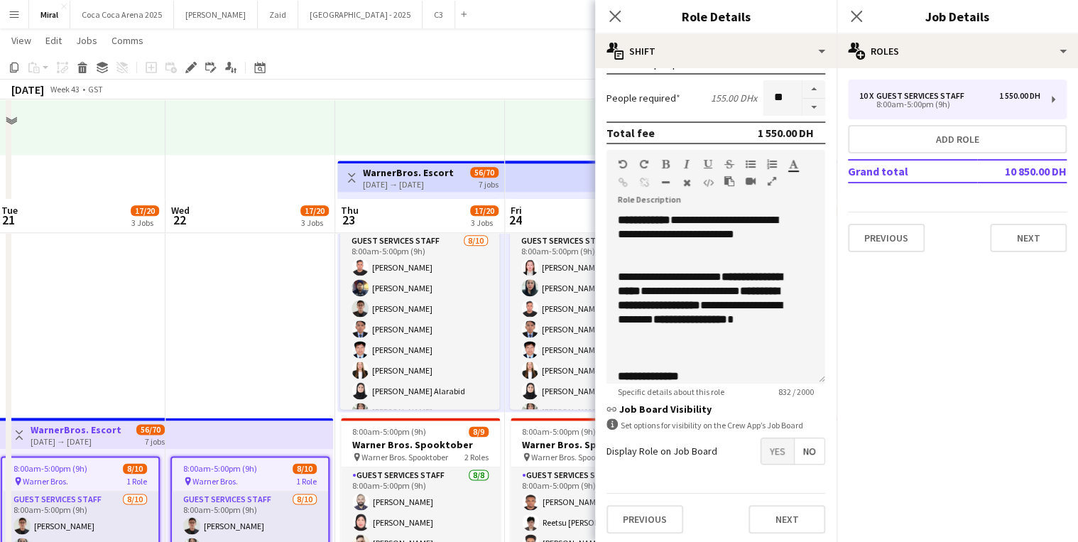
scroll to position [682, 0]
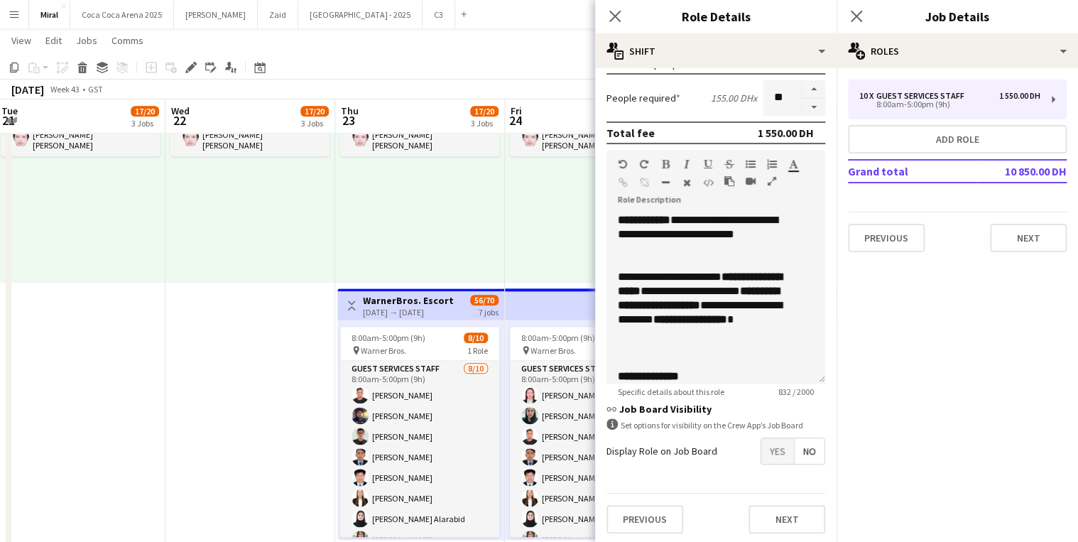
click at [437, 310] on div "[DATE] → [DATE]" at bounding box center [408, 312] width 91 height 11
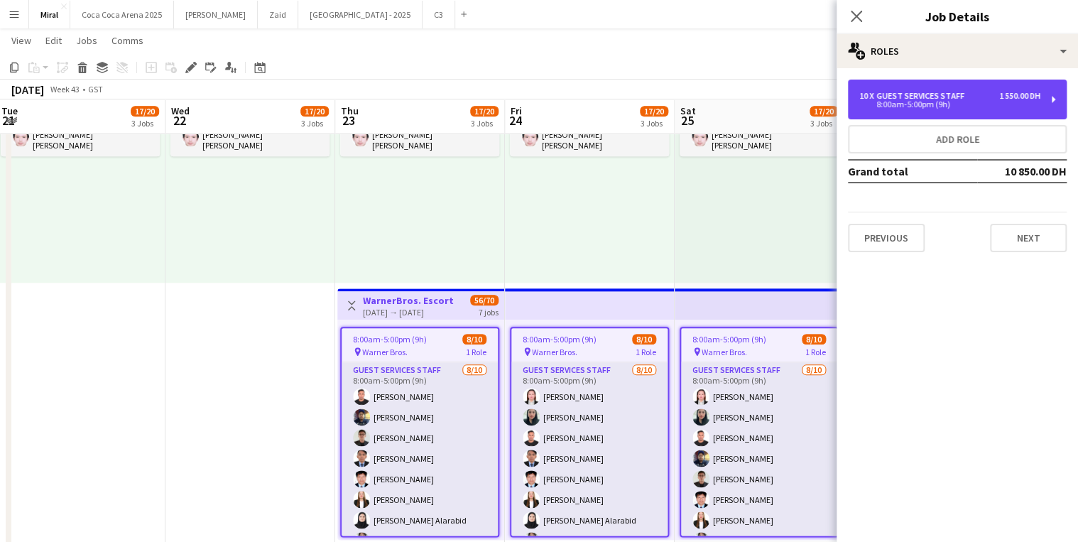
drag, startPoint x: 984, startPoint y: 103, endPoint x: 929, endPoint y: 167, distance: 84.6
click at [984, 102] on div "8:00am-5:00pm (9h)" at bounding box center [949, 104] width 181 height 7
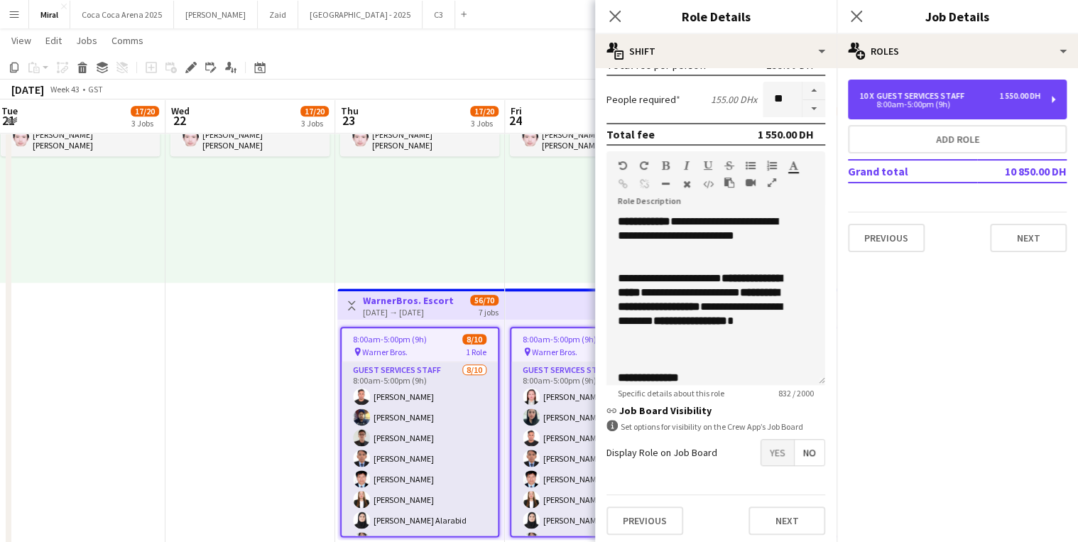
scroll to position [234, 0]
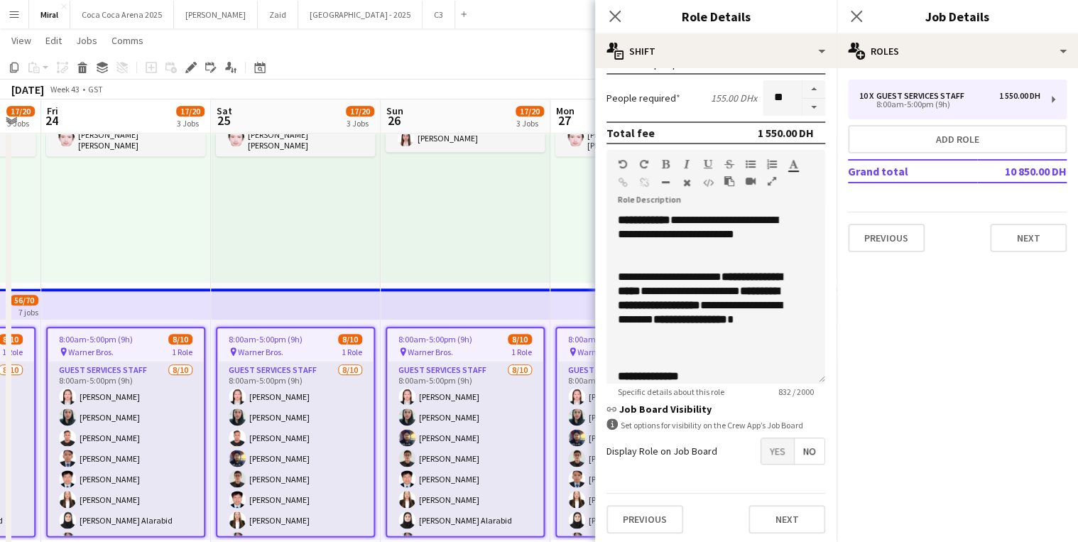
drag, startPoint x: 462, startPoint y: 301, endPoint x: -259, endPoint y: 294, distance: 721.6
click at [0, 294] on html "Menu Boards Boards Boards All jobs Status Workforce Workforce My Workforce Recr…" at bounding box center [539, 224] width 1078 height 1812
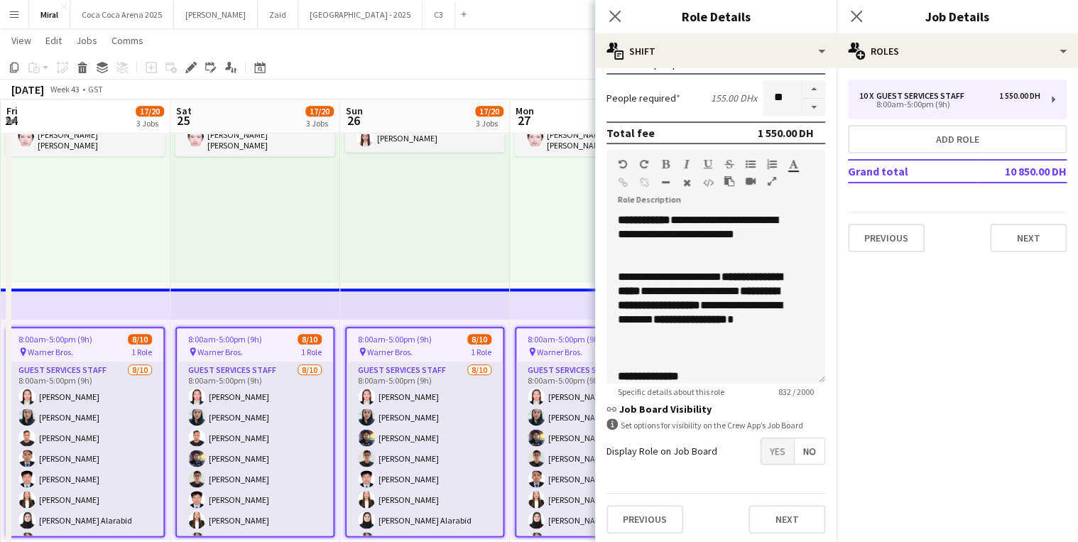
drag, startPoint x: 395, startPoint y: 293, endPoint x: -111, endPoint y: 293, distance: 505.7
click at [0, 293] on html "Menu Boards Boards Boards All jobs Status Workforce Workforce My Workforce Recr…" at bounding box center [539, 224] width 1078 height 1812
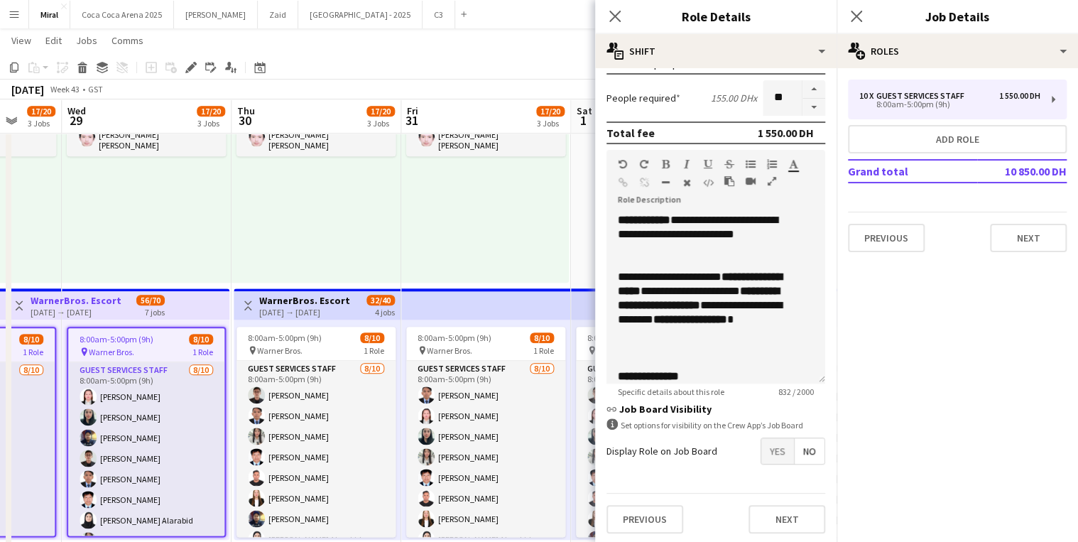
drag, startPoint x: 582, startPoint y: 298, endPoint x: 133, endPoint y: 306, distance: 448.9
click at [133, 306] on app-calendar-viewport "Sat 25 17/20 3 Jobs Sun 26 17/20 3 Jobs Mon 27 17/20 3 Jobs Tue 28 17/20 3 Jobs…" at bounding box center [539, 240] width 1078 height 1733
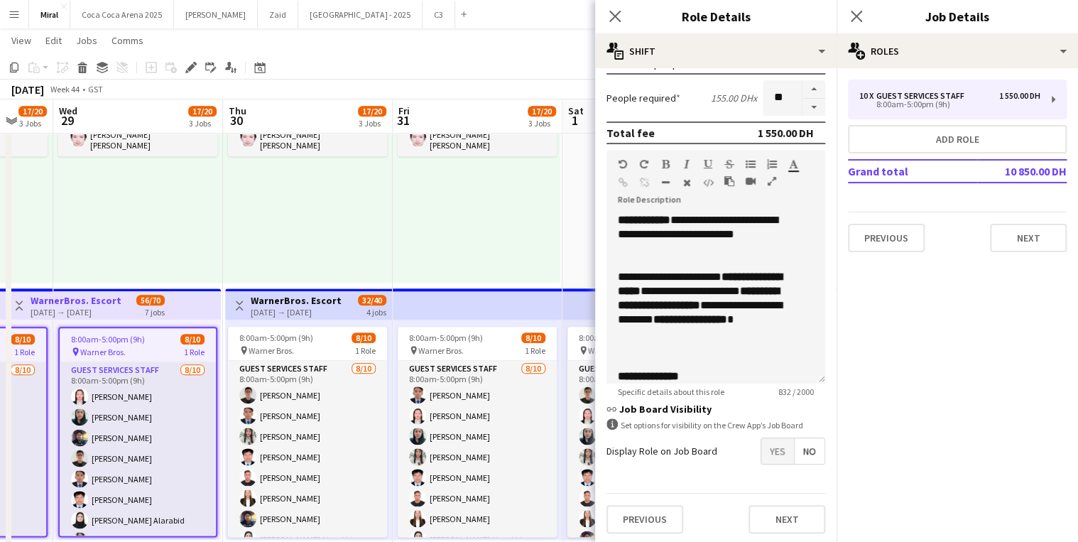
drag, startPoint x: 403, startPoint y: 300, endPoint x: 555, endPoint y: 301, distance: 152.0
click at [562, 300] on app-calendar-viewport "Mon 27 17/20 3 Jobs Tue 28 17/20 3 Jobs Wed 29 17/20 3 Jobs Thu 30 17/20 3 Jobs…" at bounding box center [539, 240] width 1078 height 1733
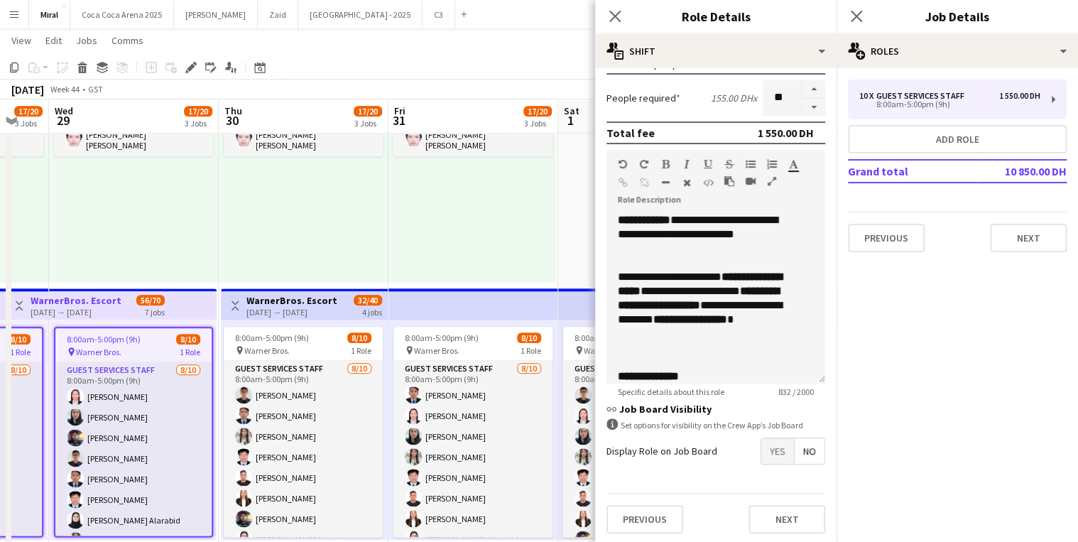
click at [351, 309] on div "Toggle View WarnerBros. Escort 30-10-2025 → 02-11-2025 32/40 4 jobs" at bounding box center [305, 305] width 156 height 24
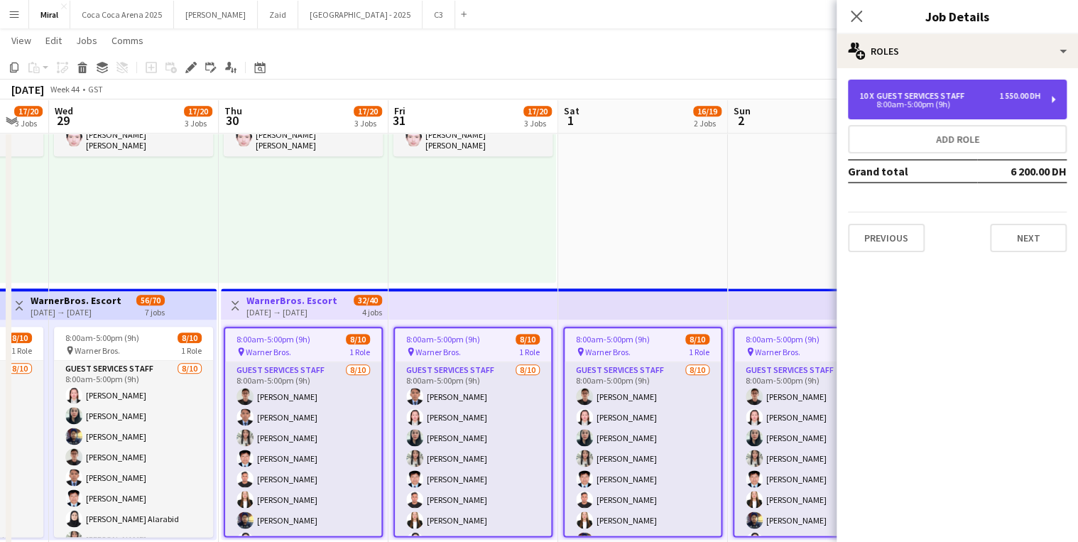
click at [974, 106] on div "8:00am-5:00pm (9h)" at bounding box center [949, 104] width 181 height 7
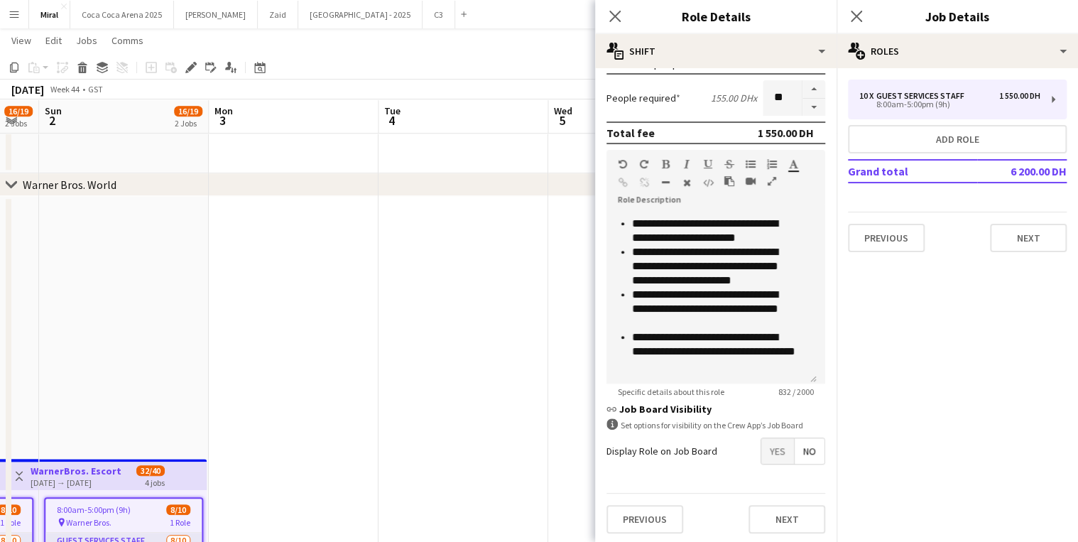
scroll to position [0, 487]
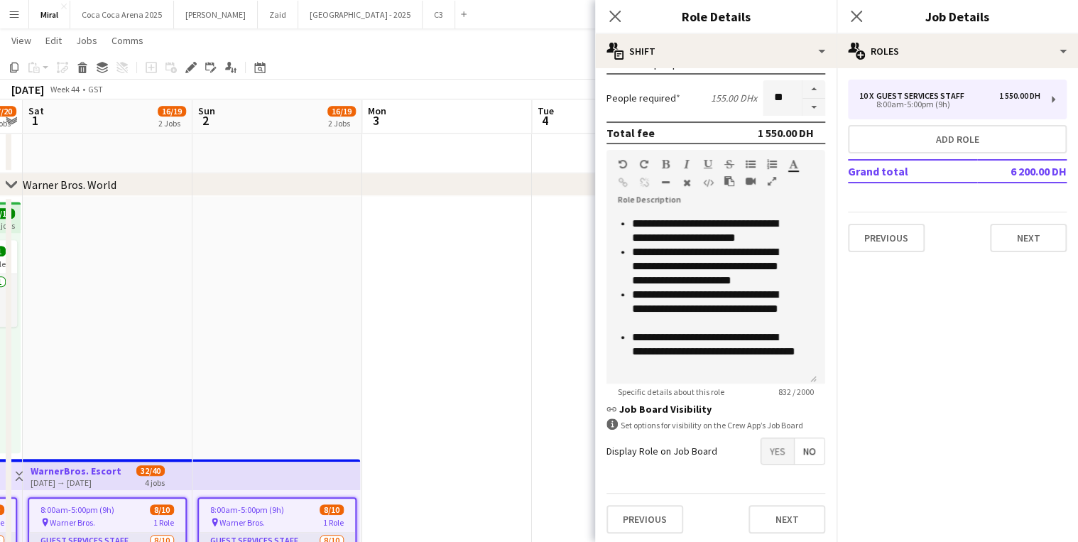
drag, startPoint x: 562, startPoint y: 351, endPoint x: -82, endPoint y: 349, distance: 644.9
click at [0, 349] on html "Menu Boards Boards Boards All jobs Status Workforce Workforce My Workforce Recr…" at bounding box center [539, 395] width 1078 height 1812
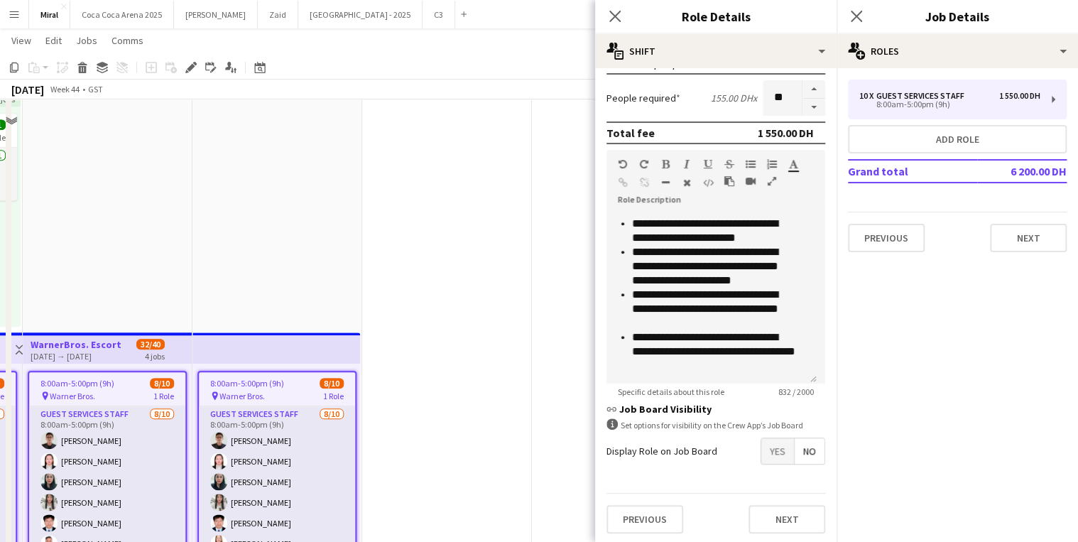
scroll to position [739, 0]
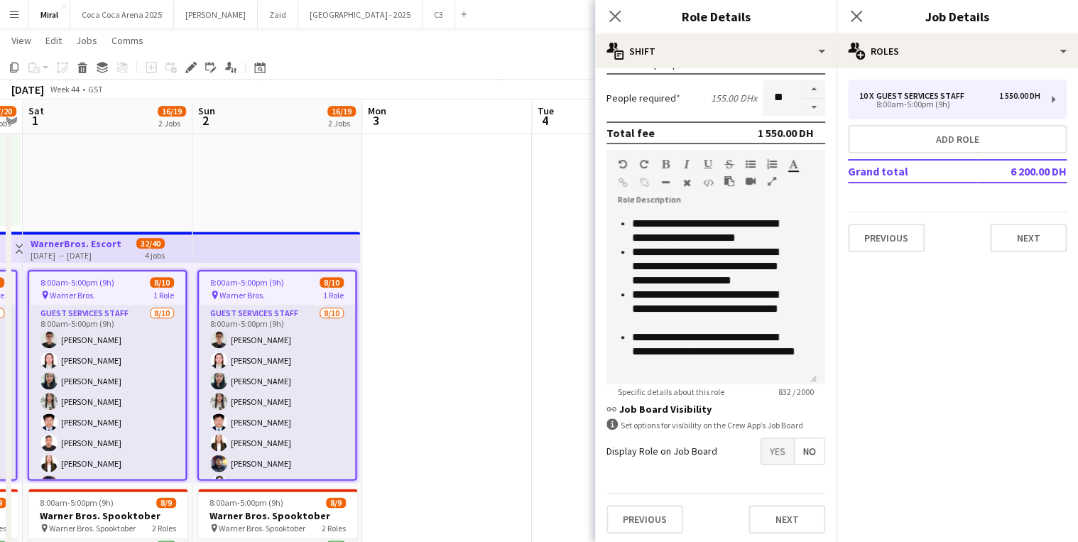
click at [462, 317] on app-date-cell at bounding box center [447, 477] width 170 height 1016
